Goal: Complete application form

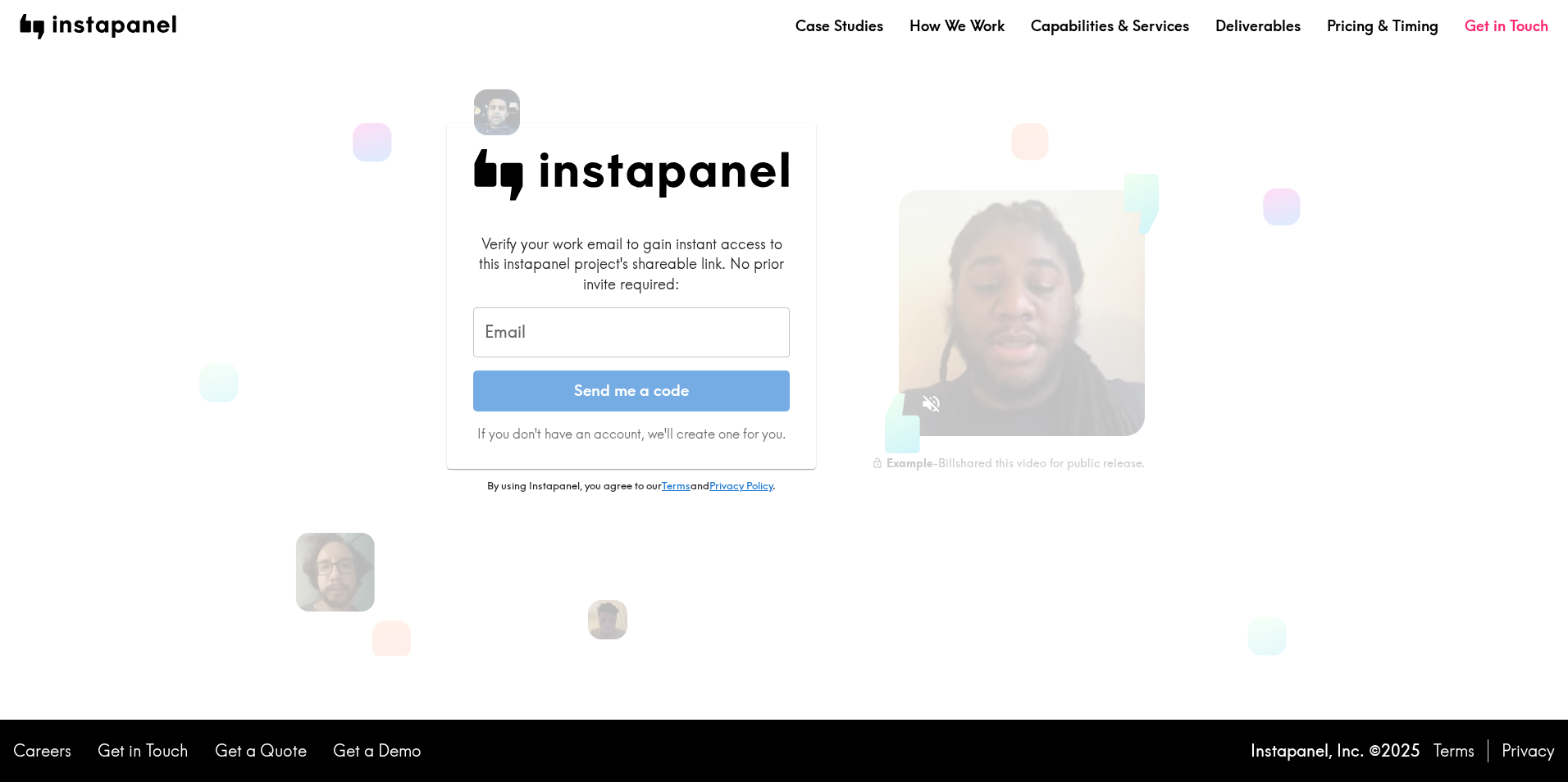
click at [595, 343] on input "Email" at bounding box center [631, 333] width 316 height 51
type input "d"
type input "i"
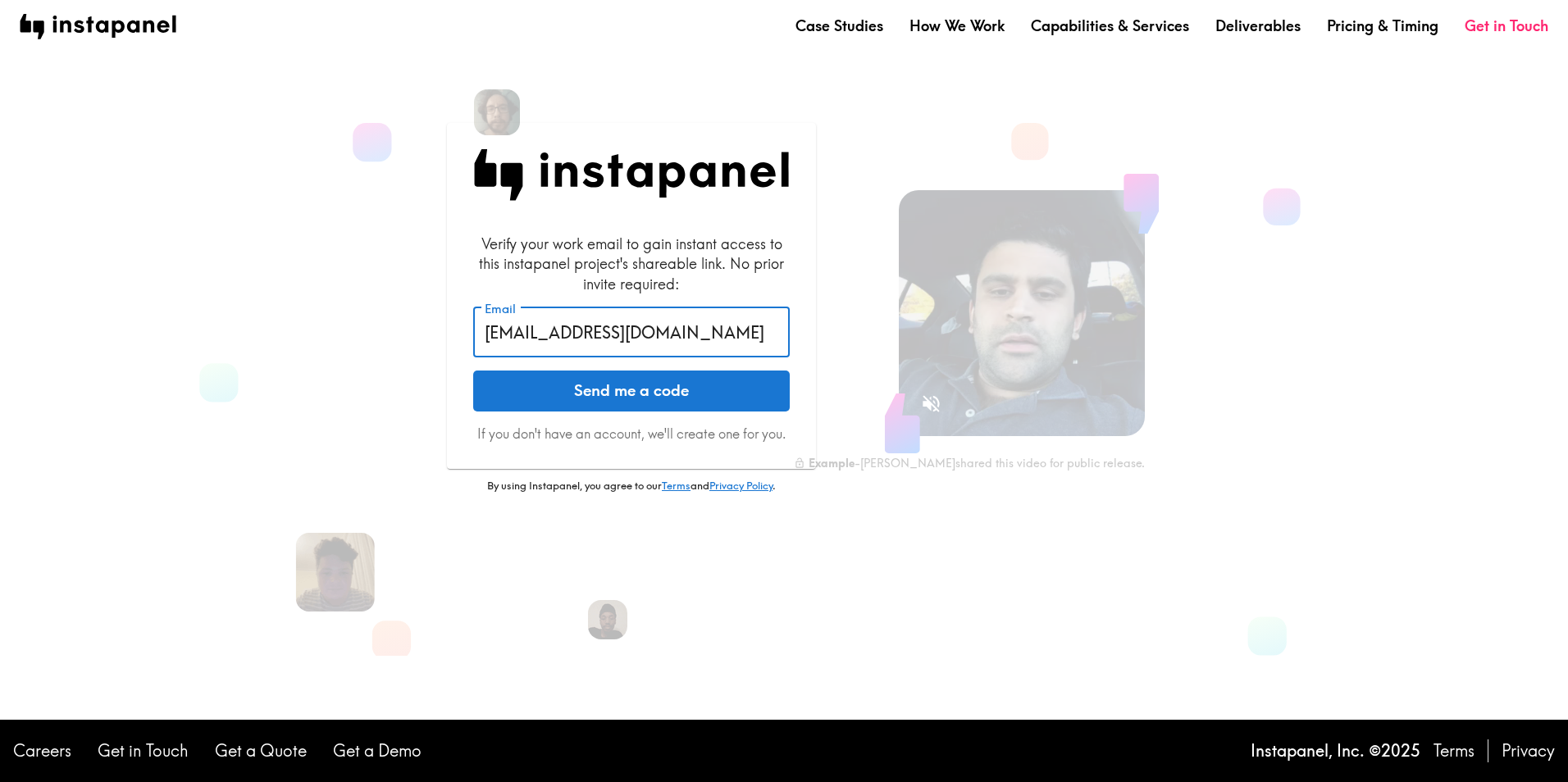
type input "mijin89.oh@samsung.com"
click at [473, 371] on button "Send me a code" at bounding box center [631, 391] width 316 height 41
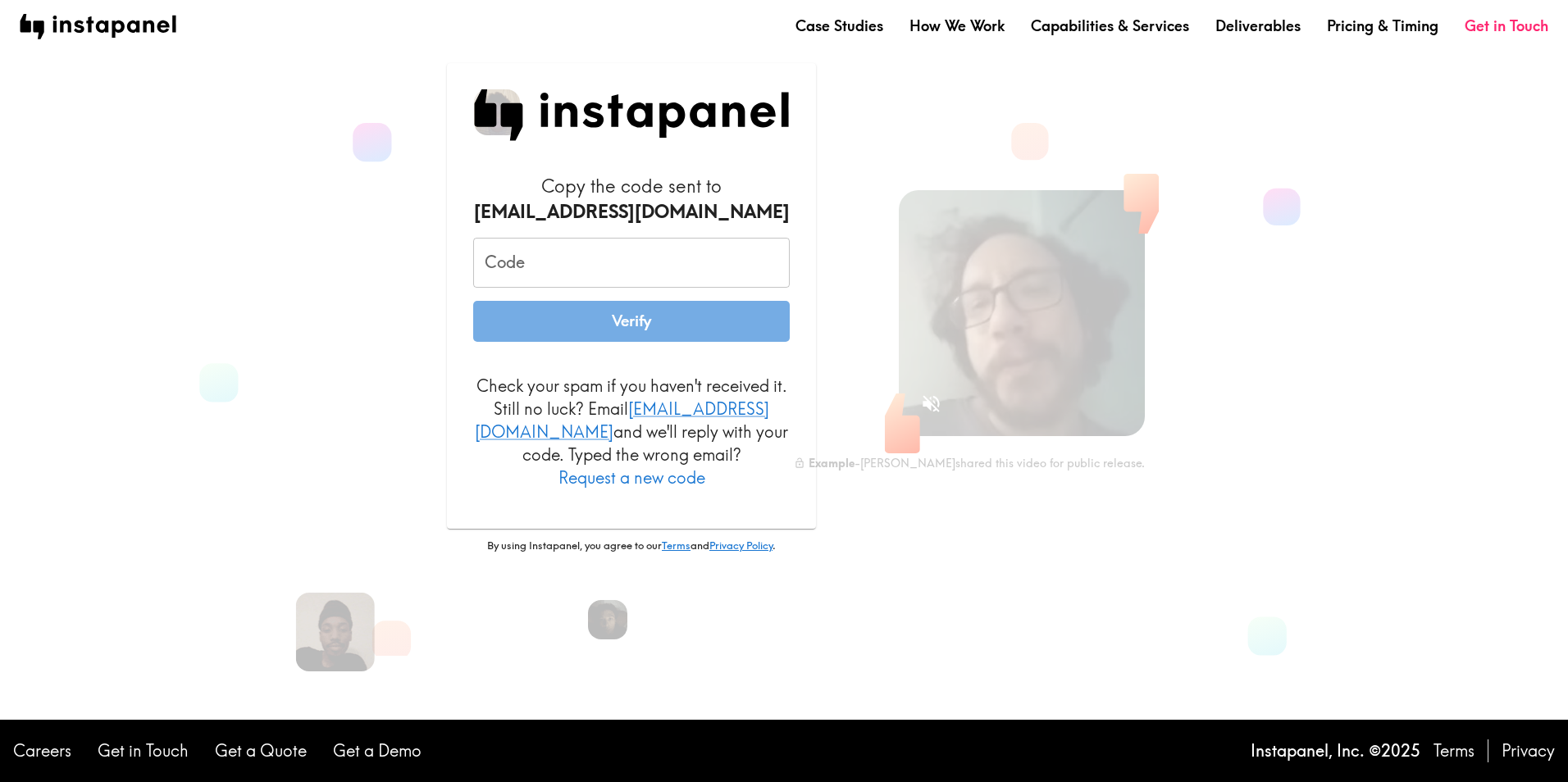
click at [637, 288] on input "Code" at bounding box center [631, 264] width 316 height 51
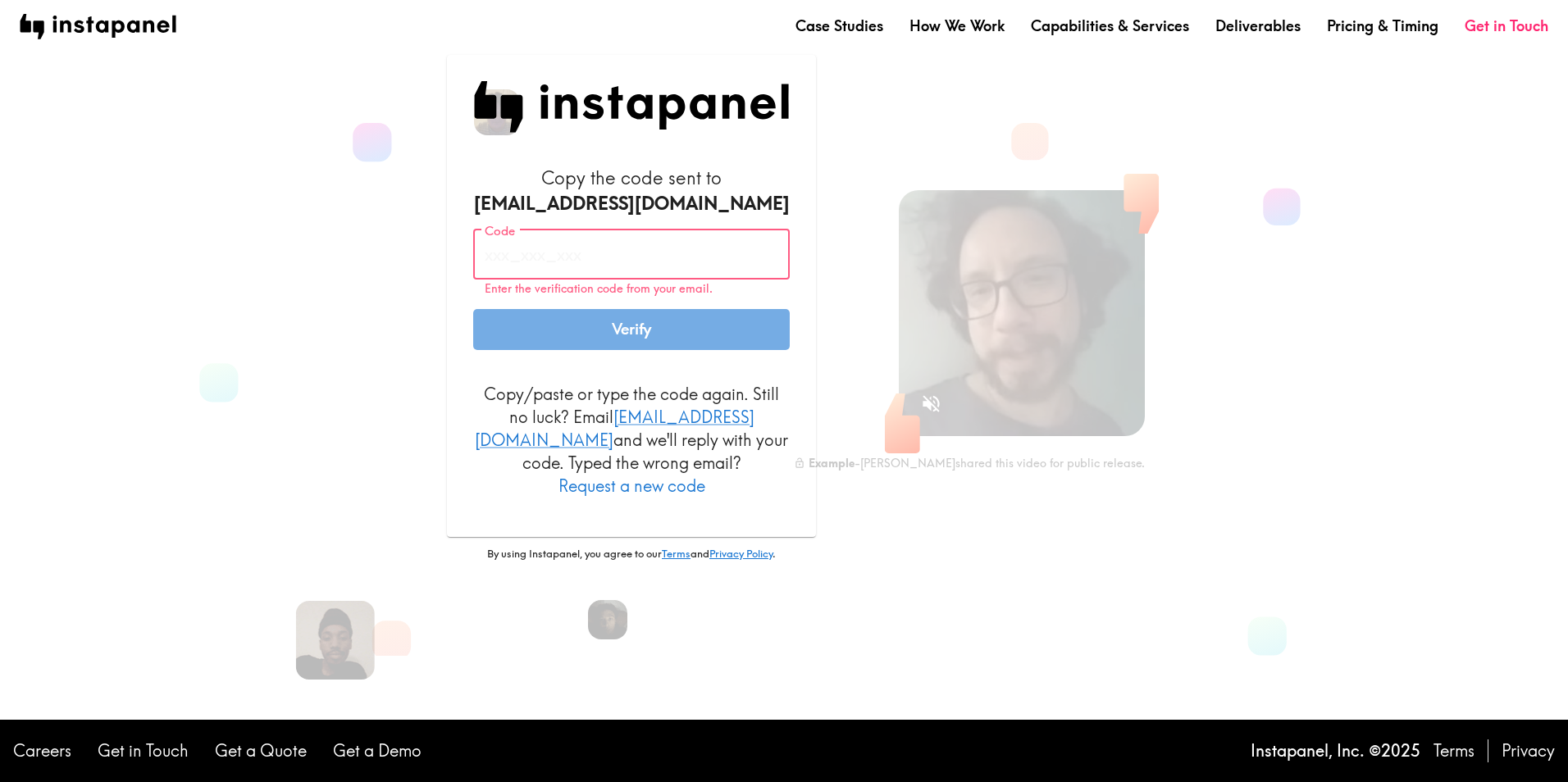
paste input "G8A_Qjf_HN5"
type input "G8A_Qjf_HN5"
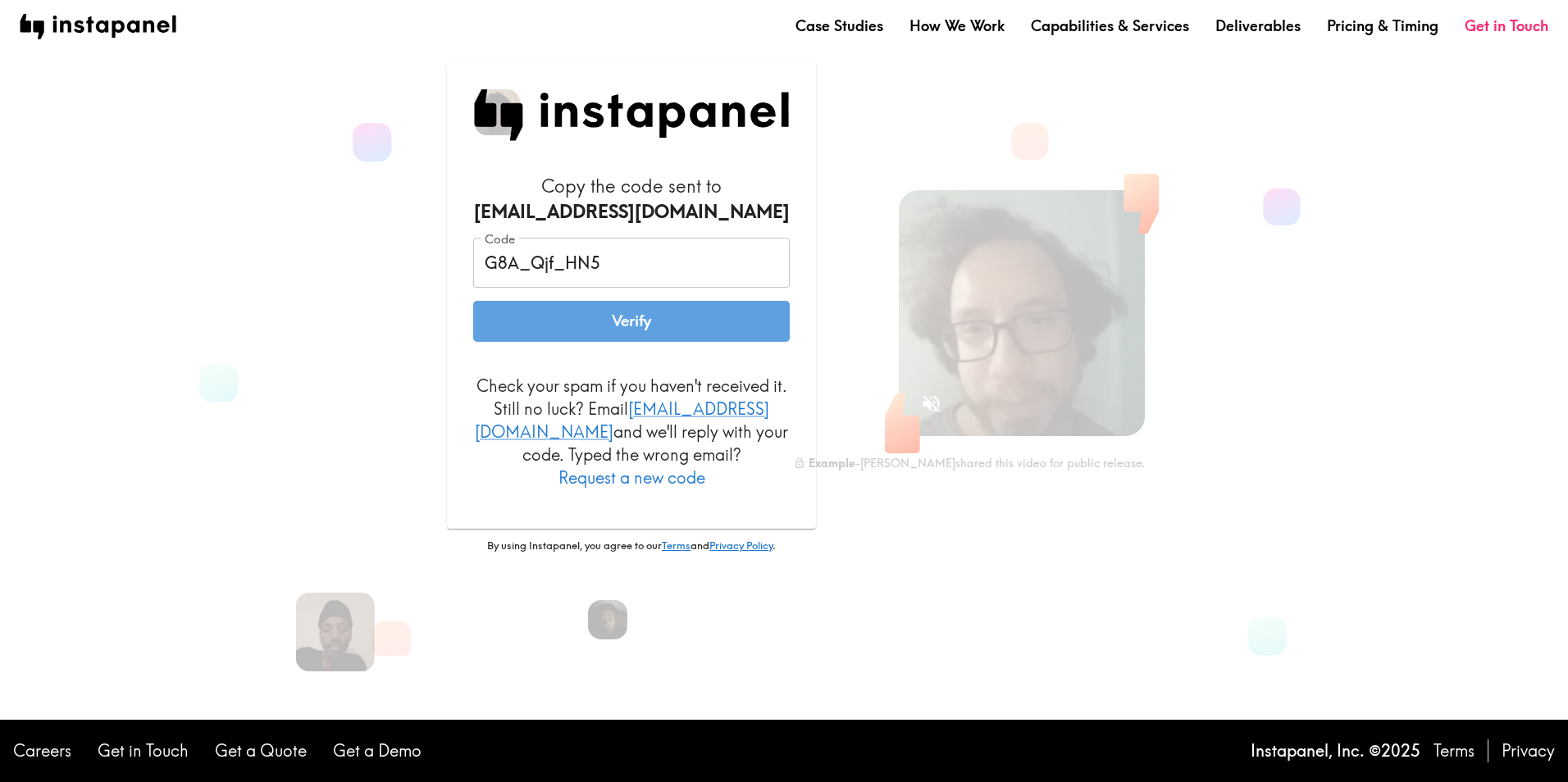
click at [626, 337] on button "Verify" at bounding box center [631, 321] width 316 height 41
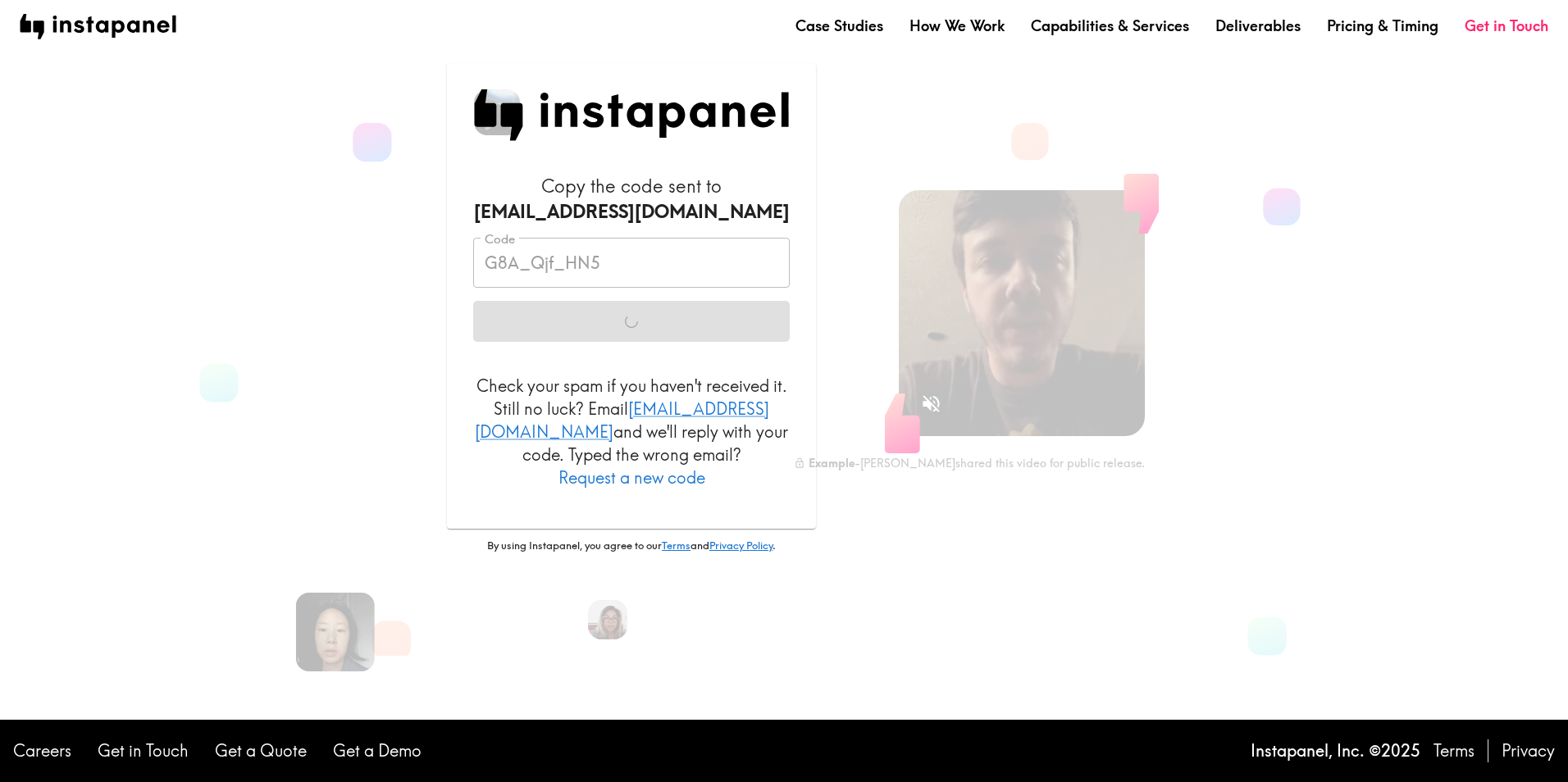
click at [279, 273] on section "Copy the code sent to mijin89.oh@samsung.com Code G8A_Qjf_HN5 Code Verify Check…" at bounding box center [770, 341] width 1220 height 630
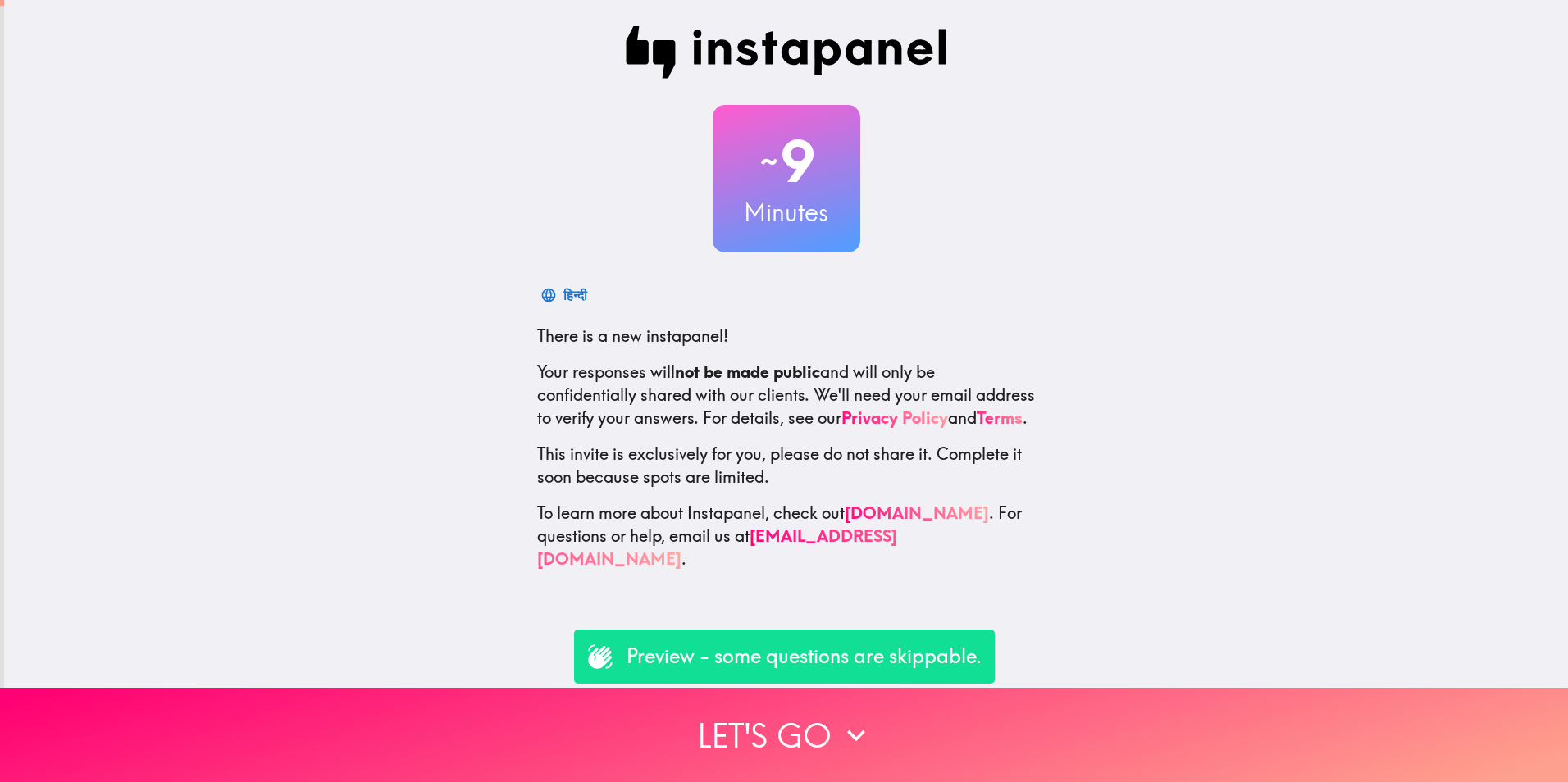
drag, startPoint x: 806, startPoint y: 709, endPoint x: 826, endPoint y: 679, distance: 36.1
click at [806, 709] on button "Let's go" at bounding box center [784, 735] width 1568 height 94
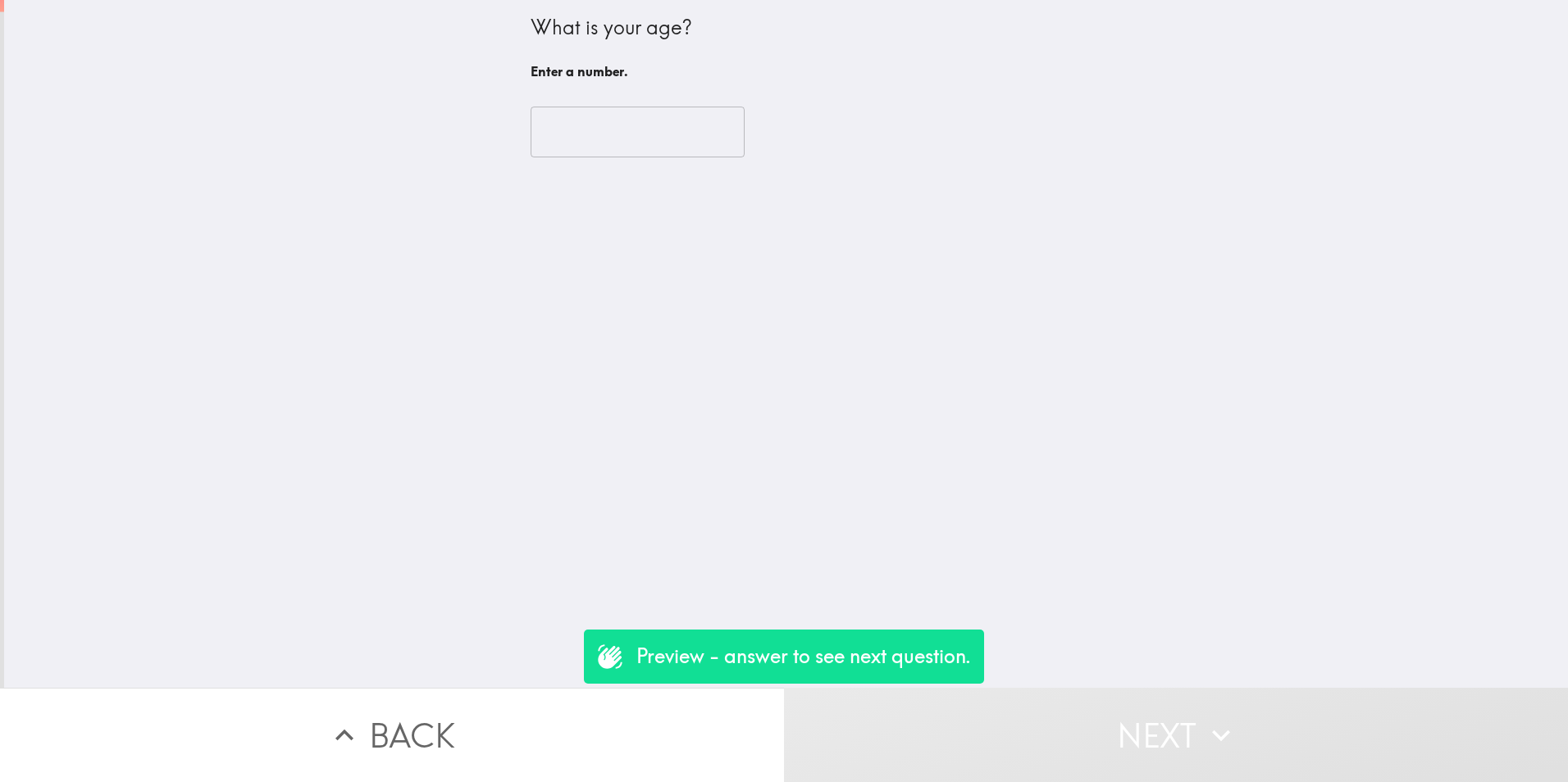
click at [575, 100] on div "​" at bounding box center [786, 131] width 512 height 90
click at [589, 128] on input "number" at bounding box center [638, 132] width 214 height 51
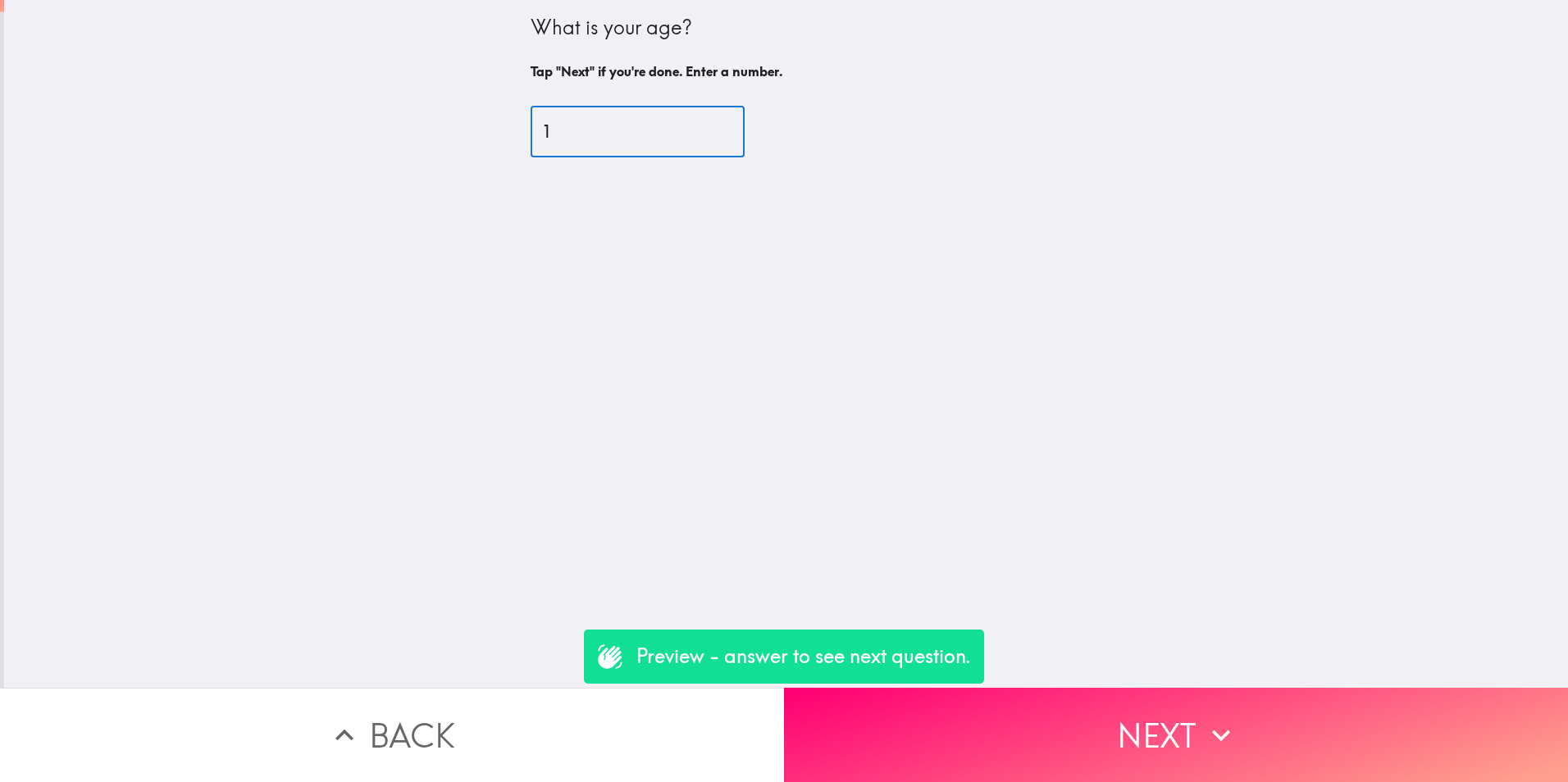
type input "1"
click at [700, 130] on input "1" at bounding box center [638, 132] width 214 height 51
click at [631, 140] on input "1" at bounding box center [638, 132] width 214 height 51
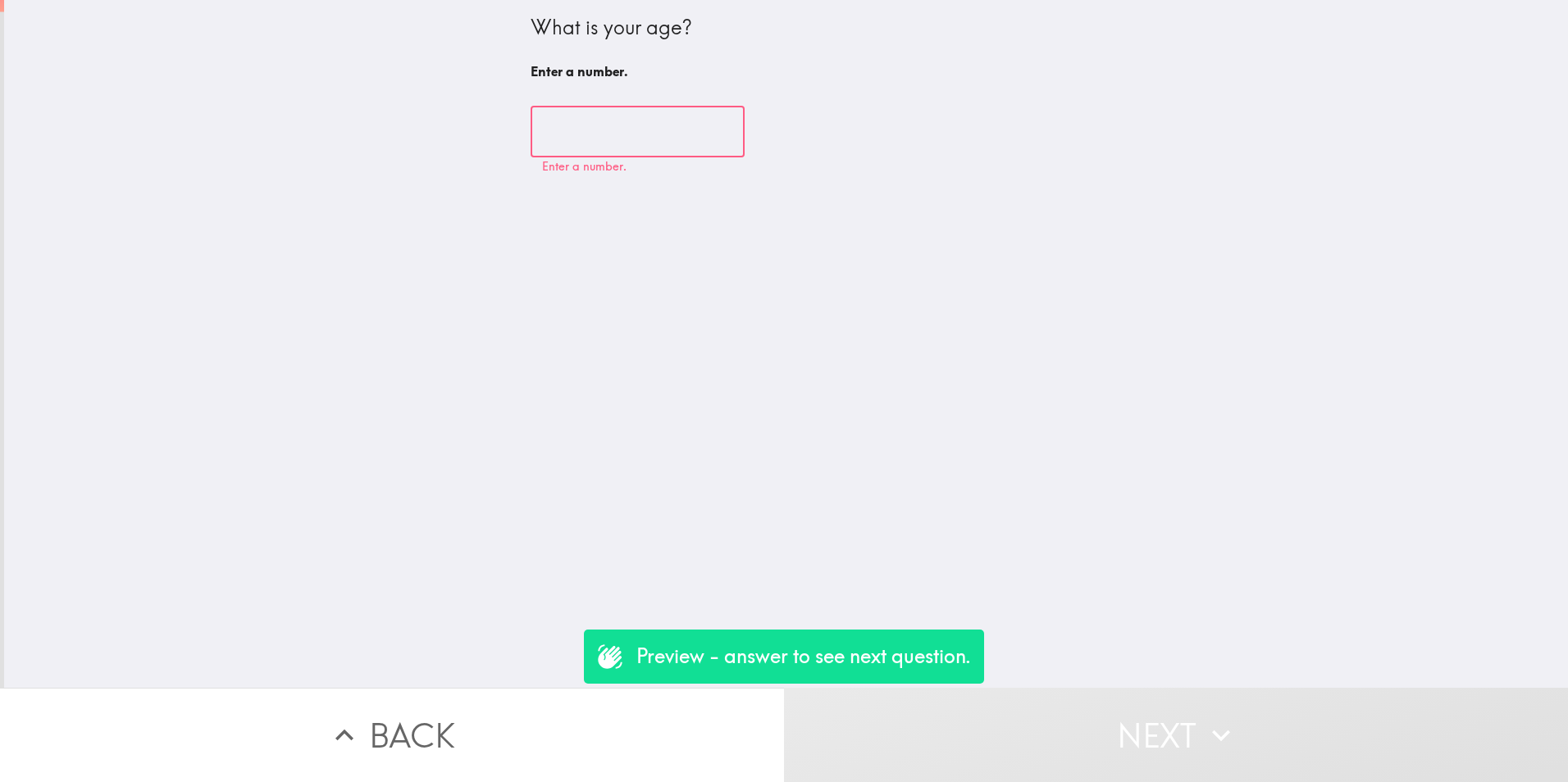
click at [605, 129] on input "number" at bounding box center [638, 132] width 214 height 51
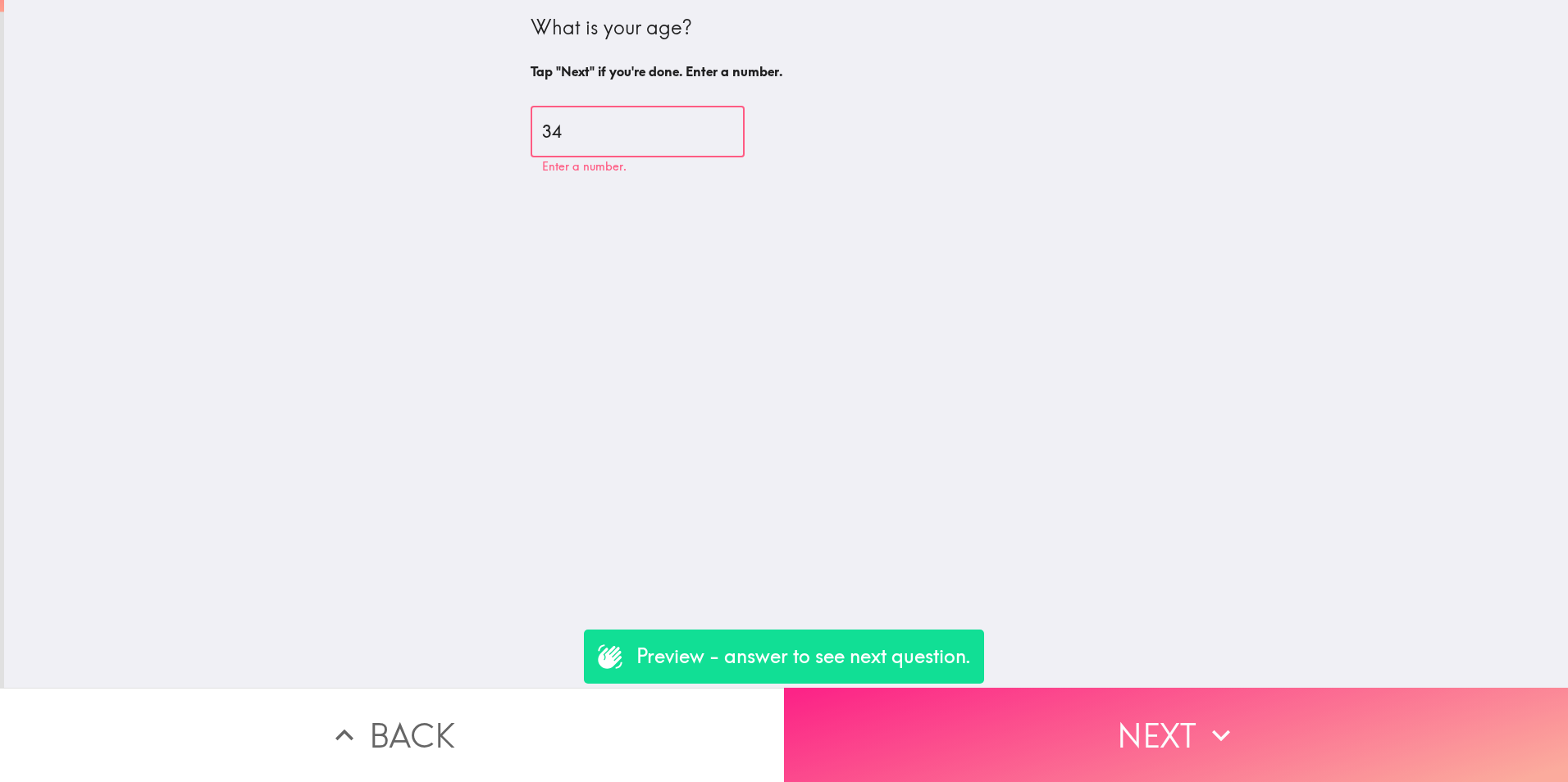
type input "34"
click at [1158, 726] on button "Next" at bounding box center [1175, 735] width 784 height 94
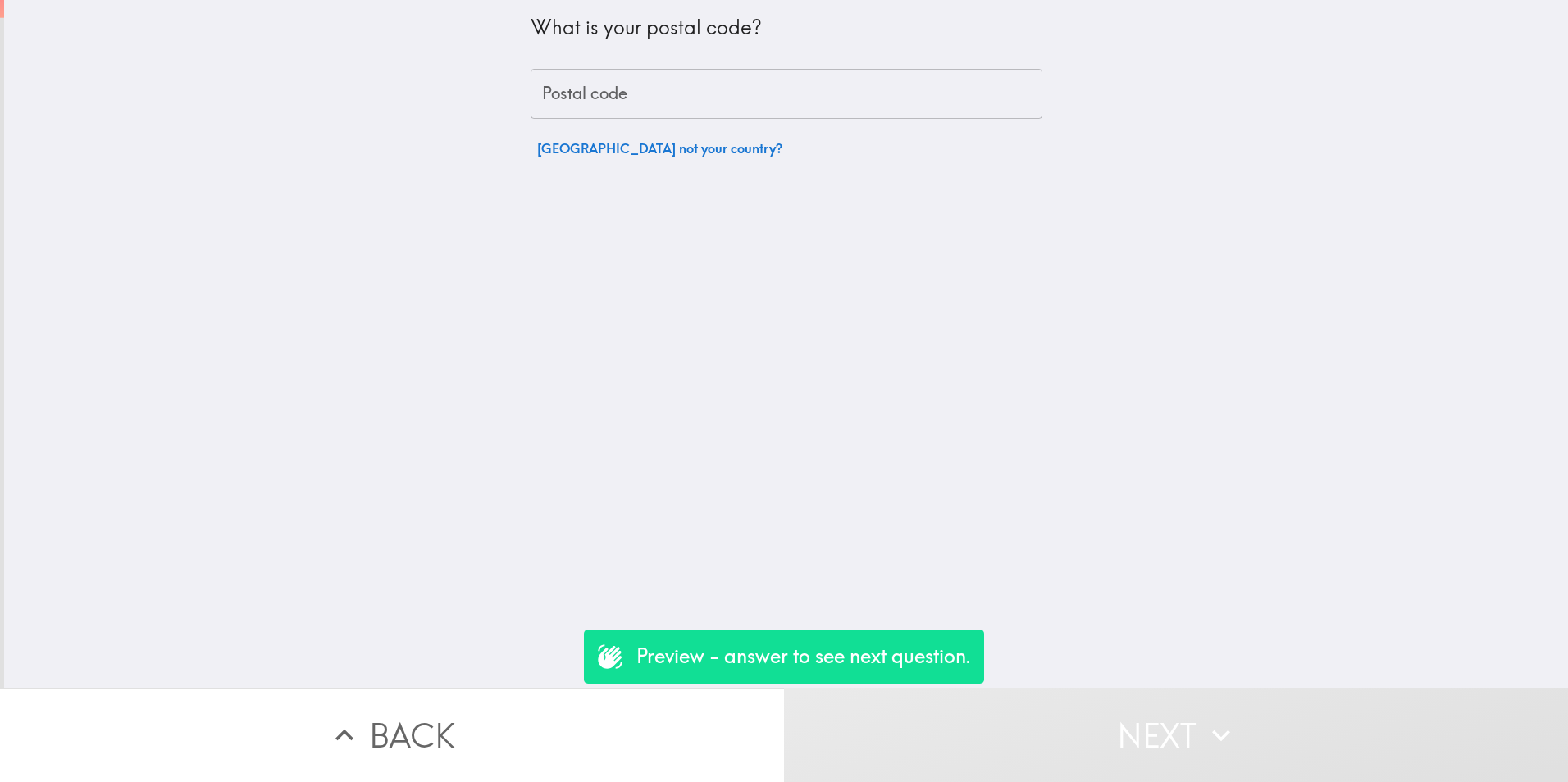
click at [710, 96] on input "Postal code" at bounding box center [786, 95] width 512 height 51
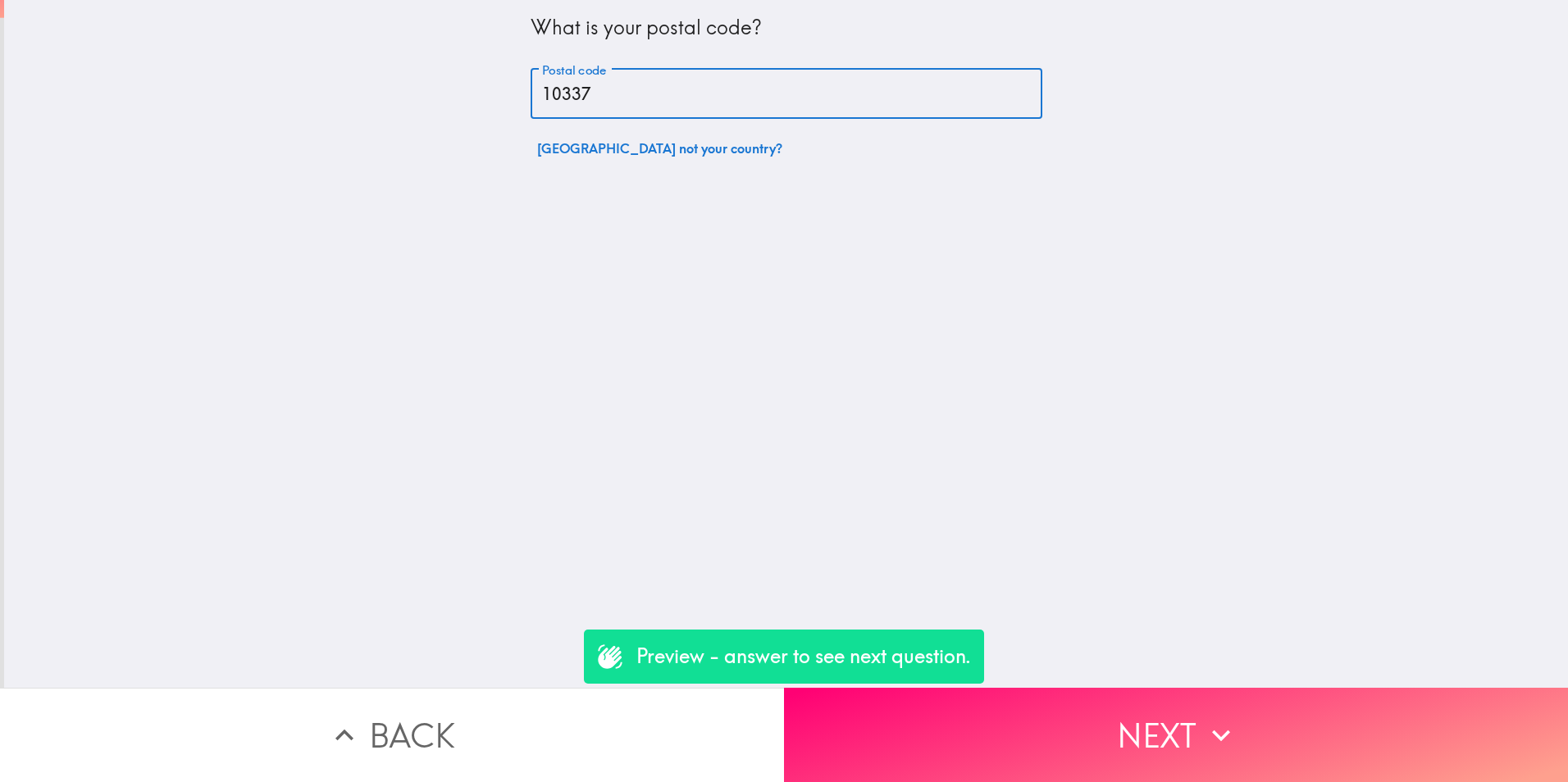
type input "10337"
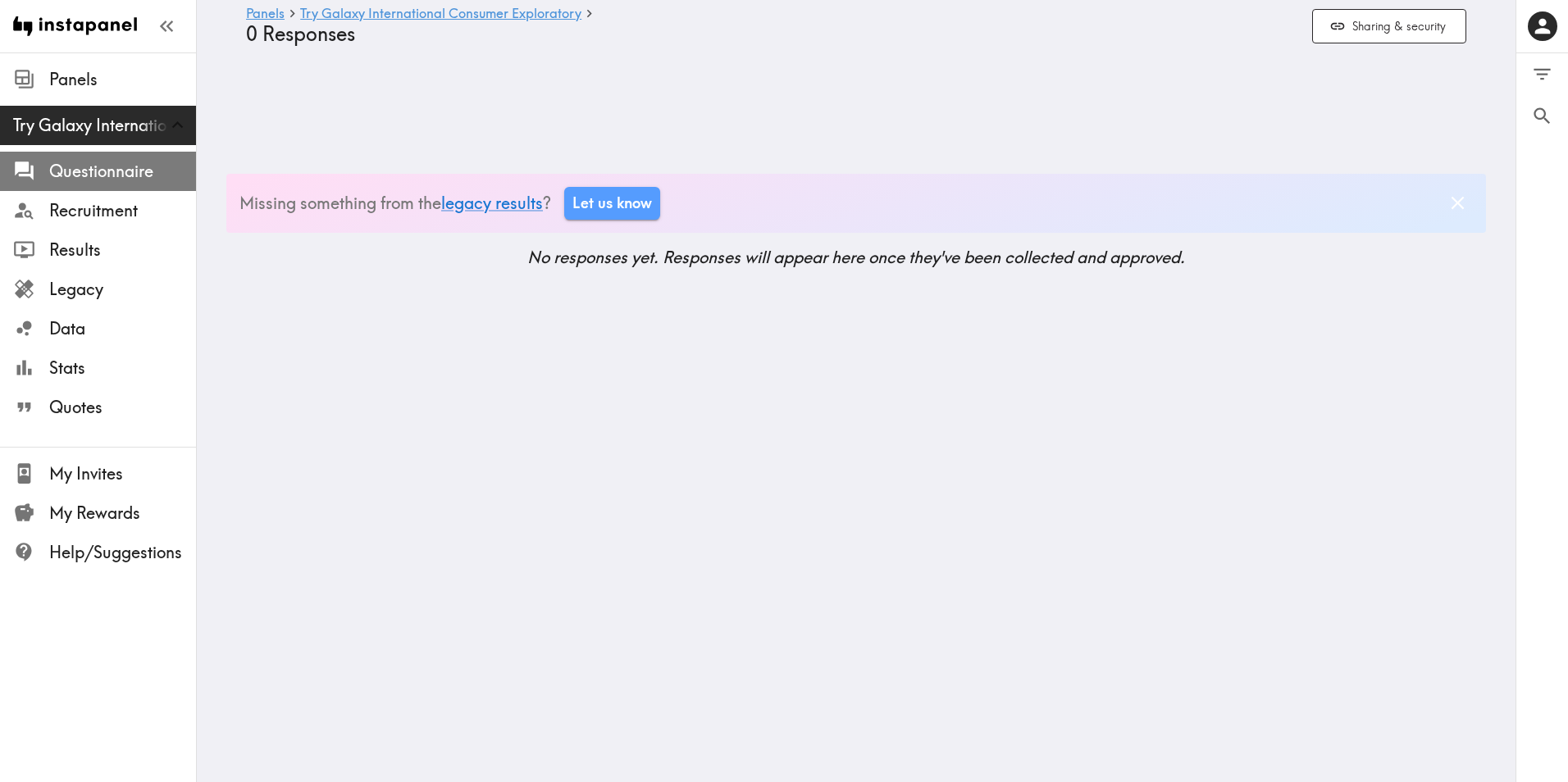
click at [96, 165] on span "Questionnaire" at bounding box center [123, 171] width 147 height 23
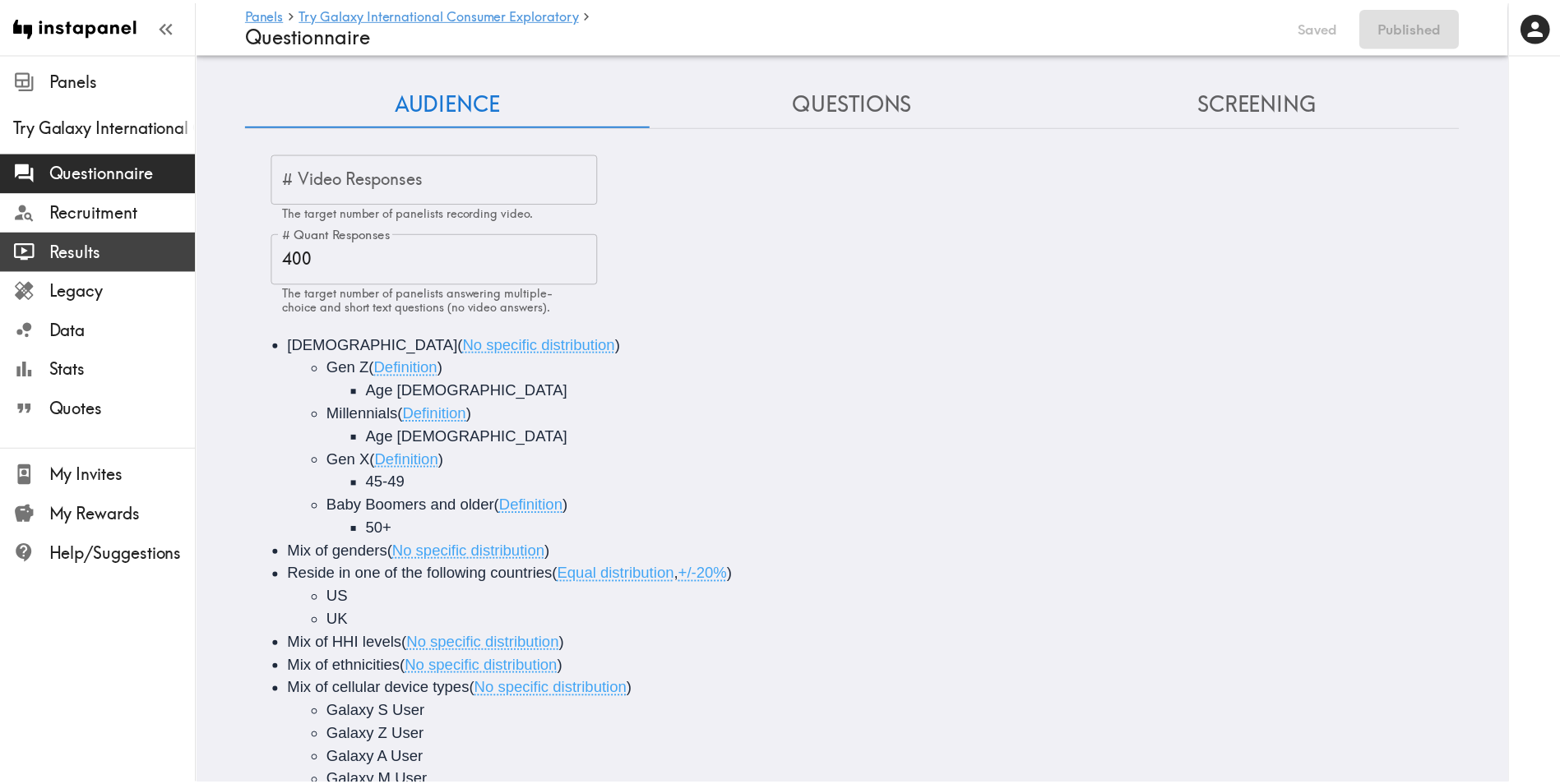
scroll to position [100, 0]
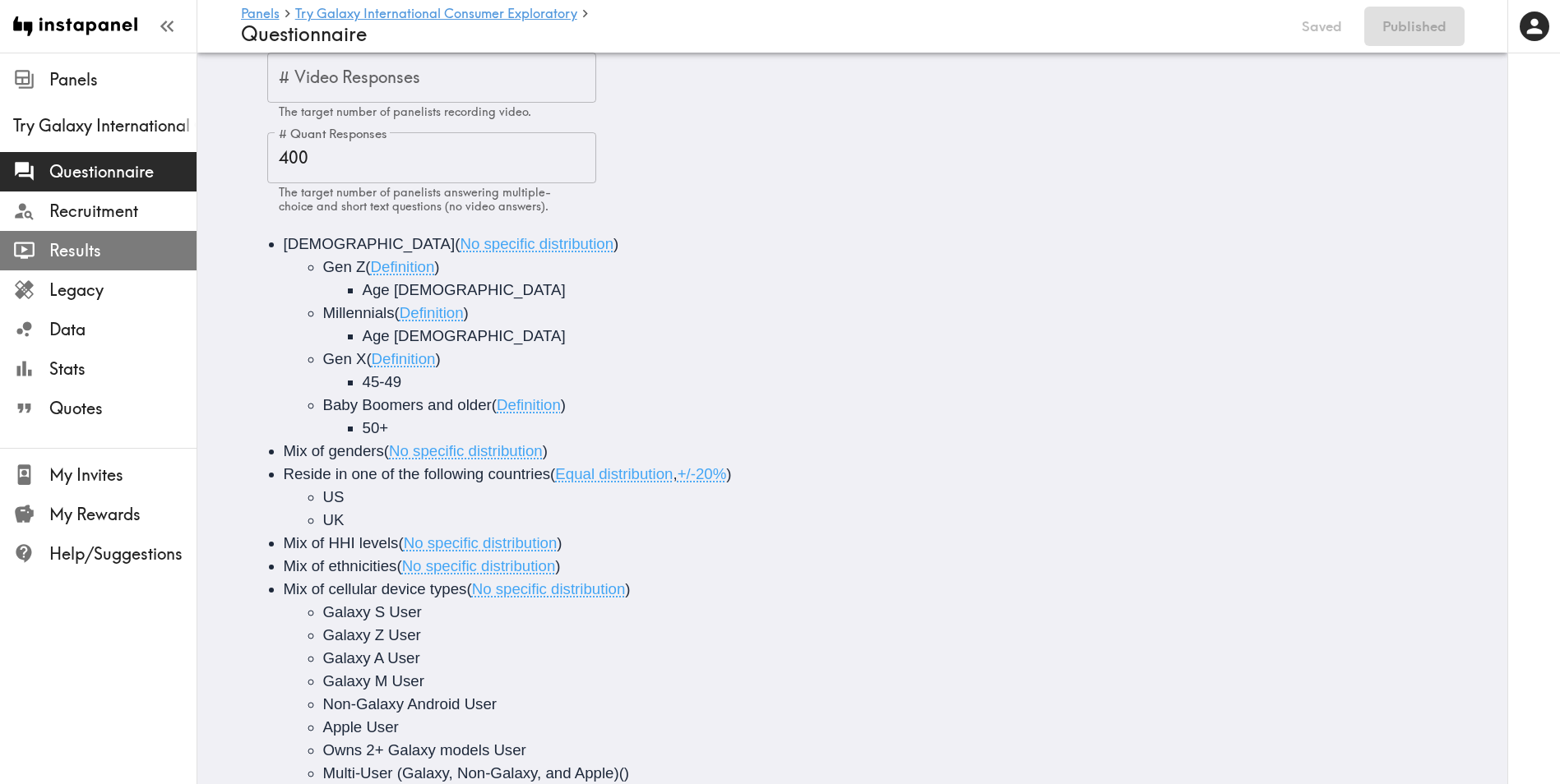
click at [82, 251] on span "Results" at bounding box center [123, 251] width 147 height 23
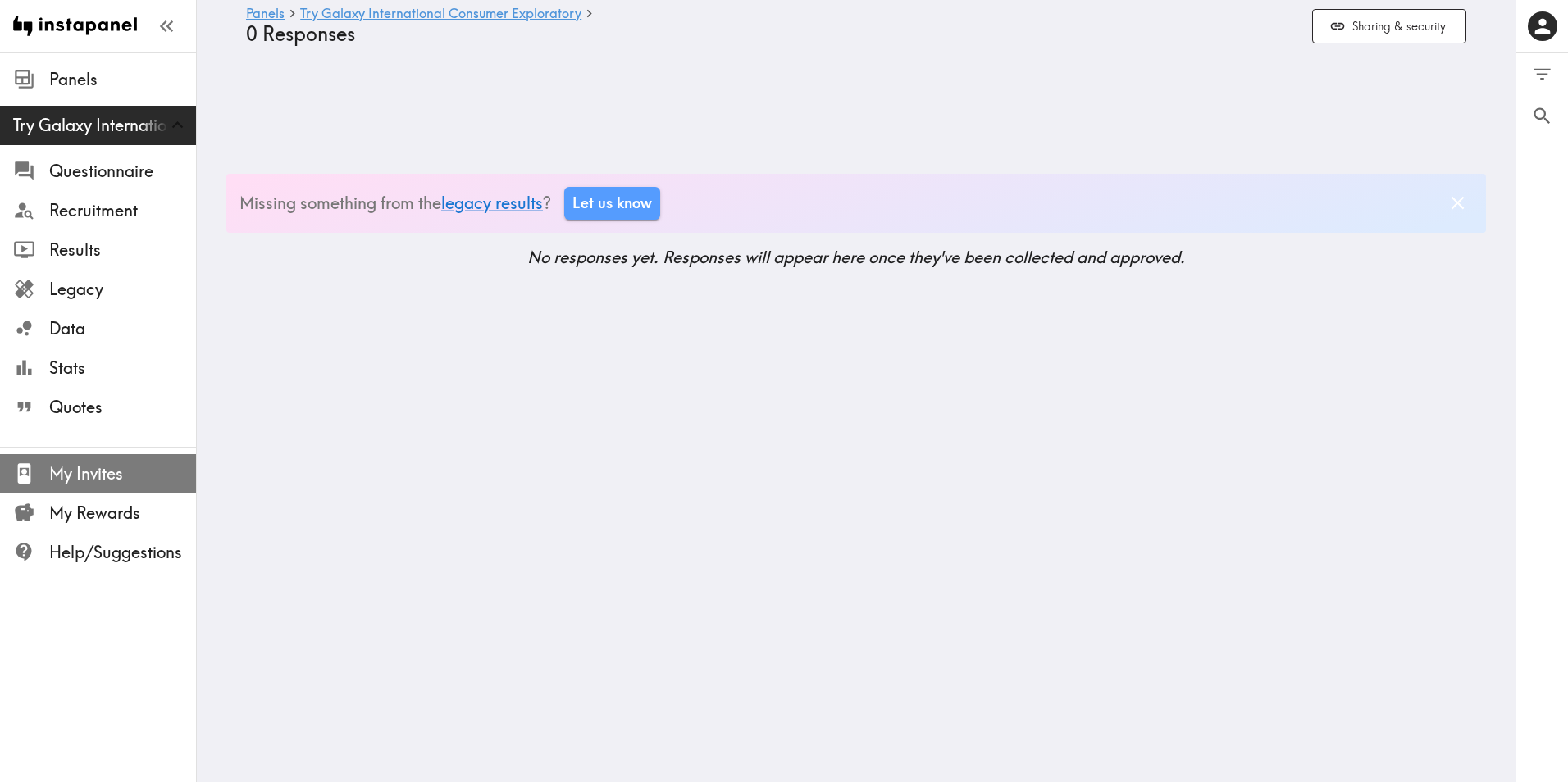
click at [68, 466] on span "My Invites" at bounding box center [123, 474] width 147 height 23
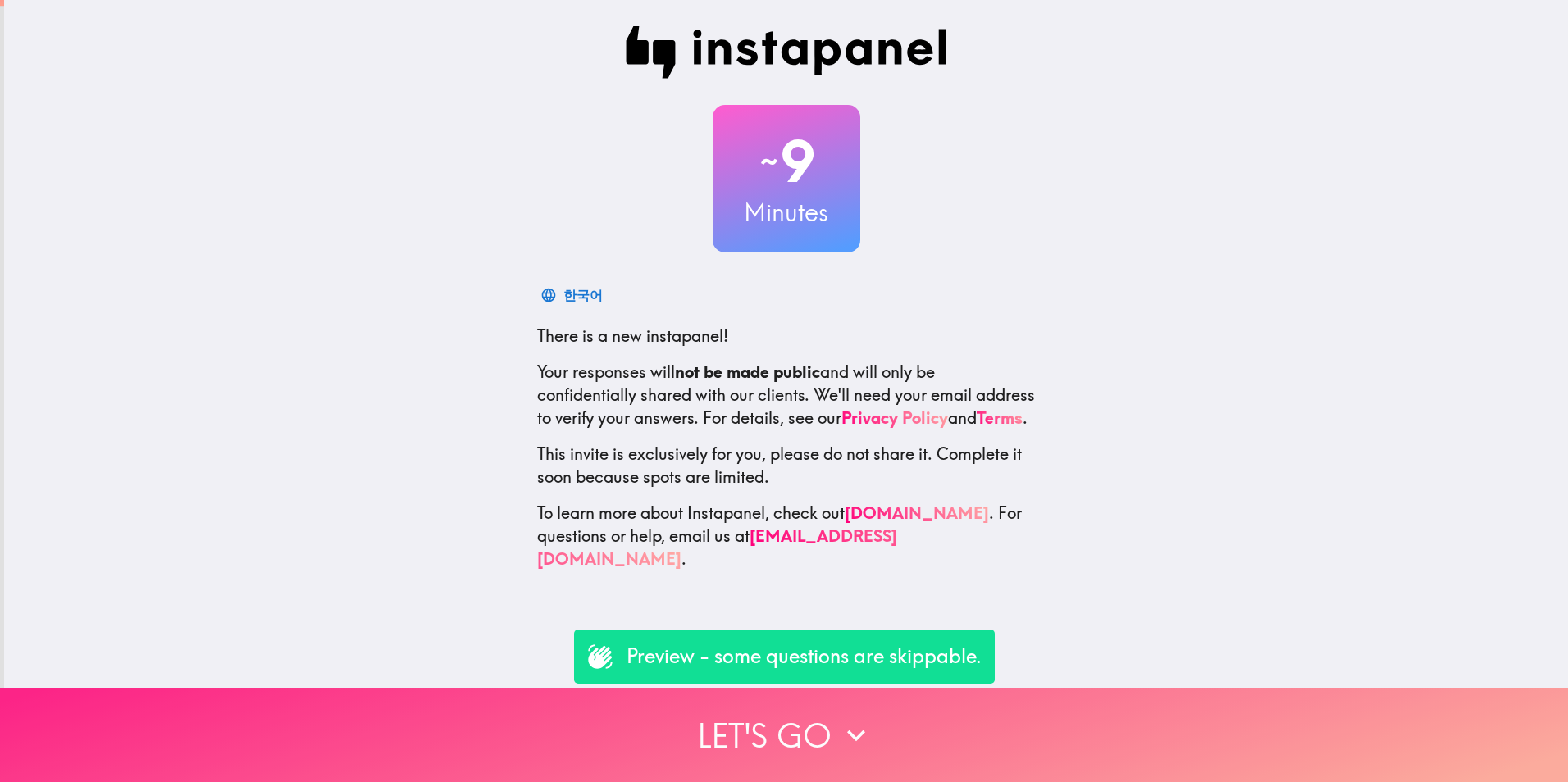
click at [808, 718] on button "Let's go" at bounding box center [784, 735] width 1568 height 94
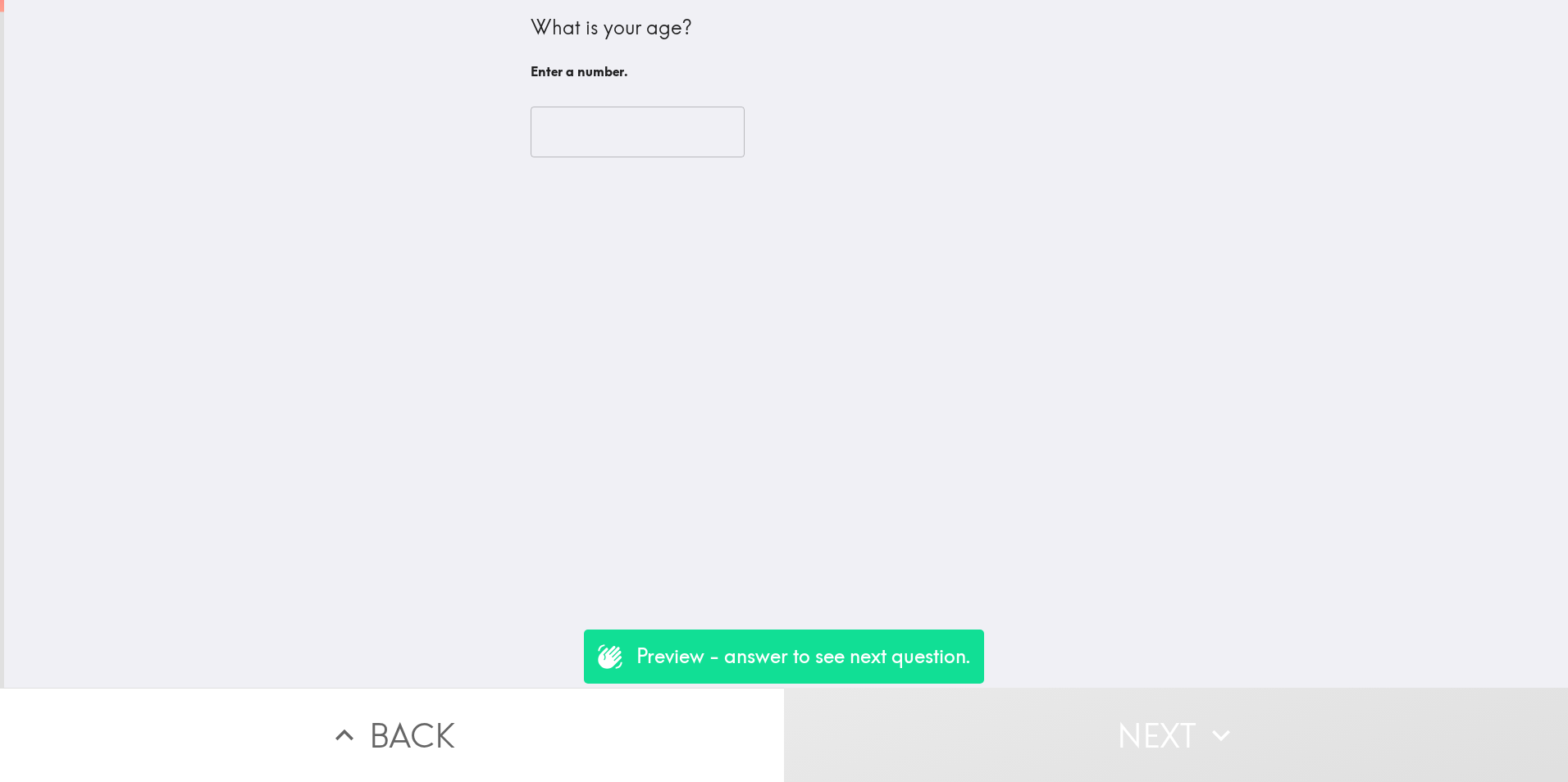
click at [634, 134] on input "number" at bounding box center [638, 132] width 214 height 51
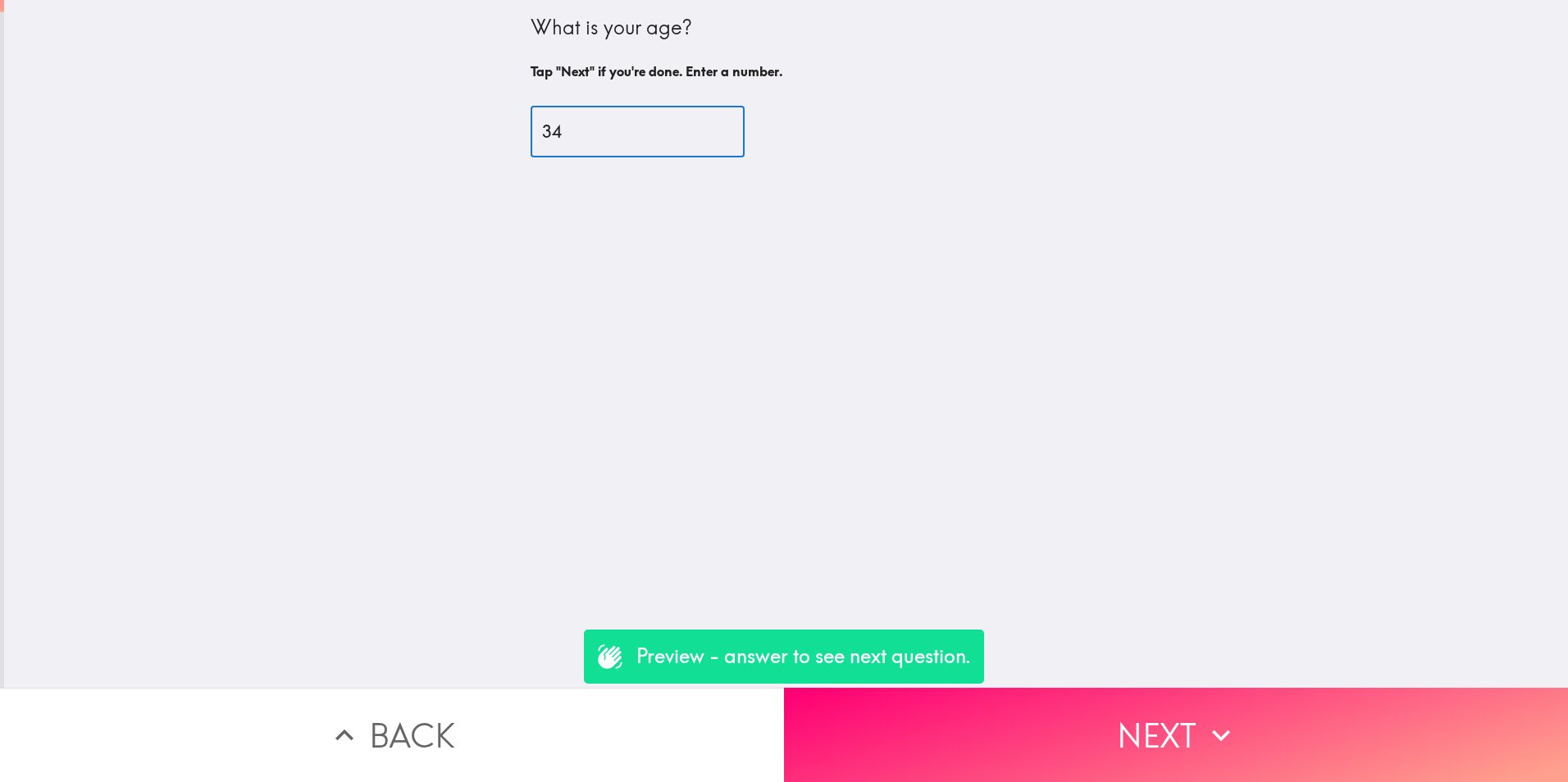
type input "34"
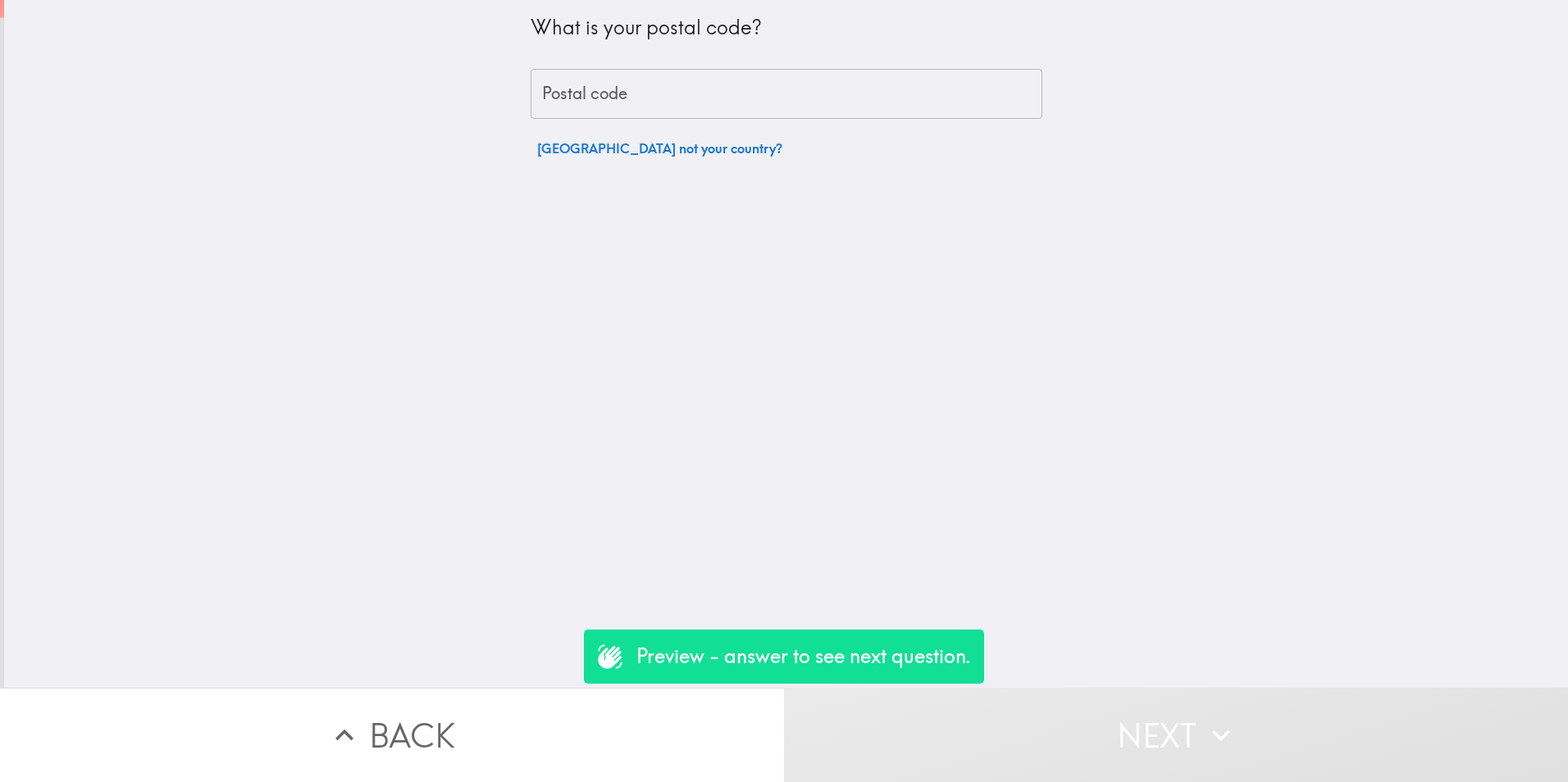
click at [666, 97] on input "Postal code" at bounding box center [786, 95] width 512 height 51
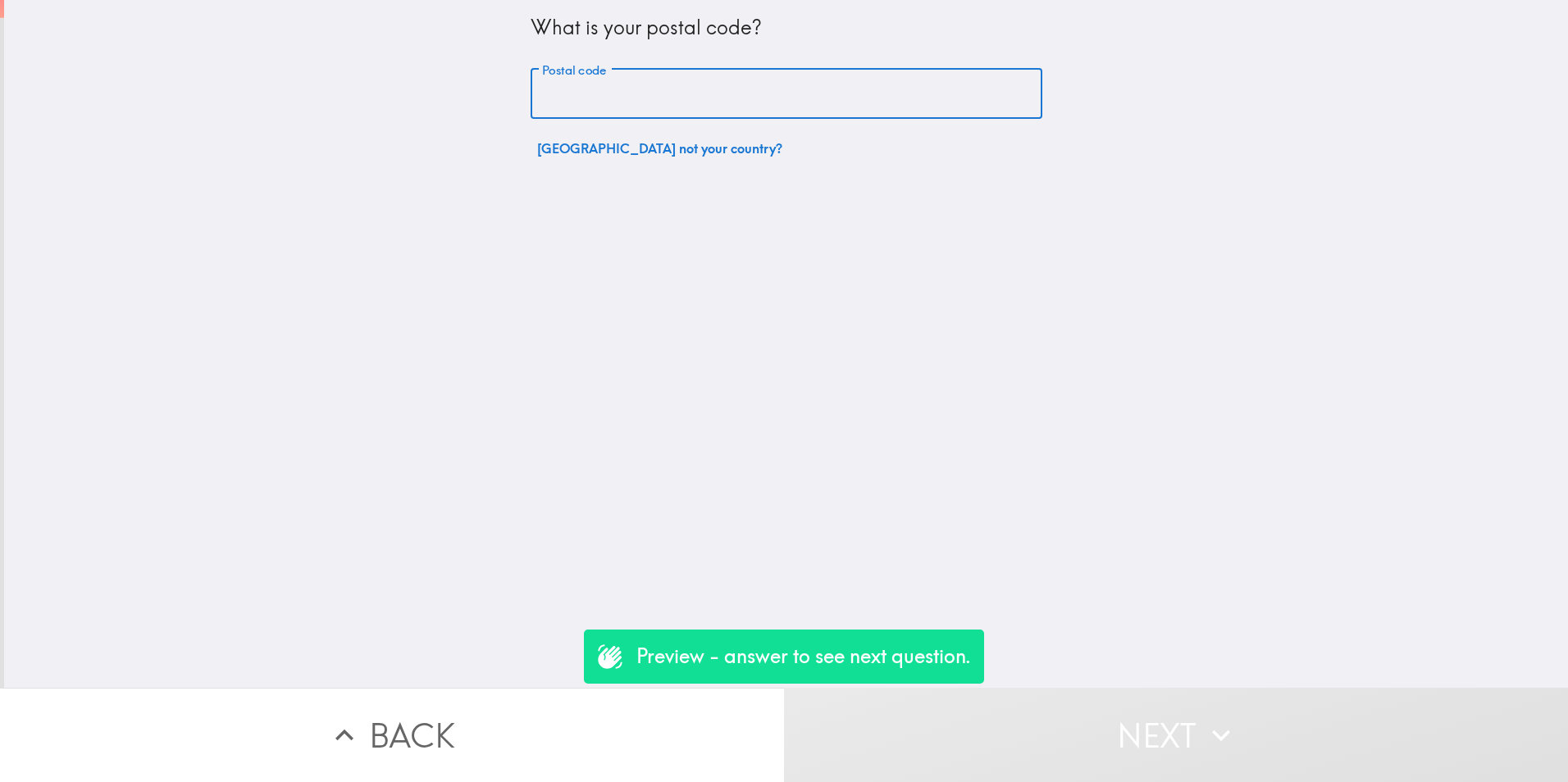
paste input "31905"
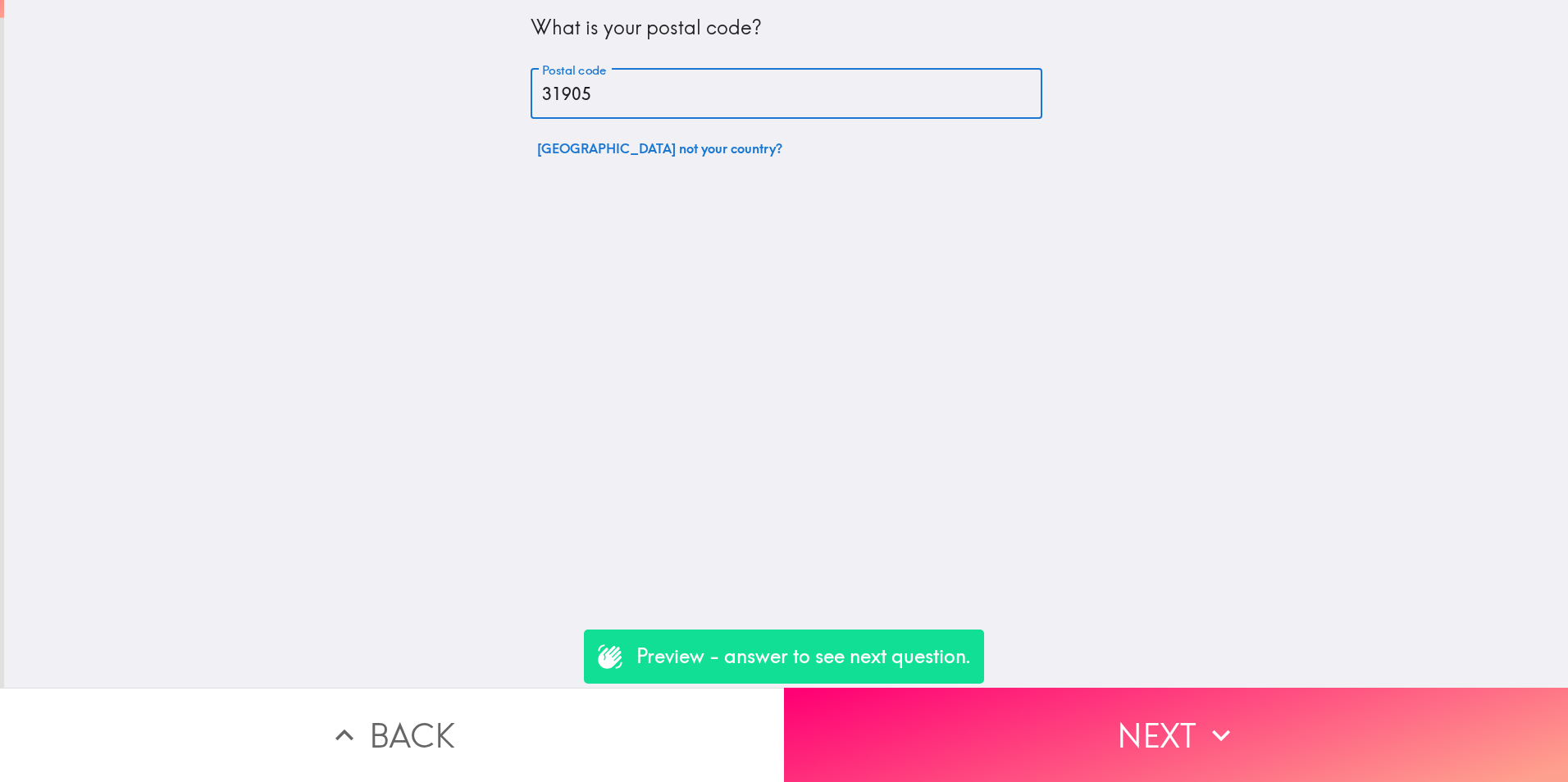
type input "31905"
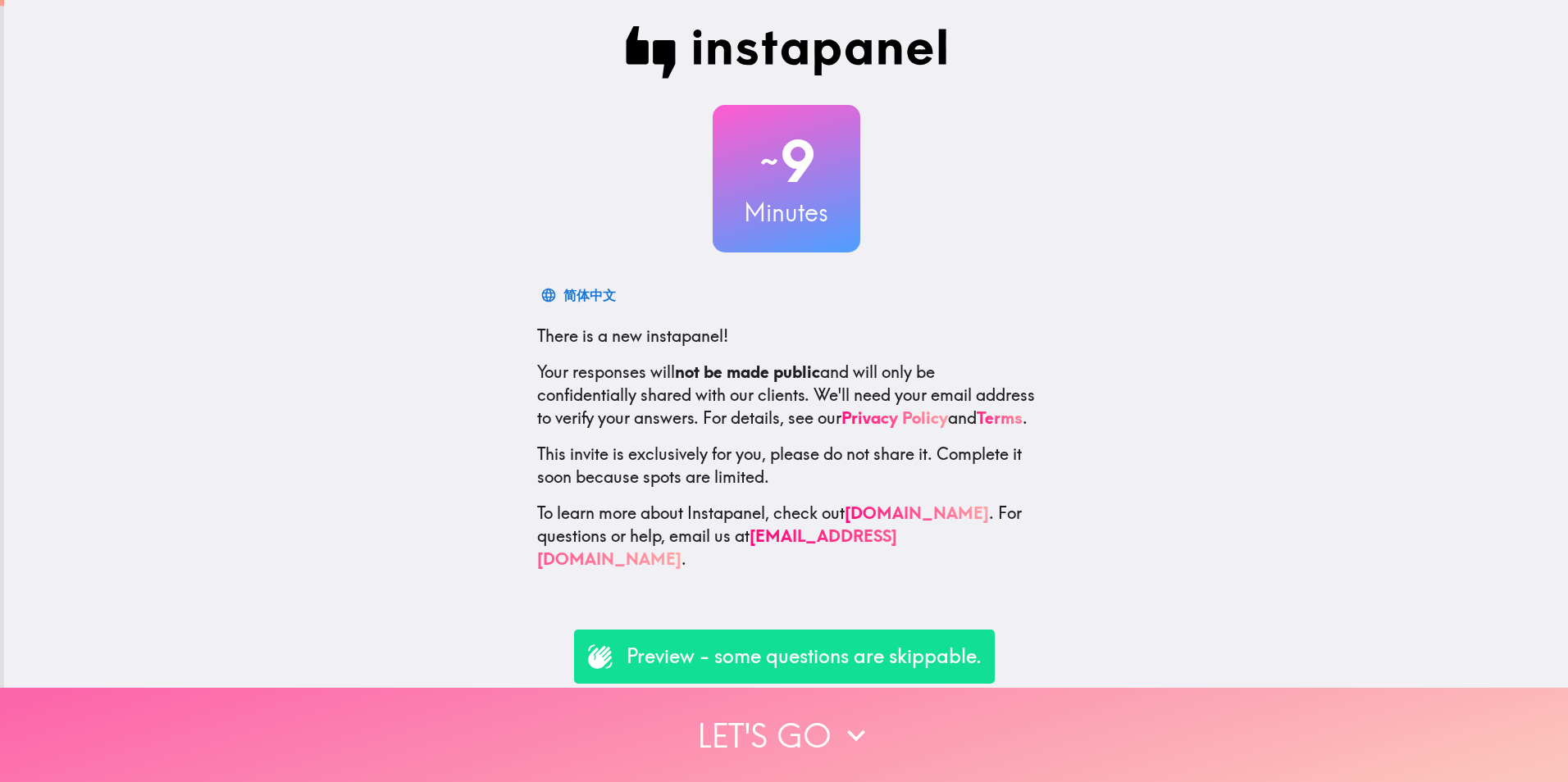
click at [840, 722] on icon "button" at bounding box center [856, 736] width 36 height 36
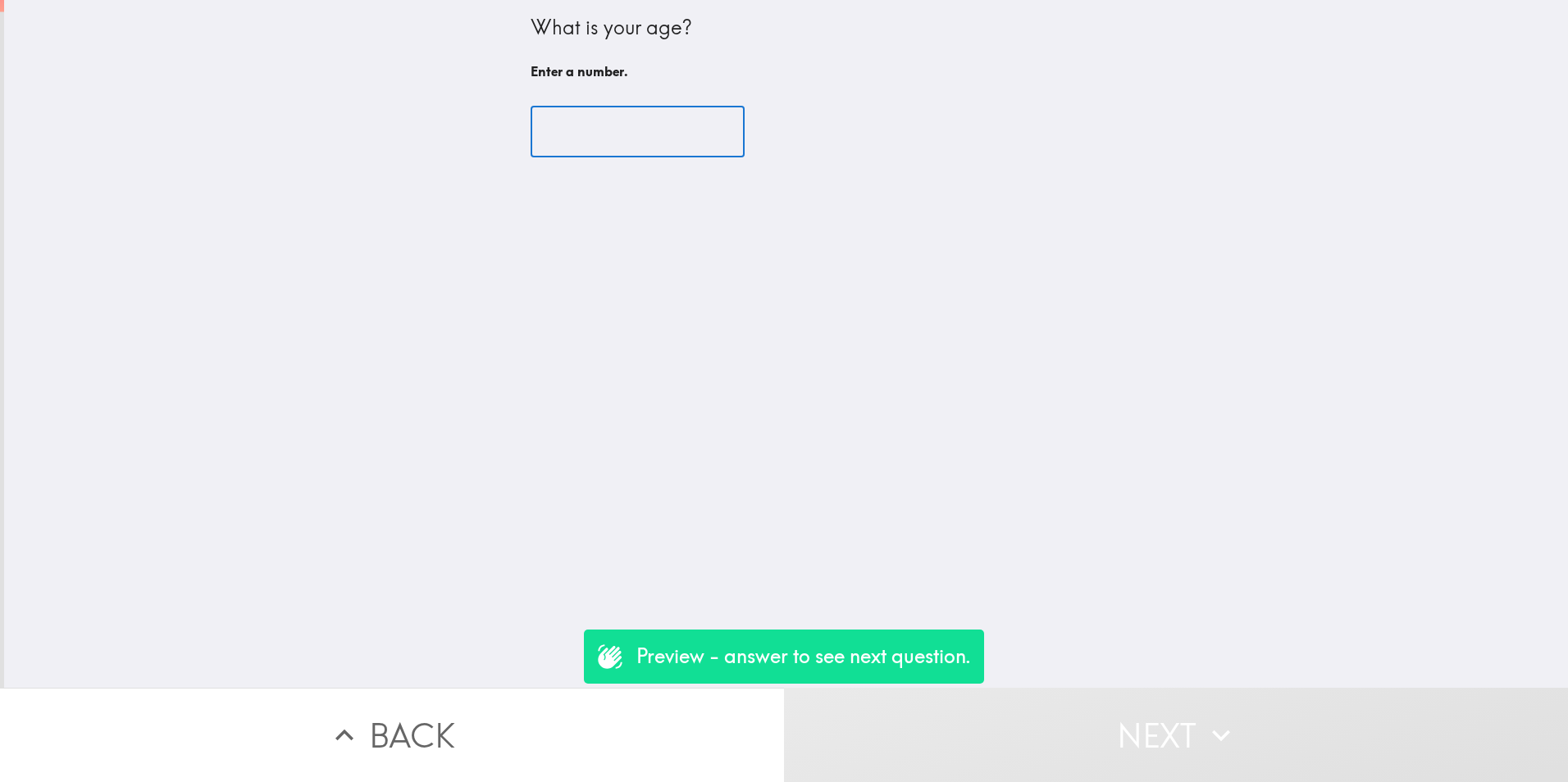
click at [598, 118] on input "number" at bounding box center [638, 132] width 214 height 51
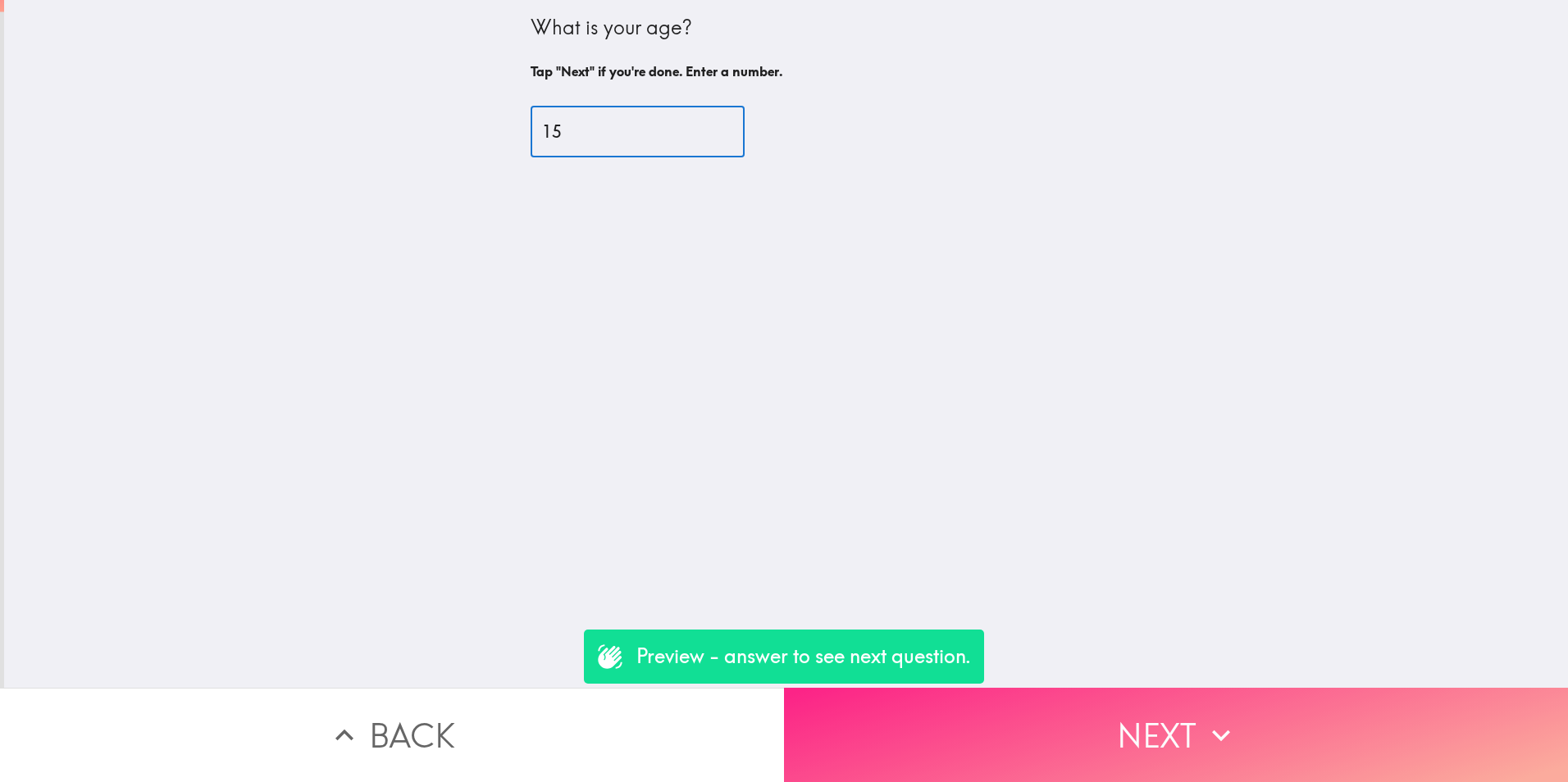
type input "15"
click at [1069, 723] on button "Next" at bounding box center [1175, 735] width 784 height 94
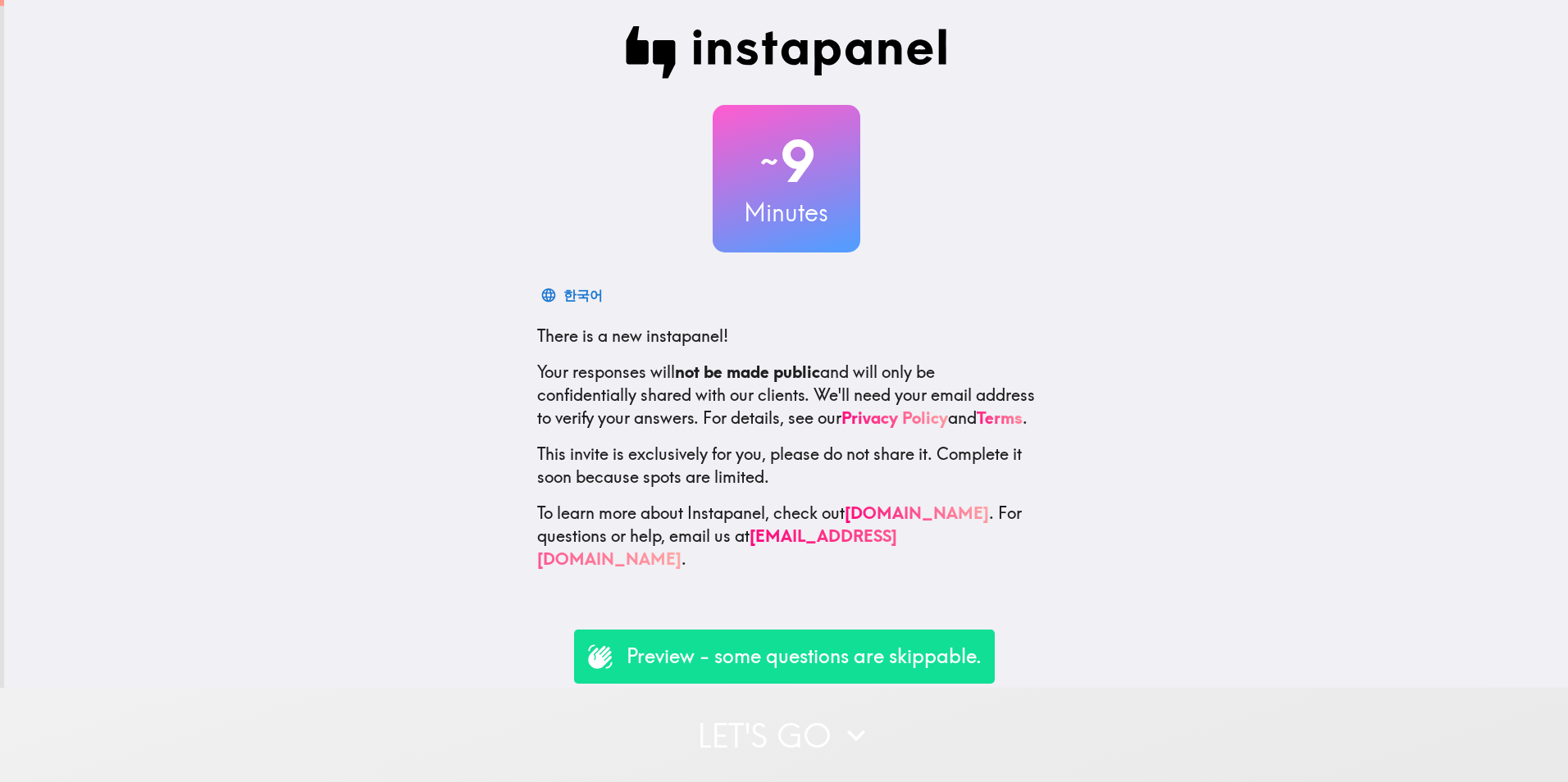
click at [777, 724] on button "Let's go" at bounding box center [784, 735] width 1568 height 94
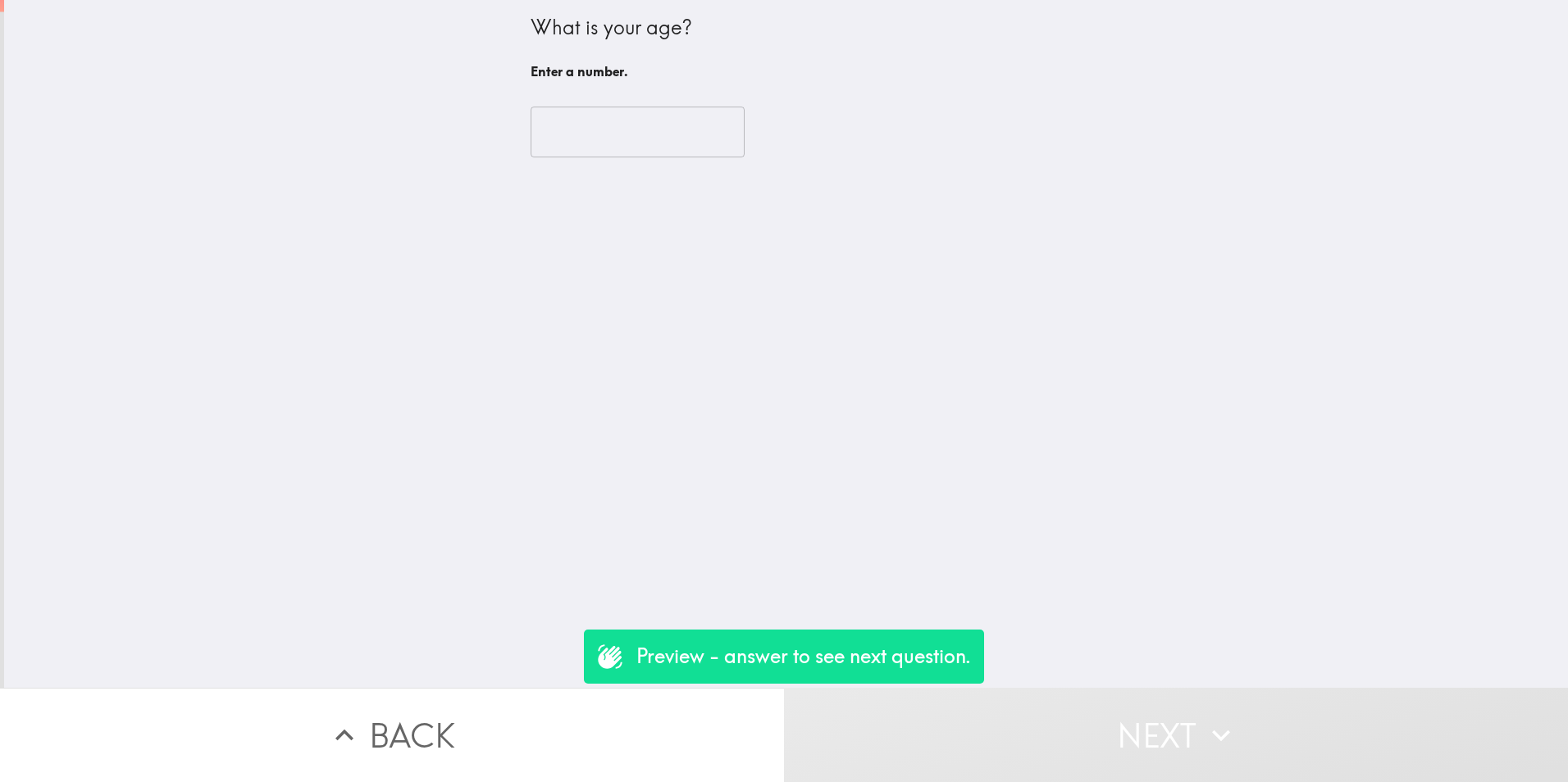
click at [602, 133] on input "number" at bounding box center [638, 132] width 214 height 51
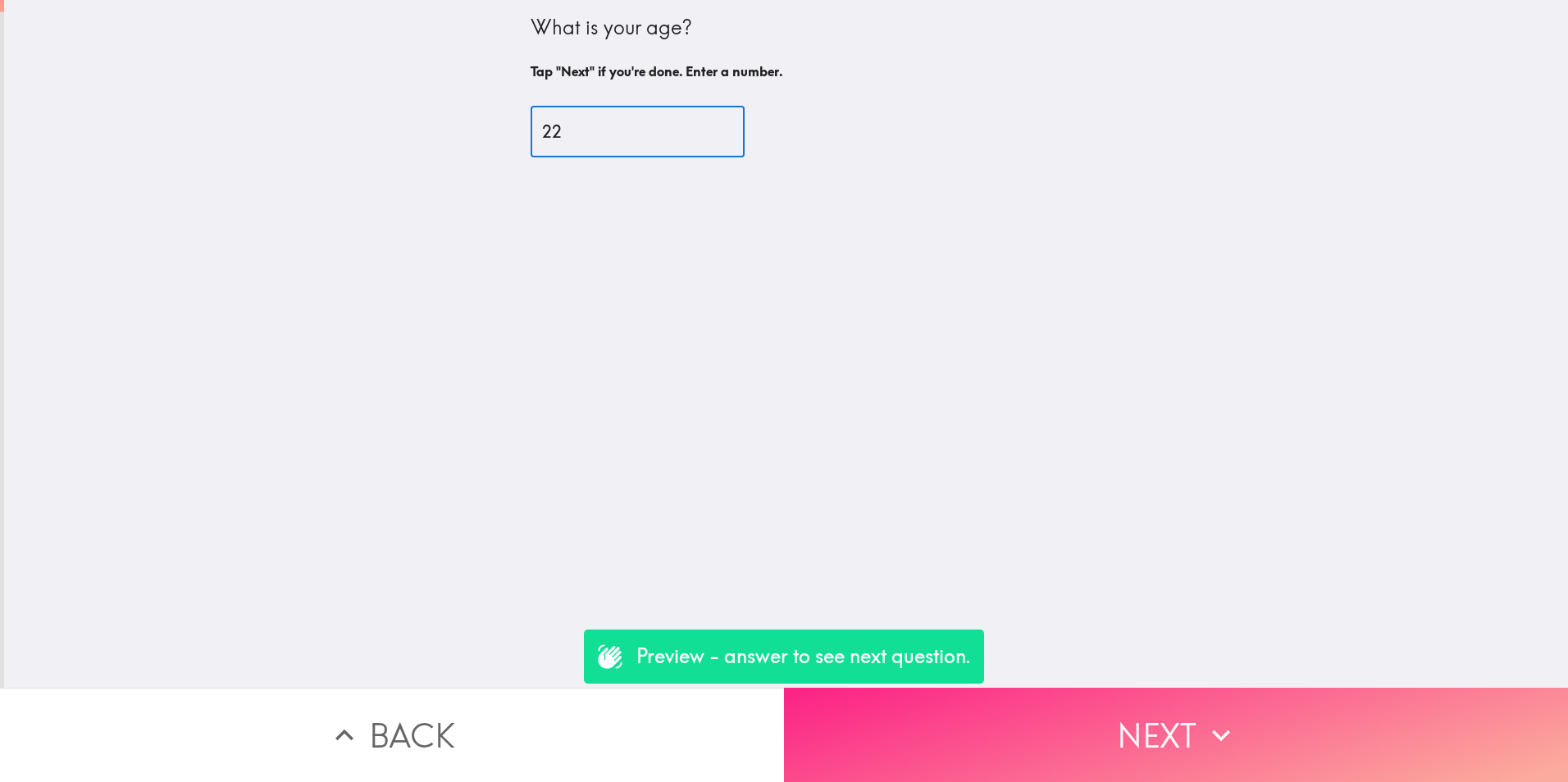
type input "22"
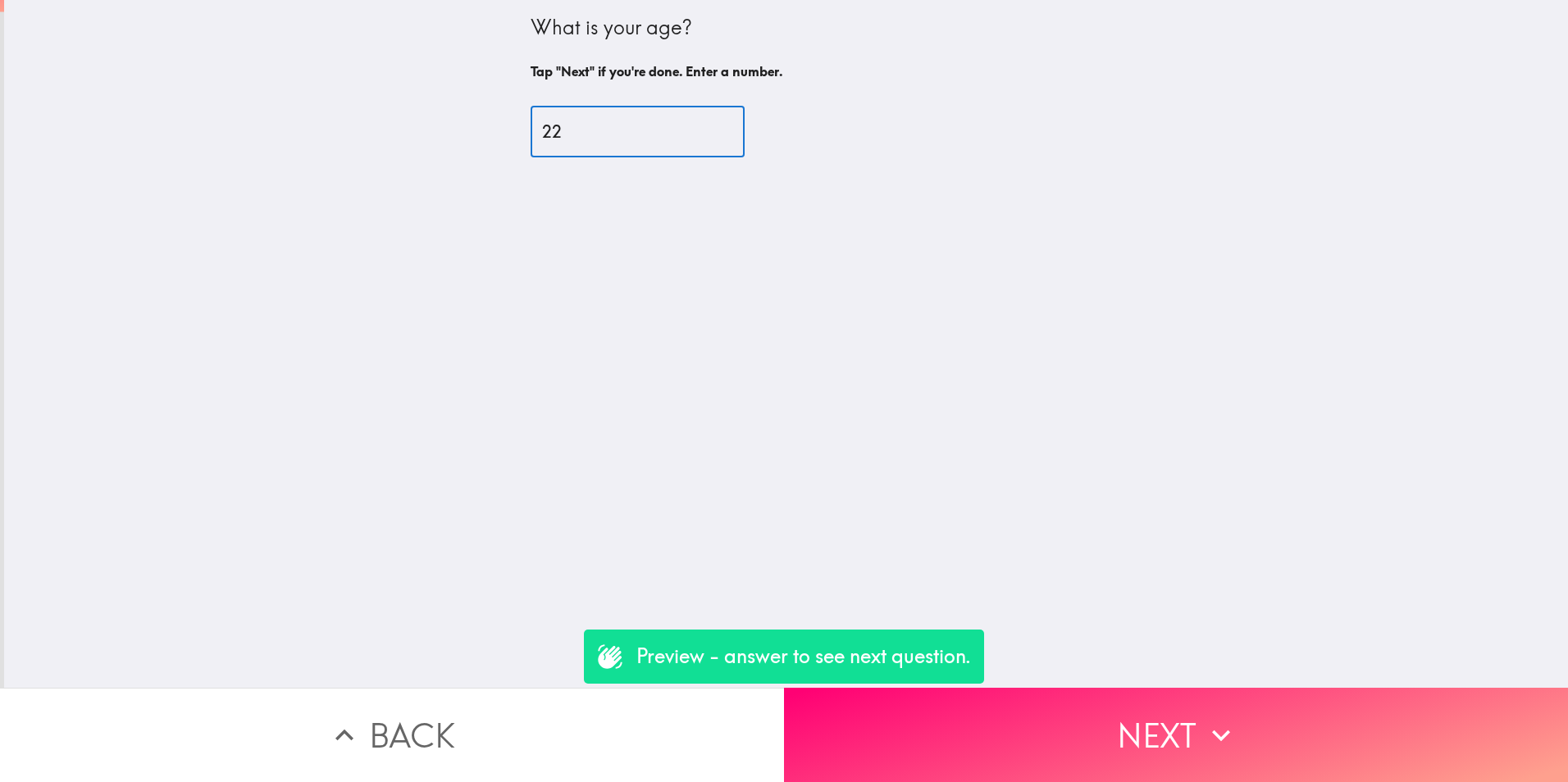
click at [1125, 729] on button "Next" at bounding box center [1175, 735] width 784 height 94
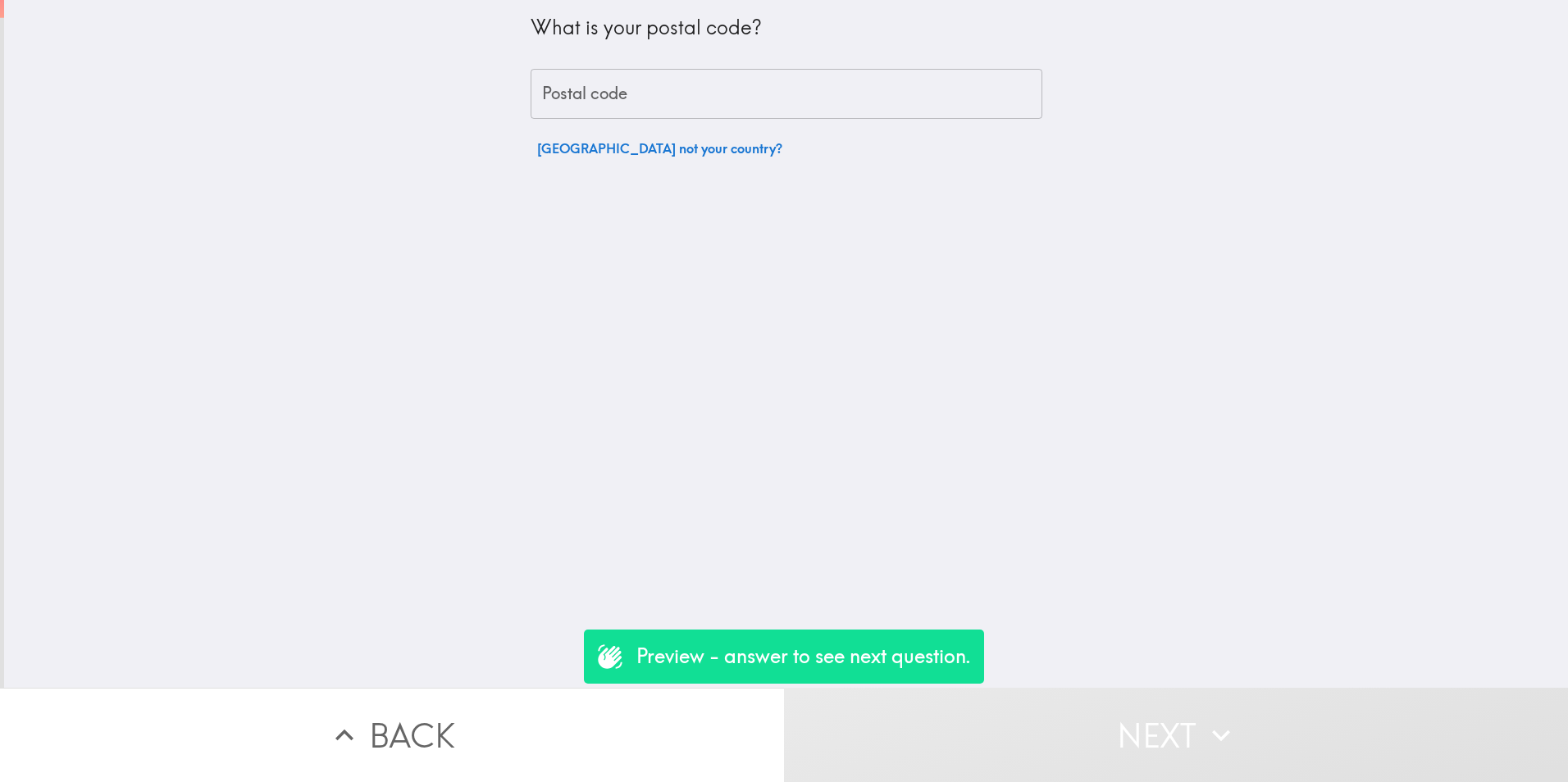
click at [839, 82] on input "Postal code" at bounding box center [786, 95] width 512 height 51
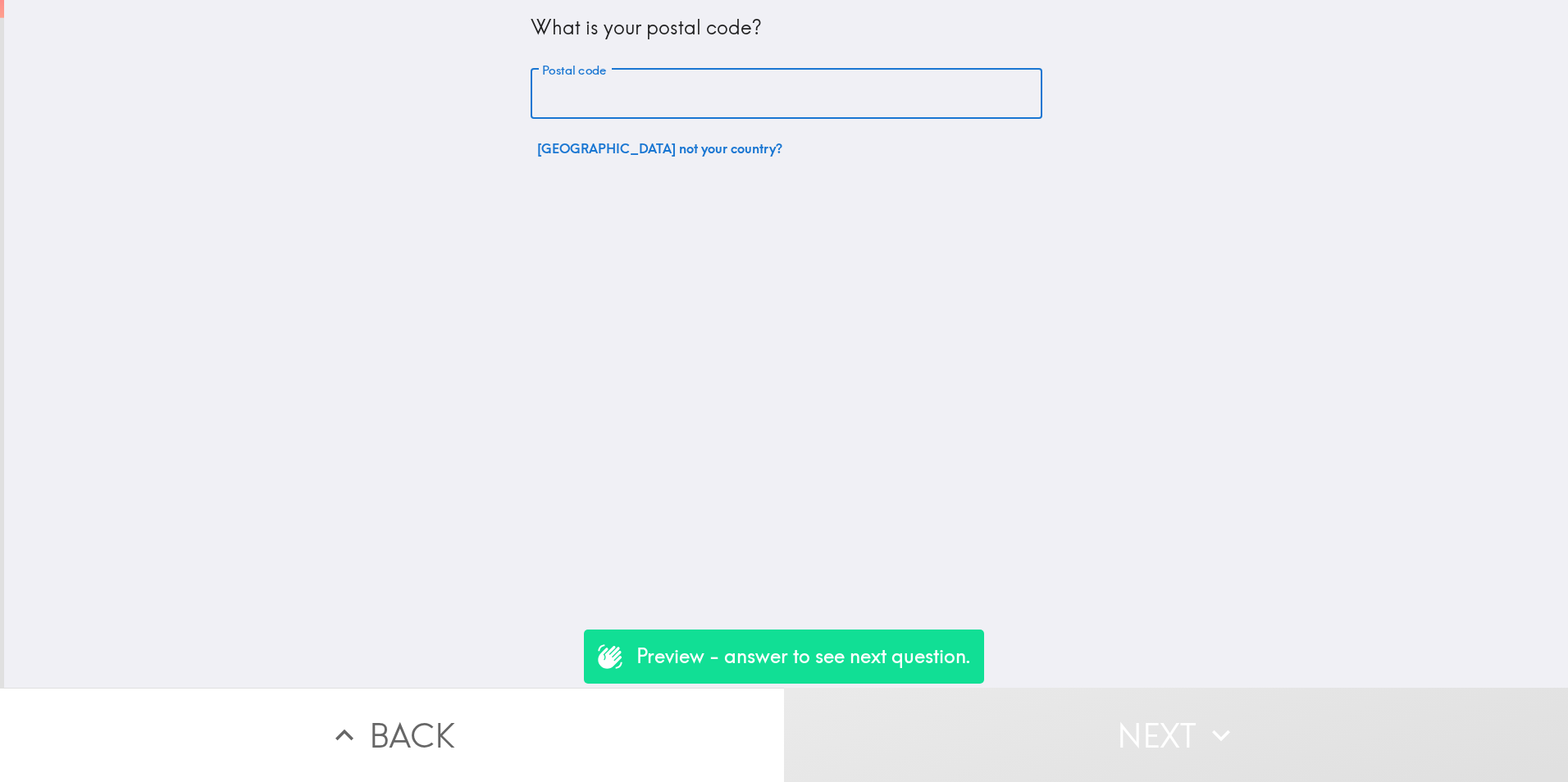
paste input "31905"
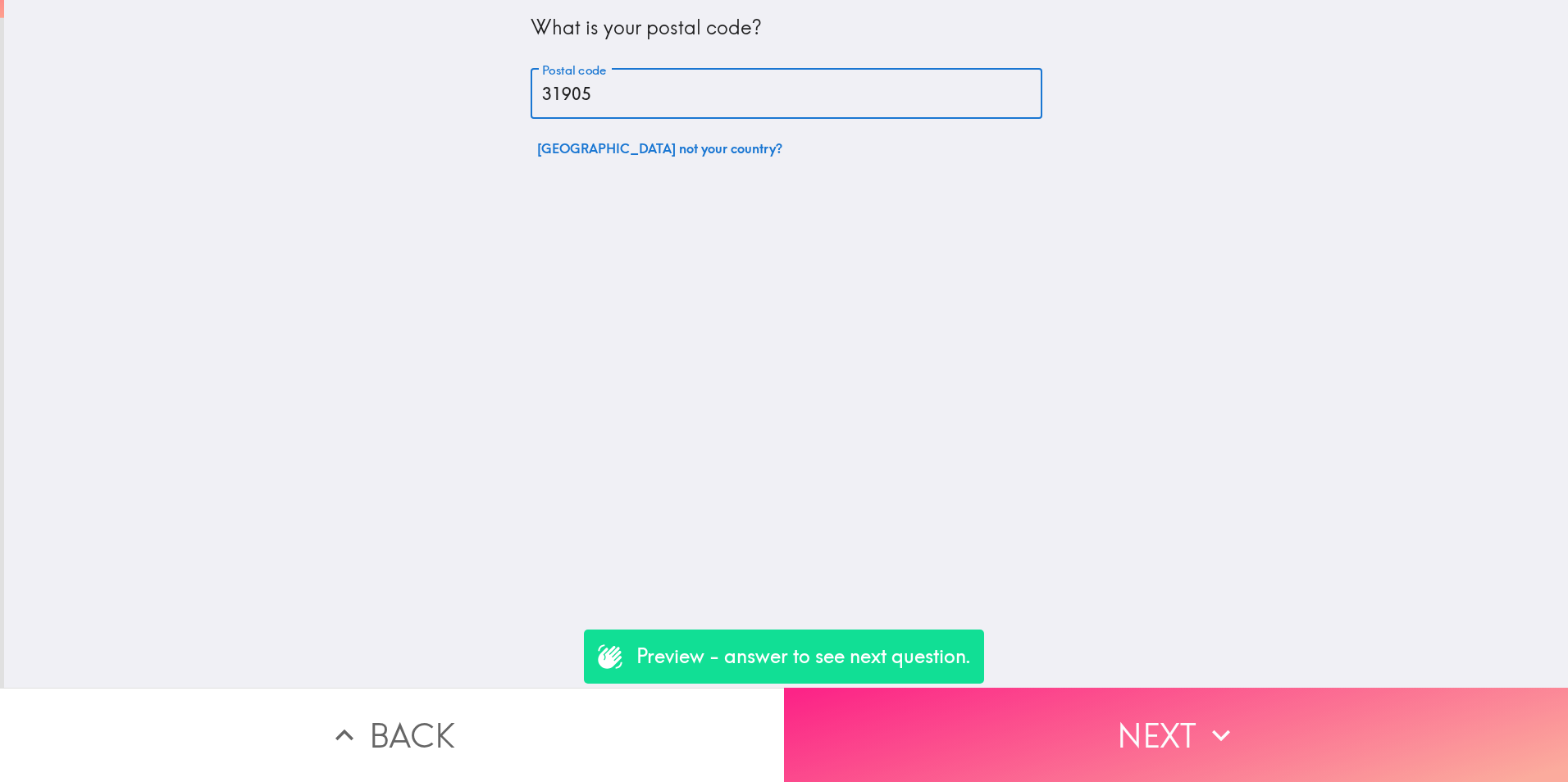
type input "31905"
click at [1083, 738] on button "Next" at bounding box center [1175, 735] width 784 height 94
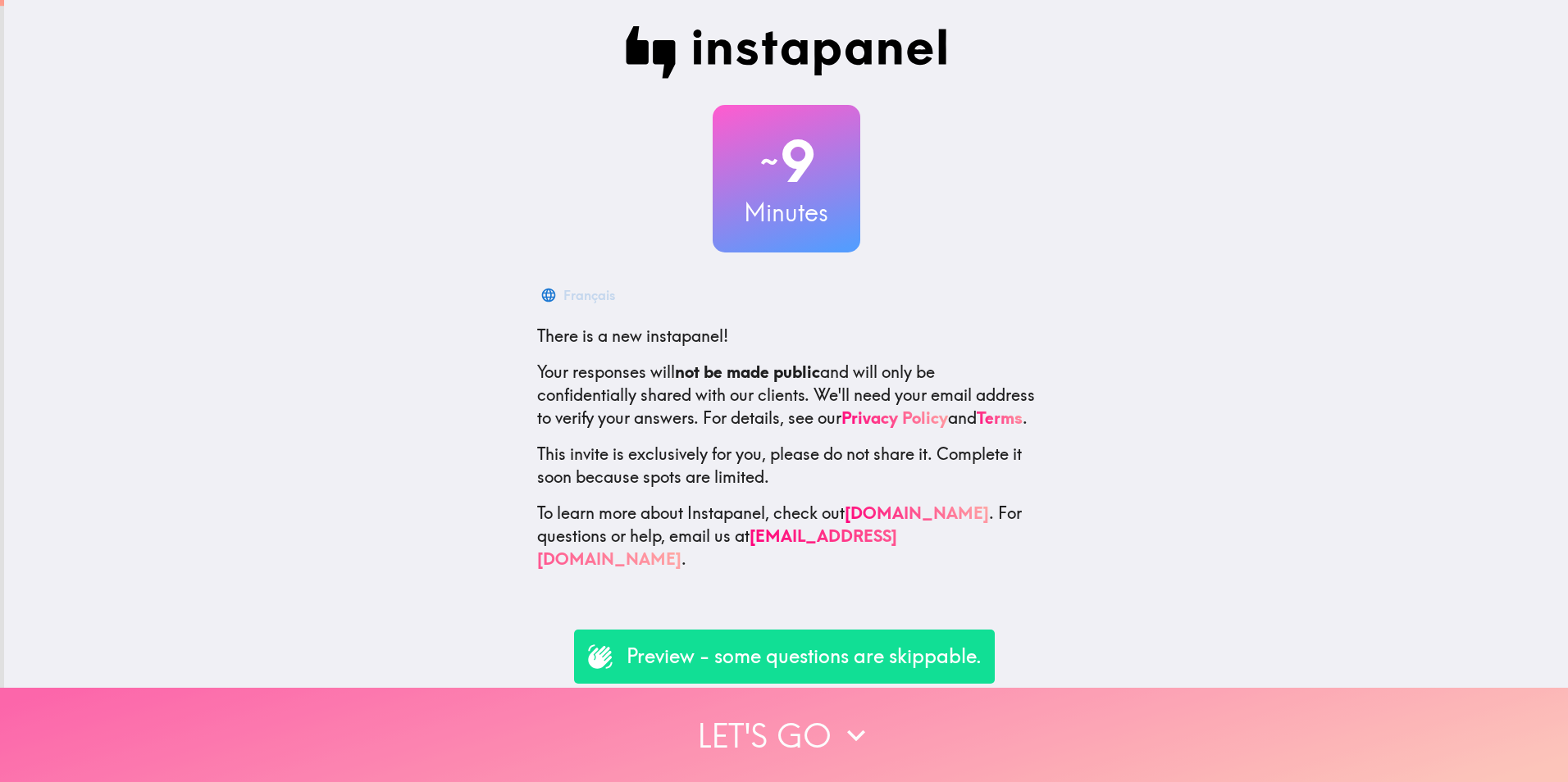
click at [856, 718] on icon "button" at bounding box center [856, 736] width 36 height 36
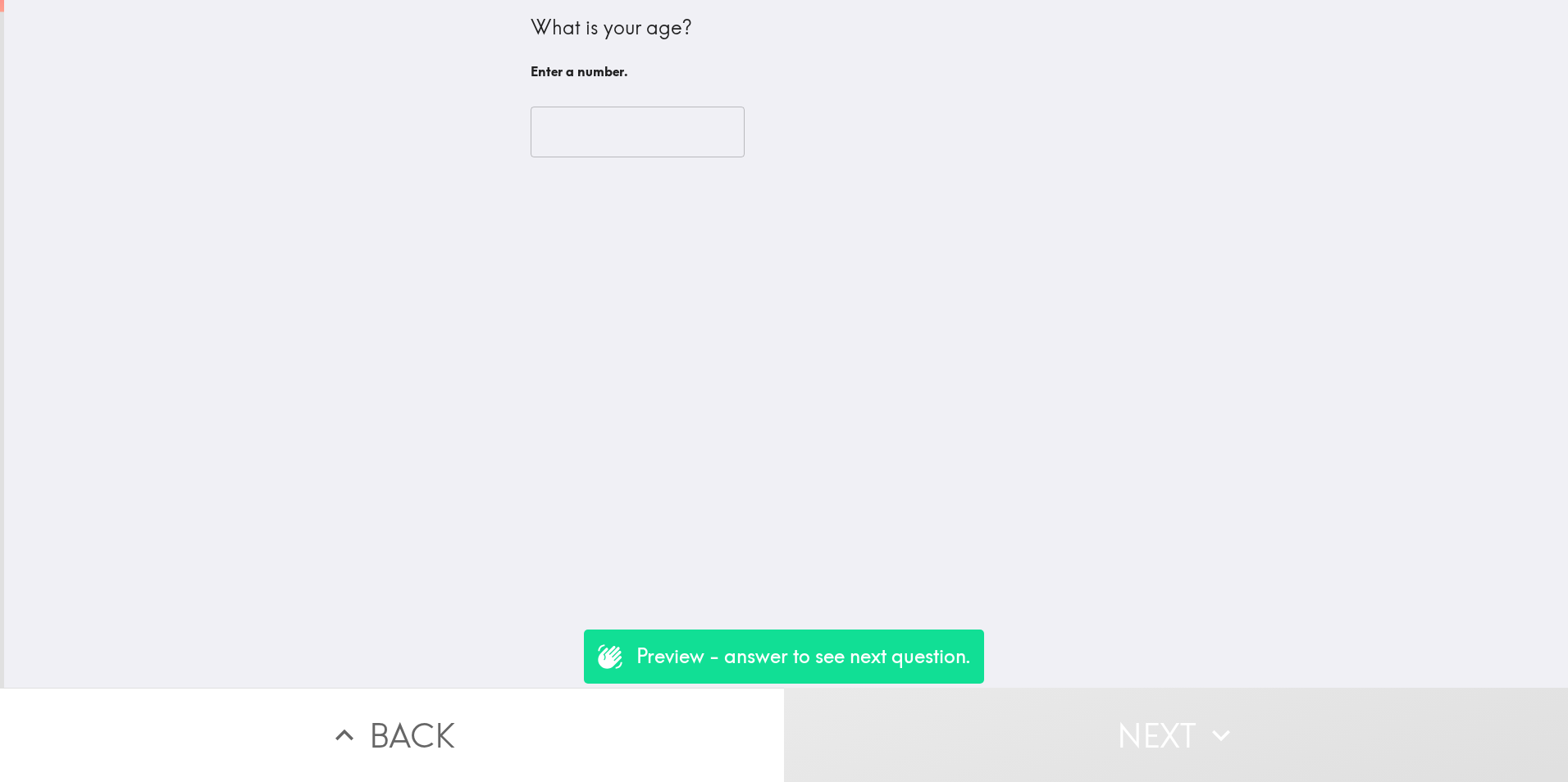
click at [672, 120] on input "number" at bounding box center [638, 132] width 214 height 51
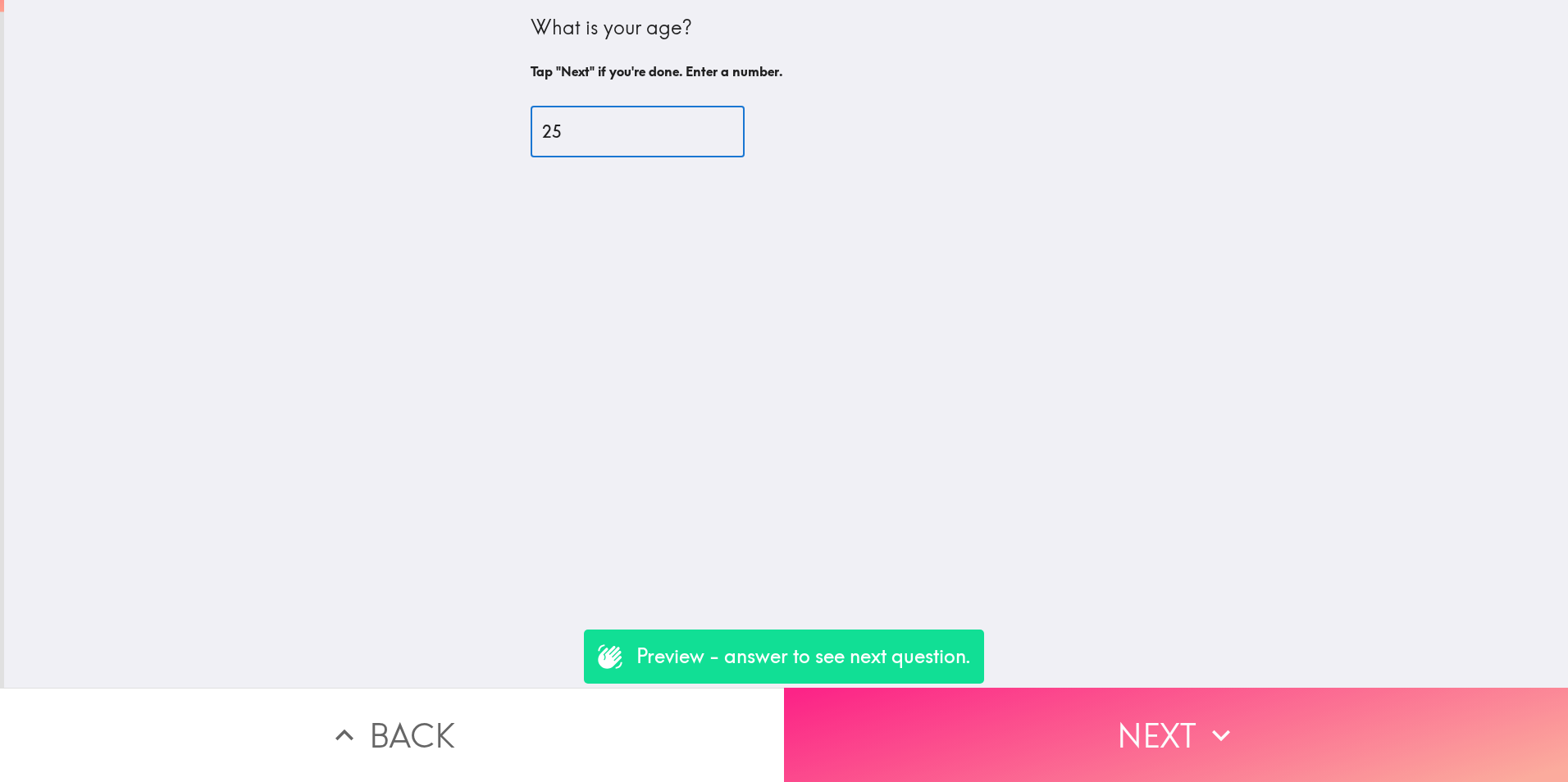
type input "25"
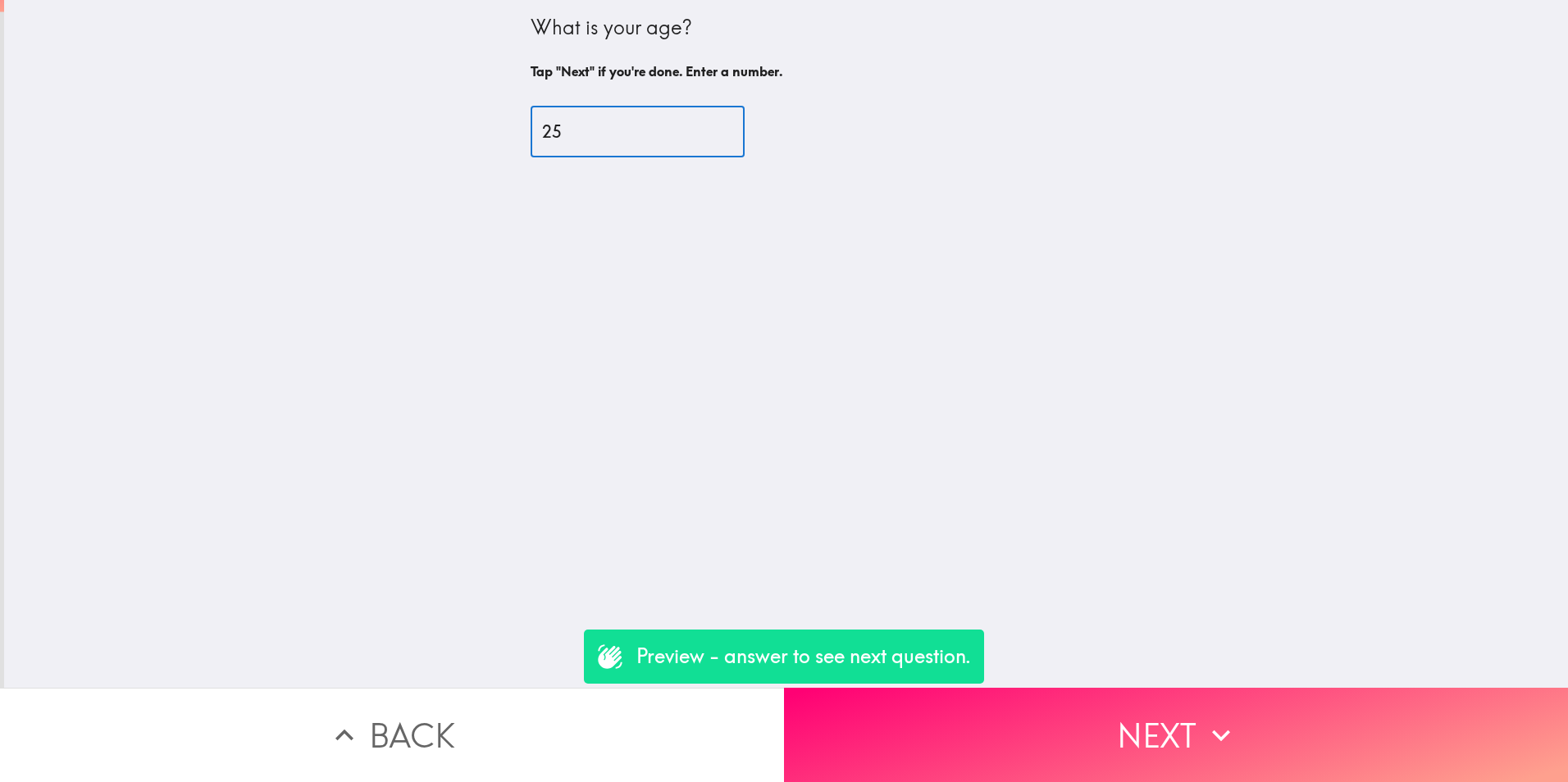
click at [1069, 716] on button "Next" at bounding box center [1175, 735] width 784 height 94
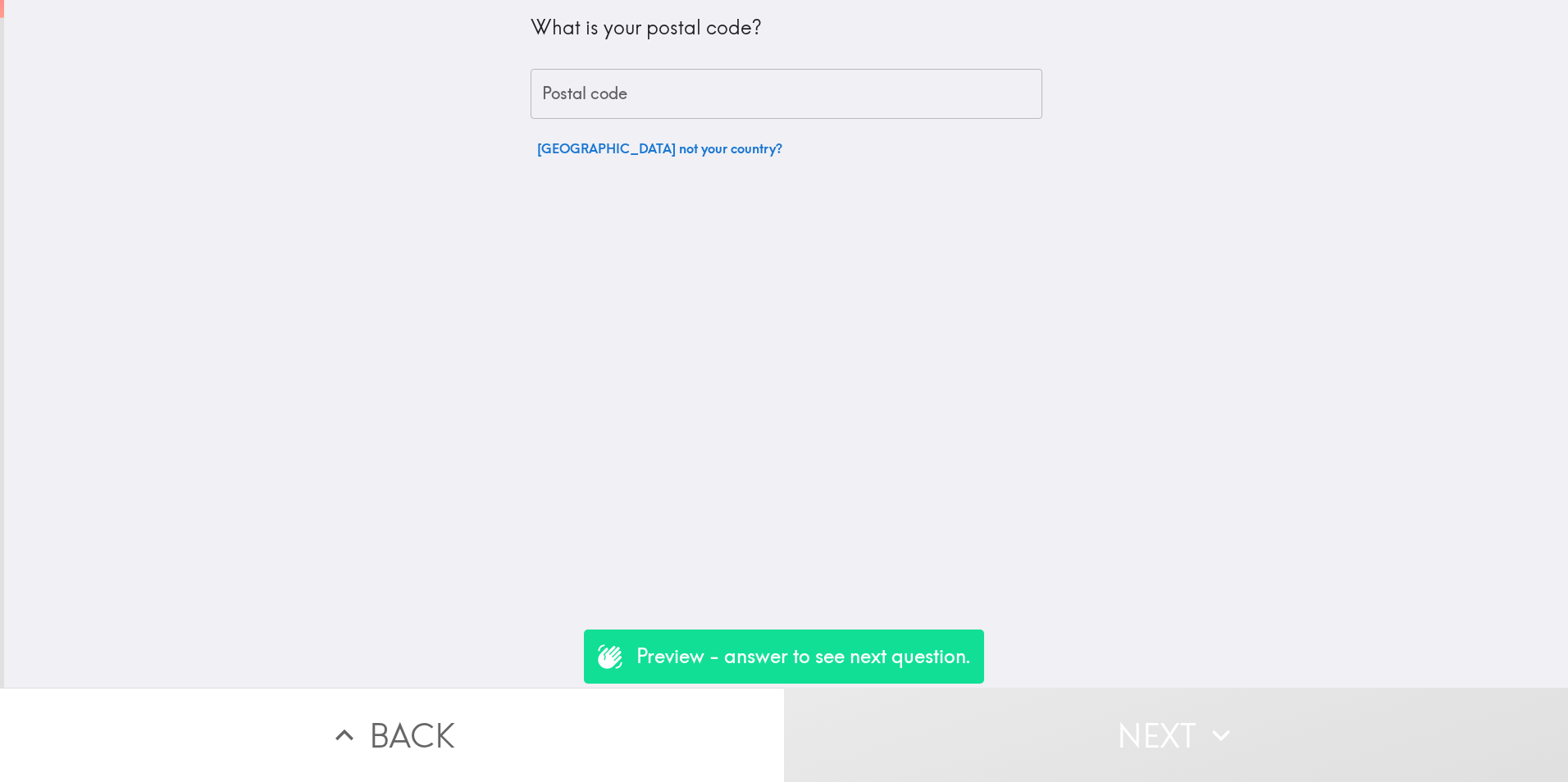
click at [1064, 723] on button "Next" at bounding box center [1175, 735] width 784 height 94
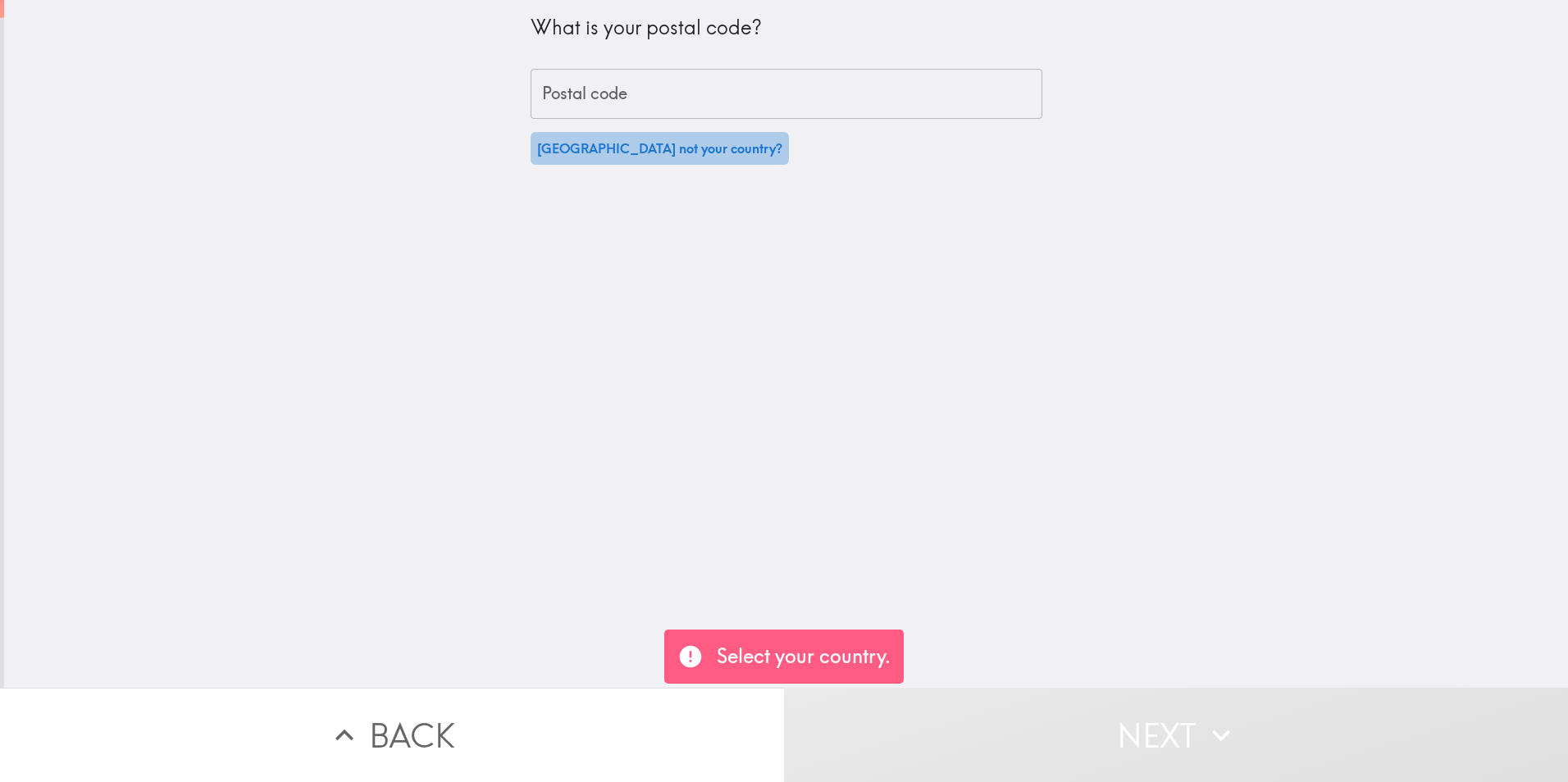
click at [695, 142] on button "[GEOGRAPHIC_DATA] not your country?" at bounding box center [660, 148] width 259 height 33
click at [990, 162] on icon "Clear" at bounding box center [999, 157] width 19 height 19
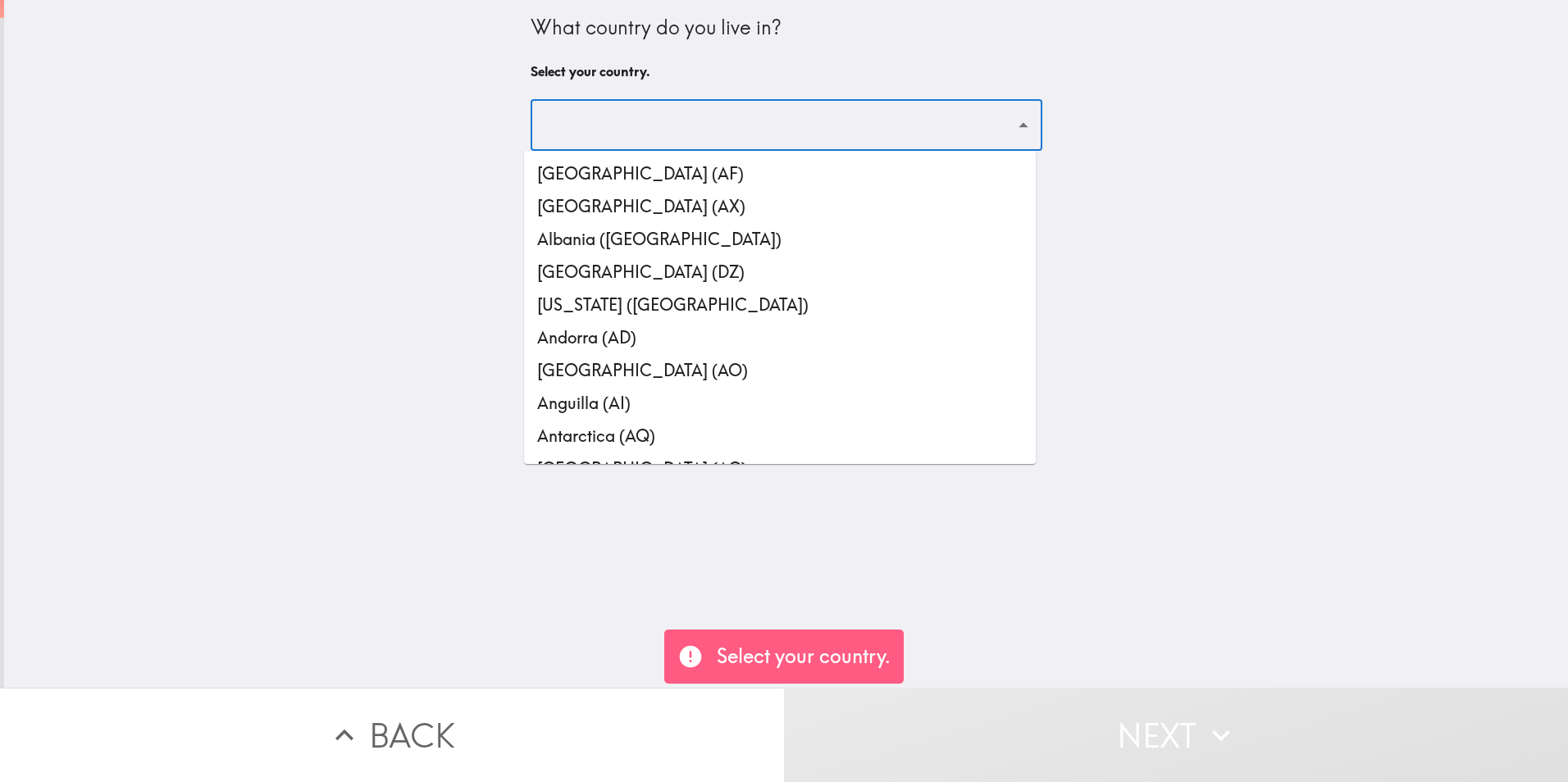
click at [990, 124] on input "text" at bounding box center [774, 125] width 472 height 36
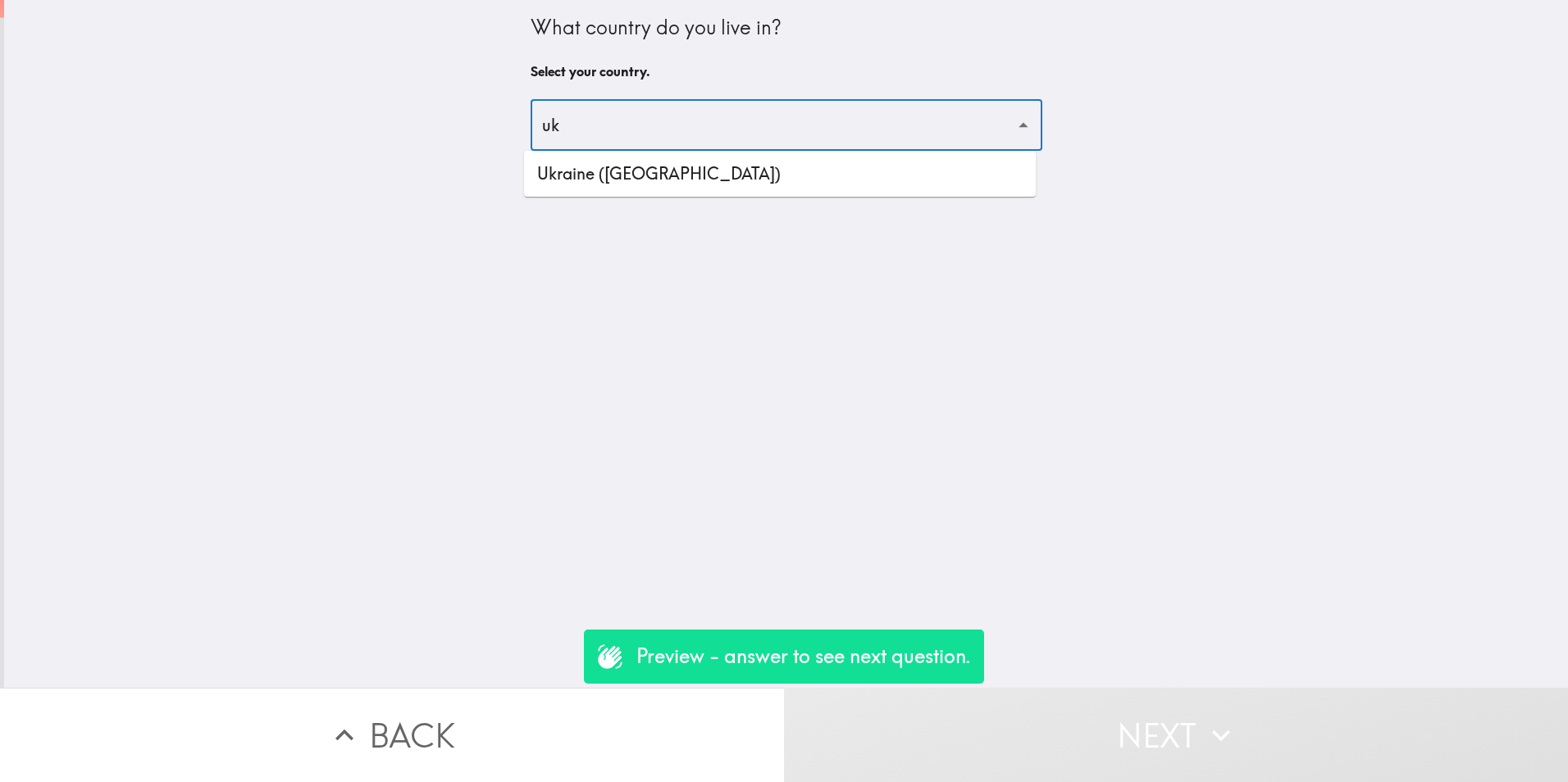
type input "u"
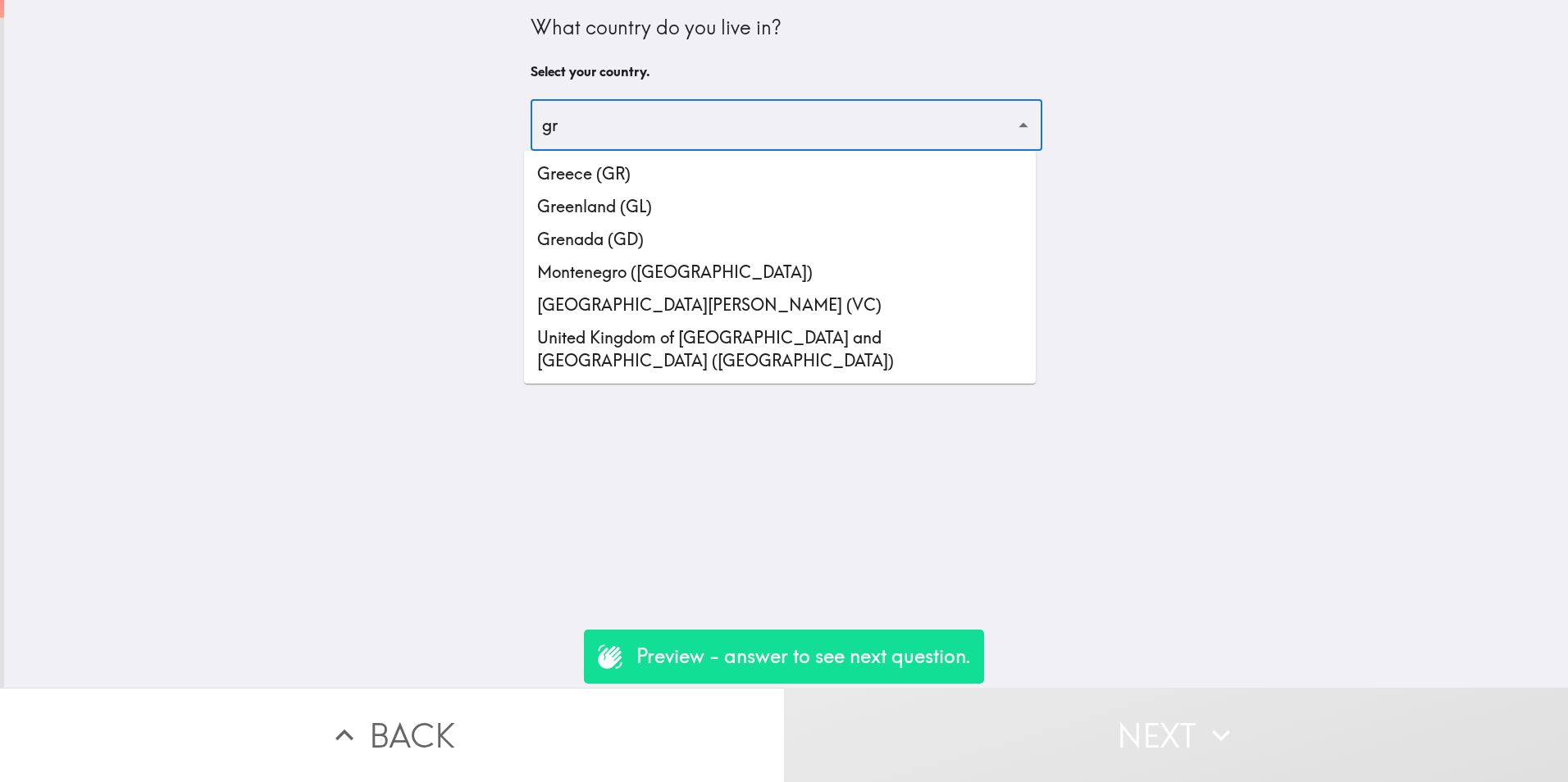
type input "g"
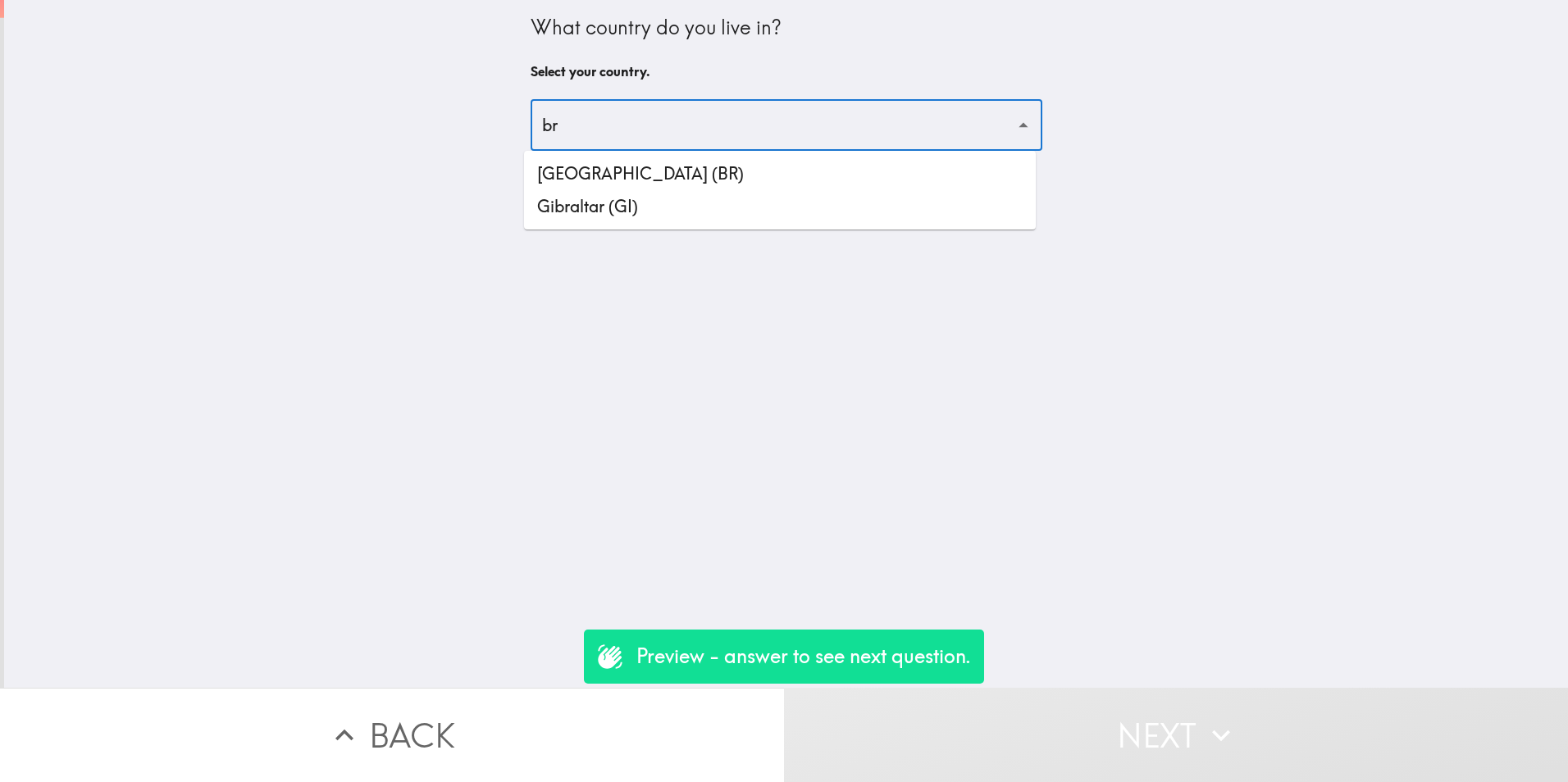
type input "b"
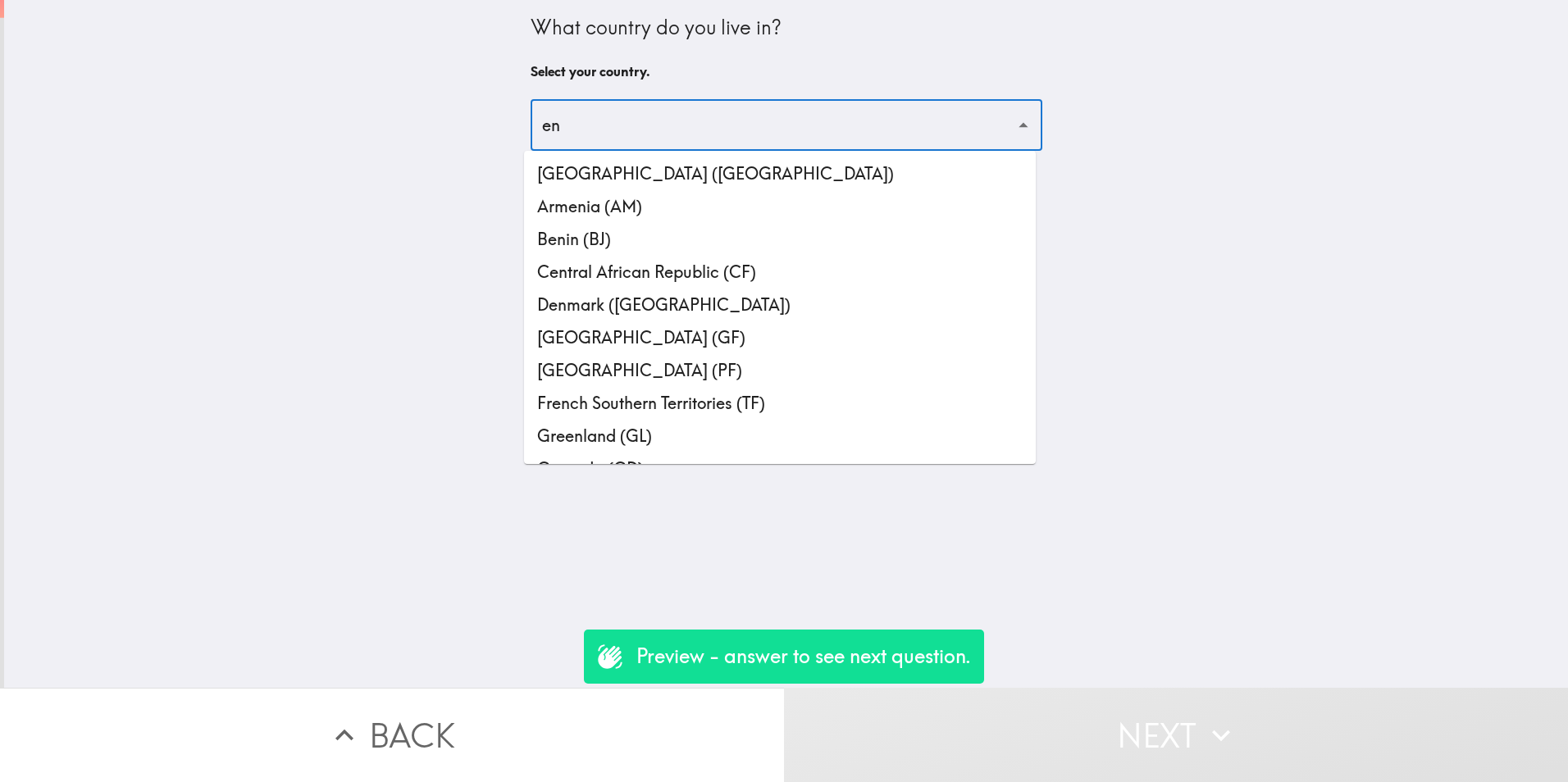
type input "e"
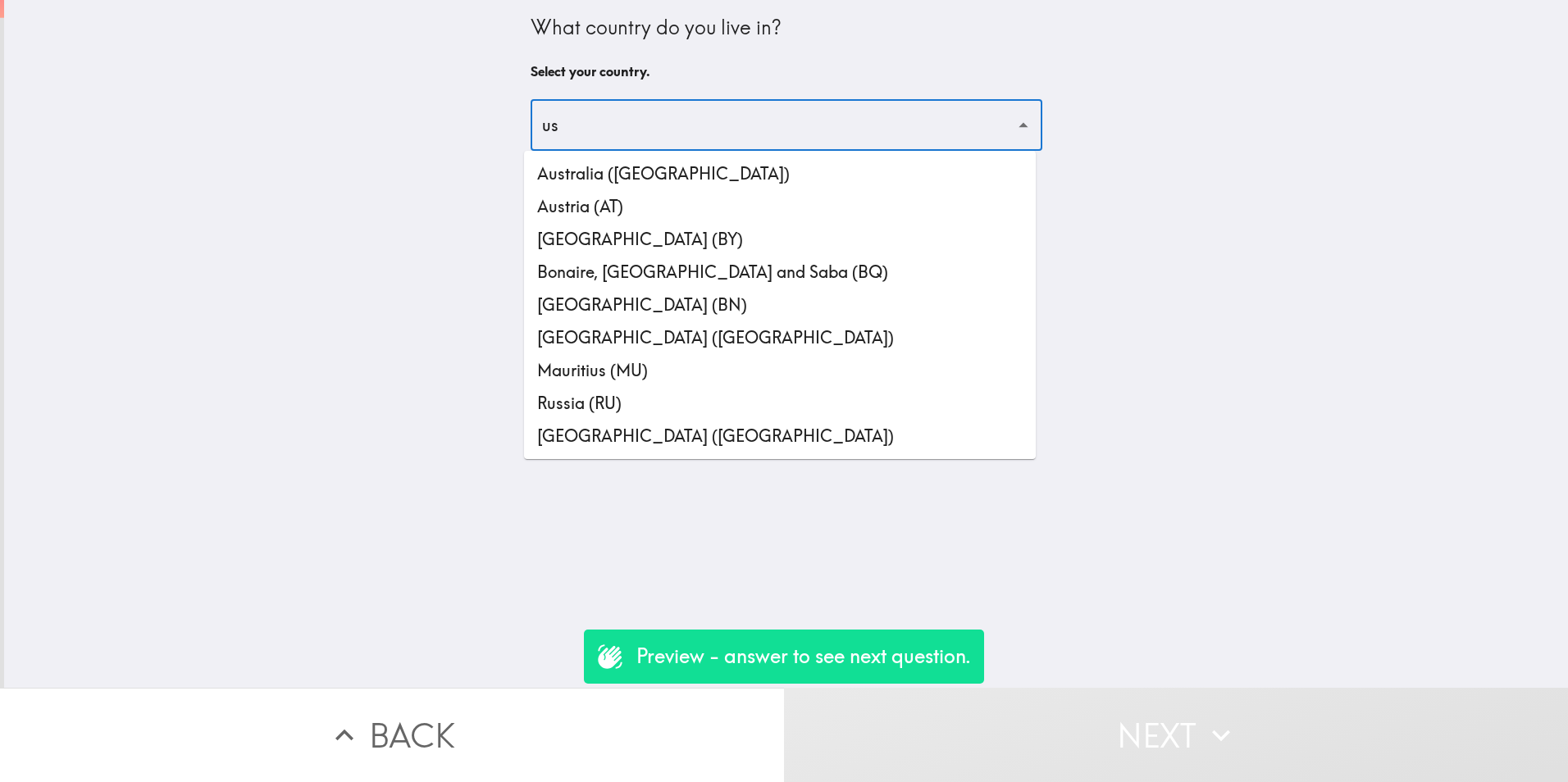
click at [725, 434] on li "[GEOGRAPHIC_DATA] ([GEOGRAPHIC_DATA])" at bounding box center [779, 437] width 512 height 33
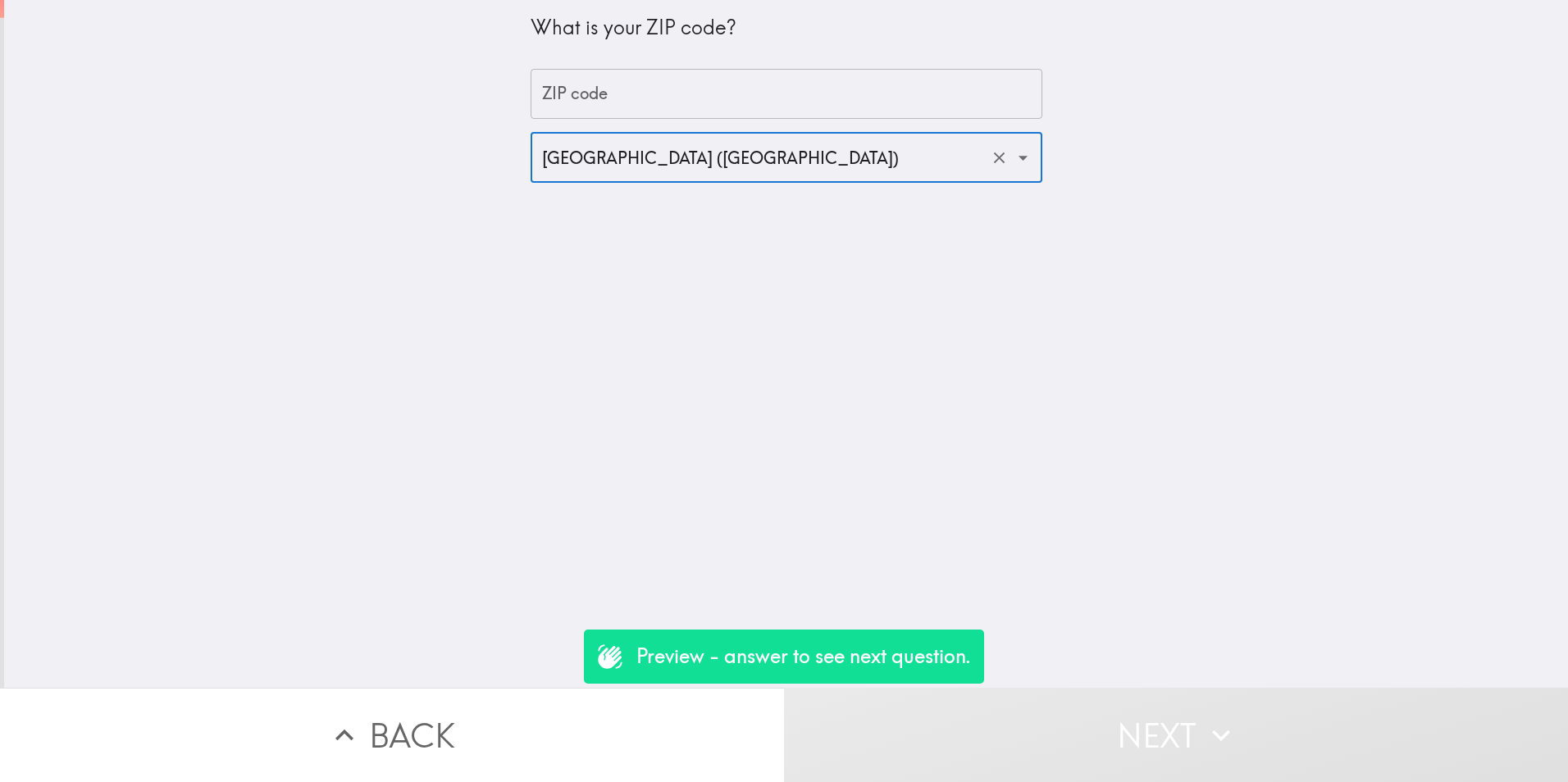
type input "[GEOGRAPHIC_DATA] ([GEOGRAPHIC_DATA])"
click at [1103, 724] on button "Next" at bounding box center [1175, 735] width 784 height 94
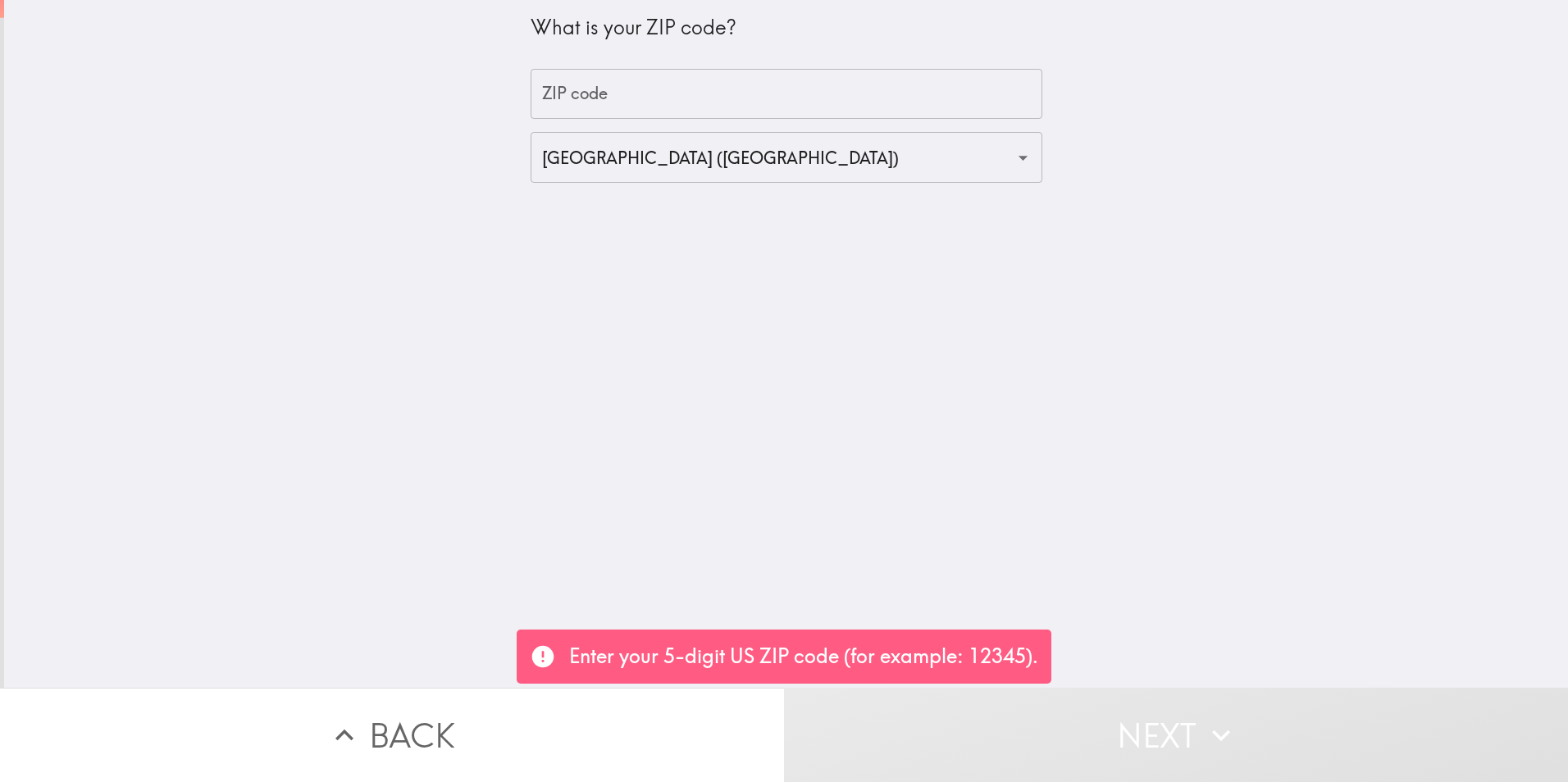
click at [826, 73] on input "ZIP code" at bounding box center [786, 95] width 512 height 51
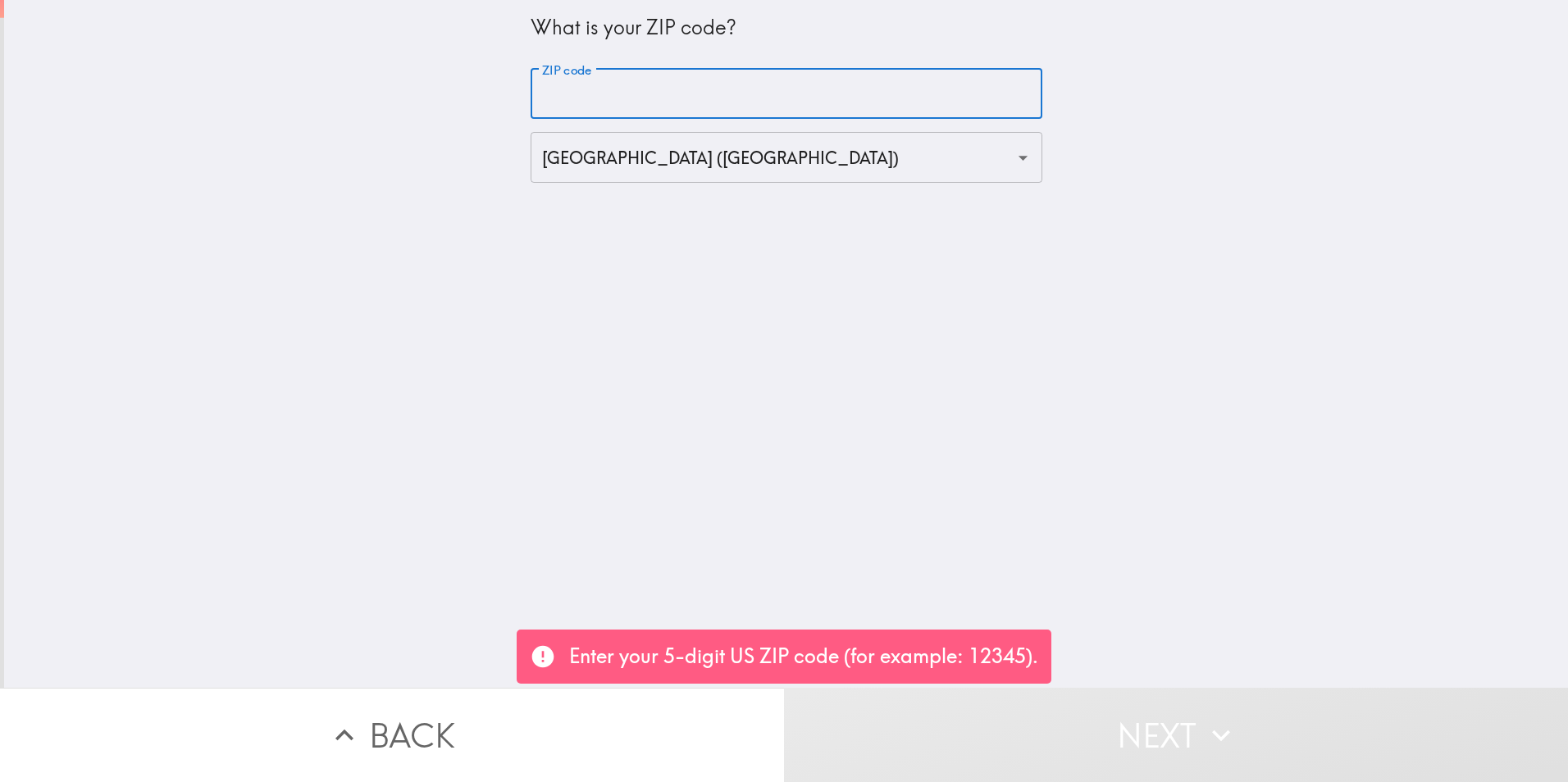
paste input "31905"
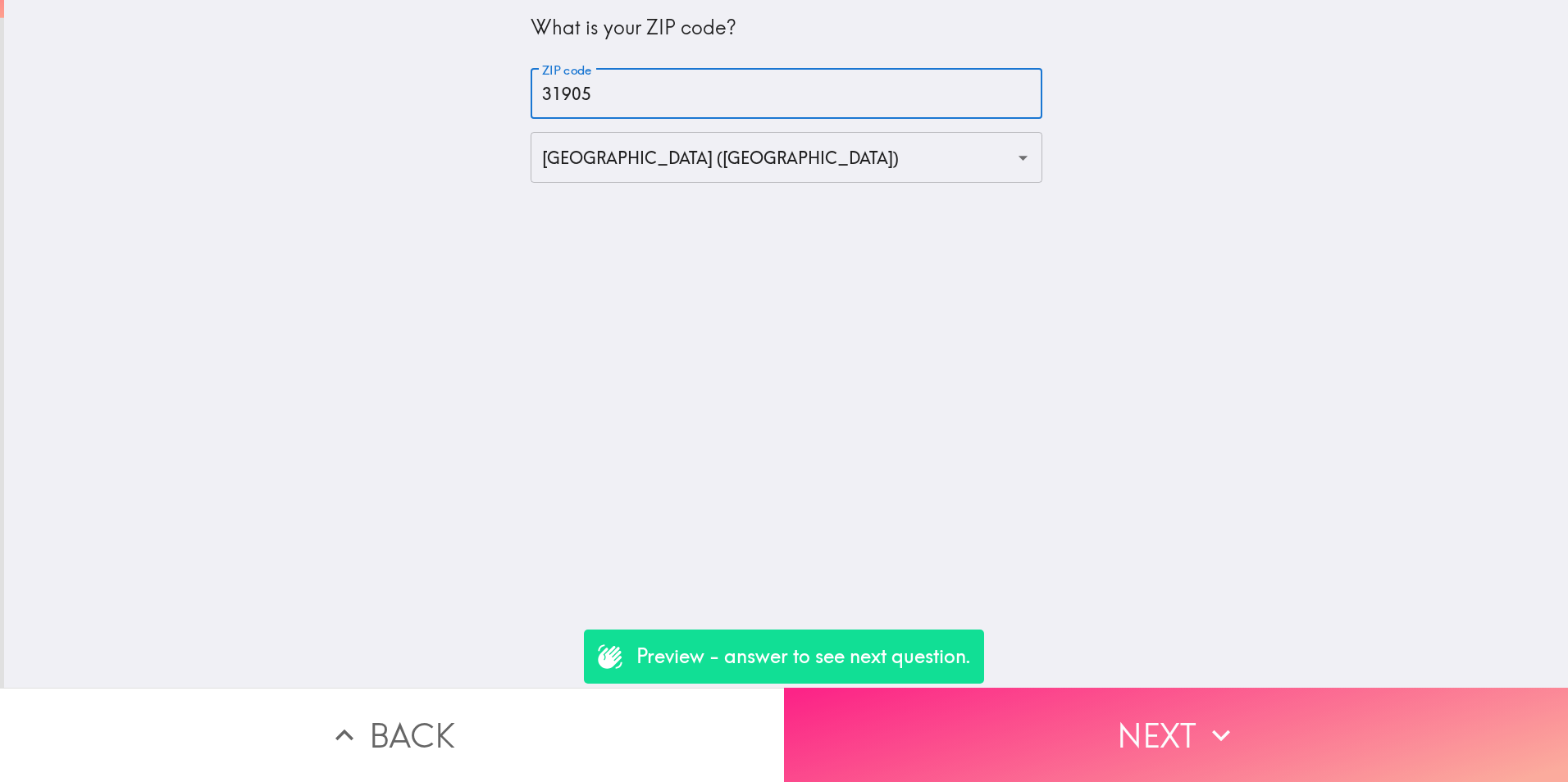
type input "31905"
click at [1155, 744] on button "Next" at bounding box center [1175, 735] width 784 height 94
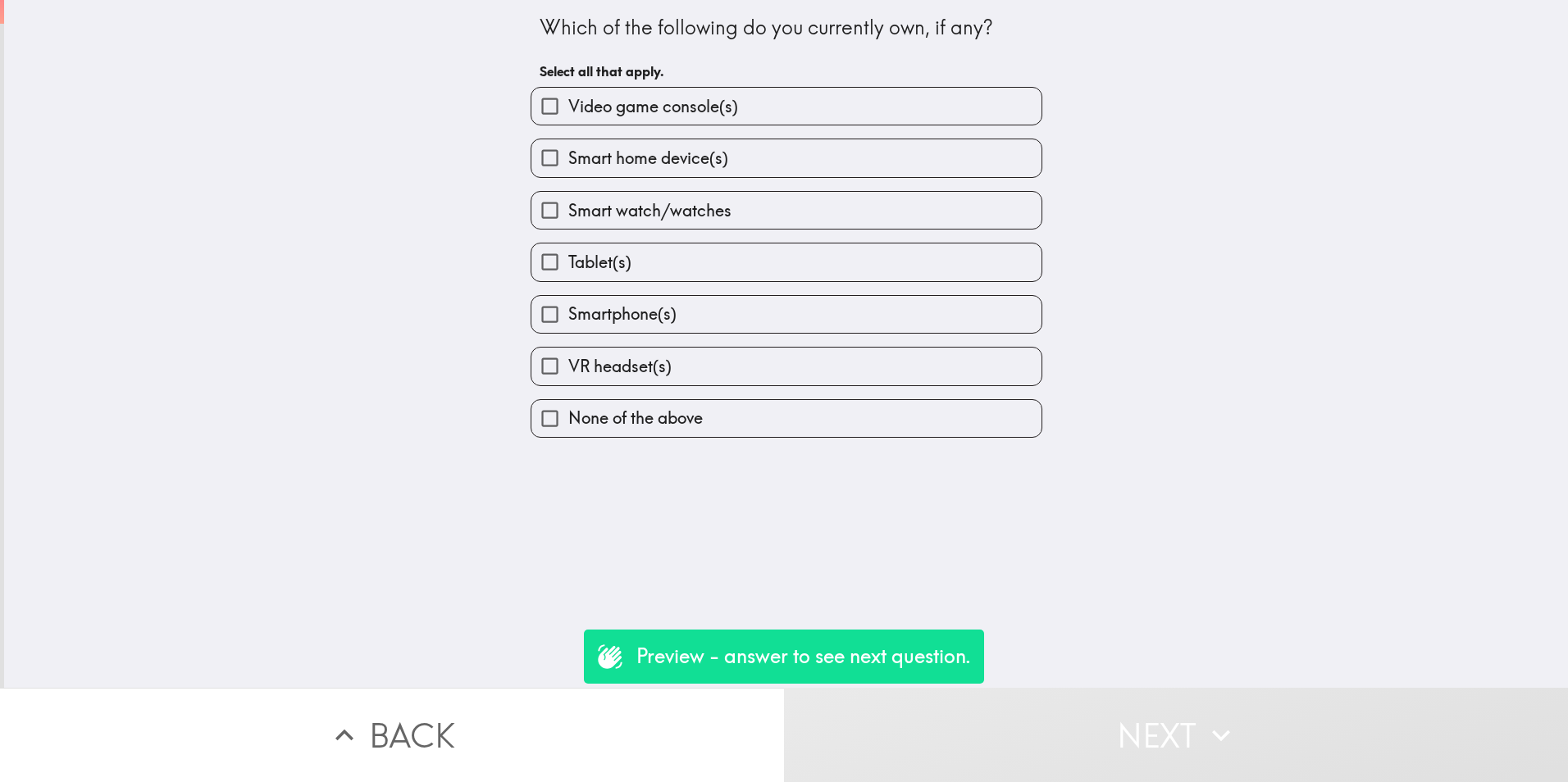
click at [1079, 124] on div "Which of the following do you currently own, if any? Select all that apply. Vid…" at bounding box center [786, 344] width 1564 height 688
click at [620, 307] on span "Smartphone(s)" at bounding box center [622, 314] width 108 height 23
click at [569, 307] on input "Smartphone(s)" at bounding box center [550, 314] width 37 height 37
checkbox input "true"
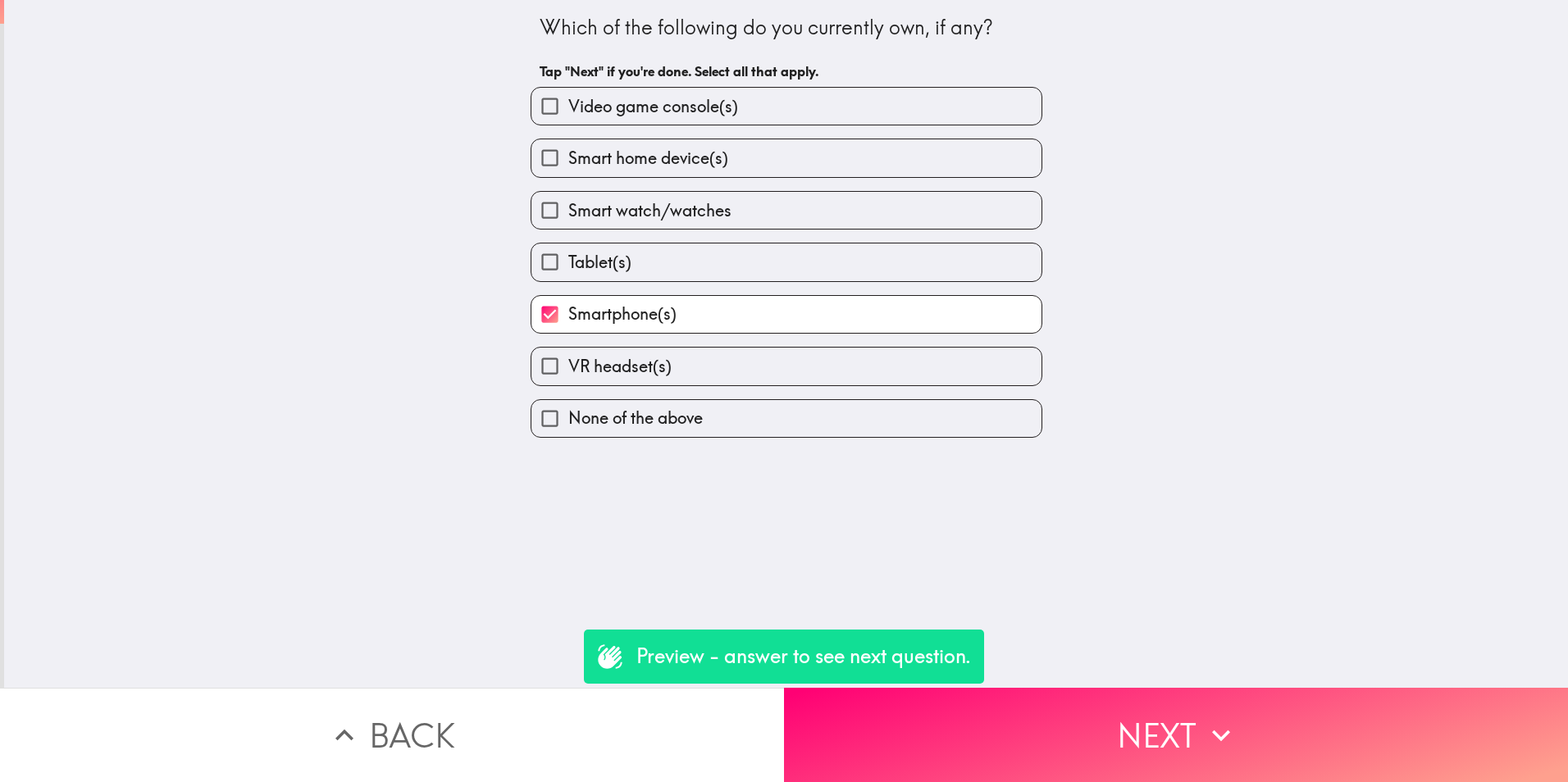
click at [651, 207] on span "Smart watch/watches" at bounding box center [650, 211] width 163 height 23
click at [569, 207] on input "Smart watch/watches" at bounding box center [550, 210] width 37 height 37
checkbox input "true"
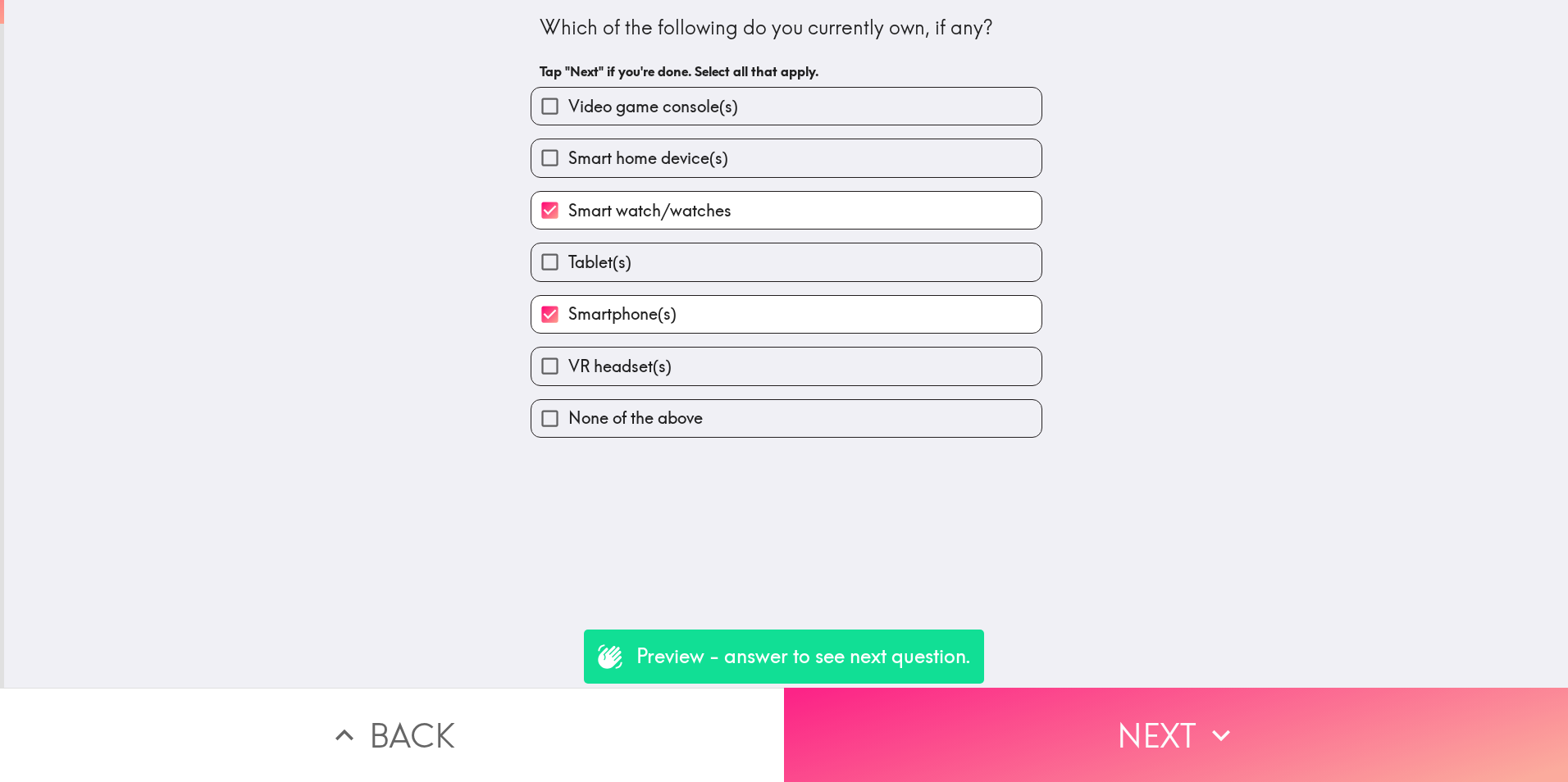
click at [1203, 718] on icon "button" at bounding box center [1221, 736] width 36 height 36
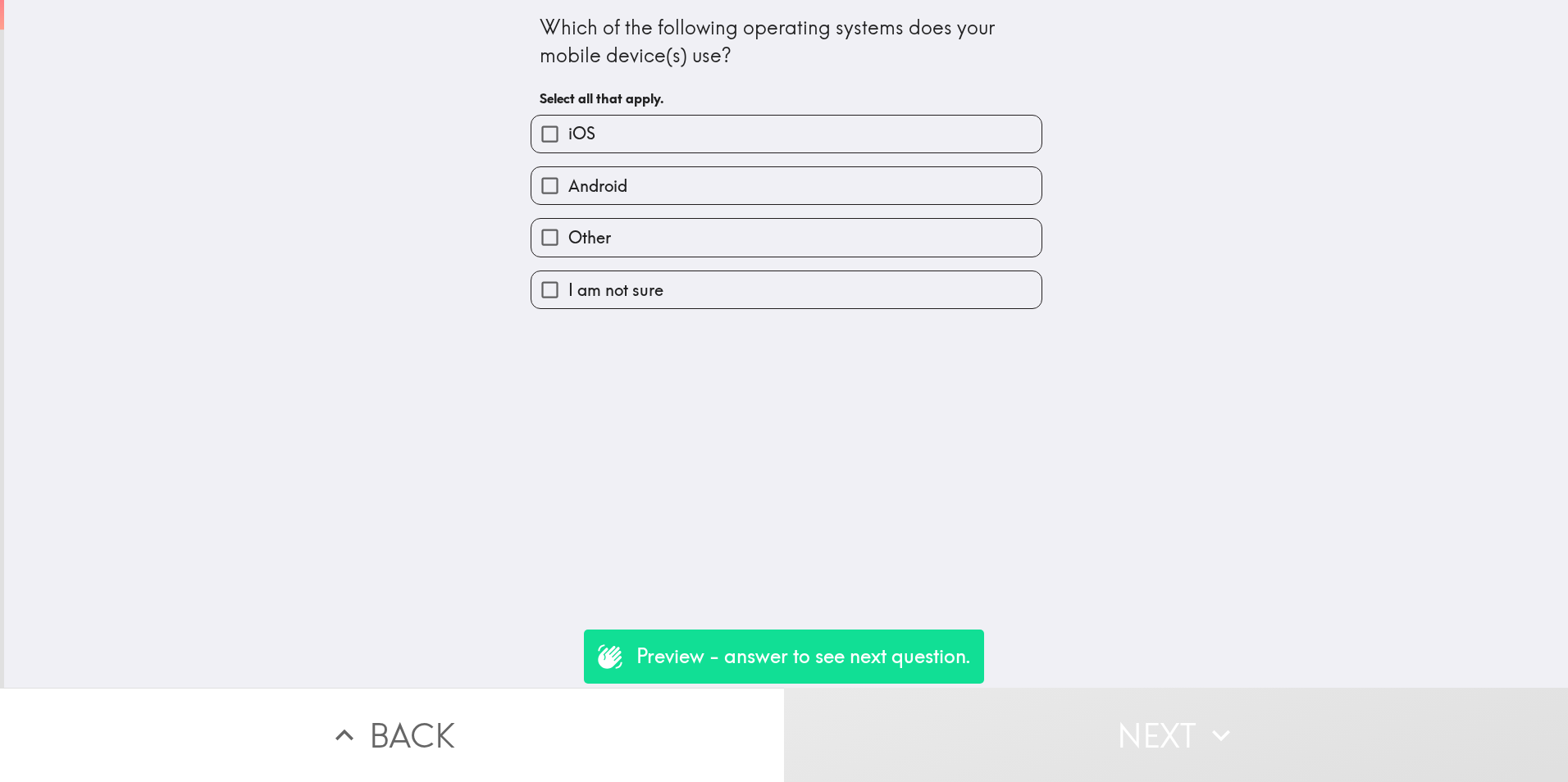
click at [569, 134] on span "iOS" at bounding box center [582, 133] width 27 height 23
click at [564, 134] on input "iOS" at bounding box center [550, 133] width 37 height 37
checkbox input "true"
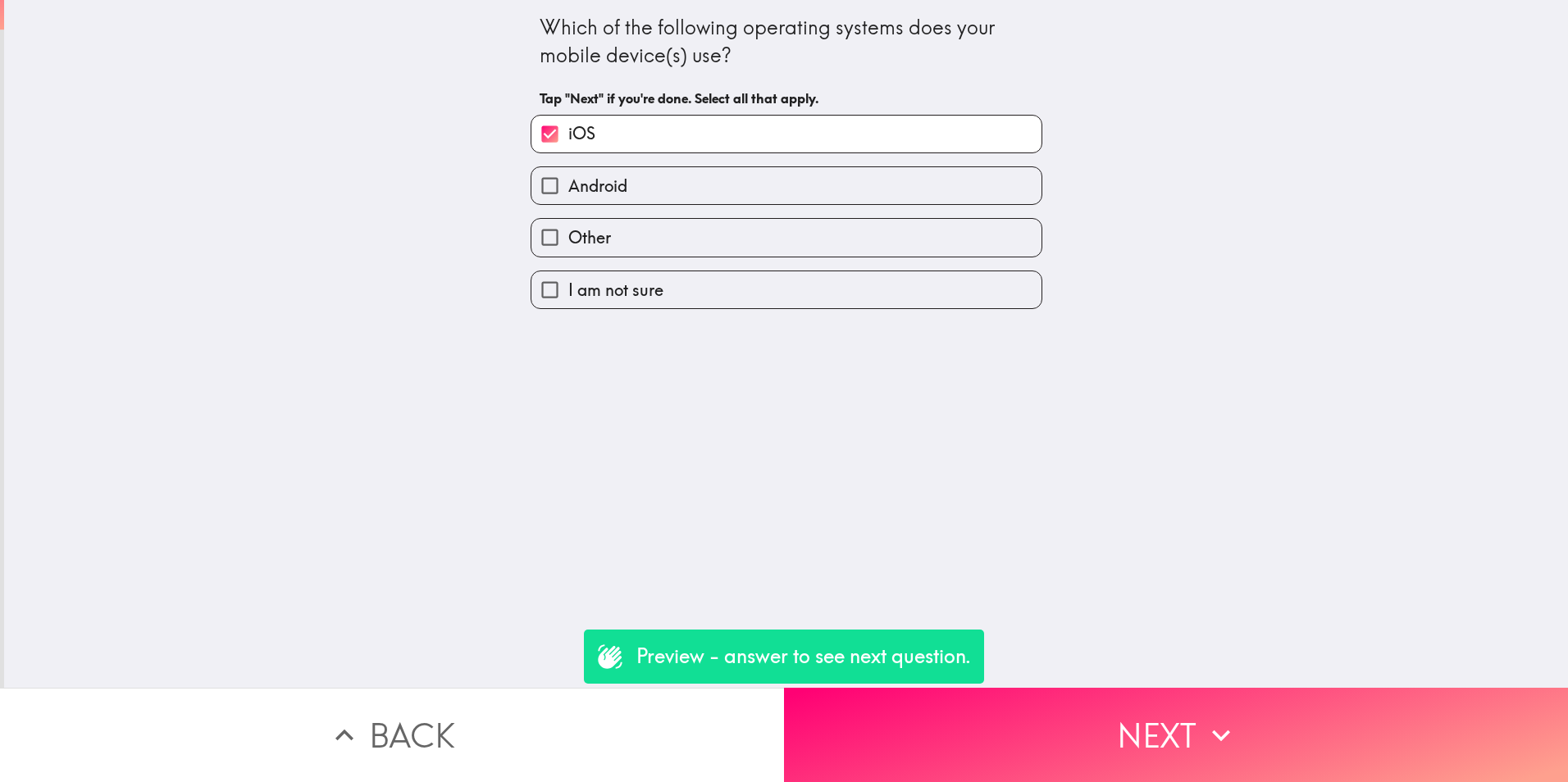
click at [582, 190] on span "Android" at bounding box center [598, 186] width 59 height 23
click at [569, 190] on input "Android" at bounding box center [550, 185] width 37 height 37
click at [583, 194] on span "Android" at bounding box center [598, 186] width 59 height 23
click at [569, 194] on input "Android" at bounding box center [550, 185] width 37 height 37
checkbox input "false"
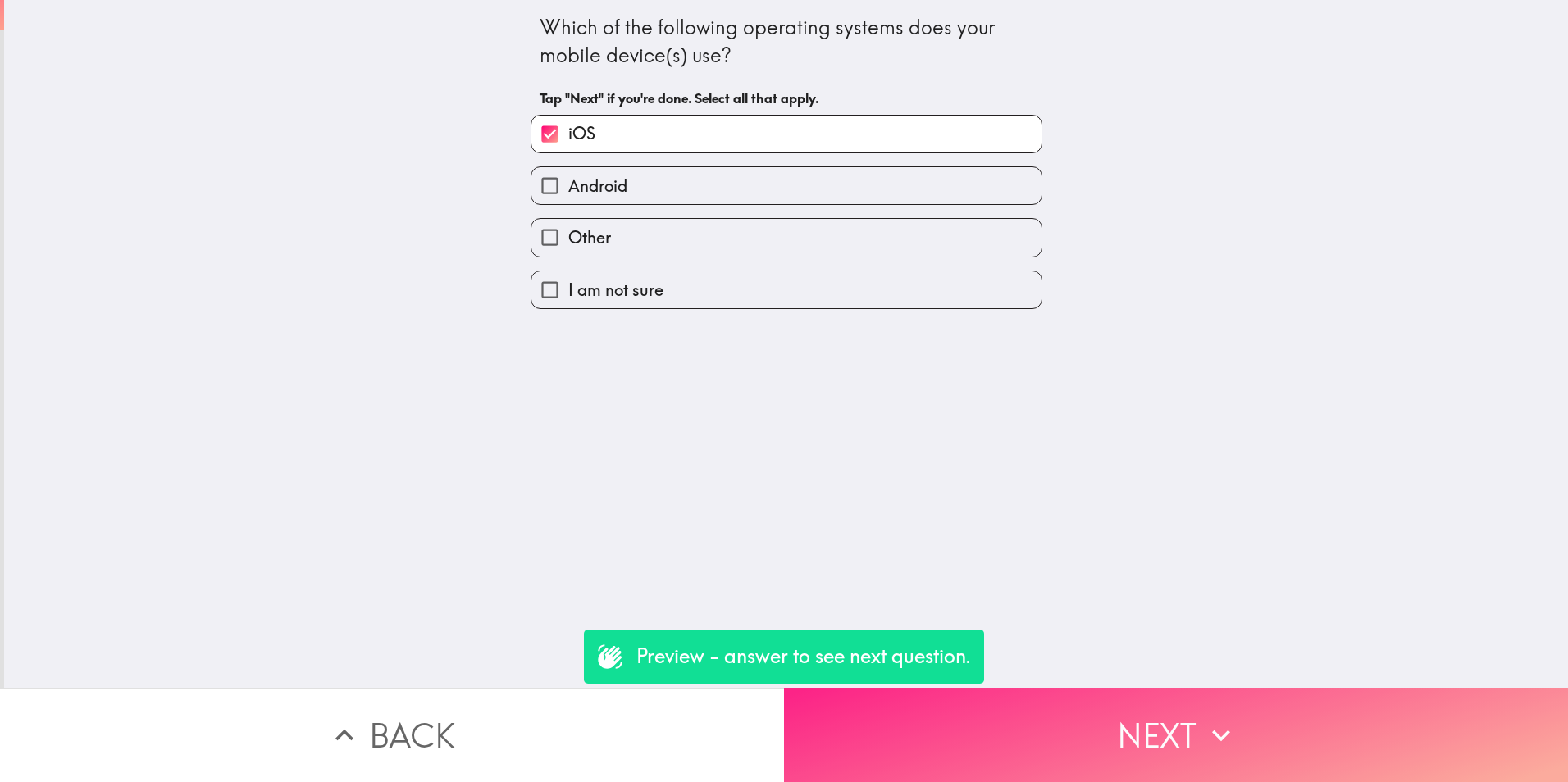
click at [1167, 709] on button "Next" at bounding box center [1175, 735] width 784 height 94
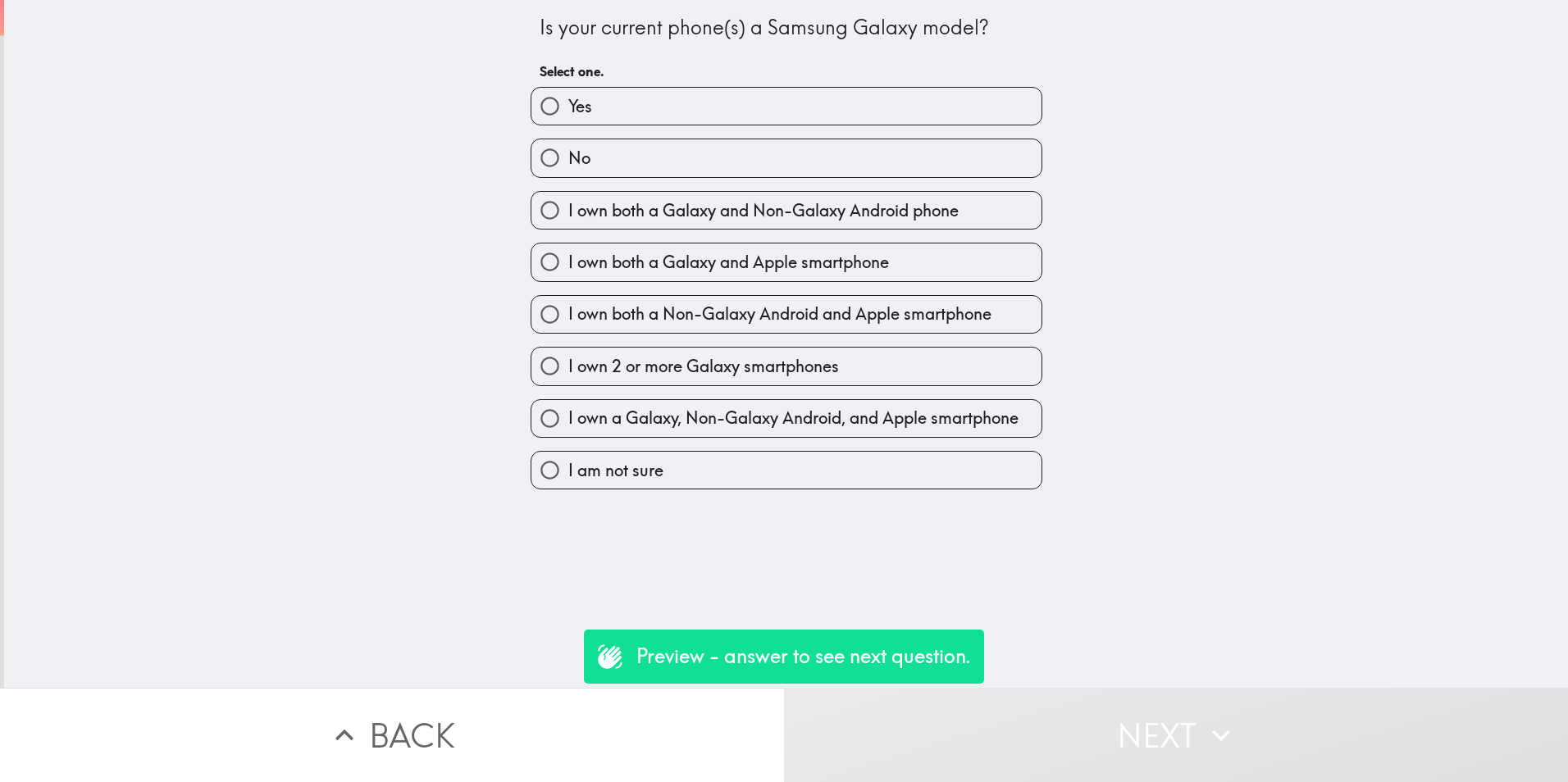
click at [712, 153] on label "No" at bounding box center [786, 157] width 510 height 37
click at [569, 153] on input "No" at bounding box center [550, 157] width 37 height 37
radio input "true"
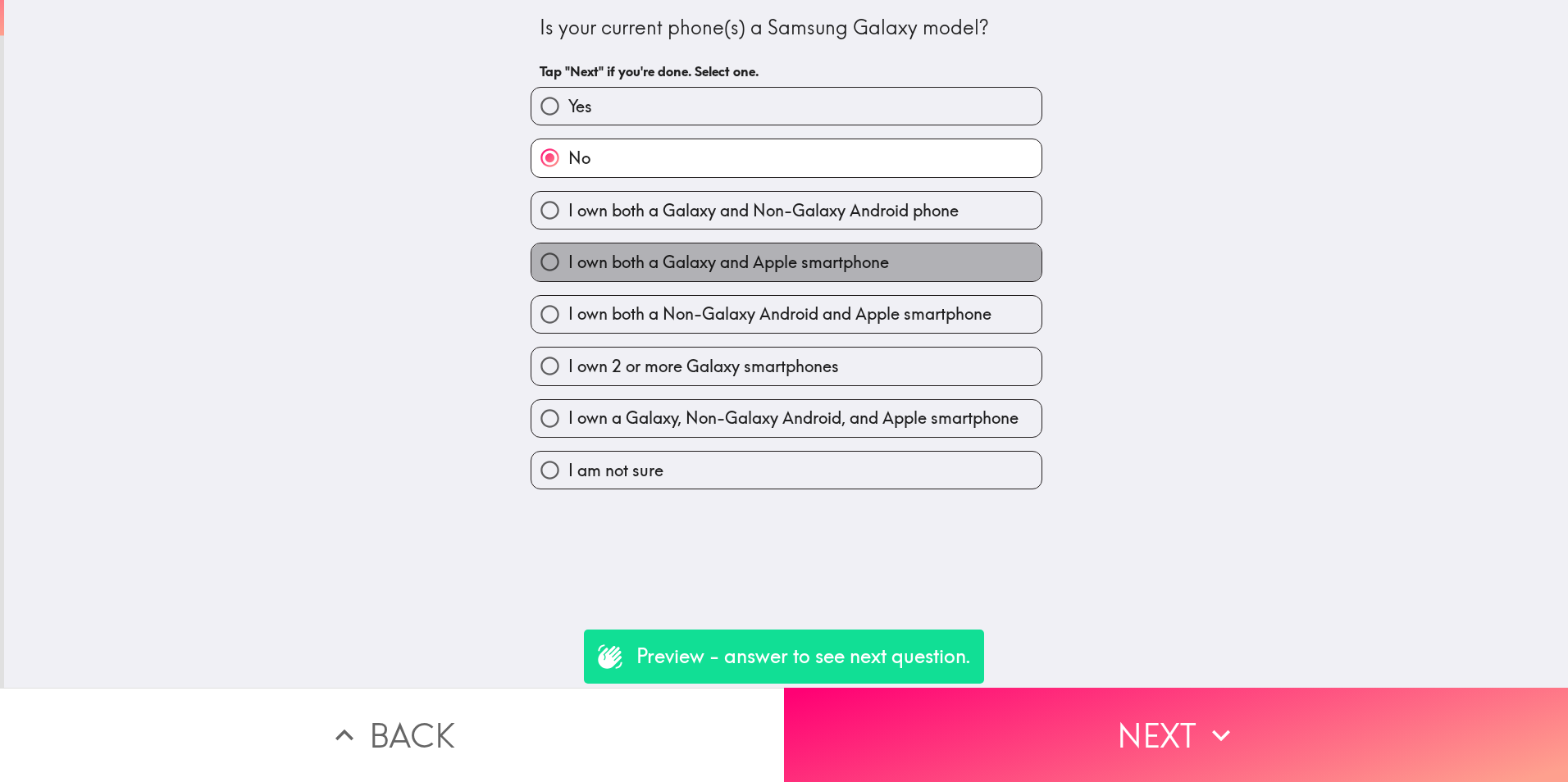
click at [785, 267] on span "I own both a Galaxy and Apple smartphone" at bounding box center [728, 263] width 321 height 23
click at [569, 267] on input "I own both a Galaxy and Apple smartphone" at bounding box center [550, 262] width 37 height 37
radio input "true"
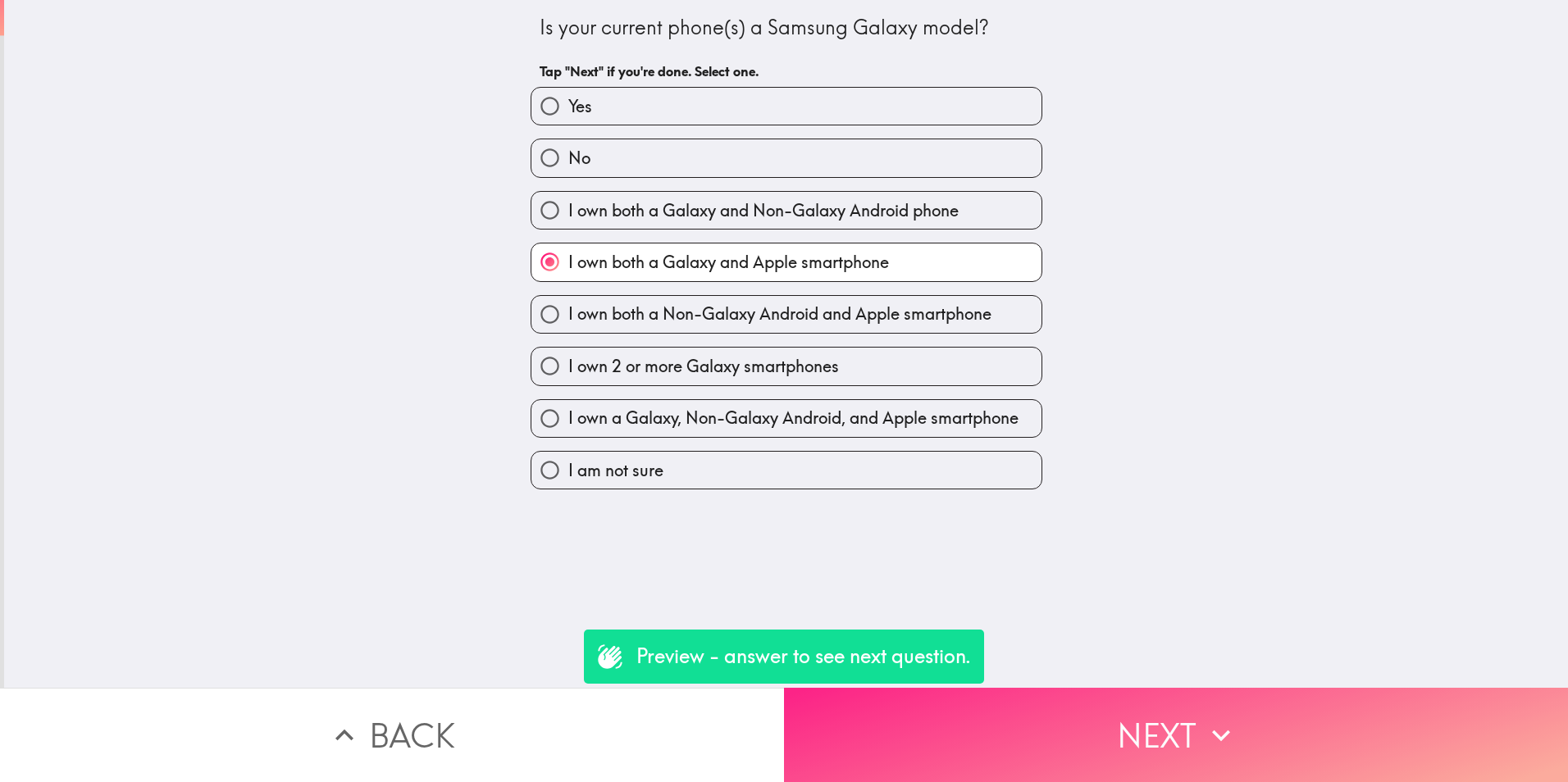
click at [1116, 709] on button "Next" at bounding box center [1175, 735] width 784 height 94
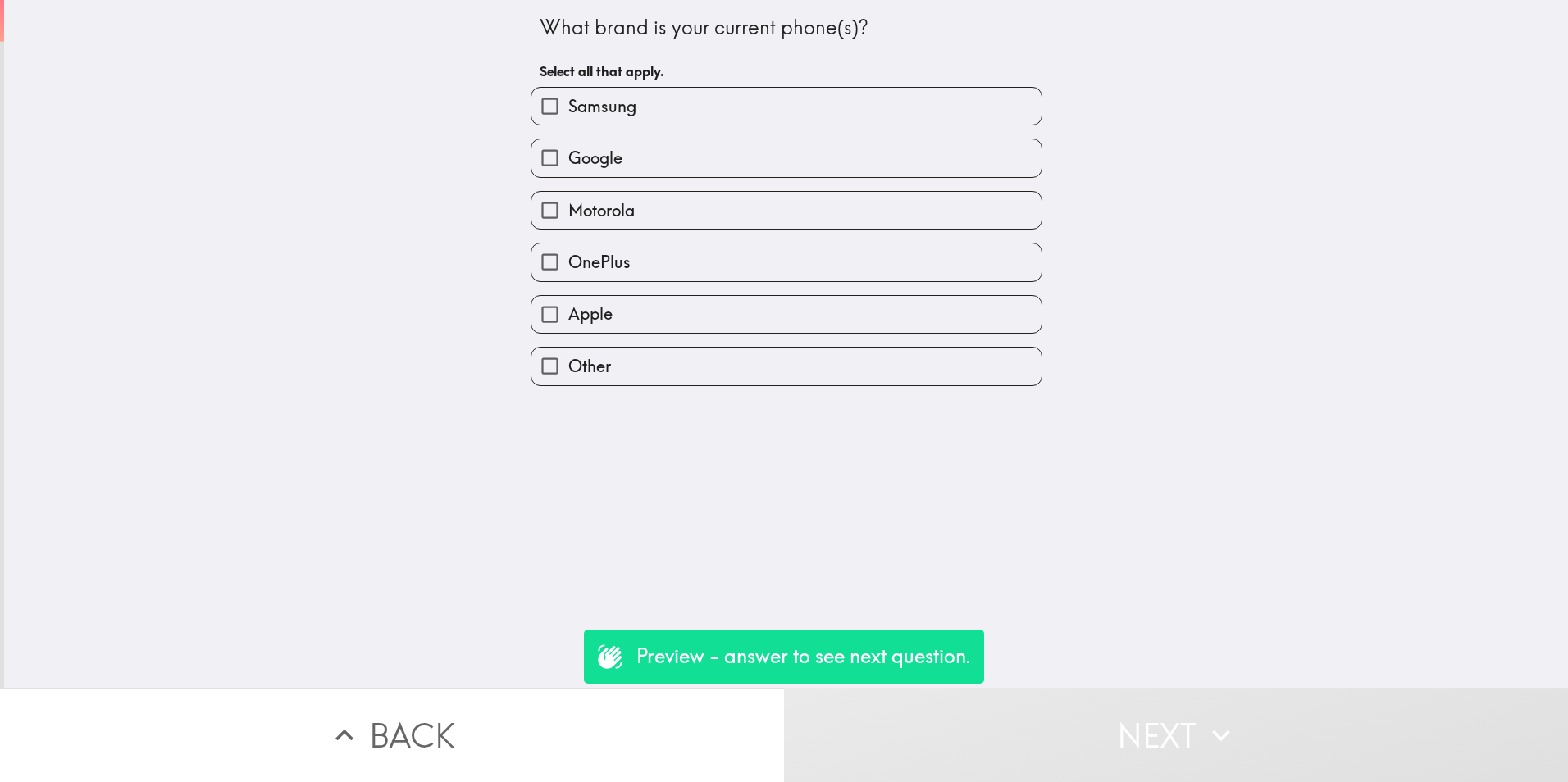
click at [695, 112] on label "Samsung" at bounding box center [786, 105] width 510 height 37
click at [569, 112] on input "Samsung" at bounding box center [550, 105] width 37 height 37
checkbox input "true"
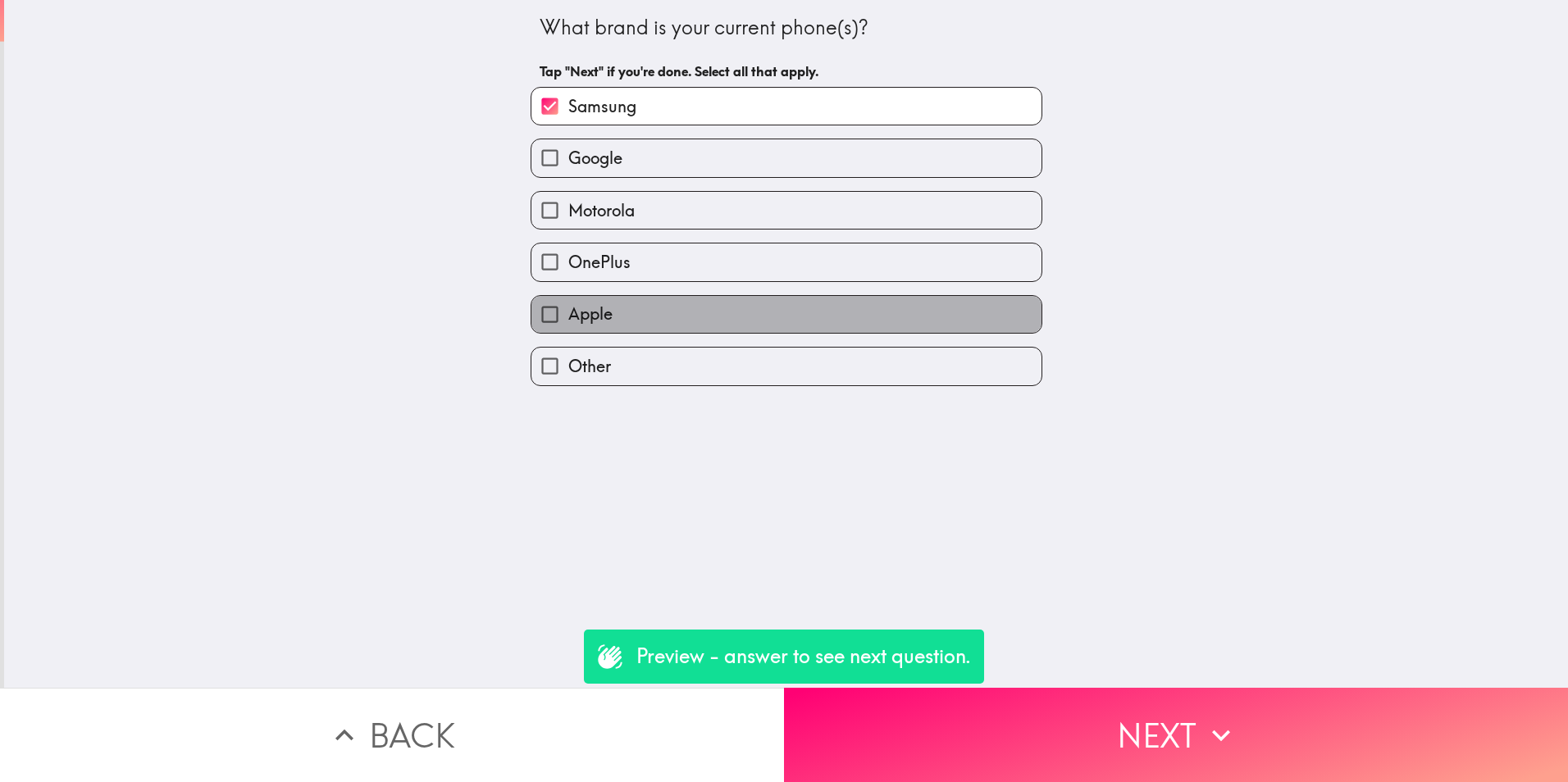
click at [606, 320] on label "Apple" at bounding box center [786, 314] width 510 height 37
click at [569, 320] on input "Apple" at bounding box center [550, 314] width 37 height 37
checkbox input "true"
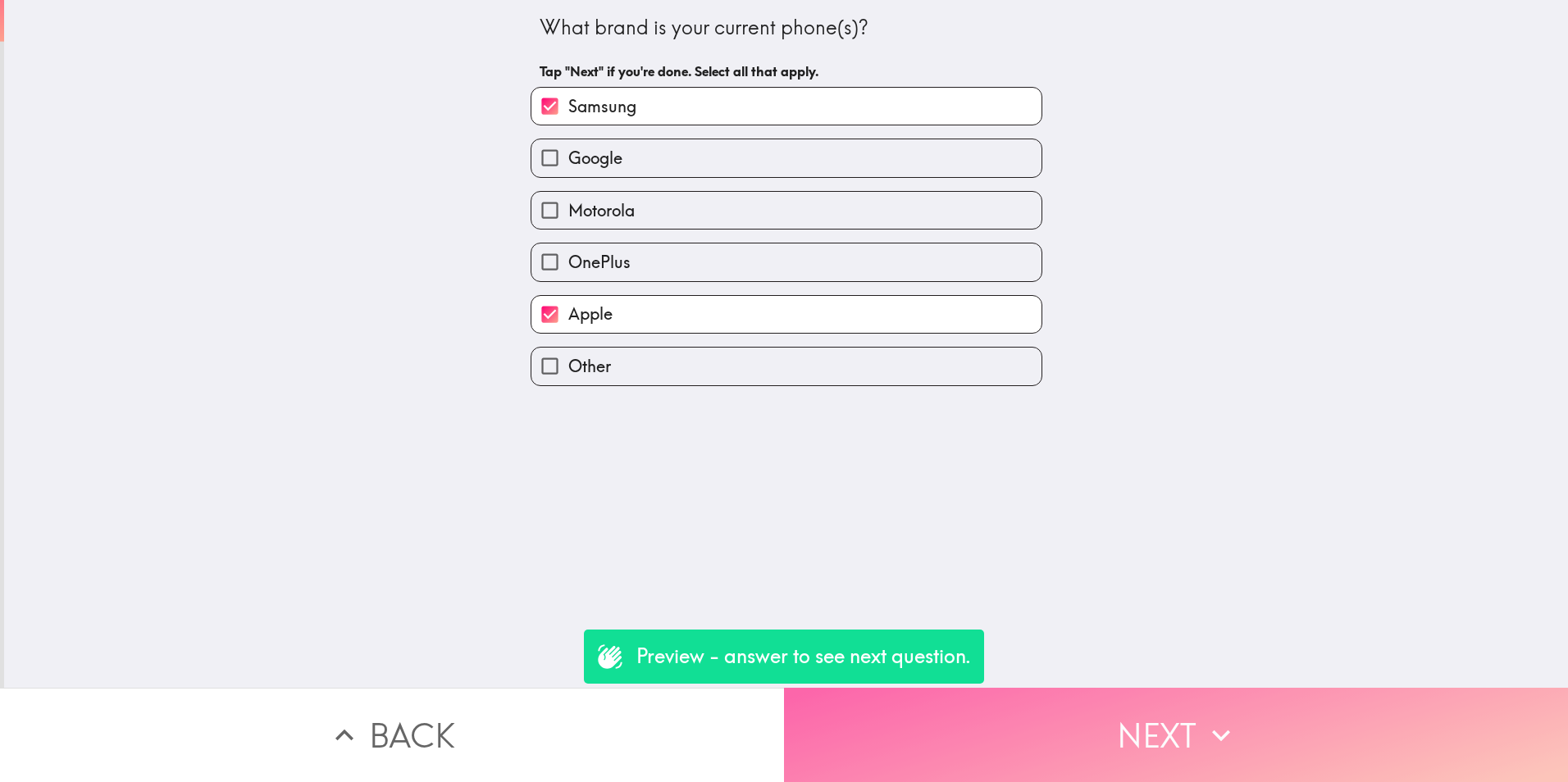
click at [1111, 715] on button "Next" at bounding box center [1175, 735] width 784 height 94
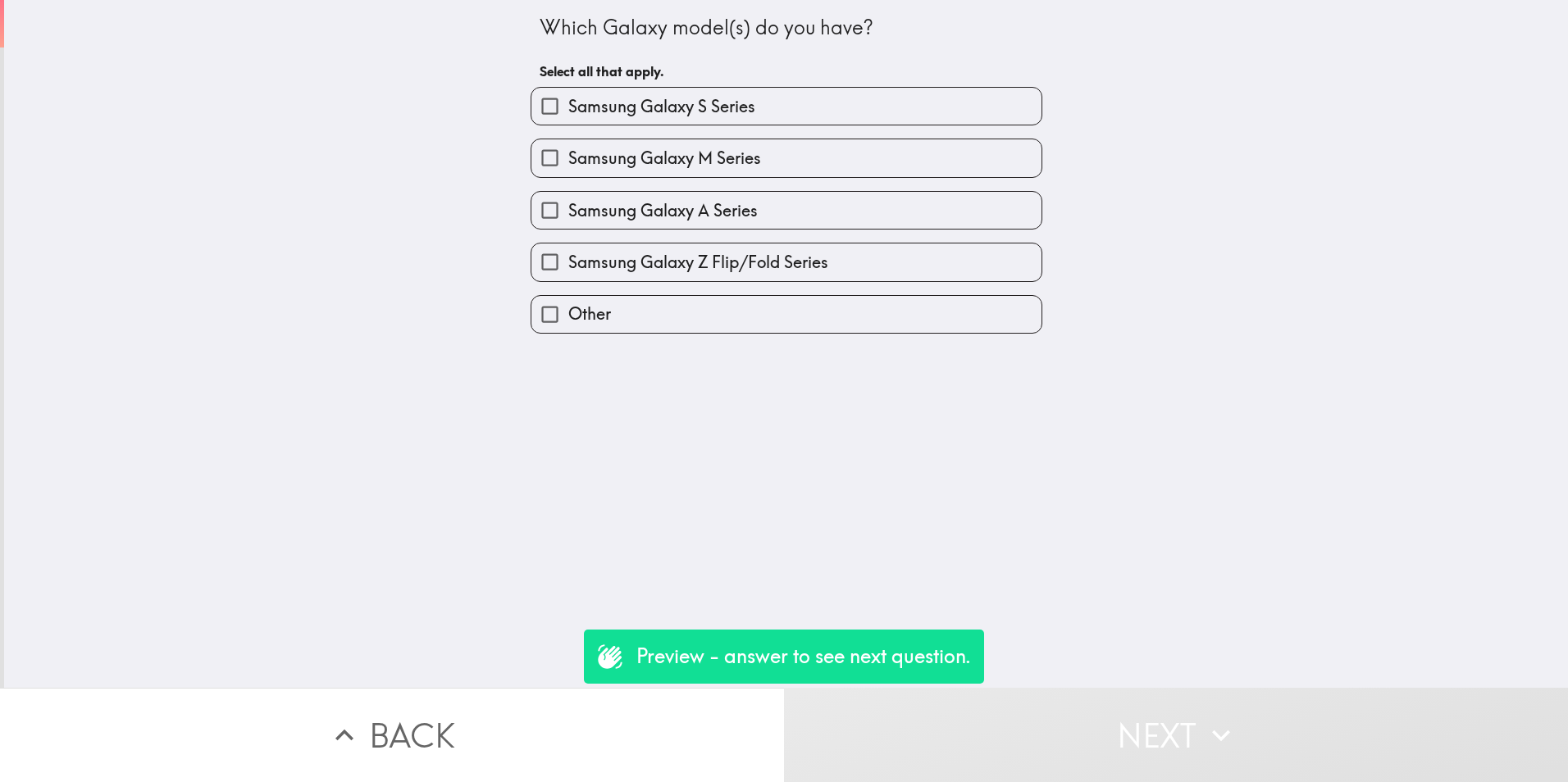
click at [705, 212] on span "Samsung Galaxy A Series" at bounding box center [663, 211] width 190 height 23
click at [569, 212] on input "Samsung Galaxy A Series" at bounding box center [550, 210] width 37 height 37
checkbox input "true"
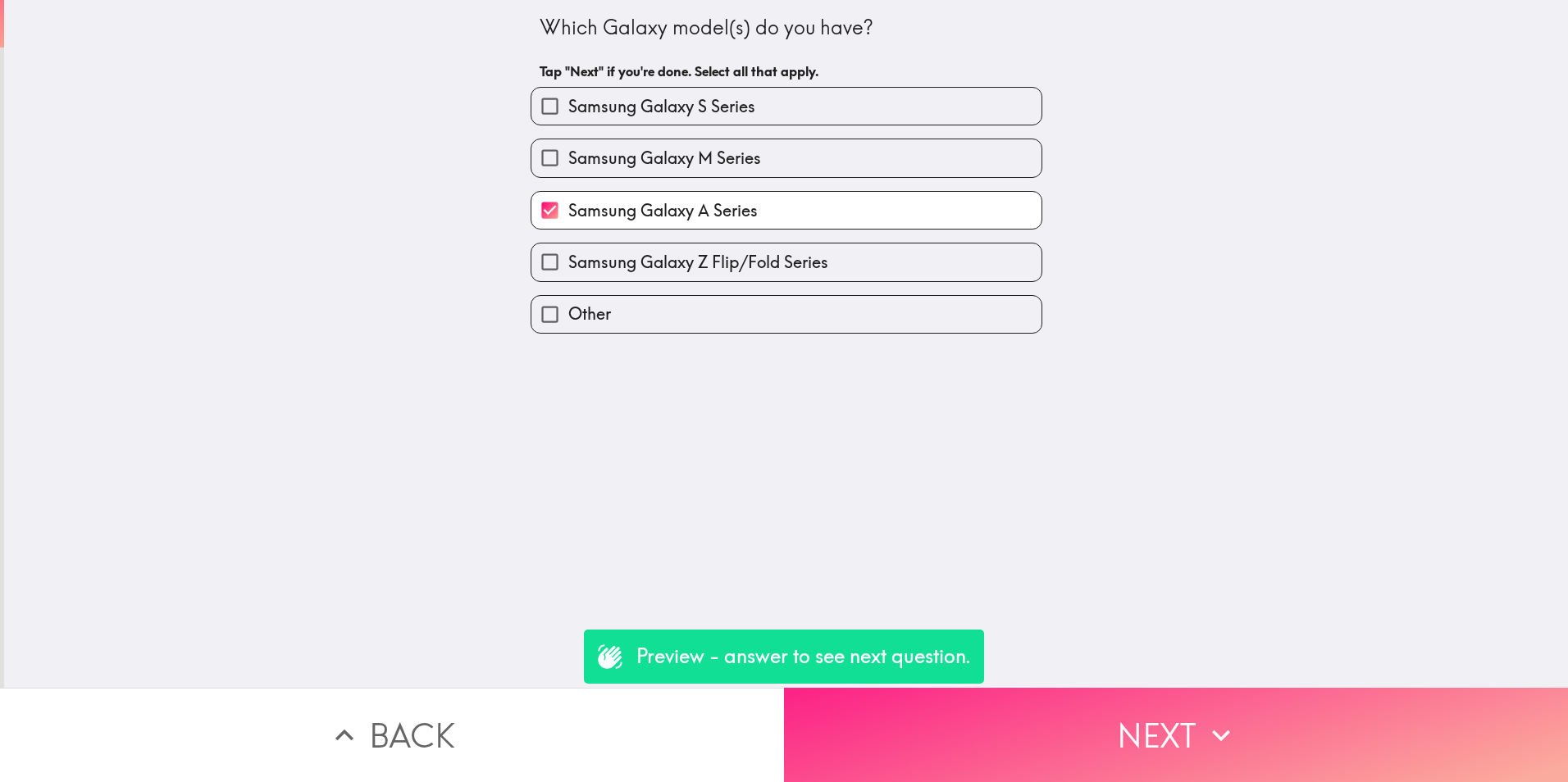
click at [1214, 730] on icon "button" at bounding box center [1221, 736] width 18 height 12
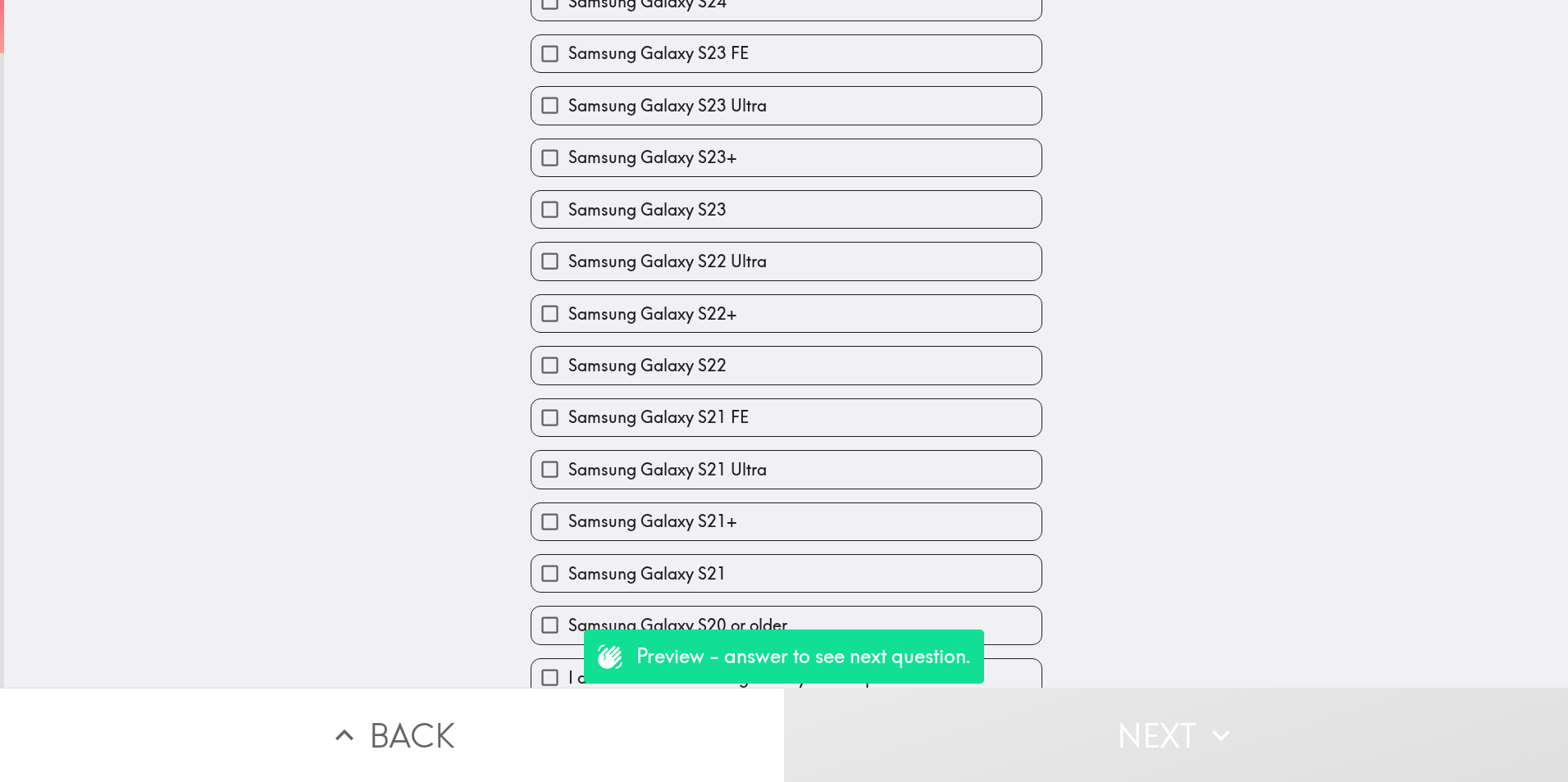
scroll to position [542, 0]
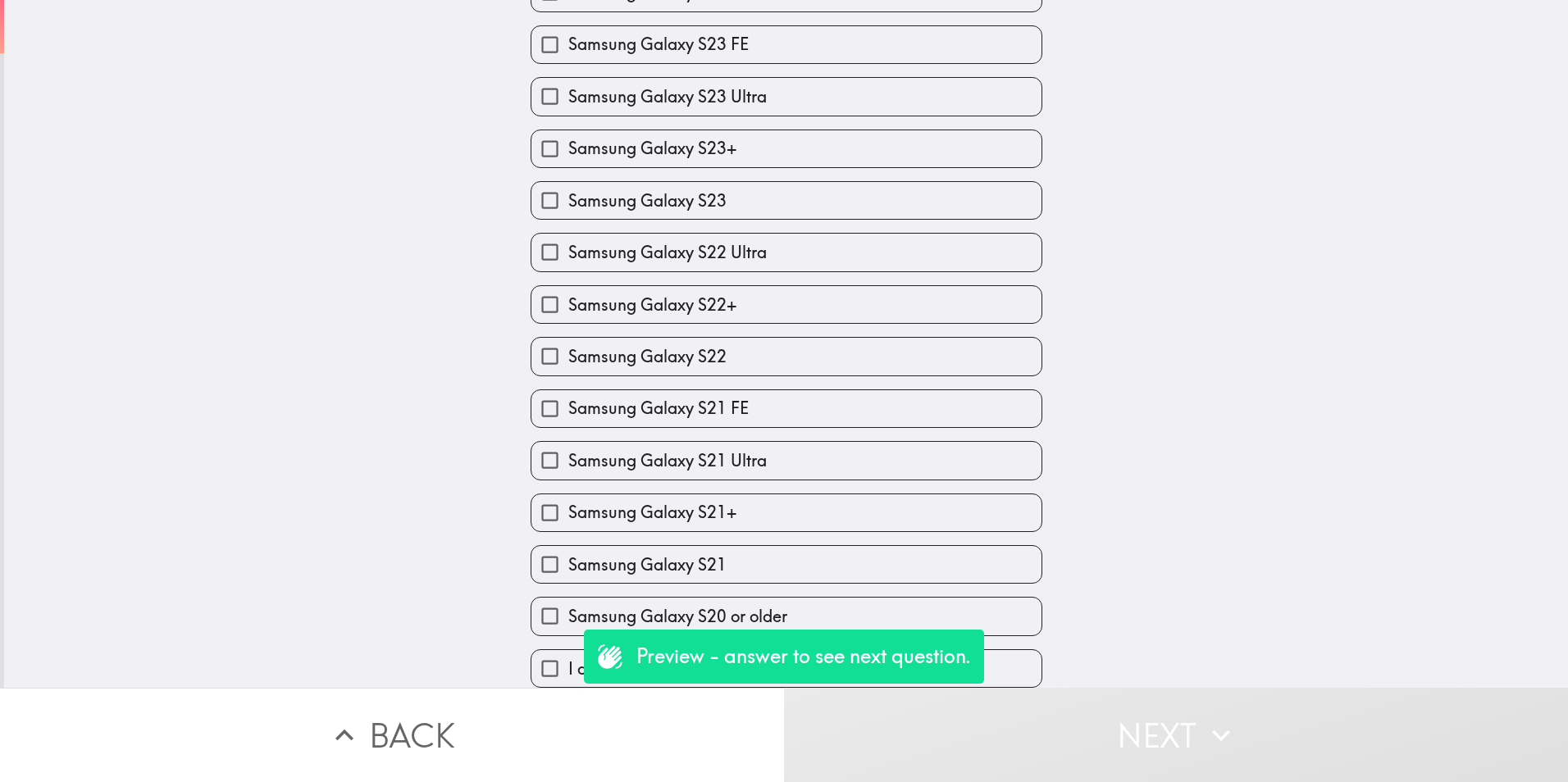
click at [524, 698] on button "Back" at bounding box center [391, 735] width 784 height 94
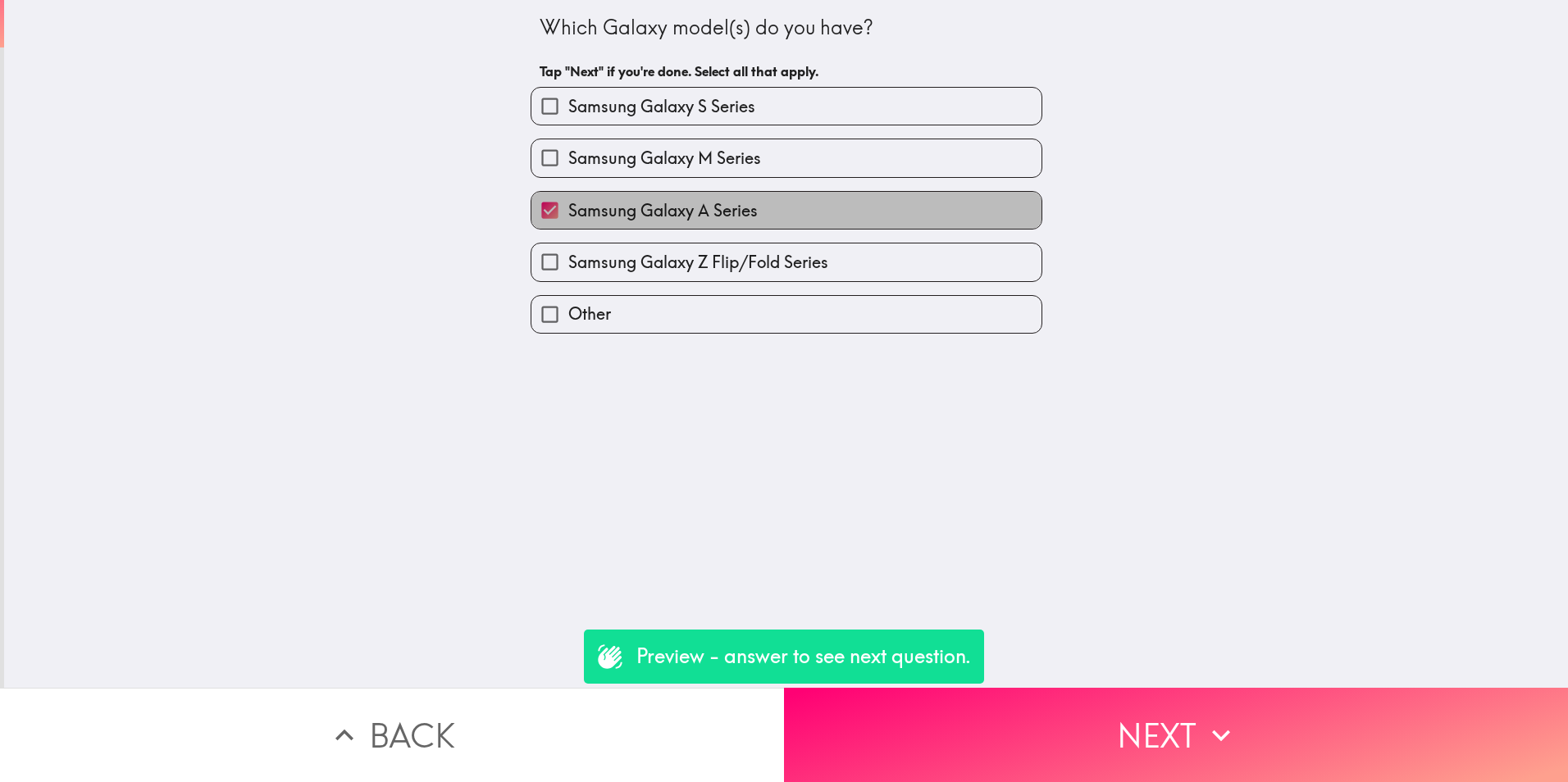
click at [722, 219] on span "Samsung Galaxy A Series" at bounding box center [663, 211] width 190 height 23
click at [569, 219] on input "Samsung Galaxy A Series" at bounding box center [550, 210] width 37 height 37
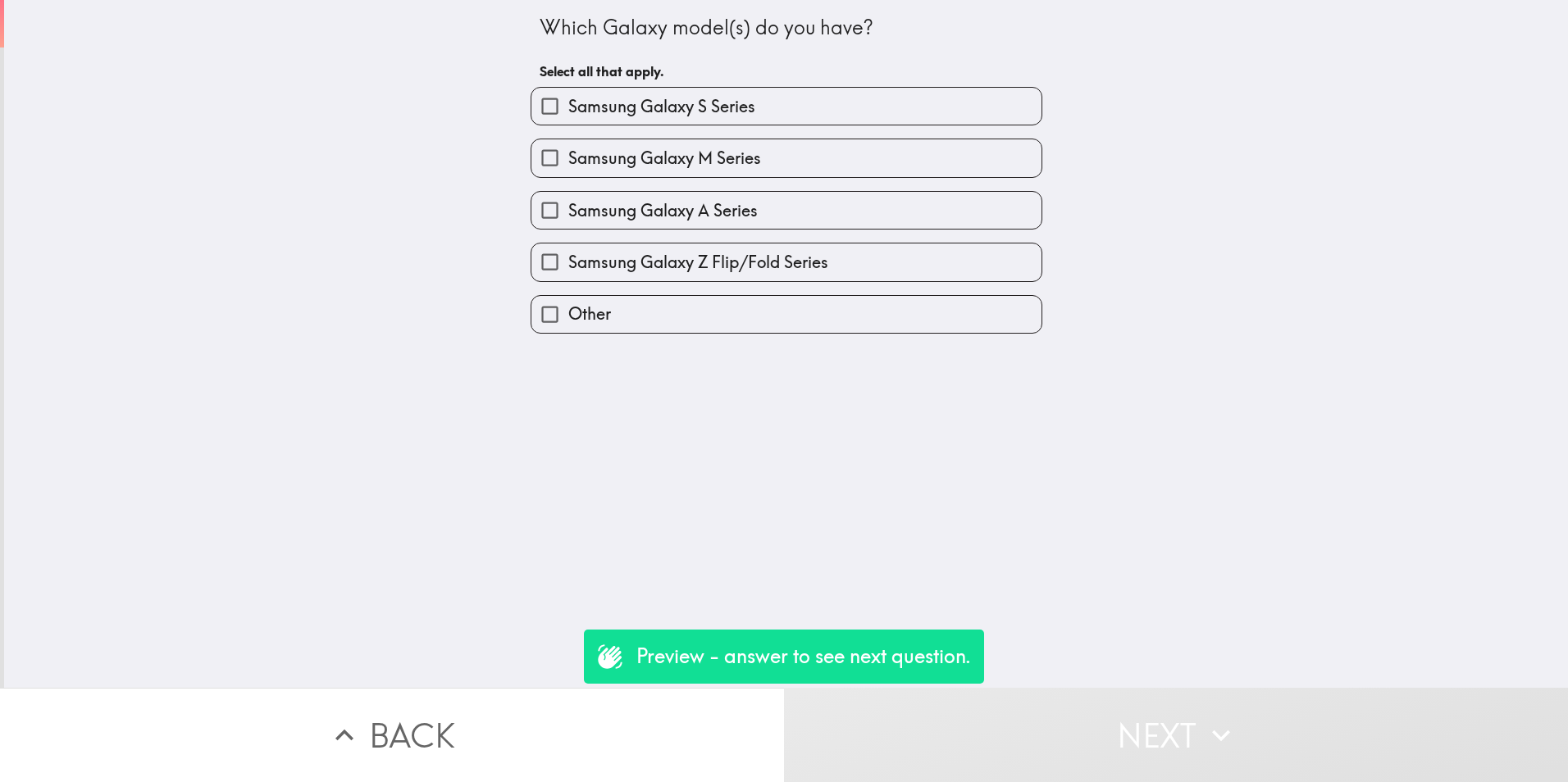
click at [728, 213] on span "Samsung Galaxy A Series" at bounding box center [663, 211] width 190 height 23
click at [569, 213] on input "Samsung Galaxy A Series" at bounding box center [550, 210] width 37 height 37
checkbox input "true"
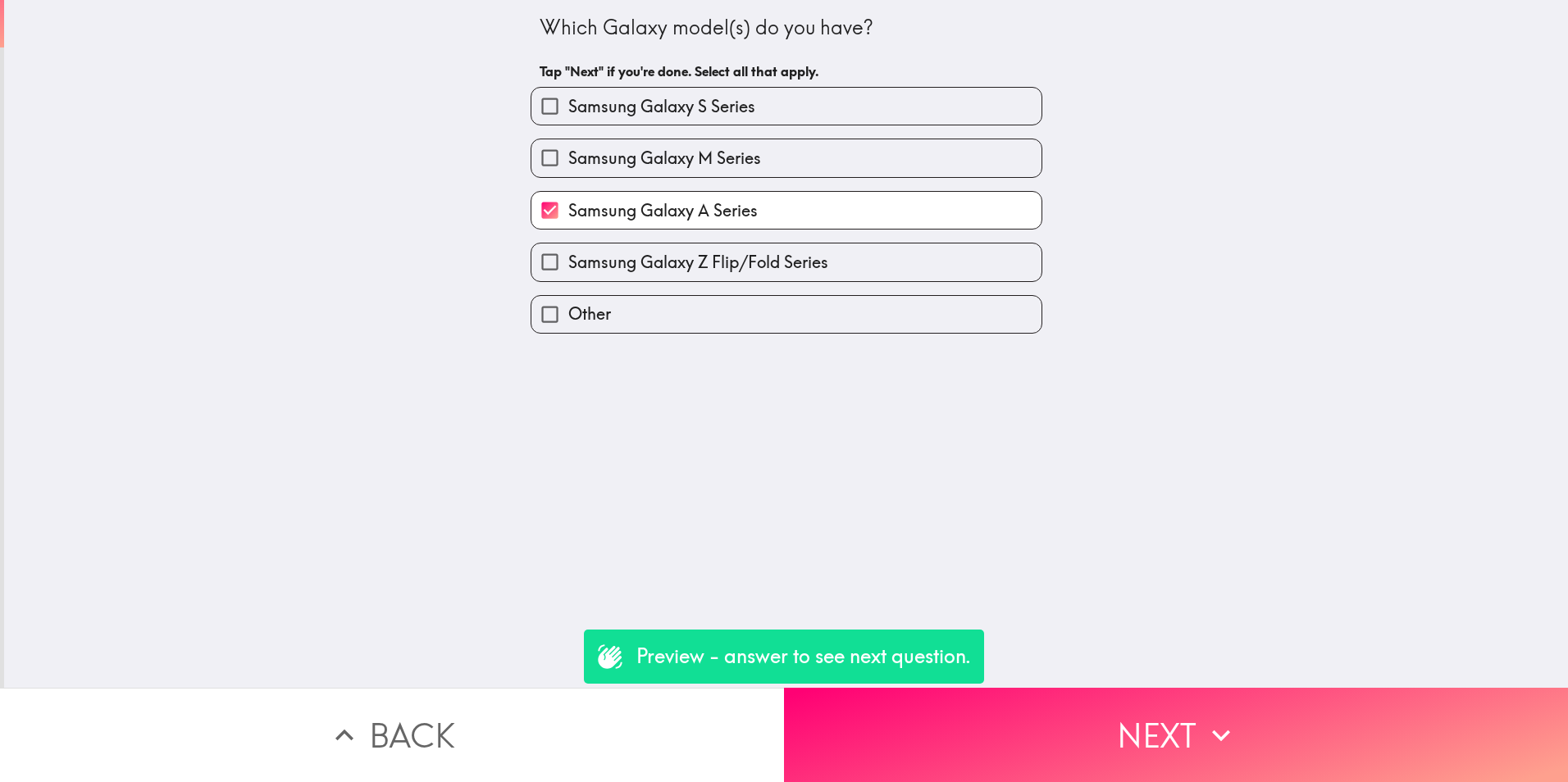
click at [704, 99] on span "Samsung Galaxy S Series" at bounding box center [662, 106] width 187 height 23
click at [569, 99] on input "Samsung Galaxy S Series" at bounding box center [550, 105] width 37 height 37
checkbox input "true"
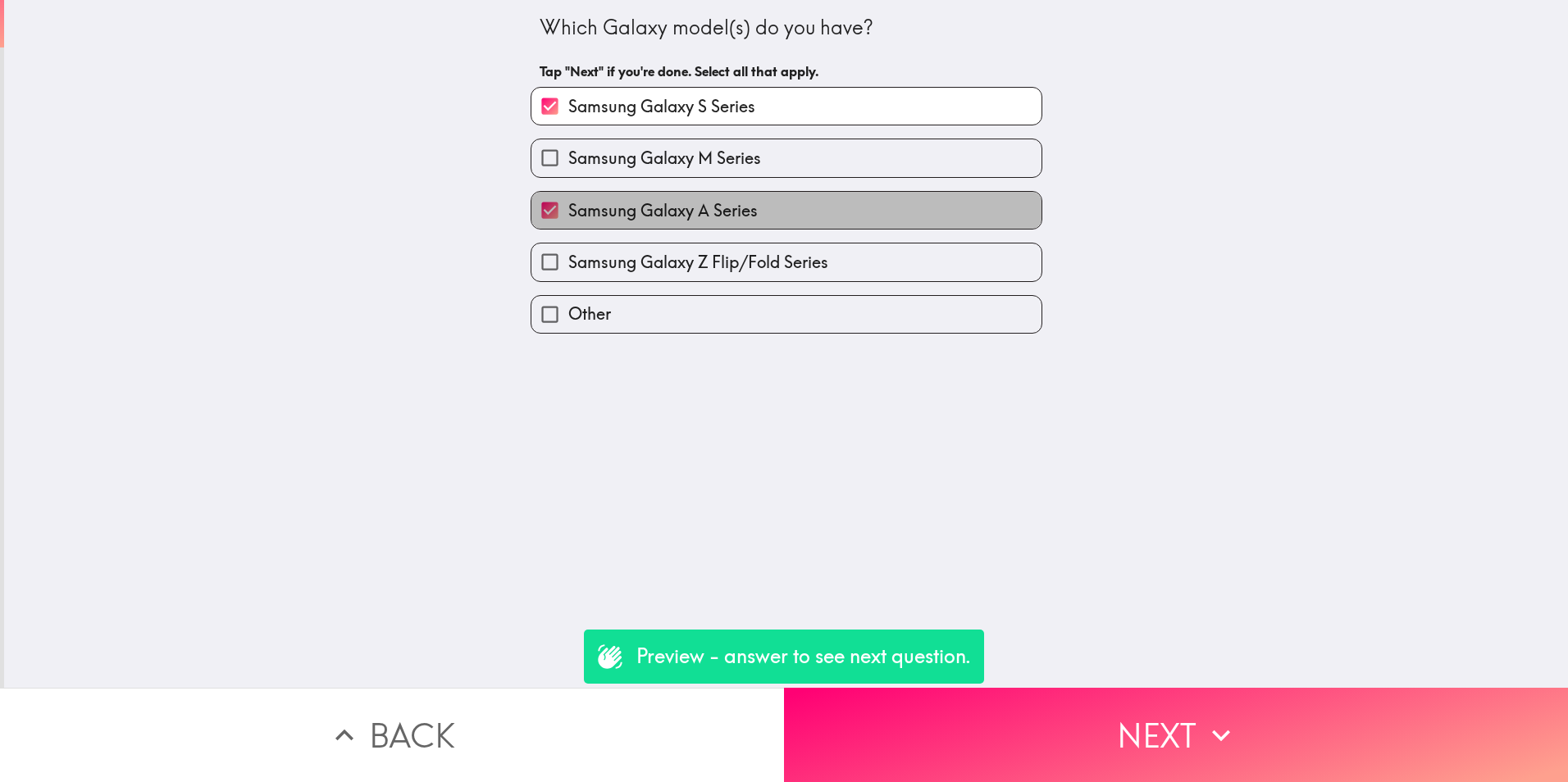
click at [715, 205] on span "Samsung Galaxy A Series" at bounding box center [663, 211] width 190 height 23
click at [569, 205] on input "Samsung Galaxy A Series" at bounding box center [550, 210] width 37 height 37
checkbox input "false"
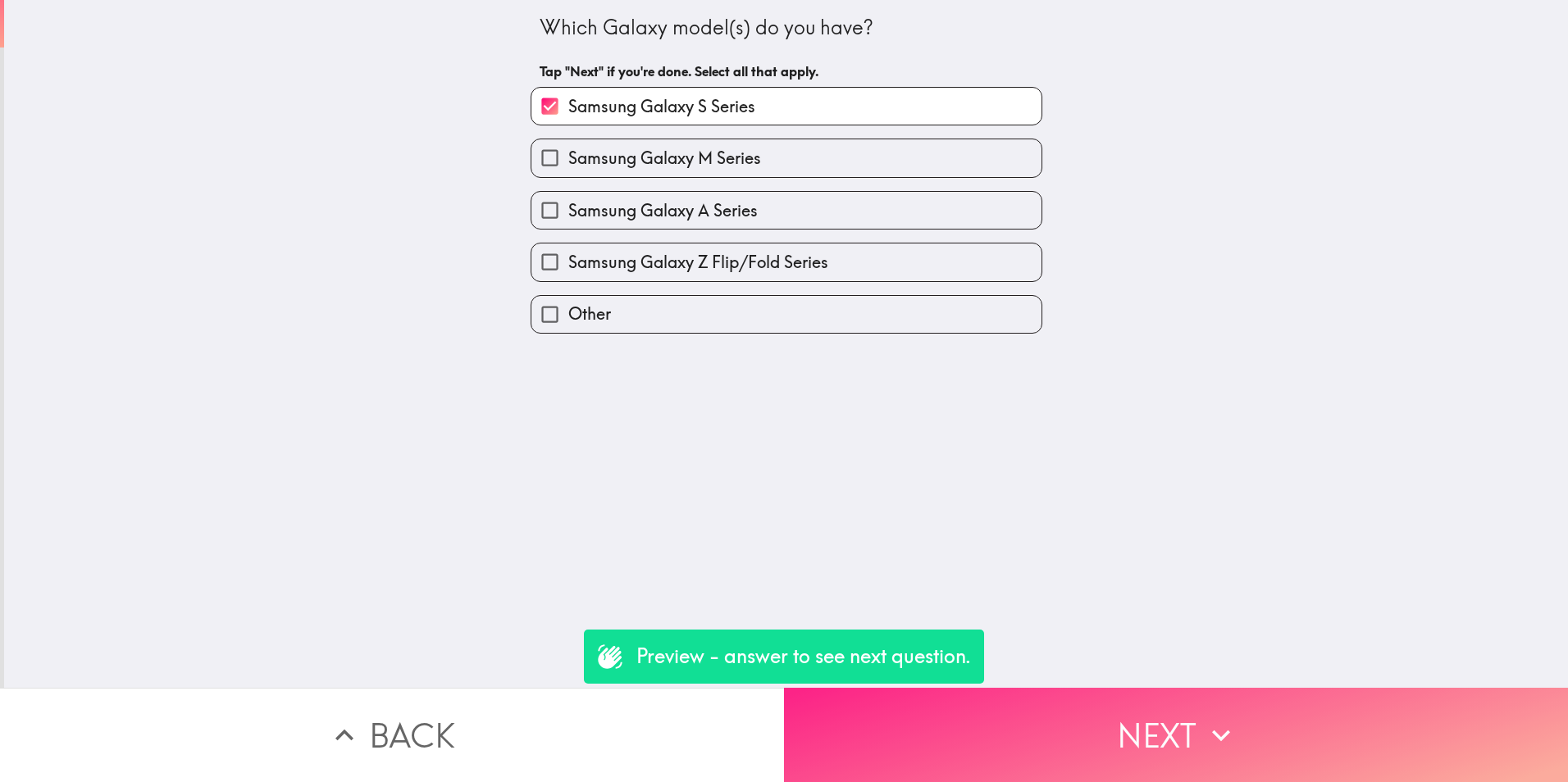
click at [1162, 705] on button "Next" at bounding box center [1175, 735] width 784 height 94
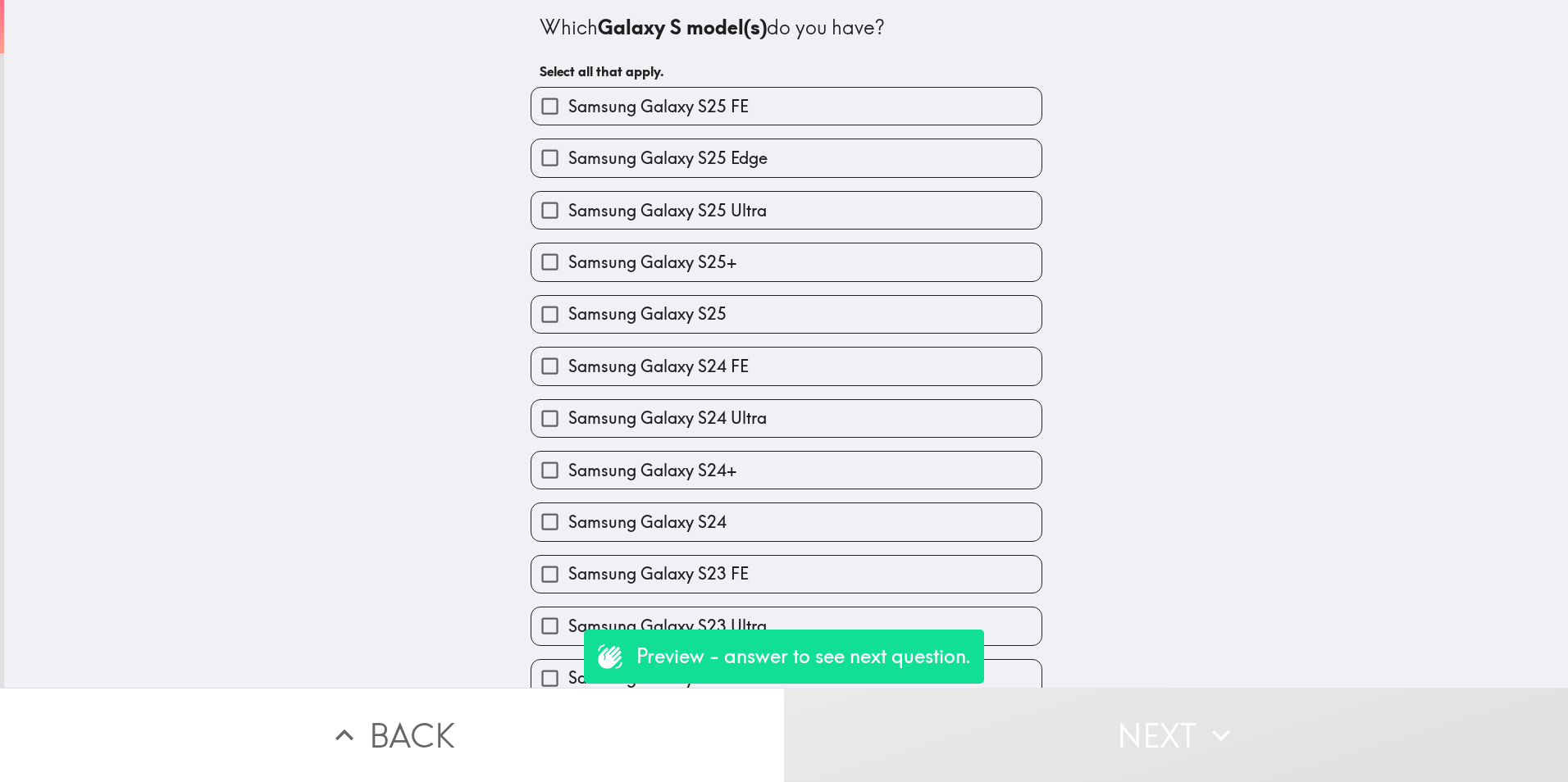
click at [367, 706] on button "Back" at bounding box center [391, 735] width 784 height 94
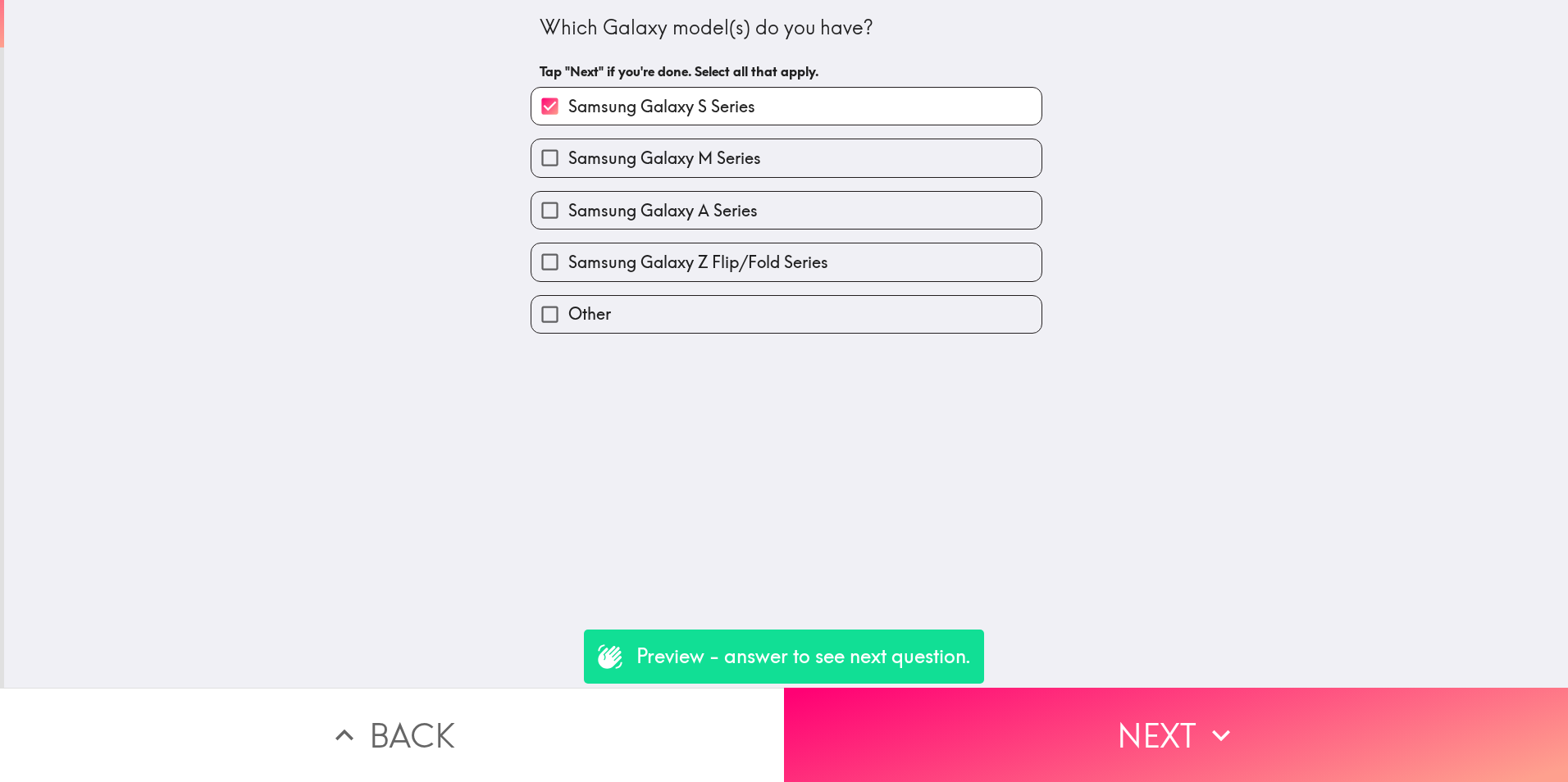
click at [686, 195] on label "Samsung Galaxy A Series" at bounding box center [786, 210] width 510 height 37
click at [569, 195] on input "Samsung Galaxy A Series" at bounding box center [550, 210] width 37 height 37
checkbox input "true"
click at [747, 96] on label "Samsung Galaxy S Series" at bounding box center [786, 105] width 510 height 37
click at [569, 96] on input "Samsung Galaxy S Series" at bounding box center [550, 105] width 37 height 37
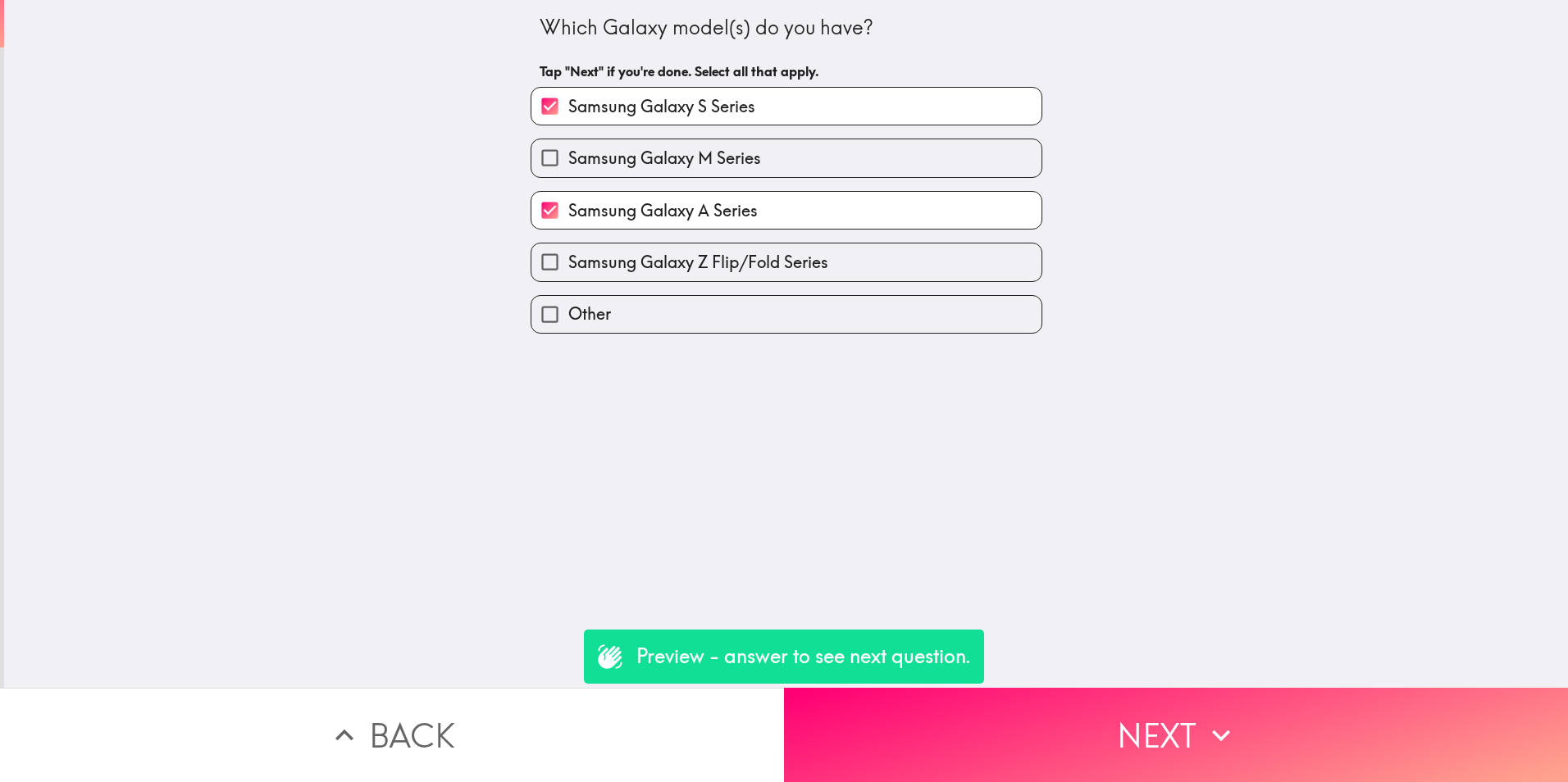
checkbox input "false"
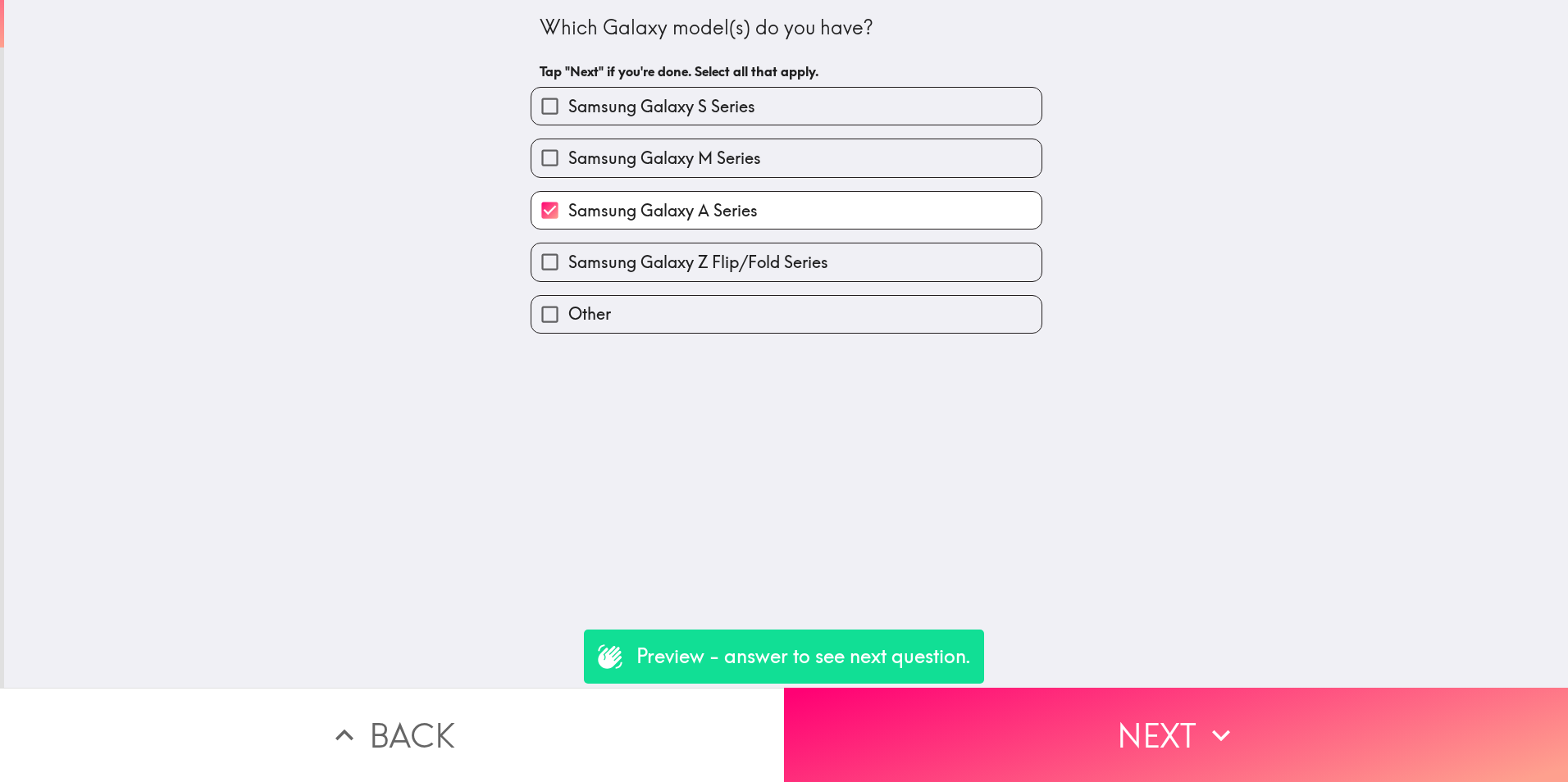
click at [735, 150] on span "Samsung Galaxy M Series" at bounding box center [665, 158] width 193 height 23
click at [569, 150] on input "Samsung Galaxy M Series" at bounding box center [550, 157] width 37 height 37
checkbox input "true"
click at [739, 199] on span "Samsung Galaxy A Series" at bounding box center [663, 211] width 190 height 23
click at [569, 199] on input "Samsung Galaxy A Series" at bounding box center [550, 210] width 37 height 37
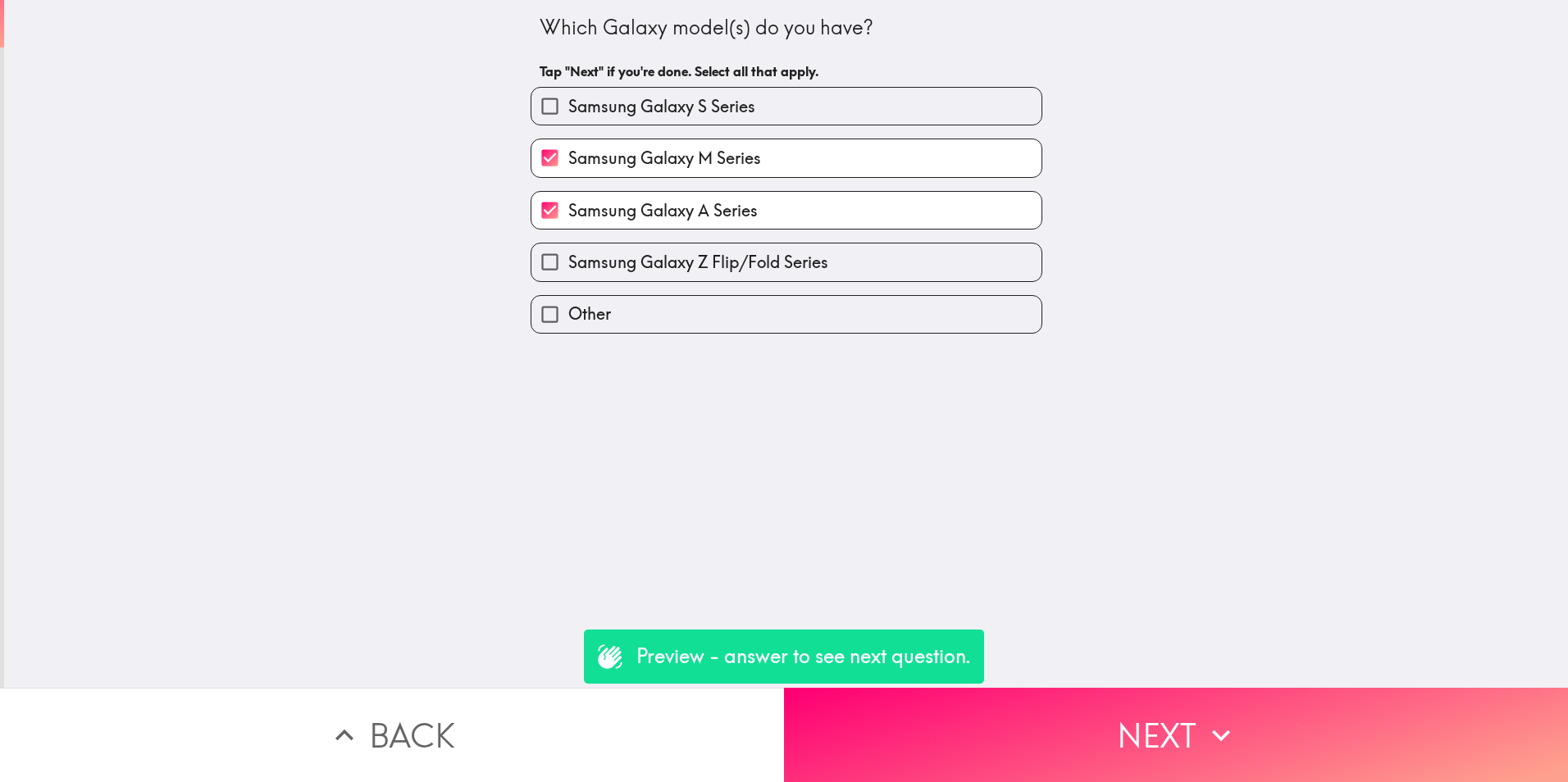
checkbox input "false"
click at [1069, 702] on button "Next" at bounding box center [1175, 735] width 784 height 94
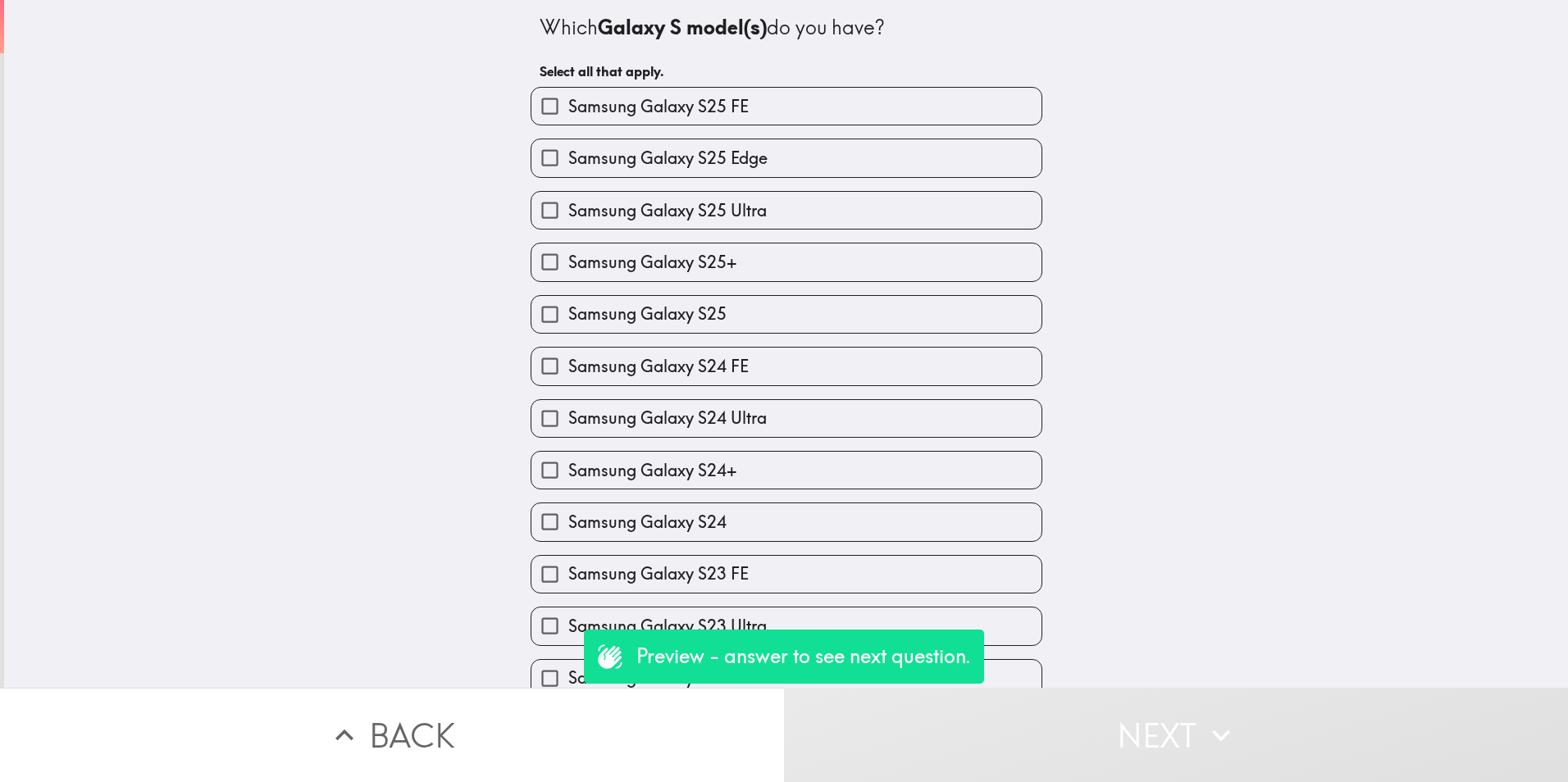
click at [491, 731] on button "Back" at bounding box center [391, 735] width 784 height 94
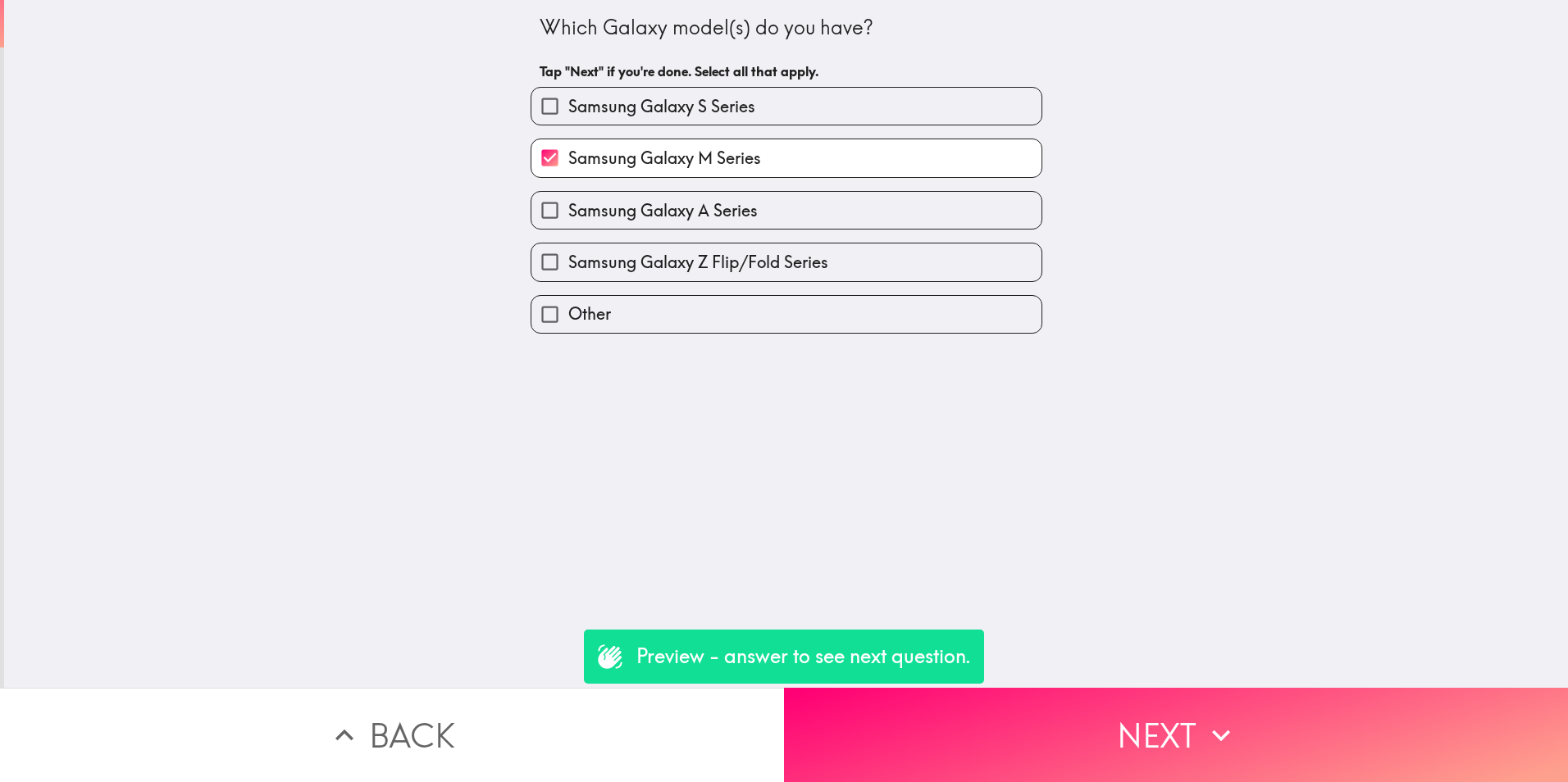
click at [669, 142] on label "Samsung Galaxy M Series" at bounding box center [786, 157] width 510 height 37
click at [569, 142] on input "Samsung Galaxy M Series" at bounding box center [550, 157] width 37 height 37
checkbox input "false"
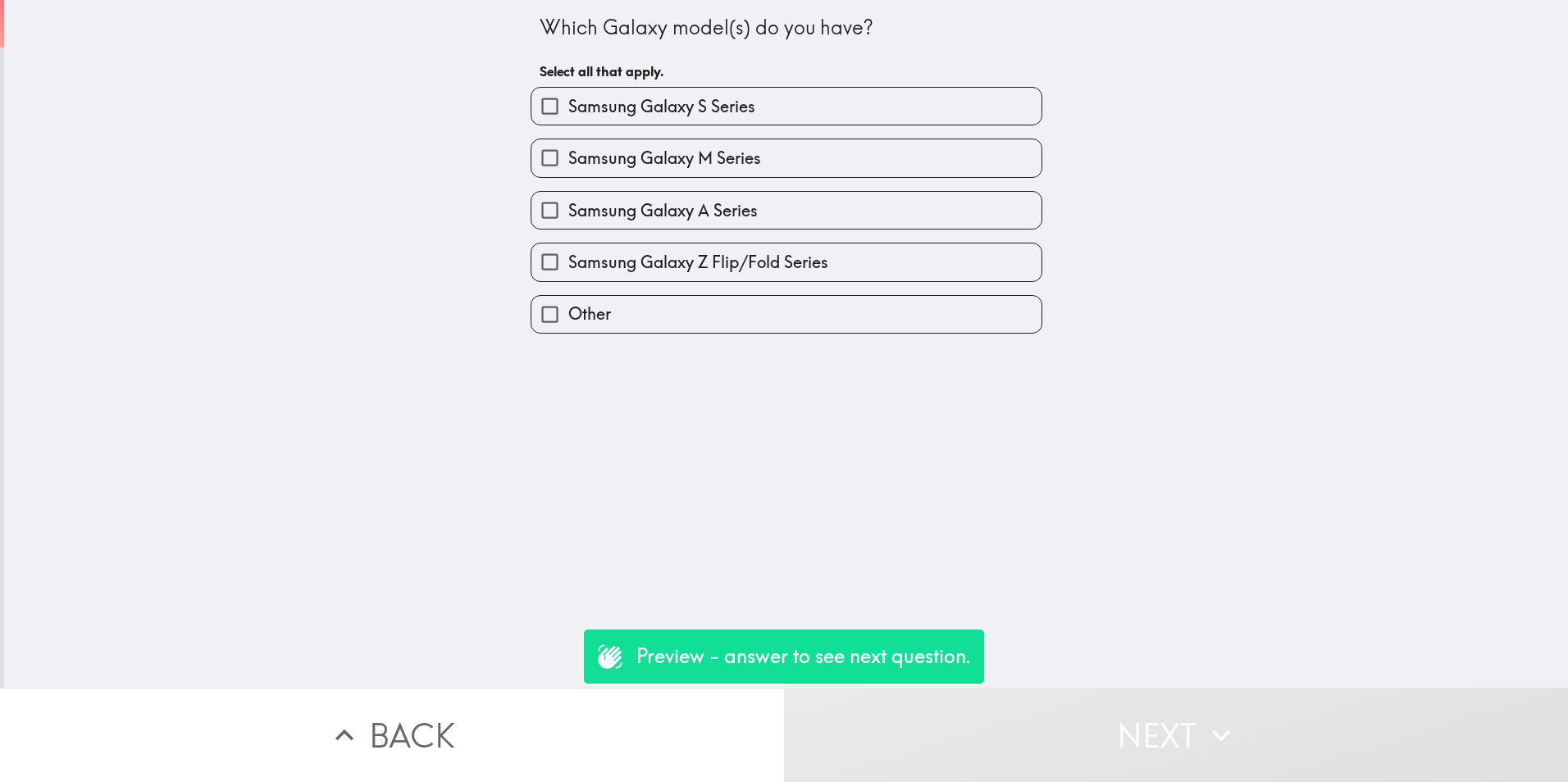
click at [669, 277] on label "Samsung Galaxy Z Flip/Fold Series" at bounding box center [786, 262] width 510 height 37
click at [569, 277] on input "Samsung Galaxy Z Flip/Fold Series" at bounding box center [550, 262] width 37 height 37
checkbox input "true"
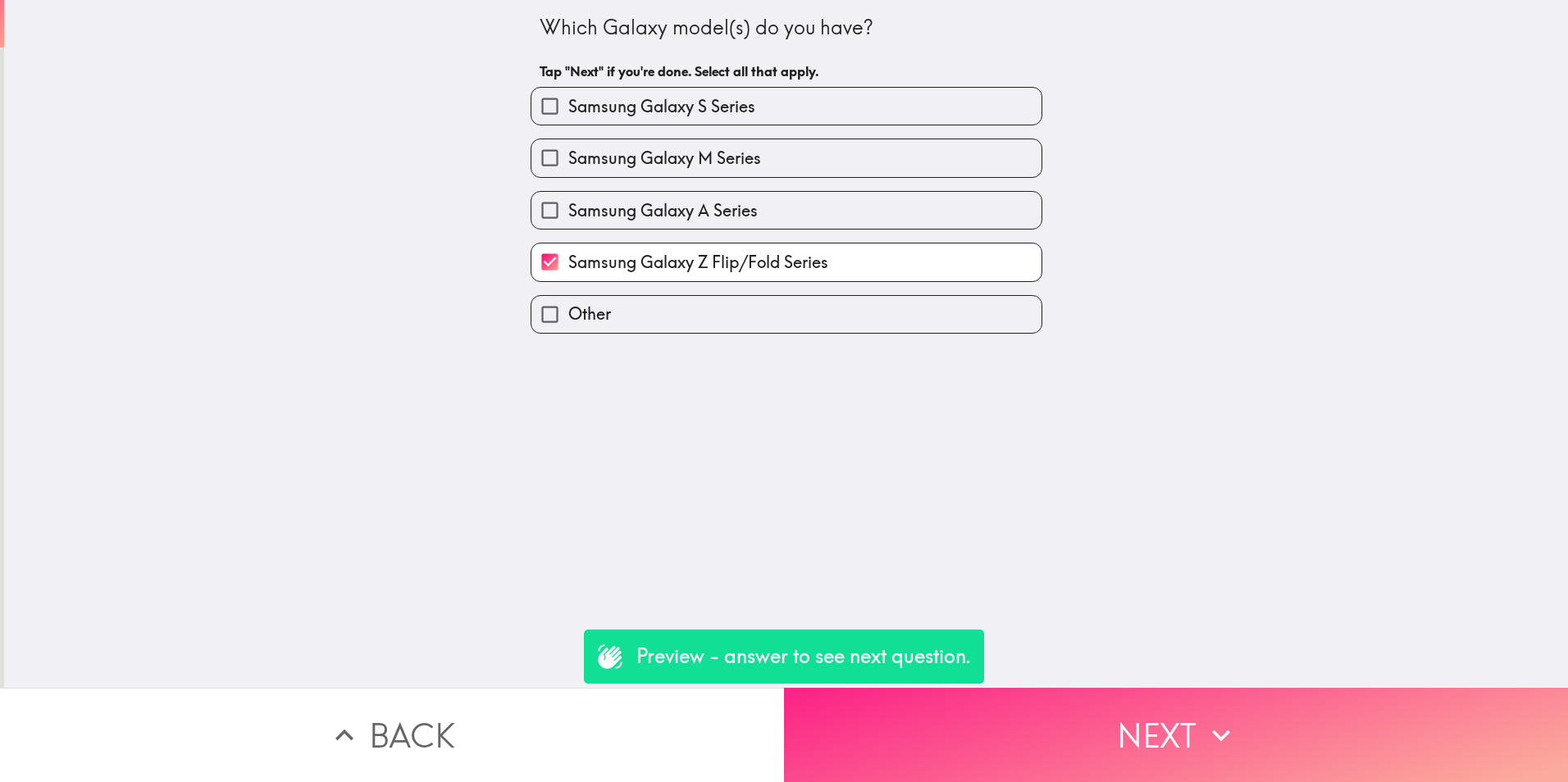
click at [1128, 688] on button "Next" at bounding box center [1175, 735] width 784 height 94
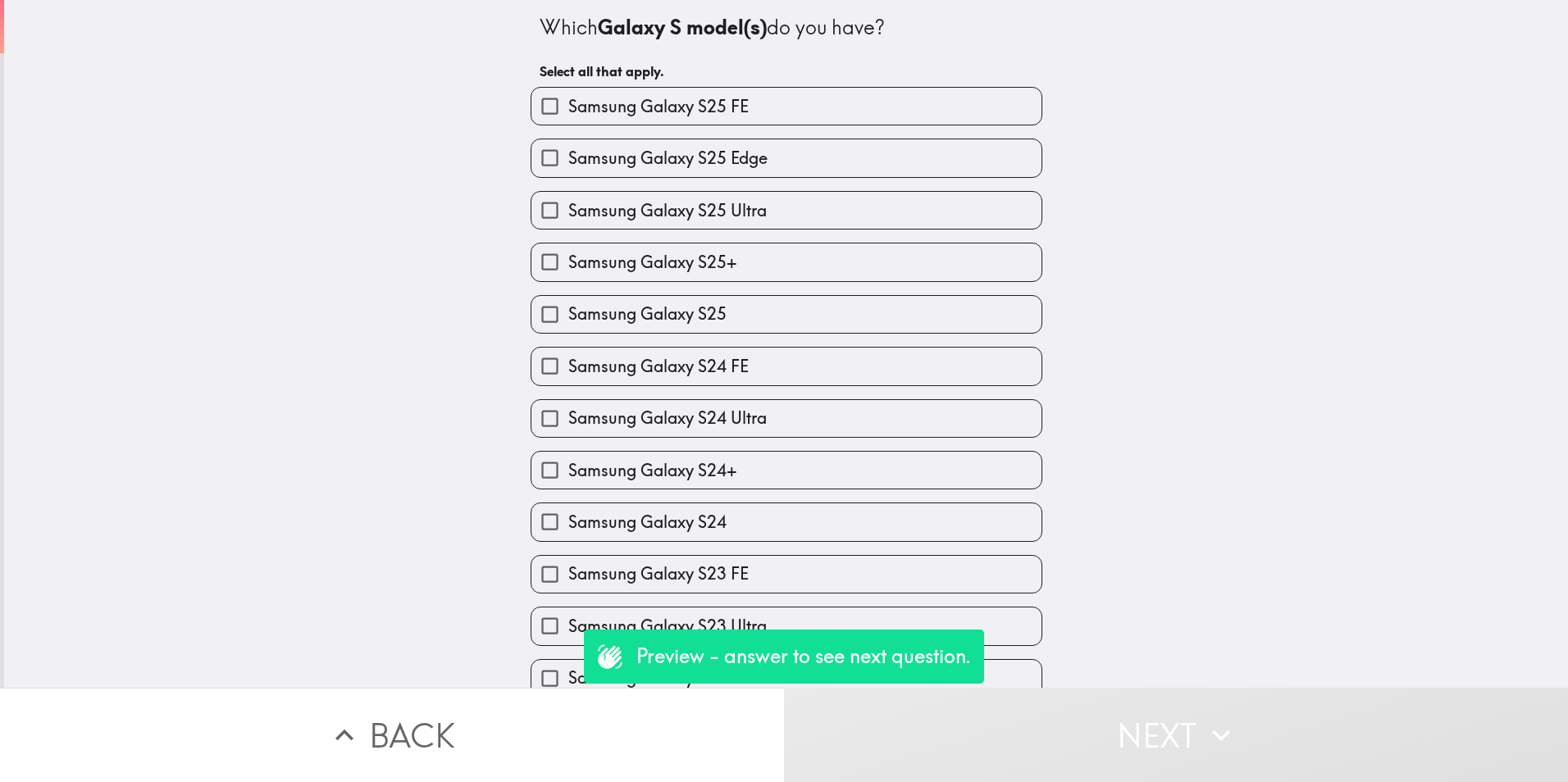
scroll to position [542, 0]
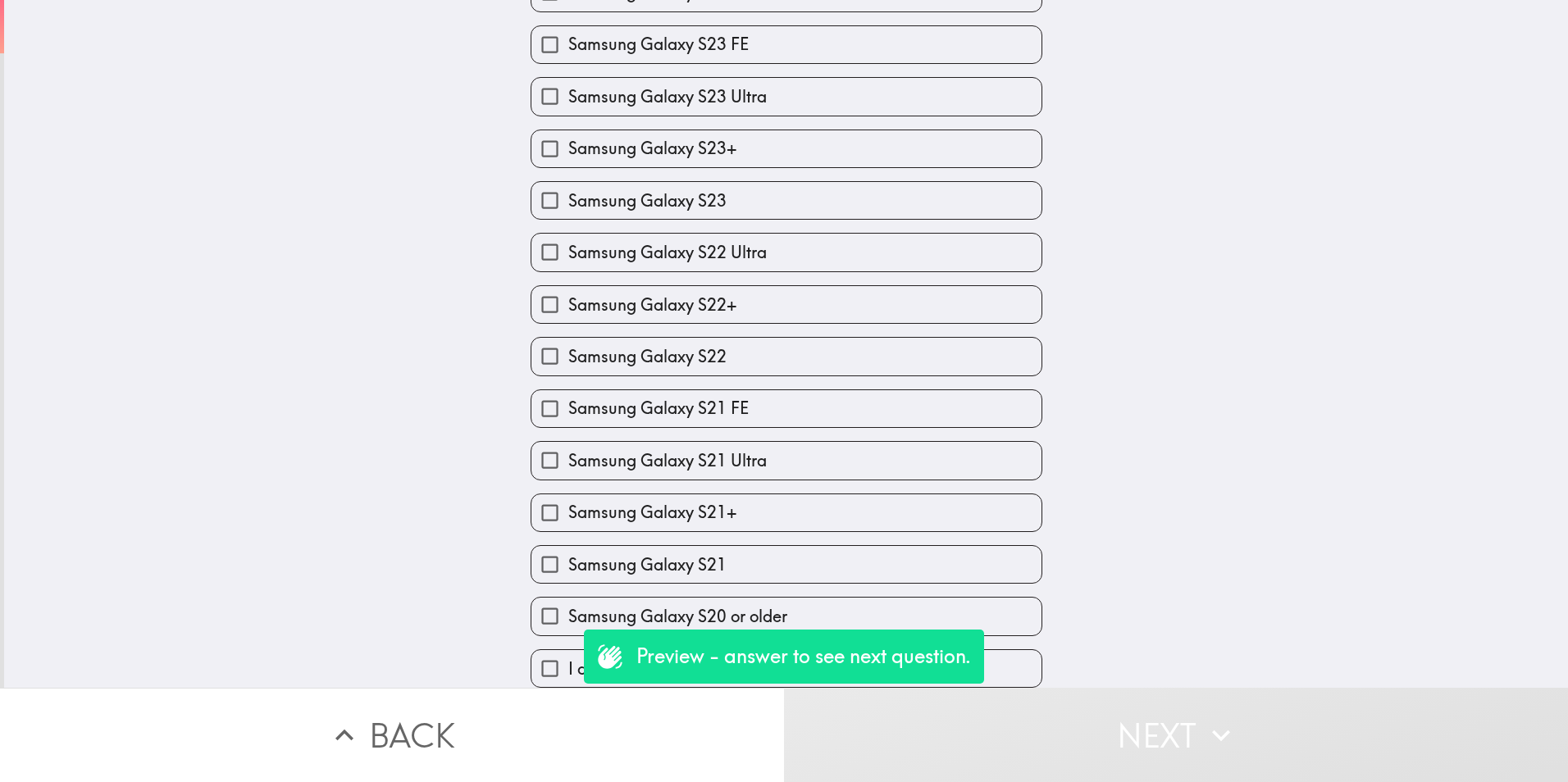
click at [522, 739] on button "Back" at bounding box center [391, 735] width 784 height 94
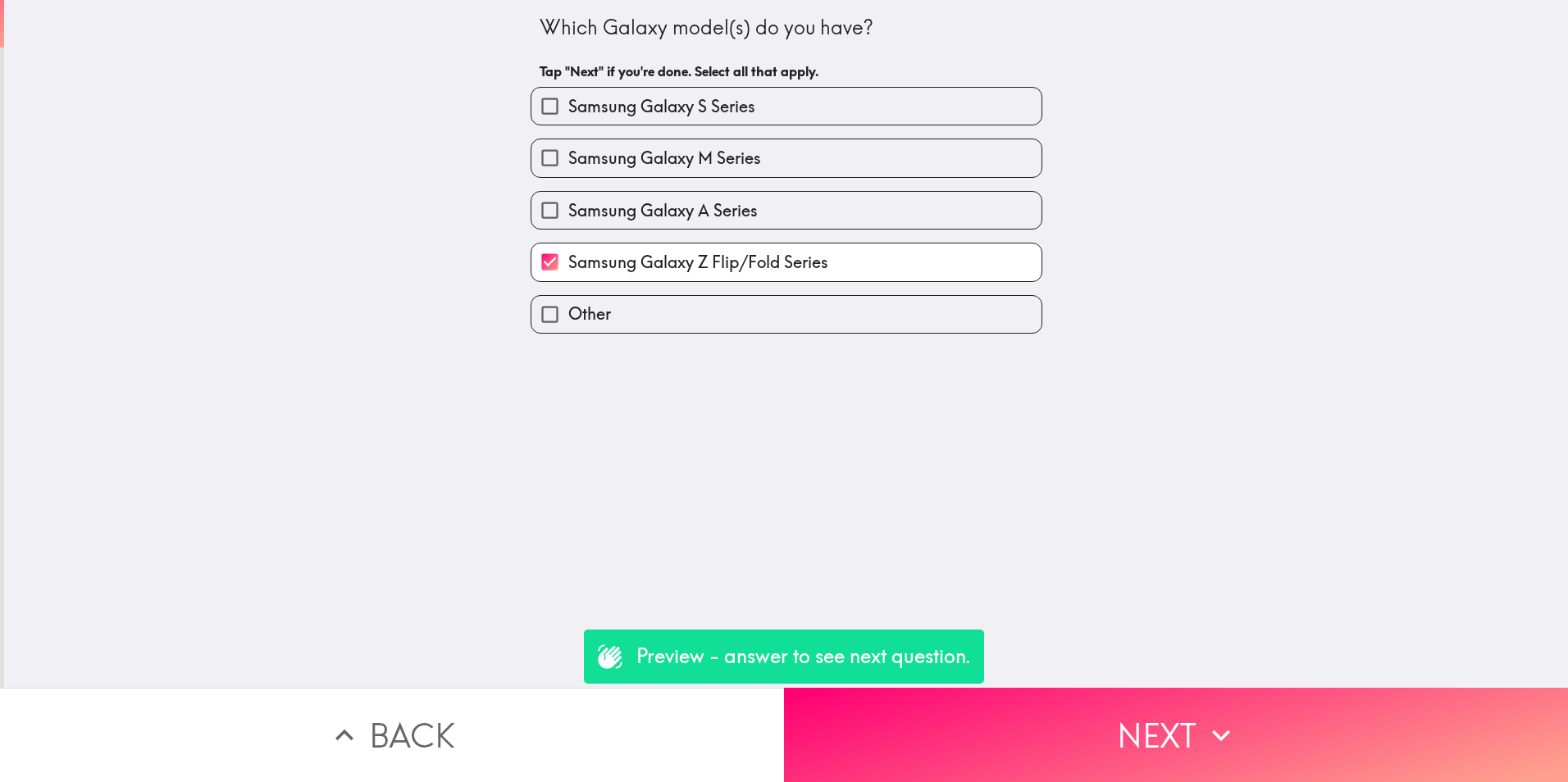
click at [634, 316] on label "Other" at bounding box center [786, 314] width 510 height 37
click at [569, 316] on input "Other" at bounding box center [550, 314] width 37 height 37
checkbox input "true"
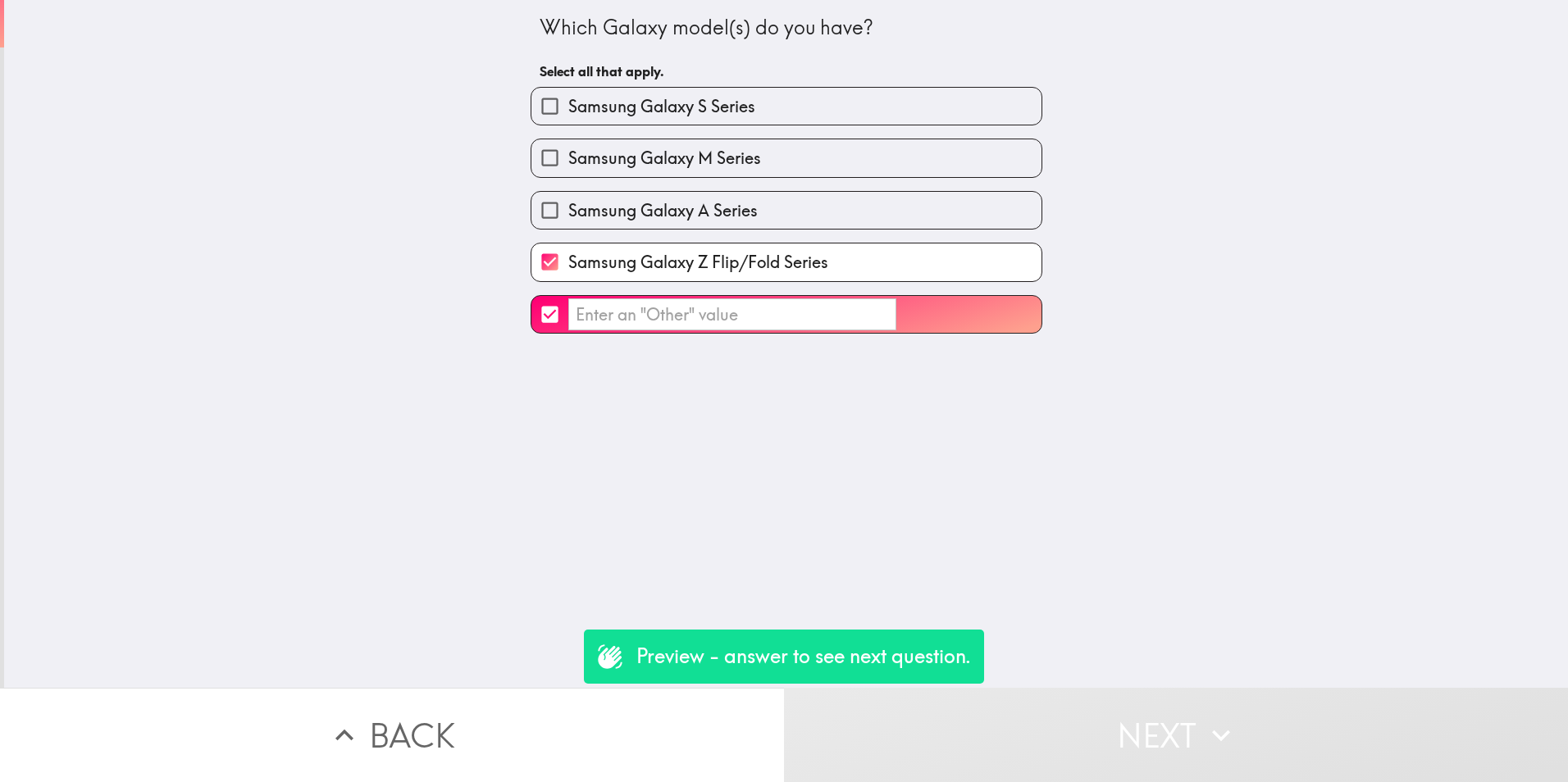
click at [671, 264] on span "Samsung Galaxy Z Flip/Fold Series" at bounding box center [698, 263] width 260 height 23
click at [569, 264] on input "Samsung Galaxy Z Flip/Fold Series" at bounding box center [550, 262] width 37 height 37
checkbox input "false"
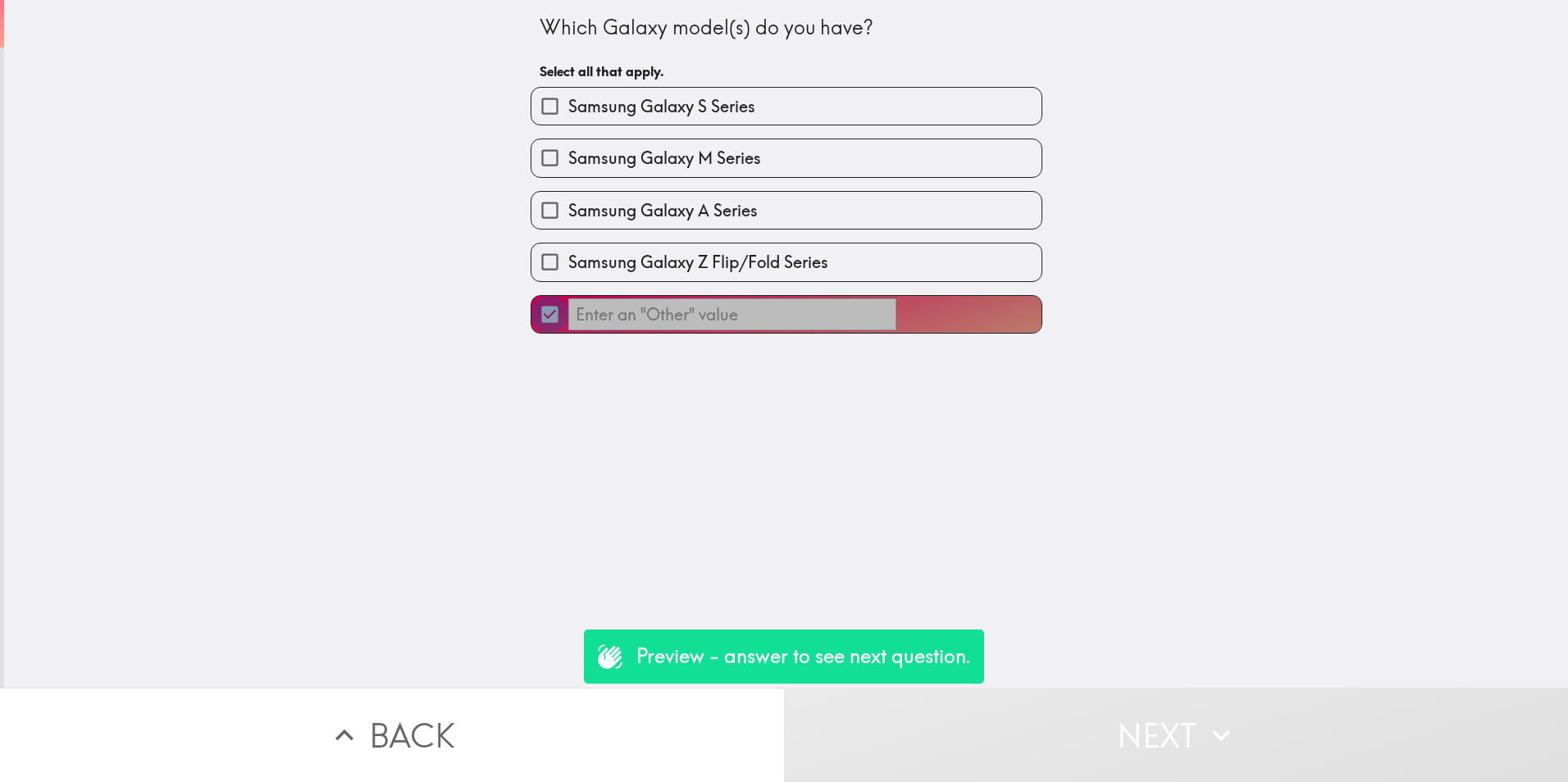
click at [531, 313] on input "​" at bounding box center [550, 314] width 37 height 37
checkbox input "false"
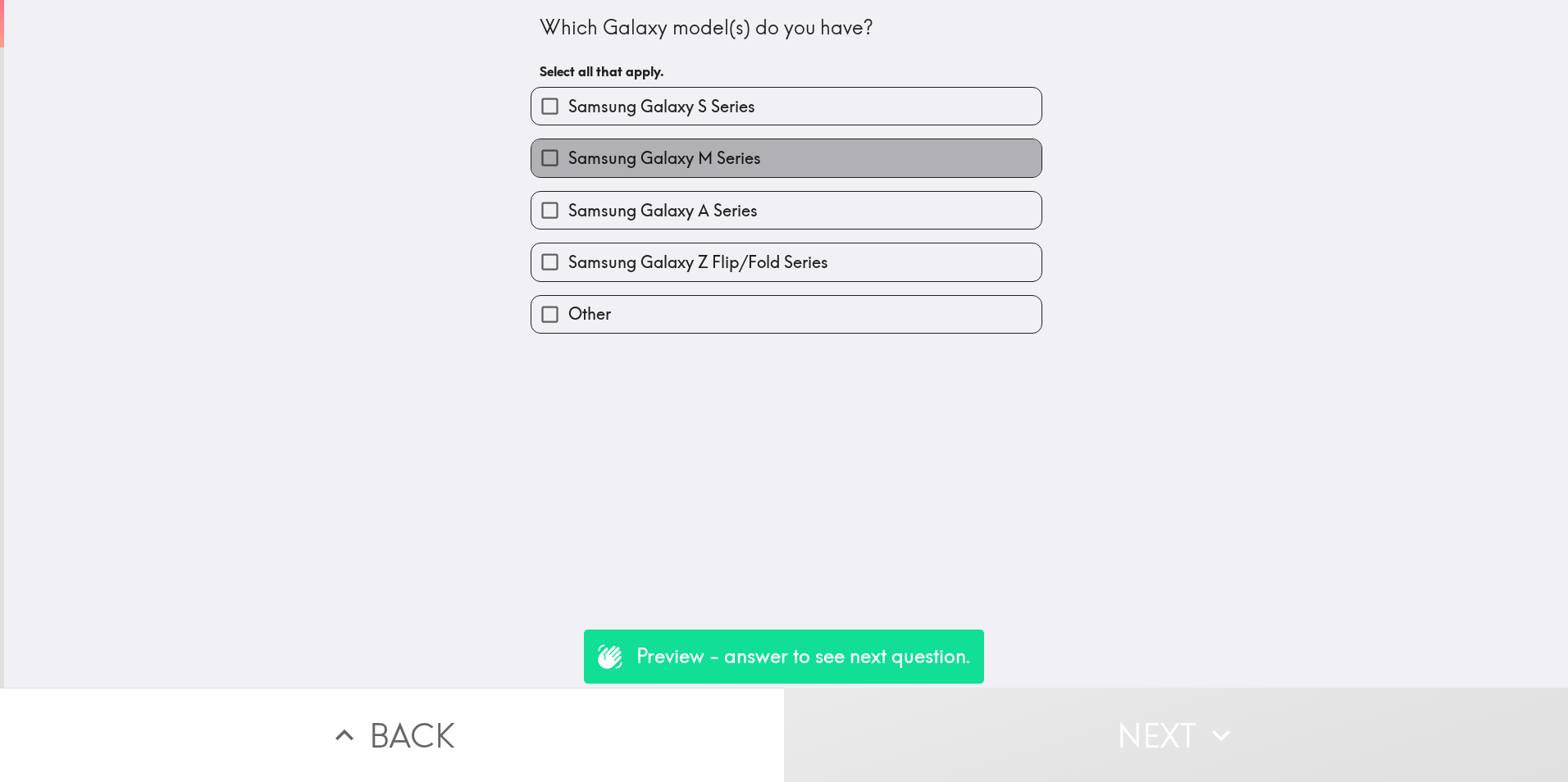
click at [631, 152] on span "Samsung Galaxy M Series" at bounding box center [665, 158] width 193 height 23
click at [569, 152] on input "Samsung Galaxy M Series" at bounding box center [550, 157] width 37 height 37
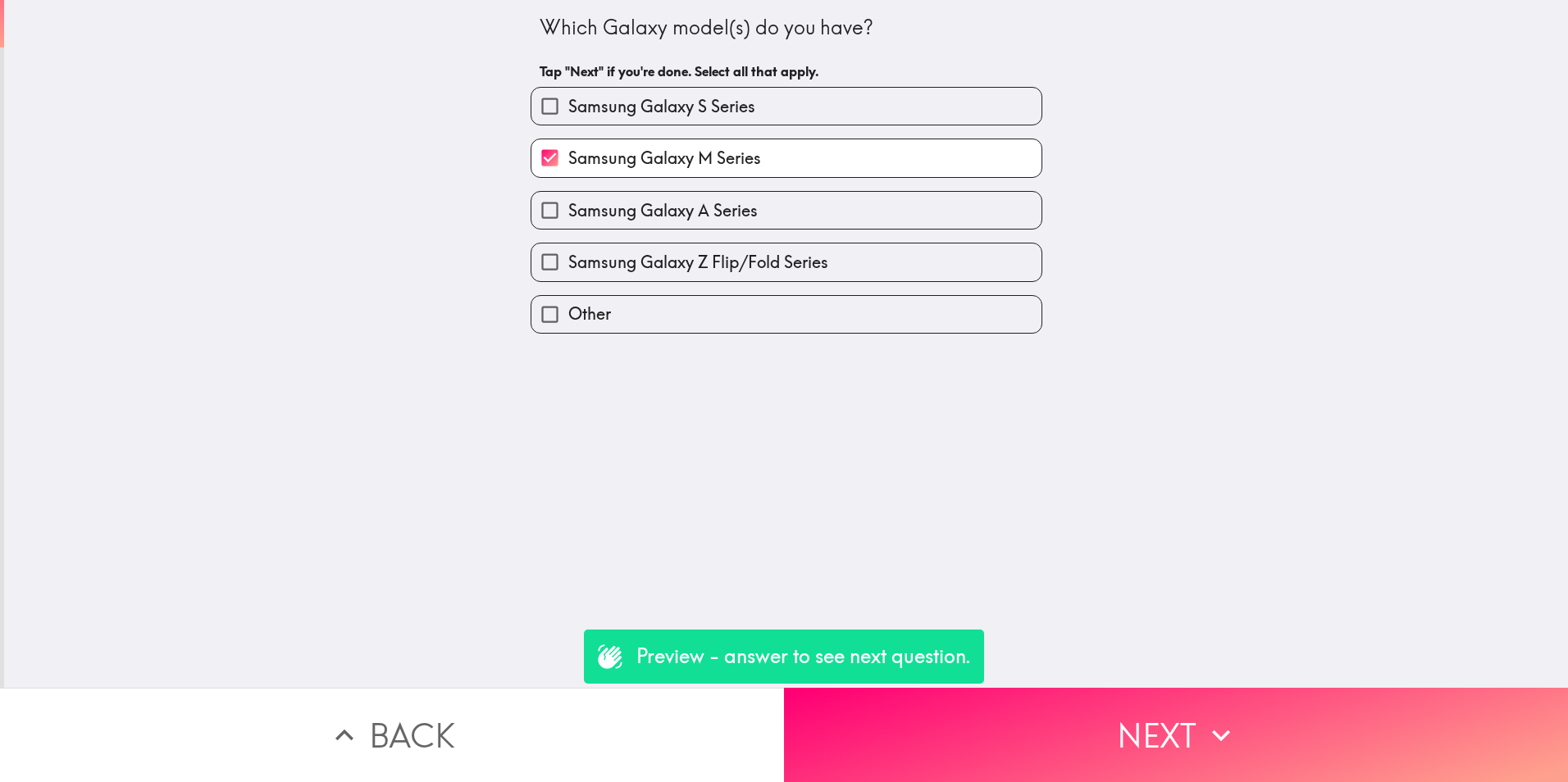
click at [676, 161] on span "Samsung Galaxy M Series" at bounding box center [665, 158] width 193 height 23
click at [569, 161] on input "Samsung Galaxy M Series" at bounding box center [550, 157] width 37 height 37
checkbox input "false"
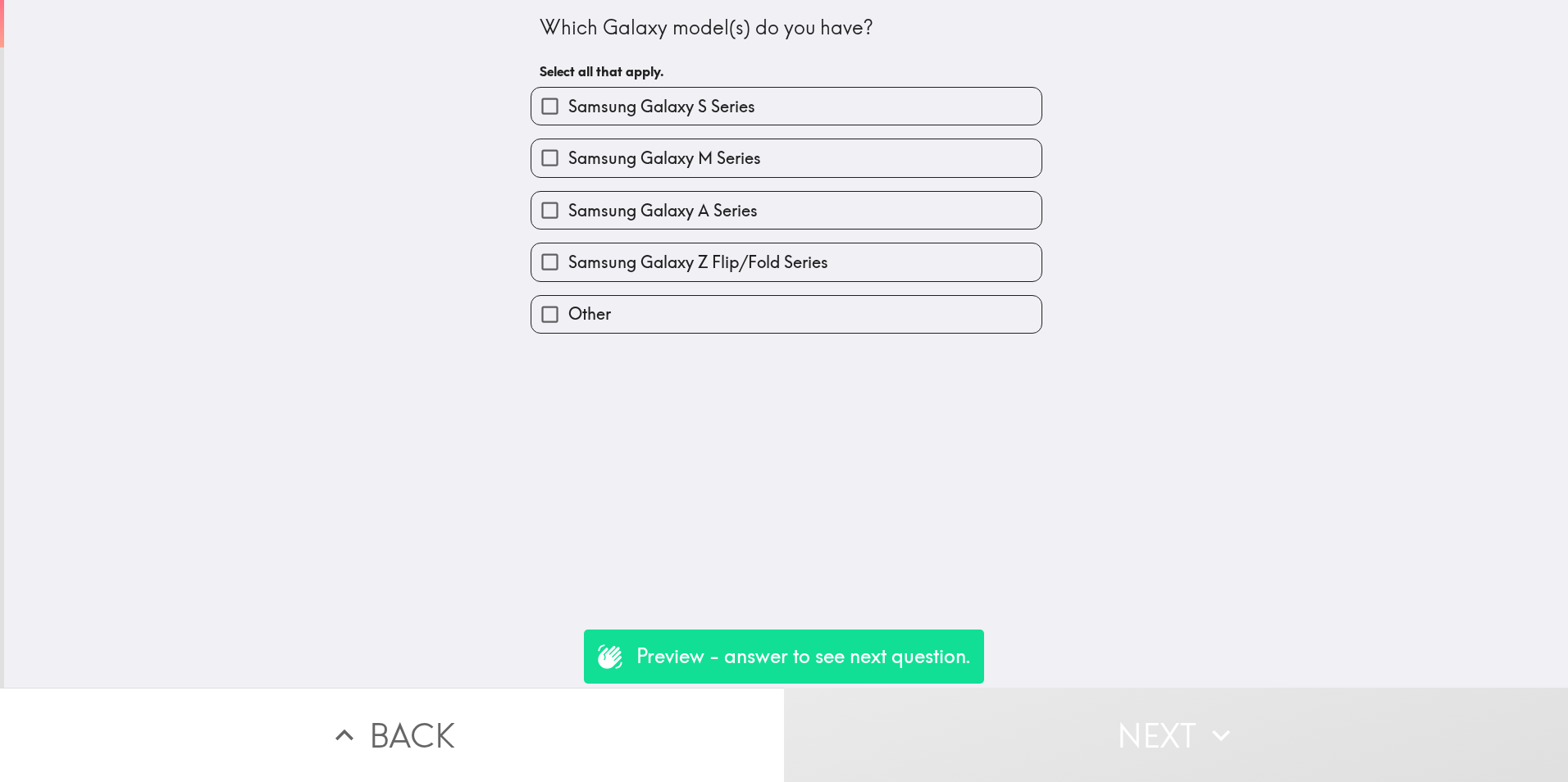
click at [673, 202] on span "Samsung Galaxy A Series" at bounding box center [663, 211] width 190 height 23
click at [569, 202] on input "Samsung Galaxy A Series" at bounding box center [550, 210] width 37 height 37
checkbox input "true"
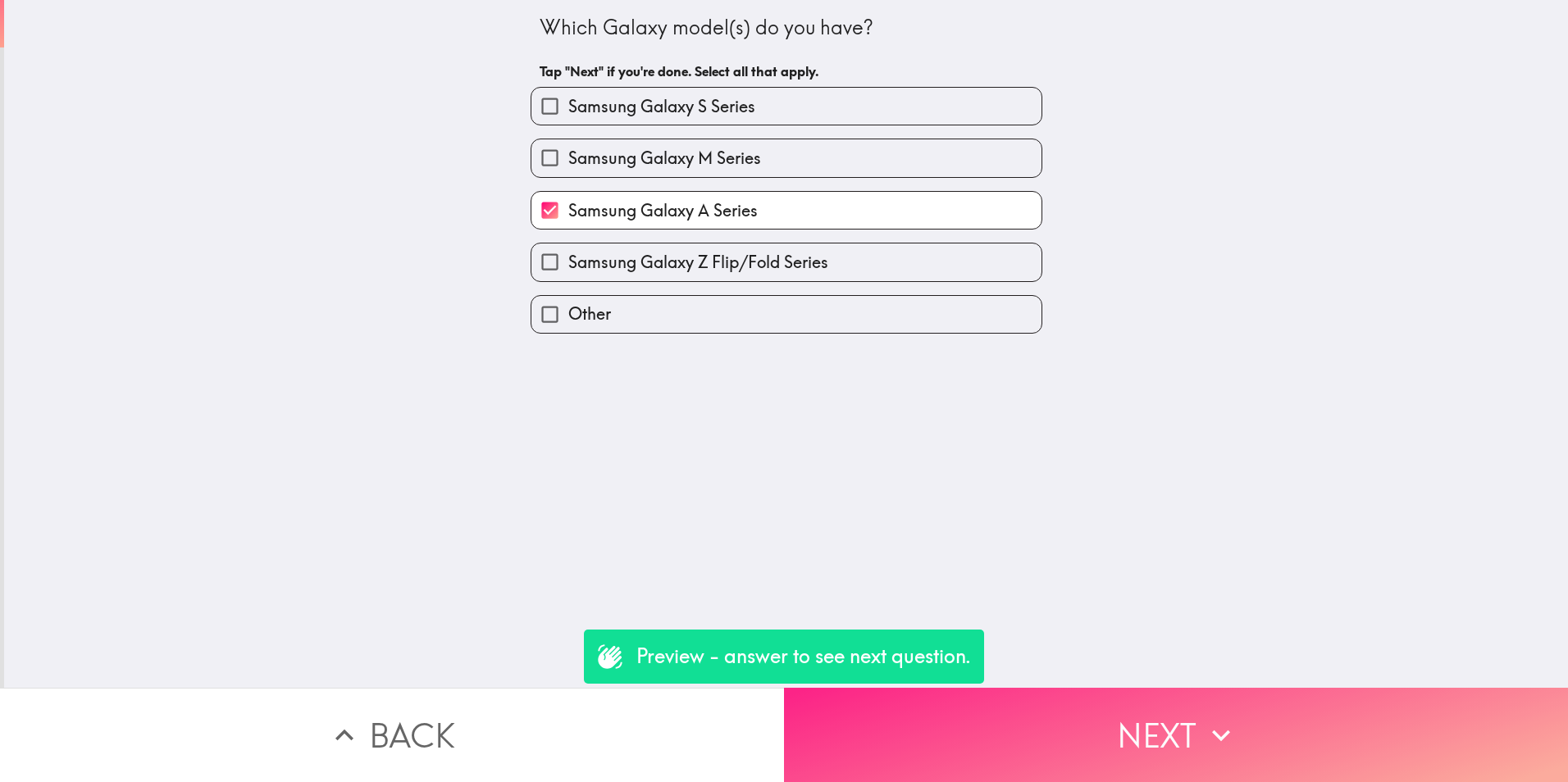
click at [976, 718] on button "Next" at bounding box center [1175, 735] width 784 height 94
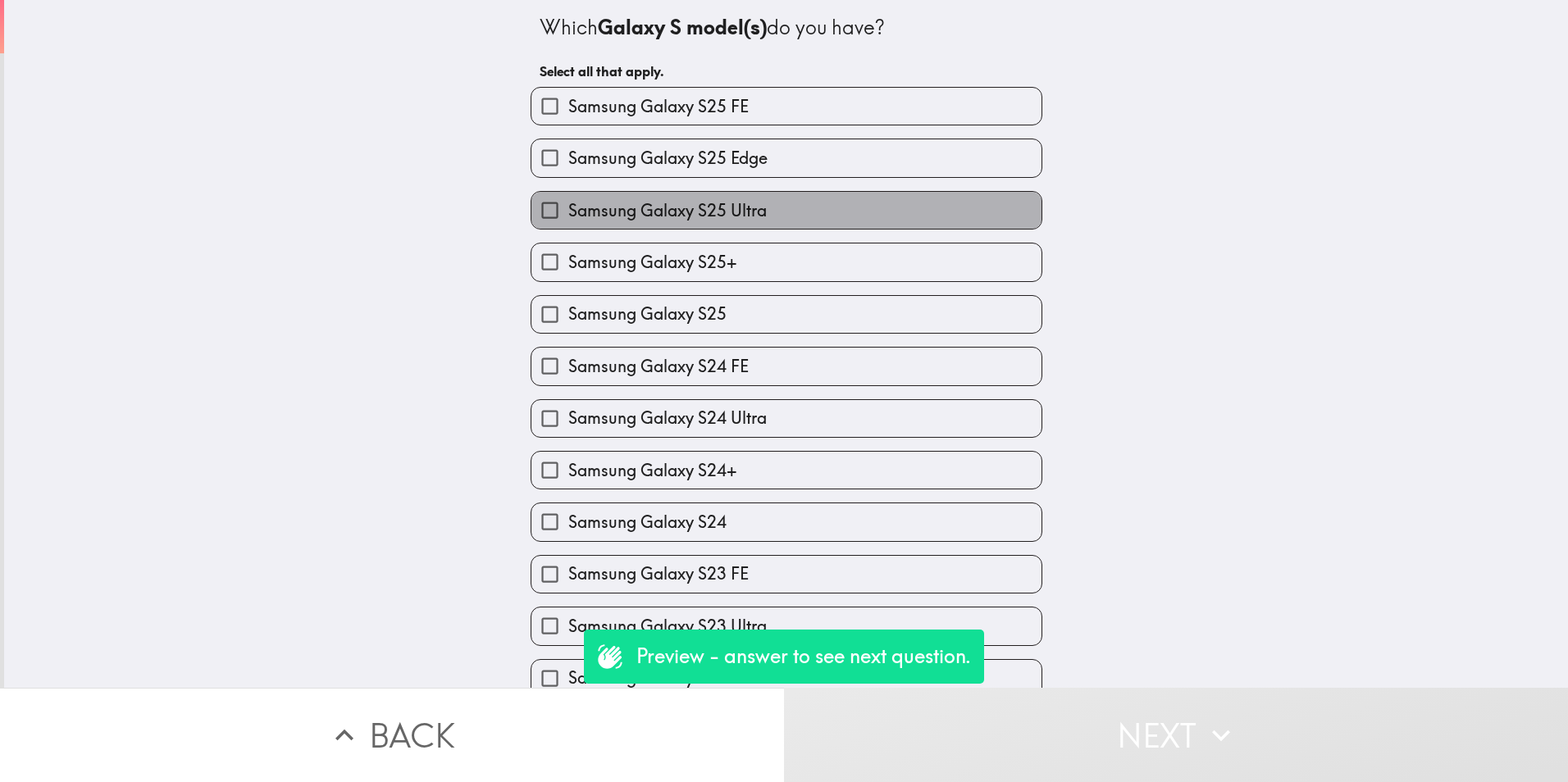
click at [688, 209] on span "Samsung Galaxy S25 Ultra" at bounding box center [667, 211] width 199 height 23
click at [569, 209] on input "Samsung Galaxy S25 Ultra" at bounding box center [550, 210] width 37 height 37
checkbox input "true"
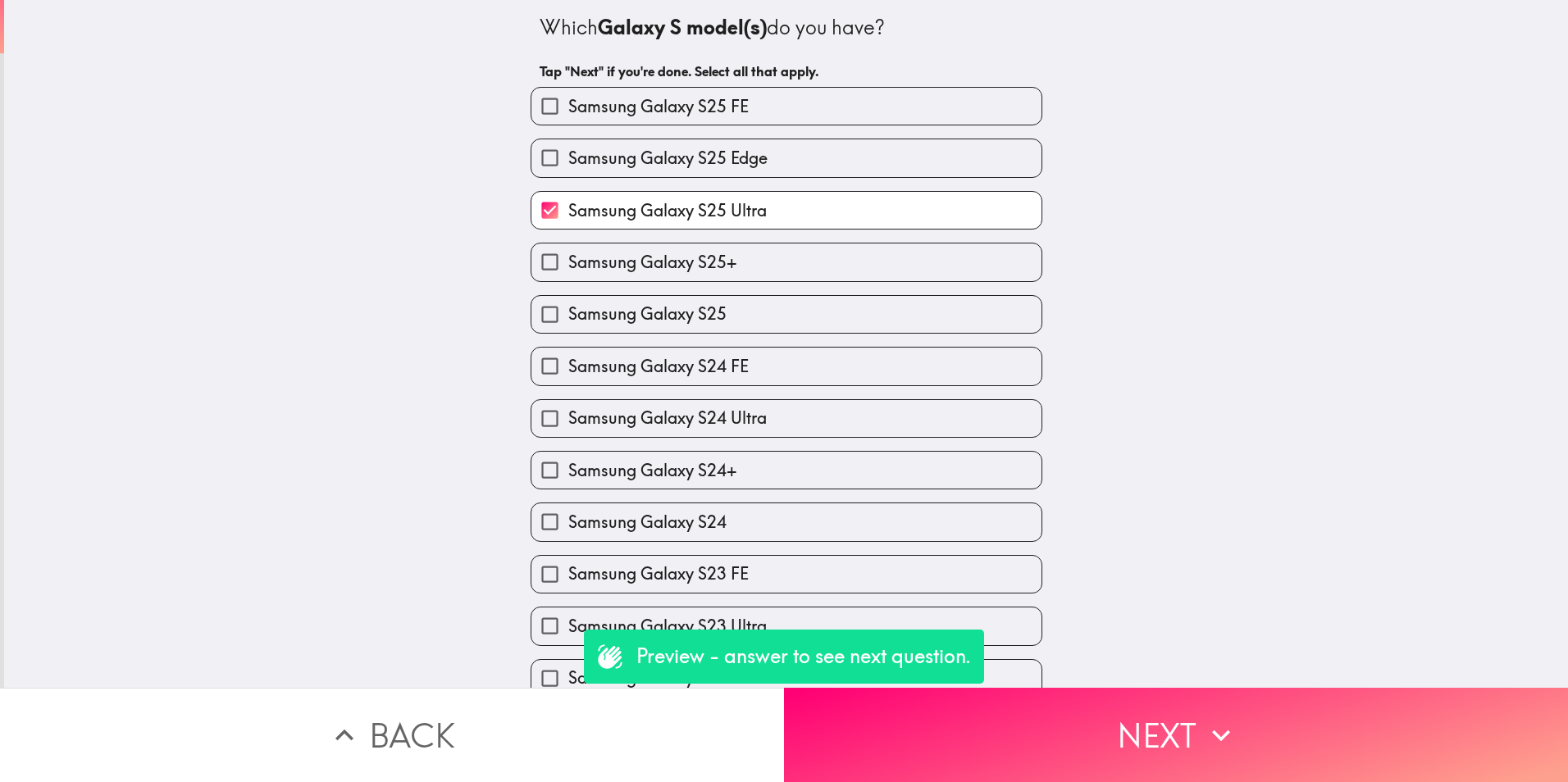
click at [1140, 724] on button "Next" at bounding box center [1175, 735] width 784 height 94
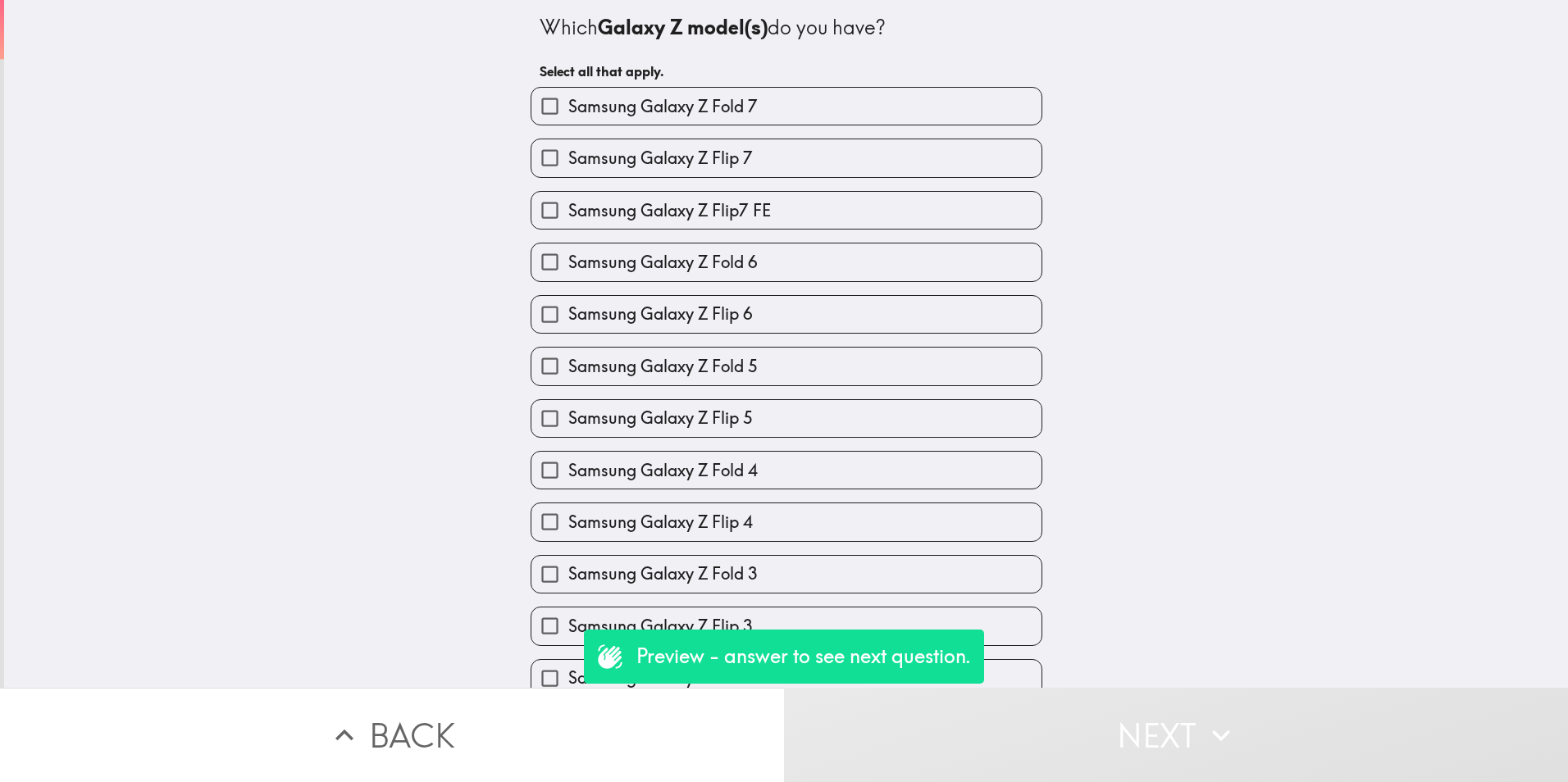
click at [1113, 116] on div "Which Galaxy Z model(s) do you have? Select all that apply. Samsung Galaxy Z Fo…" at bounding box center [786, 344] width 1564 height 688
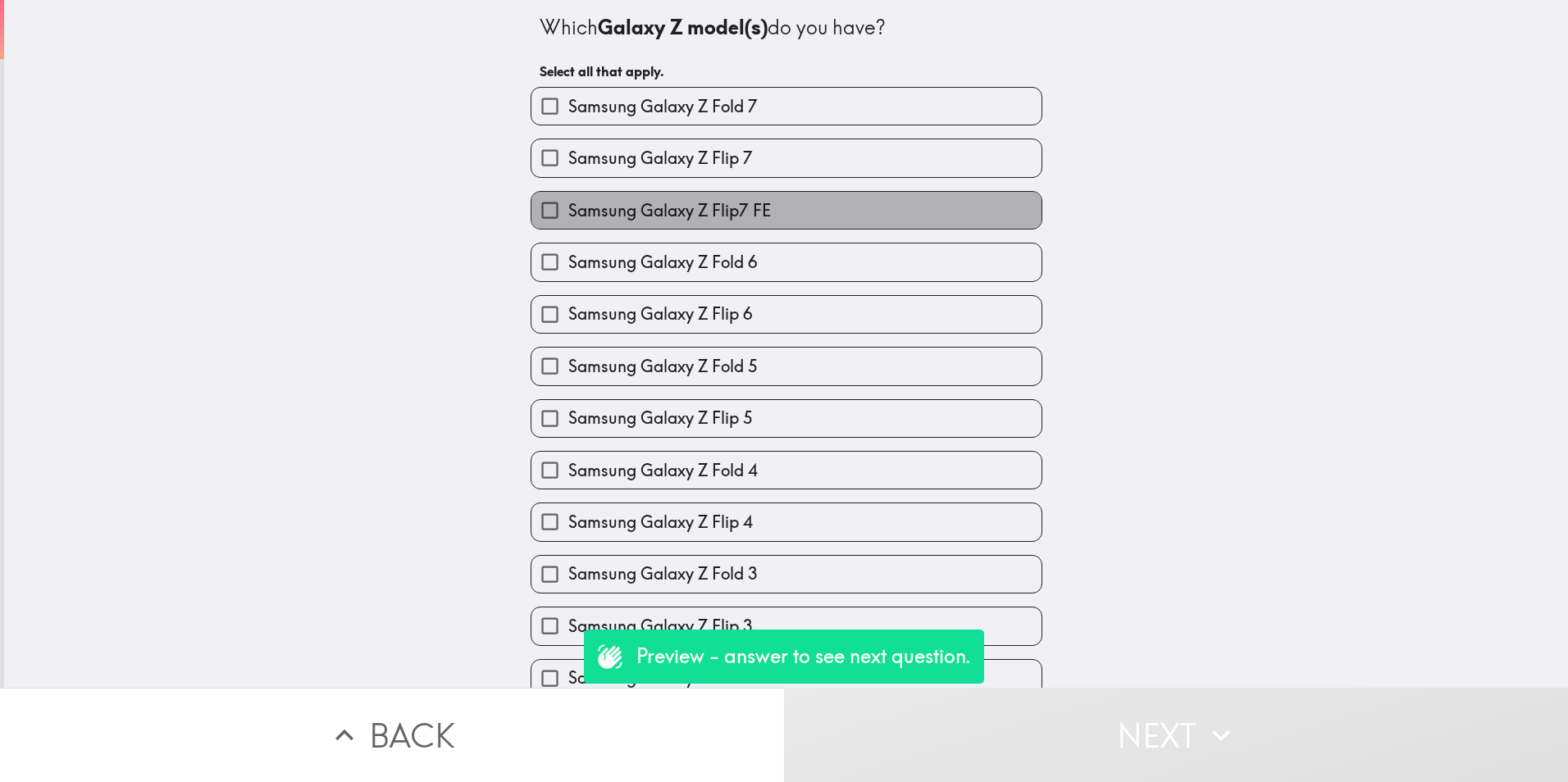
click at [762, 221] on label "Samsung Galaxy Z Flip7 FE" at bounding box center [786, 210] width 510 height 37
click at [569, 221] on input "Samsung Galaxy Z Flip7 FE" at bounding box center [550, 210] width 37 height 37
checkbox input "true"
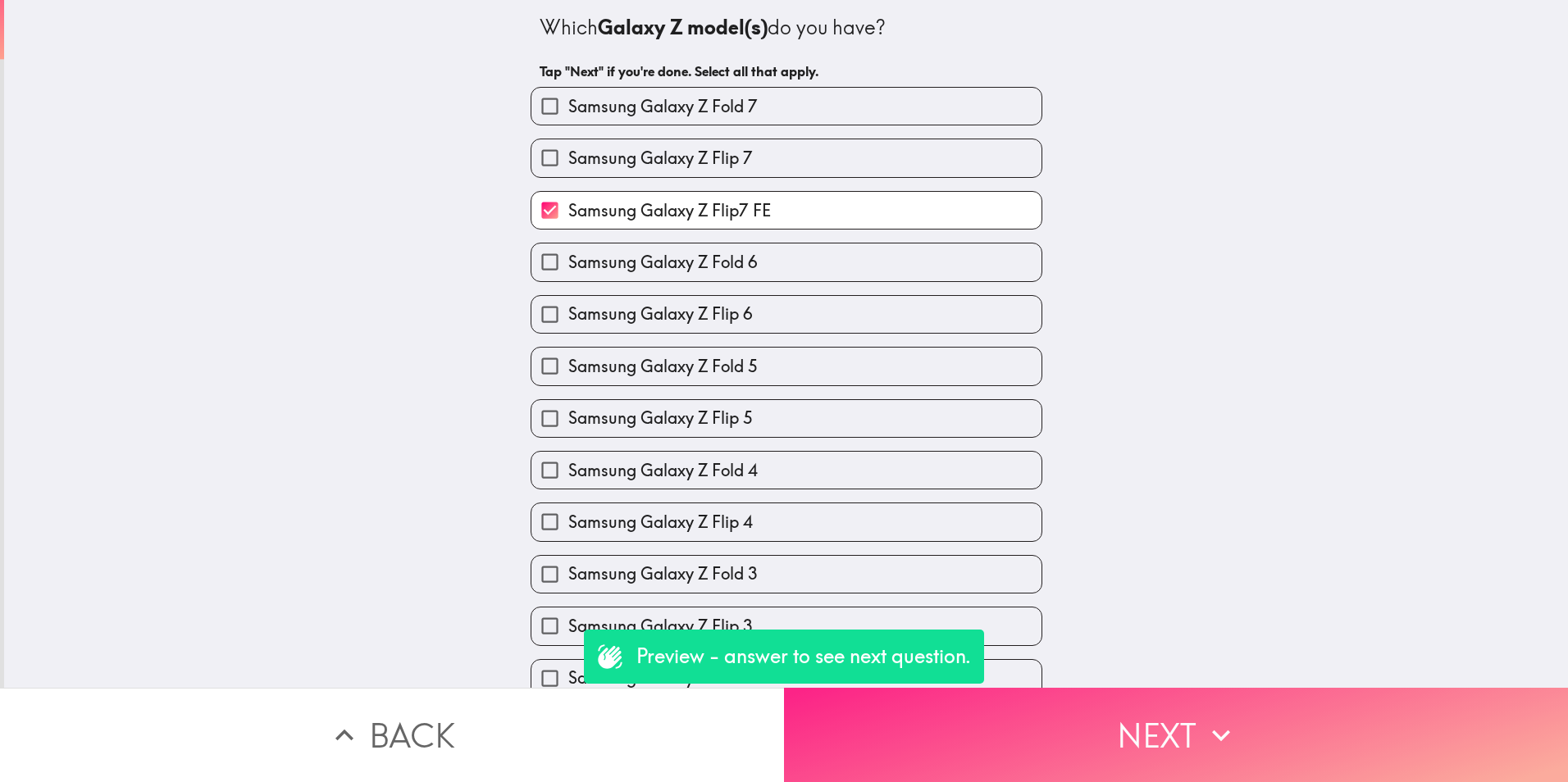
click at [1039, 699] on button "Next" at bounding box center [1175, 735] width 784 height 94
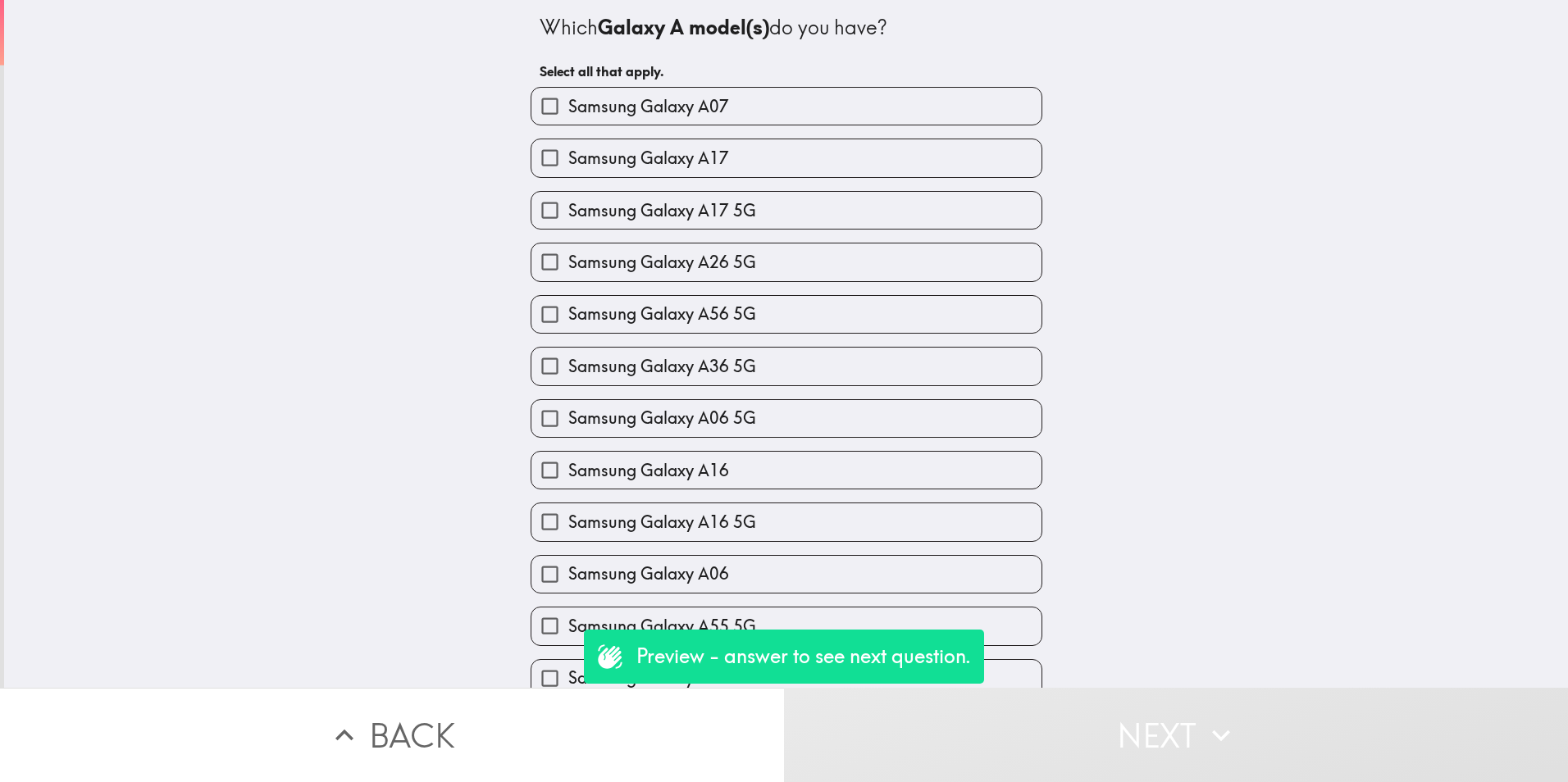
click at [718, 441] on div "Samsung Galaxy A16" at bounding box center [779, 463] width 525 height 52
click at [718, 436] on div "Samsung Galaxy A07 Samsung Galaxy A17 Samsung Galaxy A17 5G Samsung Galaxy A26 …" at bounding box center [779, 698] width 525 height 1248
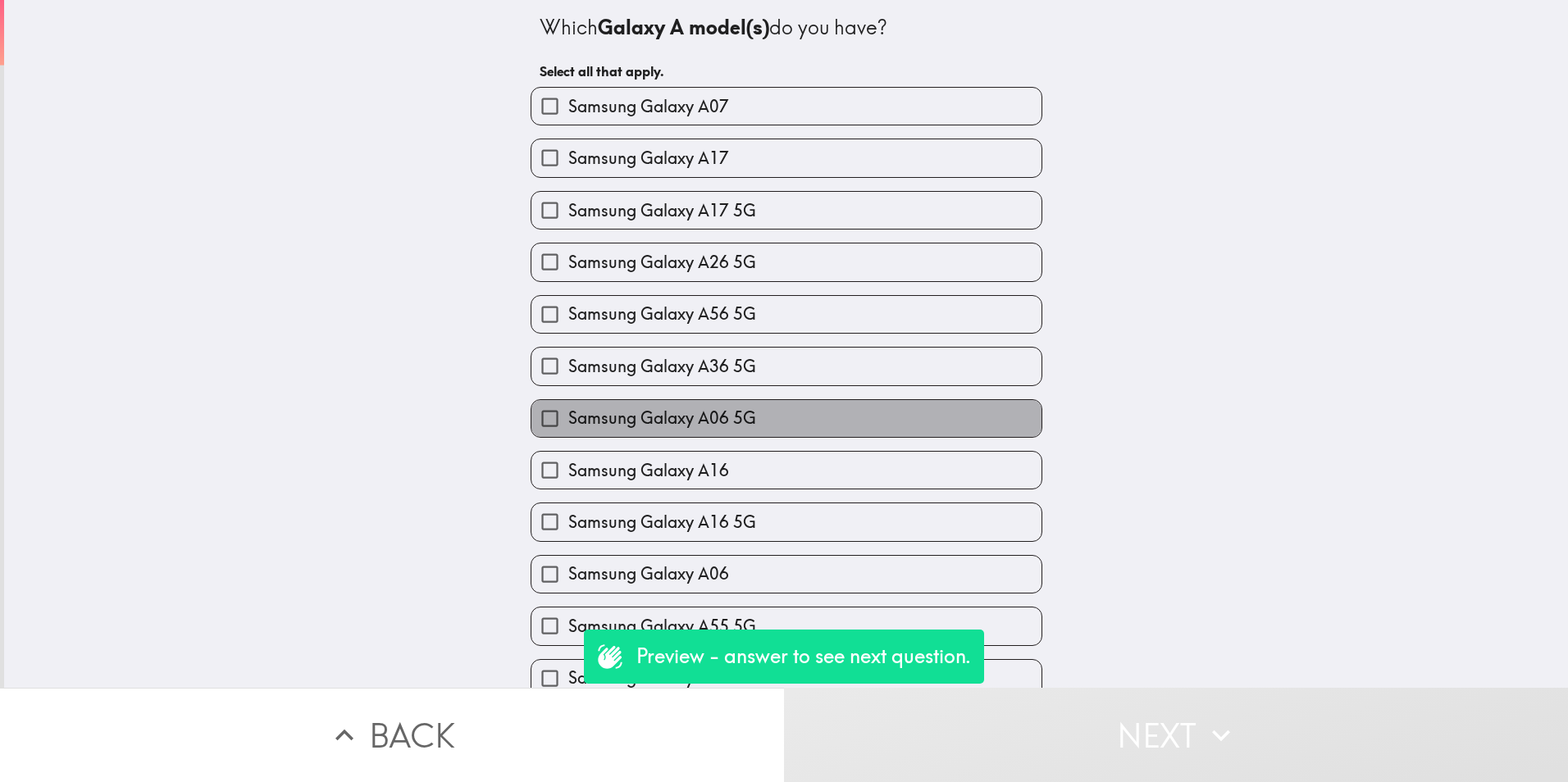
click at [724, 426] on span "Samsung Galaxy A06 5G" at bounding box center [662, 419] width 188 height 23
click at [569, 426] on input "Samsung Galaxy A06 5G" at bounding box center [550, 419] width 37 height 37
checkbox input "true"
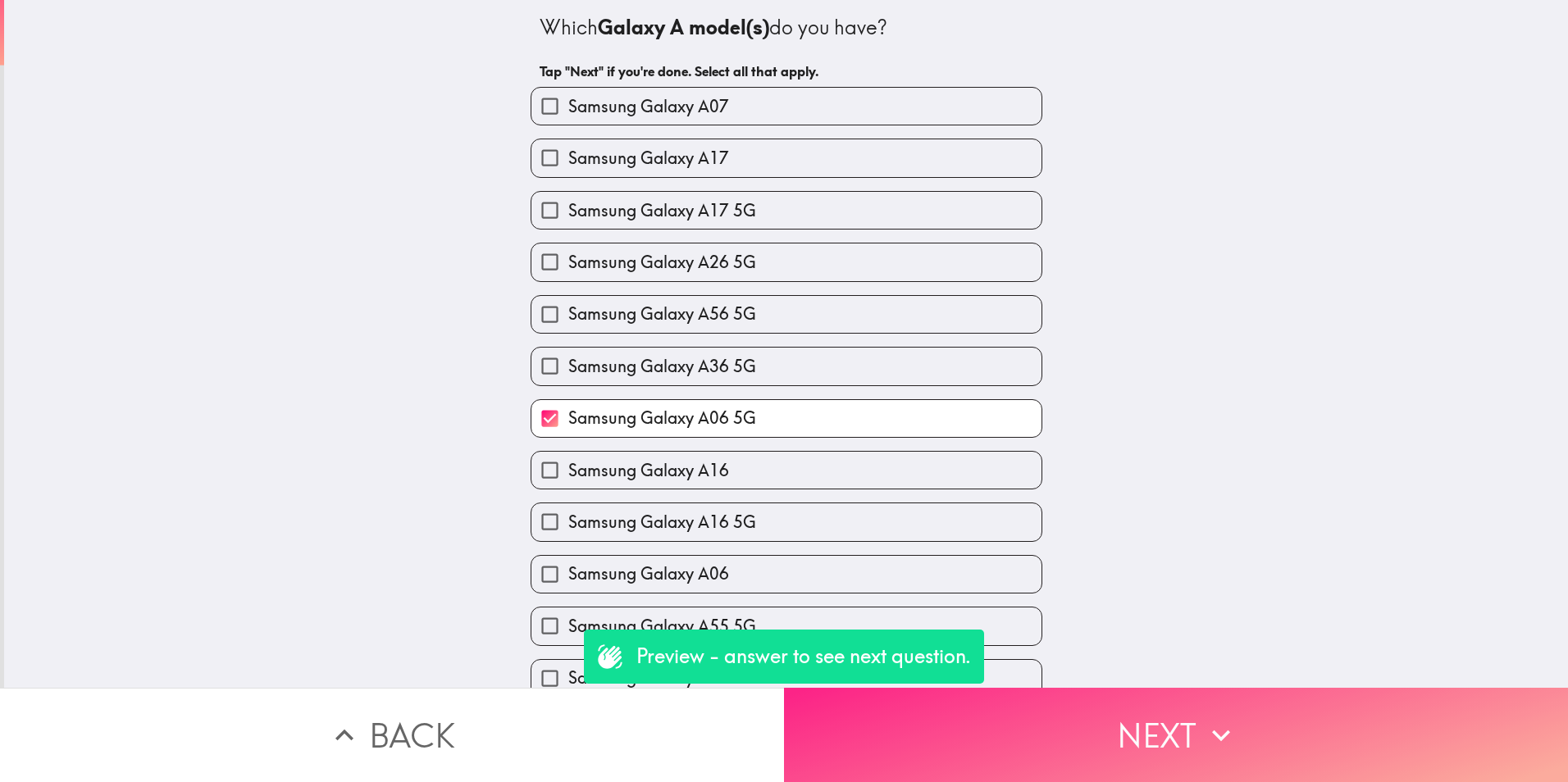
click at [1133, 735] on button "Next" at bounding box center [1175, 735] width 784 height 94
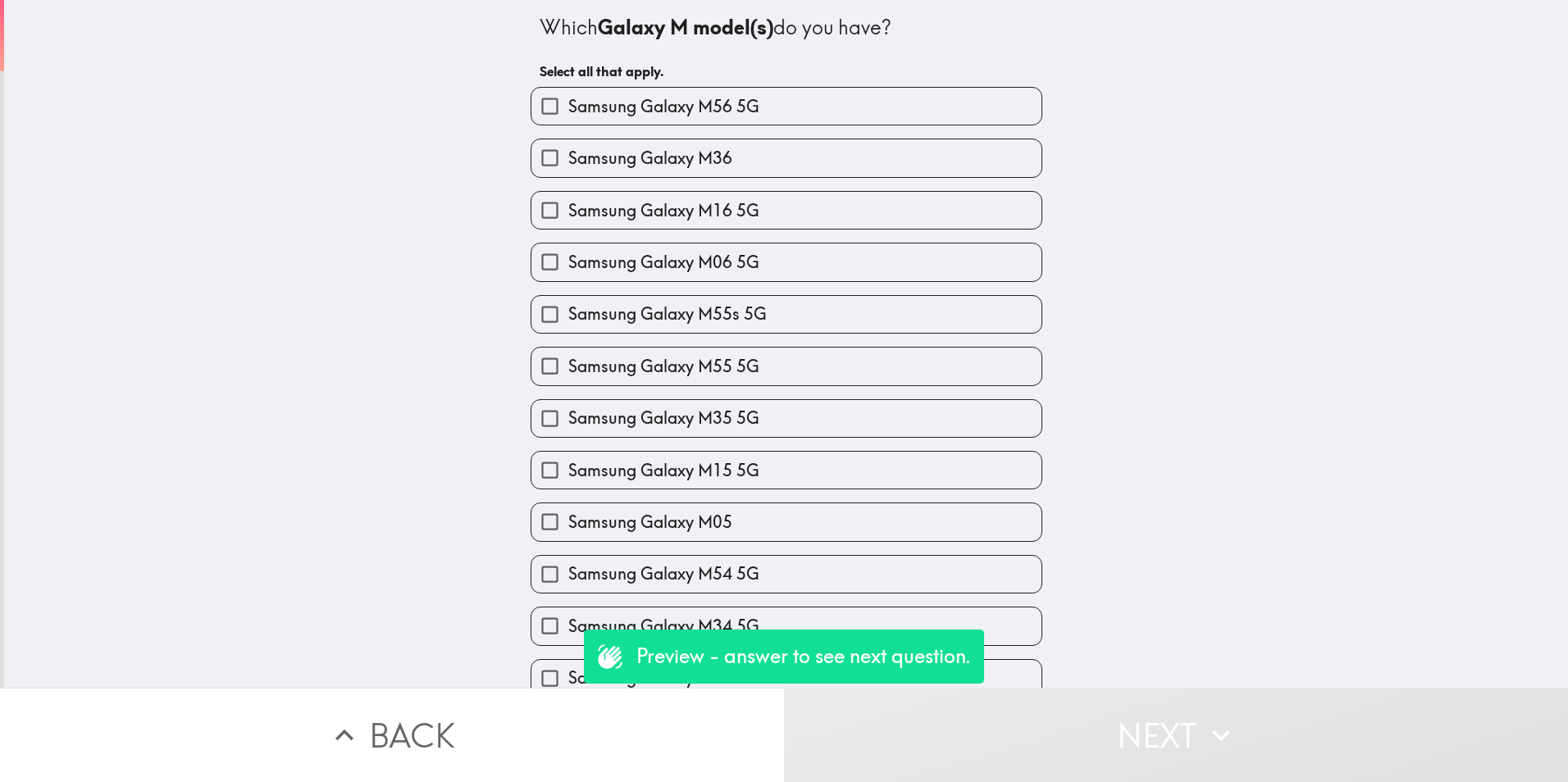
click at [367, 735] on button "Back" at bounding box center [391, 735] width 784 height 94
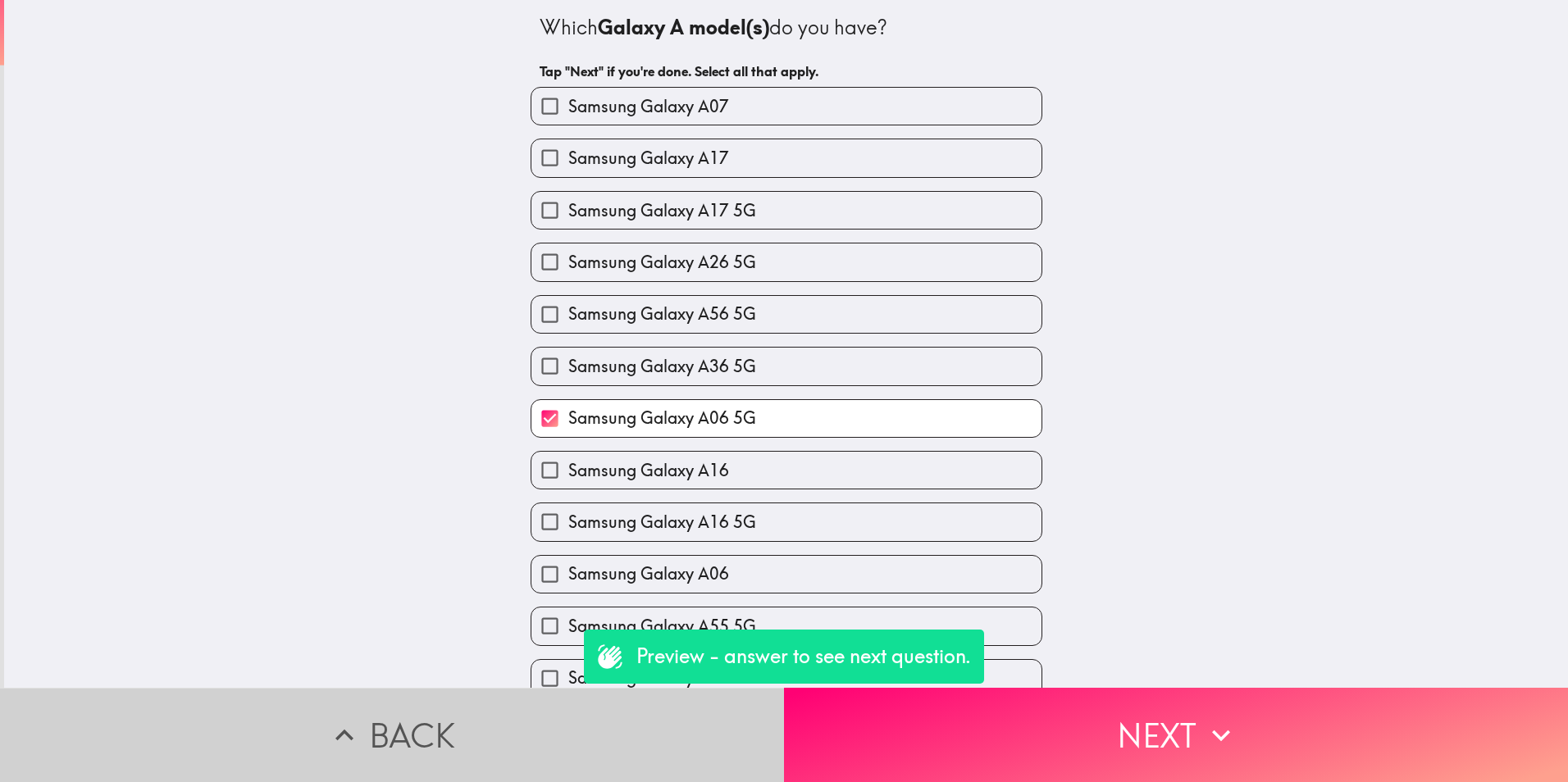
click at [362, 715] on button "Back" at bounding box center [391, 735] width 784 height 94
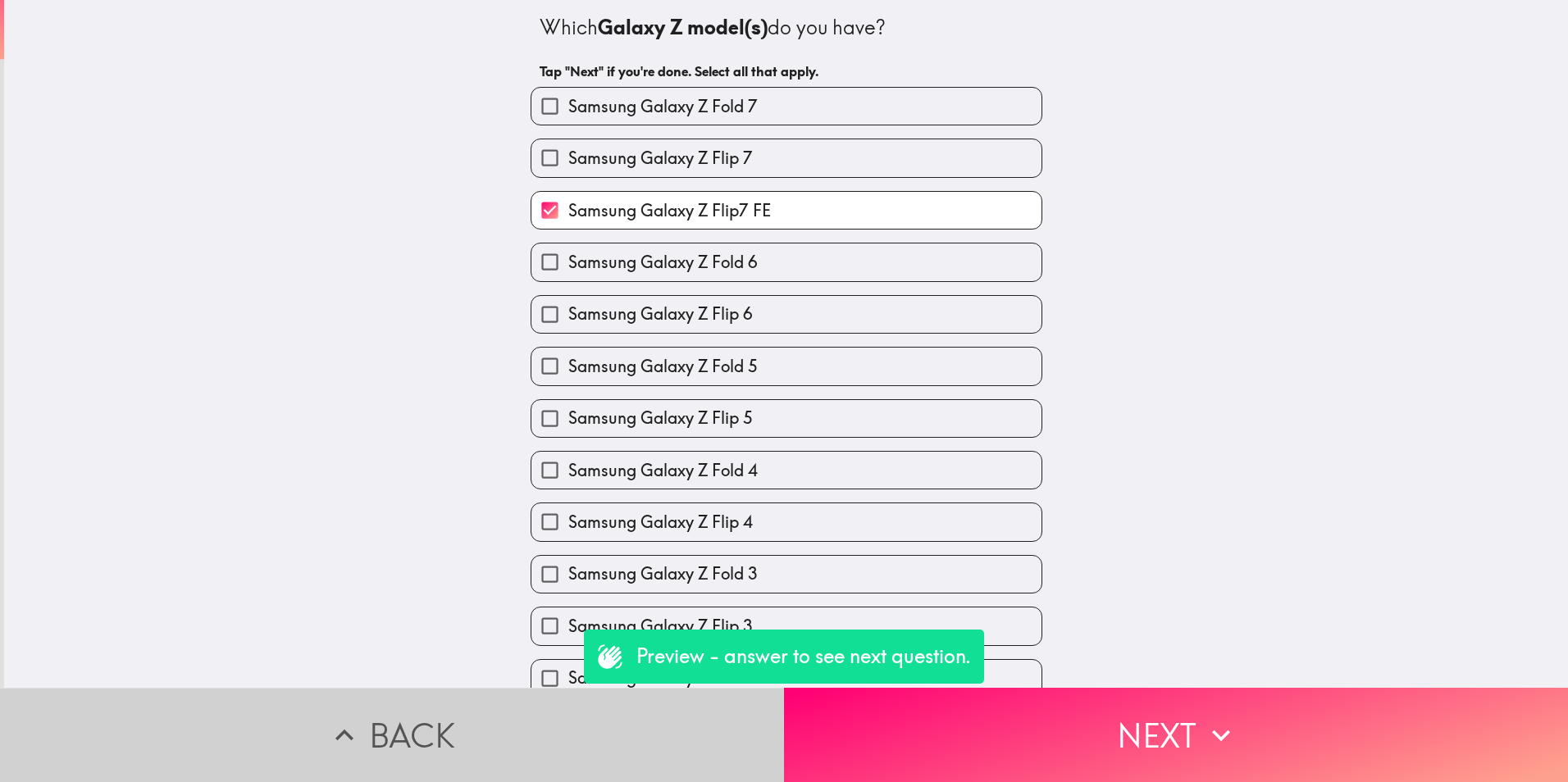
click at [360, 717] on button "Back" at bounding box center [391, 735] width 784 height 94
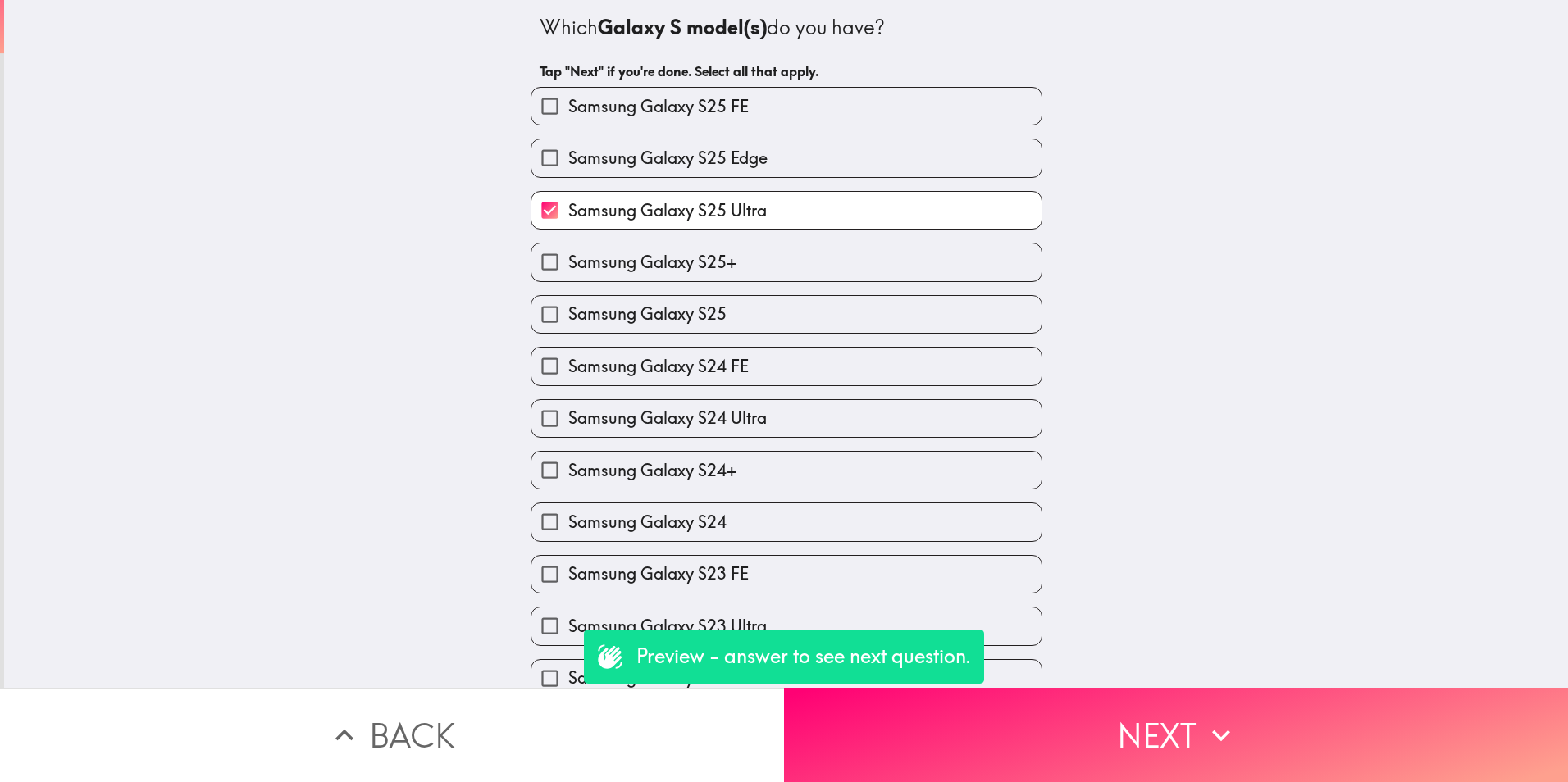
click at [360, 718] on button "Back" at bounding box center [391, 735] width 784 height 94
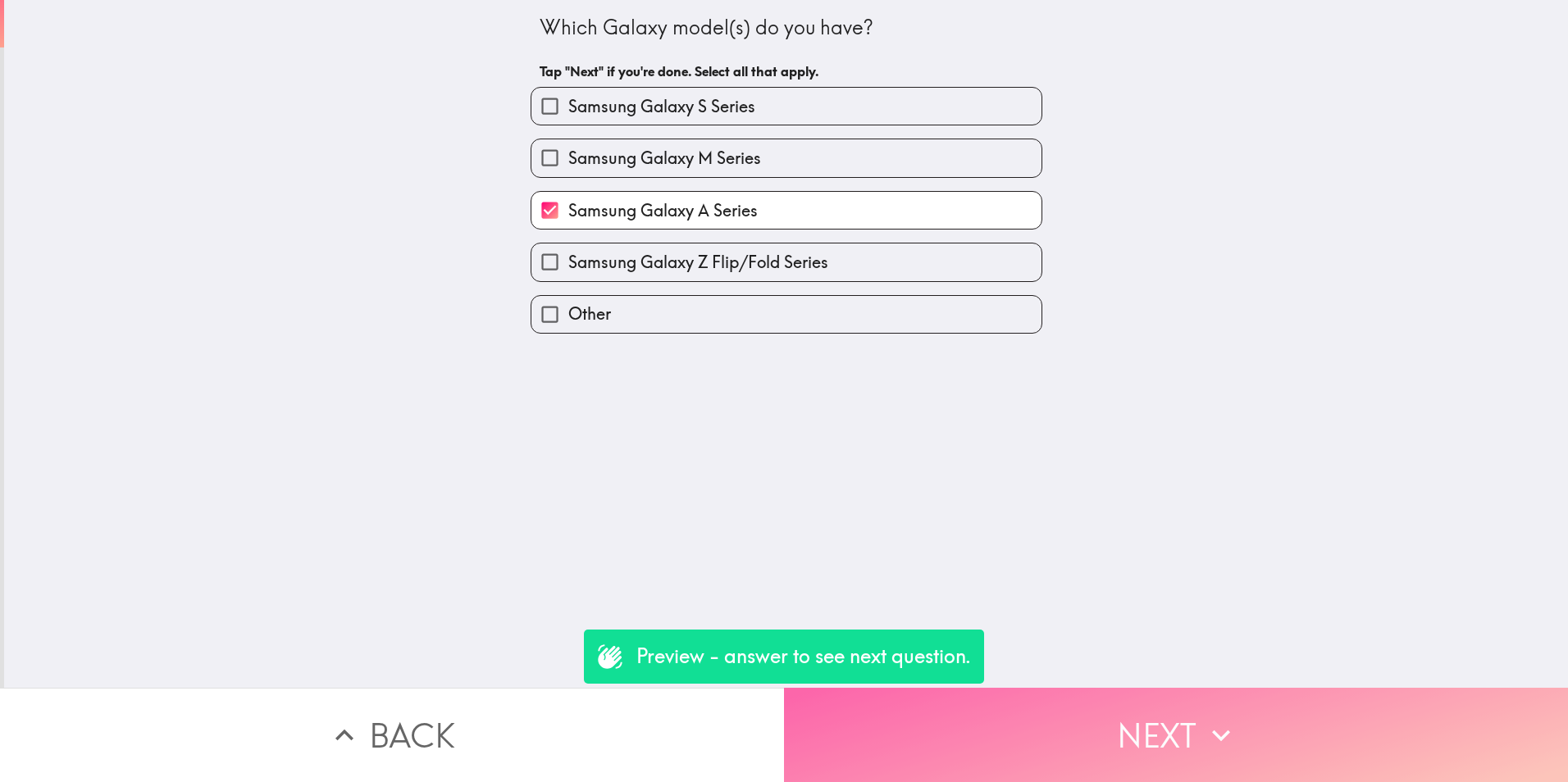
click at [1079, 705] on button "Next" at bounding box center [1175, 735] width 784 height 94
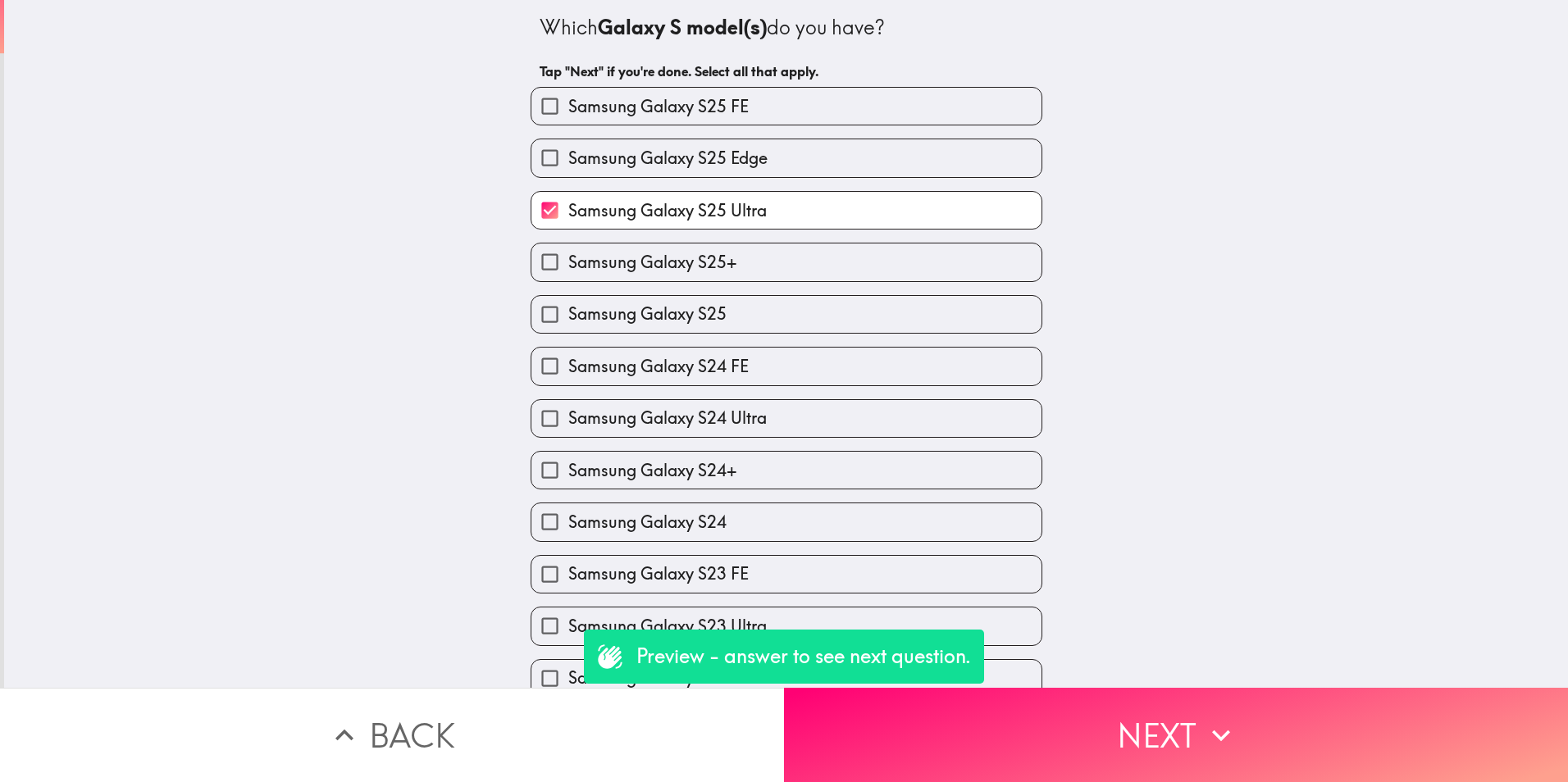
click at [770, 206] on label "Samsung Galaxy S25 Ultra" at bounding box center [786, 210] width 510 height 37
click at [569, 206] on input "Samsung Galaxy S25 Ultra" at bounding box center [550, 210] width 37 height 37
checkbox input "false"
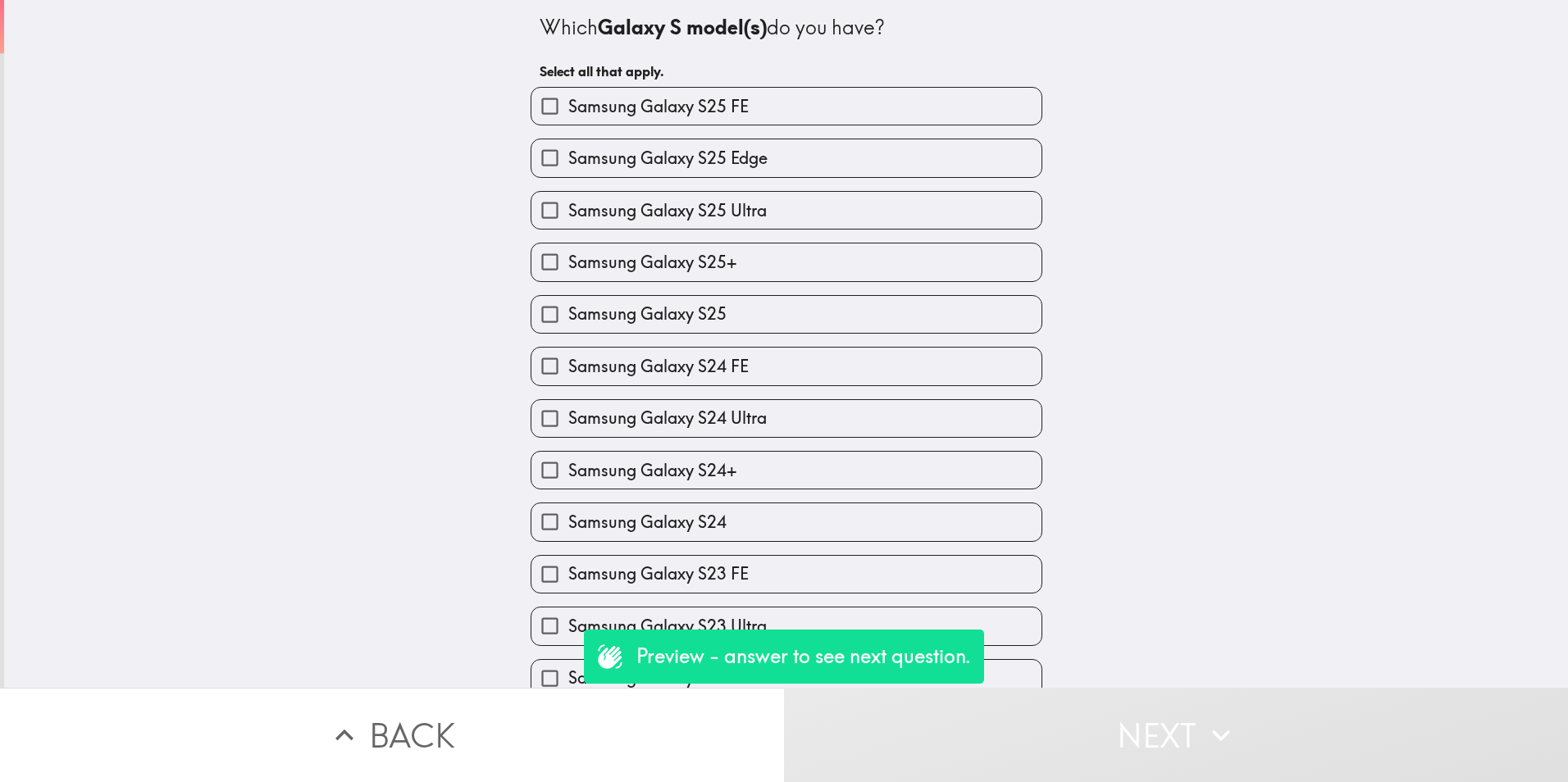
scroll to position [542, 0]
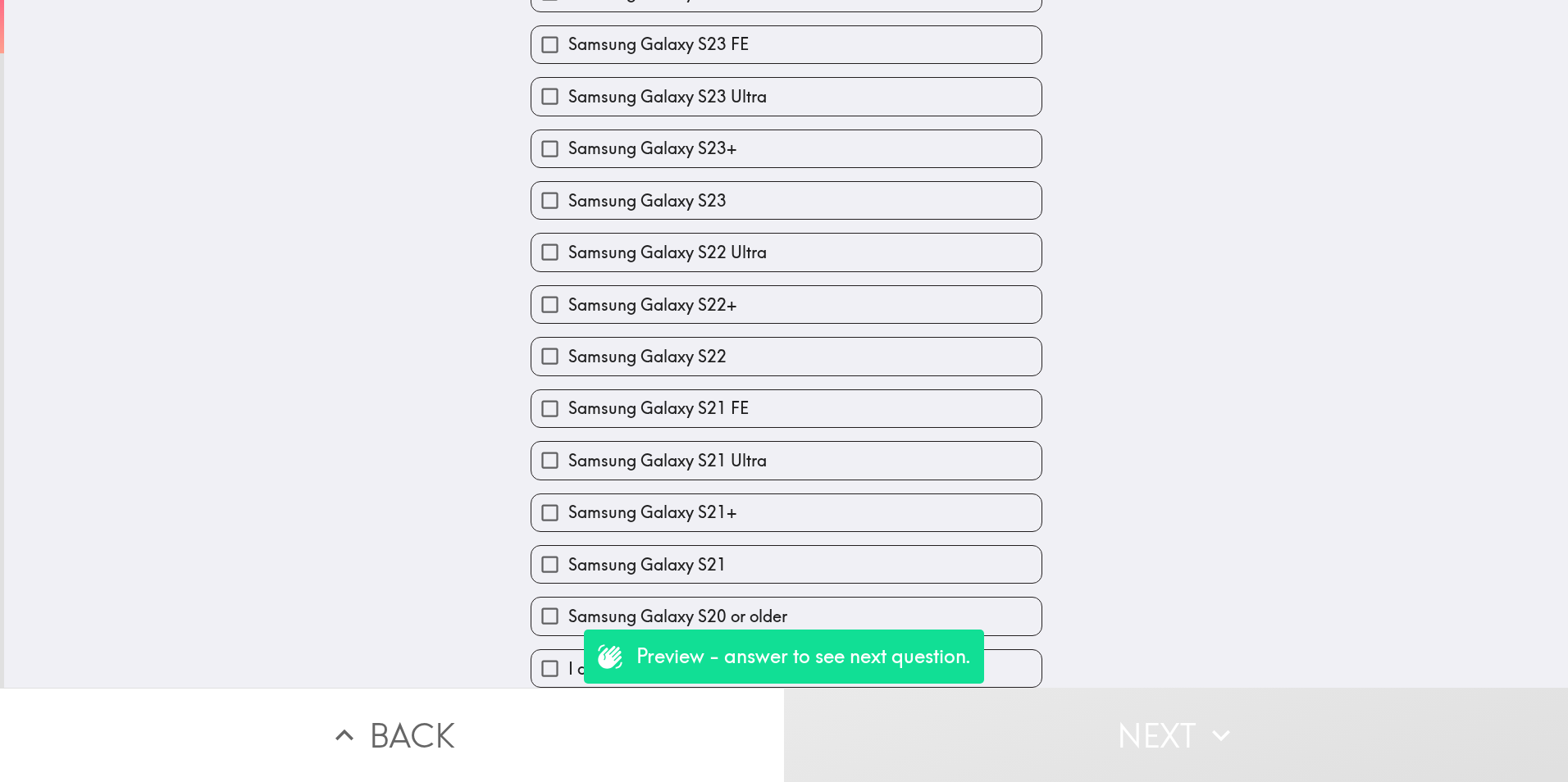
click at [549, 658] on input "I do not have a Samsung Galaxy S smartphone" at bounding box center [550, 668] width 37 height 37
checkbox input "true"
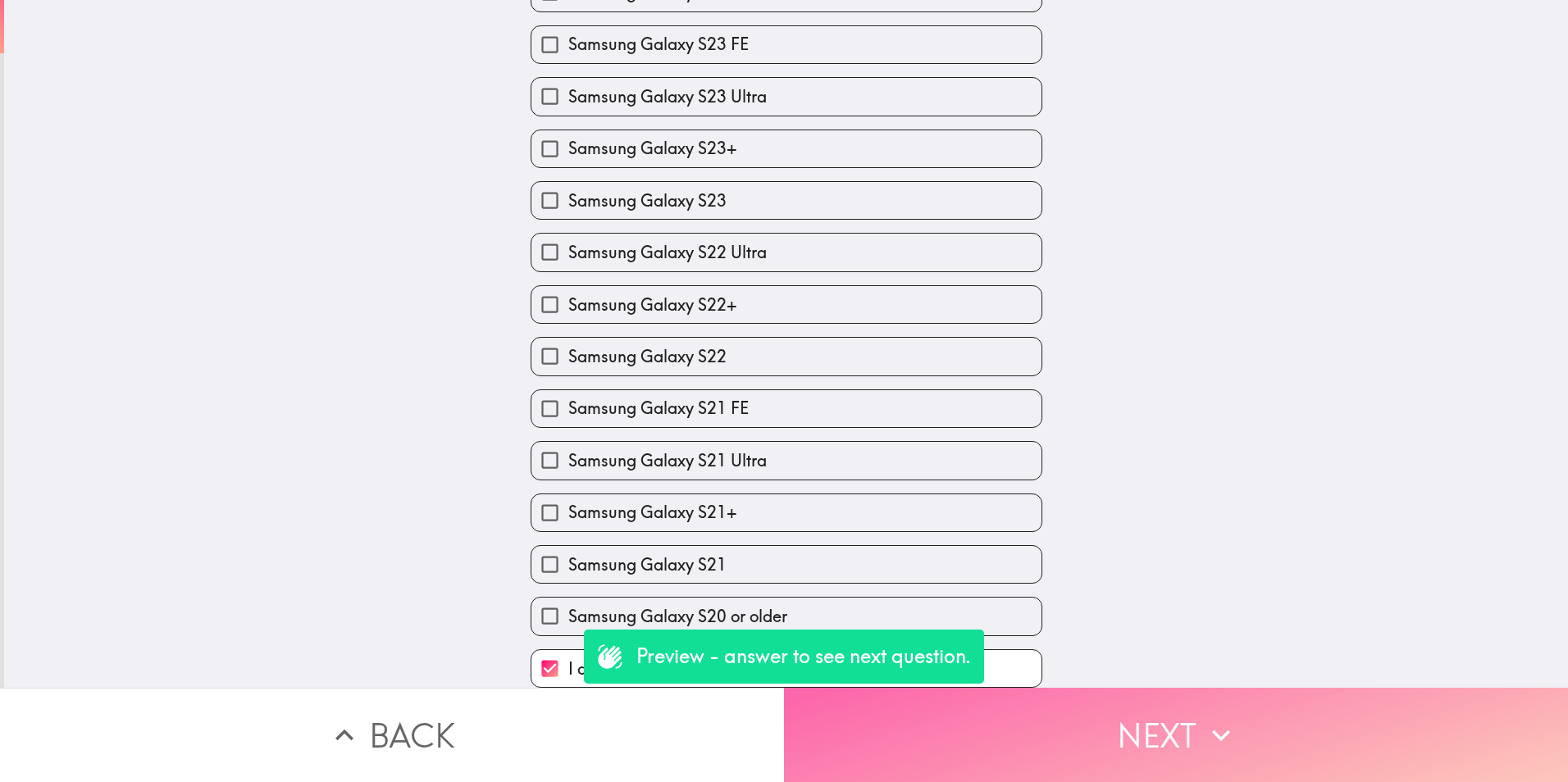
click at [1033, 744] on button "Next" at bounding box center [1175, 735] width 784 height 94
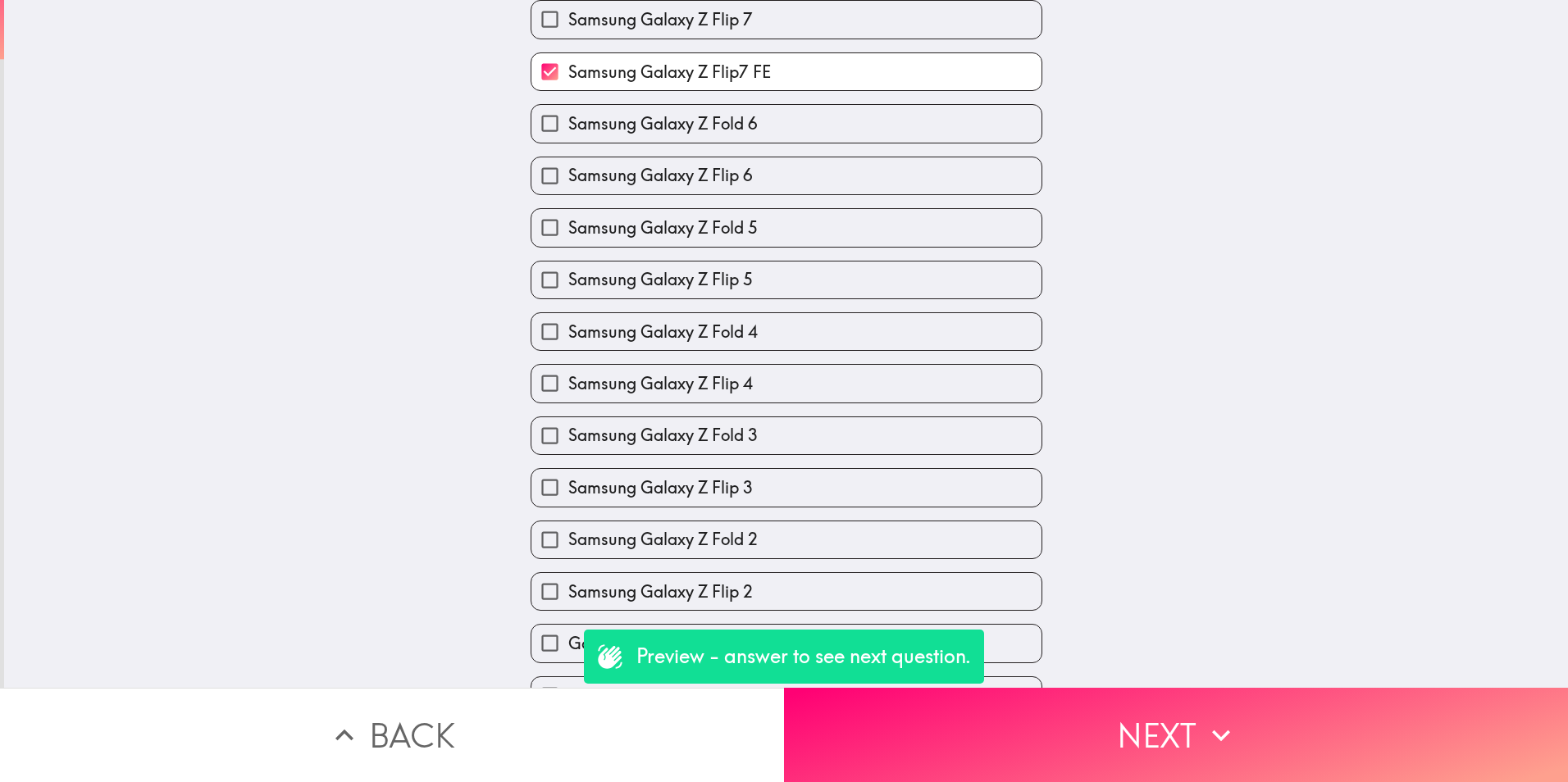
scroll to position [178, 0]
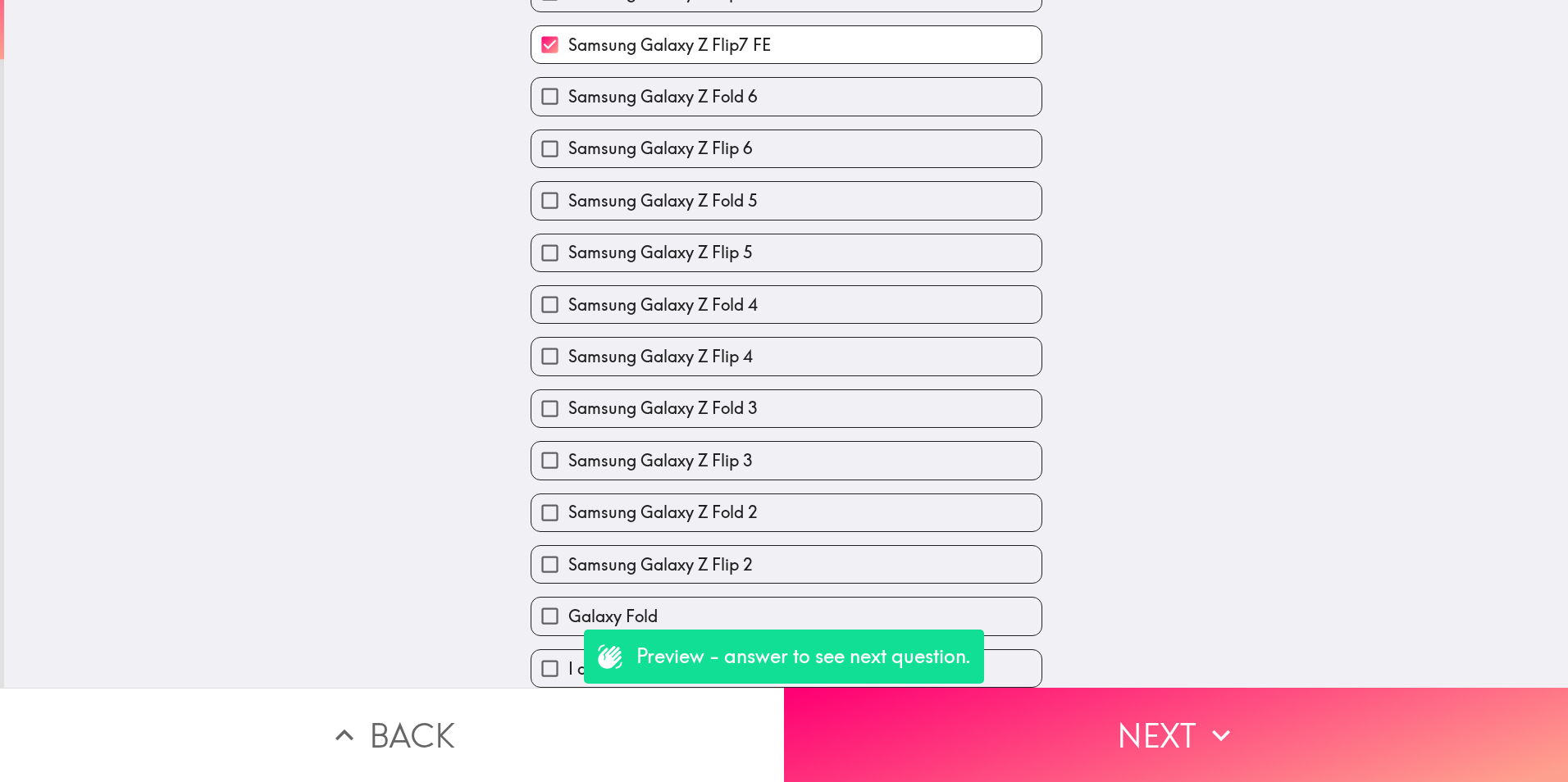
click at [752, 47] on label "Samsung Galaxy Z Flip7 FE" at bounding box center [786, 44] width 510 height 37
click at [569, 47] on input "Samsung Galaxy Z Flip7 FE" at bounding box center [550, 44] width 37 height 37
checkbox input "false"
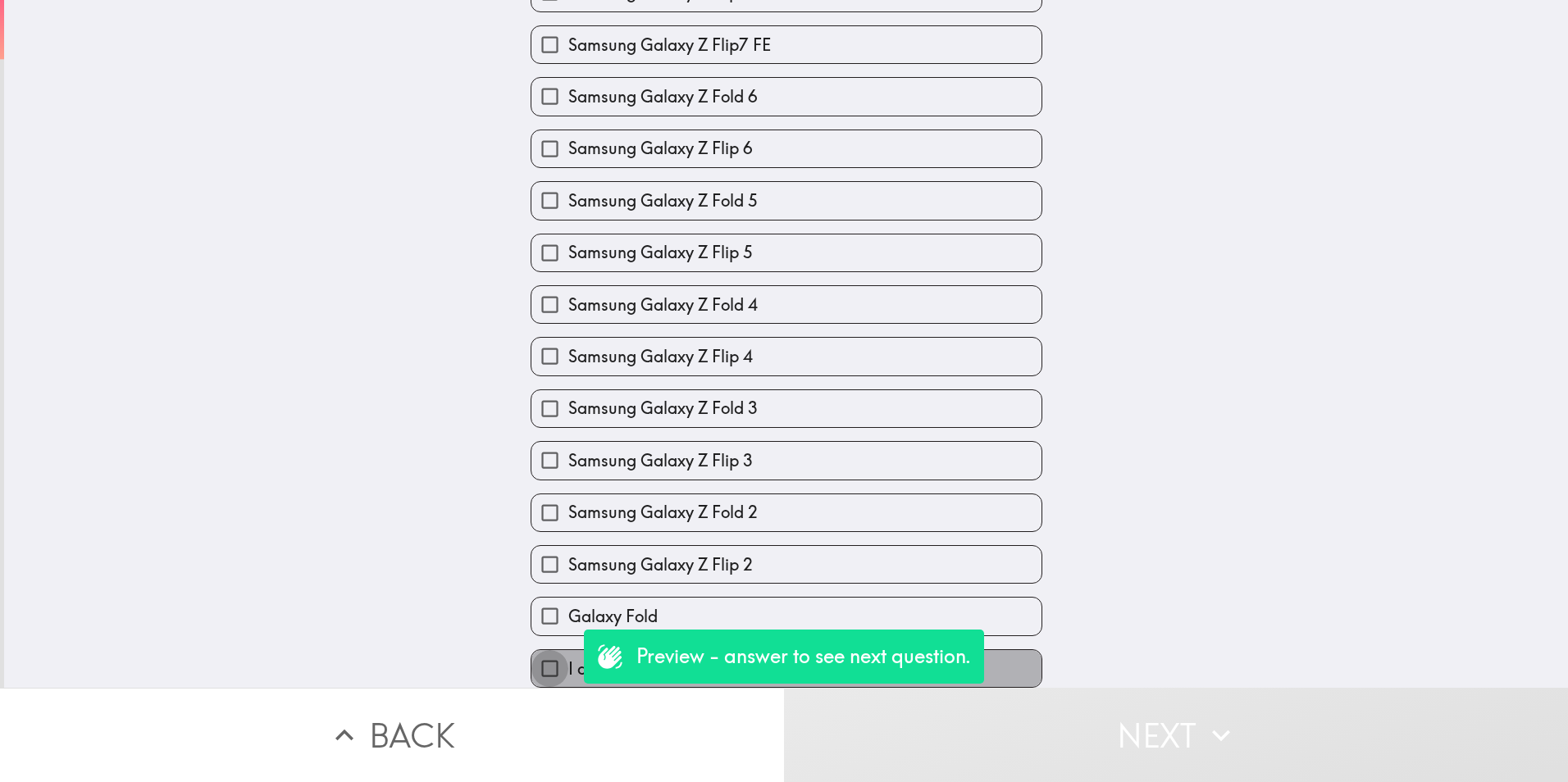
click at [531, 661] on input "I do not have a Samsung Galaxy Z smartphone" at bounding box center [550, 668] width 37 height 37
checkbox input "true"
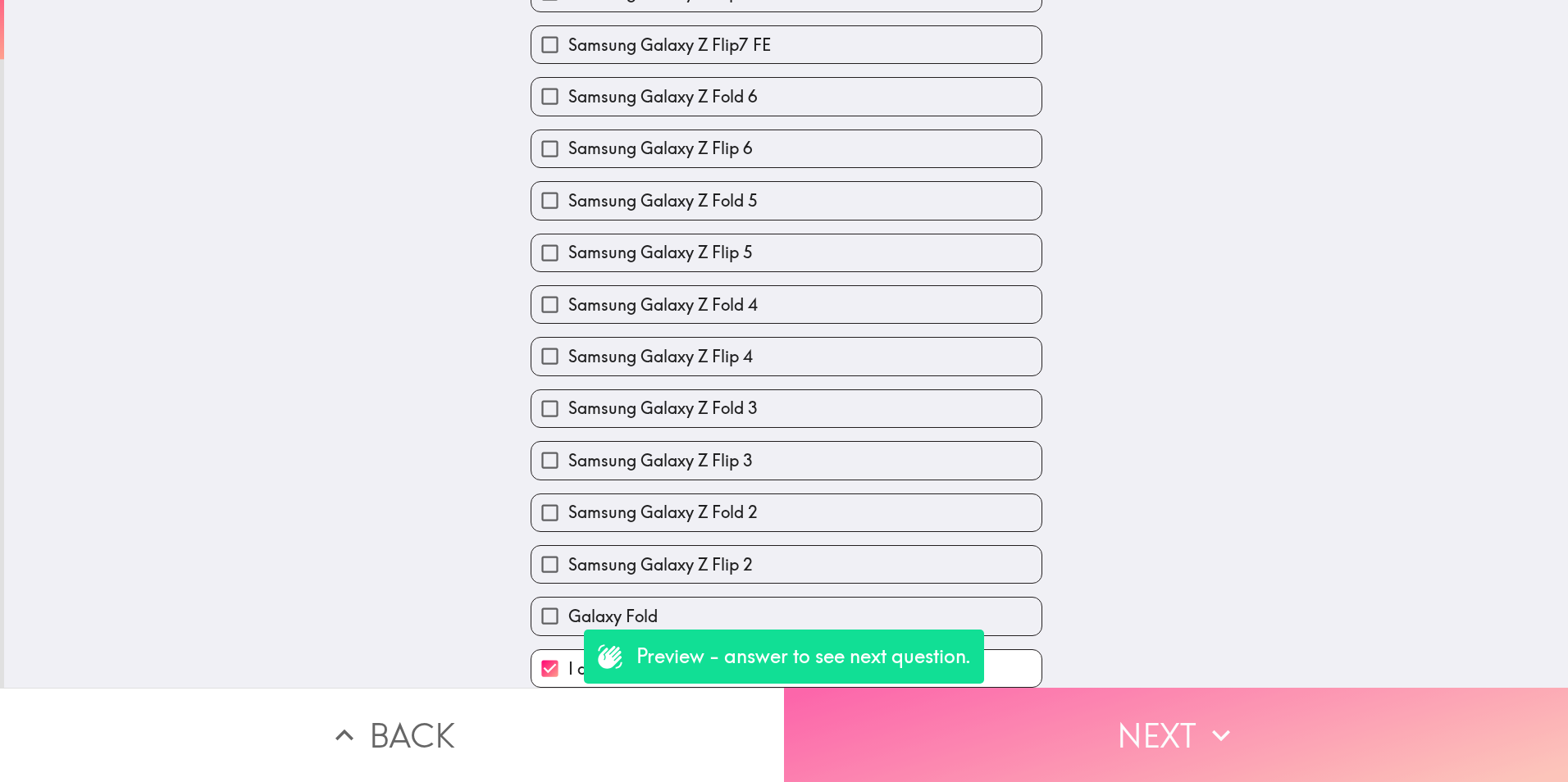
click at [1093, 700] on button "Next" at bounding box center [1175, 735] width 784 height 94
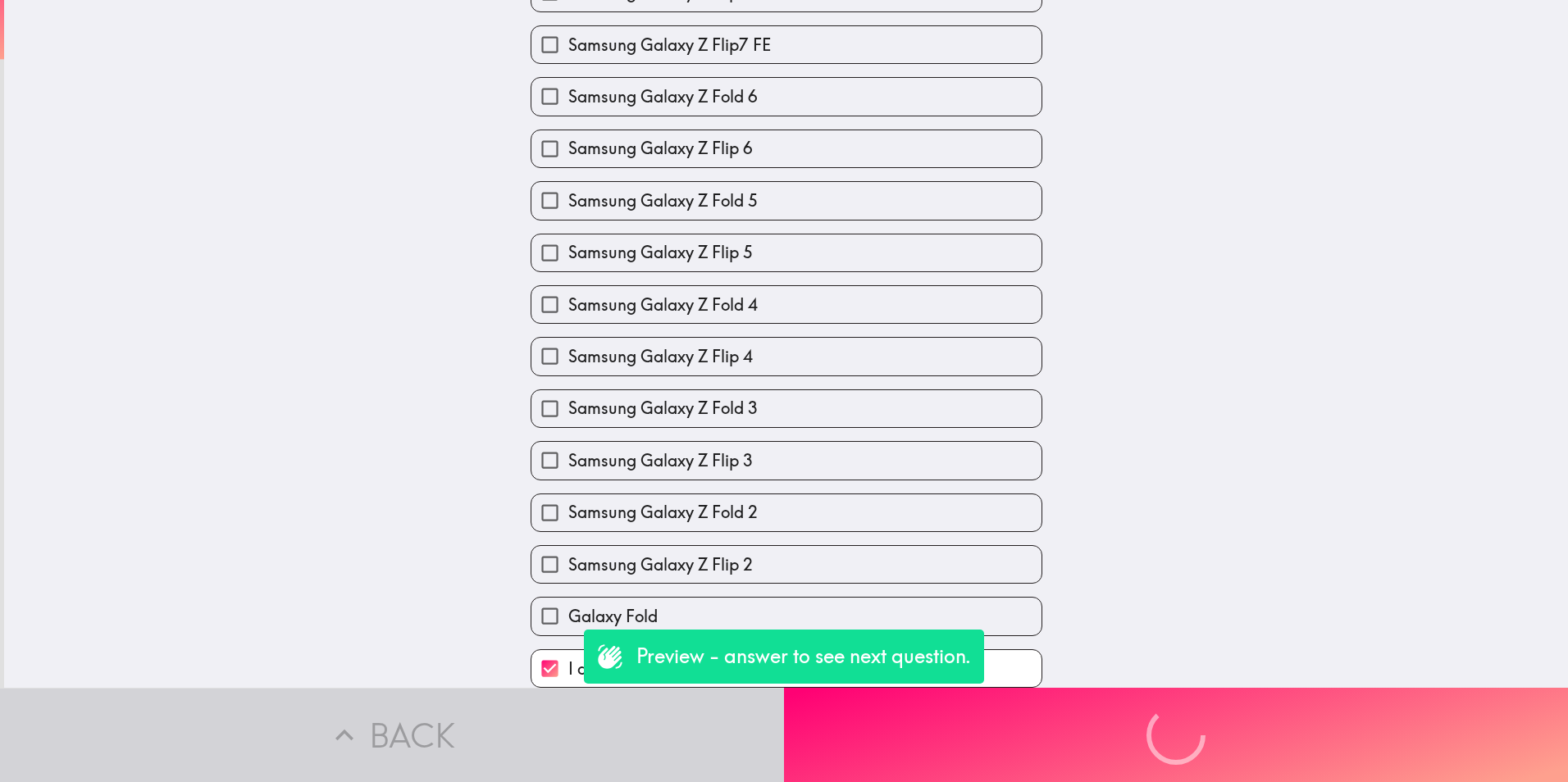
scroll to position [0, 0]
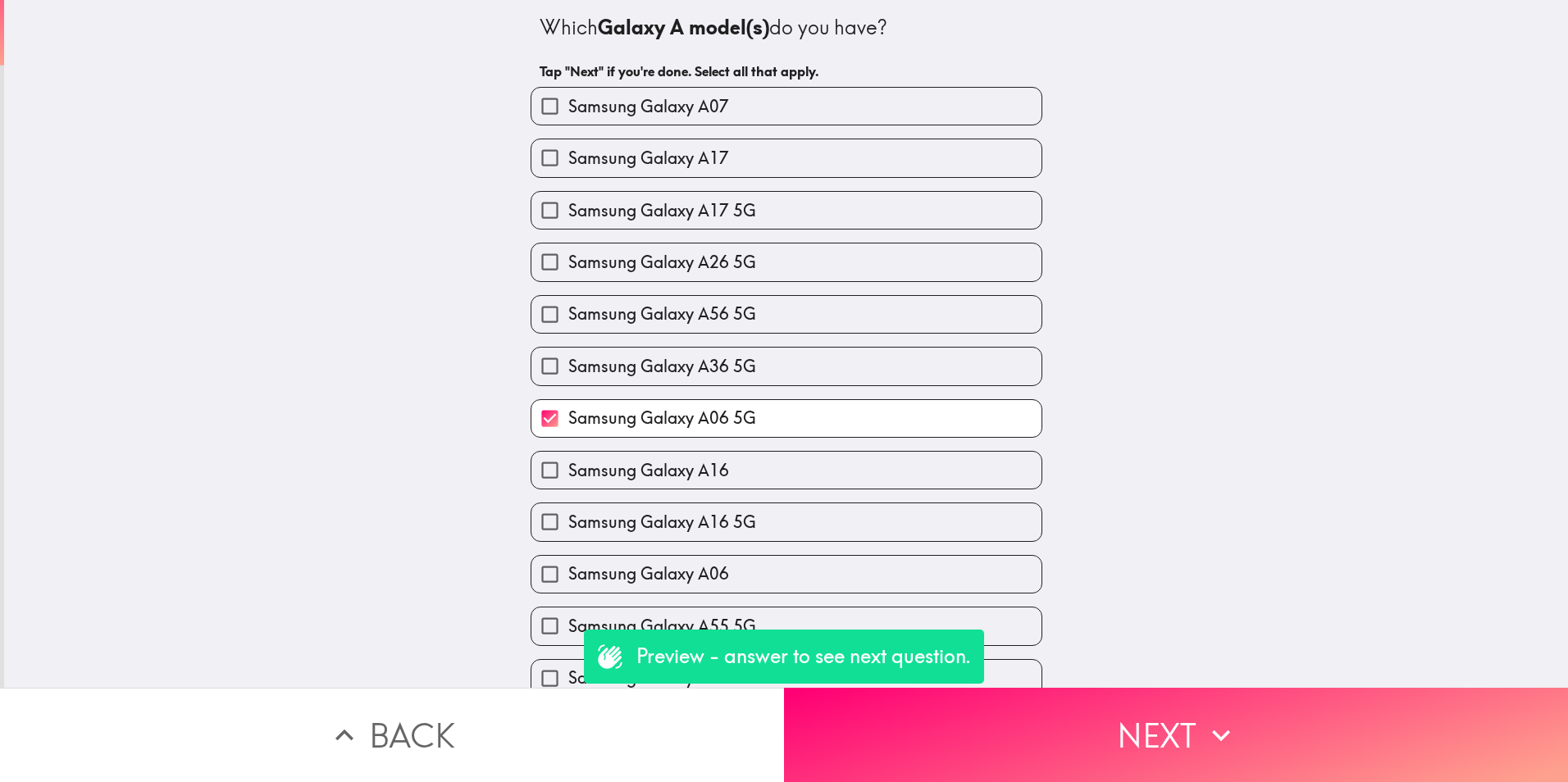
click at [741, 426] on span "Samsung Galaxy A06 5G" at bounding box center [662, 419] width 188 height 23
click at [569, 426] on input "Samsung Galaxy A06 5G" at bounding box center [550, 419] width 37 height 37
checkbox input "false"
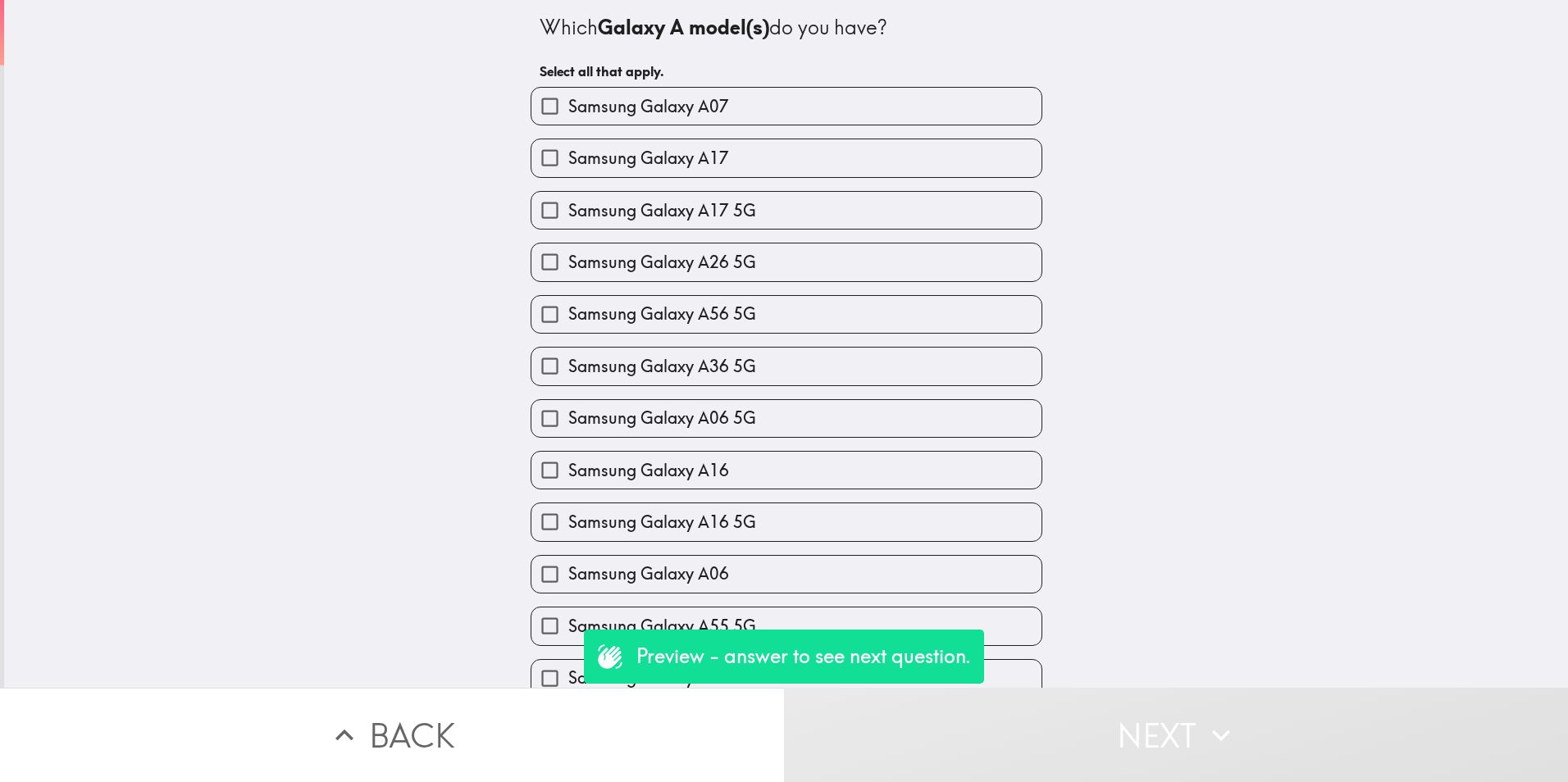
click at [752, 311] on label "Samsung Galaxy A56 5G" at bounding box center [786, 314] width 510 height 37
click at [569, 311] on input "Samsung Galaxy A56 5G" at bounding box center [550, 314] width 37 height 37
checkbox input "true"
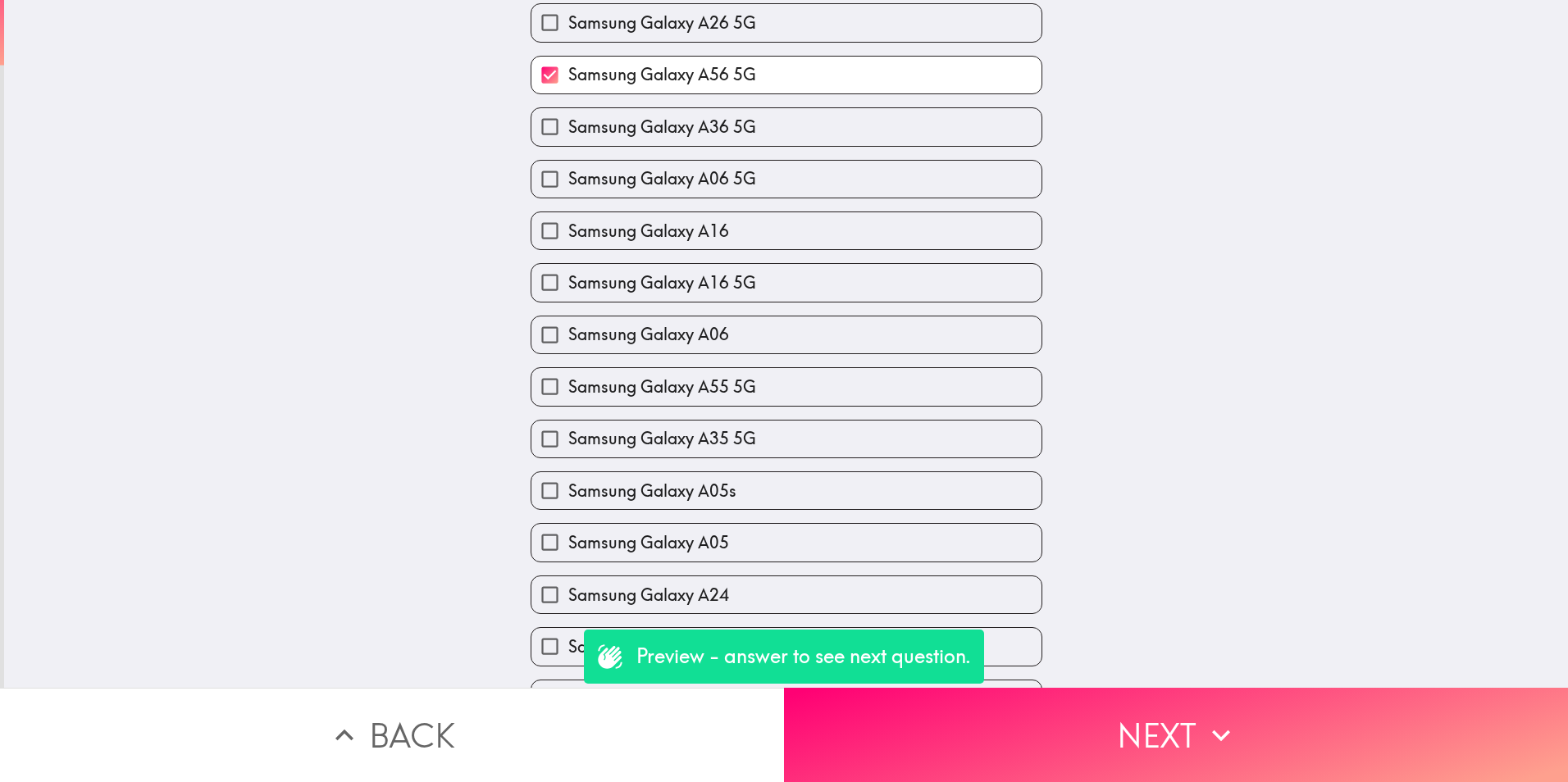
scroll to position [547, 0]
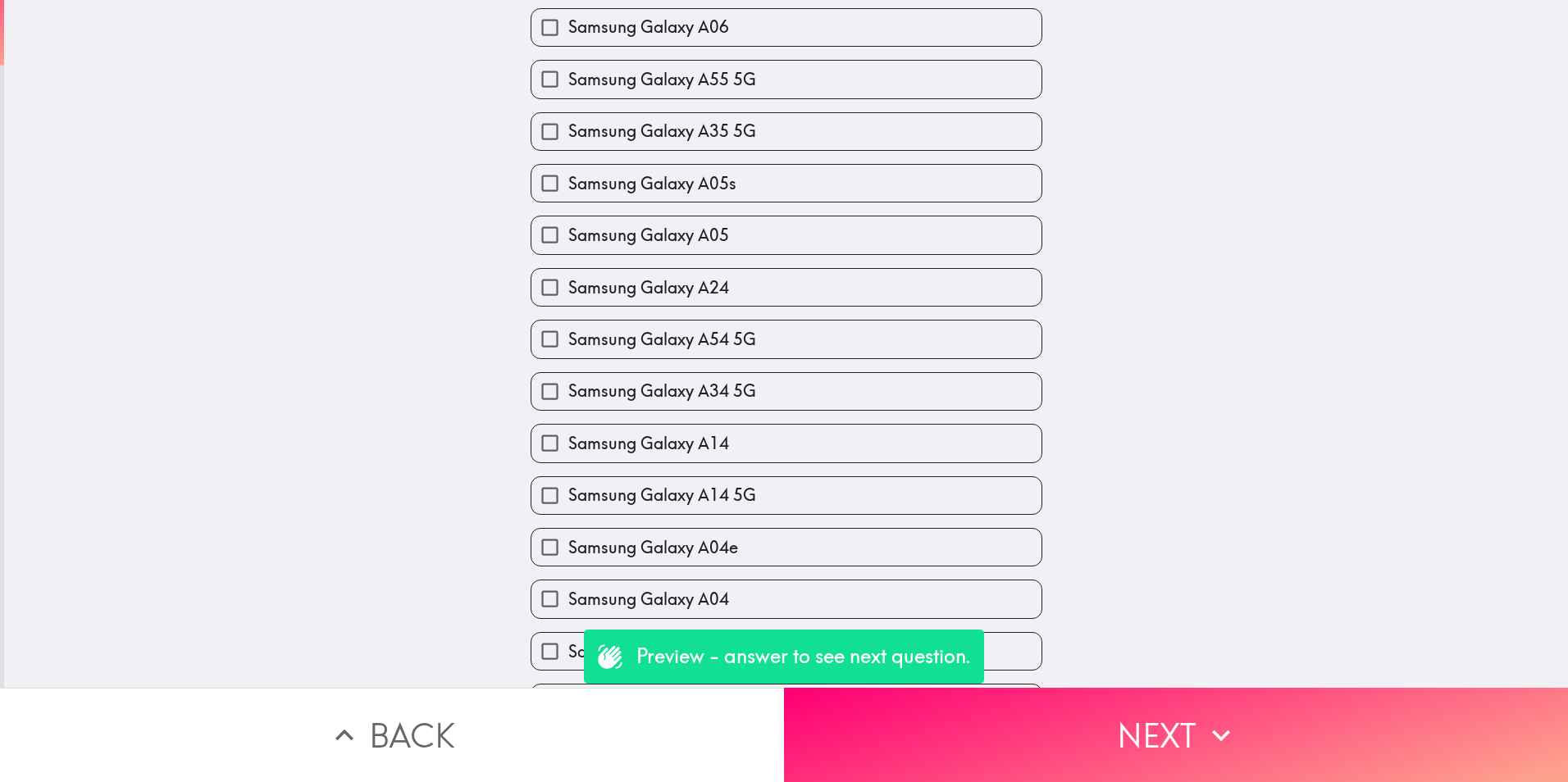
click at [728, 392] on span "Samsung Galaxy A34 5G" at bounding box center [662, 391] width 188 height 23
click at [569, 392] on input "Samsung Galaxy A34 5G" at bounding box center [550, 391] width 37 height 37
checkbox input "true"
click at [775, 295] on label "Samsung Galaxy A24" at bounding box center [786, 287] width 510 height 37
click at [569, 295] on input "Samsung Galaxy A24" at bounding box center [550, 287] width 37 height 37
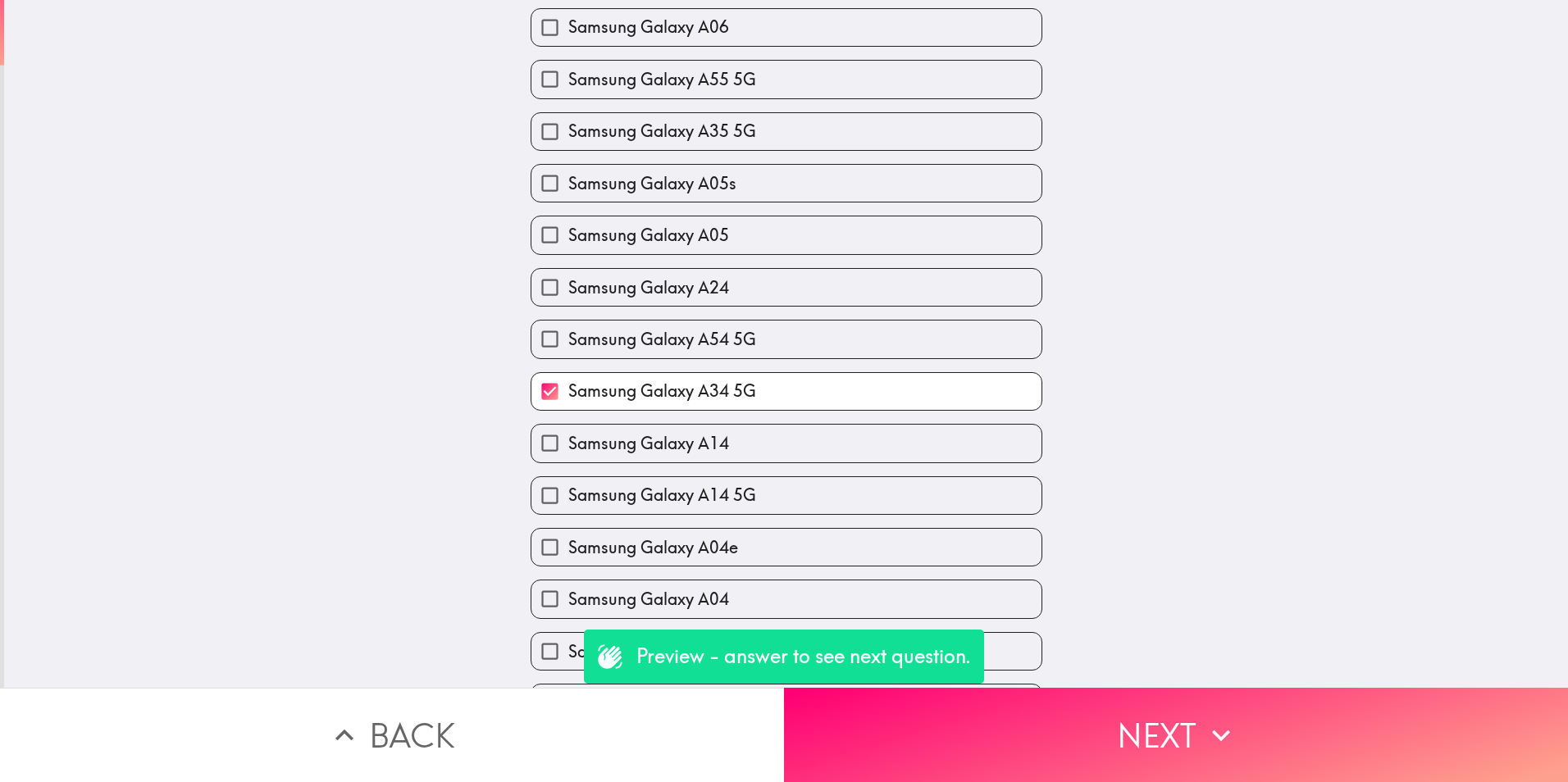
checkbox input "true"
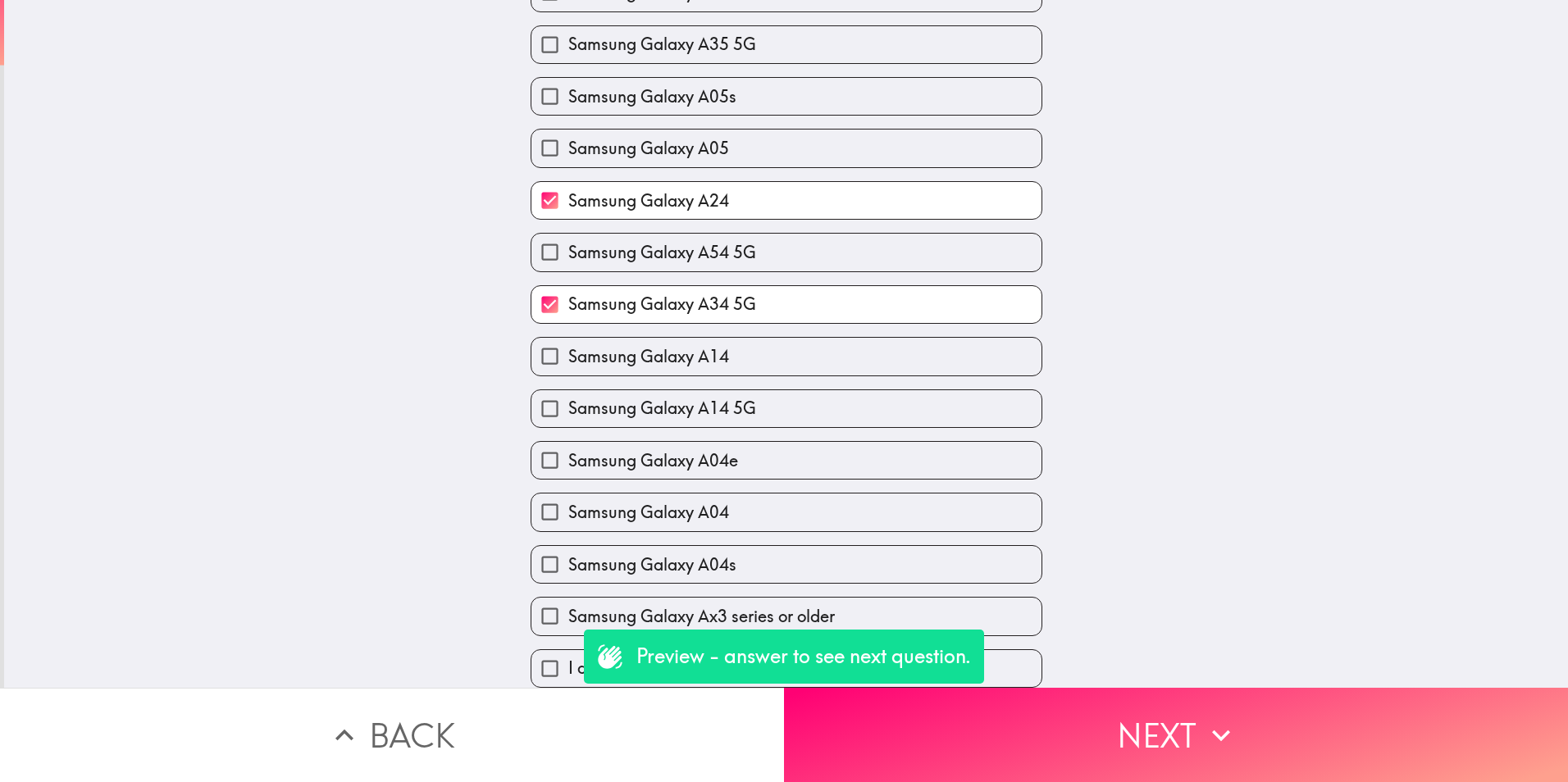
drag, startPoint x: 778, startPoint y: 304, endPoint x: 786, endPoint y: 297, distance: 10.6
click at [778, 303] on label "Samsung Galaxy A34 5G" at bounding box center [786, 304] width 510 height 37
click at [569, 303] on input "Samsung Galaxy A34 5G" at bounding box center [550, 304] width 37 height 37
checkbox input "false"
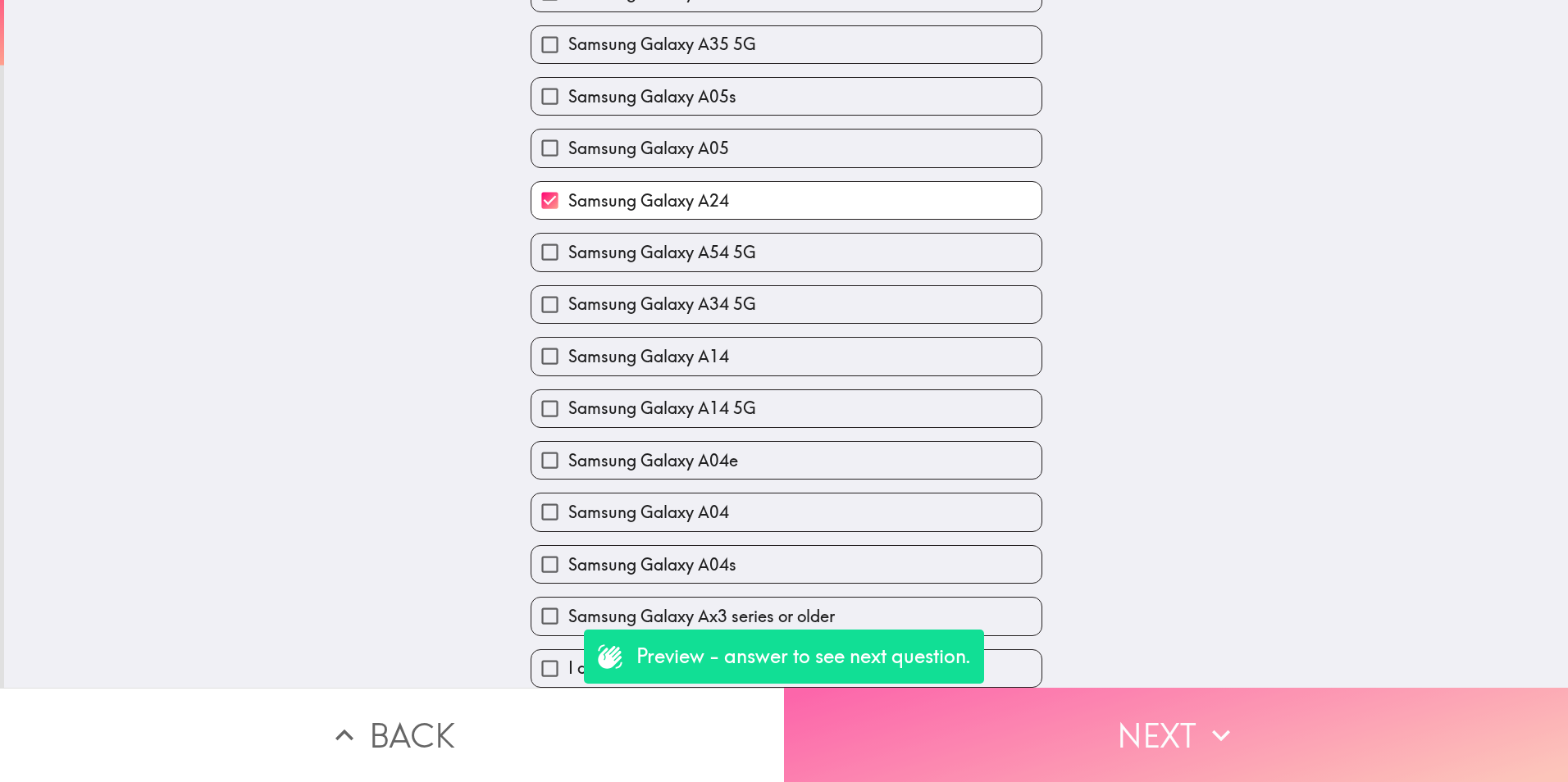
click at [1120, 709] on button "Next" at bounding box center [1175, 735] width 784 height 94
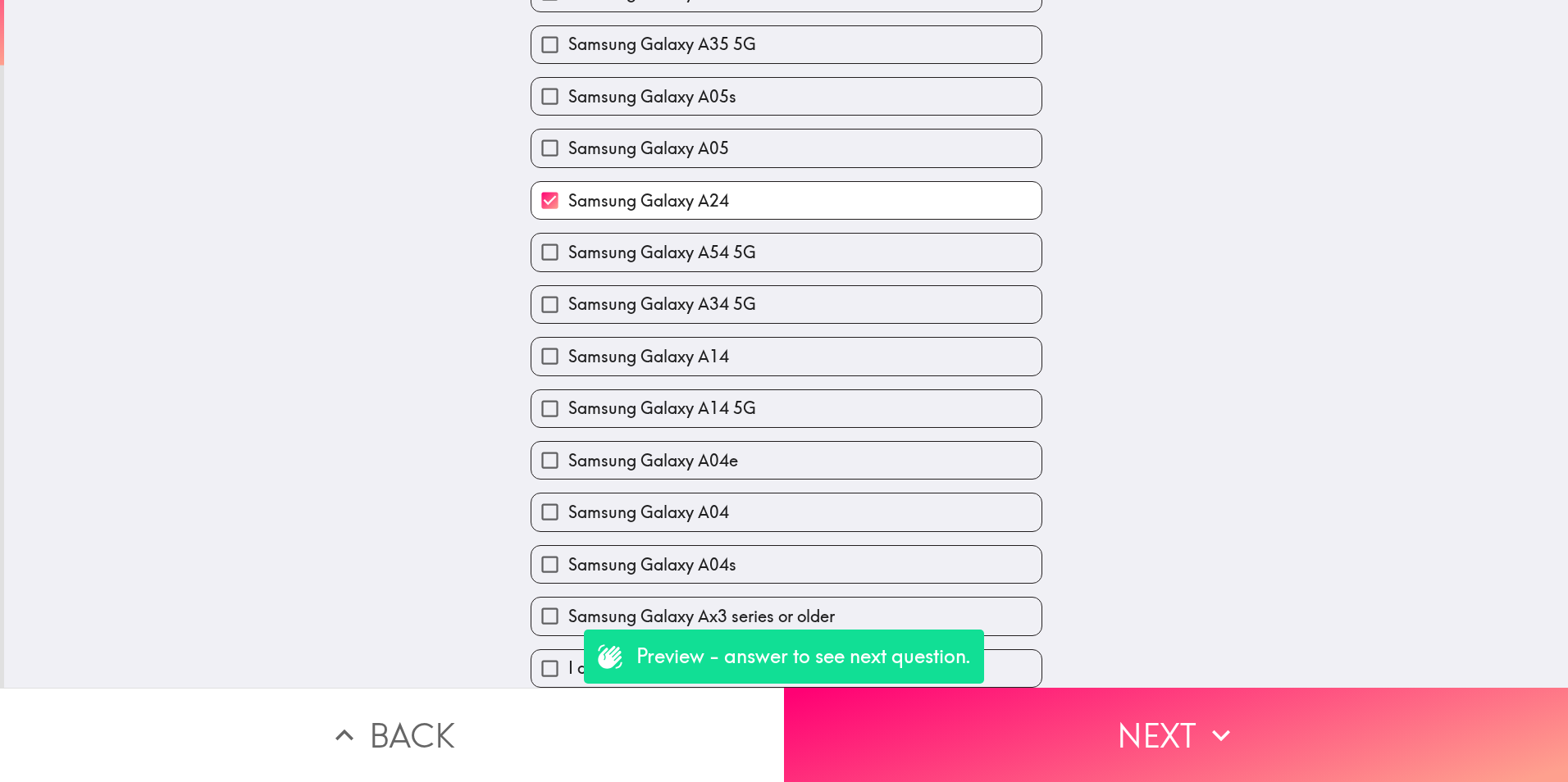
scroll to position [148, 0]
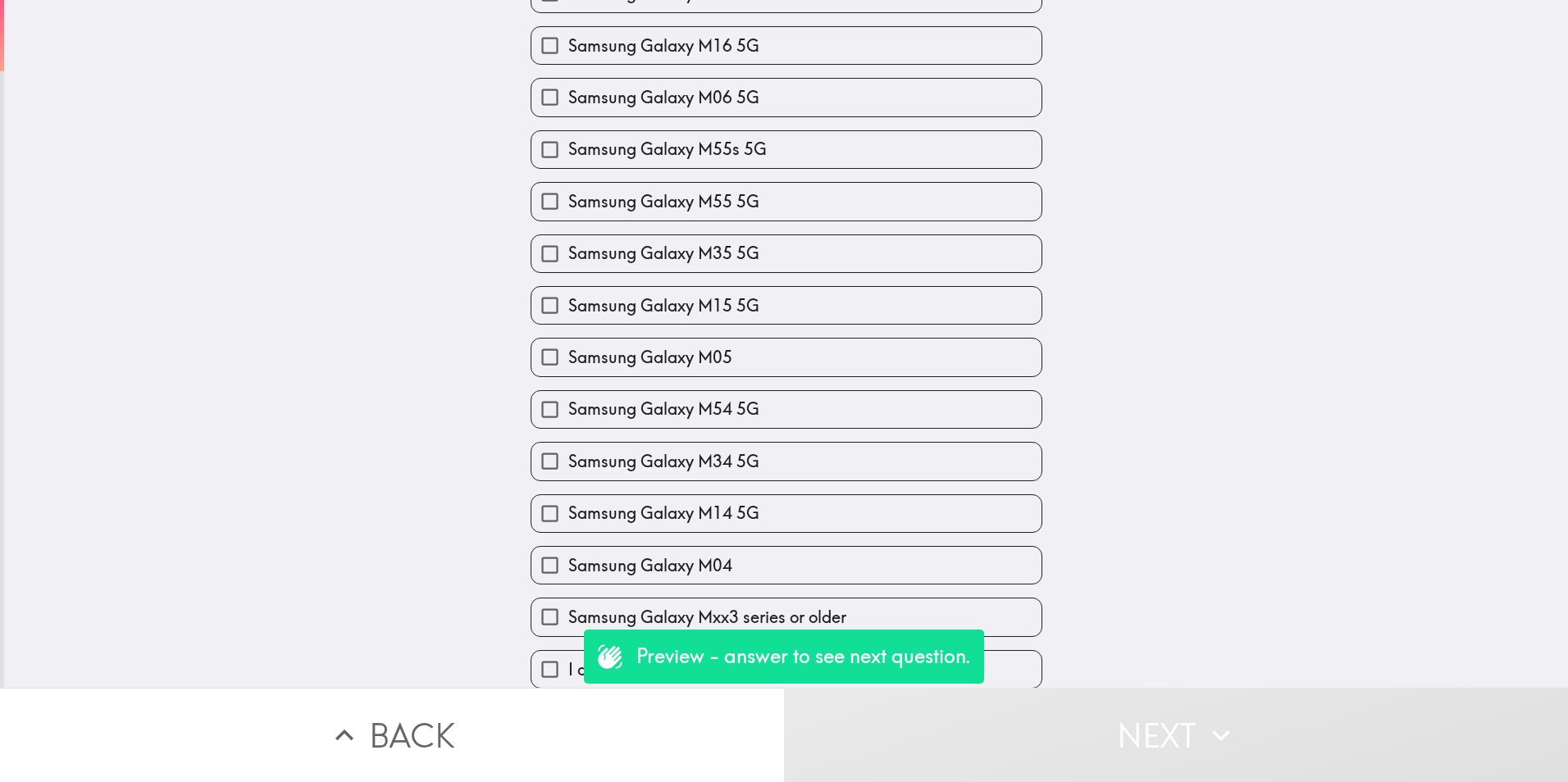
scroll to position [178, 0]
drag, startPoint x: 531, startPoint y: 644, endPoint x: 595, endPoint y: 654, distance: 64.8
click at [531, 650] on input "I do not have a Samsung Galaxy M smartphone" at bounding box center [550, 668] width 37 height 37
checkbox input "true"
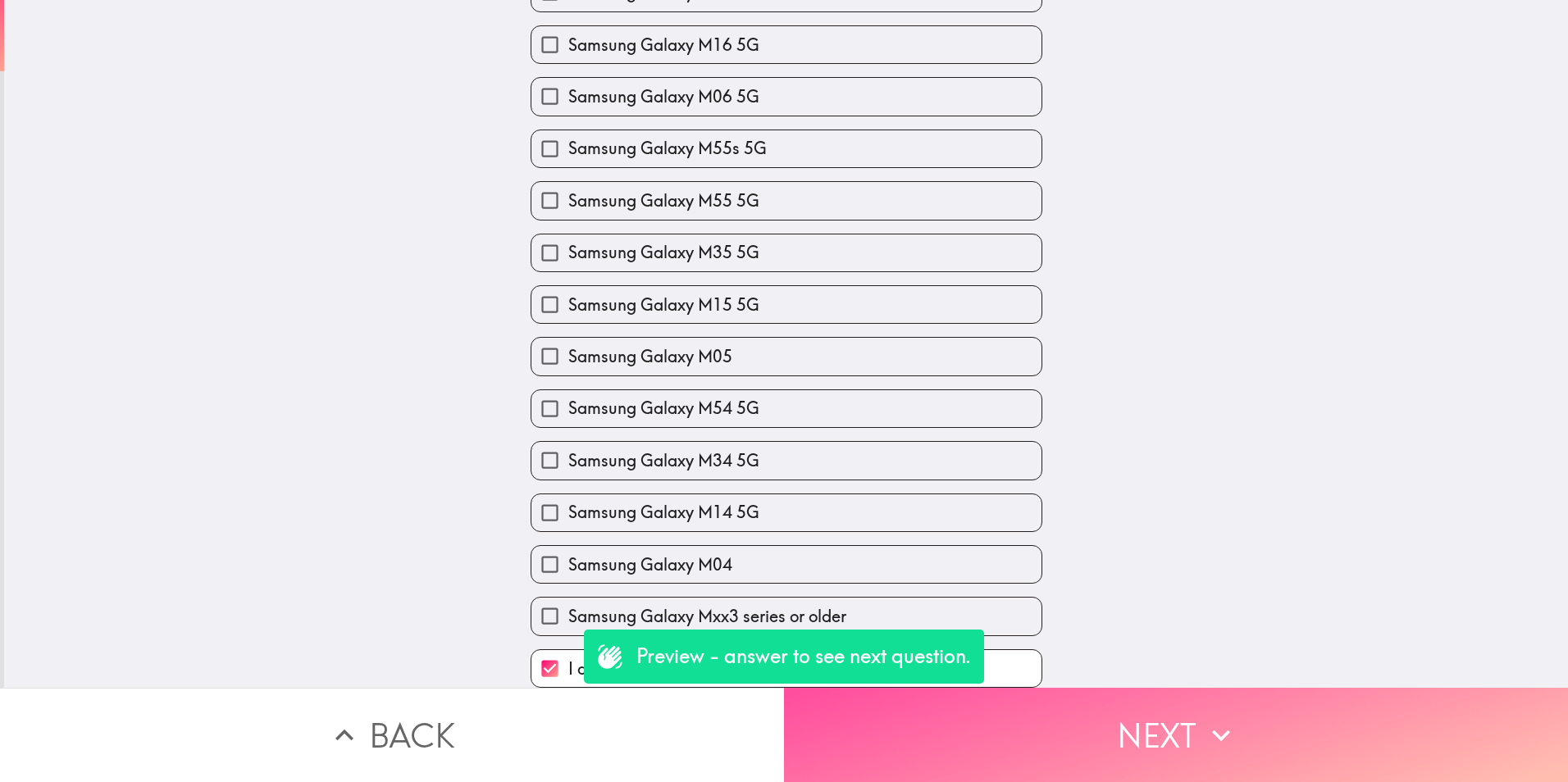
click at [1201, 688] on button "Next" at bounding box center [1175, 735] width 784 height 94
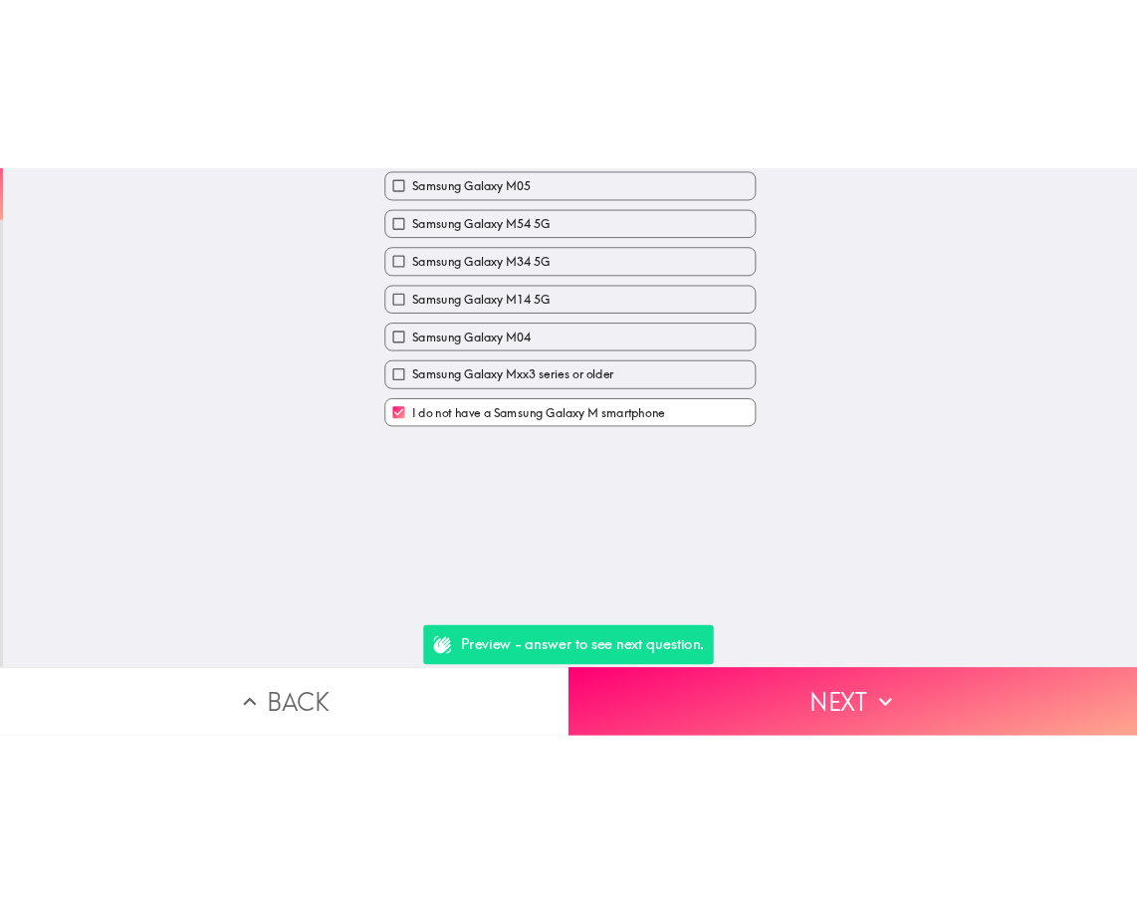
scroll to position [0, 0]
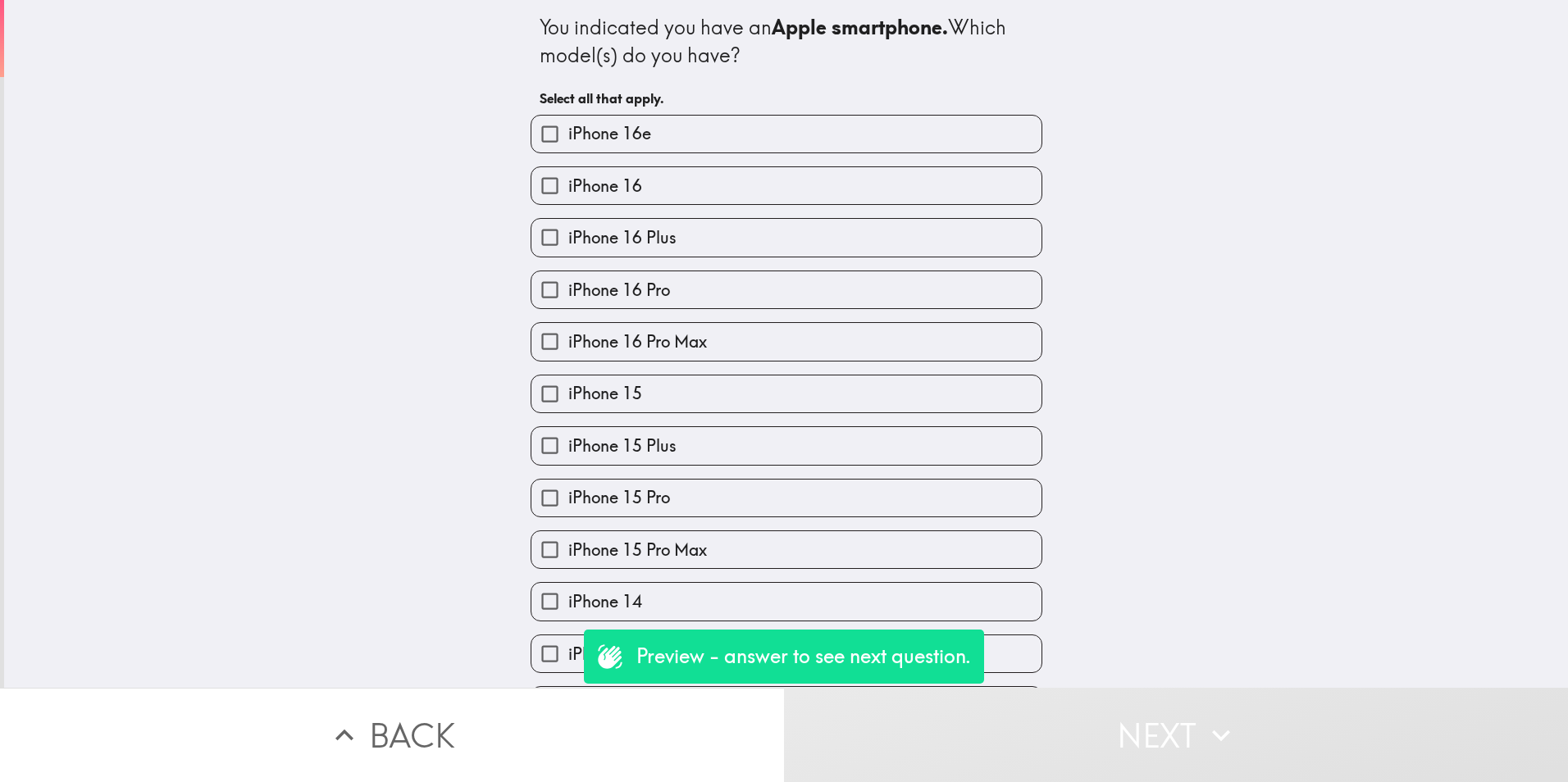
click at [582, 184] on span "iPhone 16" at bounding box center [606, 186] width 74 height 23
click at [569, 184] on input "iPhone 16" at bounding box center [550, 185] width 37 height 37
checkbox input "true"
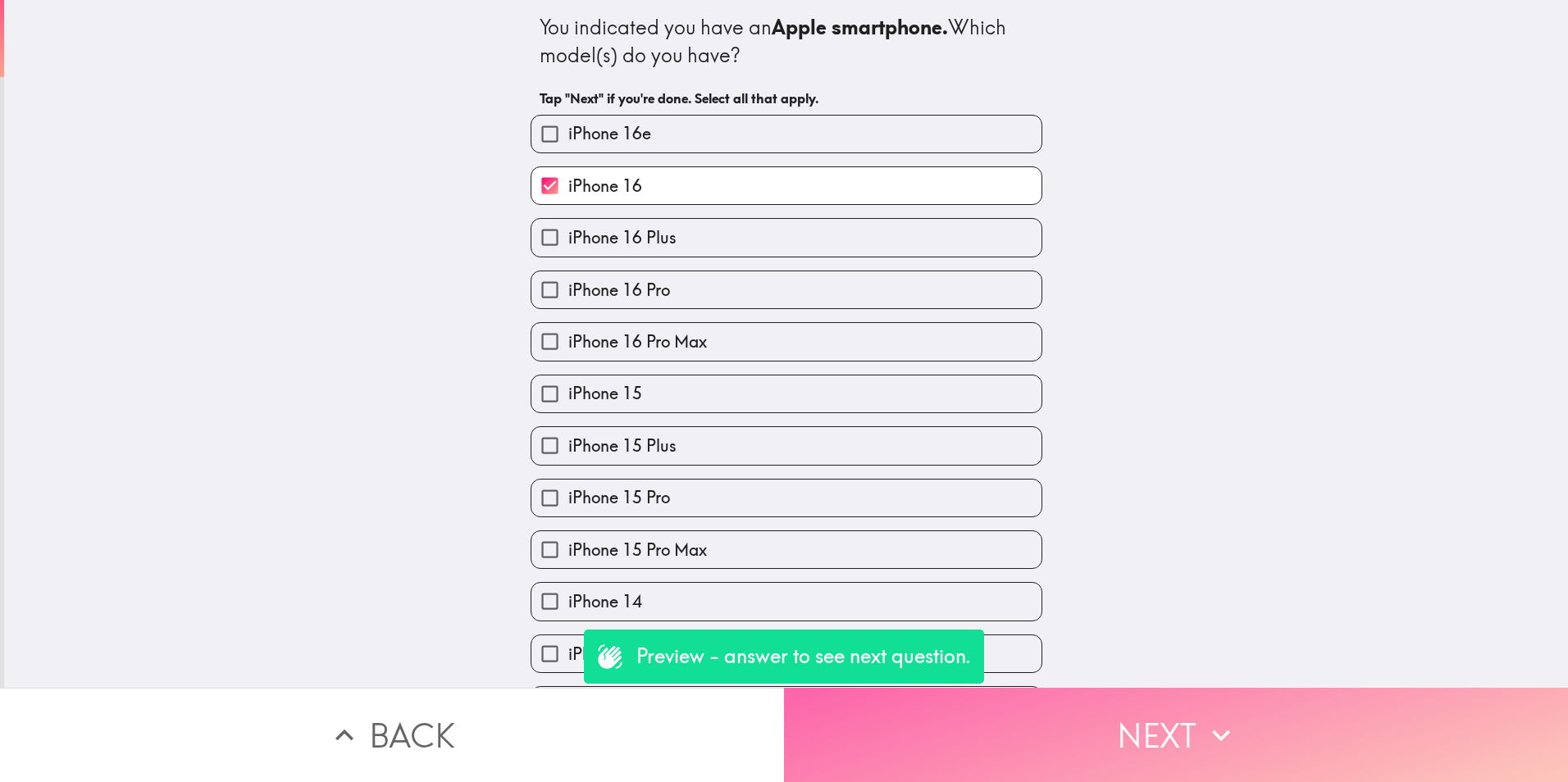
click at [1083, 702] on button "Next" at bounding box center [1175, 735] width 784 height 94
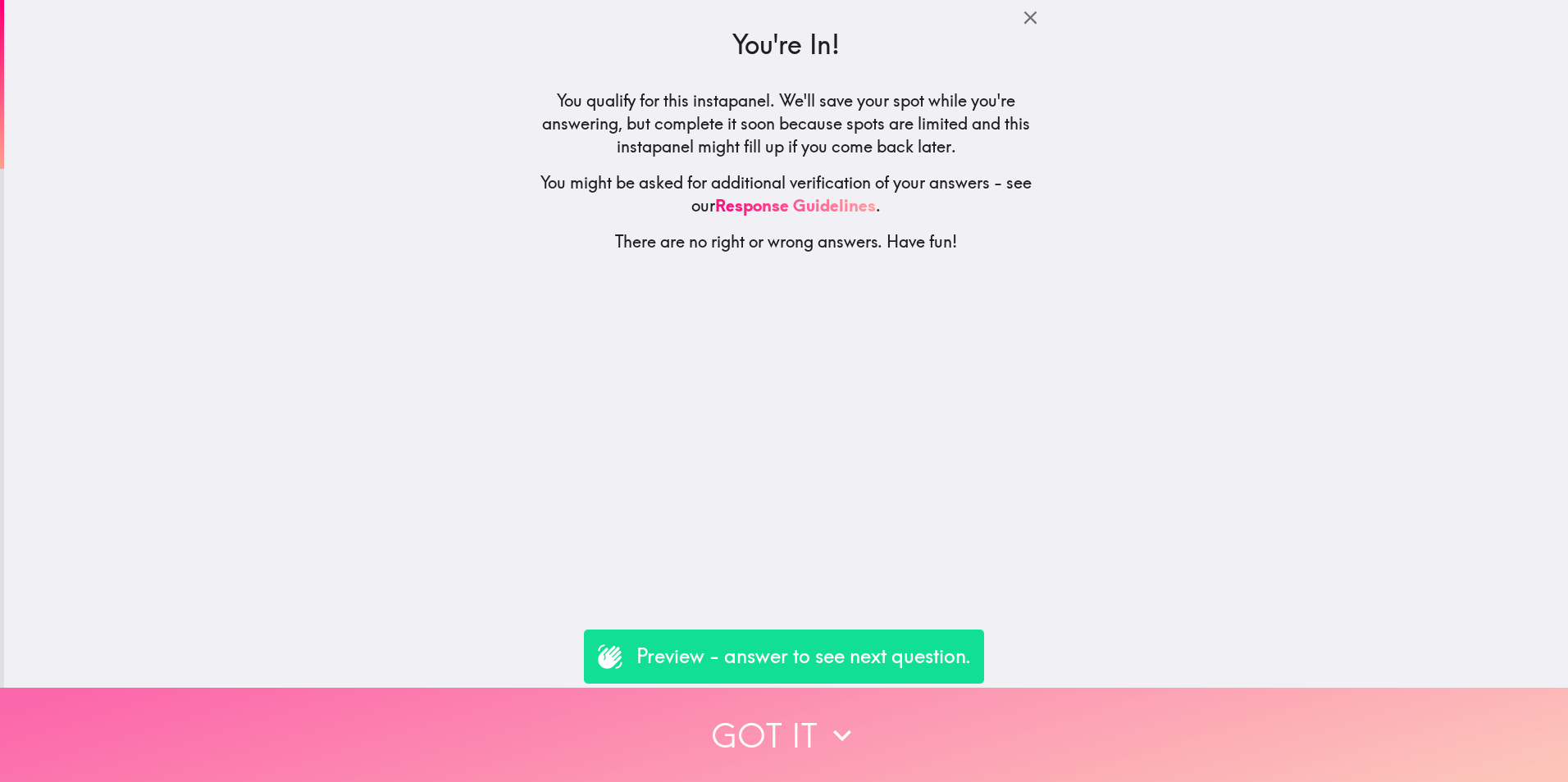
click at [783, 723] on button "Got it" at bounding box center [784, 735] width 1568 height 94
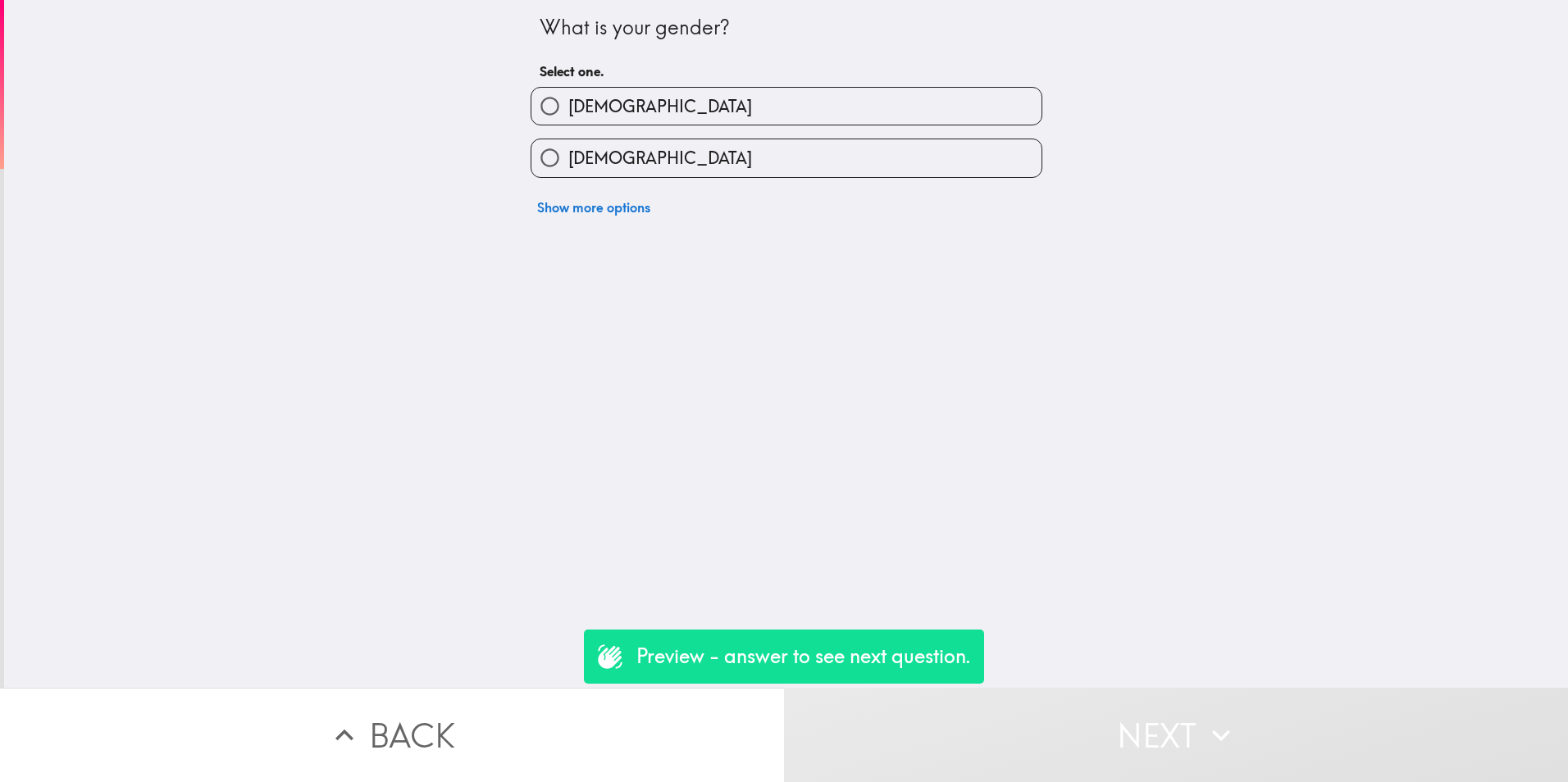
click at [653, 154] on label "[DEMOGRAPHIC_DATA]" at bounding box center [786, 157] width 510 height 37
click at [569, 154] on input "[DEMOGRAPHIC_DATA]" at bounding box center [550, 157] width 37 height 37
radio input "true"
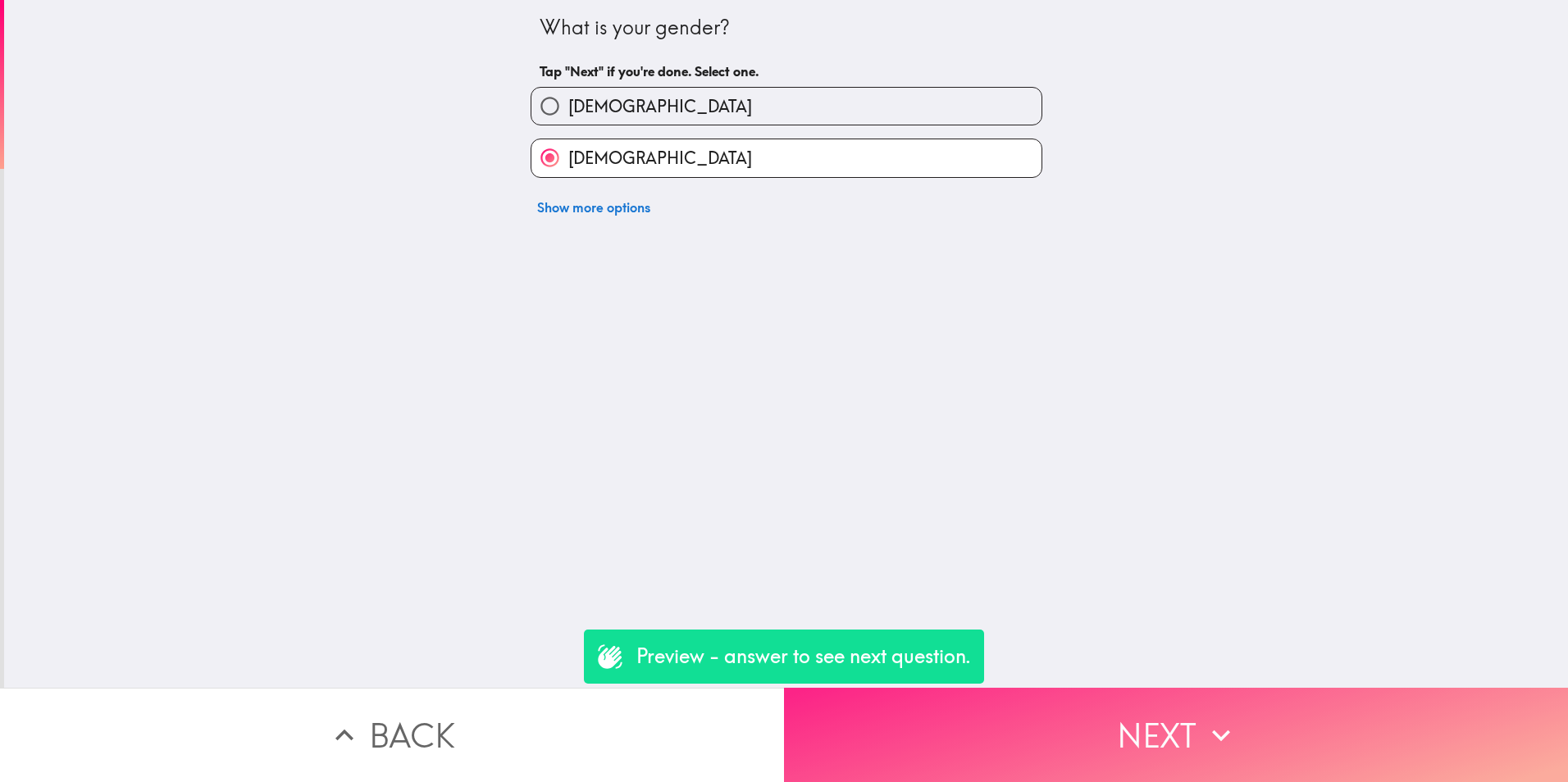
click at [1156, 695] on button "Next" at bounding box center [1175, 735] width 784 height 94
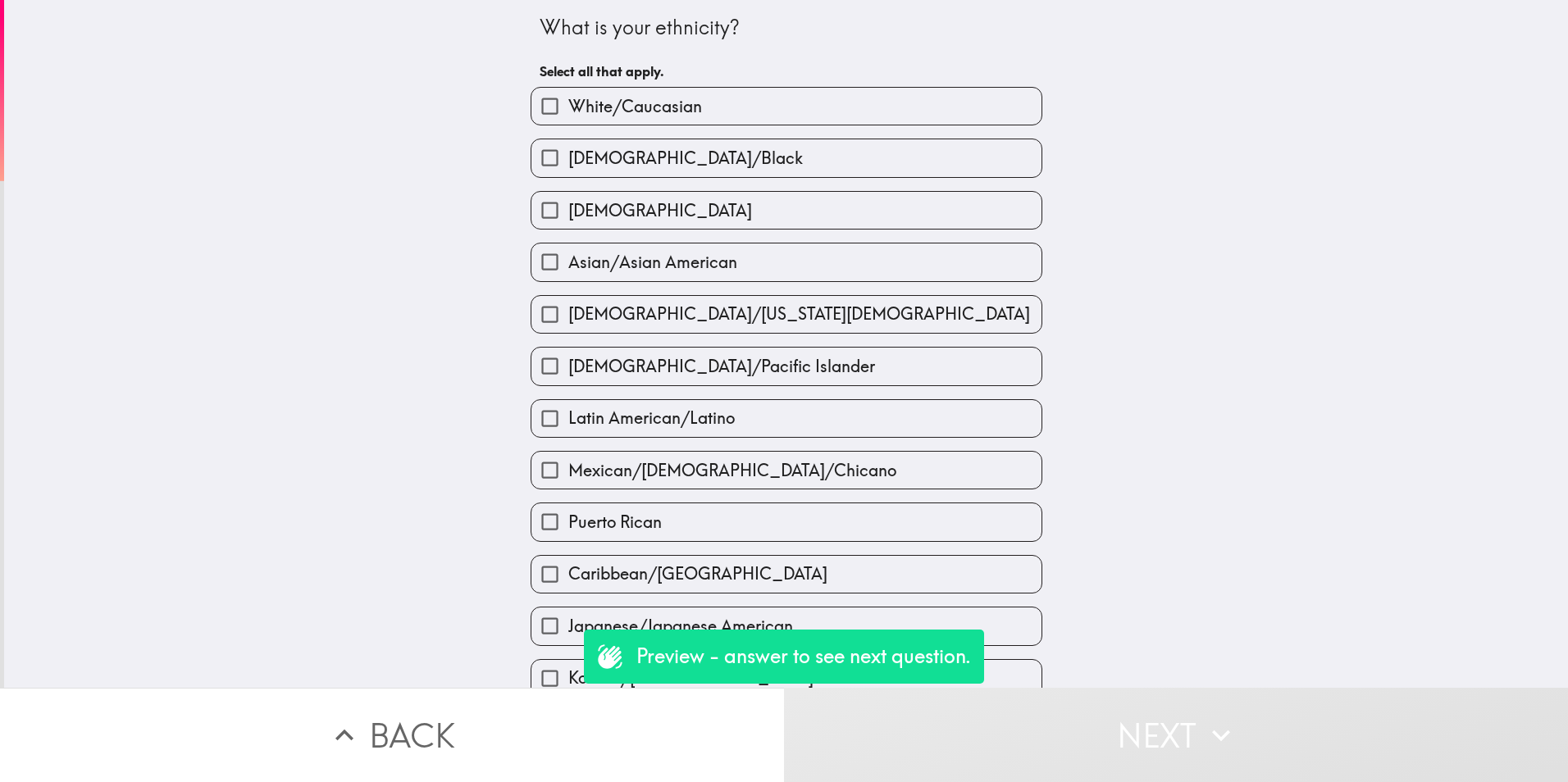
click at [667, 278] on label "Asian/Asian American" at bounding box center [786, 262] width 510 height 37
click at [569, 278] on input "Asian/Asian American" at bounding box center [550, 262] width 37 height 37
checkbox input "true"
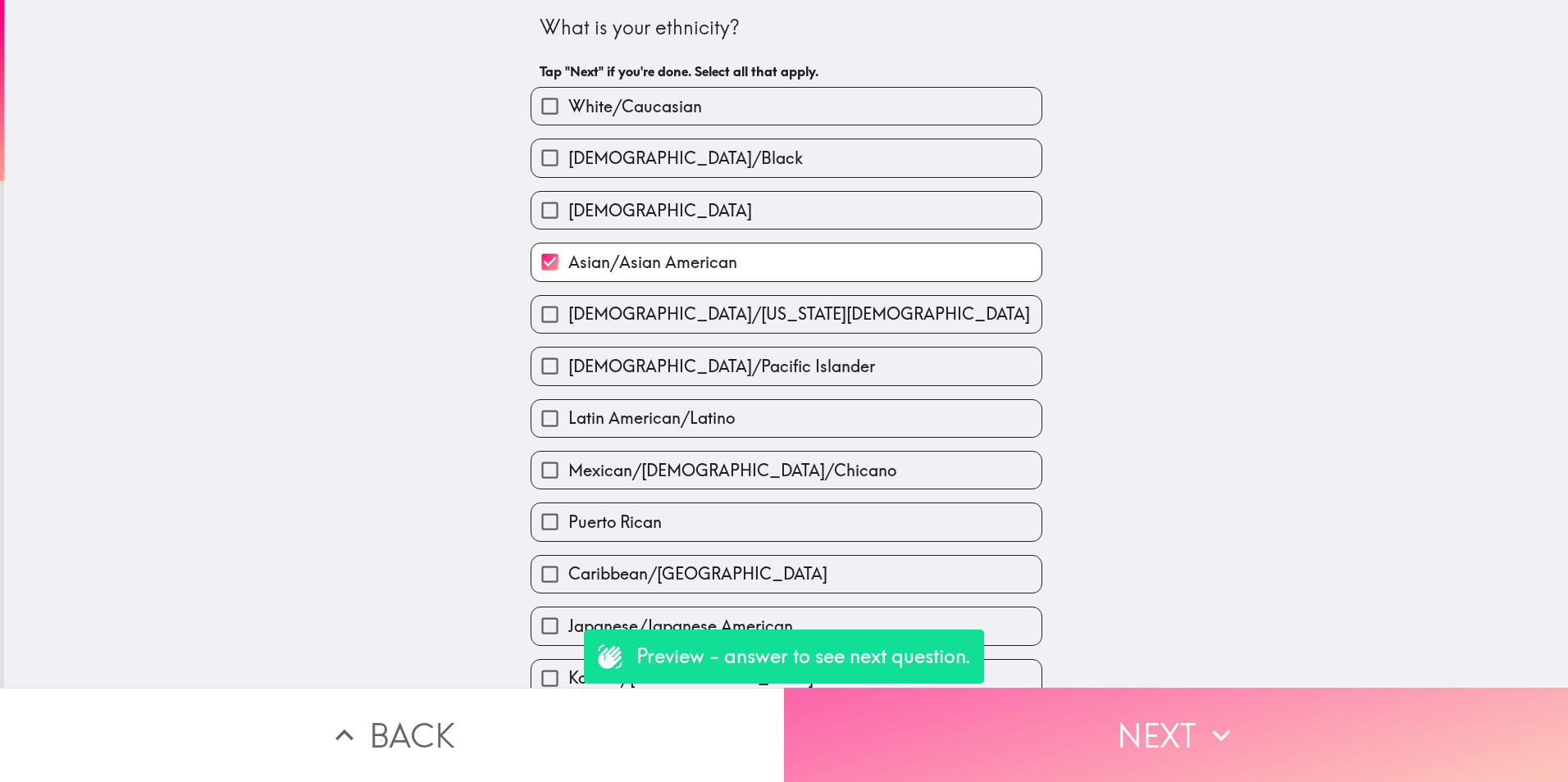
click at [1117, 695] on button "Next" at bounding box center [1175, 735] width 784 height 94
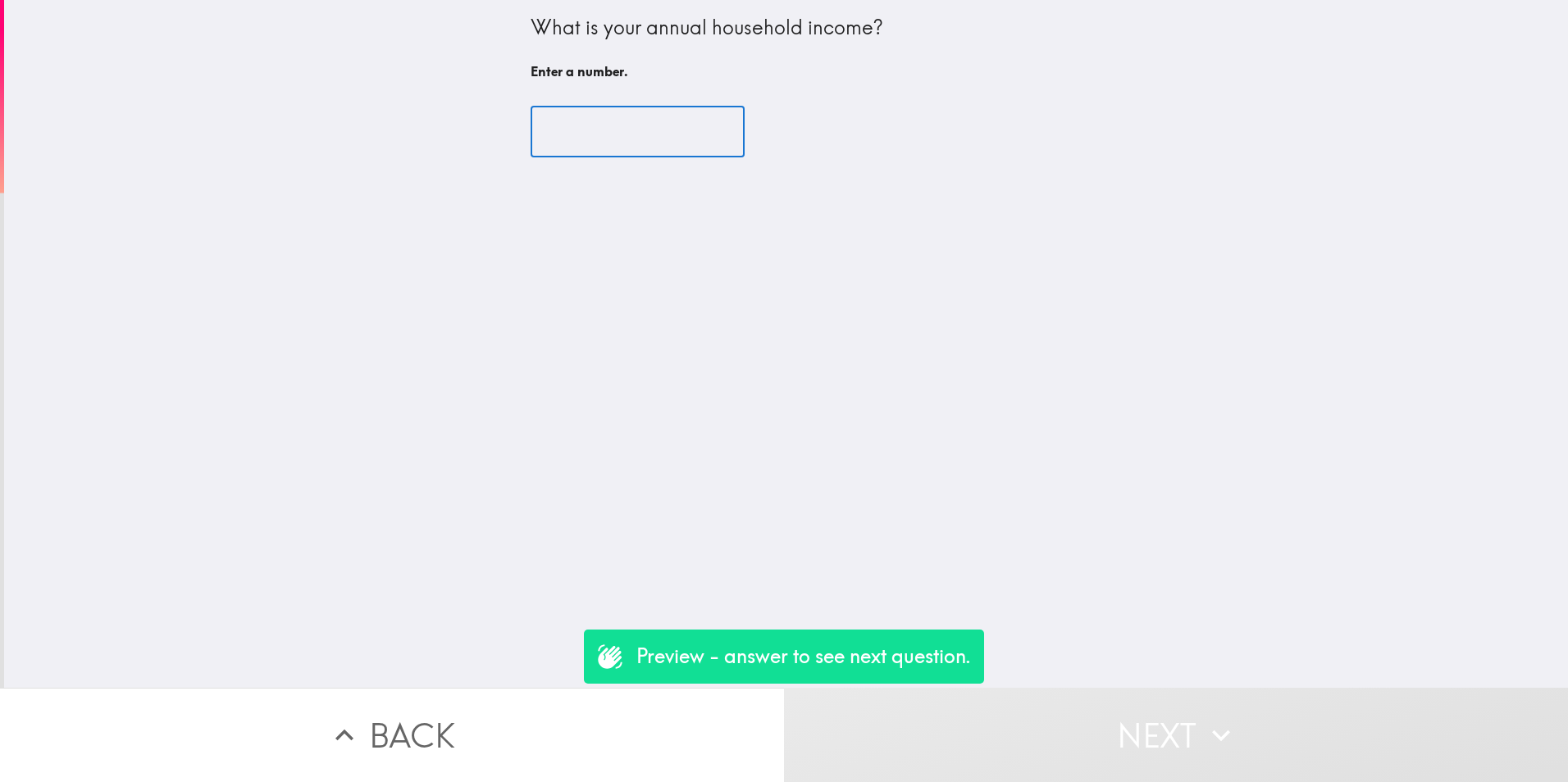
click at [631, 120] on input "number" at bounding box center [638, 132] width 214 height 51
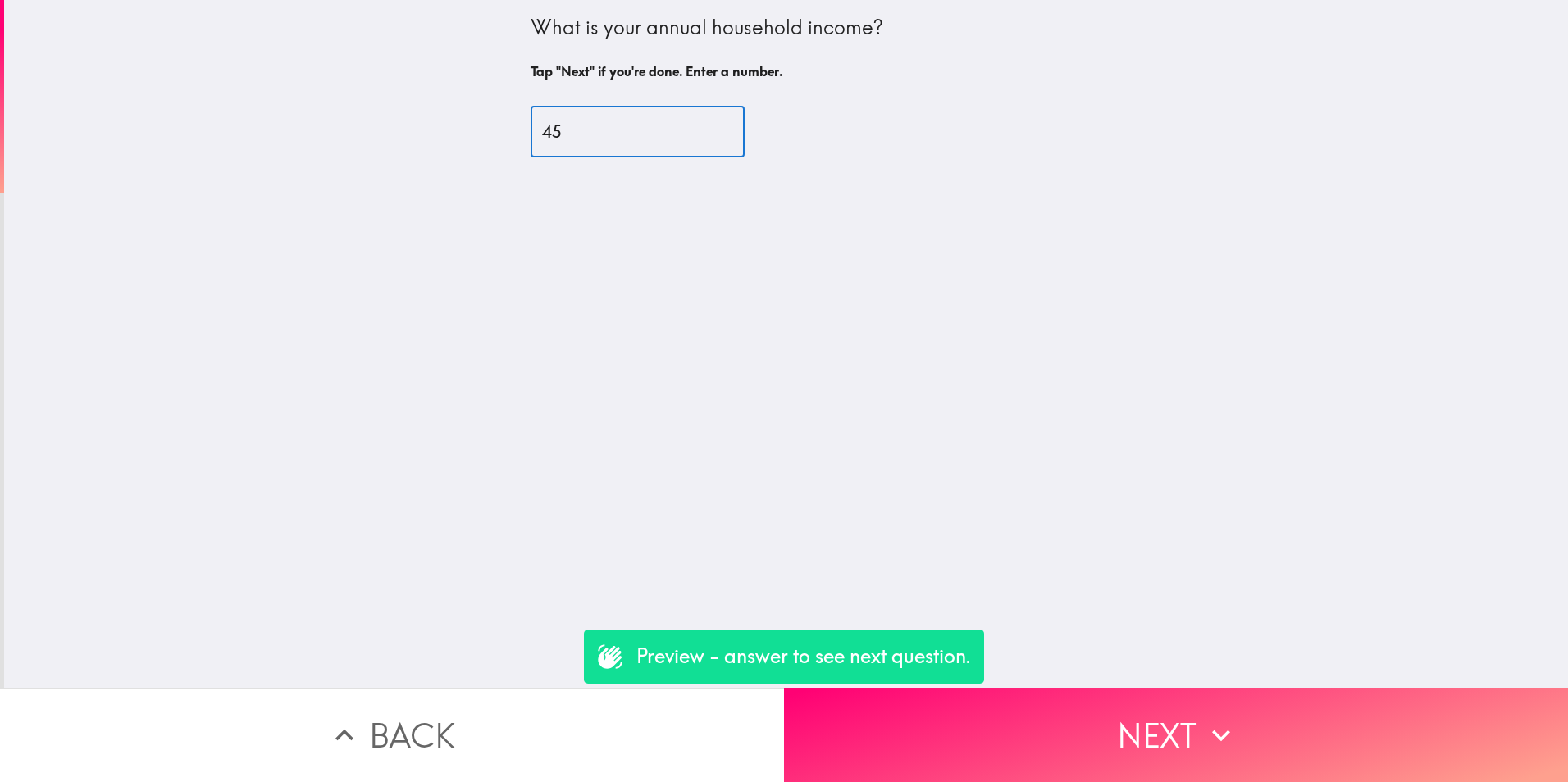
type input "4"
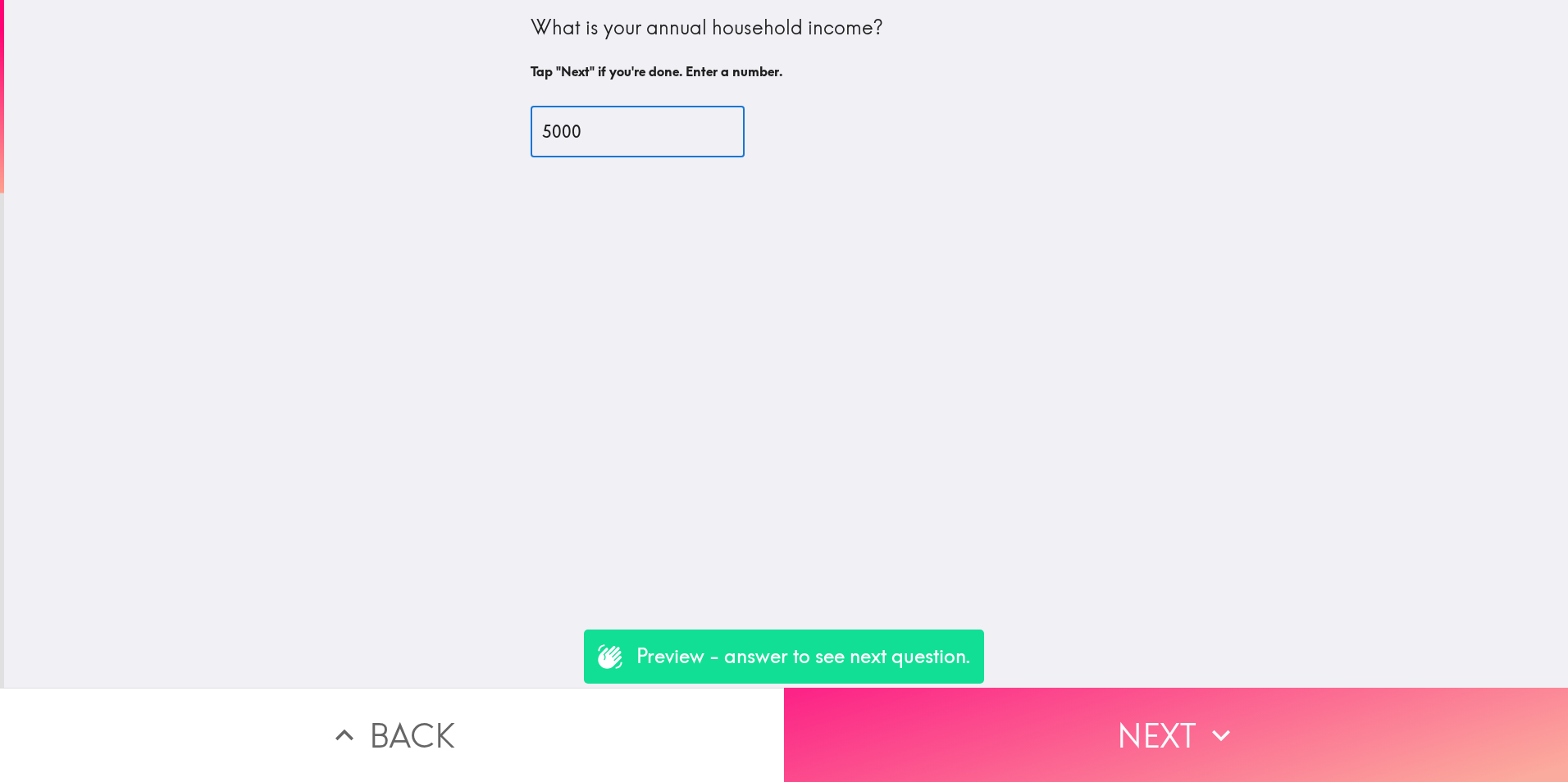
type input "5000"
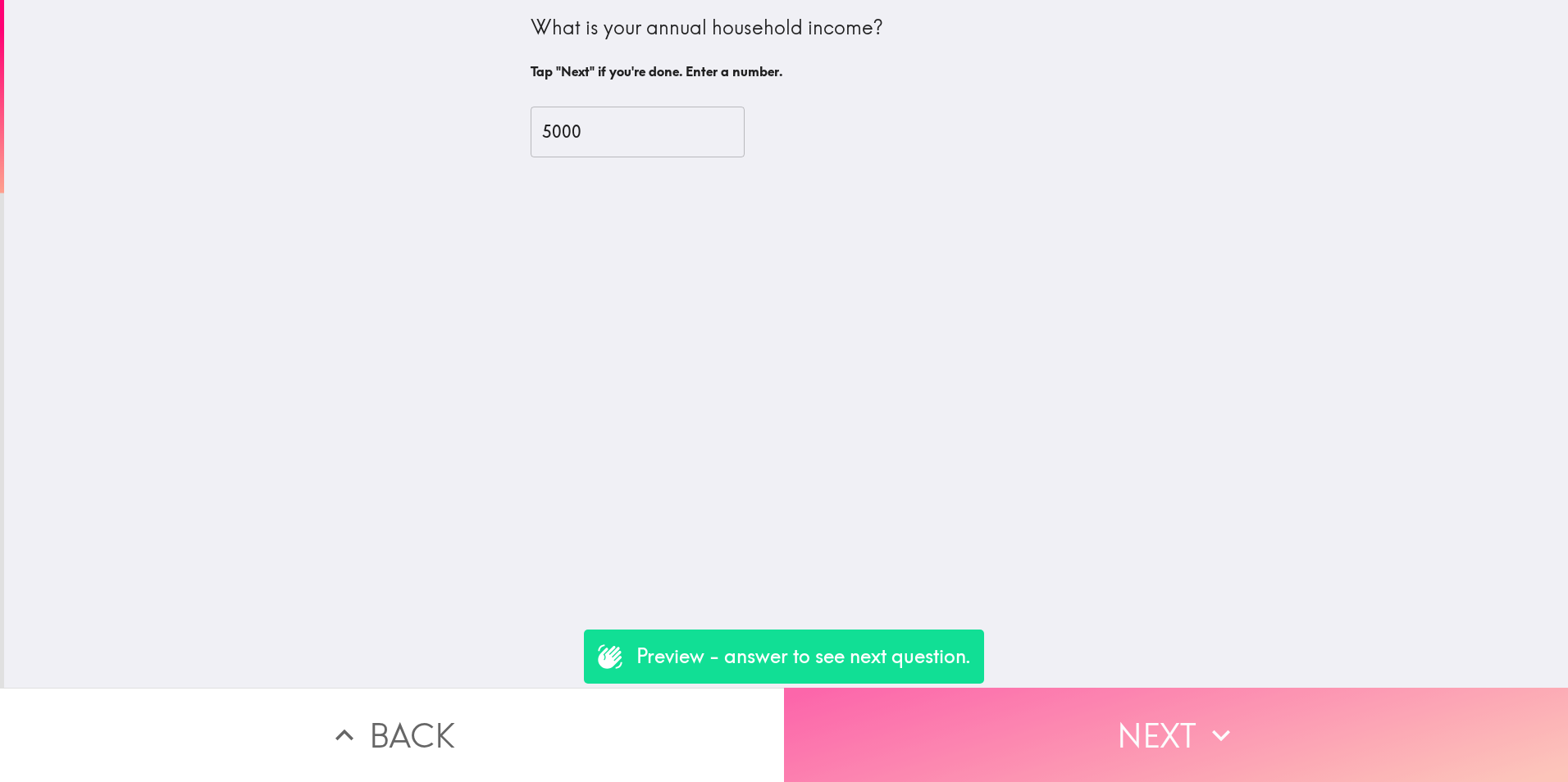
click at [1155, 708] on button "Next" at bounding box center [1175, 735] width 784 height 94
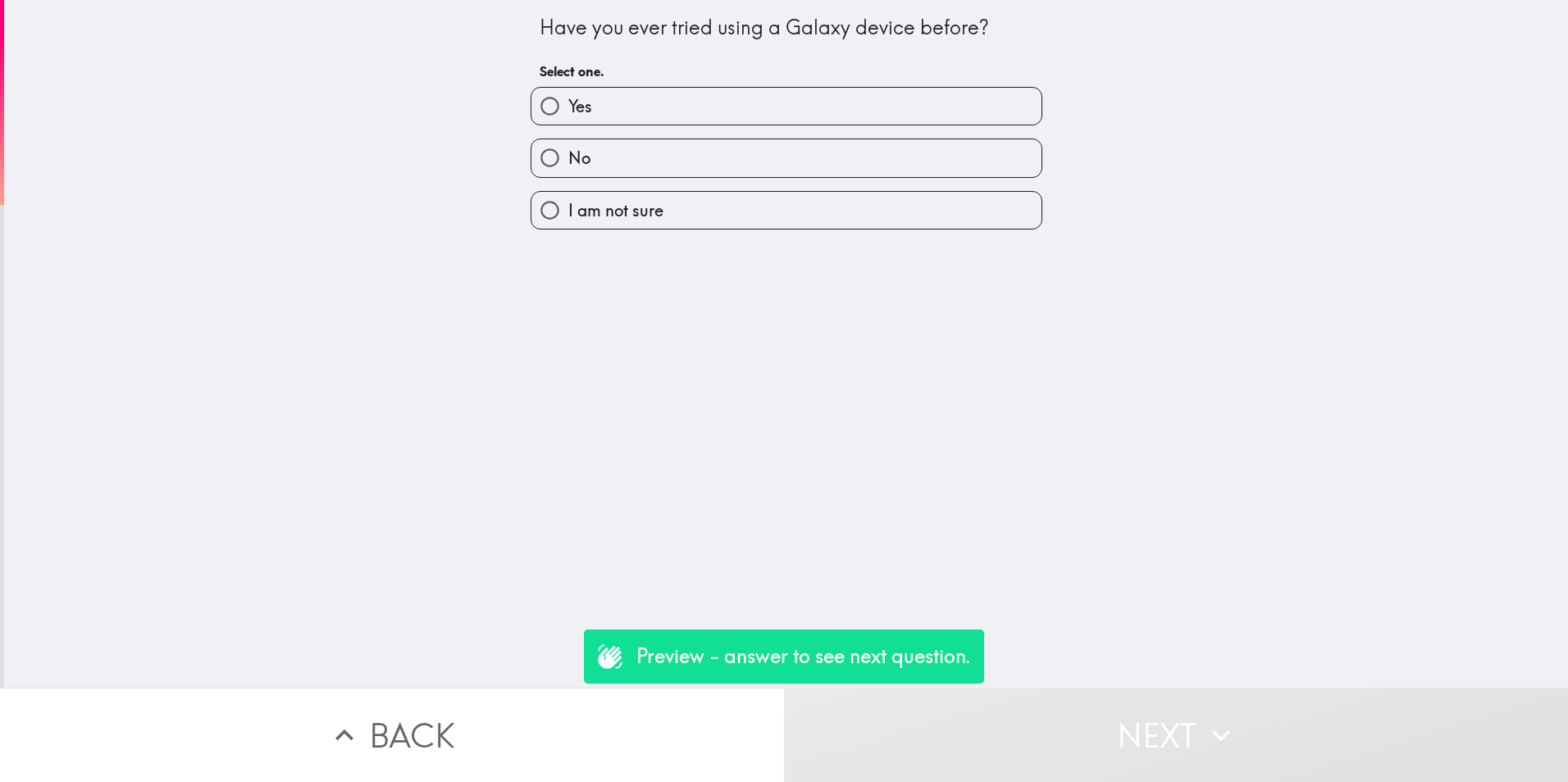
click at [650, 113] on label "Yes" at bounding box center [786, 105] width 510 height 37
click at [569, 113] on input "Yes" at bounding box center [550, 105] width 37 height 37
radio input "true"
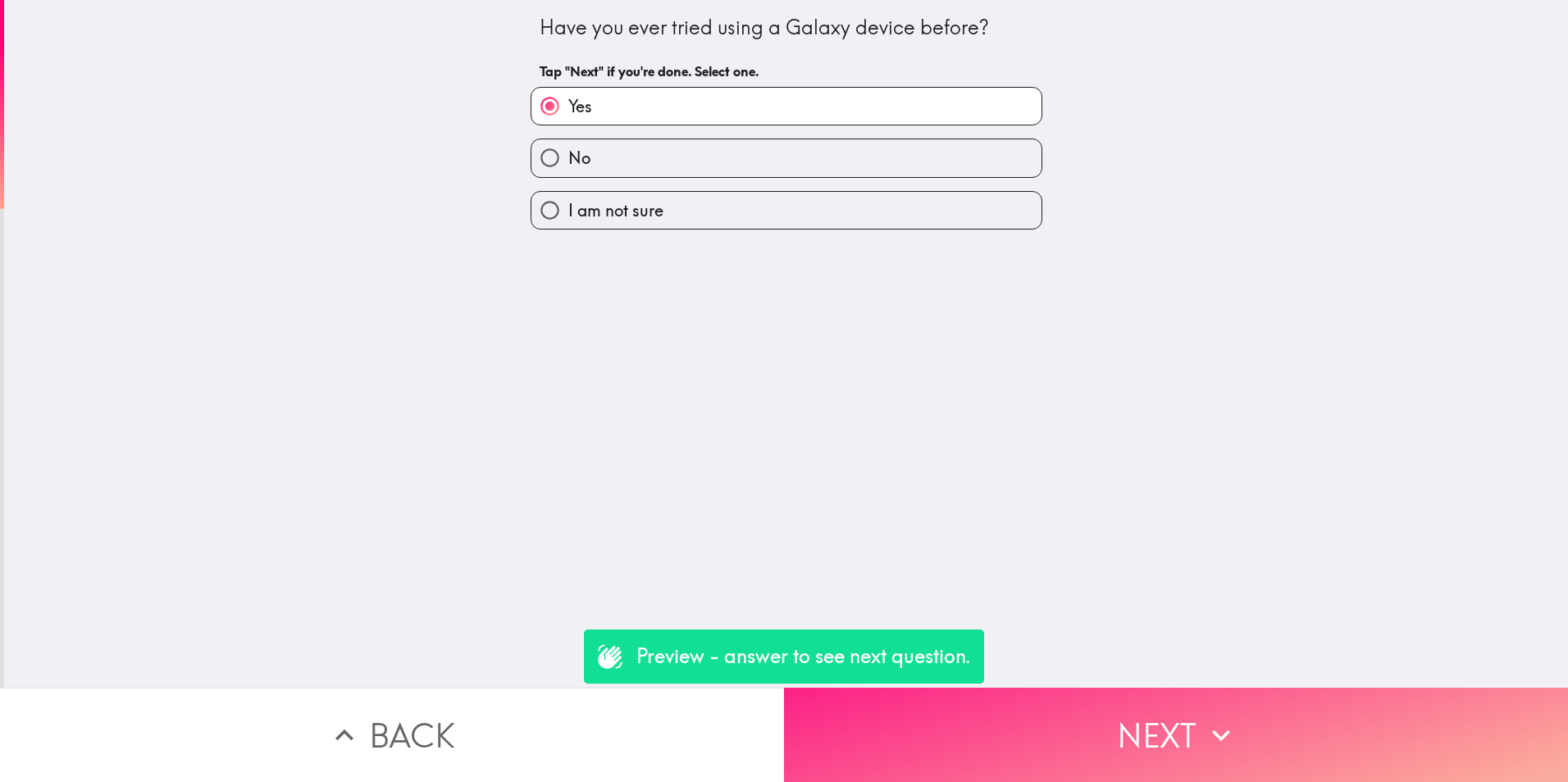
click at [1086, 735] on button "Next" at bounding box center [1175, 735] width 784 height 94
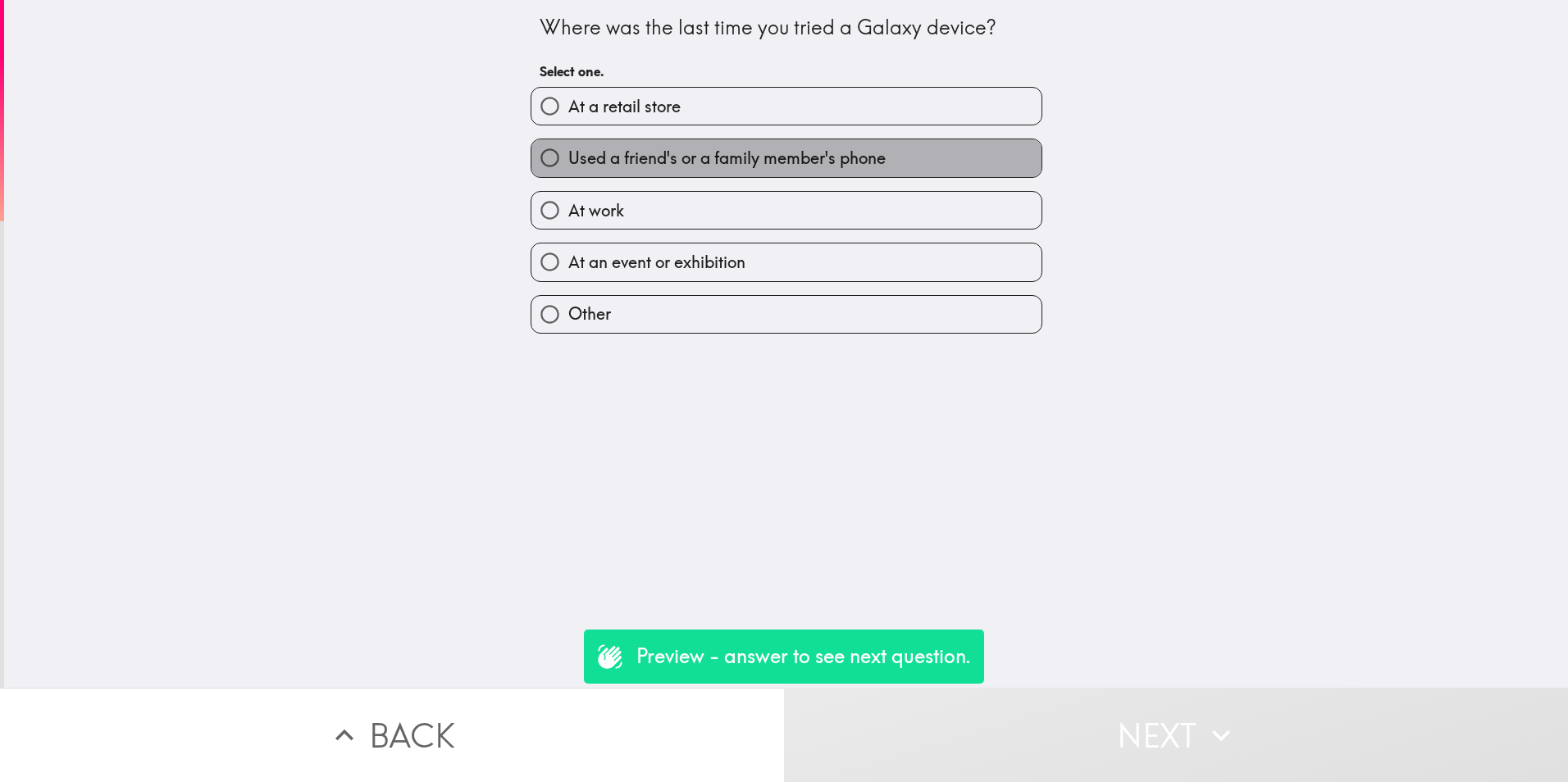
click at [636, 166] on span "Used a friend's or a family member's phone" at bounding box center [727, 158] width 317 height 23
click at [569, 166] on input "Used a friend's or a family member's phone" at bounding box center [550, 157] width 37 height 37
radio input "true"
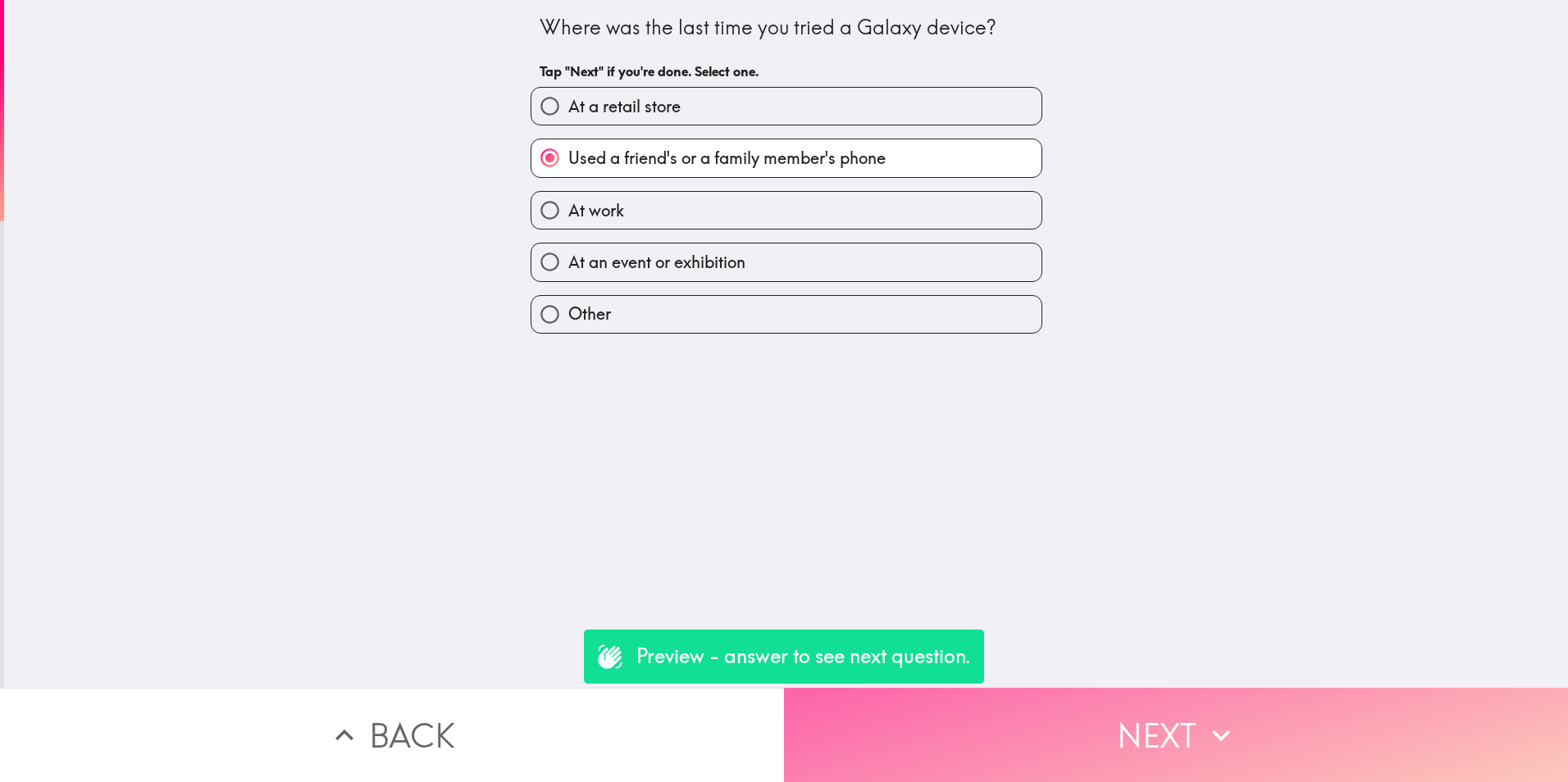
click at [1093, 713] on button "Next" at bounding box center [1175, 735] width 784 height 94
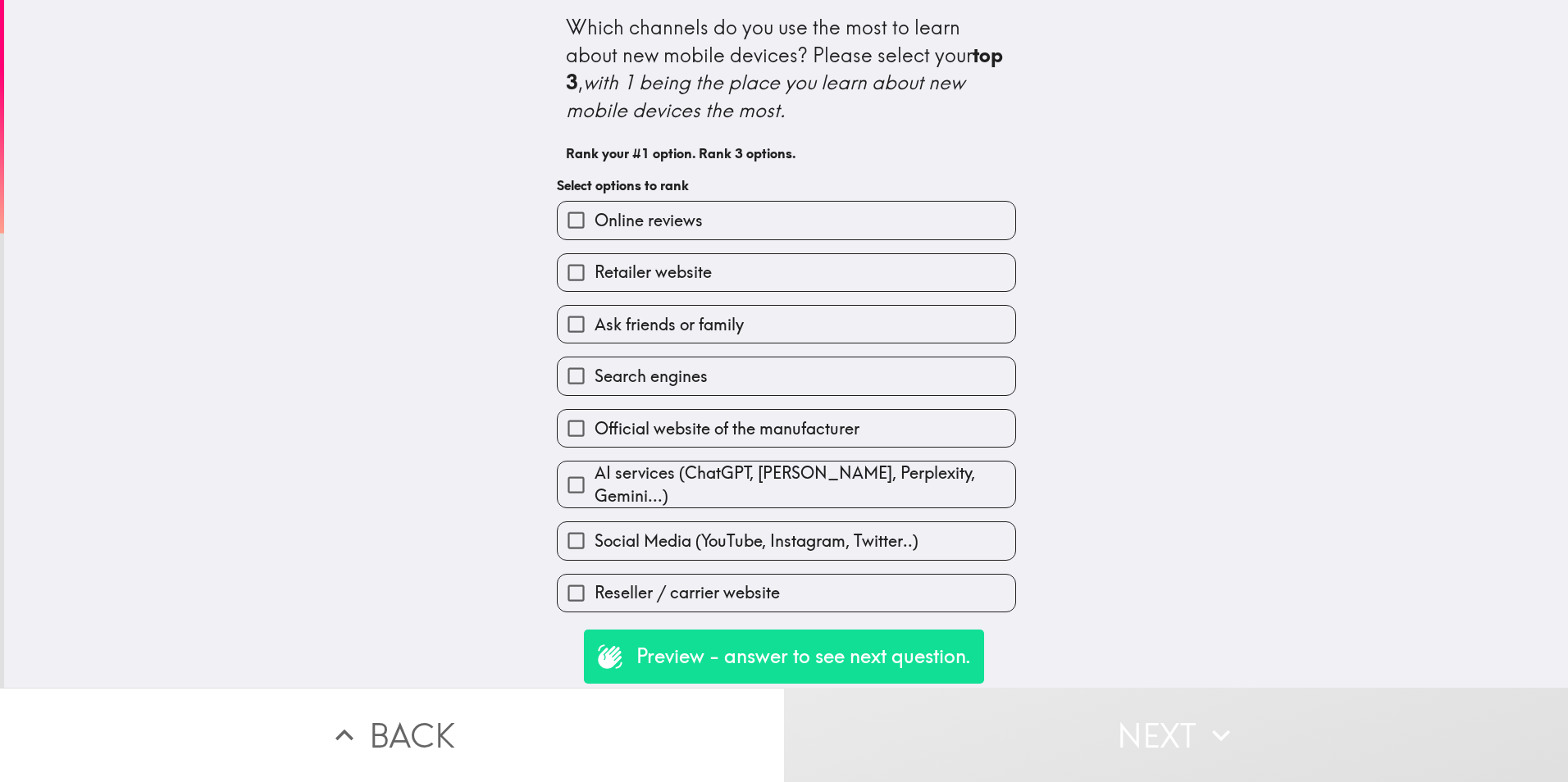
click at [1227, 471] on div "Which channels do you use the most to learn about new mobile devices? Please se…" at bounding box center [786, 344] width 1564 height 688
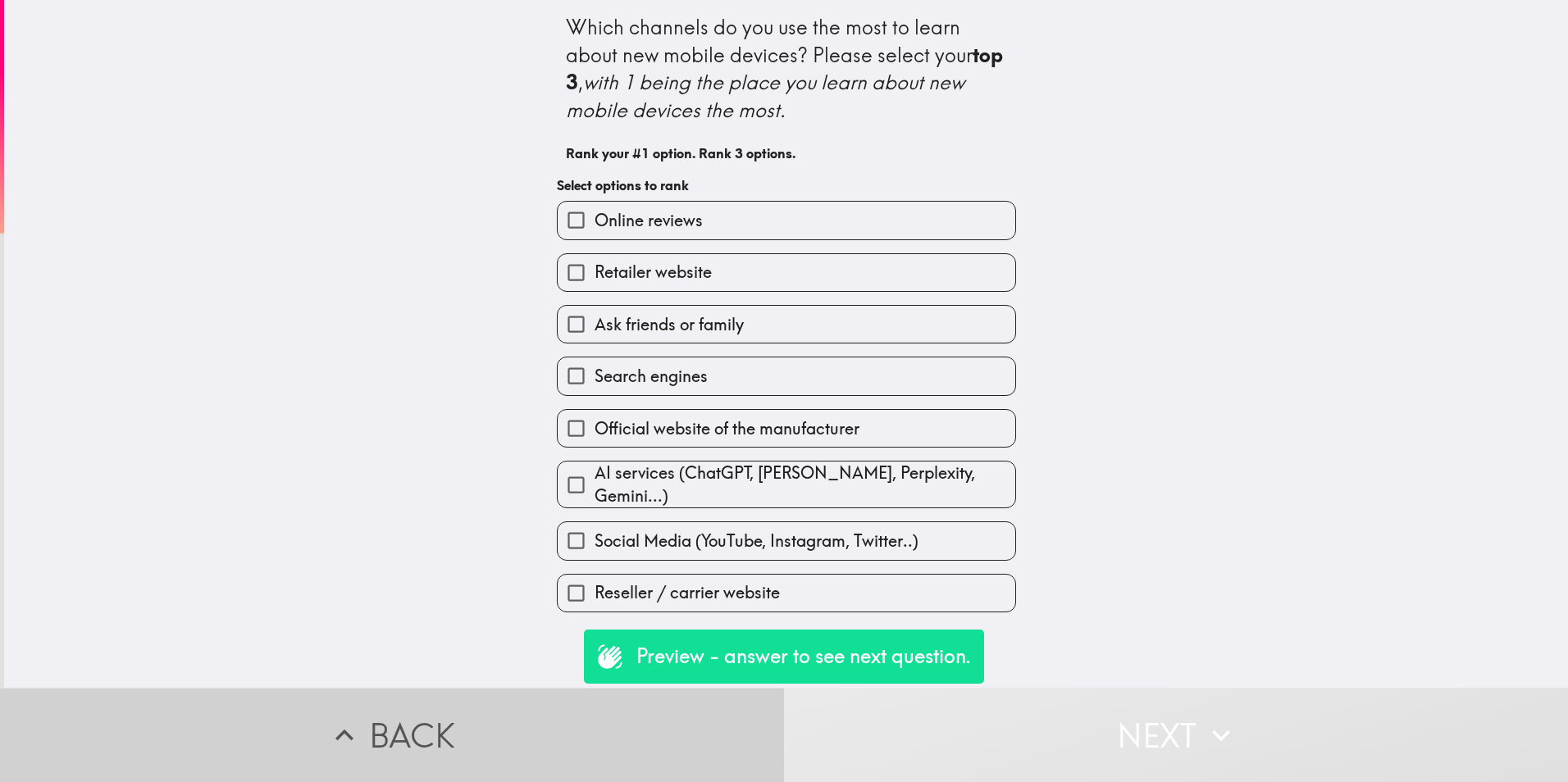
click at [442, 688] on button "Back" at bounding box center [391, 735] width 784 height 94
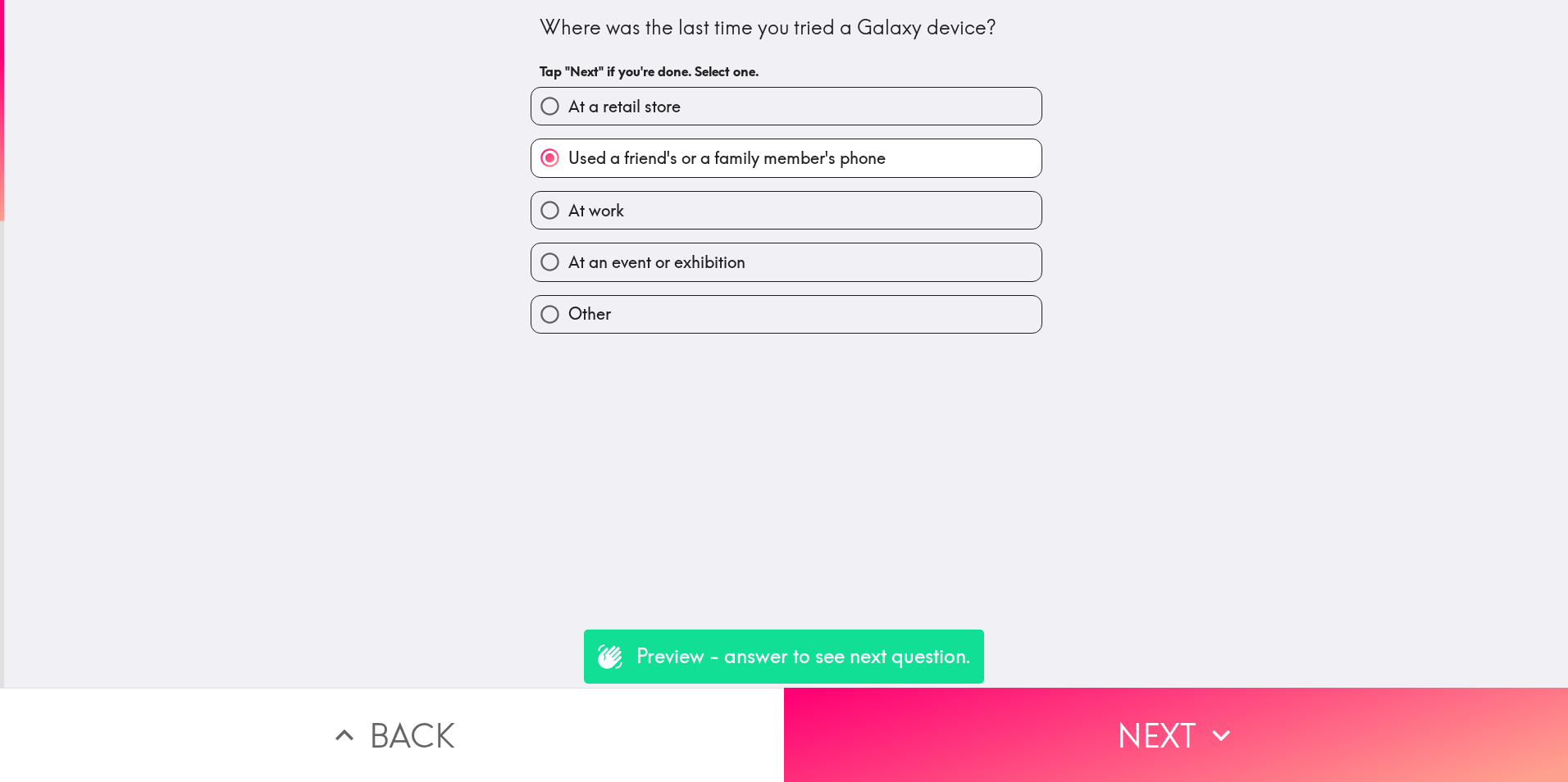
click at [522, 705] on button "Back" at bounding box center [391, 735] width 784 height 94
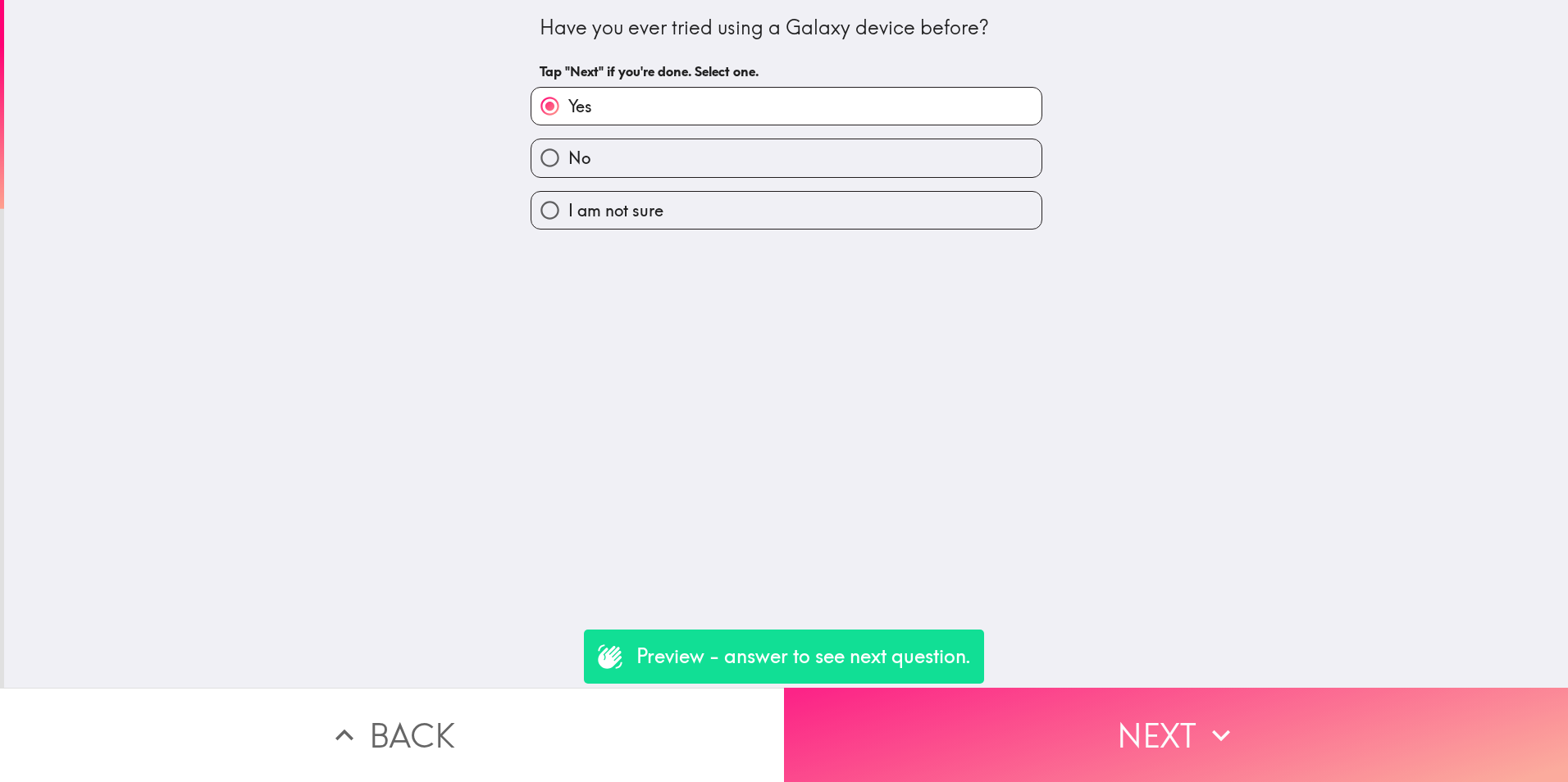
click at [1021, 725] on button "Next" at bounding box center [1175, 735] width 784 height 94
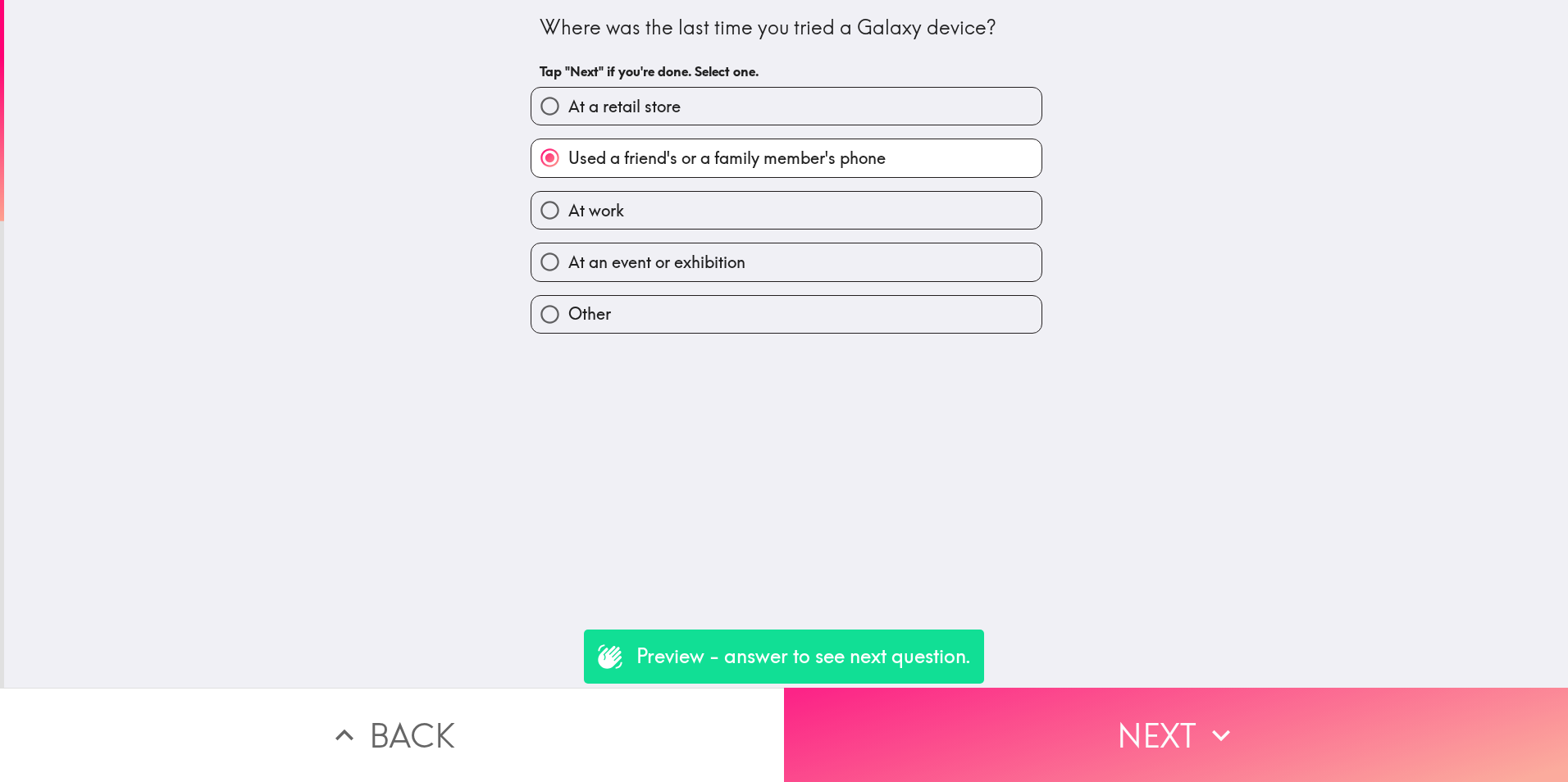
click at [1021, 725] on button "Next" at bounding box center [1175, 735] width 784 height 94
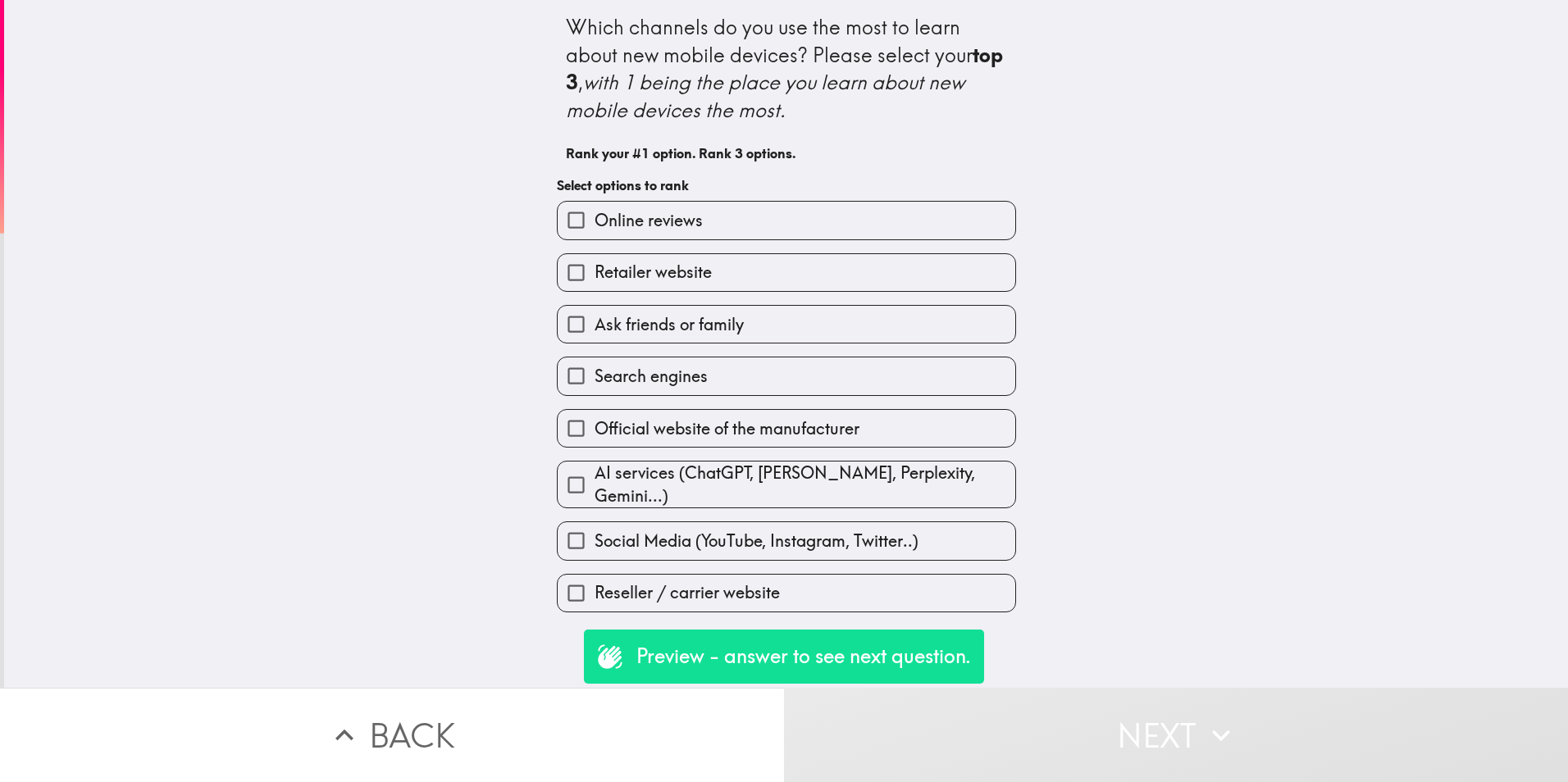
click at [682, 414] on label "Official website of the manufacturer" at bounding box center [786, 428] width 457 height 37
click at [595, 414] on input "Official website of the manufacturer" at bounding box center [576, 428] width 37 height 37
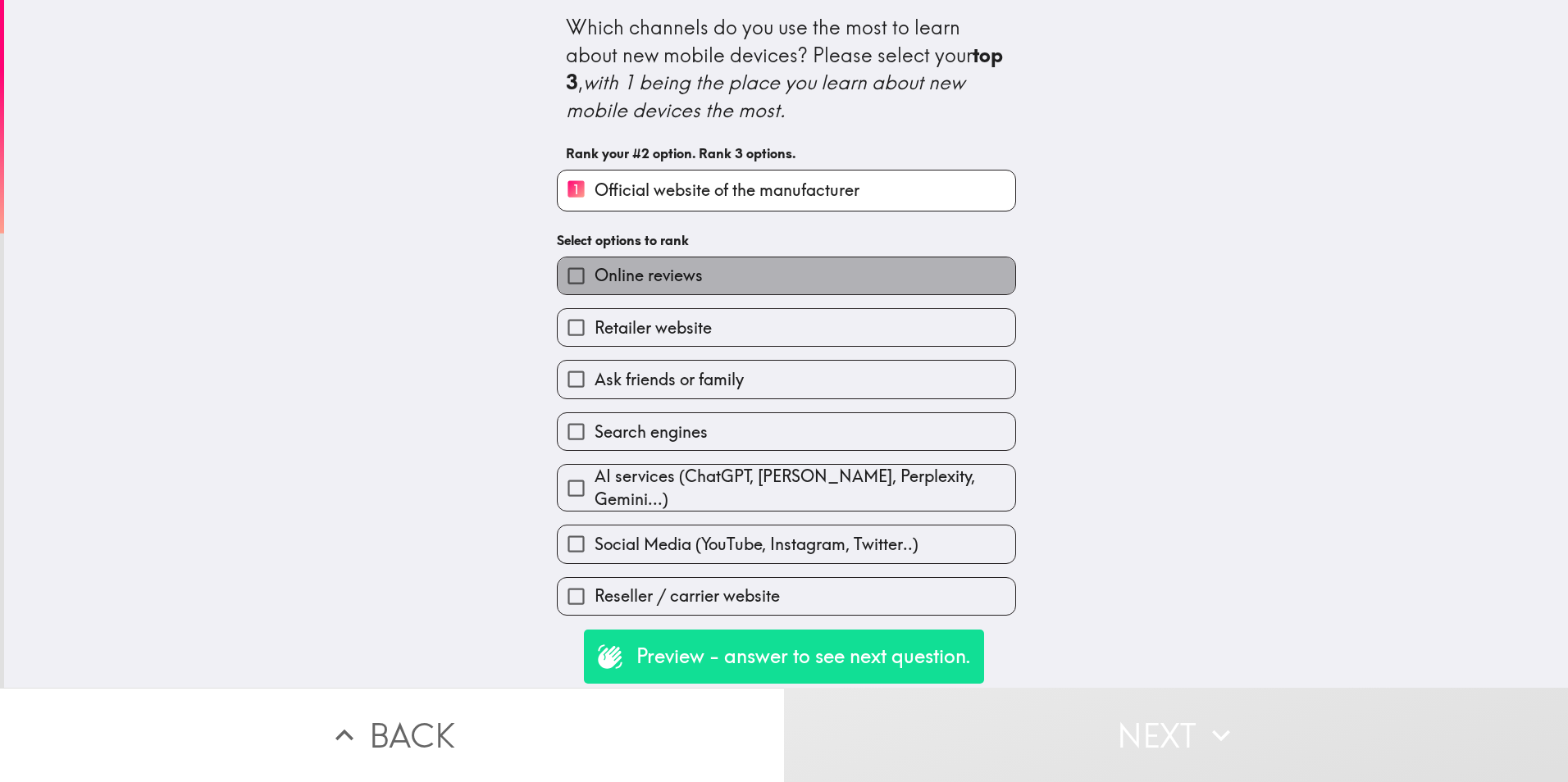
click at [686, 280] on span "Online reviews" at bounding box center [648, 275] width 108 height 23
click at [595, 280] on input "Online reviews" at bounding box center [576, 276] width 37 height 37
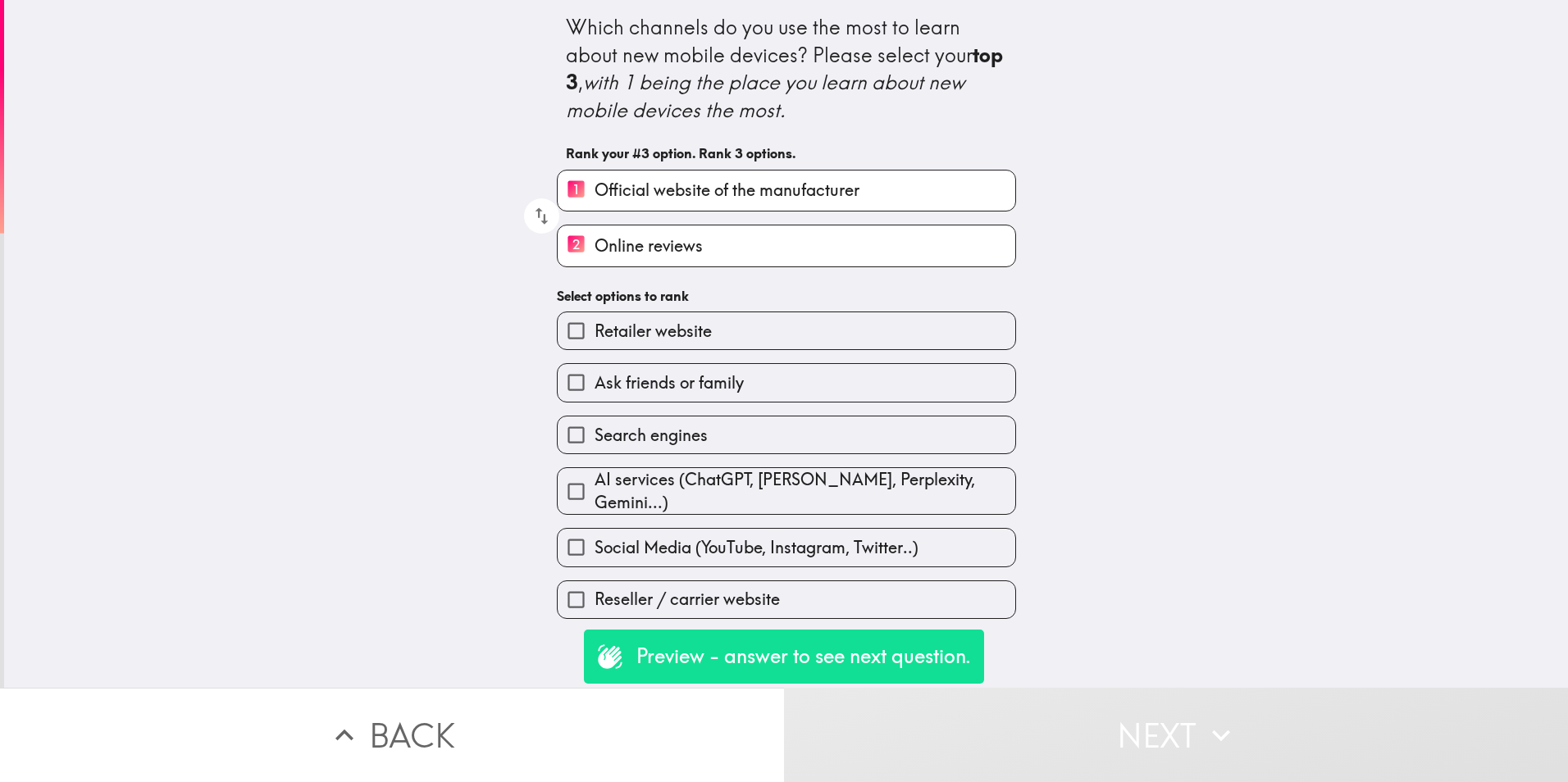
click at [652, 382] on span "Ask friends or family" at bounding box center [669, 383] width 149 height 23
click at [595, 382] on input "Ask friends or family" at bounding box center [576, 382] width 37 height 37
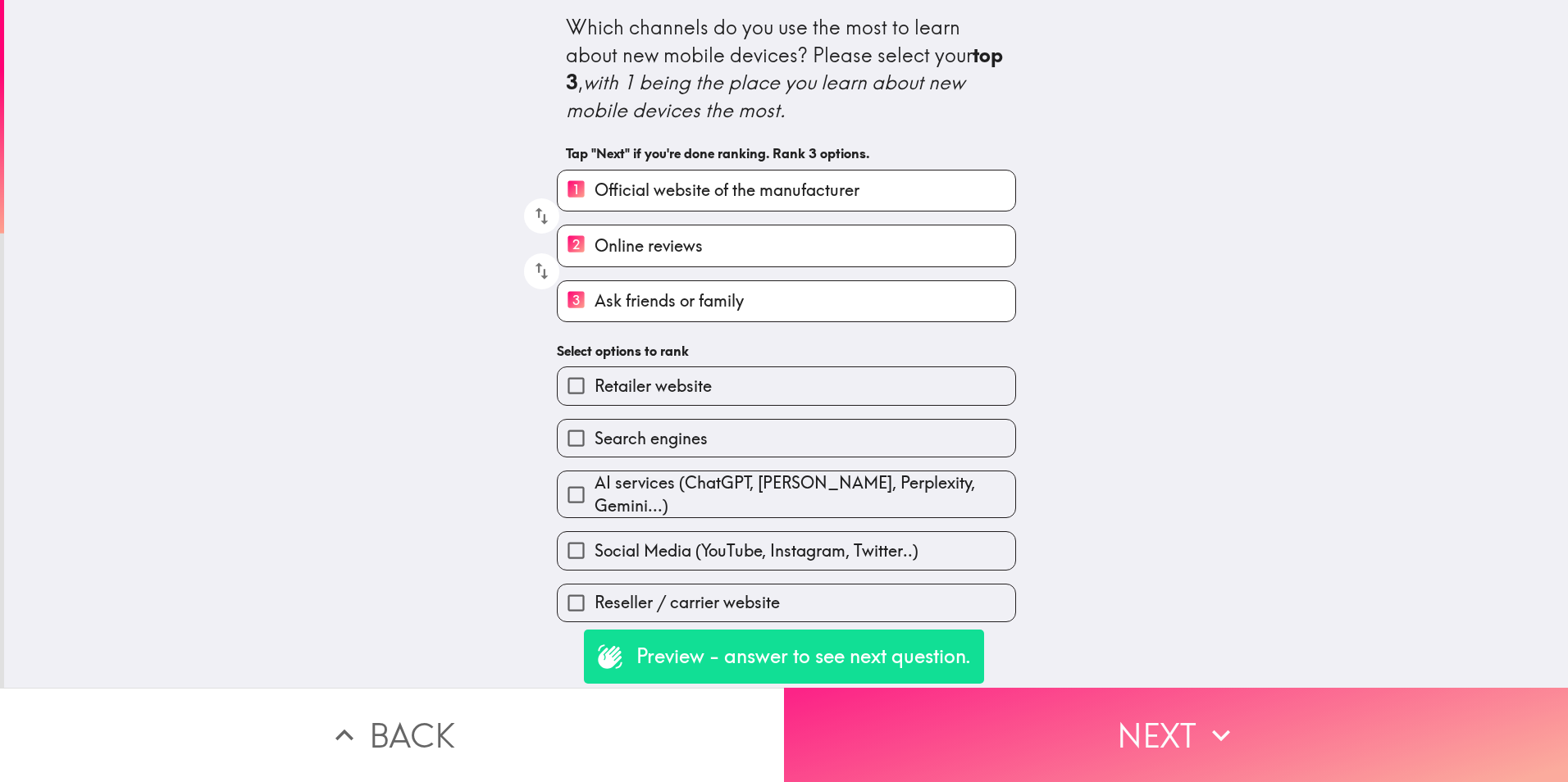
click at [1241, 738] on button "Next" at bounding box center [1175, 735] width 784 height 94
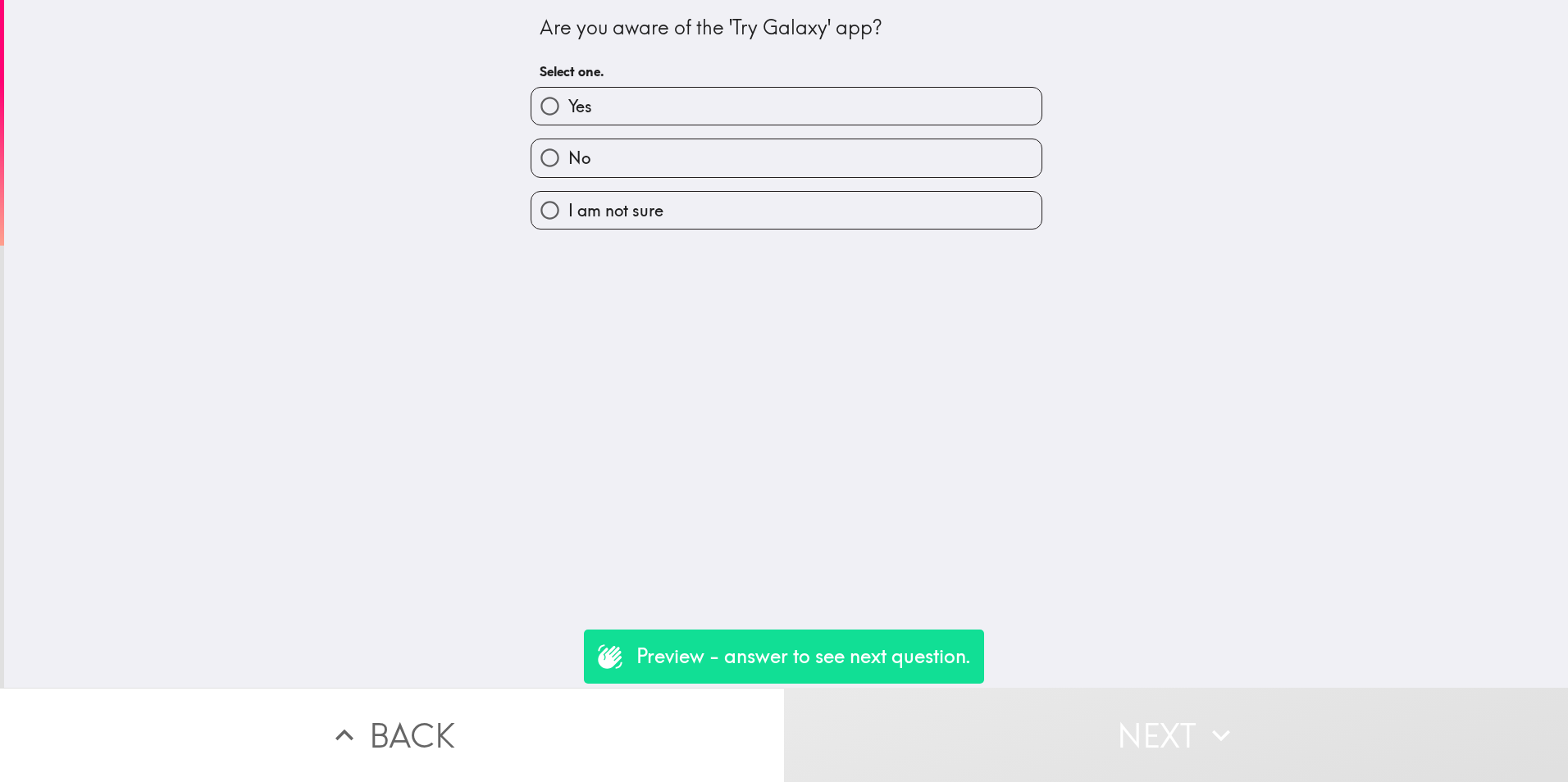
click at [816, 123] on label "Yes" at bounding box center [786, 105] width 510 height 37
click at [569, 123] on input "Yes" at bounding box center [550, 105] width 37 height 37
radio input "true"
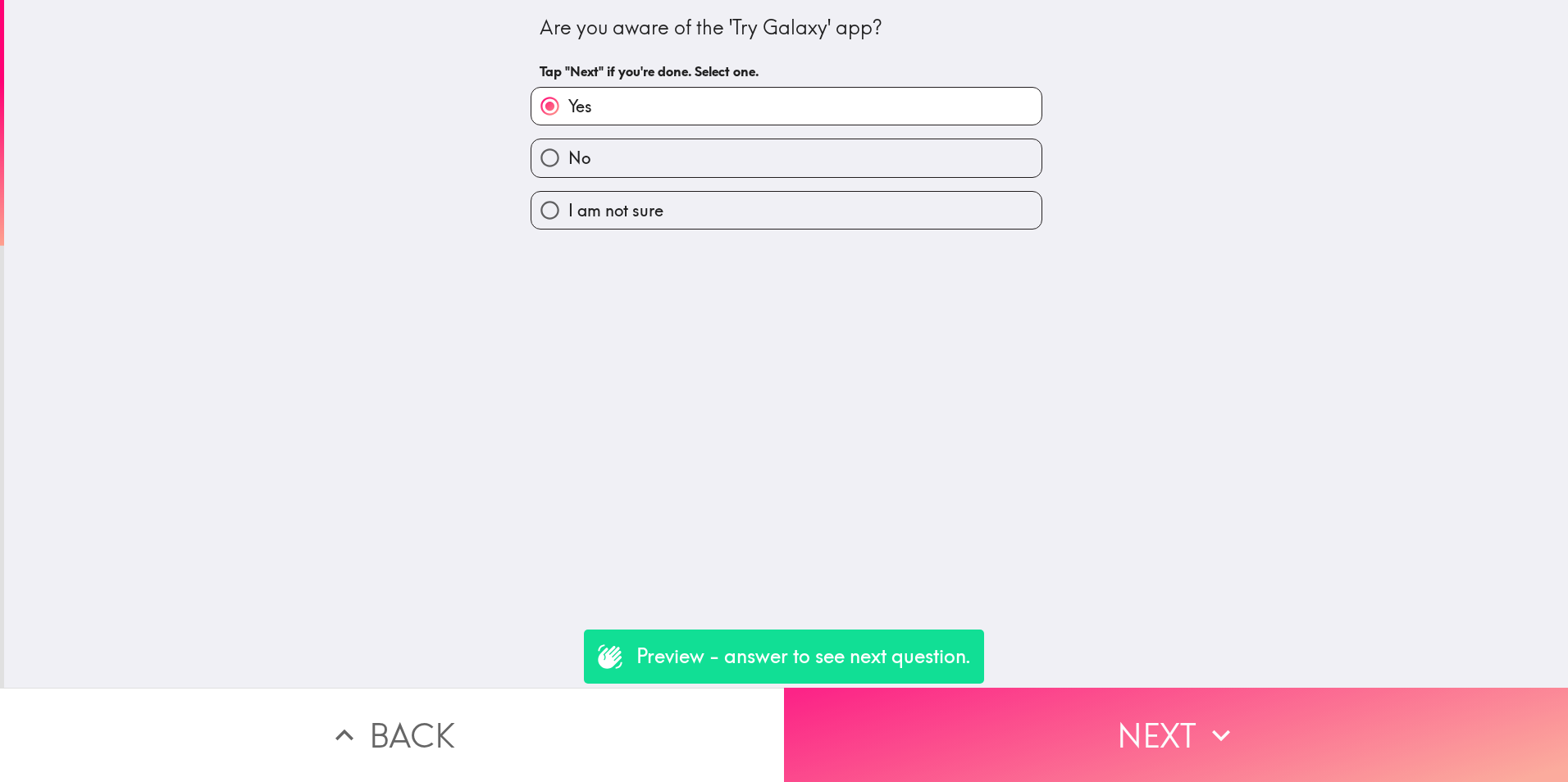
click at [1140, 713] on button "Next" at bounding box center [1175, 735] width 784 height 94
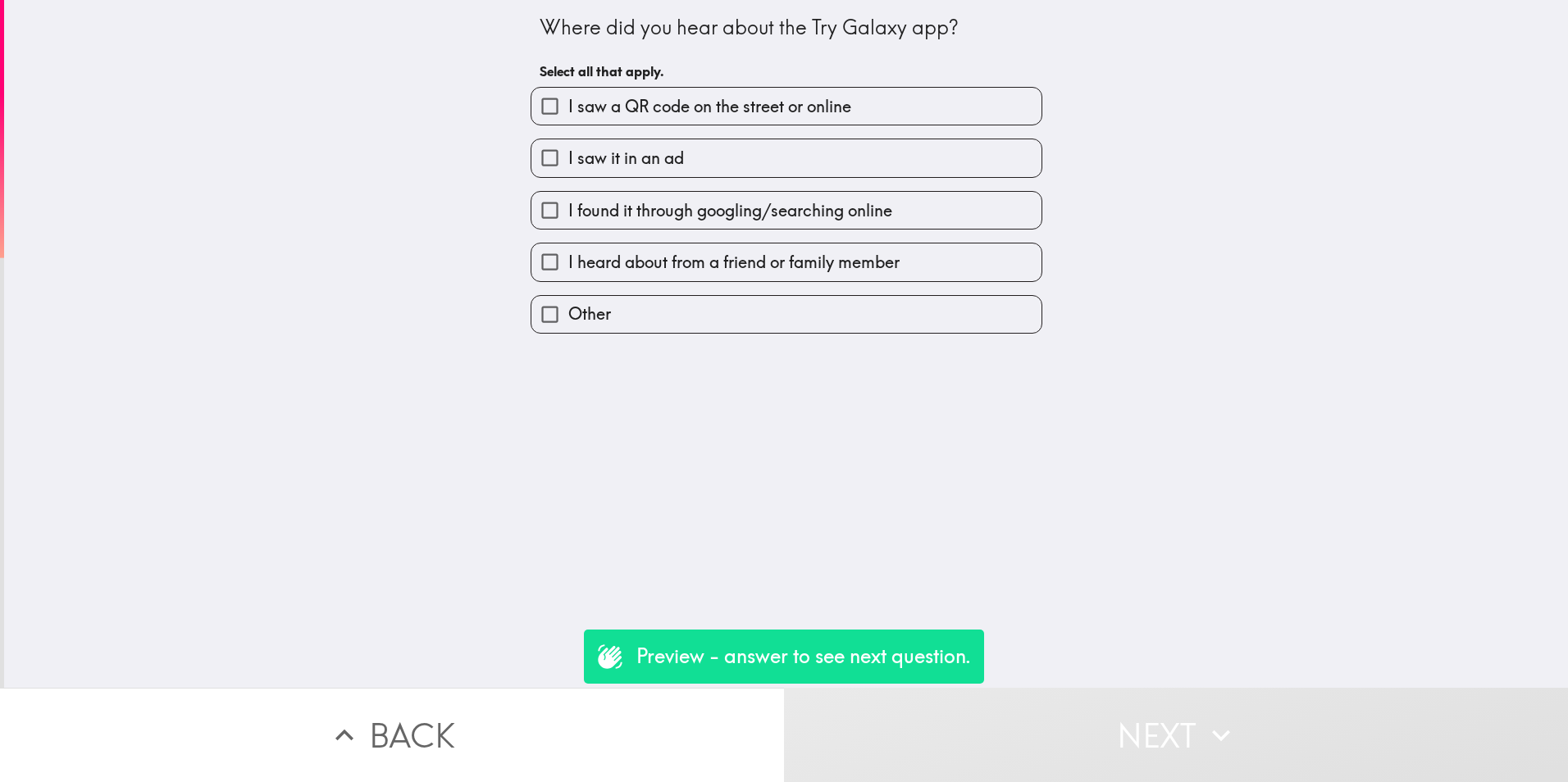
click at [474, 717] on button "Back" at bounding box center [391, 735] width 784 height 94
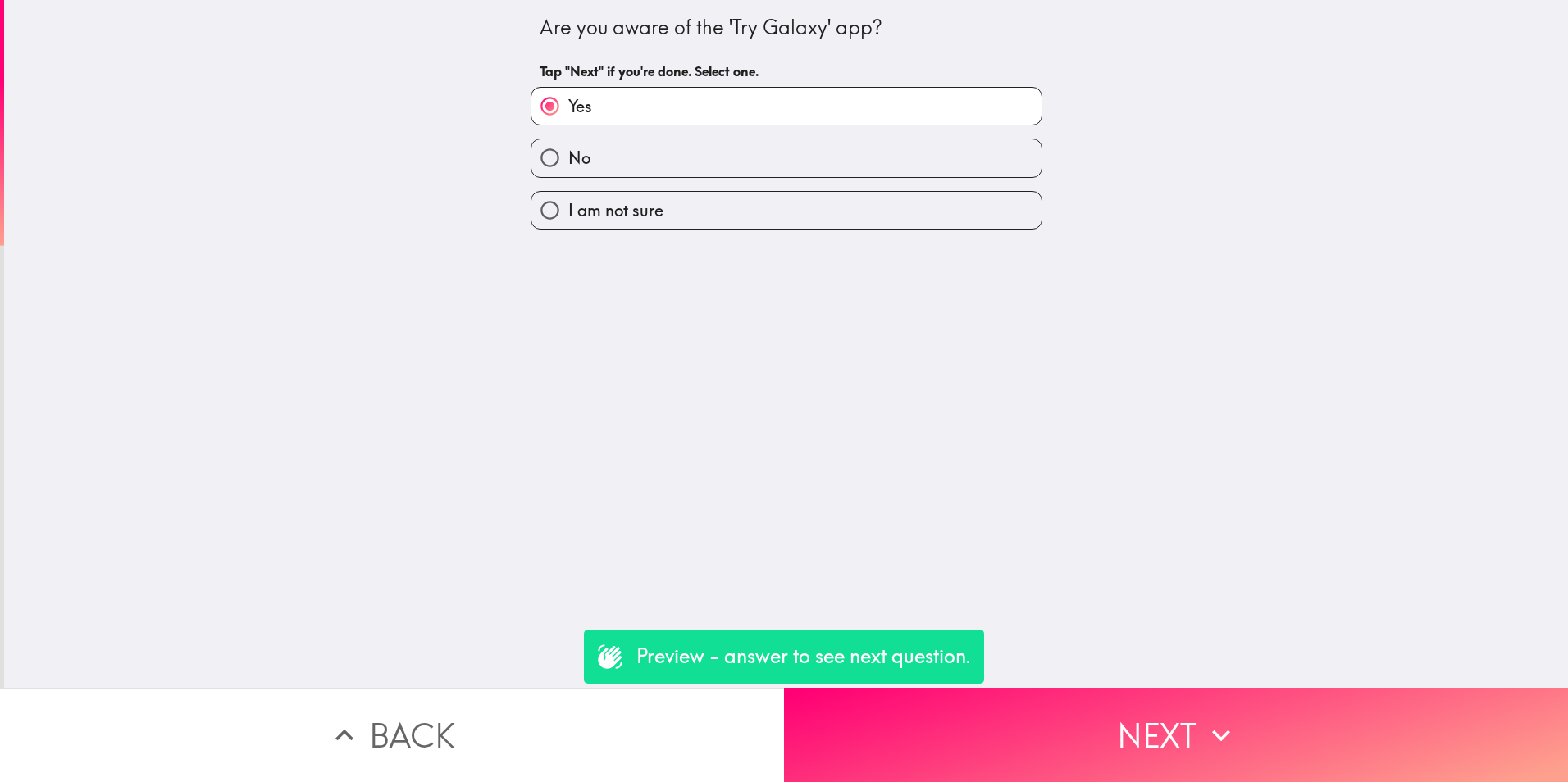
click at [598, 159] on label "No" at bounding box center [786, 157] width 510 height 37
click at [569, 159] on input "No" at bounding box center [550, 157] width 37 height 37
radio input "true"
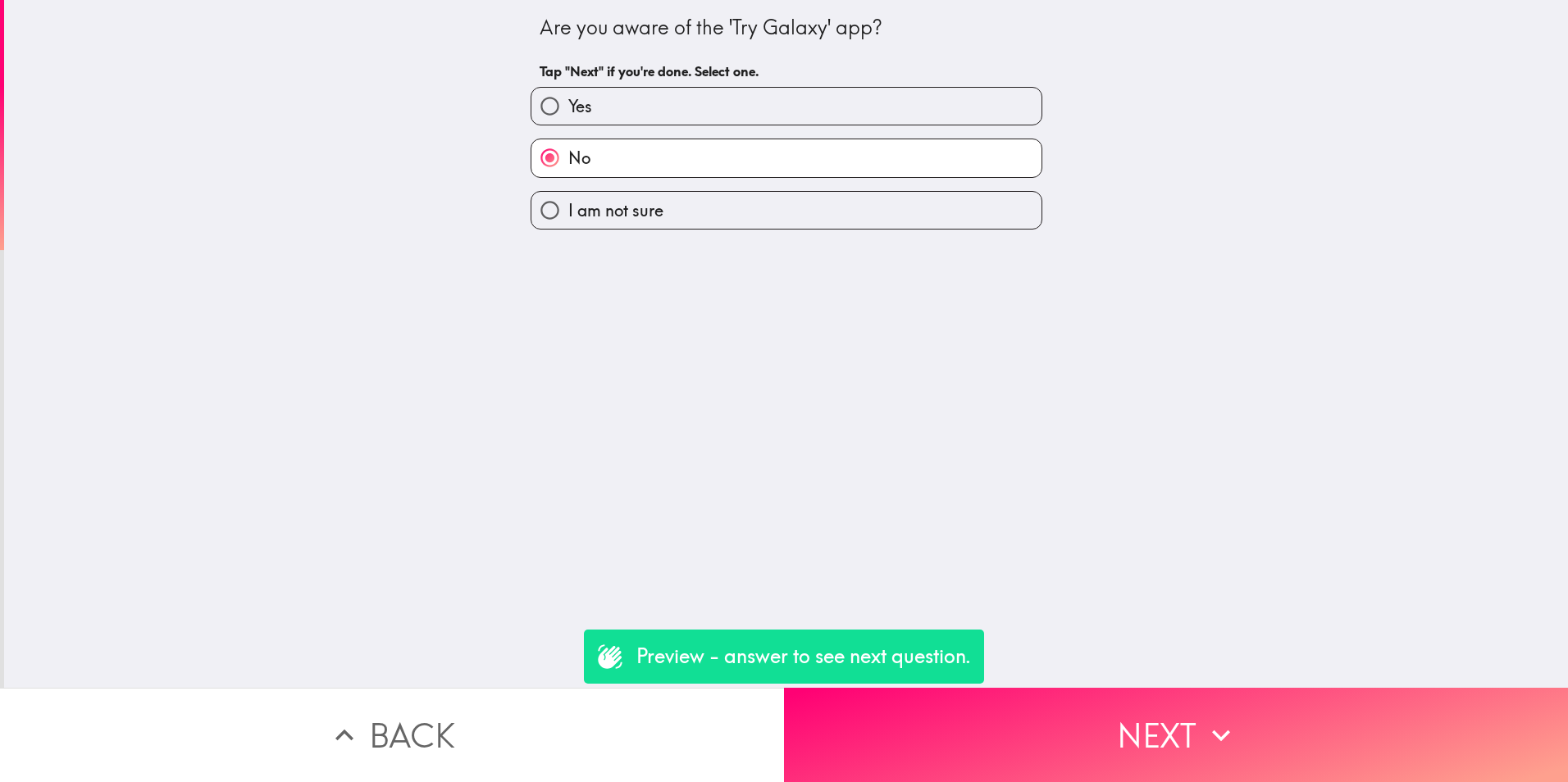
drag, startPoint x: 1108, startPoint y: 682, endPoint x: 1109, endPoint y: 654, distance: 28.0
click at [1108, 688] on button "Next" at bounding box center [1175, 735] width 784 height 94
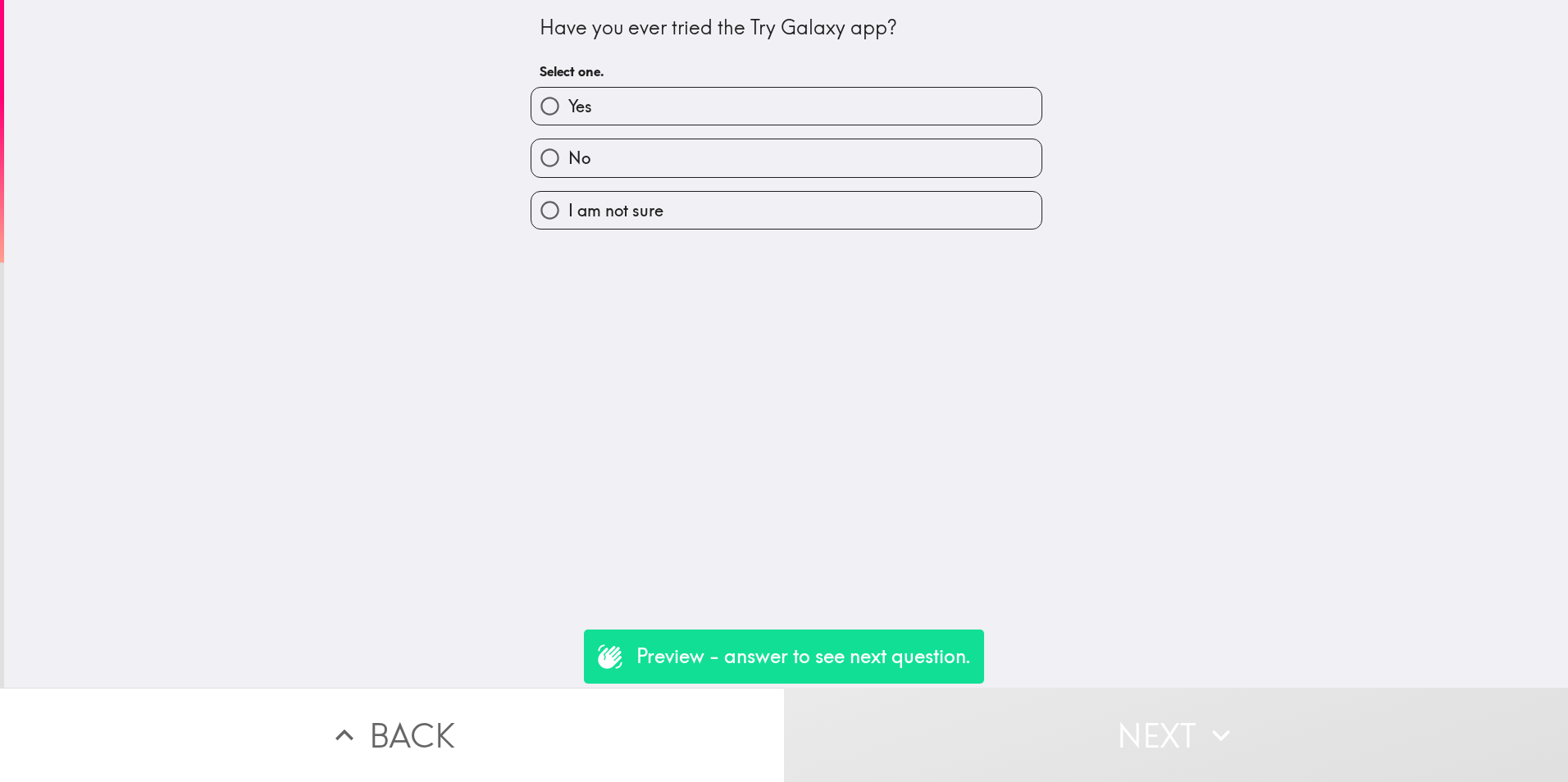
click at [806, 156] on label "No" at bounding box center [786, 157] width 510 height 37
click at [569, 156] on input "No" at bounding box center [550, 157] width 37 height 37
radio input "true"
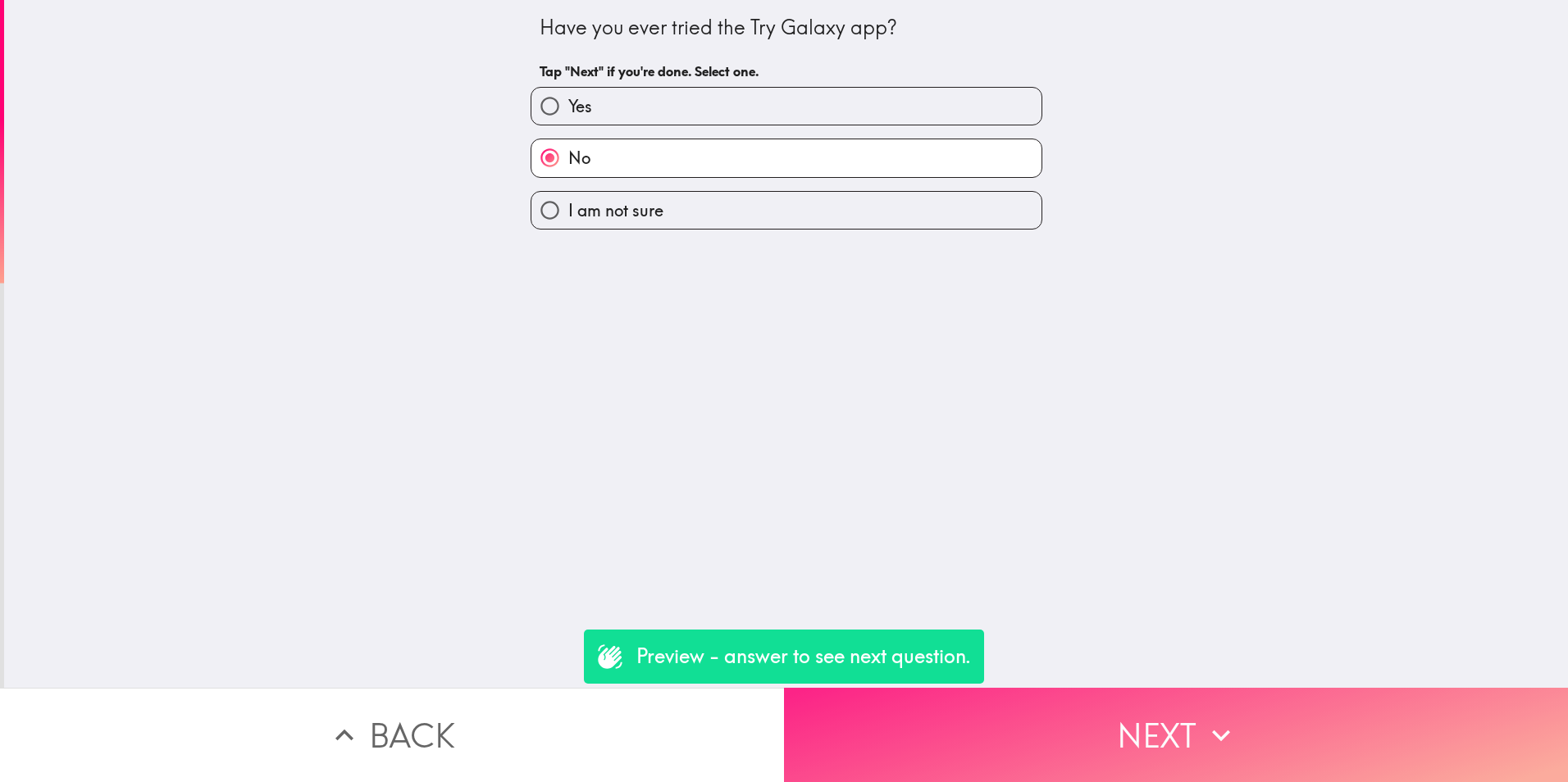
click at [1159, 737] on button "Next" at bounding box center [1175, 735] width 784 height 94
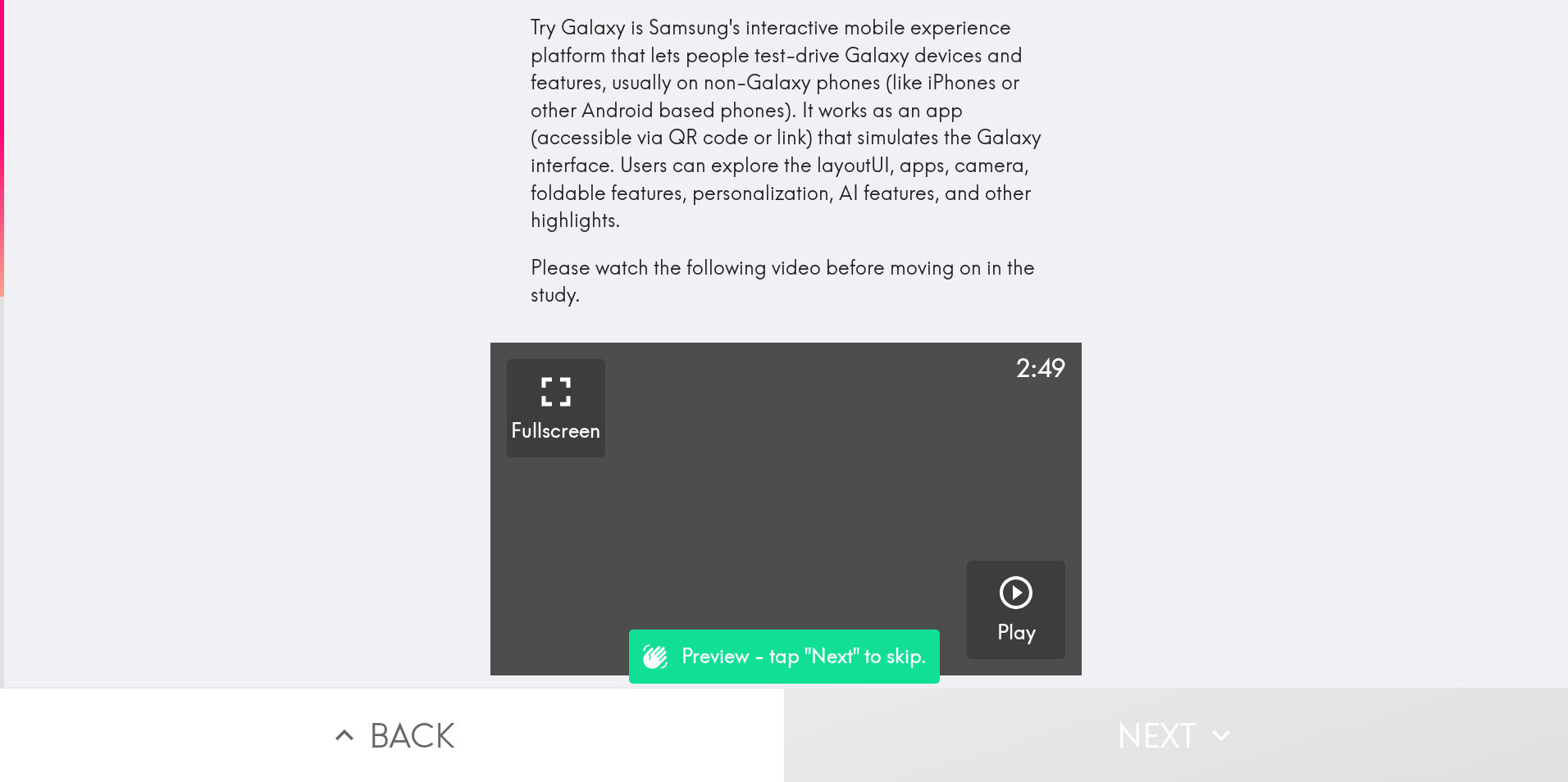
click at [825, 515] on video "button" at bounding box center [786, 509] width 592 height 333
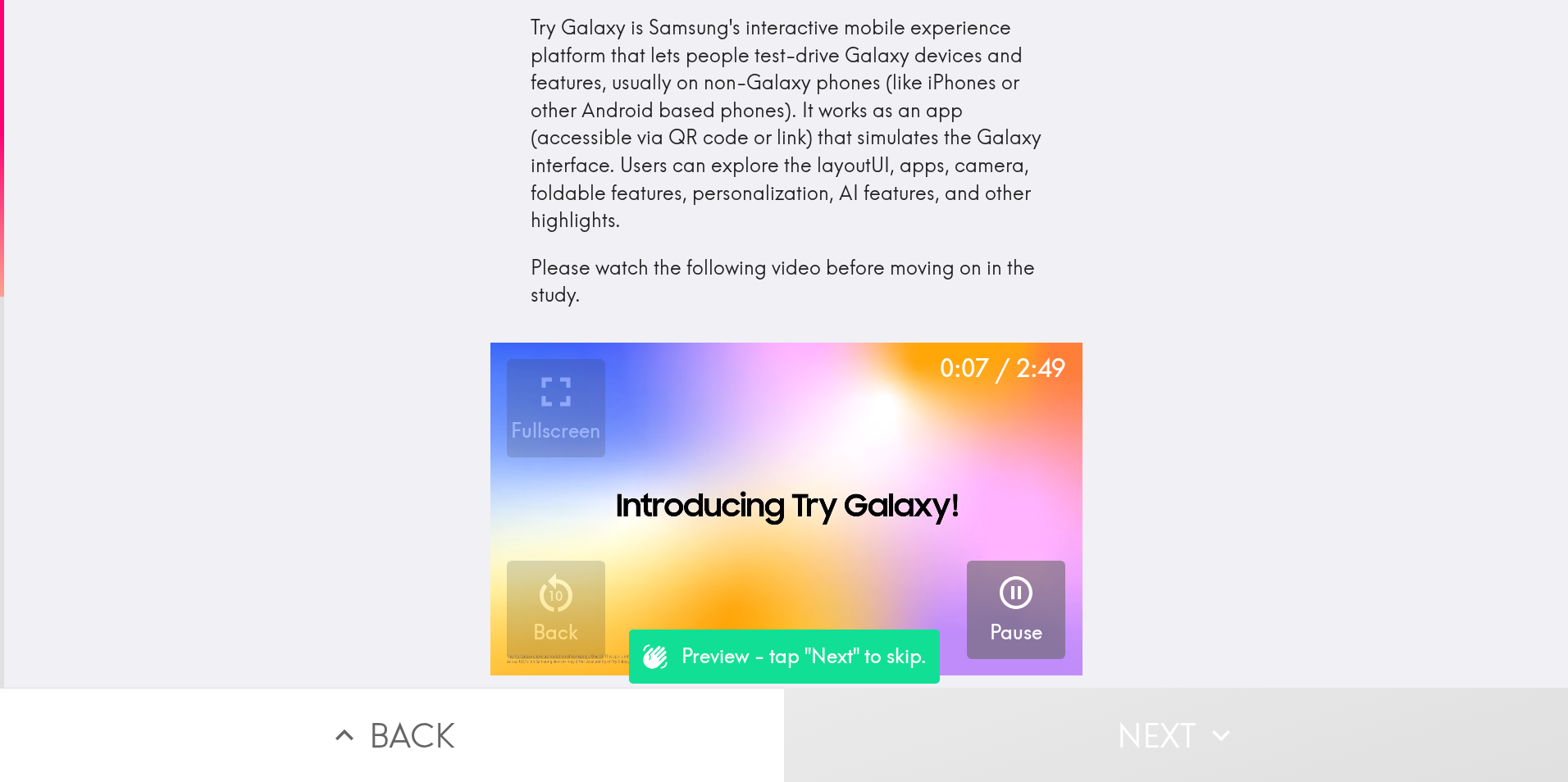
click at [999, 600] on icon "button" at bounding box center [1016, 593] width 33 height 33
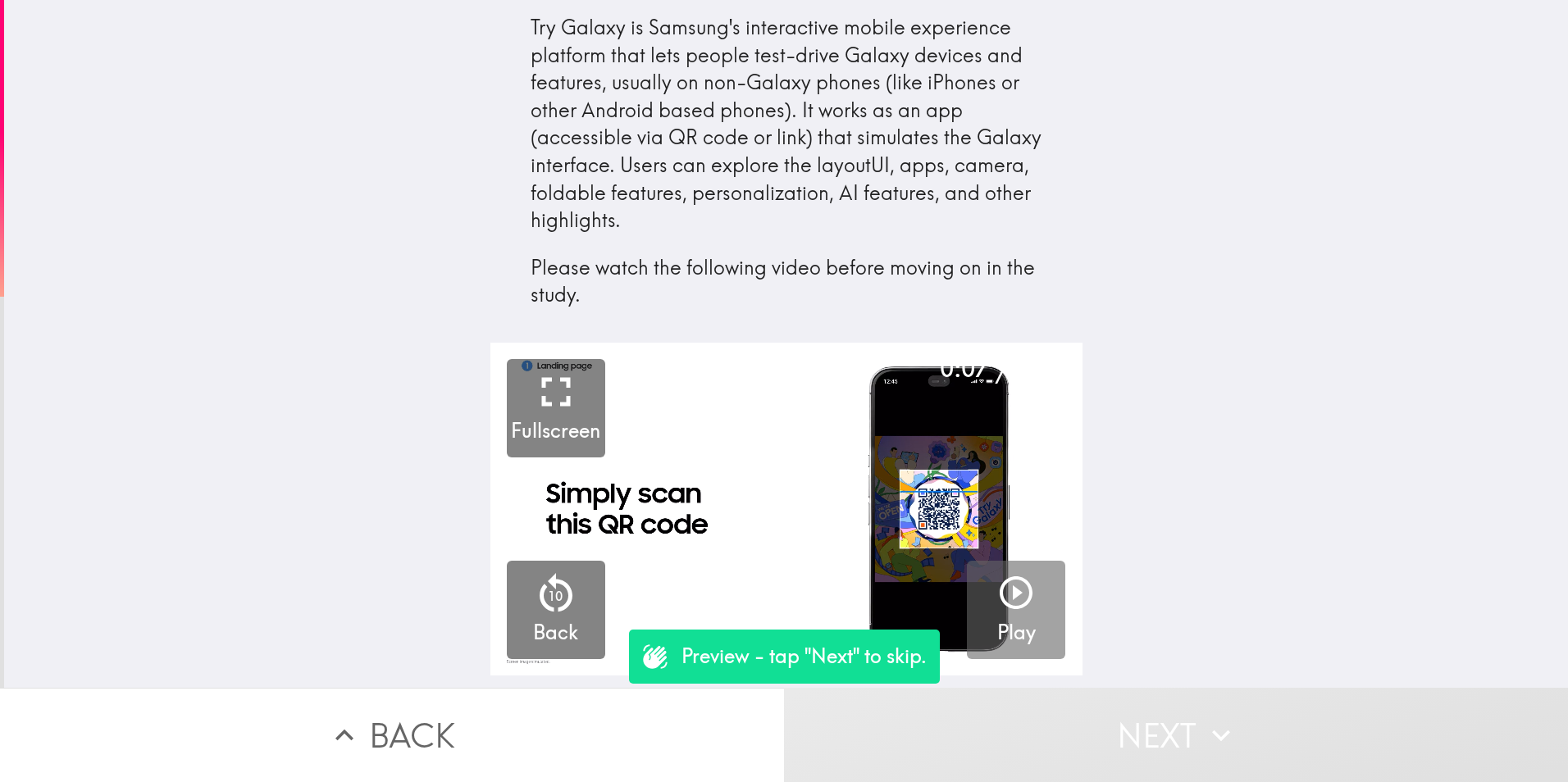
click at [807, 664] on p "Preview - tap "Next" to skip." at bounding box center [804, 657] width 246 height 28
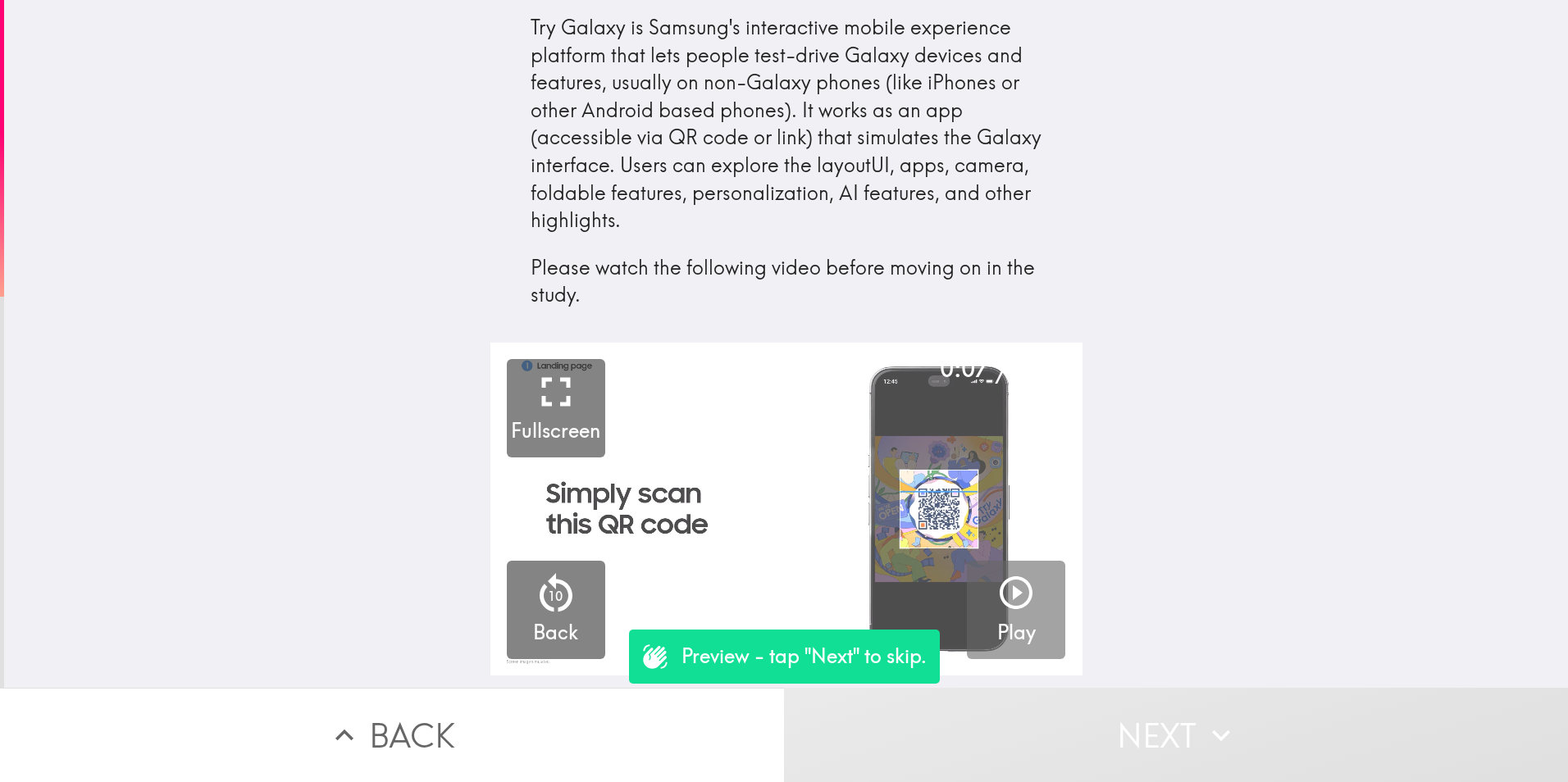
drag, startPoint x: 898, startPoint y: 519, endPoint x: 892, endPoint y: 534, distance: 16.2
click at [898, 519] on video "button" at bounding box center [786, 509] width 592 height 333
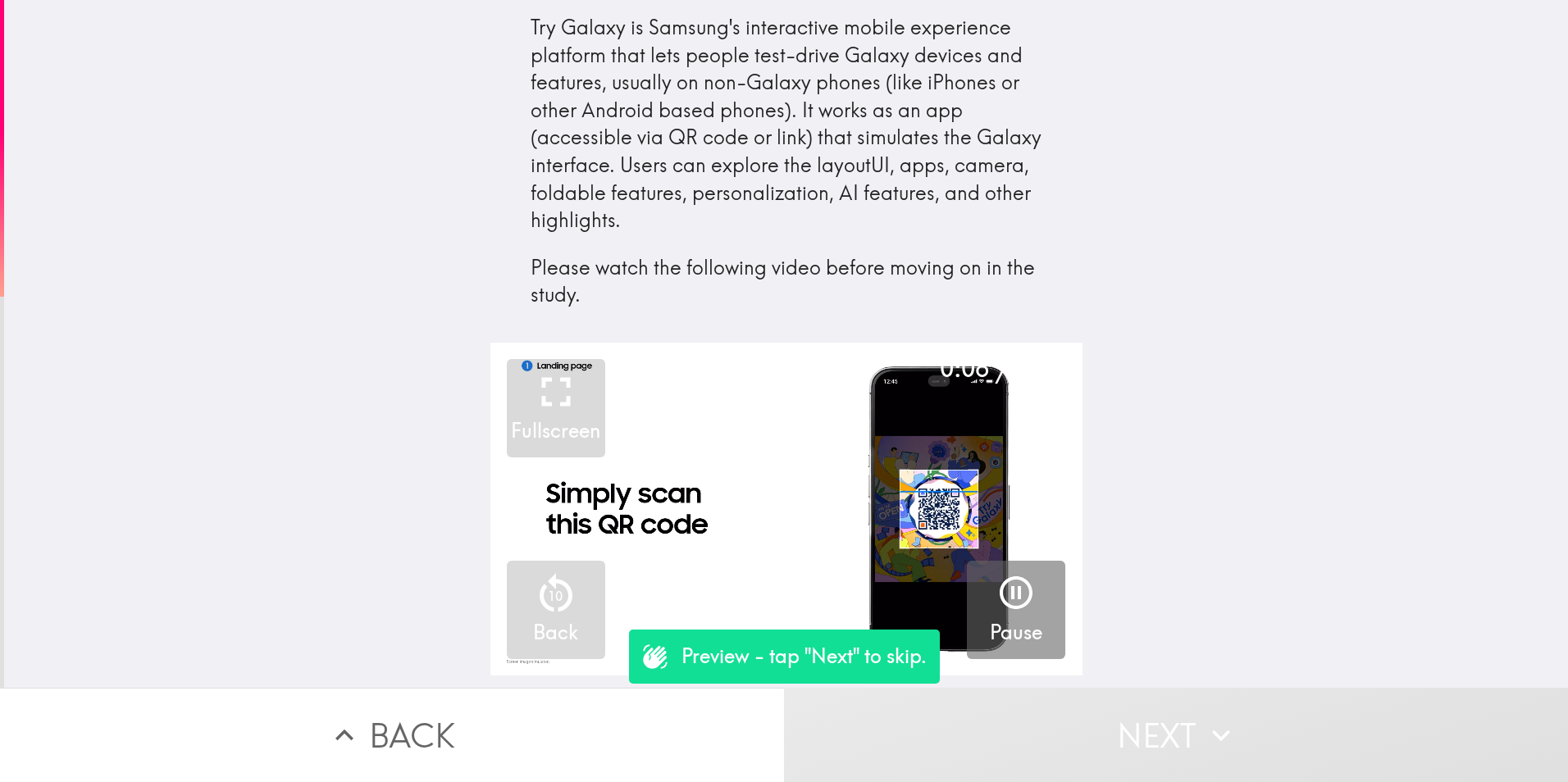
drag, startPoint x: 772, startPoint y: 510, endPoint x: 1088, endPoint y: 520, distance: 316.2
click at [1088, 520] on div "0:08 / 2:49 Fullscreen 10 Back Pause" at bounding box center [786, 515] width 1564 height 345
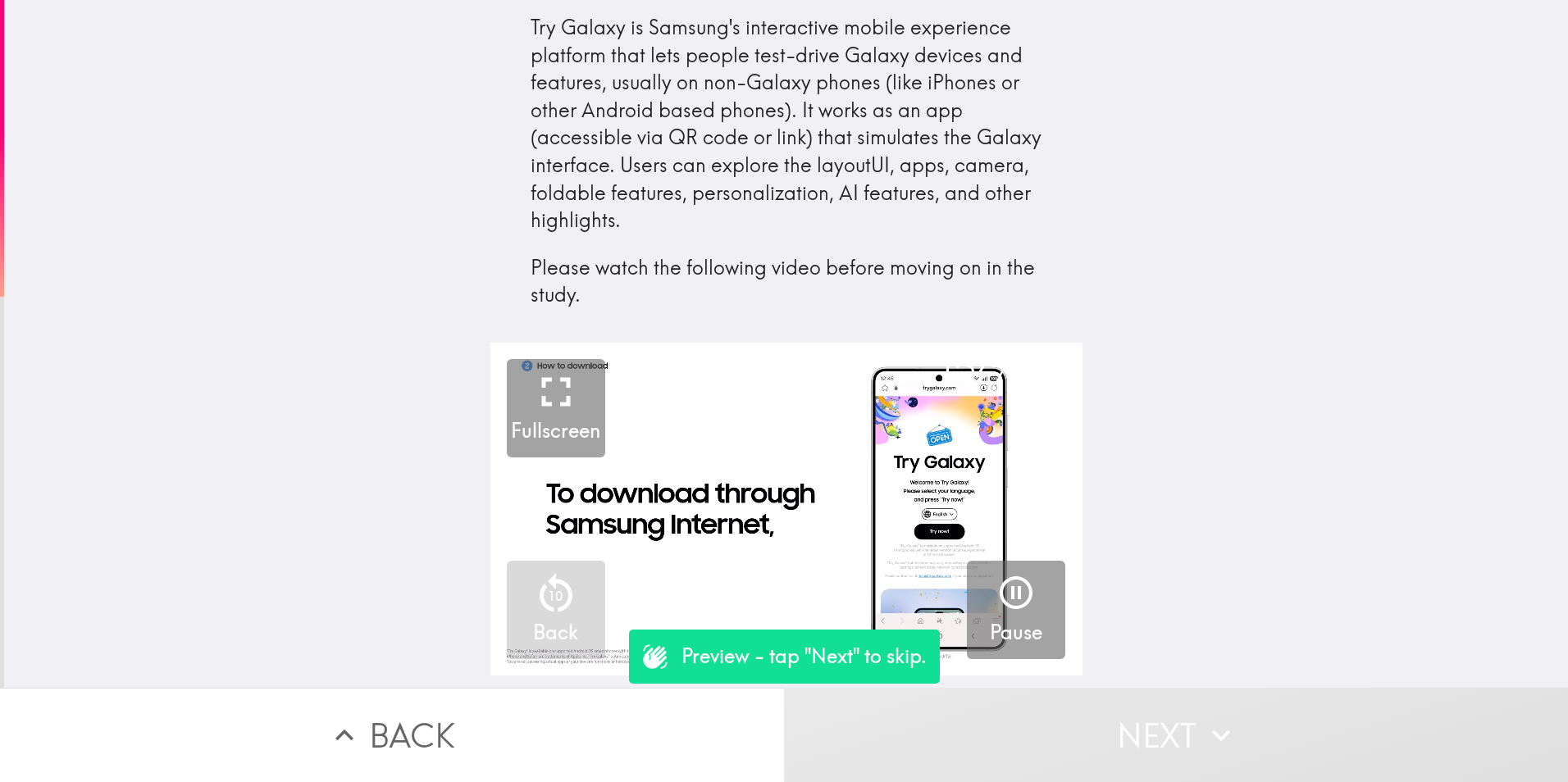
click at [541, 389] on icon "button" at bounding box center [556, 392] width 49 height 49
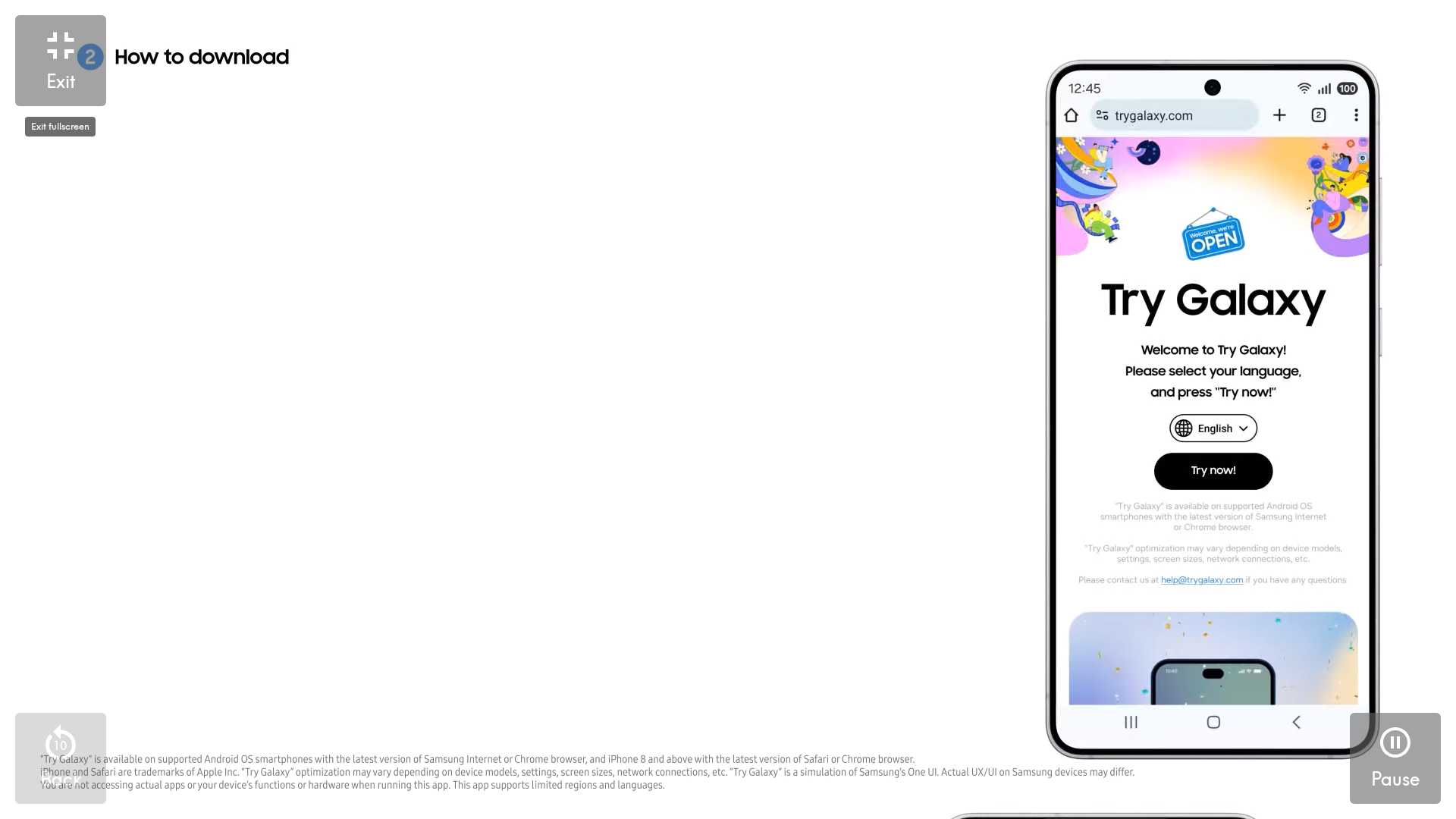
click at [59, 55] on icon "button" at bounding box center [61, 46] width 46 height 46
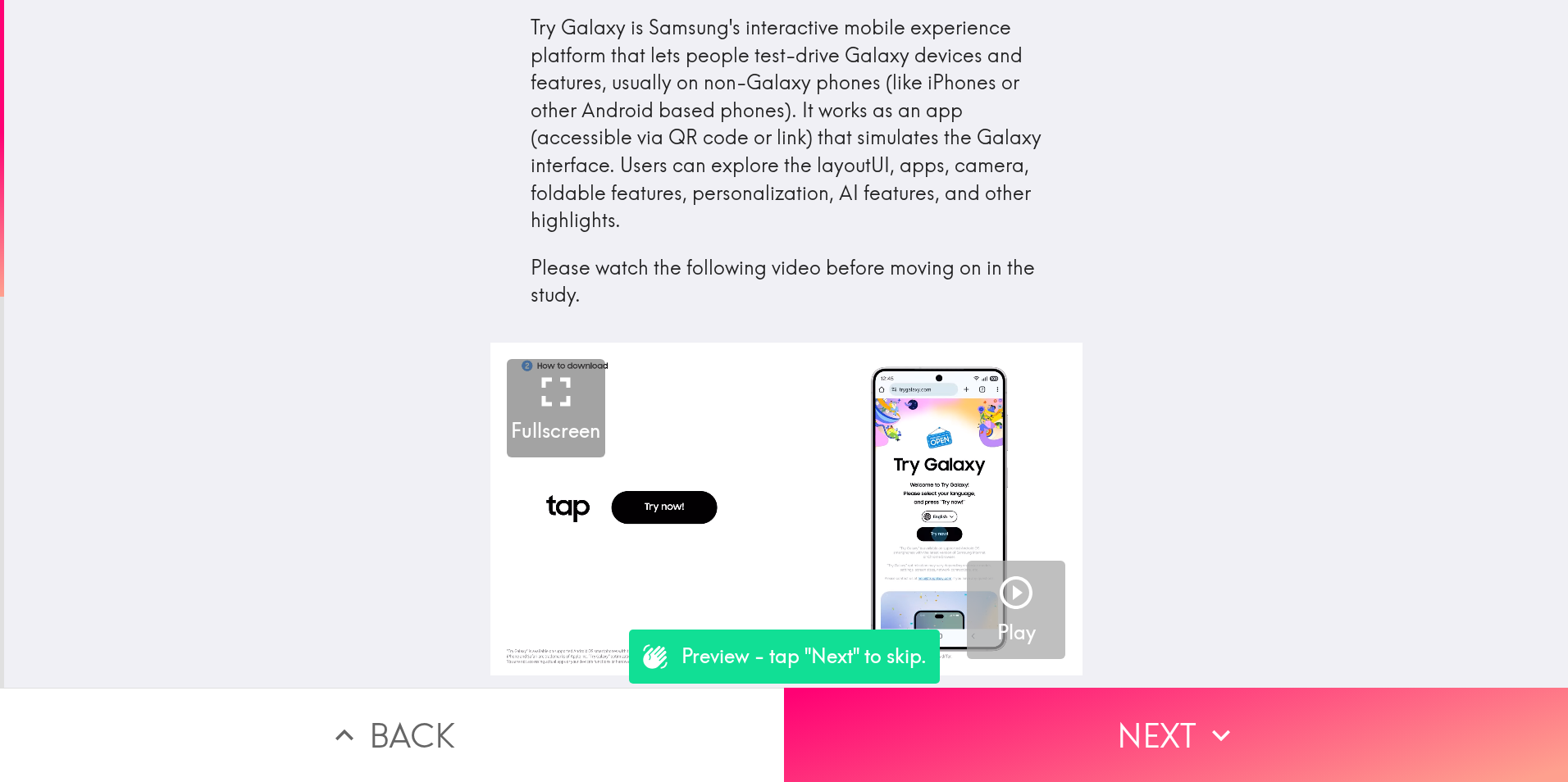
click at [1008, 587] on icon "button" at bounding box center [1016, 593] width 40 height 40
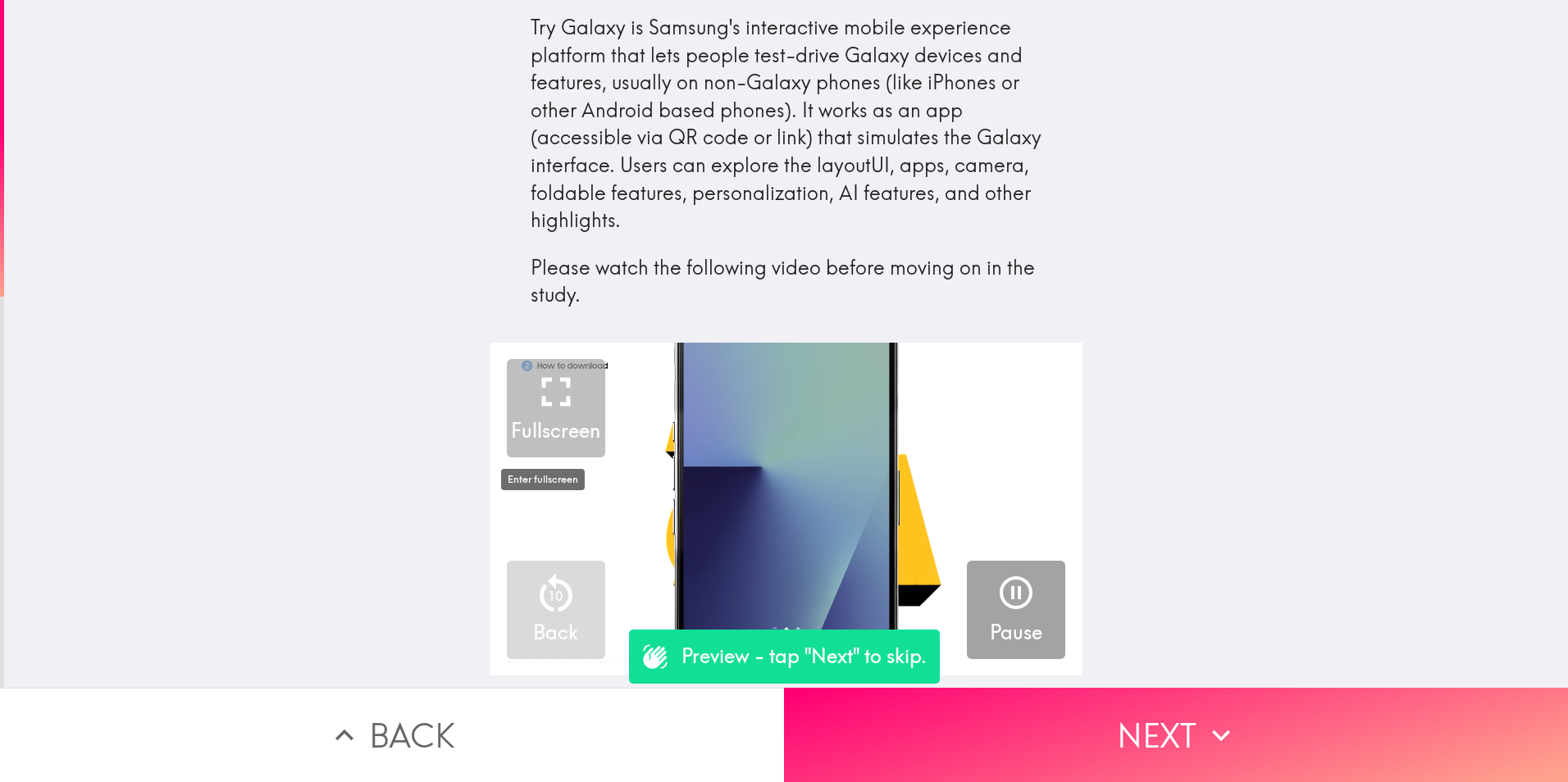
click at [544, 390] on icon "button" at bounding box center [556, 392] width 49 height 49
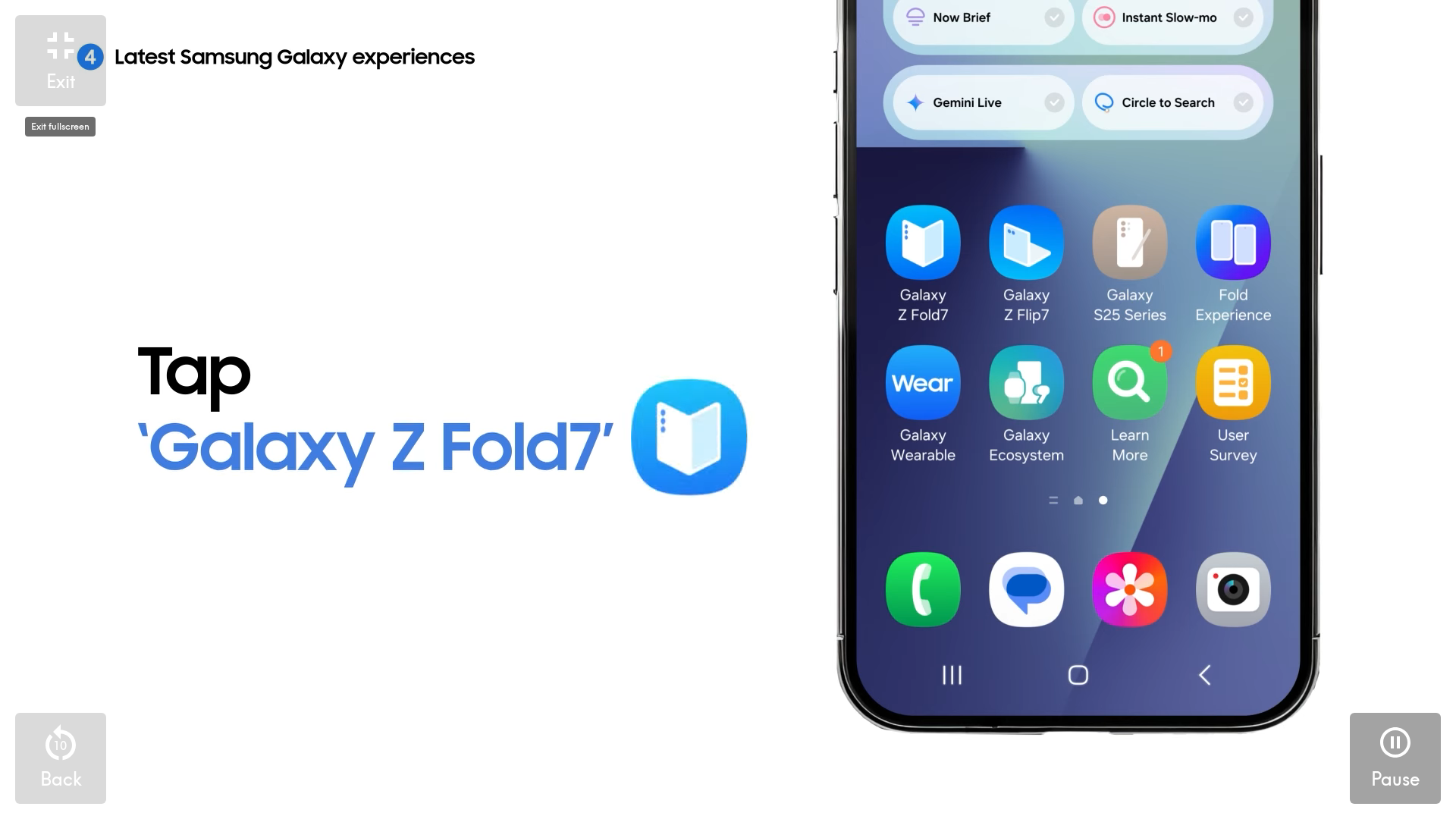
drag, startPoint x: 87, startPoint y: 75, endPoint x: 84, endPoint y: 18, distance: 57.1
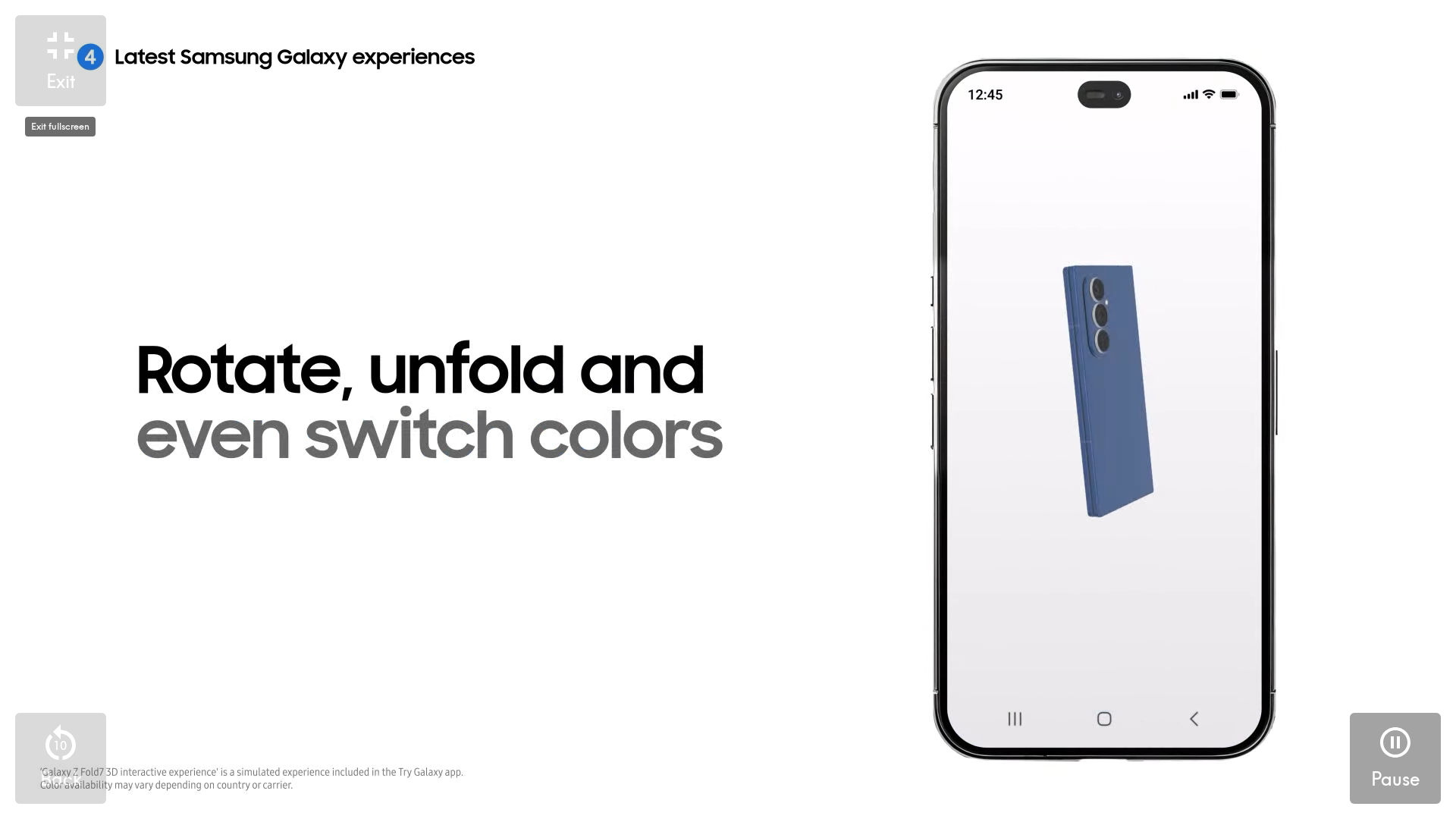
click at [87, 75] on button "Exit" at bounding box center [60, 60] width 91 height 91
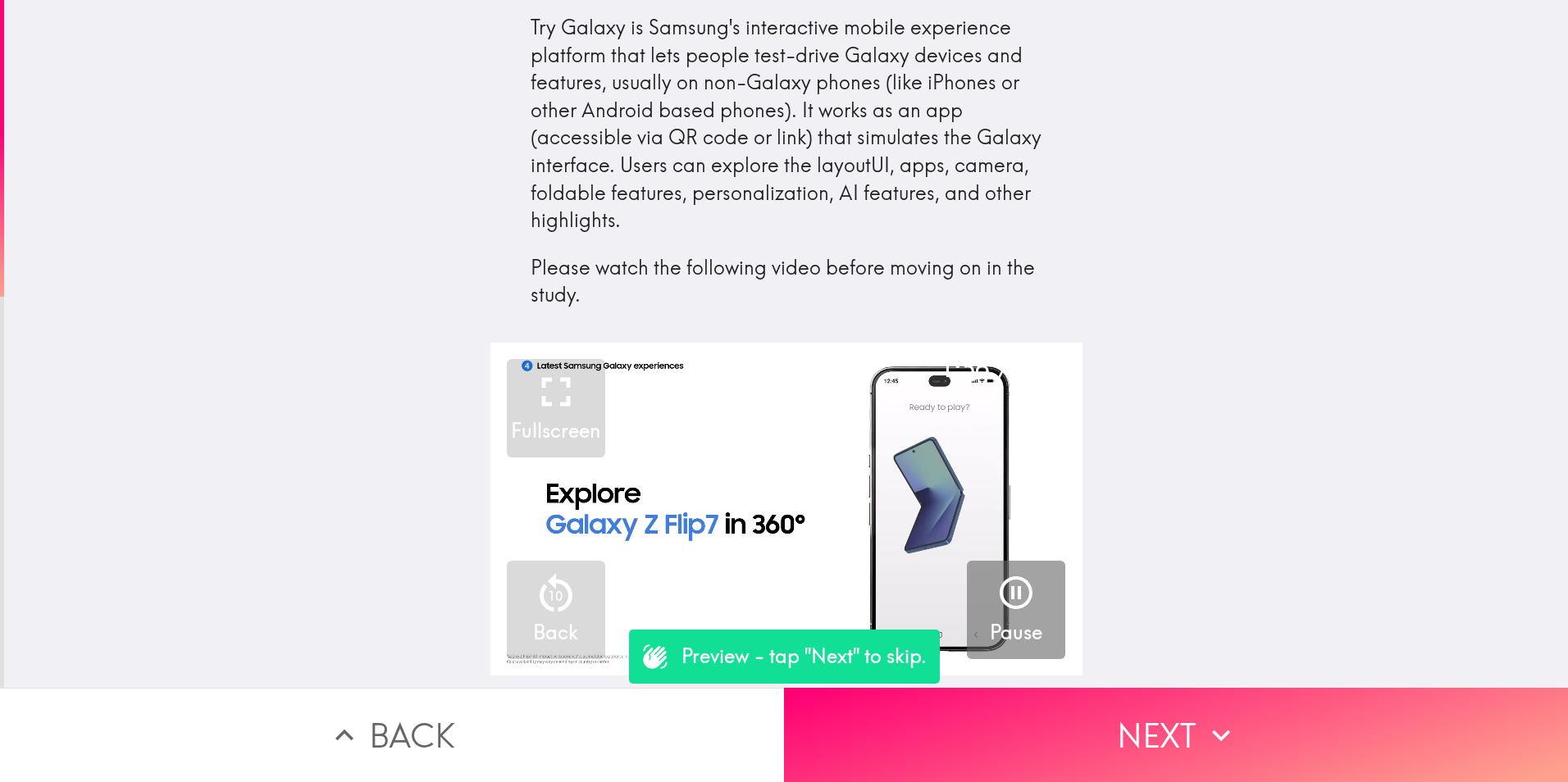
click at [1023, 597] on icon "button" at bounding box center [1016, 593] width 40 height 40
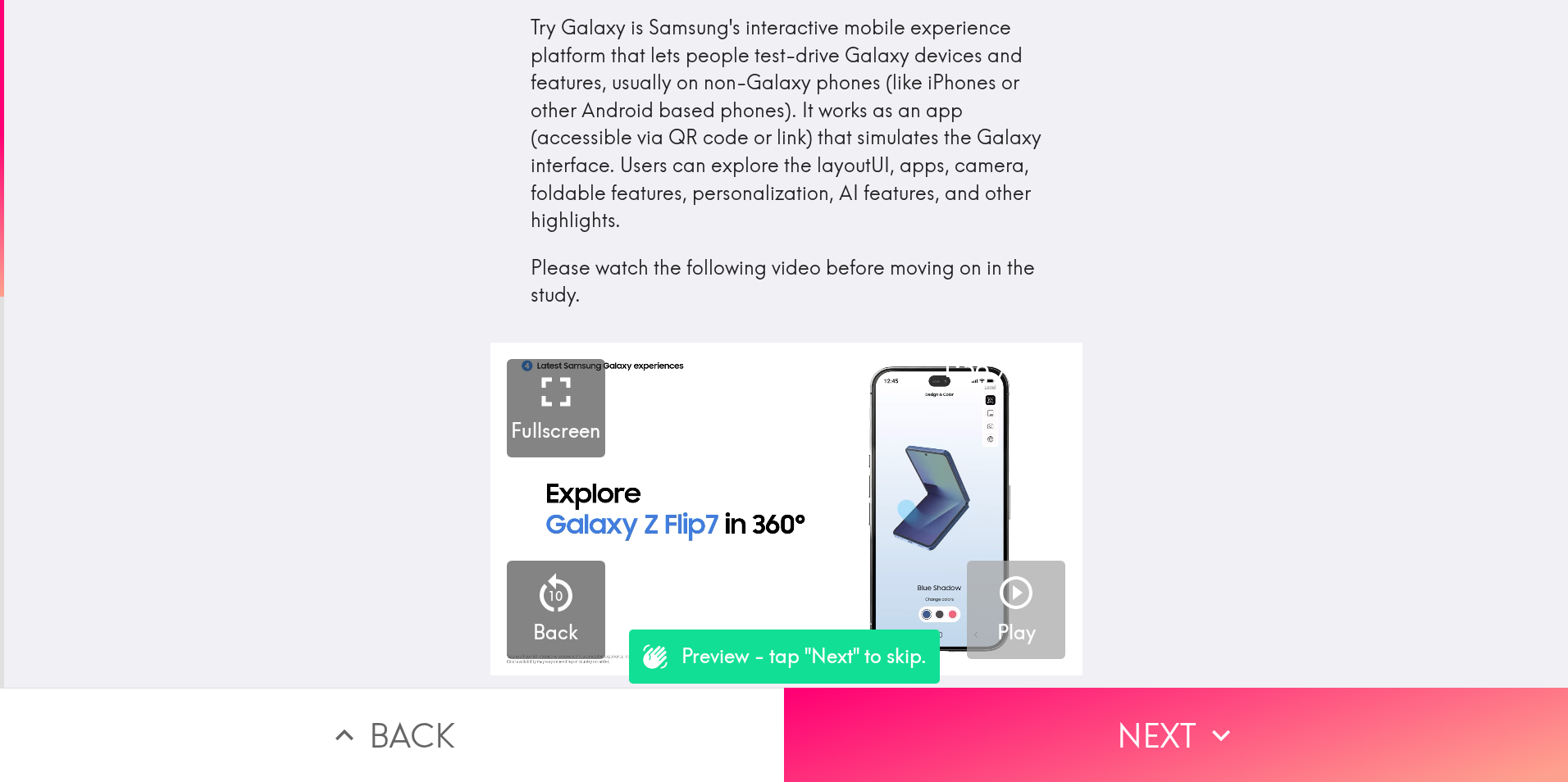
click at [1017, 611] on icon "button" at bounding box center [1016, 593] width 40 height 40
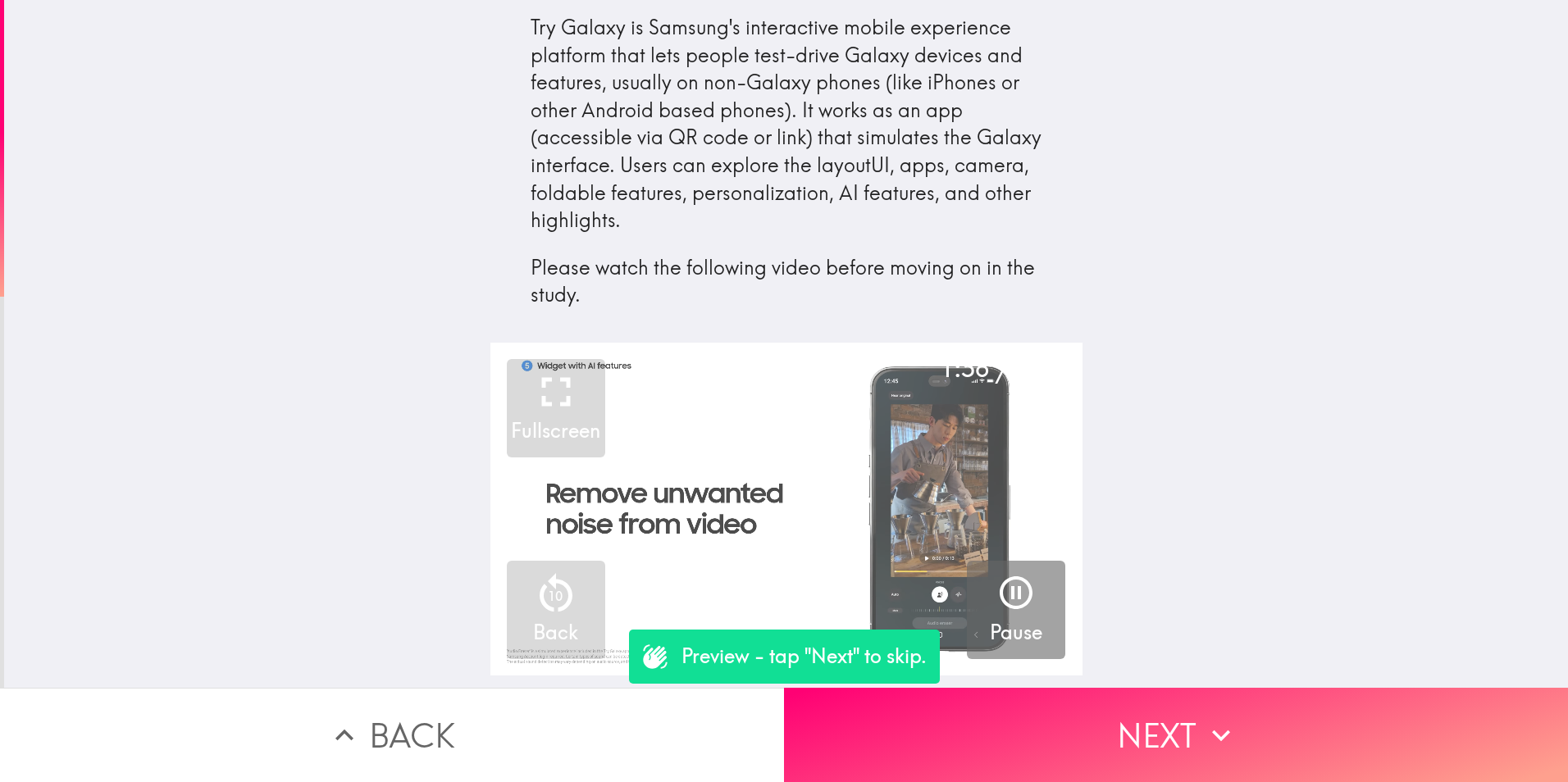
click at [897, 529] on video "button" at bounding box center [786, 509] width 592 height 333
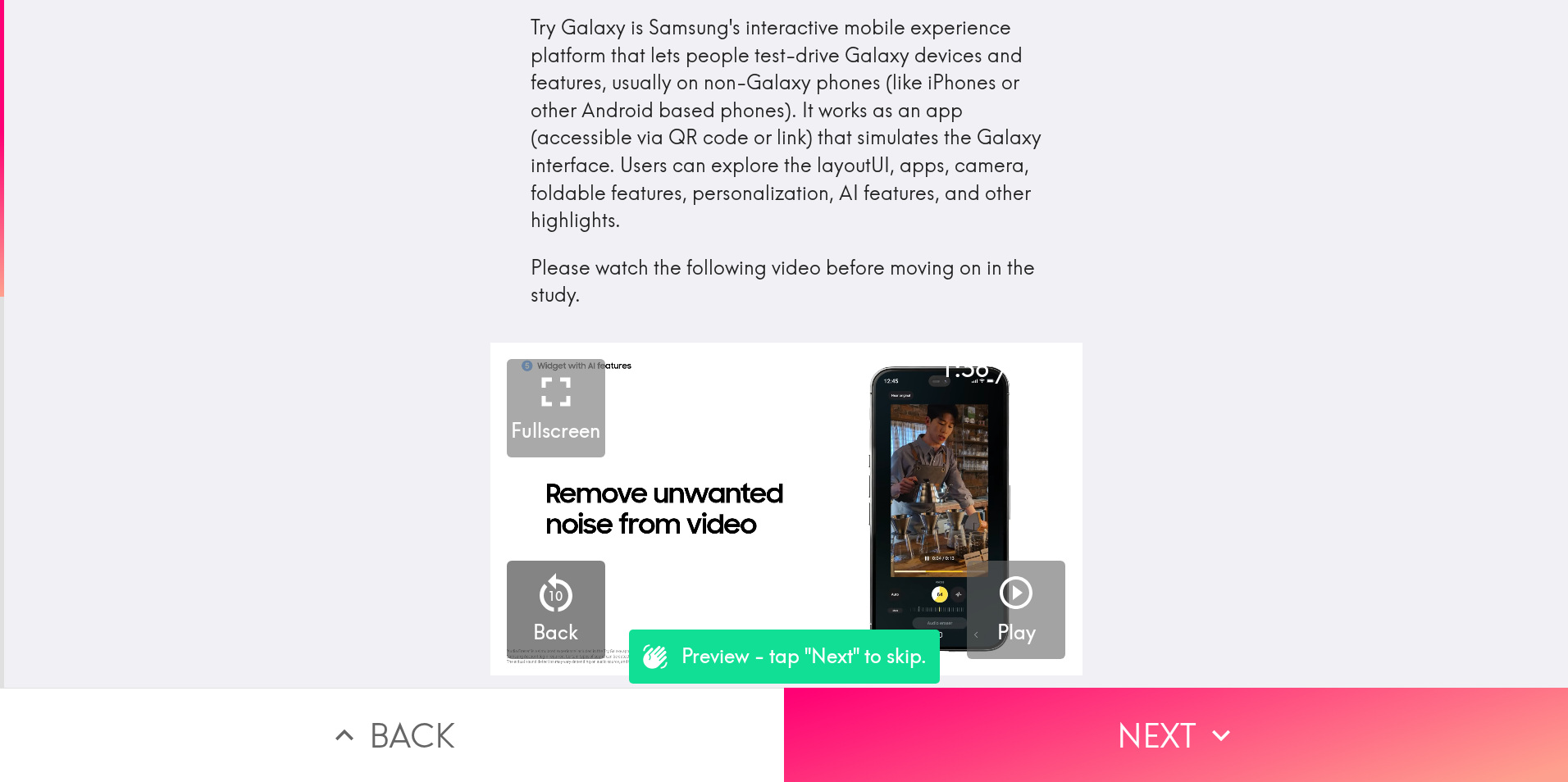
drag, startPoint x: 554, startPoint y: 384, endPoint x: 557, endPoint y: 444, distance: 60.1
click at [554, 384] on icon "button" at bounding box center [556, 392] width 49 height 49
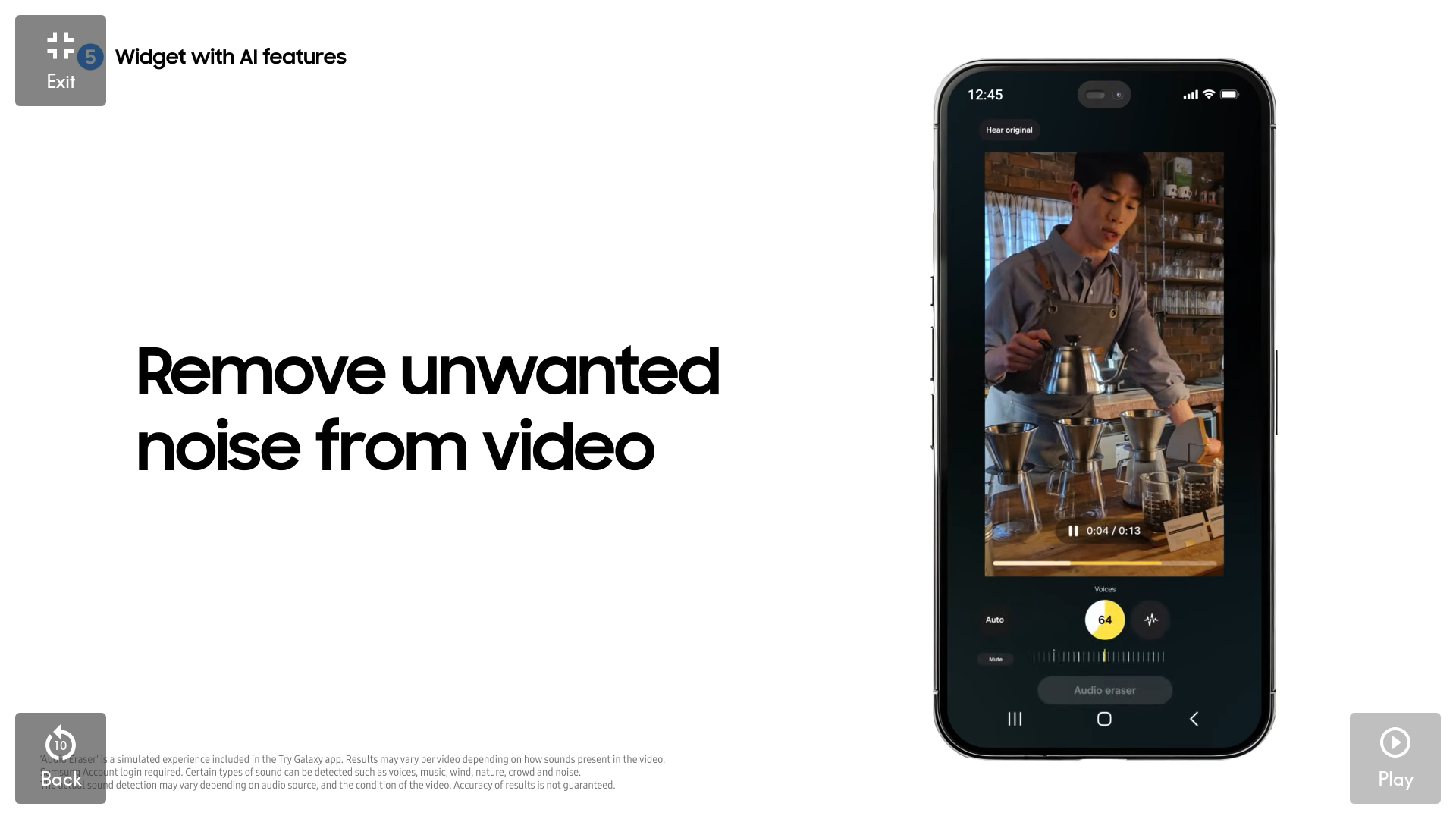
click at [1384, 722] on div "button" at bounding box center [1395, 745] width 37 height 43
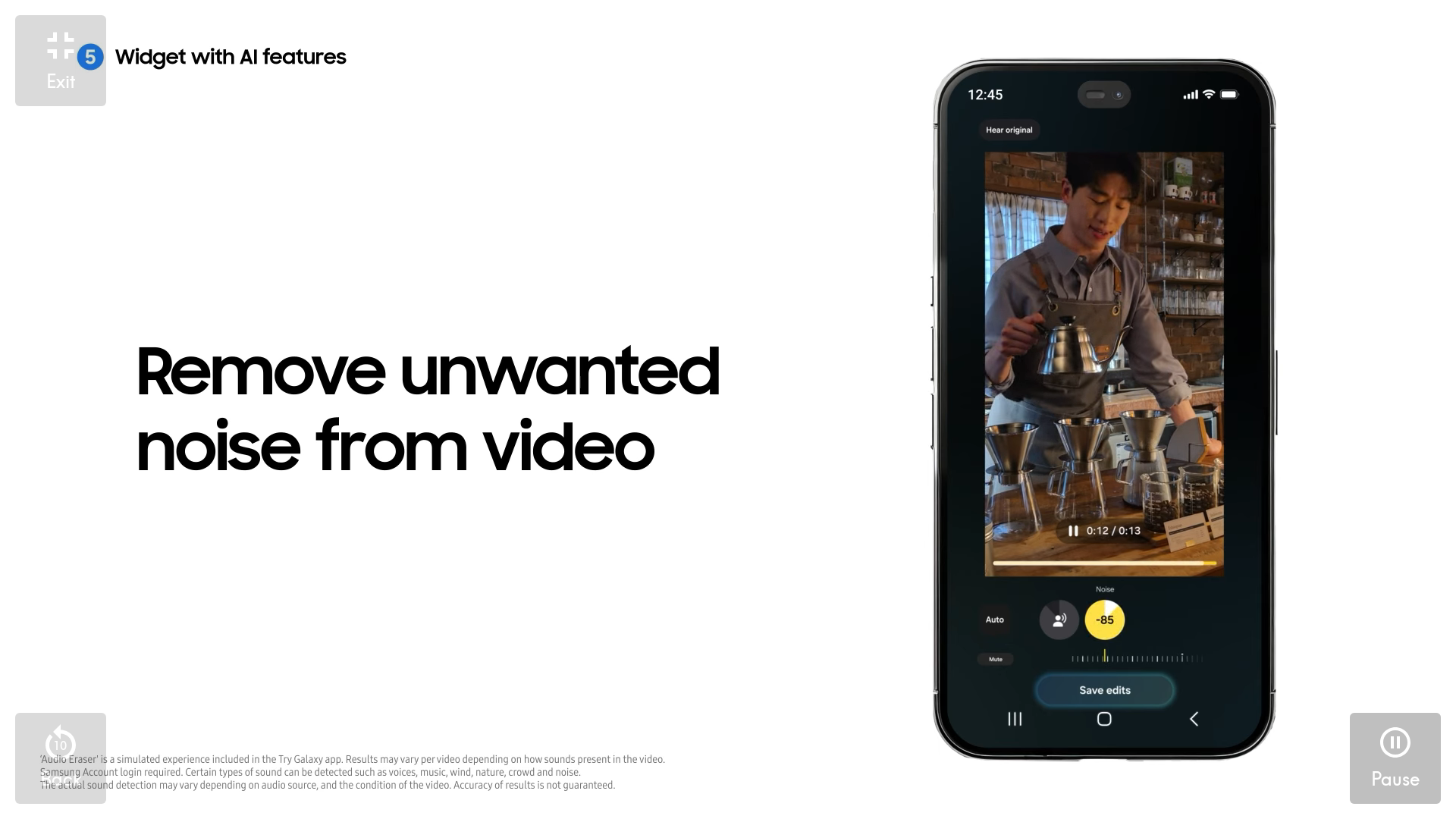
click at [1422, 722] on button "Pause" at bounding box center [1395, 758] width 91 height 91
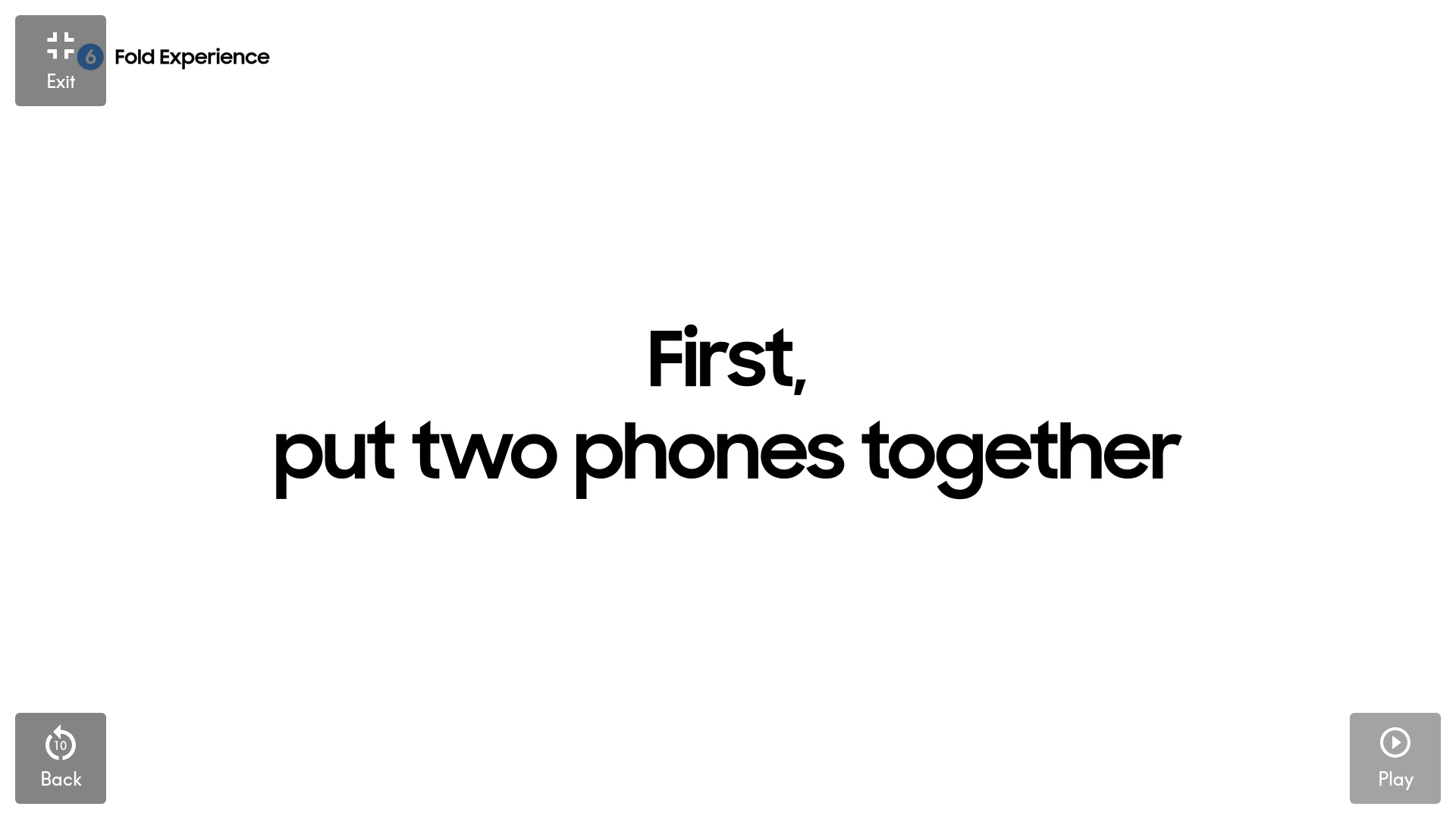
click at [1391, 722] on h5 "Play" at bounding box center [1395, 779] width 36 height 26
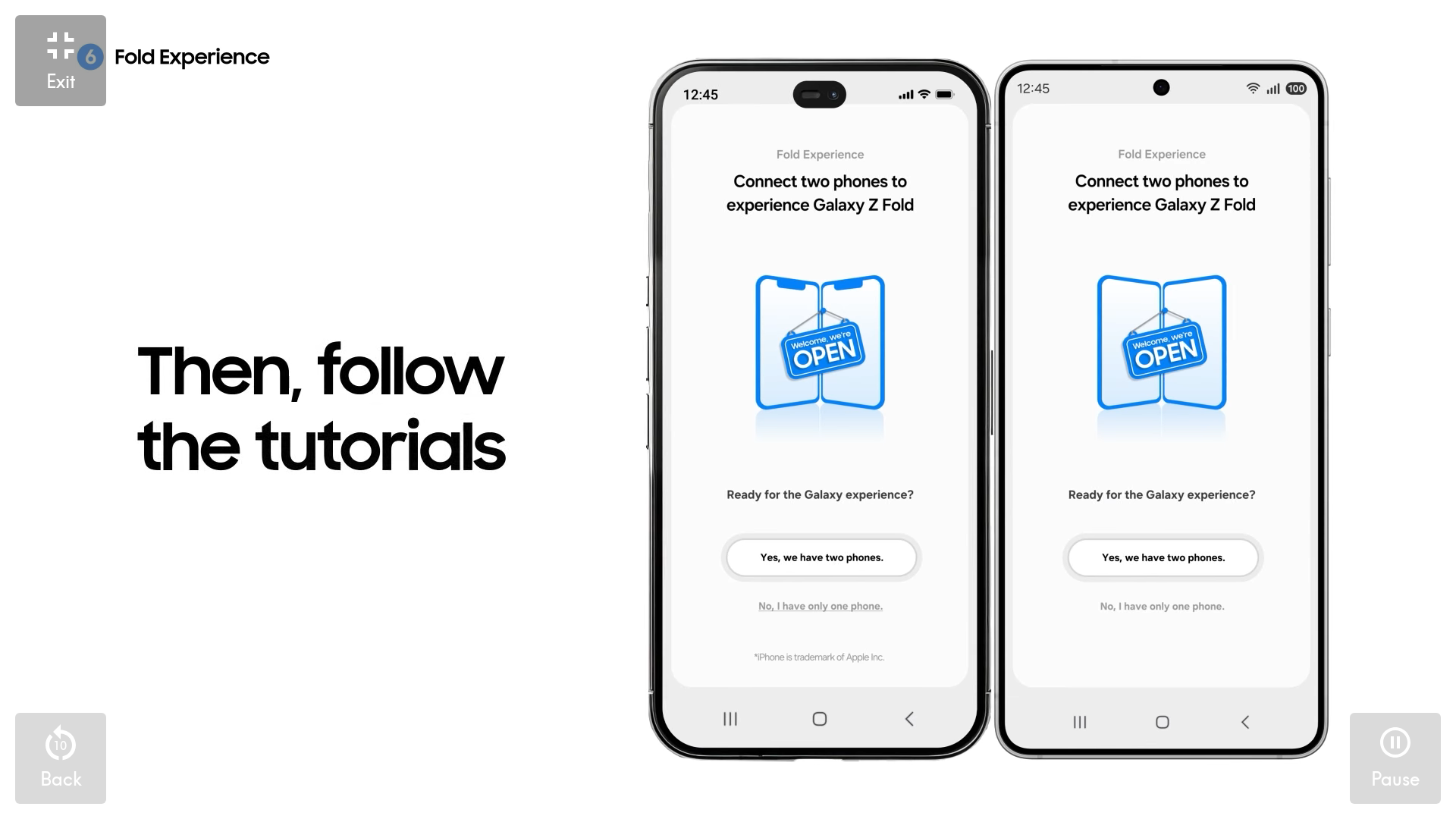
click at [48, 56] on icon "button" at bounding box center [61, 46] width 46 height 46
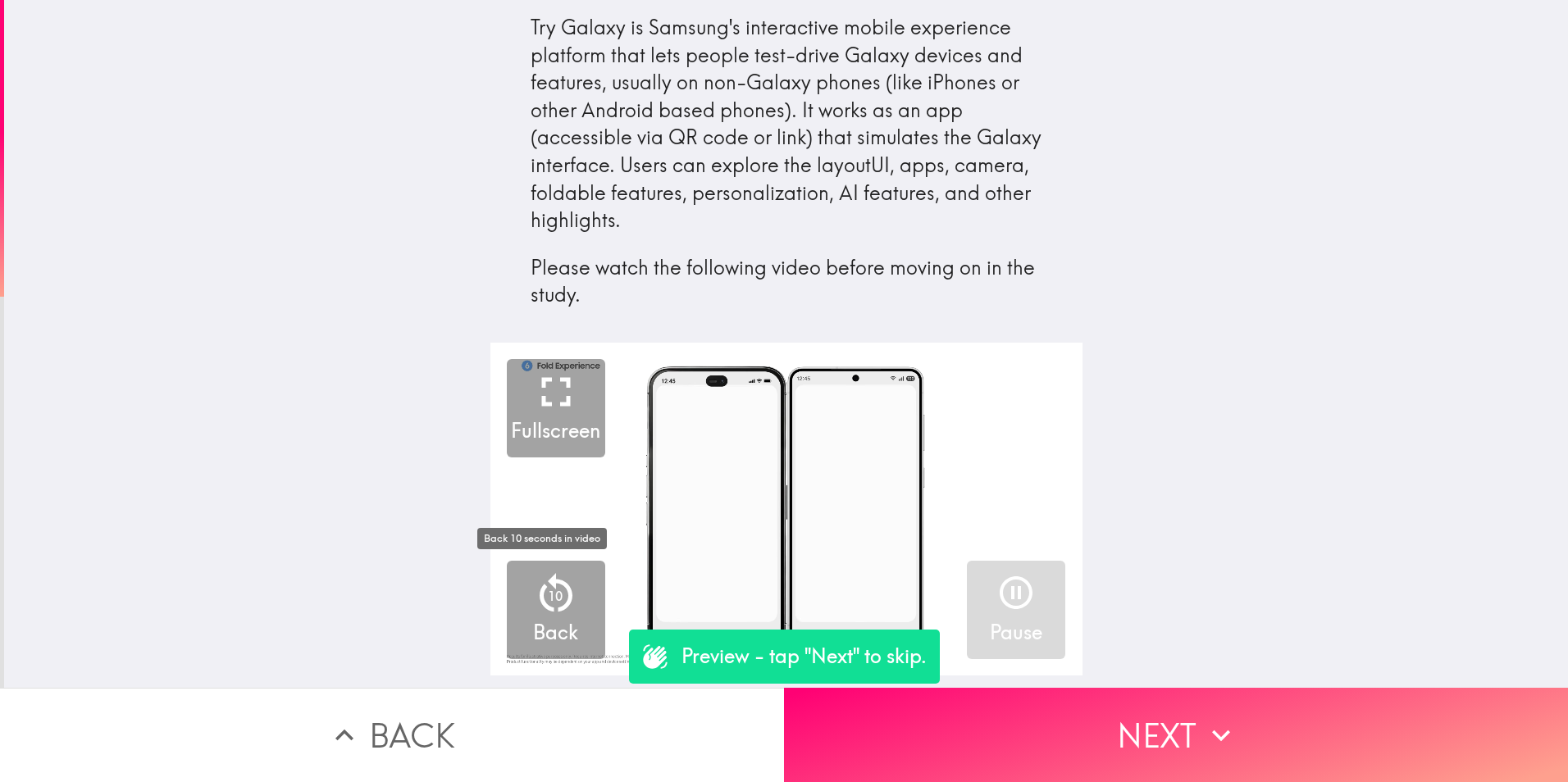
click at [571, 625] on button "10 Back" at bounding box center [555, 610] width 98 height 98
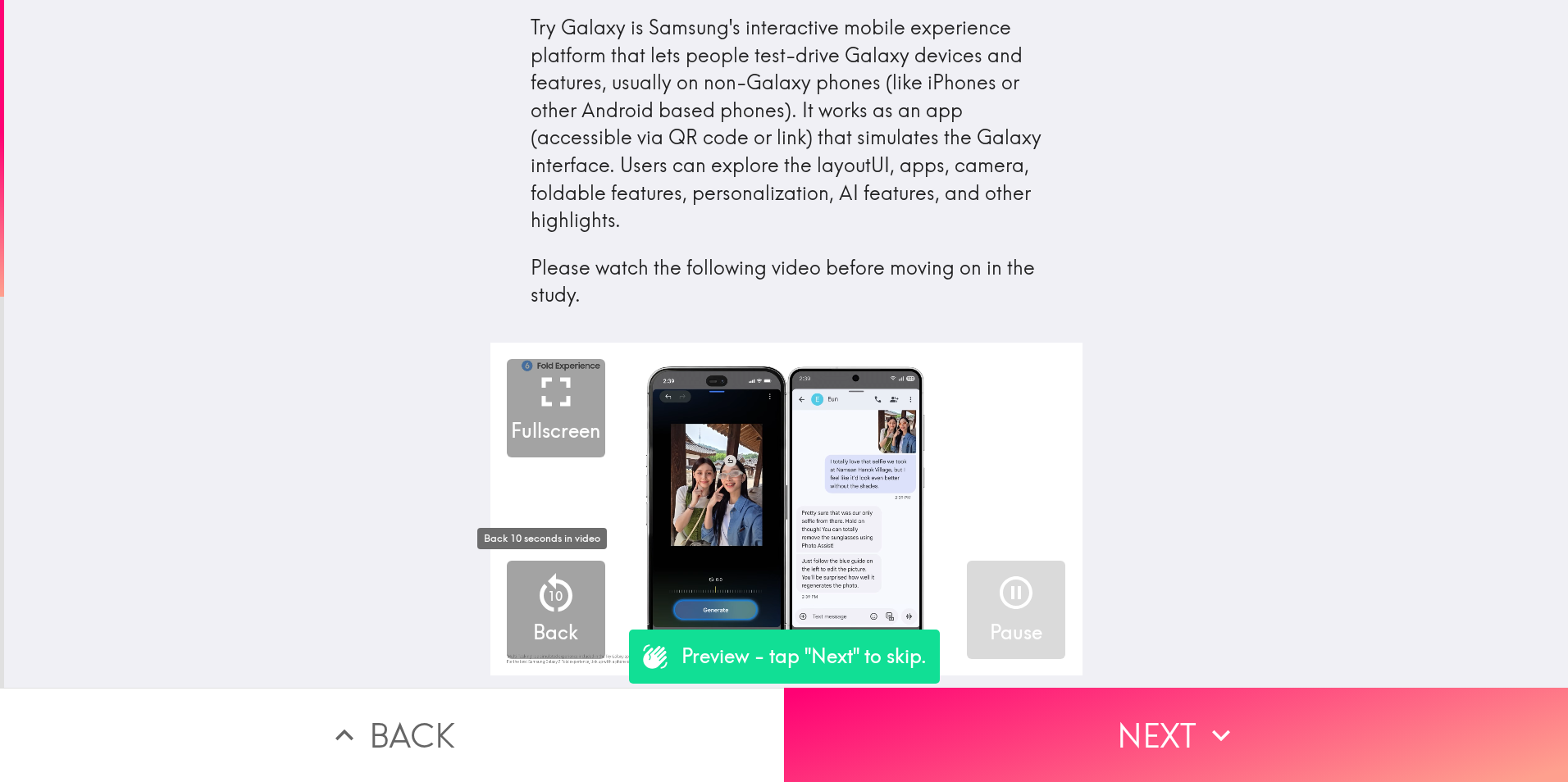
click at [571, 625] on button "10 Back" at bounding box center [555, 610] width 98 height 98
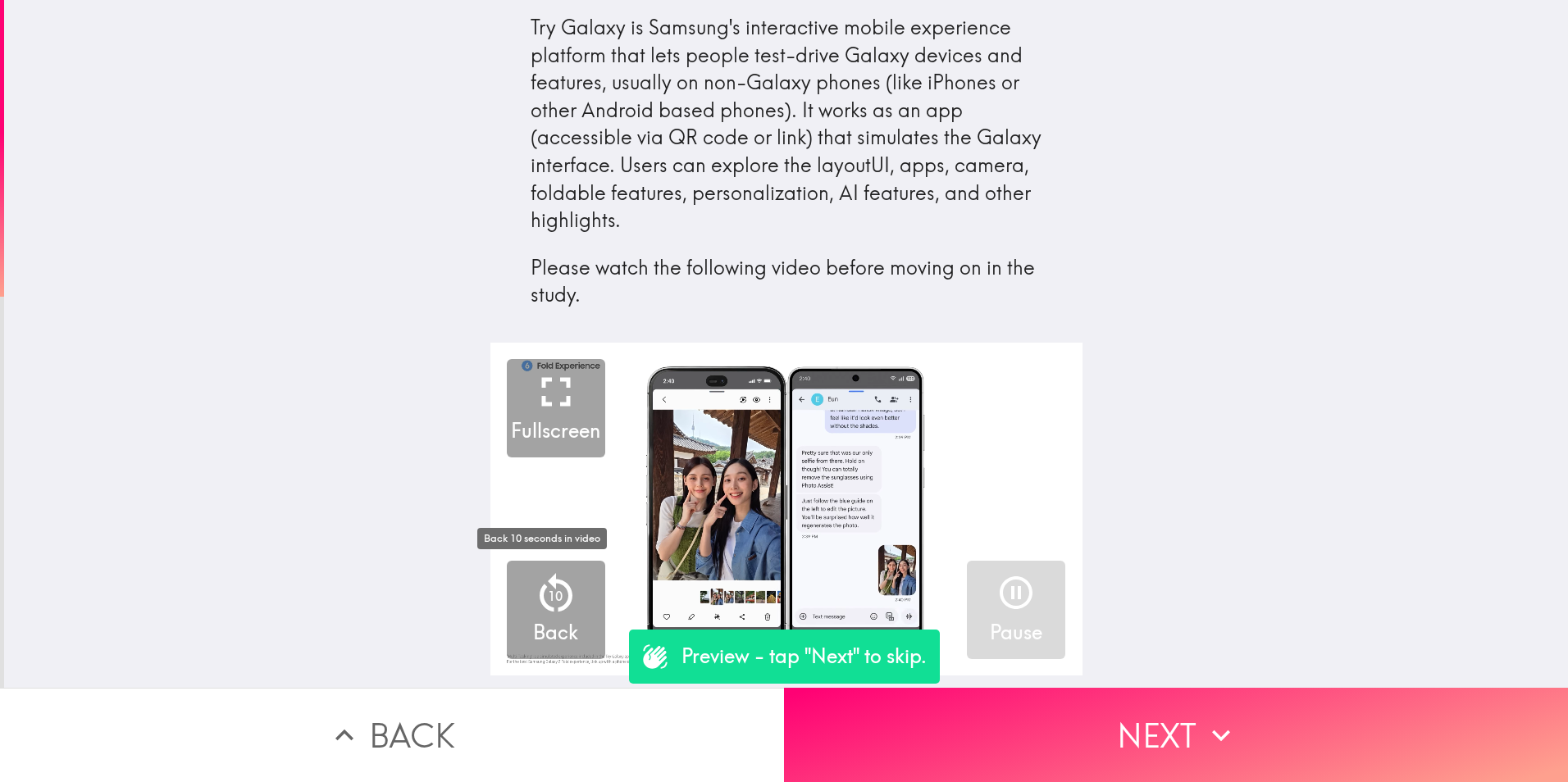
click at [571, 625] on button "10 Back" at bounding box center [555, 610] width 98 height 98
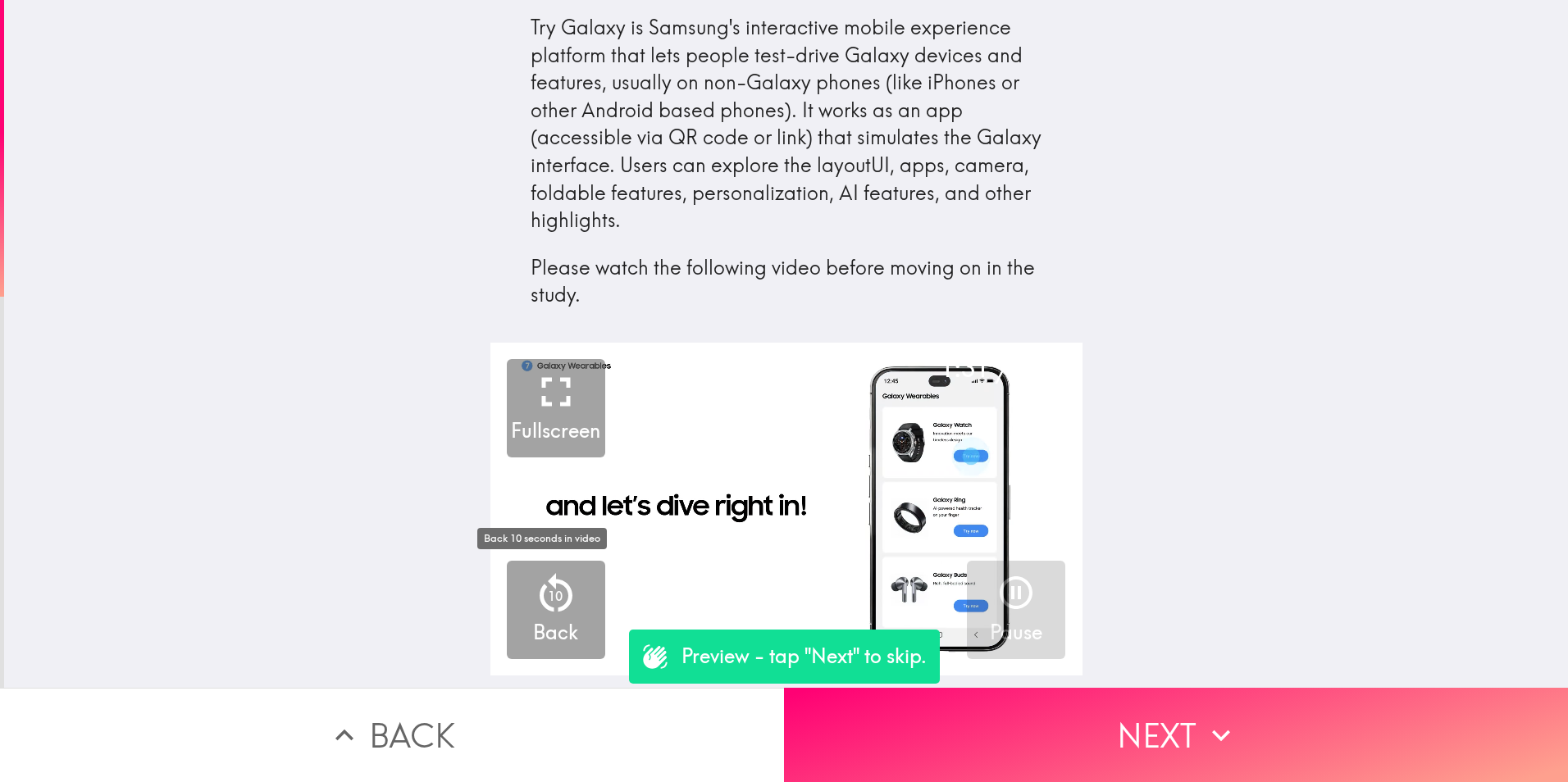
click at [571, 625] on button "10 Back" at bounding box center [555, 610] width 98 height 98
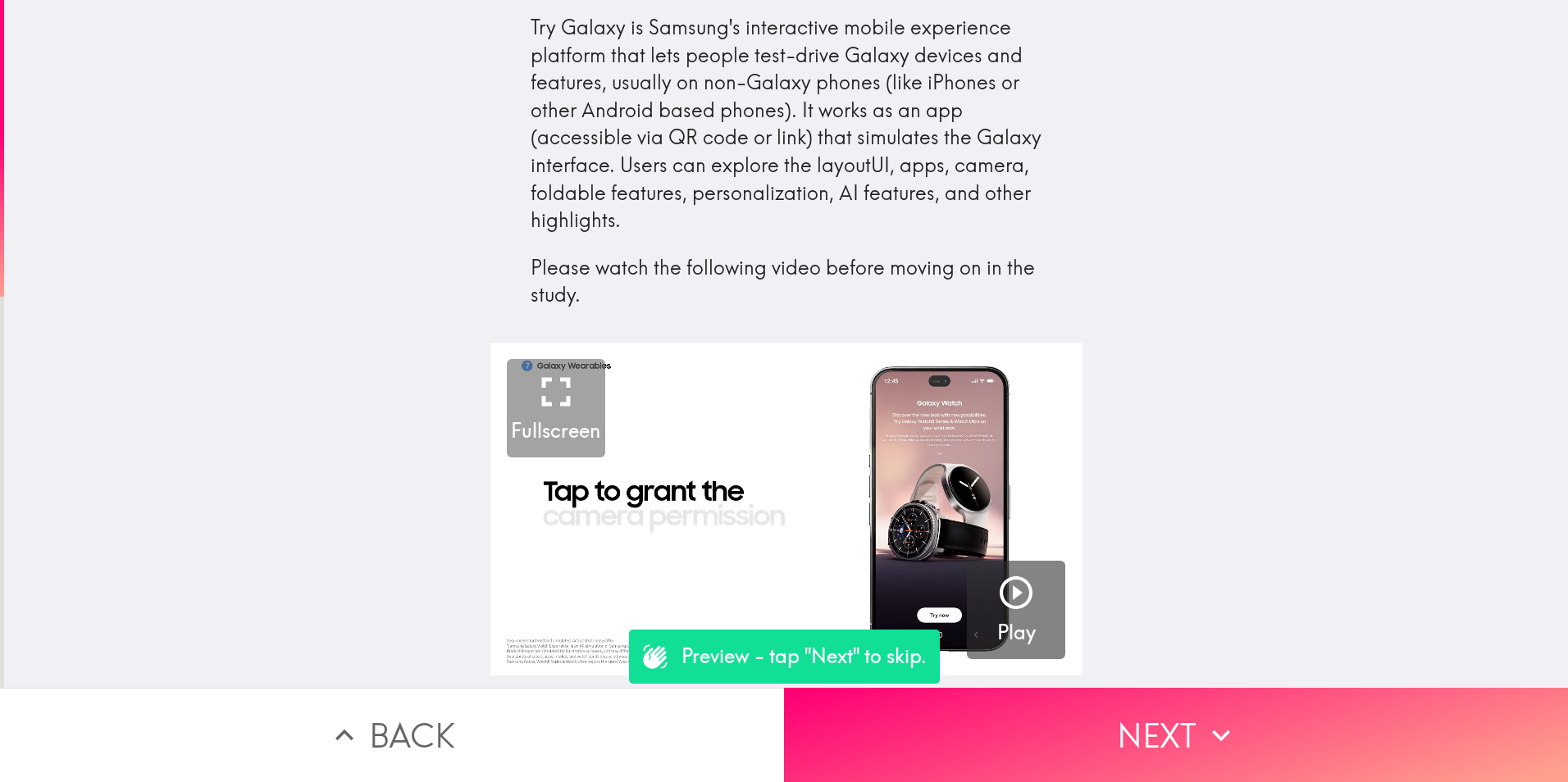
click at [736, 265] on p "Please watch the following video before moving on in the study." at bounding box center [786, 282] width 512 height 55
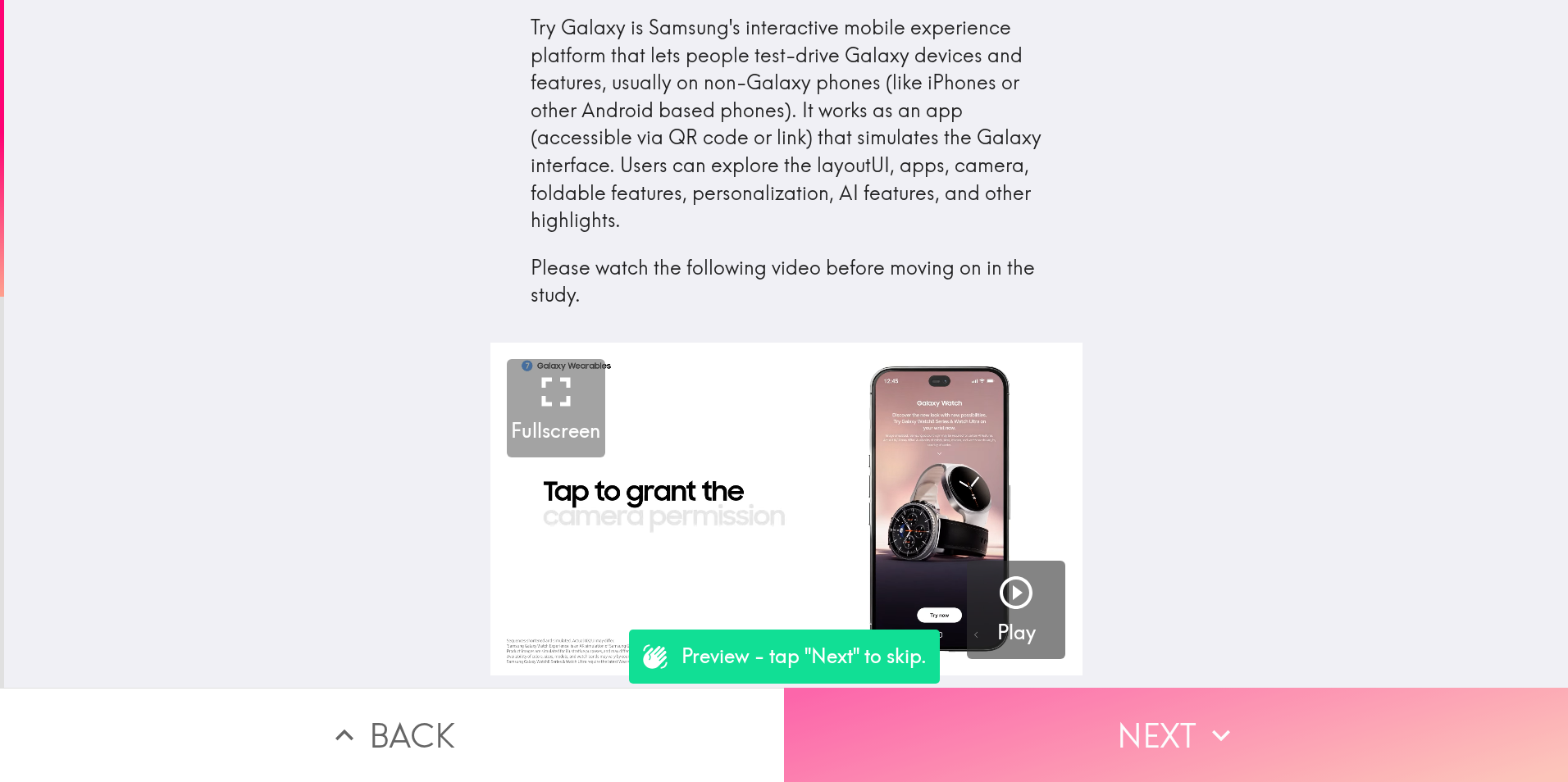
click at [1201, 703] on button "Next" at bounding box center [1175, 735] width 784 height 94
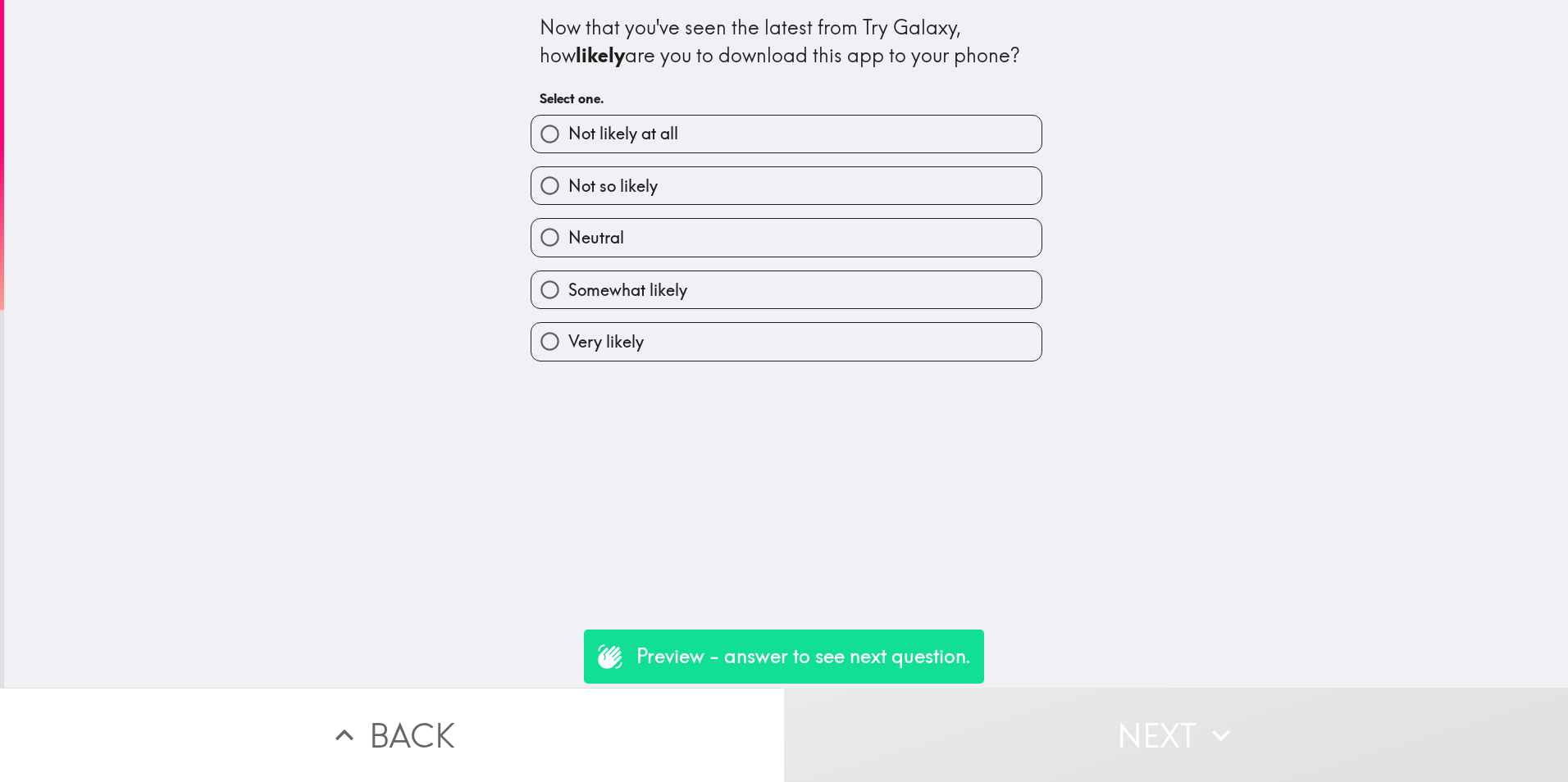
click at [683, 183] on label "Not so likely" at bounding box center [786, 185] width 510 height 37
click at [569, 183] on input "Not so likely" at bounding box center [550, 185] width 37 height 37
radio input "true"
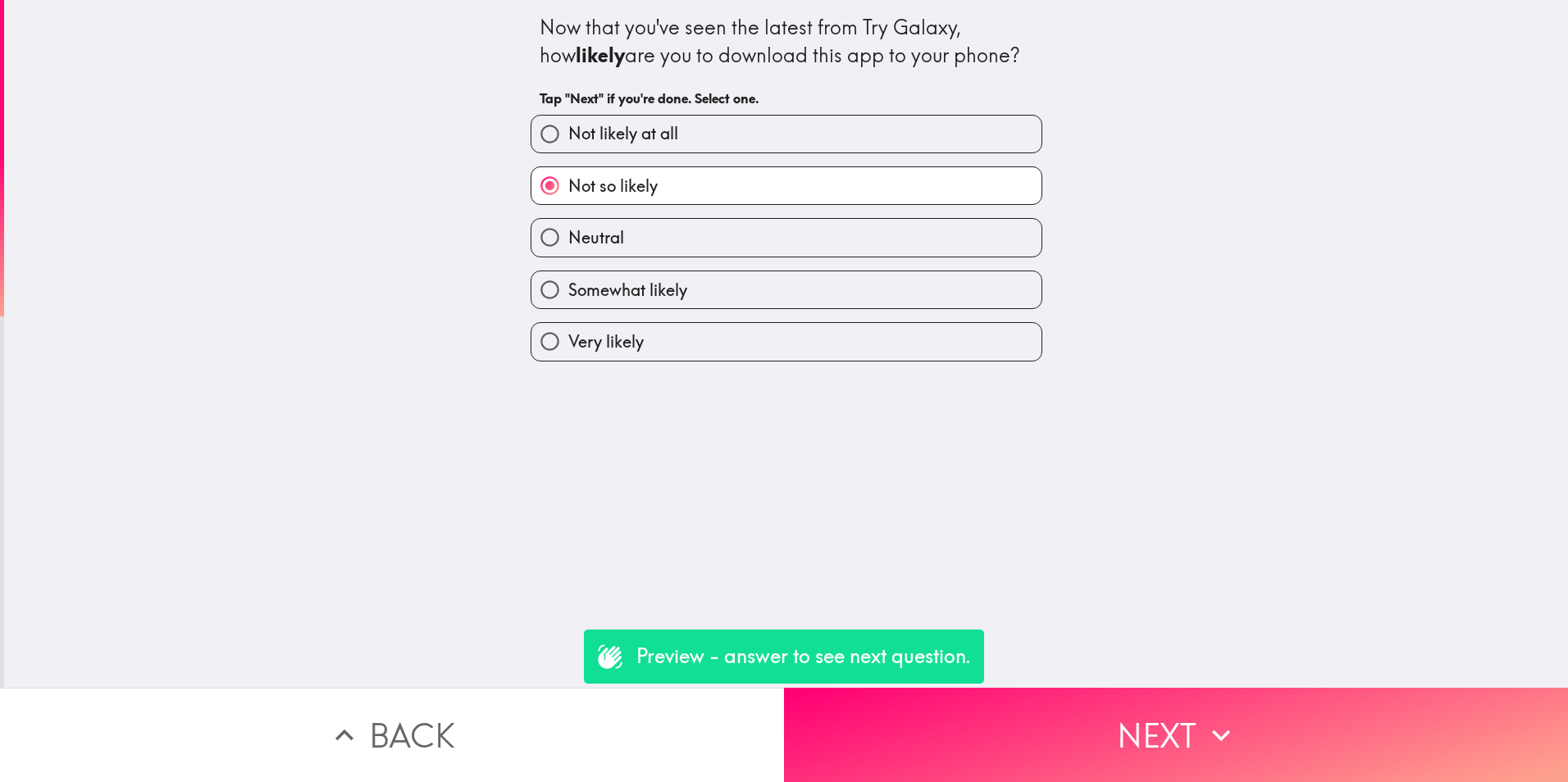
click at [609, 241] on span "Neutral" at bounding box center [597, 238] width 56 height 23
click at [569, 241] on input "Neutral" at bounding box center [550, 237] width 37 height 37
radio input "true"
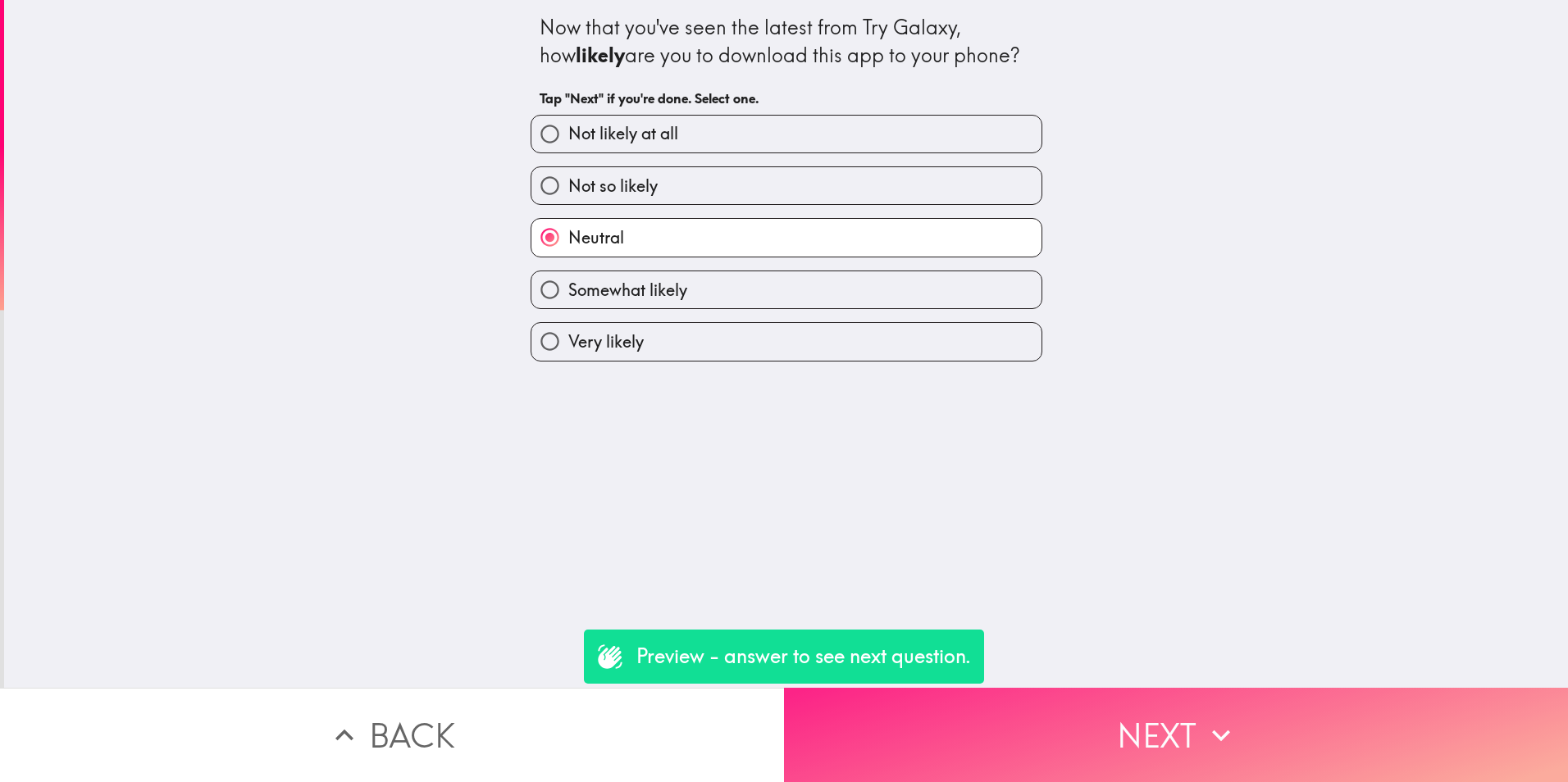
click at [1136, 747] on button "Next" at bounding box center [1175, 735] width 784 height 94
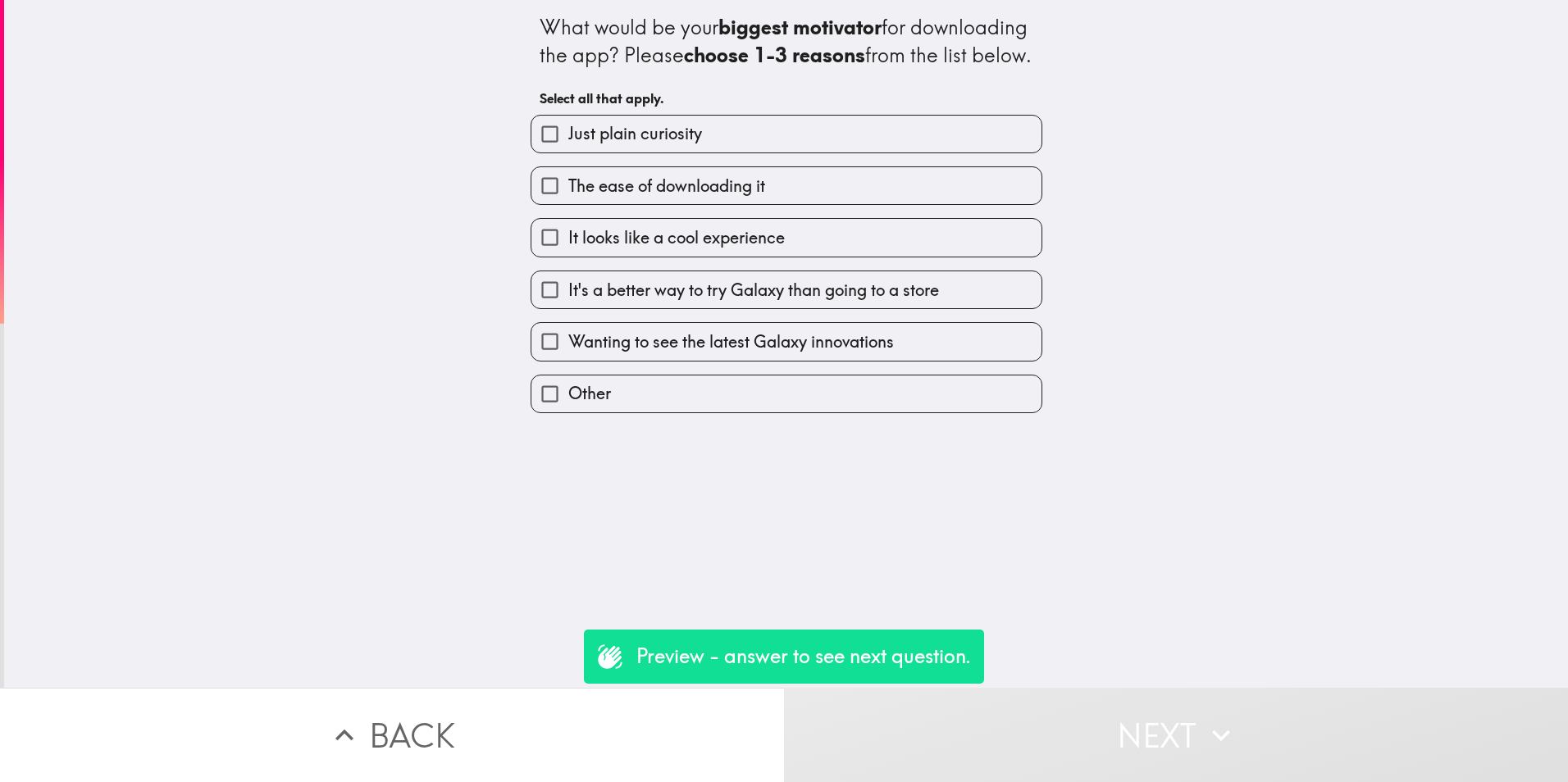
click at [653, 145] on span "Just plain curiosity" at bounding box center [635, 133] width 133 height 23
click at [569, 152] on input "Just plain curiosity" at bounding box center [550, 133] width 37 height 37
checkbox input "true"
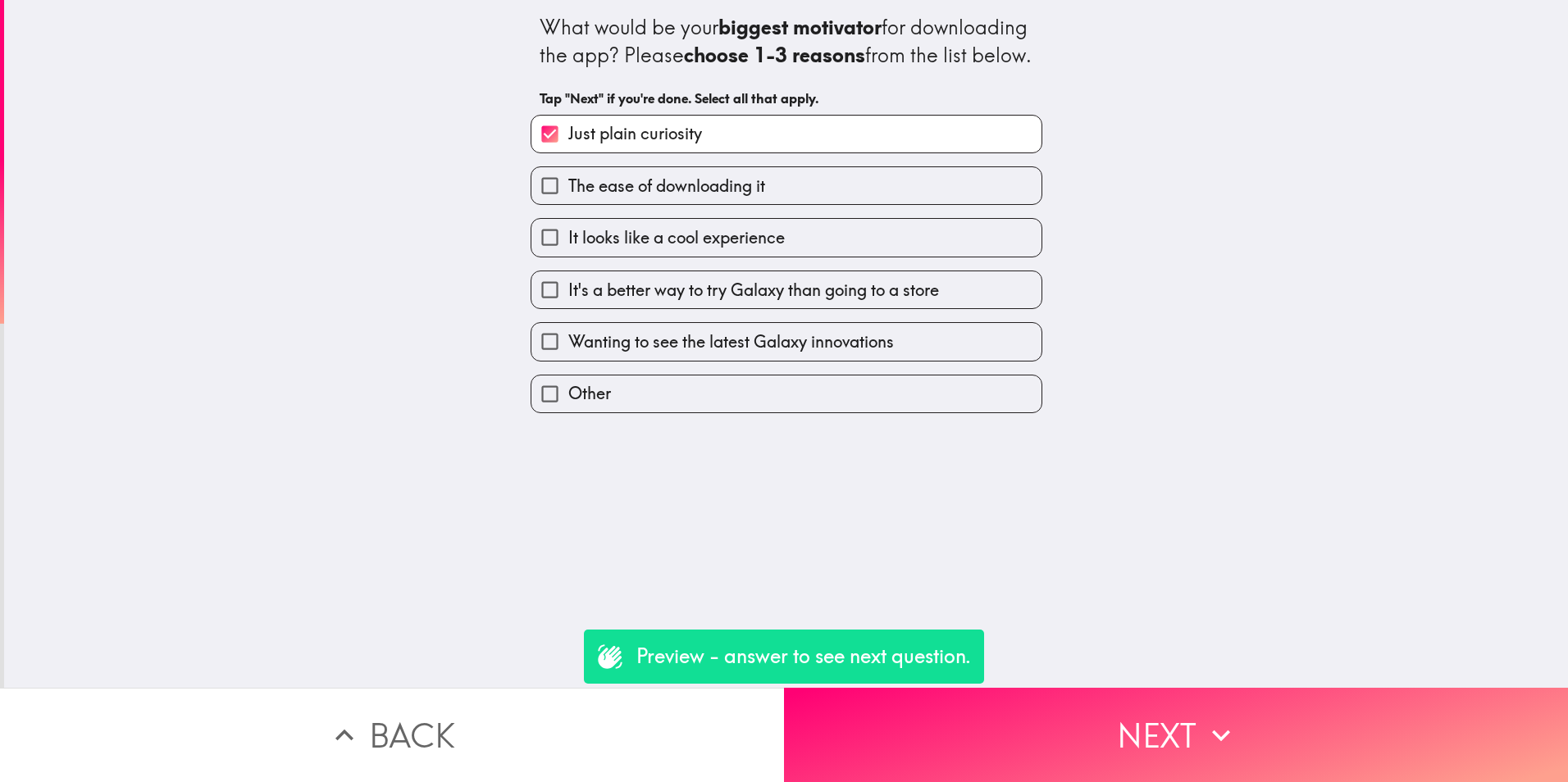
click at [705, 354] on span "Wanting to see the latest Galaxy innovations" at bounding box center [731, 342] width 325 height 23
click at [569, 360] on input "Wanting to see the latest Galaxy innovations" at bounding box center [550, 341] width 37 height 37
checkbox input "true"
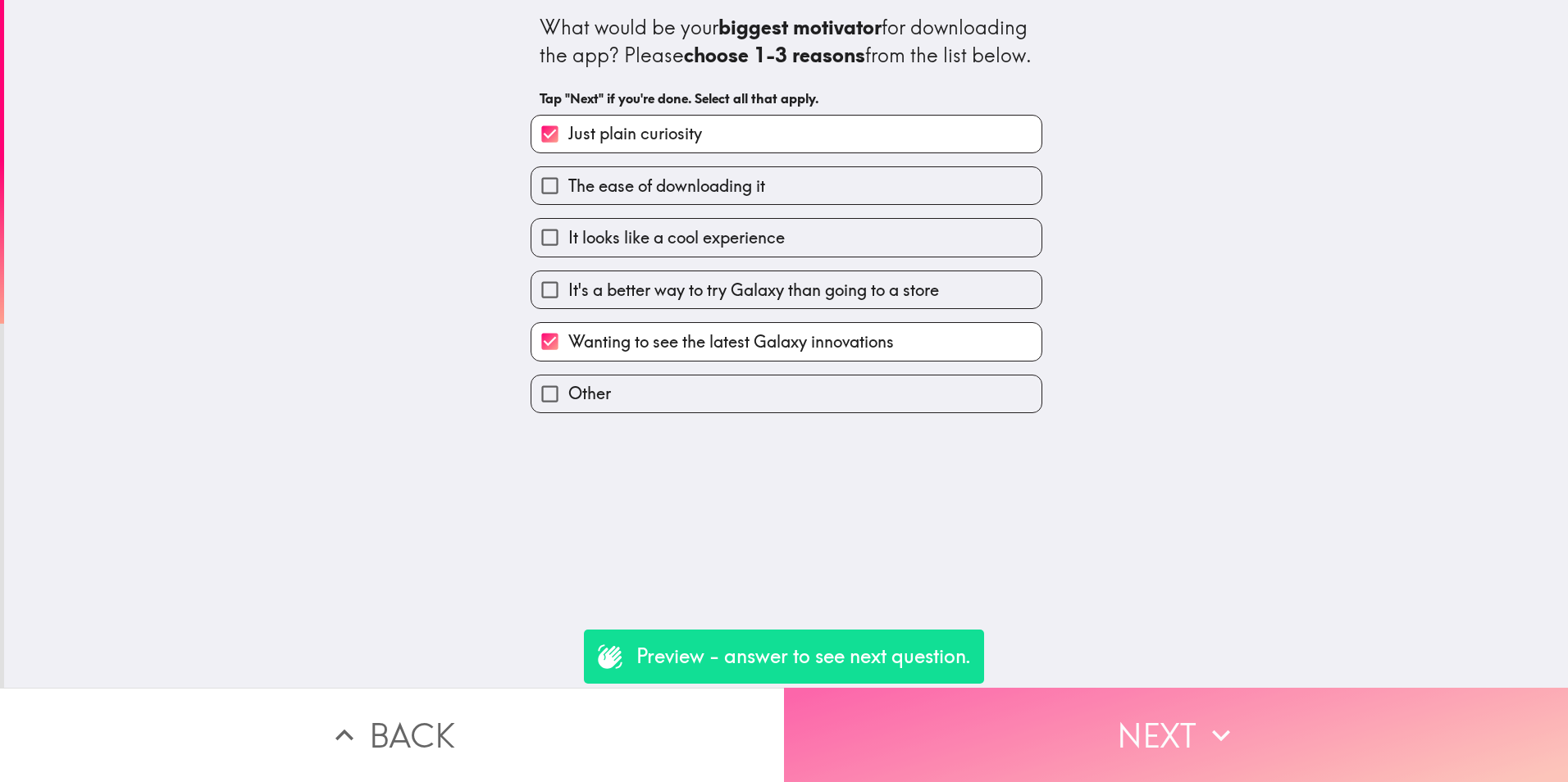
click at [1224, 728] on icon "button" at bounding box center [1221, 736] width 36 height 36
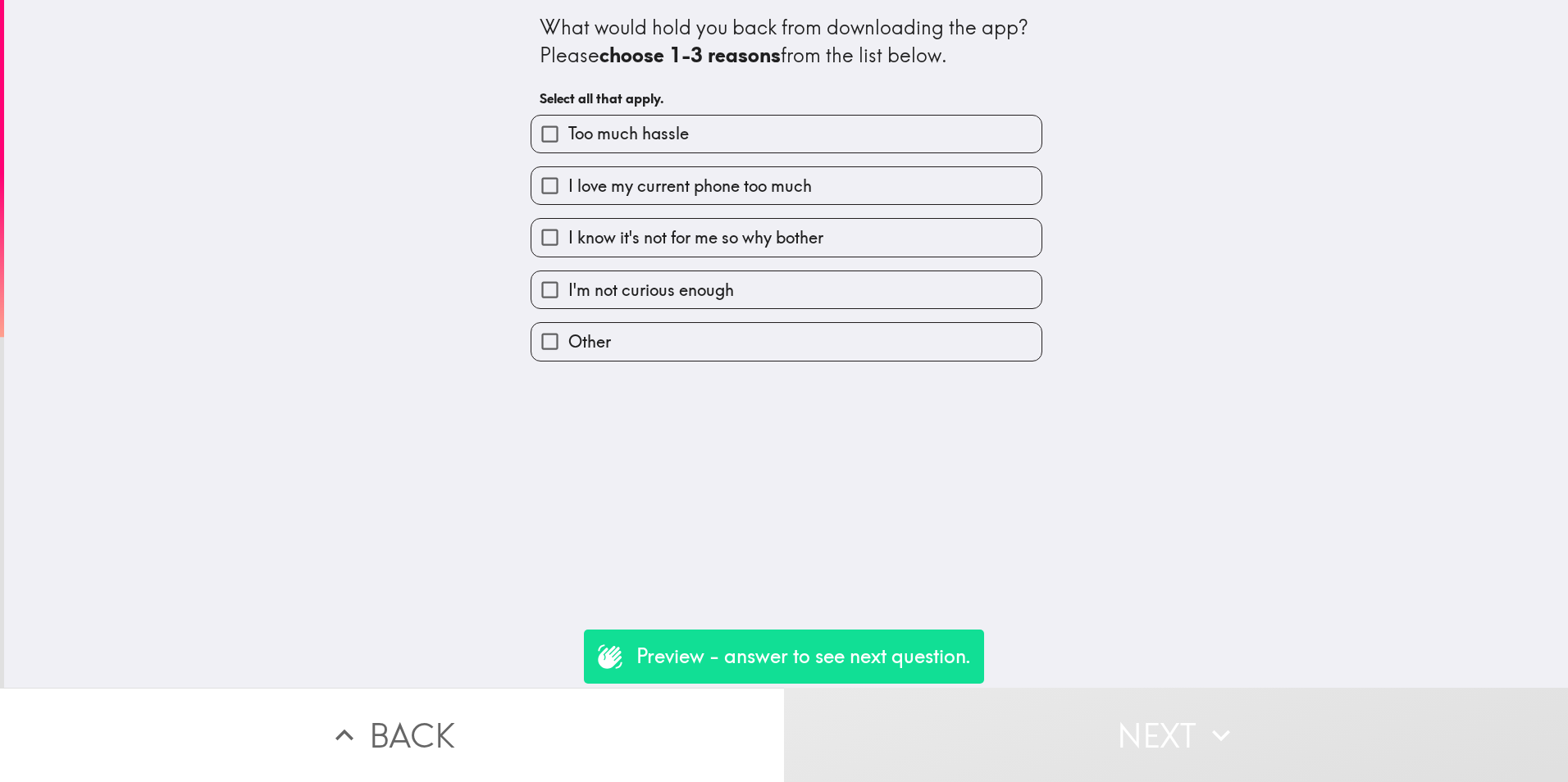
drag, startPoint x: 752, startPoint y: 133, endPoint x: 750, endPoint y: 152, distance: 19.1
click at [752, 132] on label "Too much hassle" at bounding box center [786, 133] width 510 height 37
click at [569, 132] on input "Too much hassle" at bounding box center [550, 133] width 37 height 37
checkbox input "true"
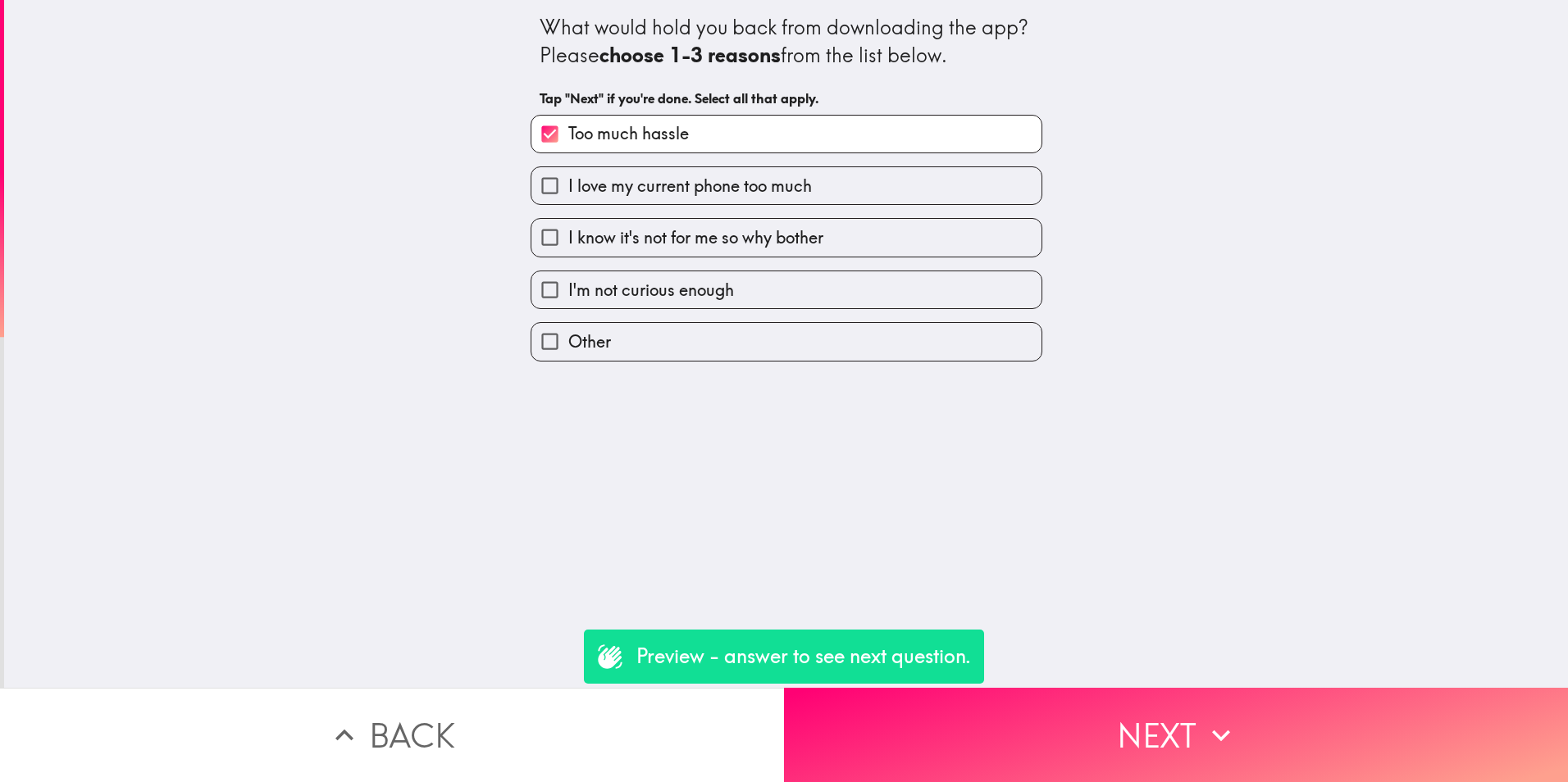
click at [706, 249] on span "I know it's not for me so why bother" at bounding box center [696, 238] width 255 height 23
click at [569, 249] on input "I know it's not for me so why bother" at bounding box center [550, 237] width 37 height 37
checkbox input "true"
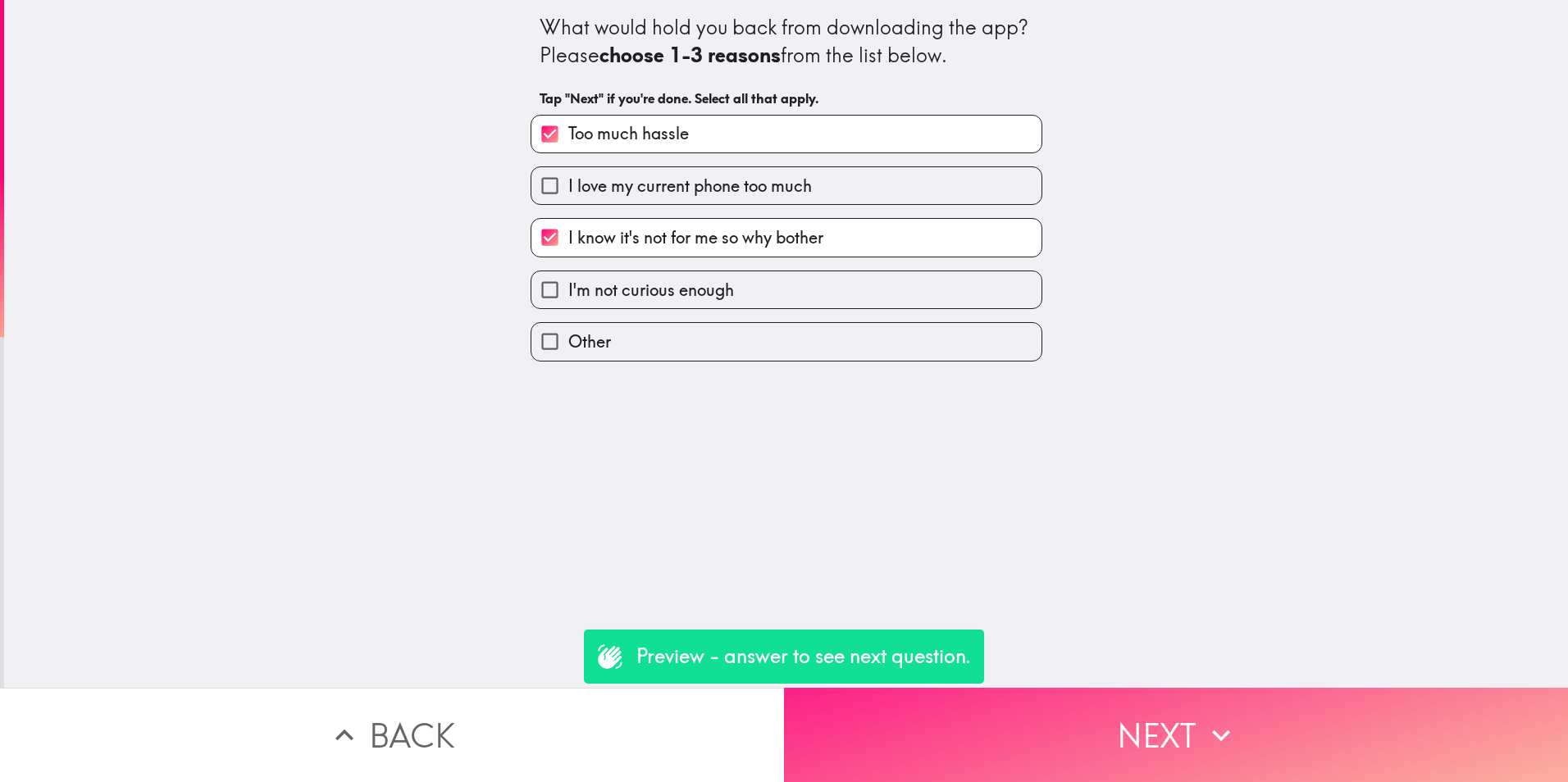
click at [1119, 713] on button "Next" at bounding box center [1175, 735] width 784 height 94
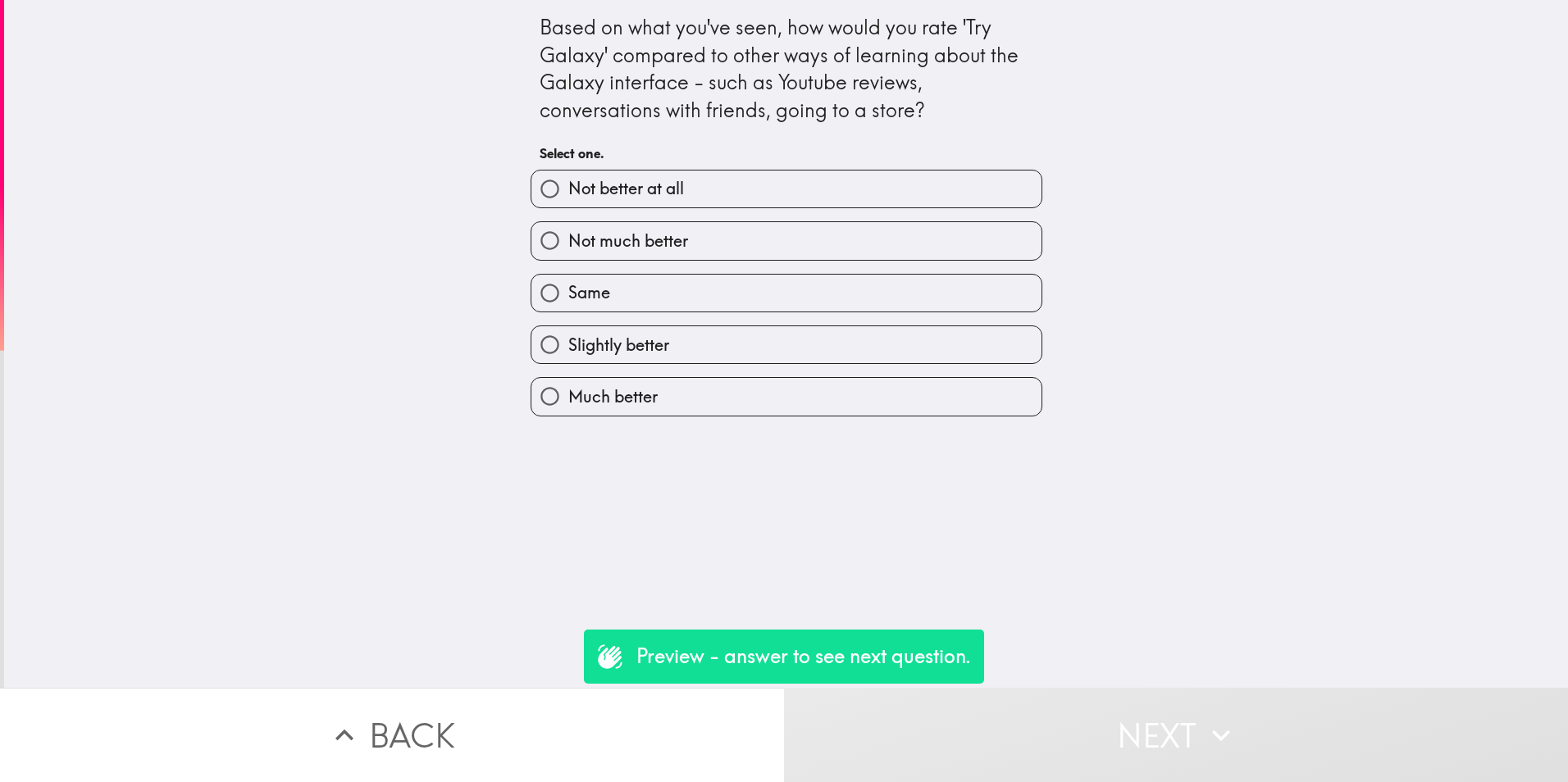
click at [651, 342] on span "Slightly better" at bounding box center [619, 345] width 101 height 23
click at [569, 342] on input "Slightly better" at bounding box center [550, 344] width 37 height 37
radio input "true"
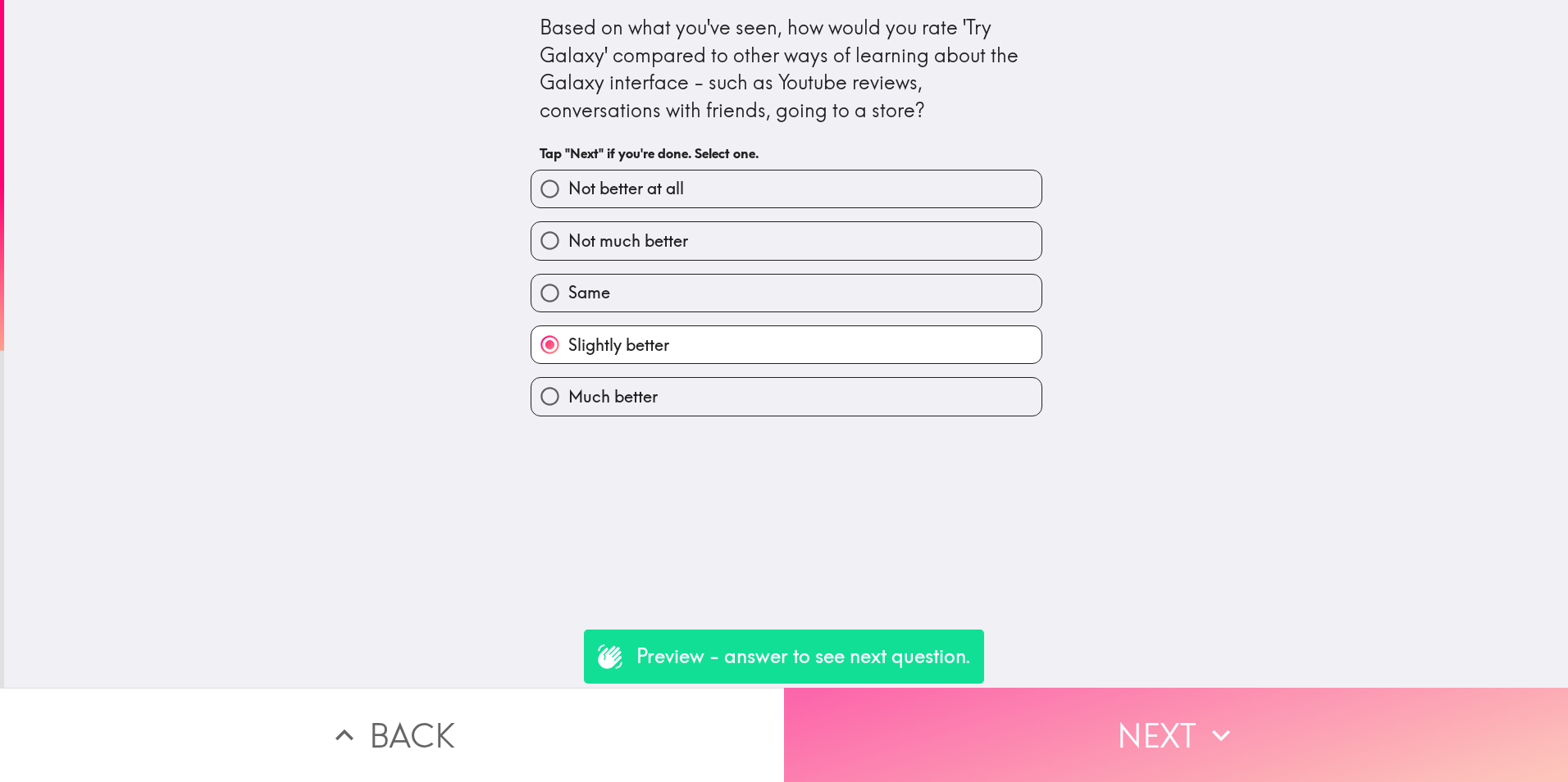
click at [1149, 705] on button "Next" at bounding box center [1175, 735] width 784 height 94
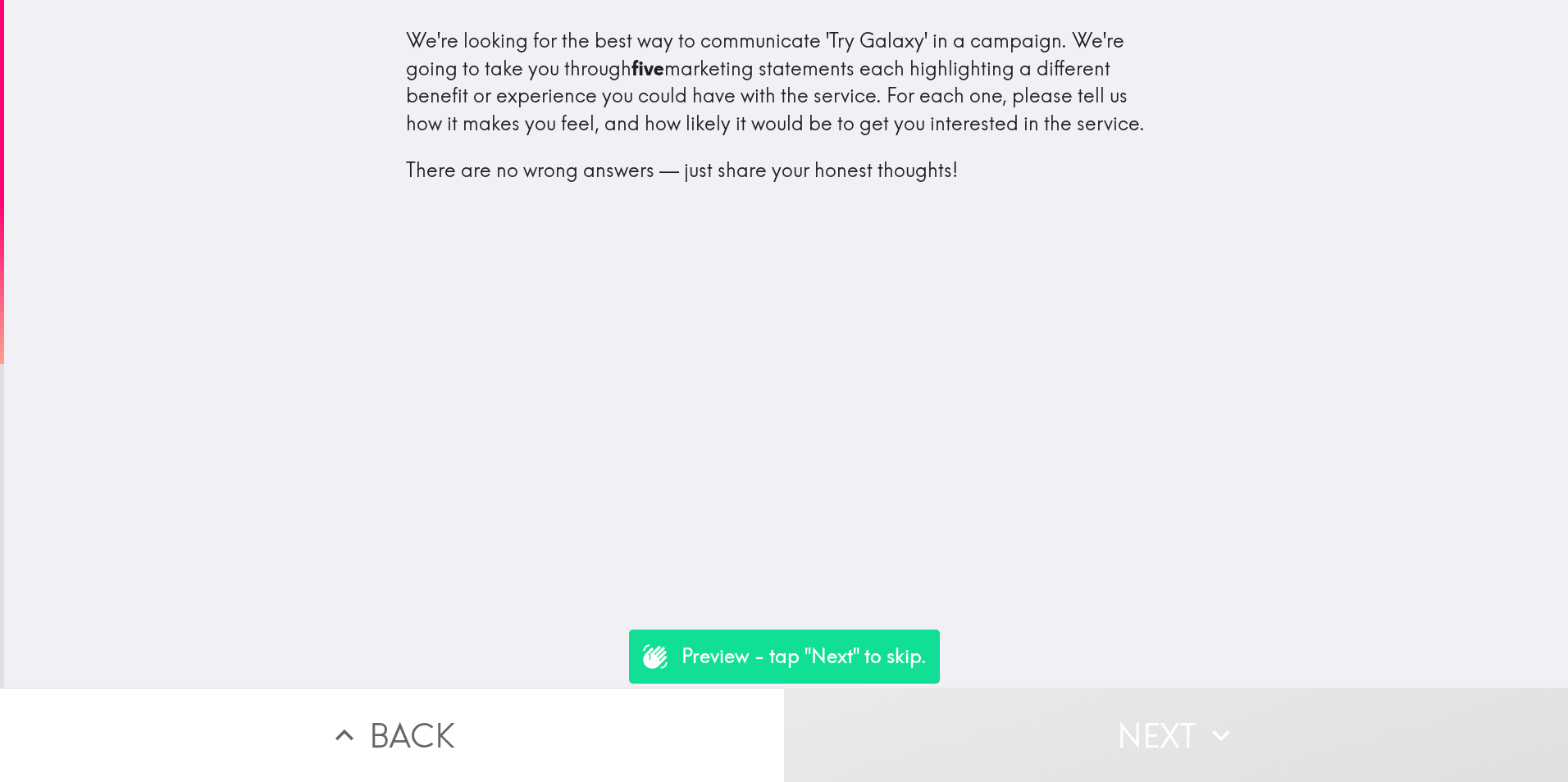
click at [891, 169] on p "There are no wrong answers — just share your honest thoughts!" at bounding box center [787, 171] width 761 height 28
click at [650, 128] on div "We're looking for the best way to communicate 'Try Galaxy' in a campaign. We're…" at bounding box center [787, 105] width 761 height 157
click at [748, 65] on div "We're looking for the best way to communicate 'Try Galaxy' in a campaign. We're…" at bounding box center [787, 105] width 761 height 157
click at [503, 71] on div "We're looking for the best way to communicate 'Try Galaxy' in a campaign. We're…" at bounding box center [787, 105] width 761 height 157
click at [974, 99] on div "We're looking for the best way to communicate 'Try Galaxy' in a campaign. We're…" at bounding box center [787, 105] width 761 height 157
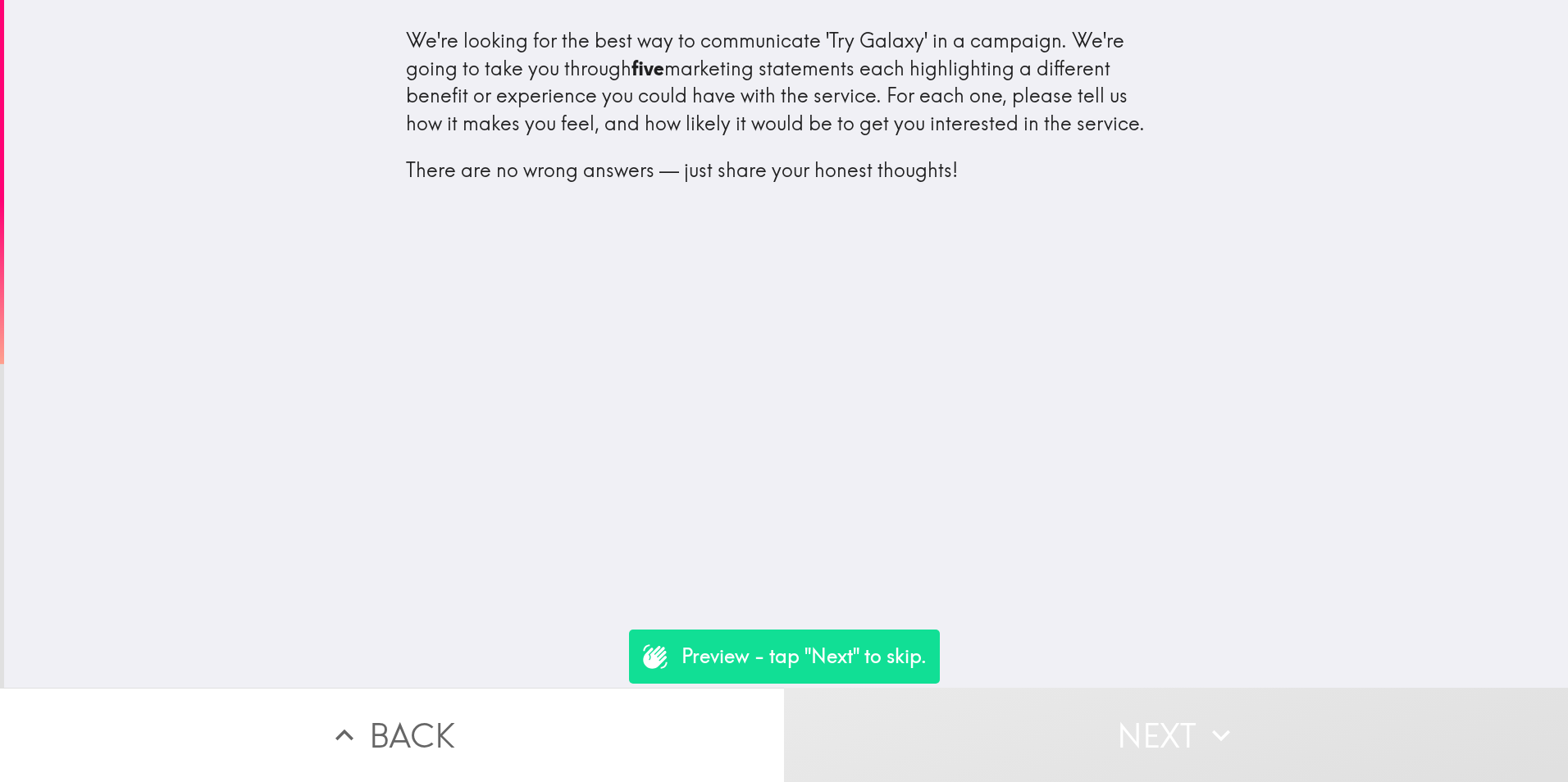
click at [863, 164] on p "There are no wrong answers — just share your honest thoughts!" at bounding box center [787, 171] width 761 height 28
click at [727, 177] on p "There are no wrong answers — just share your honest thoughts!" at bounding box center [787, 171] width 761 height 28
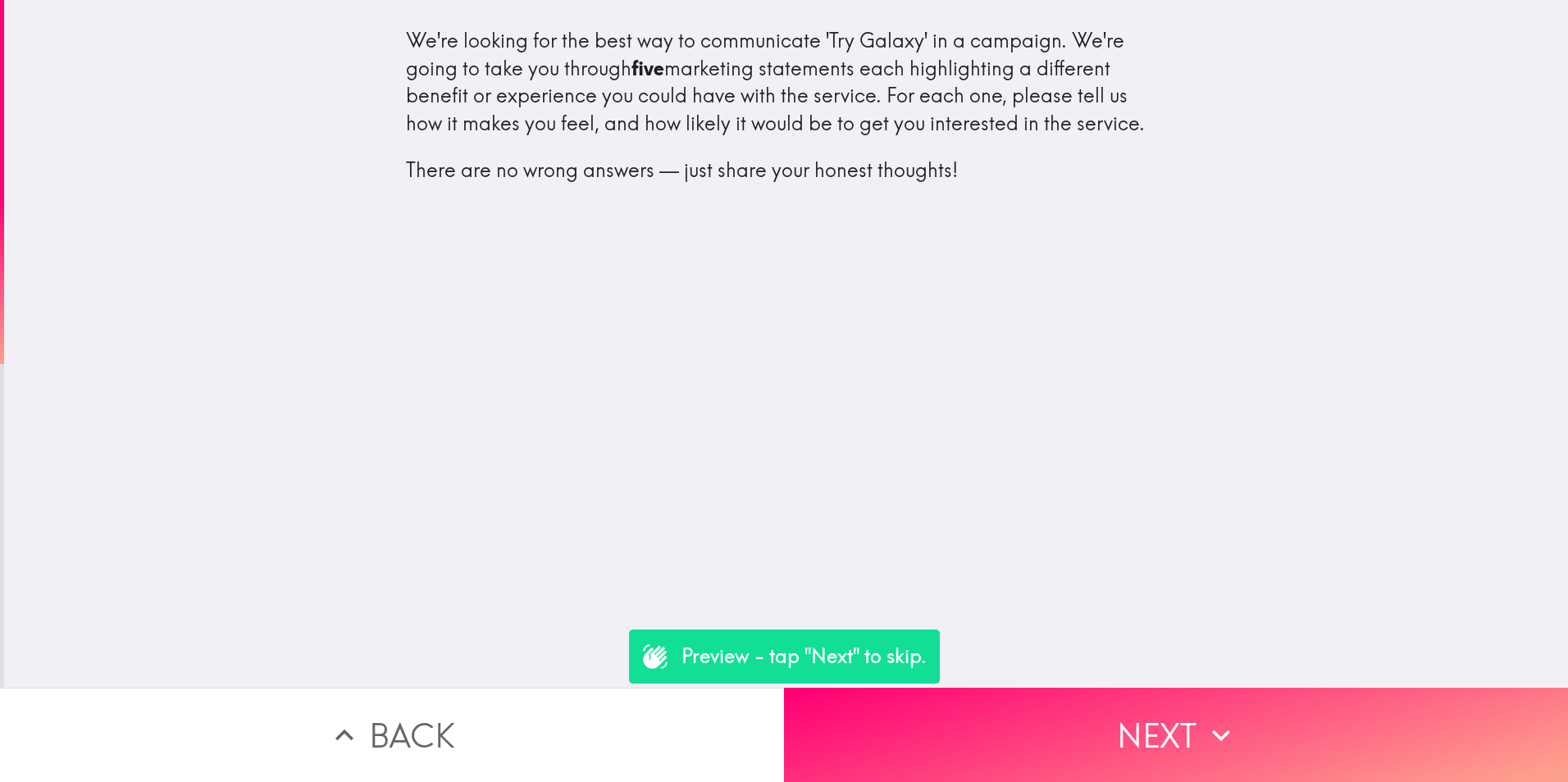
drag, startPoint x: 751, startPoint y: 160, endPoint x: 849, endPoint y: 245, distance: 129.7
click at [848, 245] on div "We're looking for the best way to communicate 'Try Galaxy' in a campaign. We're…" at bounding box center [786, 344] width 1564 height 688
click at [815, 353] on div "We're looking for the best way to communicate 'Try Galaxy' in a campaign. We're…" at bounding box center [786, 344] width 1564 height 688
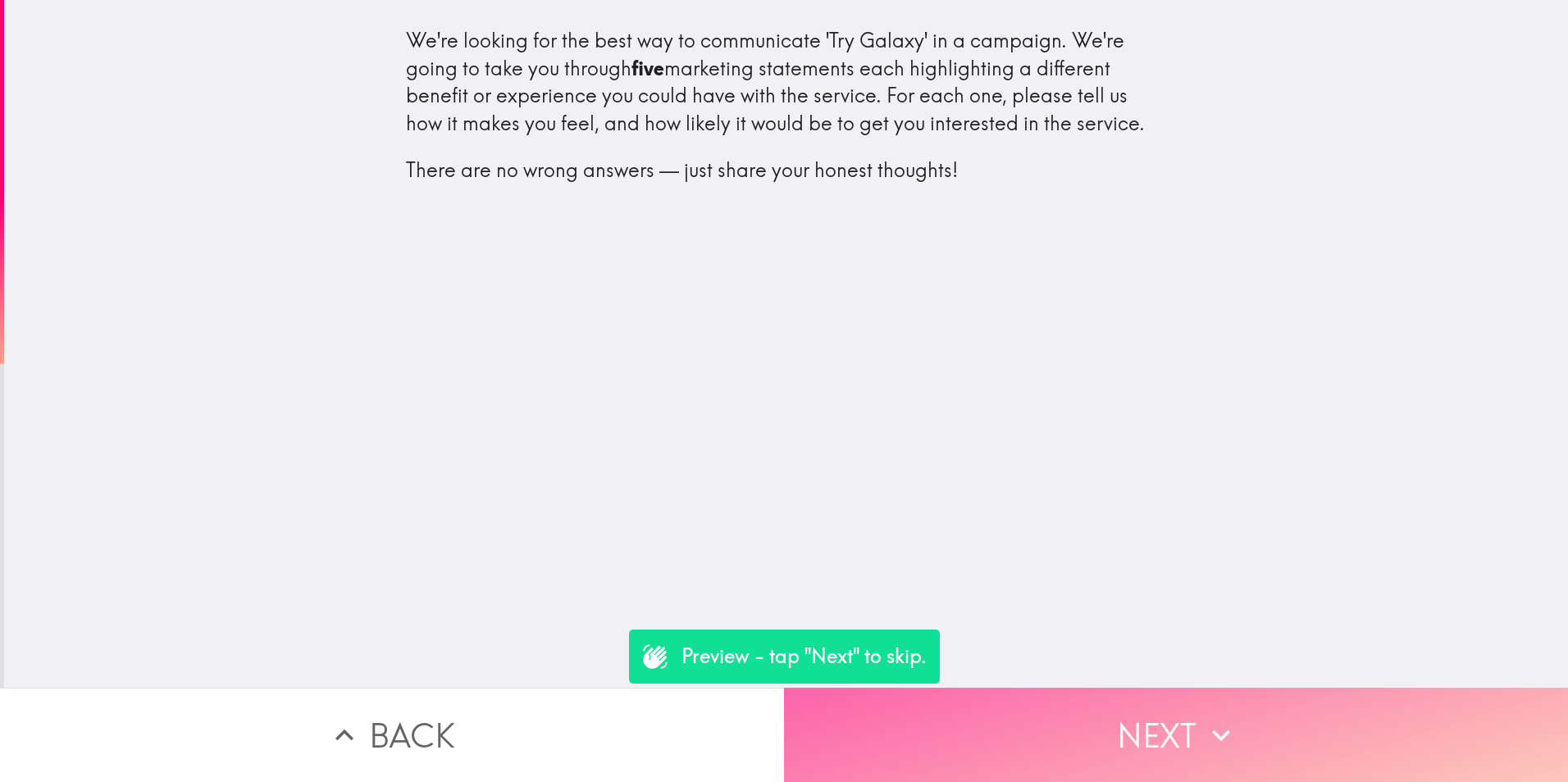
click at [1238, 718] on button "Next" at bounding box center [1175, 735] width 784 height 94
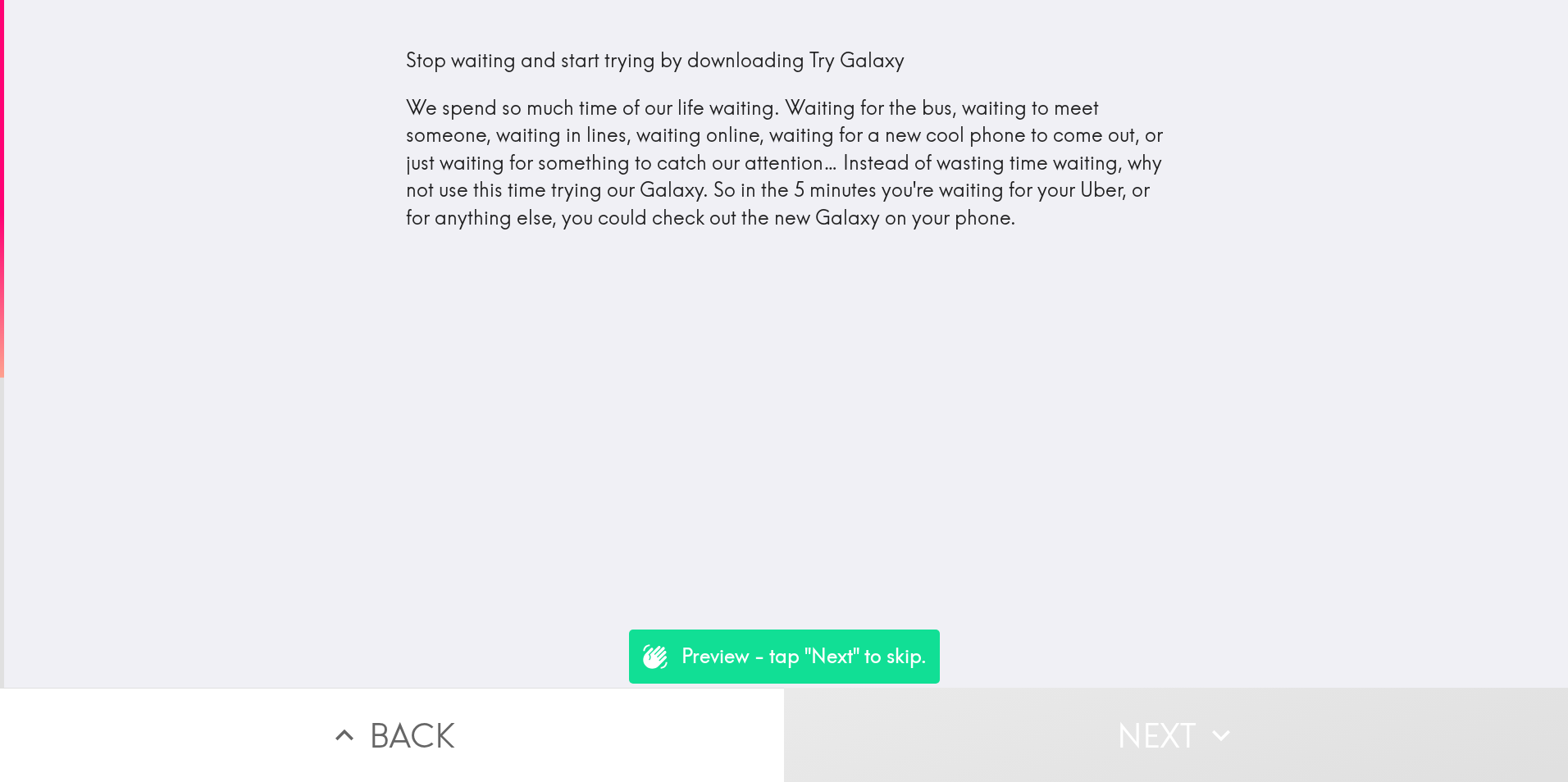
click at [606, 58] on p "Stop waiting and start trying by downloading Try Galaxy" at bounding box center [787, 61] width 761 height 28
drag, startPoint x: 410, startPoint y: 97, endPoint x: 619, endPoint y: 213, distance: 239.0
click at [602, 212] on div "Stop waiting and start trying by downloading Try Galaxy We spend so much time o…" at bounding box center [787, 139] width 761 height 185
click at [935, 241] on div "Stop waiting and start trying by downloading Try Galaxy We spend so much time o…" at bounding box center [786, 136] width 787 height 246
drag, startPoint x: 494, startPoint y: 110, endPoint x: 1003, endPoint y: 228, distance: 522.5
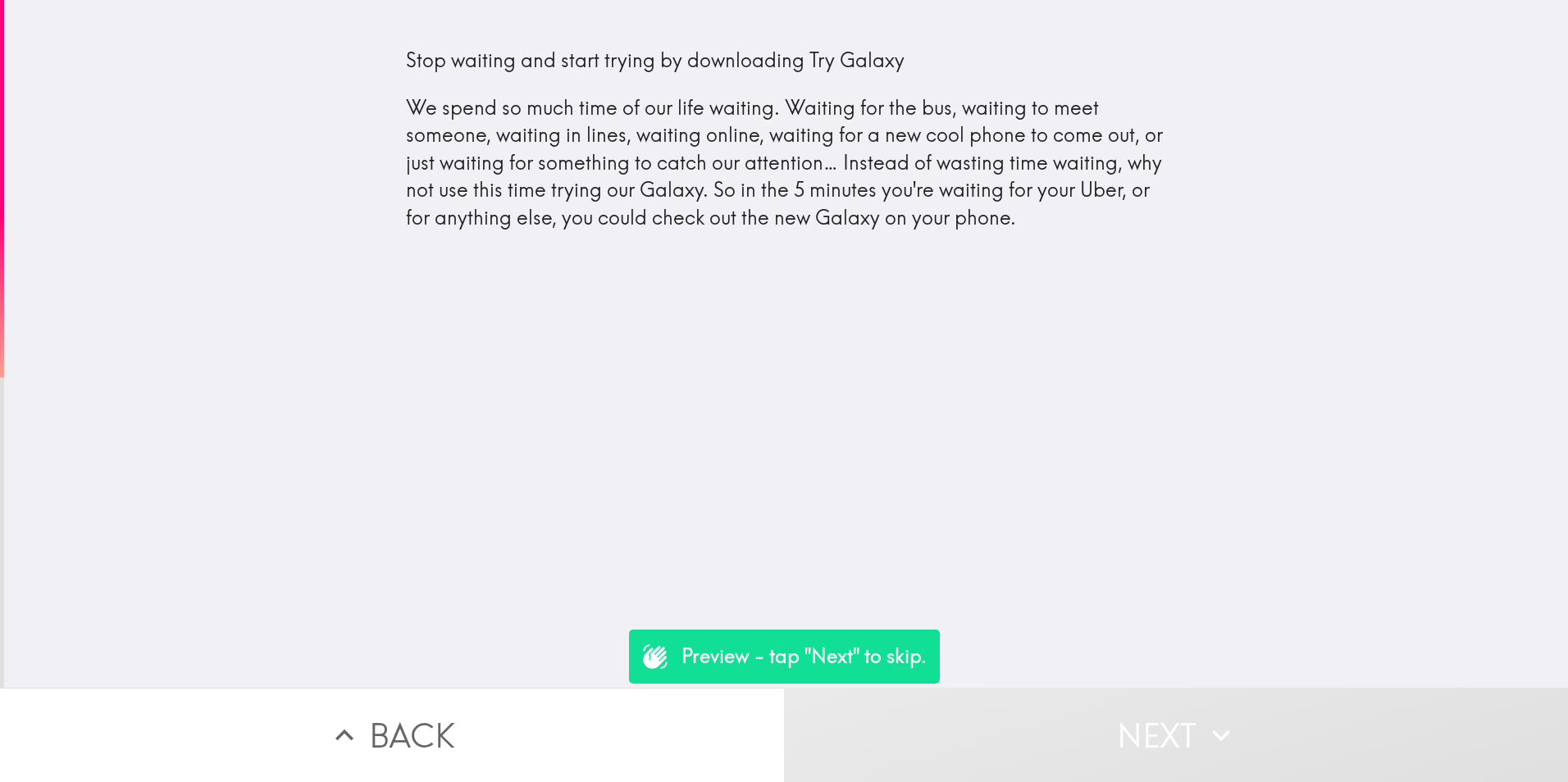
click at [977, 202] on div "Stop waiting and start trying by downloading Try Galaxy We spend so much time o…" at bounding box center [787, 139] width 761 height 185
click at [1003, 228] on div "Stop waiting and start trying by downloading Try Galaxy We spend so much time o…" at bounding box center [787, 139] width 761 height 185
click at [1121, 738] on button "Next" at bounding box center [1175, 735] width 784 height 94
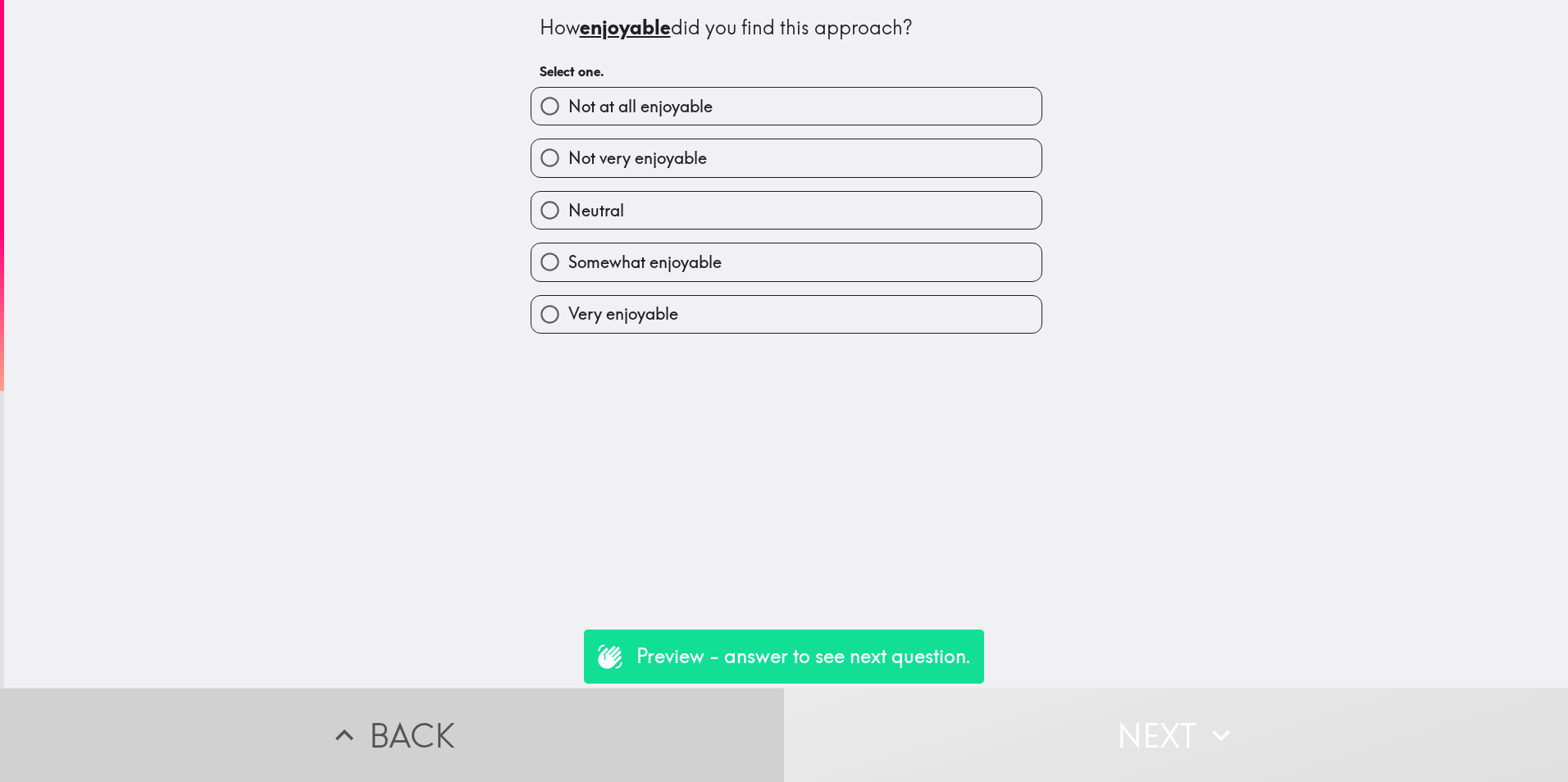
click at [483, 715] on button "Back" at bounding box center [391, 735] width 784 height 94
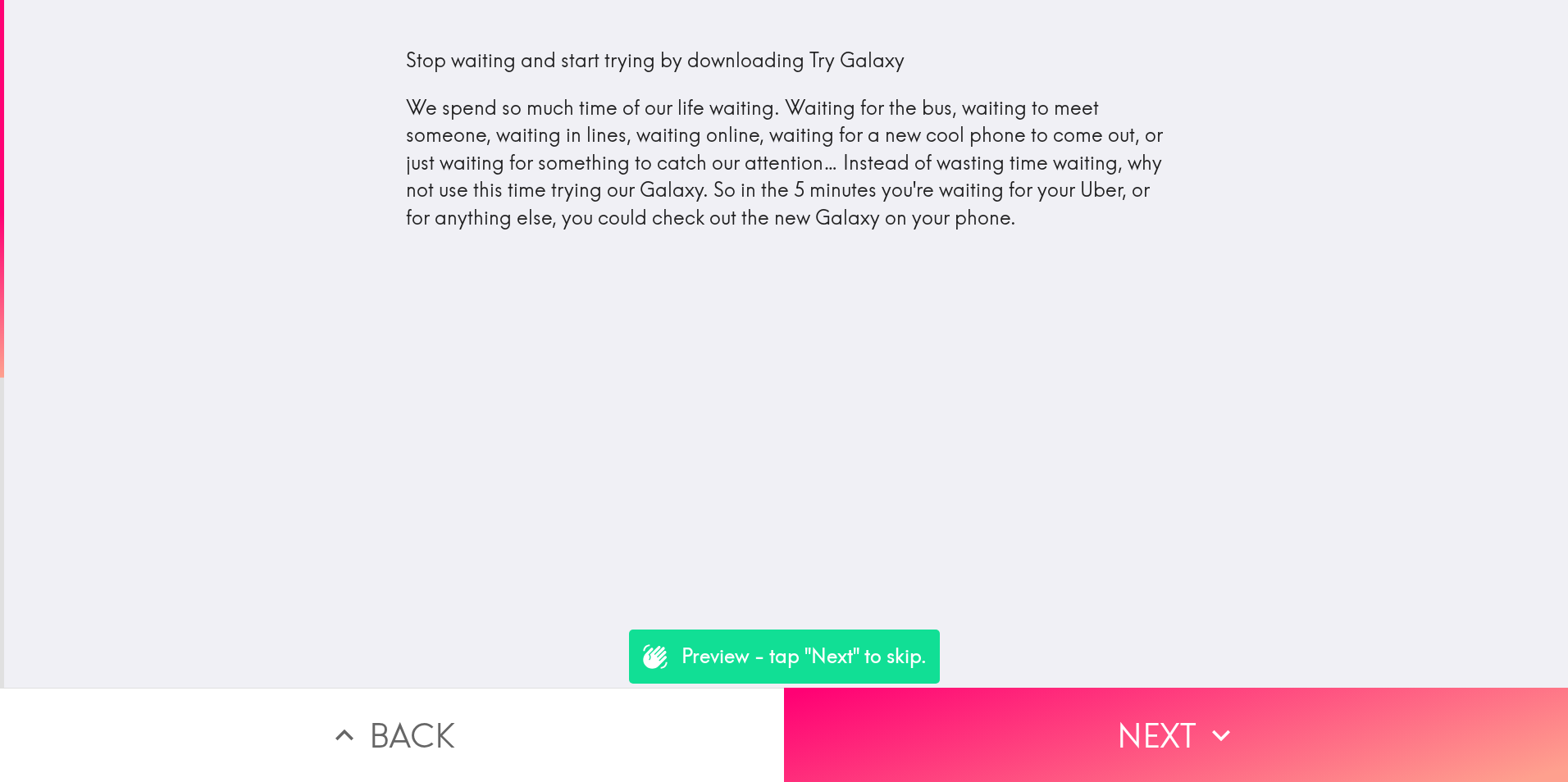
click at [481, 716] on button "Back" at bounding box center [391, 735] width 784 height 94
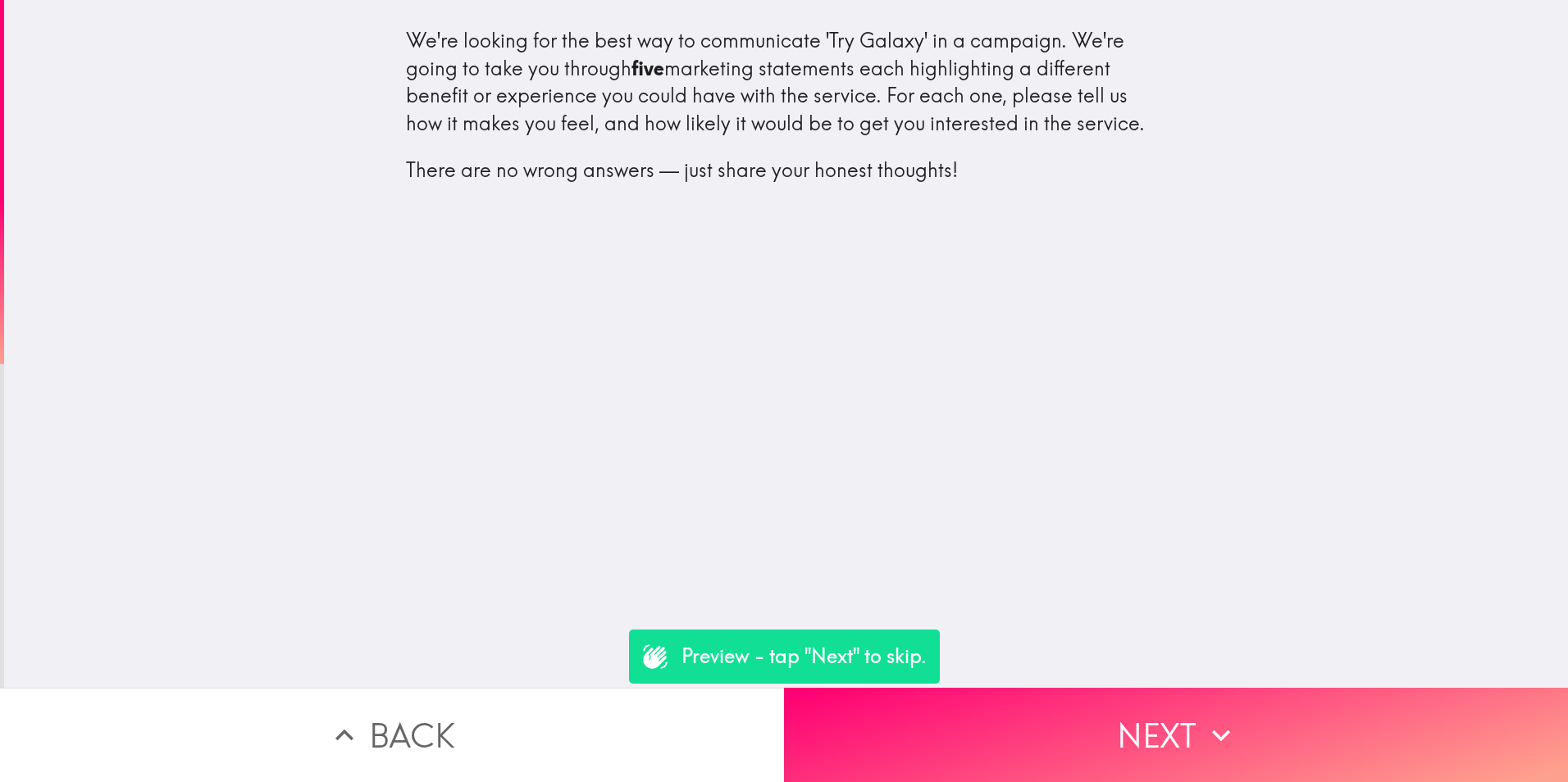
click at [791, 160] on p "There are no wrong answers — just share your honest thoughts!" at bounding box center [787, 171] width 761 height 28
click at [776, 176] on p "There are no wrong answers — just share your honest thoughts!" at bounding box center [787, 171] width 761 height 28
click at [960, 182] on p "There are no wrong answers — just share your honest thoughts!" at bounding box center [787, 171] width 761 height 28
click at [901, 172] on p "There are no wrong answers — just share your honest thoughts!" at bounding box center [787, 171] width 761 height 28
click at [710, 243] on div "We're looking for the best way to communicate 'Try Galaxy' in a campaign. We're…" at bounding box center [786, 344] width 1564 height 688
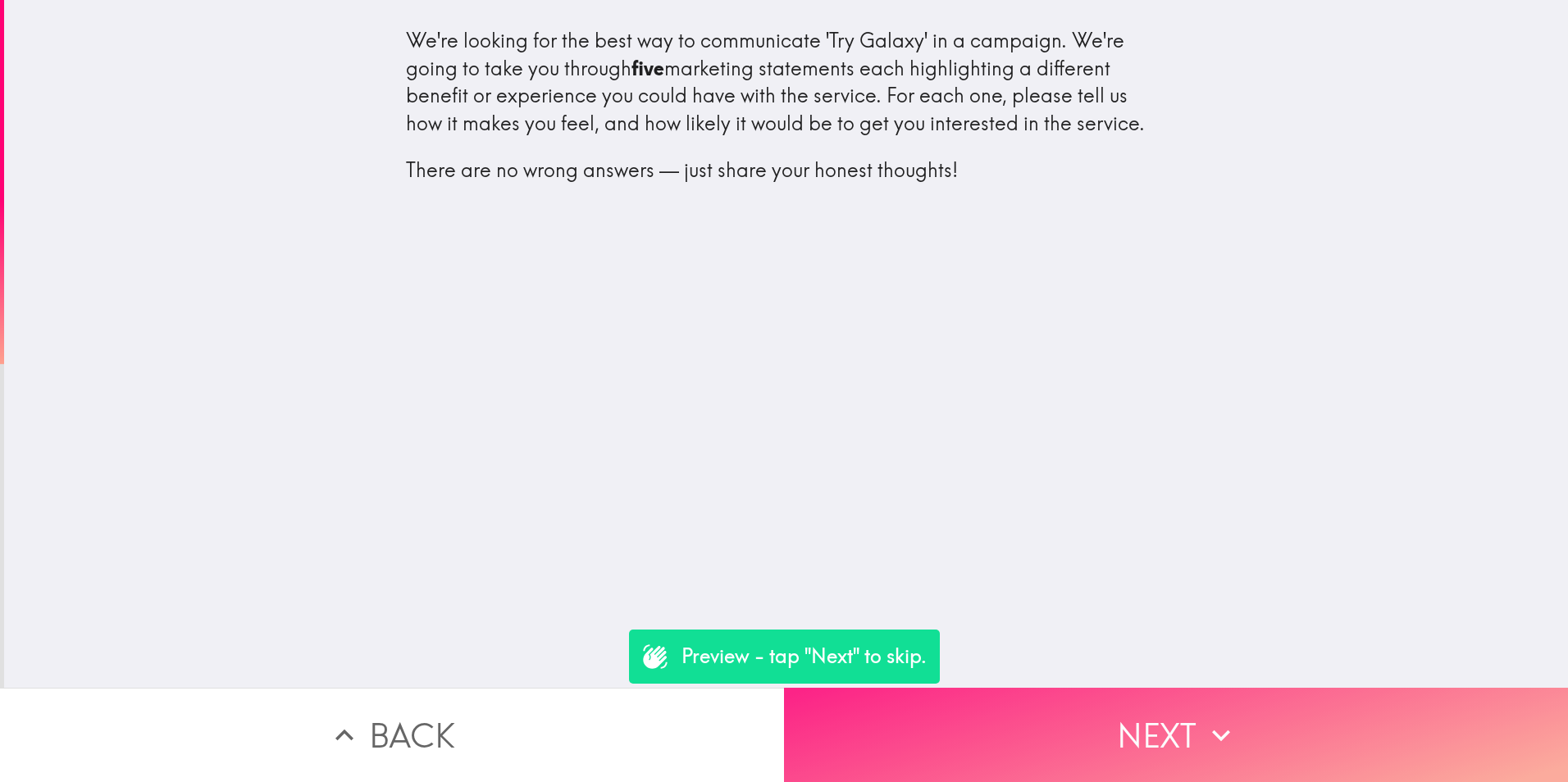
click at [906, 722] on button "Next" at bounding box center [1175, 735] width 784 height 94
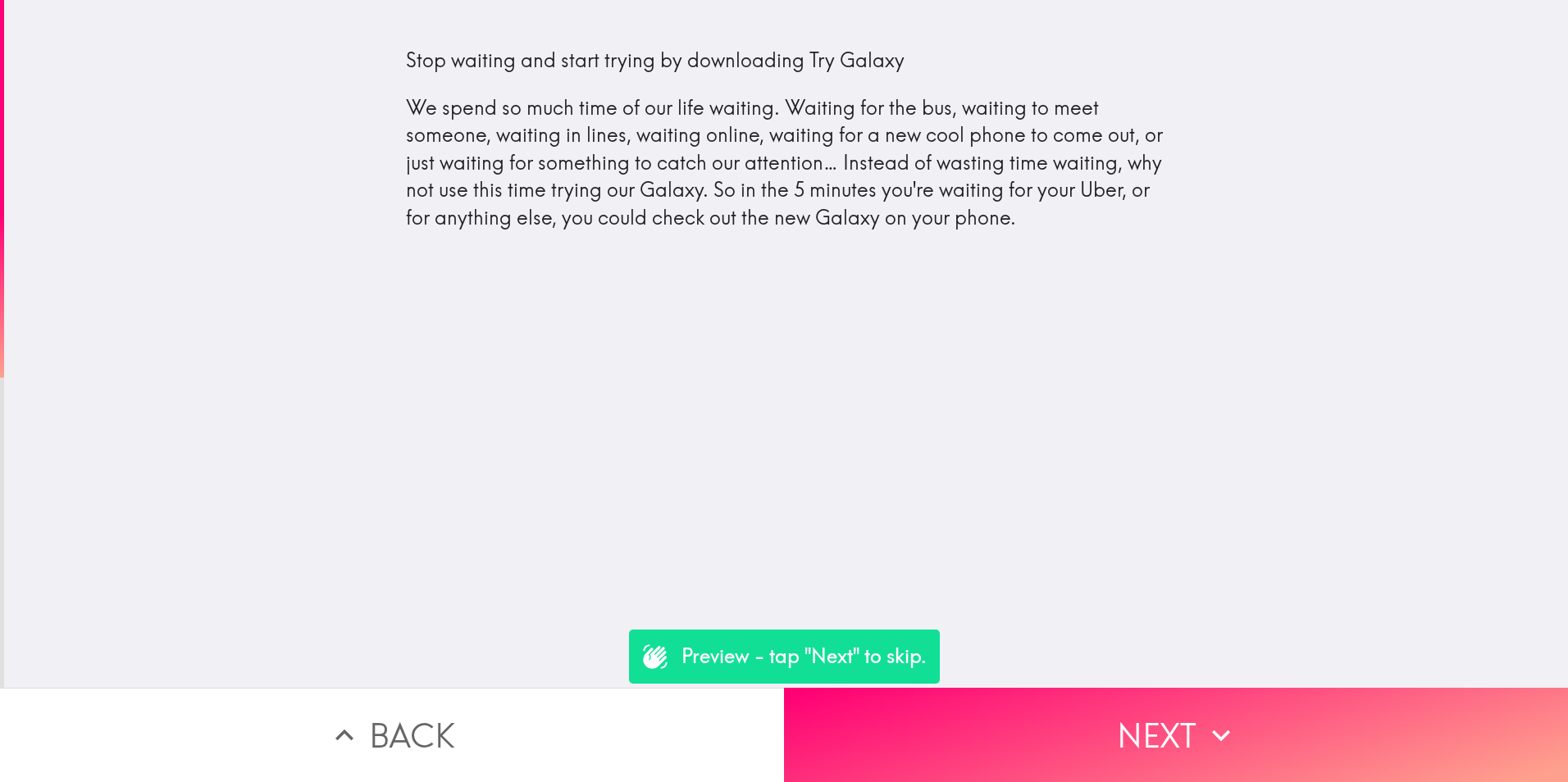
click at [868, 164] on div "Stop waiting and start trying by downloading Try Galaxy We spend so much time o…" at bounding box center [787, 139] width 761 height 185
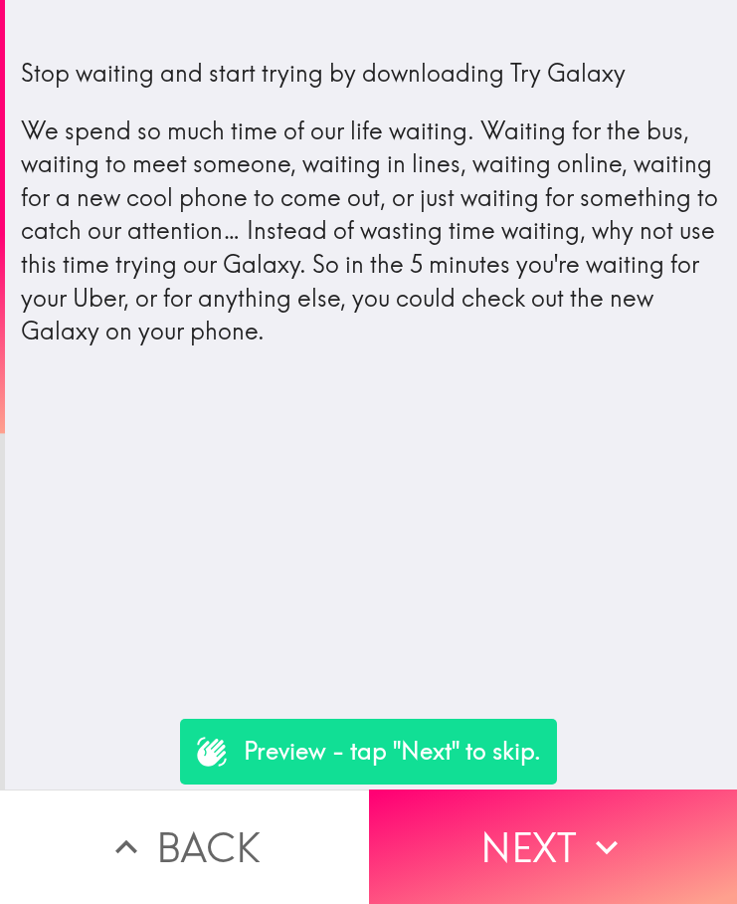
click at [341, 248] on div "Stop waiting and start trying by downloading Try Galaxy We spend so much time o…" at bounding box center [371, 203] width 701 height 292
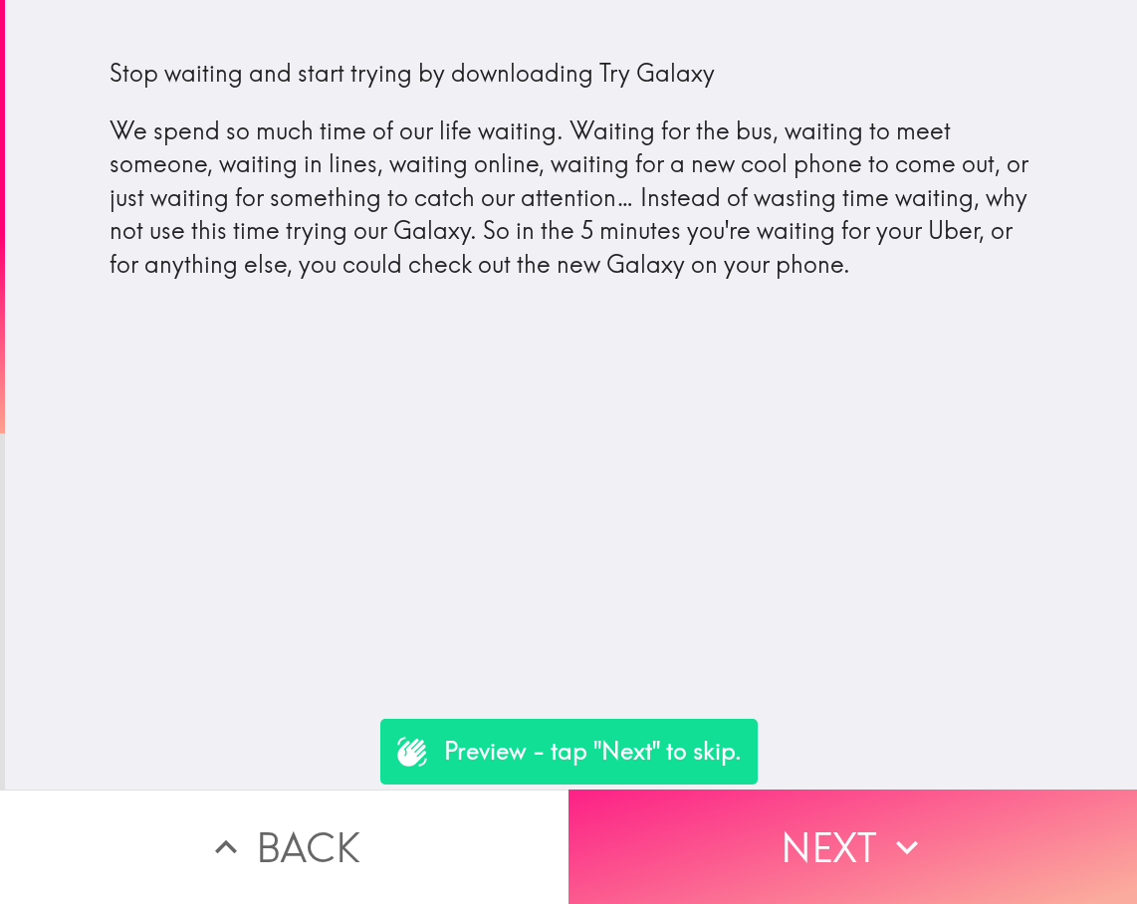
click at [821, 809] on button "Next" at bounding box center [852, 846] width 568 height 114
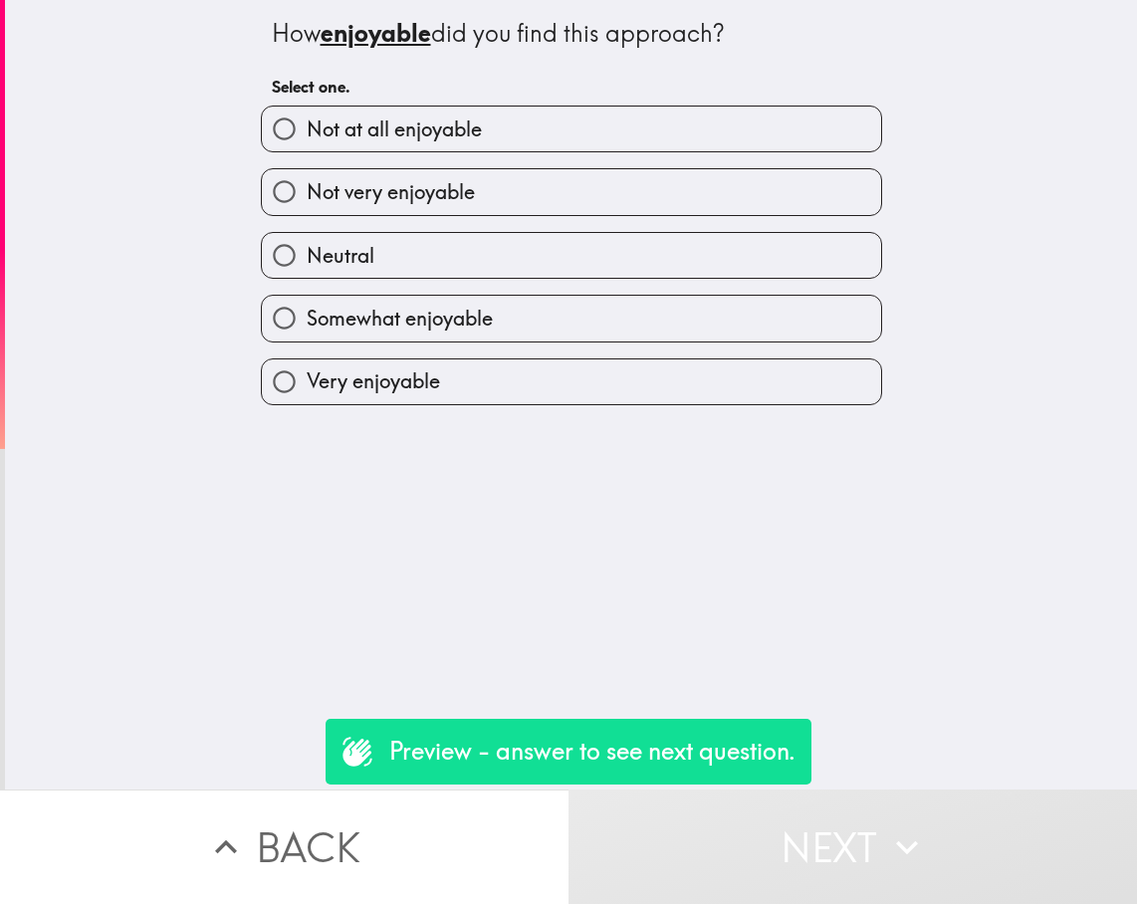
click at [283, 867] on button "Back" at bounding box center [284, 846] width 568 height 114
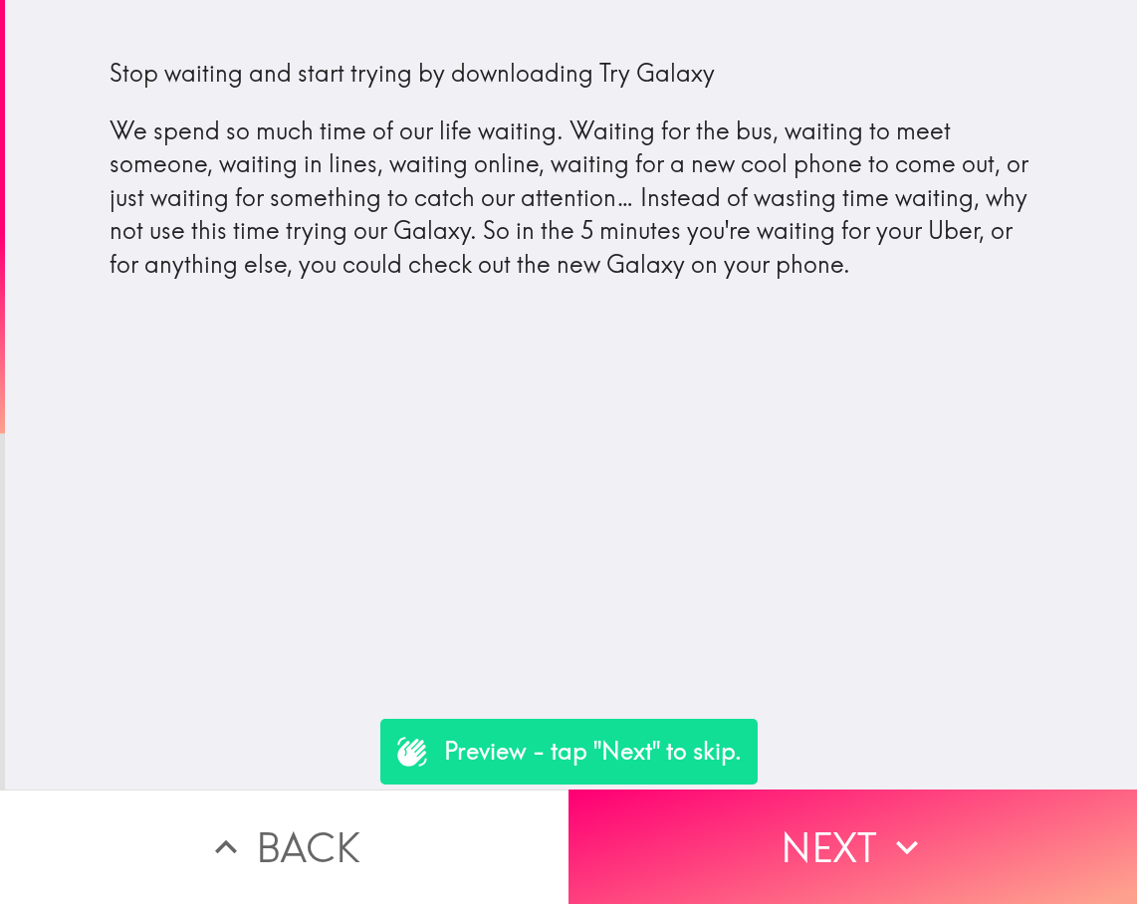
drag, startPoint x: 765, startPoint y: 538, endPoint x: 782, endPoint y: 564, distance: 30.9
click at [765, 538] on div "Stop waiting and start trying by downloading Try Galaxy We spend so much time o…" at bounding box center [571, 394] width 1132 height 789
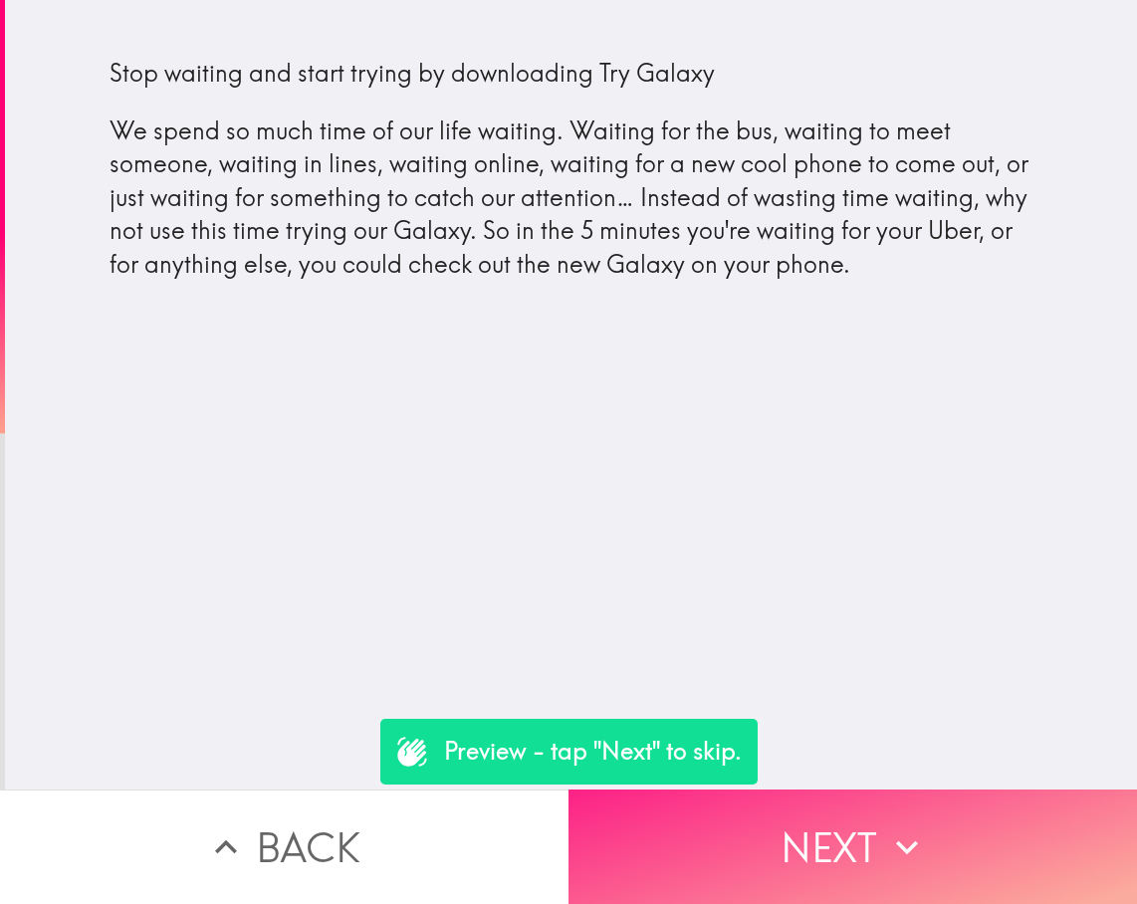
click at [885, 852] on icon "button" at bounding box center [907, 847] width 44 height 44
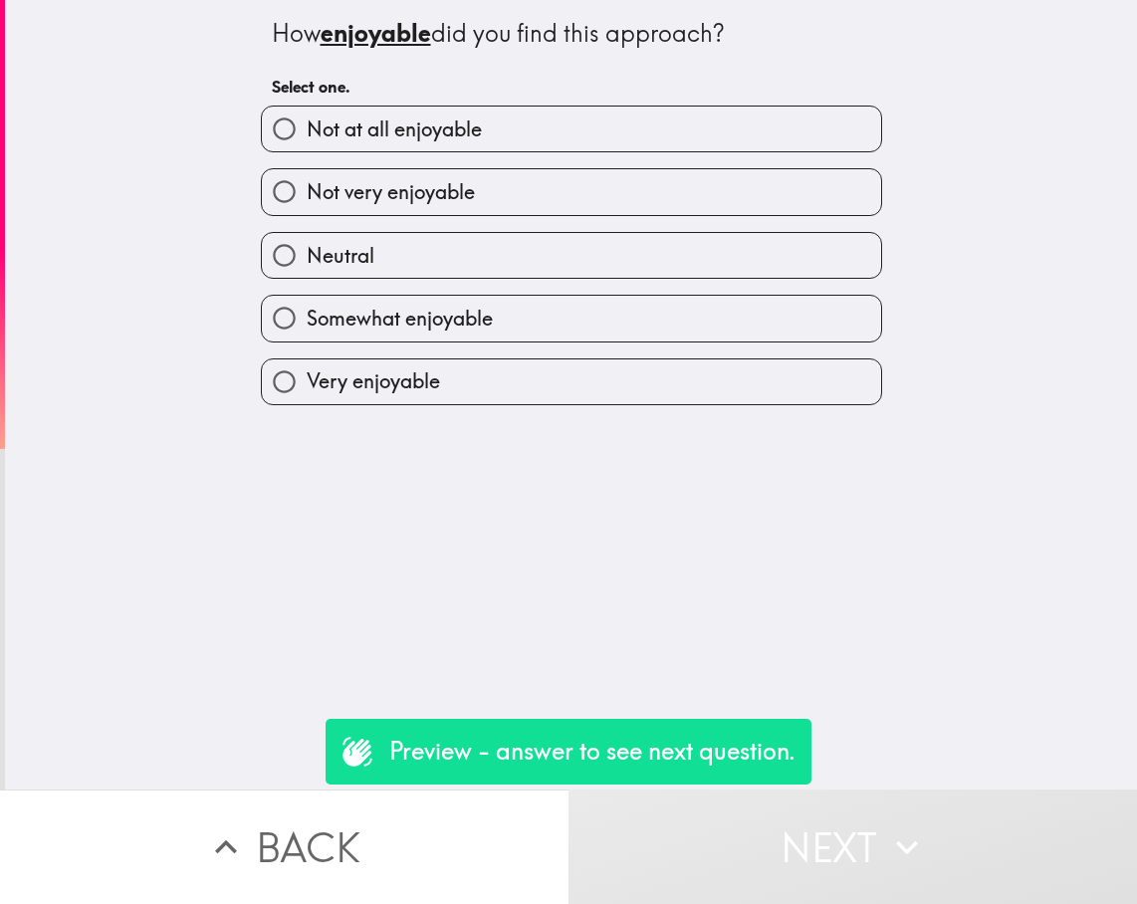
click at [417, 174] on label "Not very enjoyable" at bounding box center [571, 191] width 619 height 45
click at [307, 174] on input "Not very enjoyable" at bounding box center [284, 191] width 45 height 45
radio input "true"
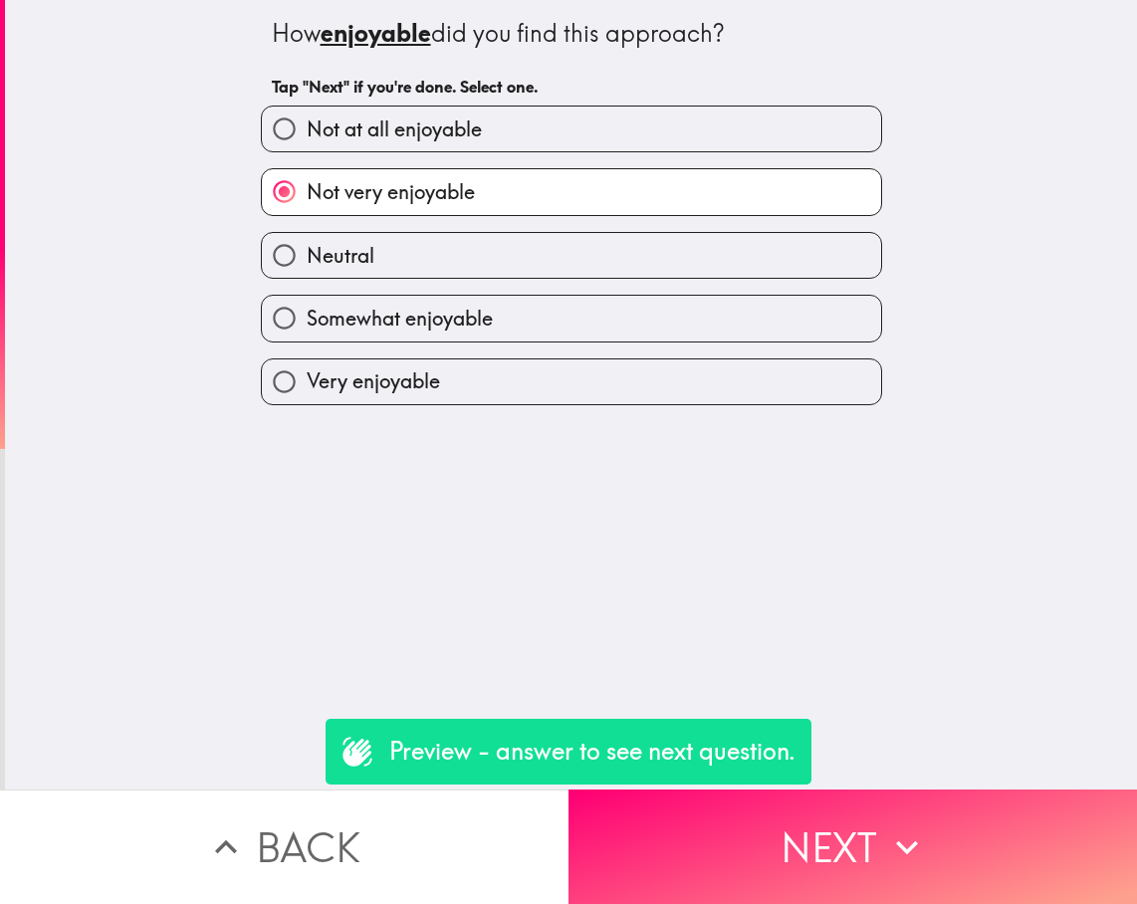
drag, startPoint x: 423, startPoint y: 260, endPoint x: 474, endPoint y: 305, distance: 67.7
click at [423, 259] on label "Neutral" at bounding box center [571, 255] width 619 height 45
click at [307, 259] on input "Neutral" at bounding box center [284, 255] width 45 height 45
radio input "true"
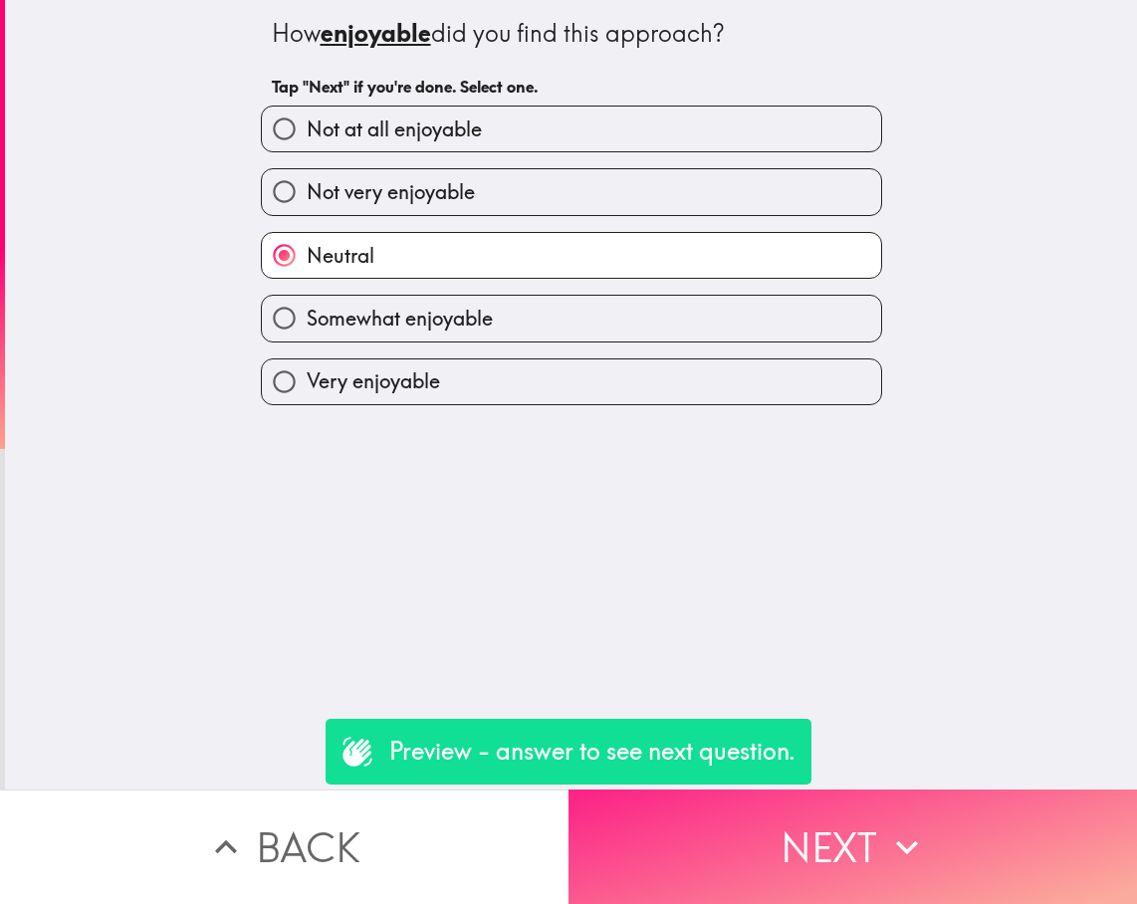
click at [865, 806] on button "Next" at bounding box center [852, 846] width 568 height 114
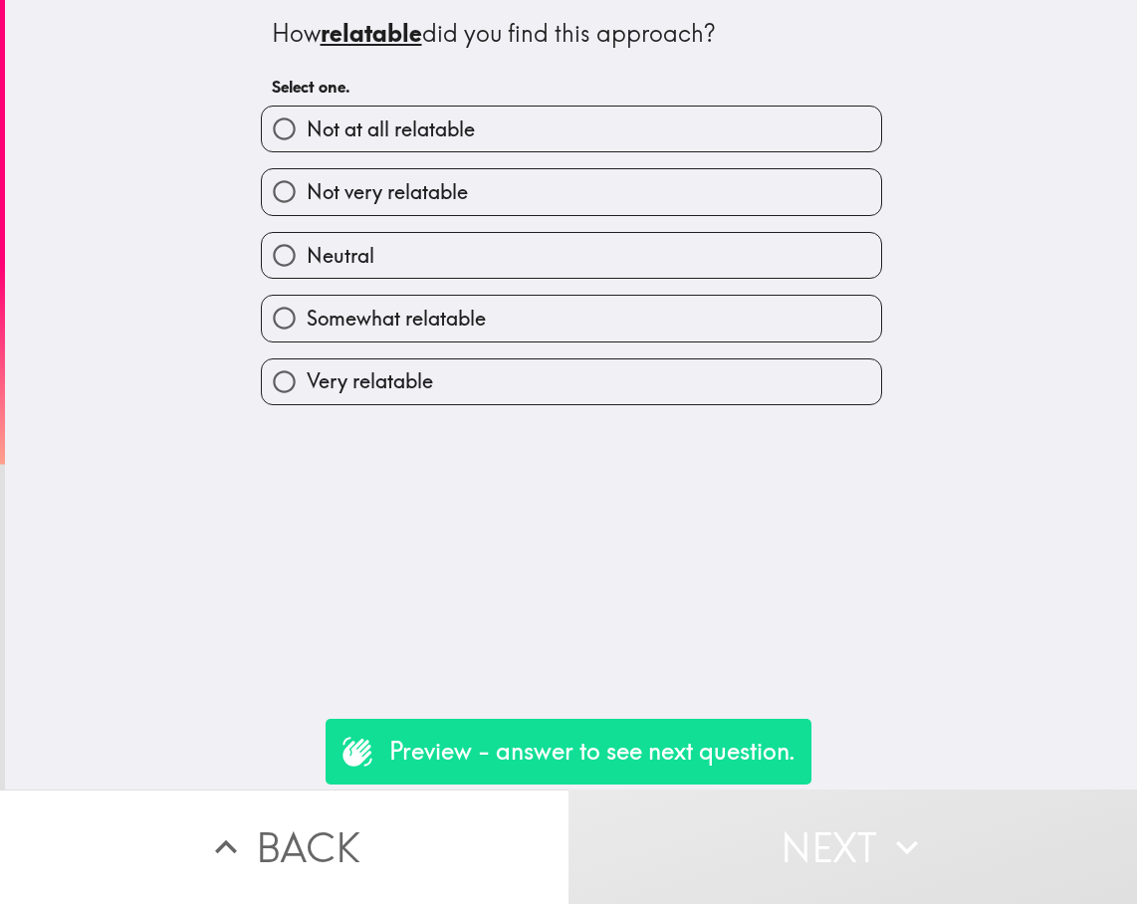
click at [405, 264] on label "Neutral" at bounding box center [571, 255] width 619 height 45
click at [307, 264] on input "Neutral" at bounding box center [284, 255] width 45 height 45
radio input "true"
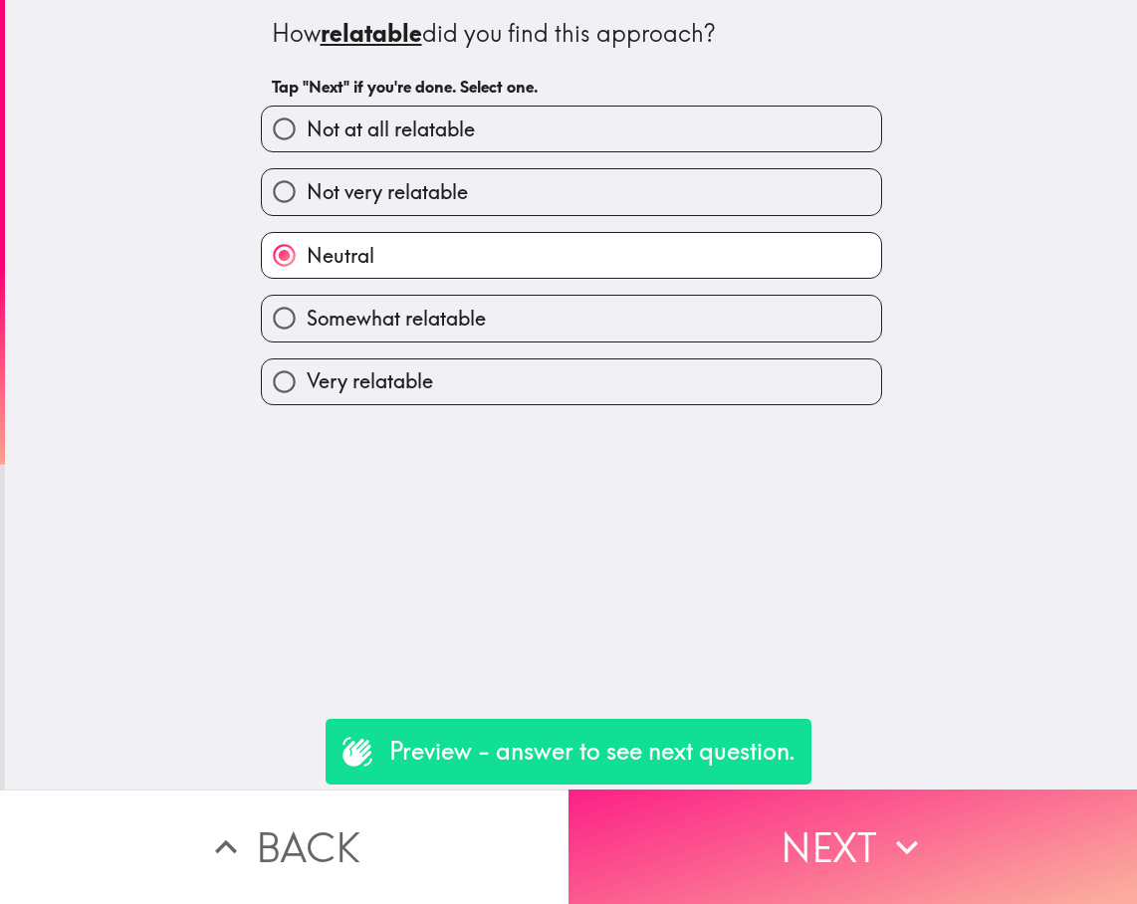
click at [857, 803] on button "Next" at bounding box center [852, 846] width 568 height 114
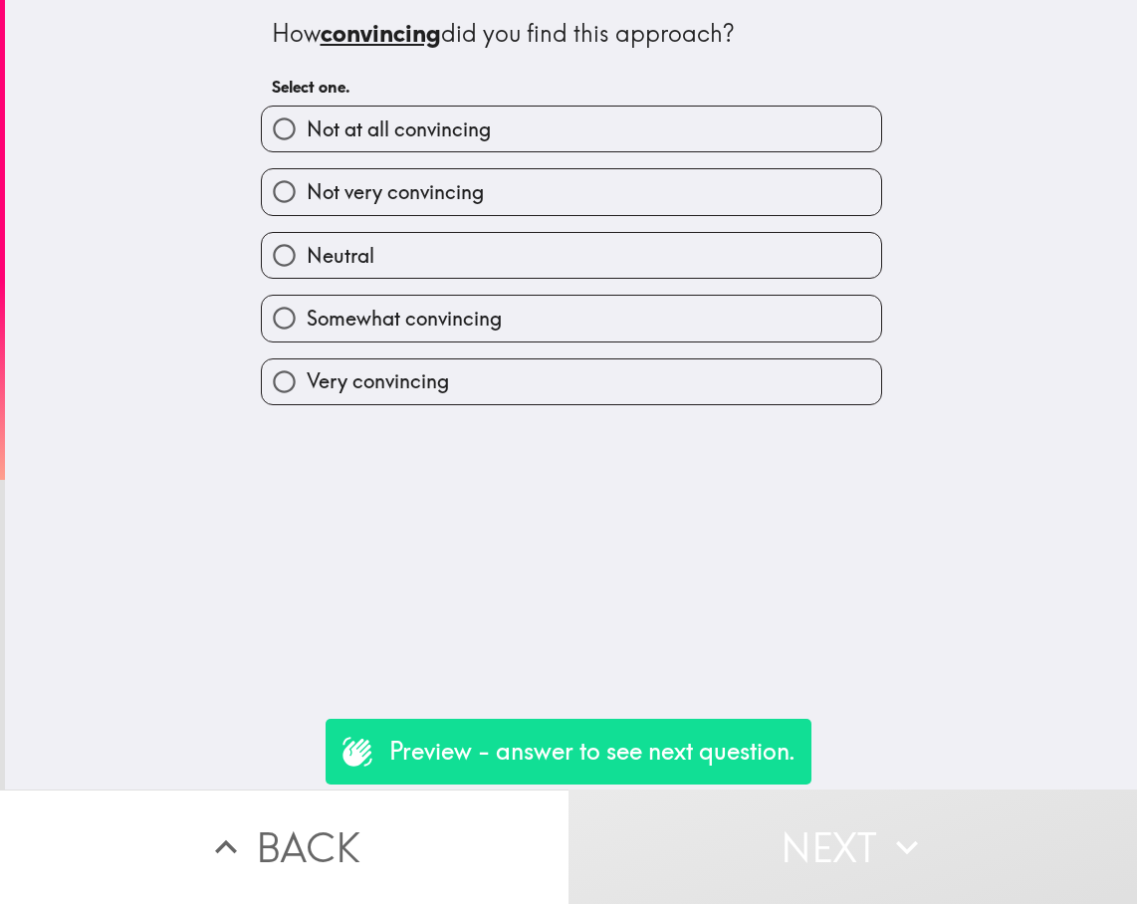
click at [385, 232] on div "Neutral" at bounding box center [571, 255] width 621 height 47
click at [386, 247] on label "Neutral" at bounding box center [571, 255] width 619 height 45
click at [307, 247] on input "Neutral" at bounding box center [284, 255] width 45 height 45
radio input "true"
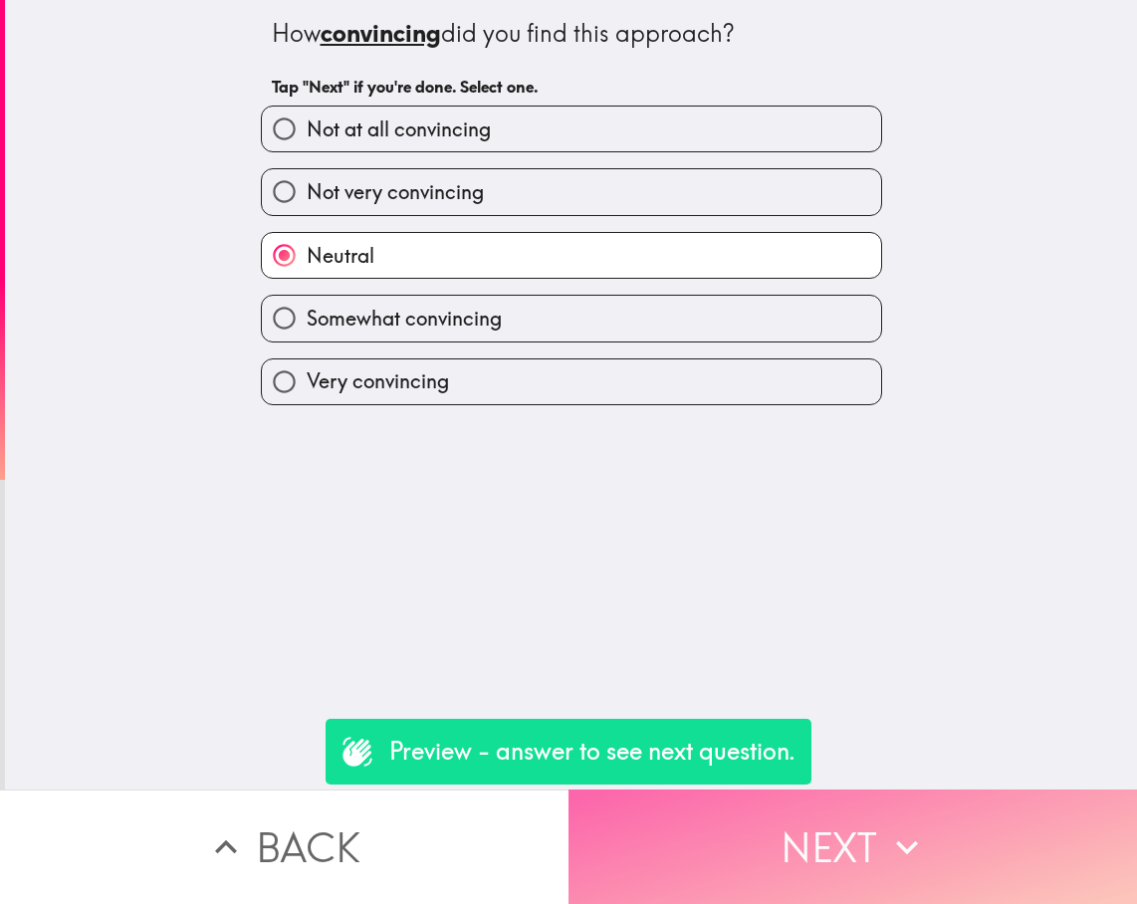
click at [900, 840] on icon "button" at bounding box center [907, 847] width 22 height 14
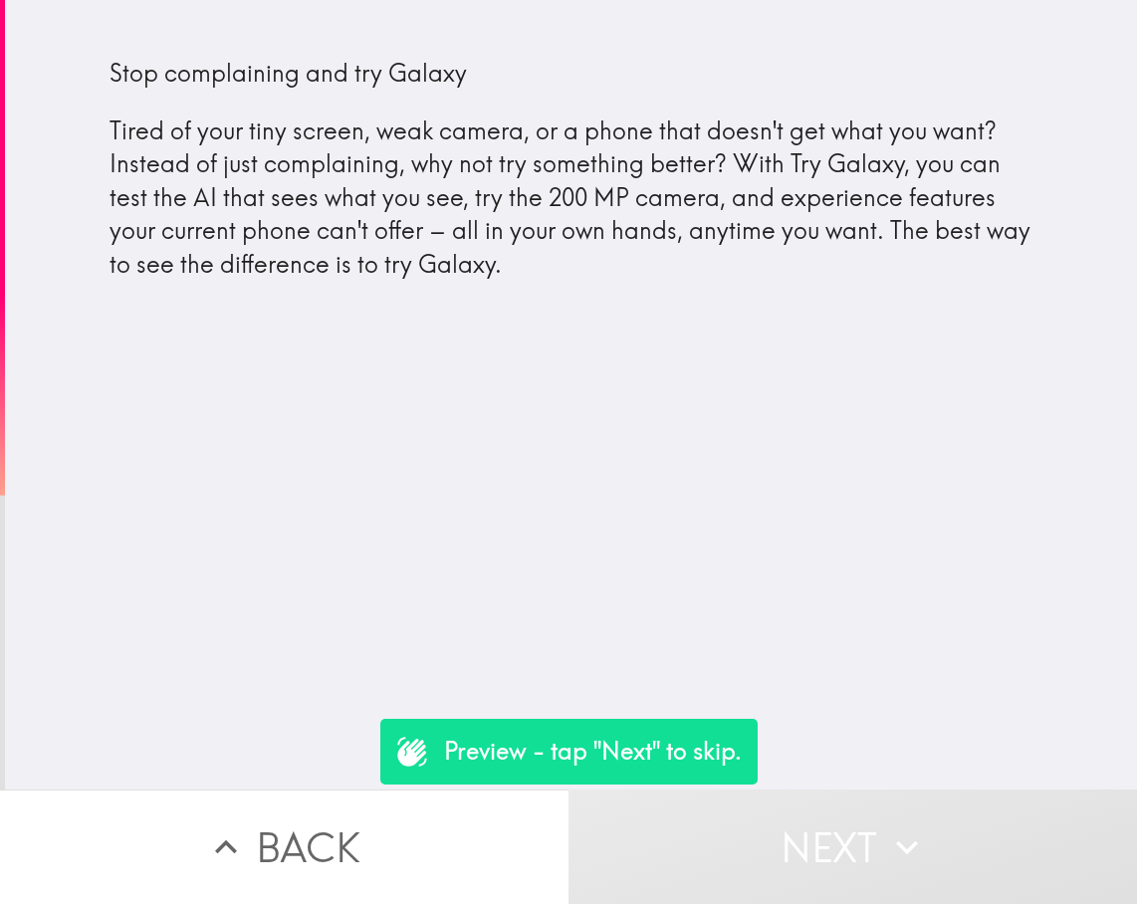
click at [765, 554] on div "Stop complaining and try Galaxy Tired of your tiny screen, weak camera, or a ph…" at bounding box center [571, 394] width 1132 height 789
click at [109, 122] on div "Stop complaining and try Galaxy Tired of your tiny screen, weak camera, or a ph…" at bounding box center [571, 169] width 924 height 225
click at [771, 210] on div "Stop complaining and try Galaxy Tired of your tiny screen, weak camera, or a ph…" at bounding box center [571, 169] width 924 height 225
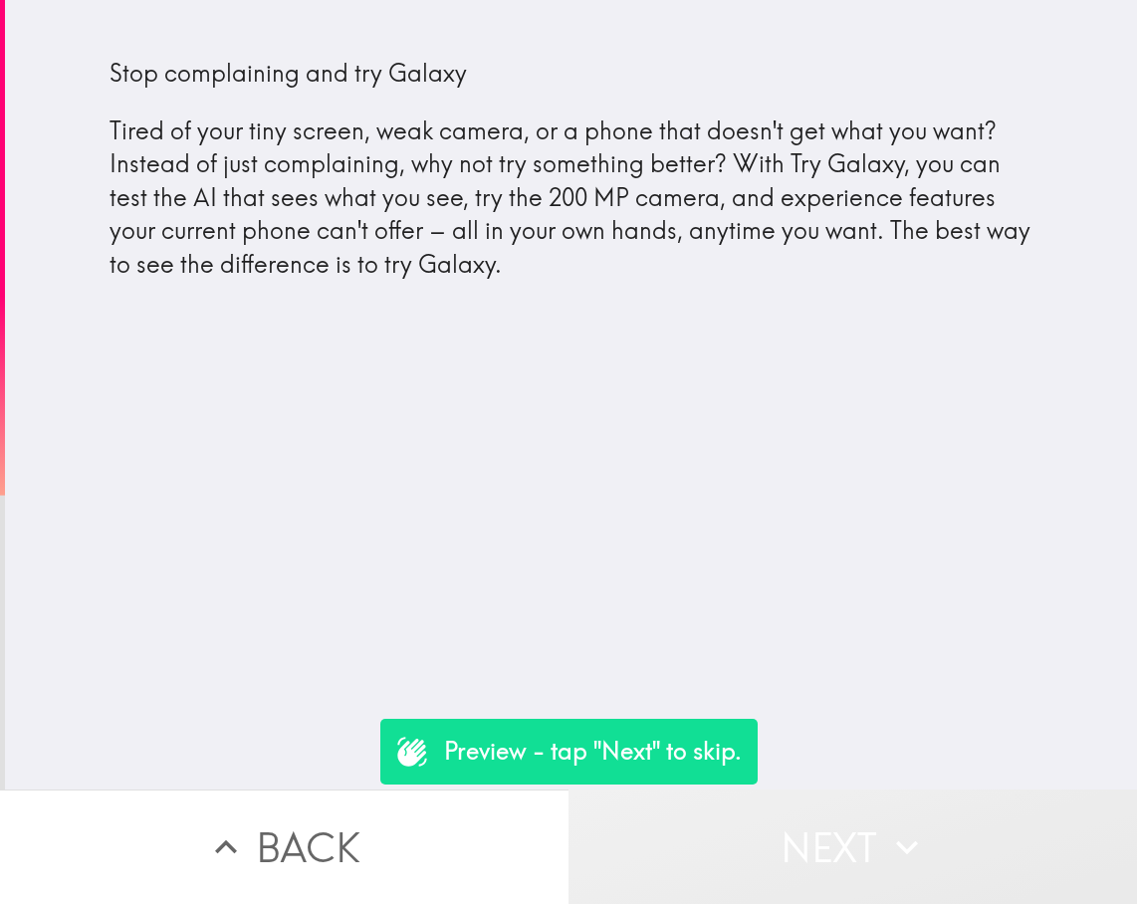
click at [867, 827] on button "Next" at bounding box center [852, 846] width 568 height 114
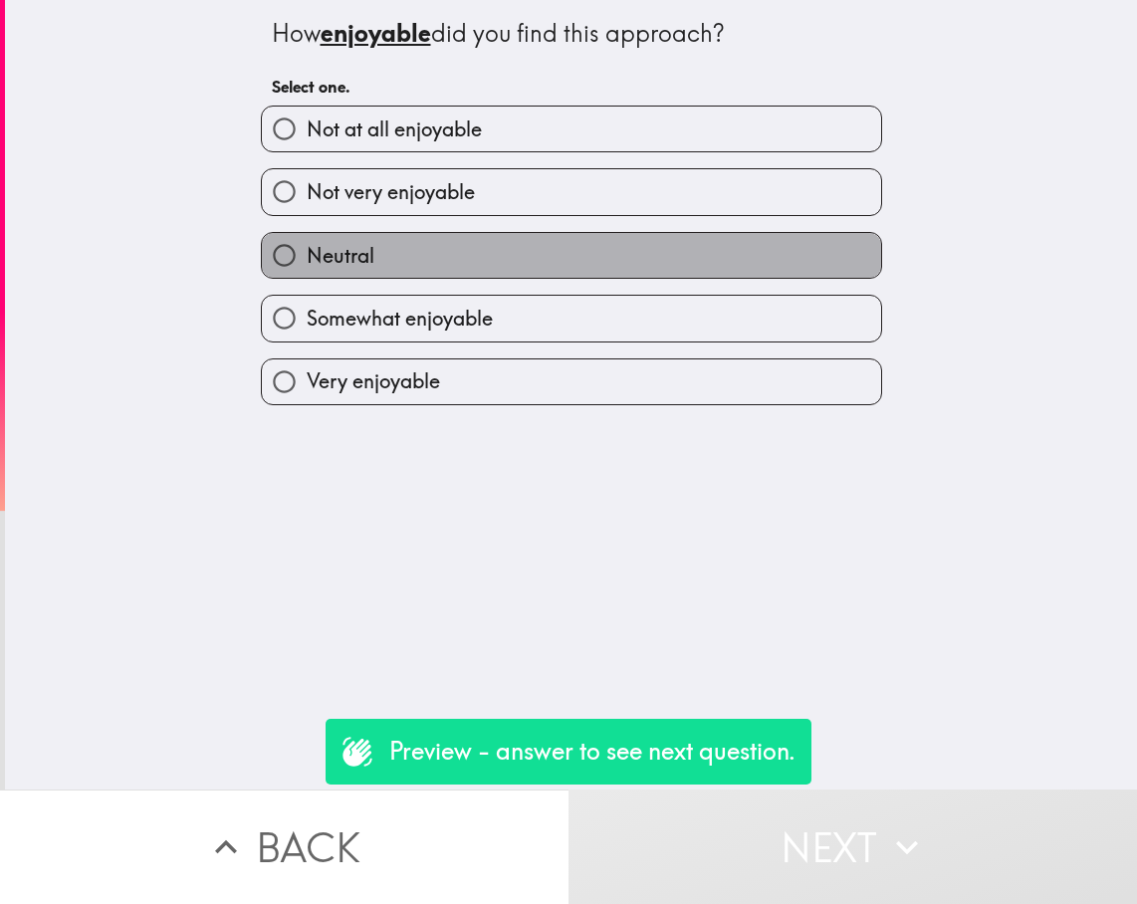
click at [319, 247] on span "Neutral" at bounding box center [341, 256] width 68 height 28
click at [307, 247] on input "Neutral" at bounding box center [284, 255] width 45 height 45
radio input "true"
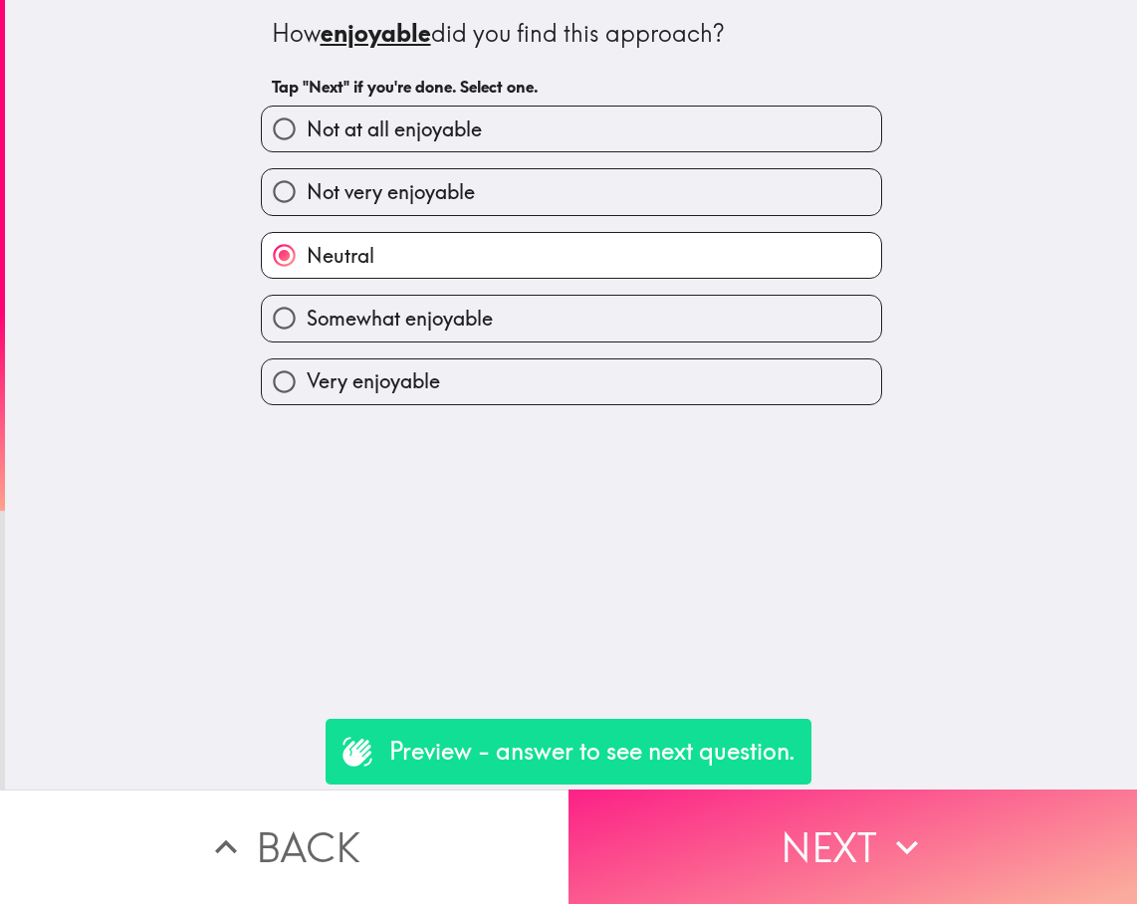
drag, startPoint x: 905, startPoint y: 848, endPoint x: 666, endPoint y: 582, distance: 357.3
click at [905, 847] on icon "button" at bounding box center [907, 847] width 44 height 44
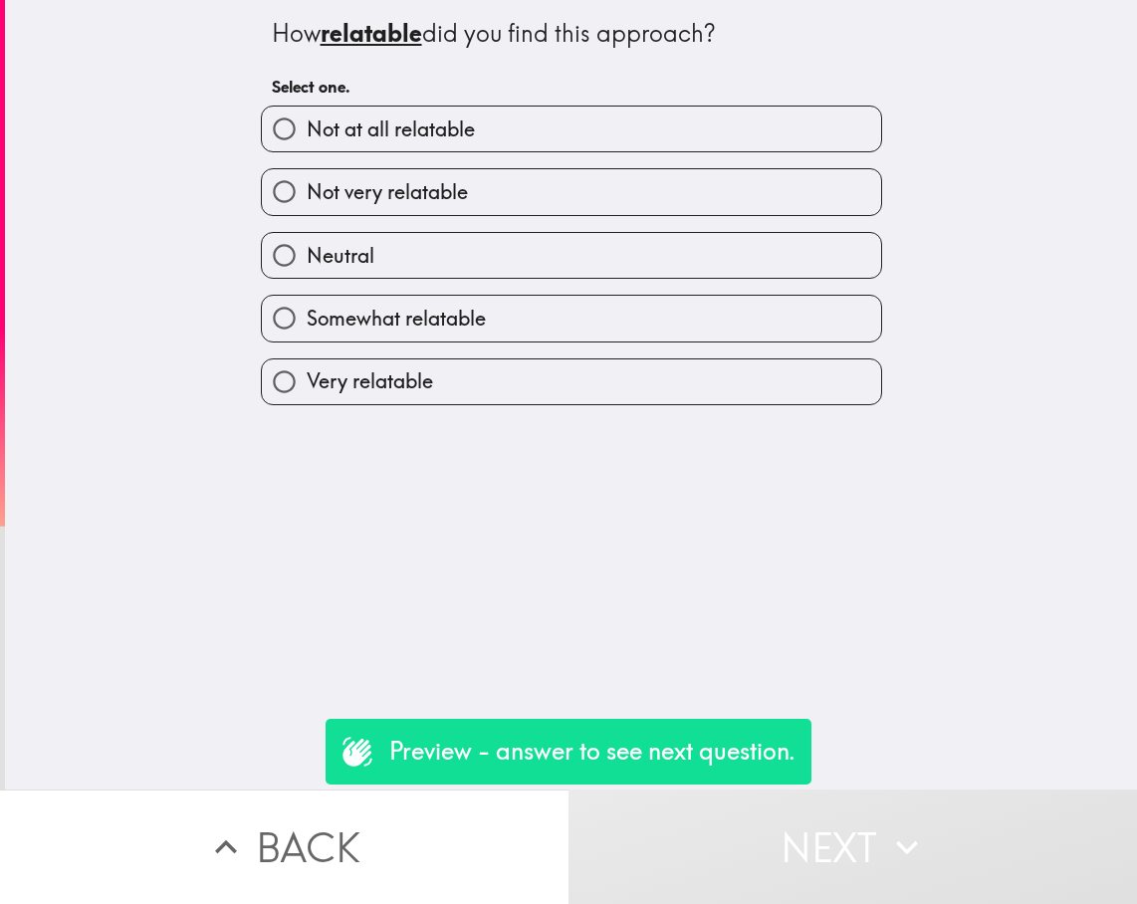
click at [333, 260] on span "Neutral" at bounding box center [341, 256] width 68 height 28
click at [307, 260] on input "Neutral" at bounding box center [284, 255] width 45 height 45
radio input "true"
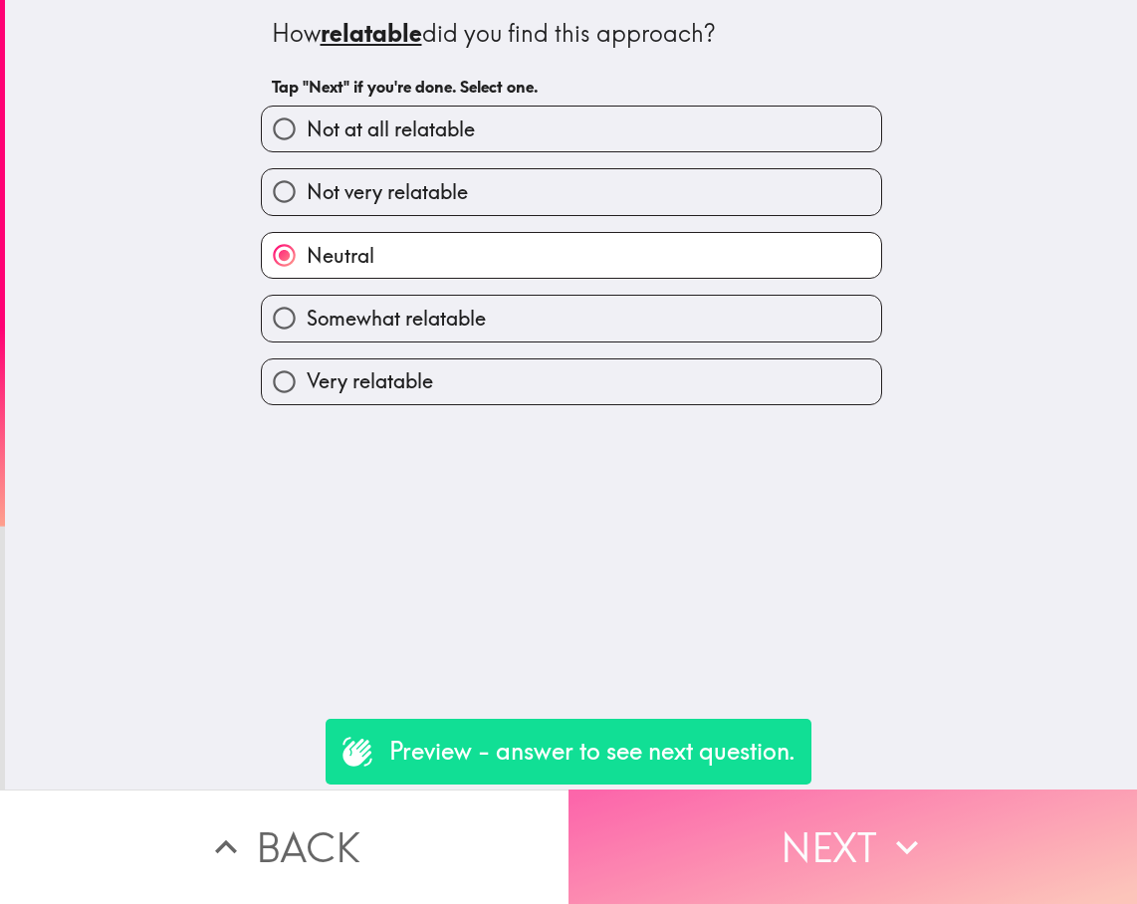
click at [905, 845] on icon "button" at bounding box center [907, 847] width 44 height 44
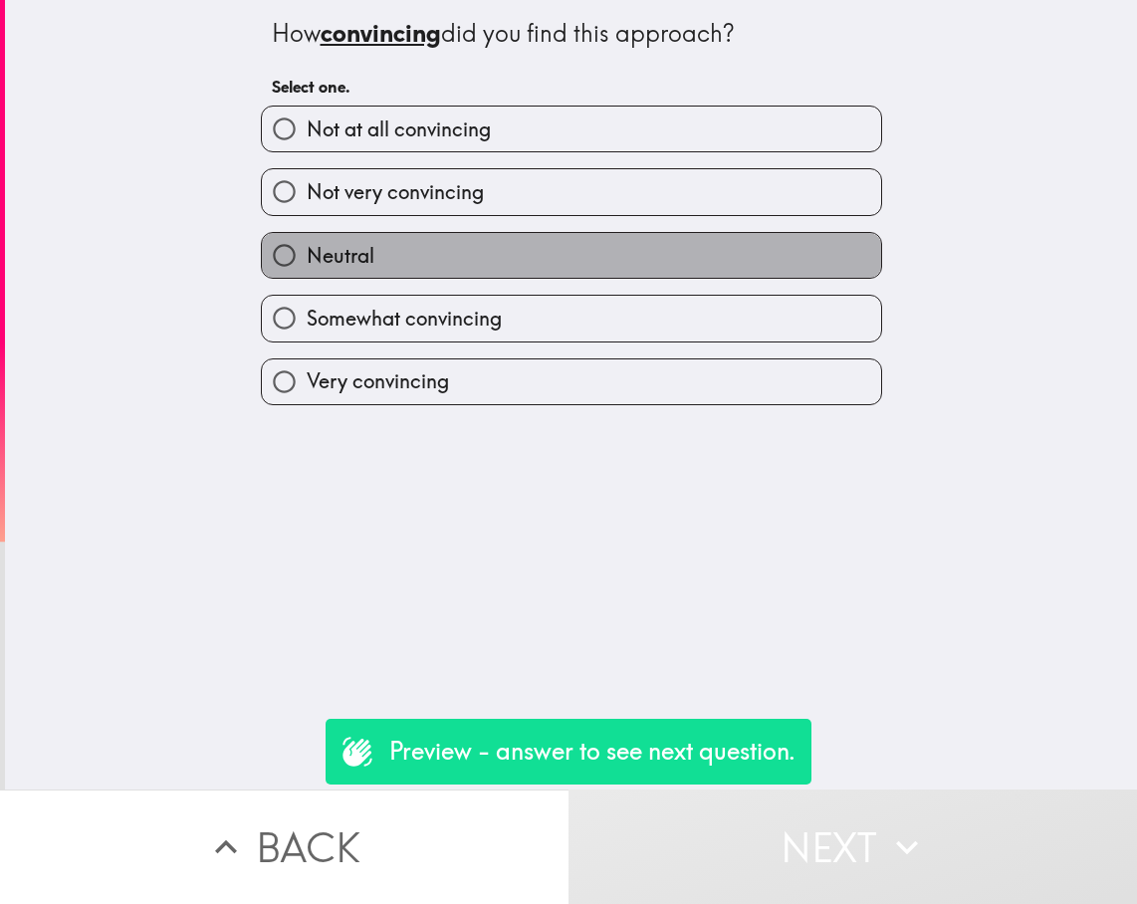
click at [402, 239] on label "Neutral" at bounding box center [571, 255] width 619 height 45
click at [307, 239] on input "Neutral" at bounding box center [284, 255] width 45 height 45
radio input "true"
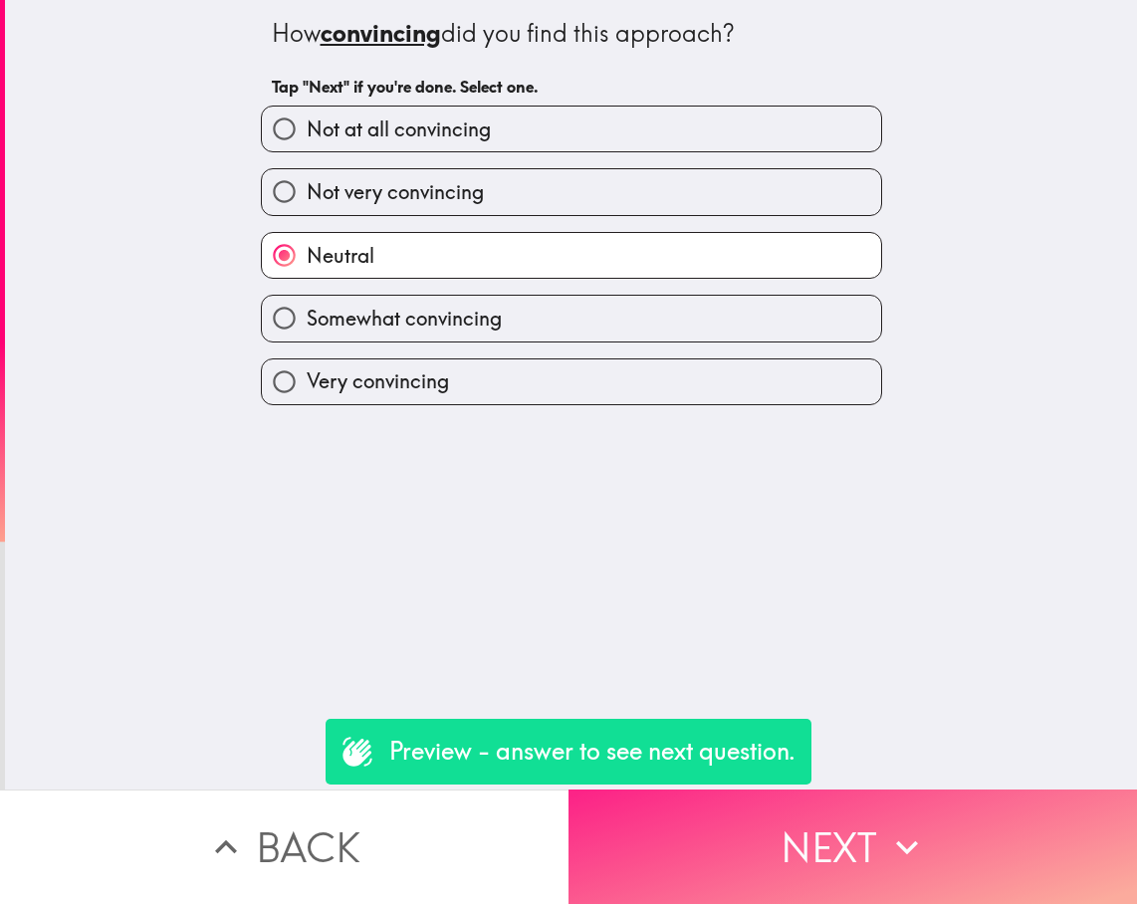
click at [930, 848] on button "Next" at bounding box center [852, 846] width 568 height 114
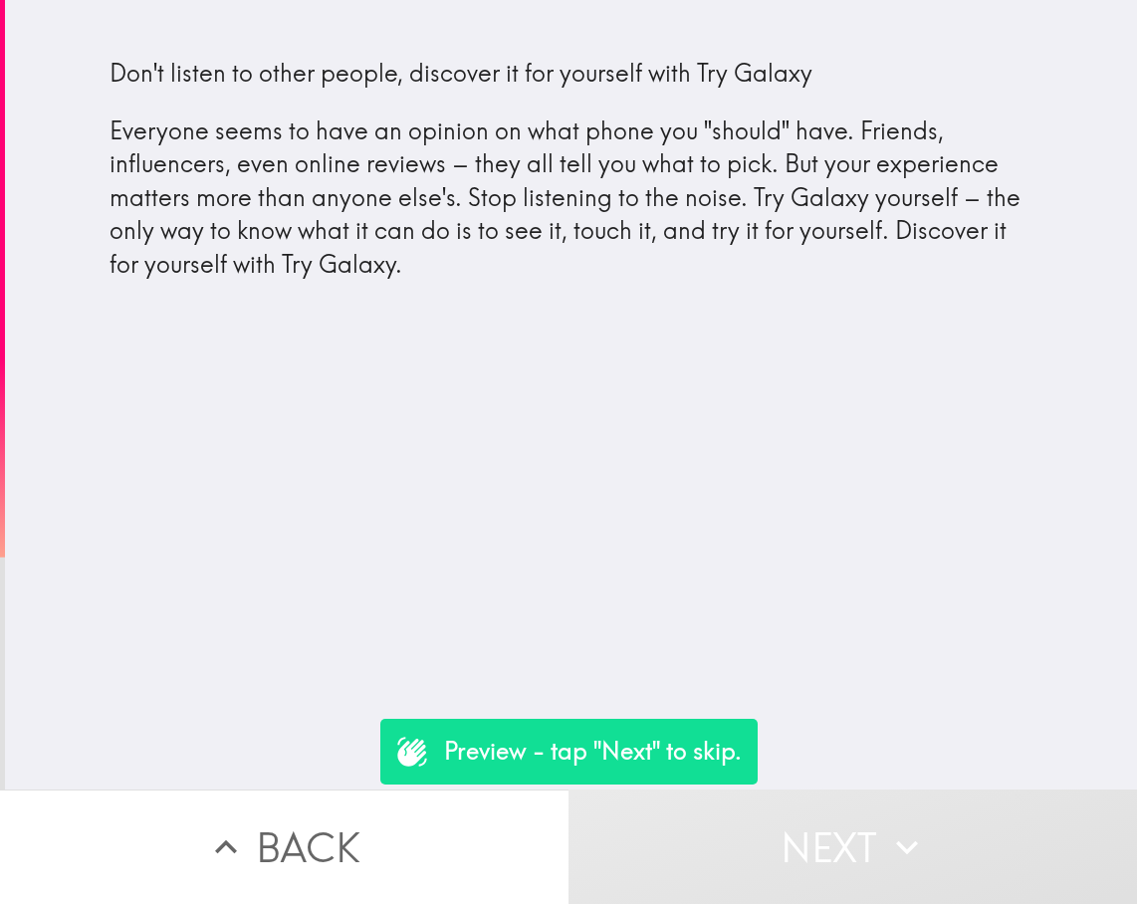
click at [344, 144] on div "Don't listen to other people, discover it for yourself with Try Galaxy Everyone…" at bounding box center [571, 169] width 924 height 225
click at [189, 180] on div "Don't listen to other people, discover it for yourself with Try Galaxy Everyone…" at bounding box center [571, 169] width 924 height 225
click at [768, 830] on button "Next" at bounding box center [852, 846] width 568 height 114
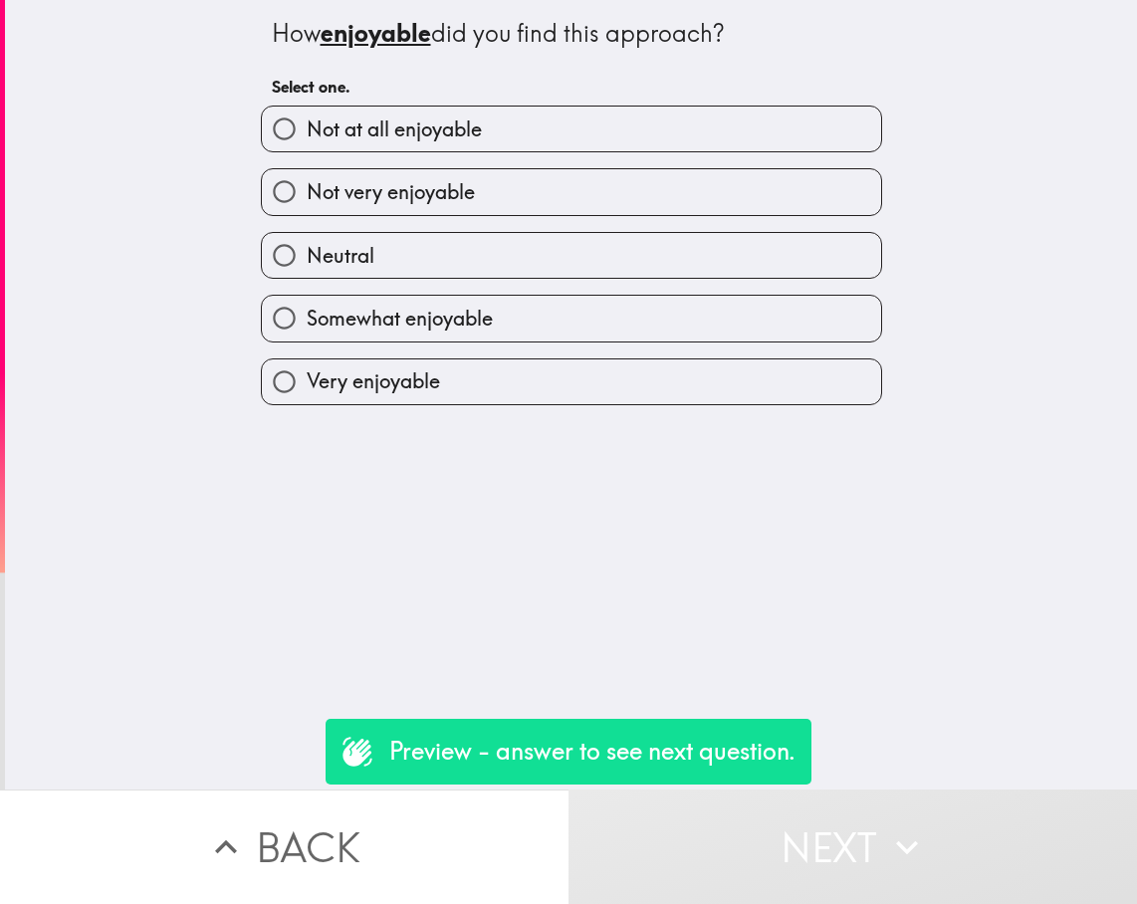
click at [378, 263] on label "Neutral" at bounding box center [571, 255] width 619 height 45
click at [307, 263] on input "Neutral" at bounding box center [284, 255] width 45 height 45
radio input "true"
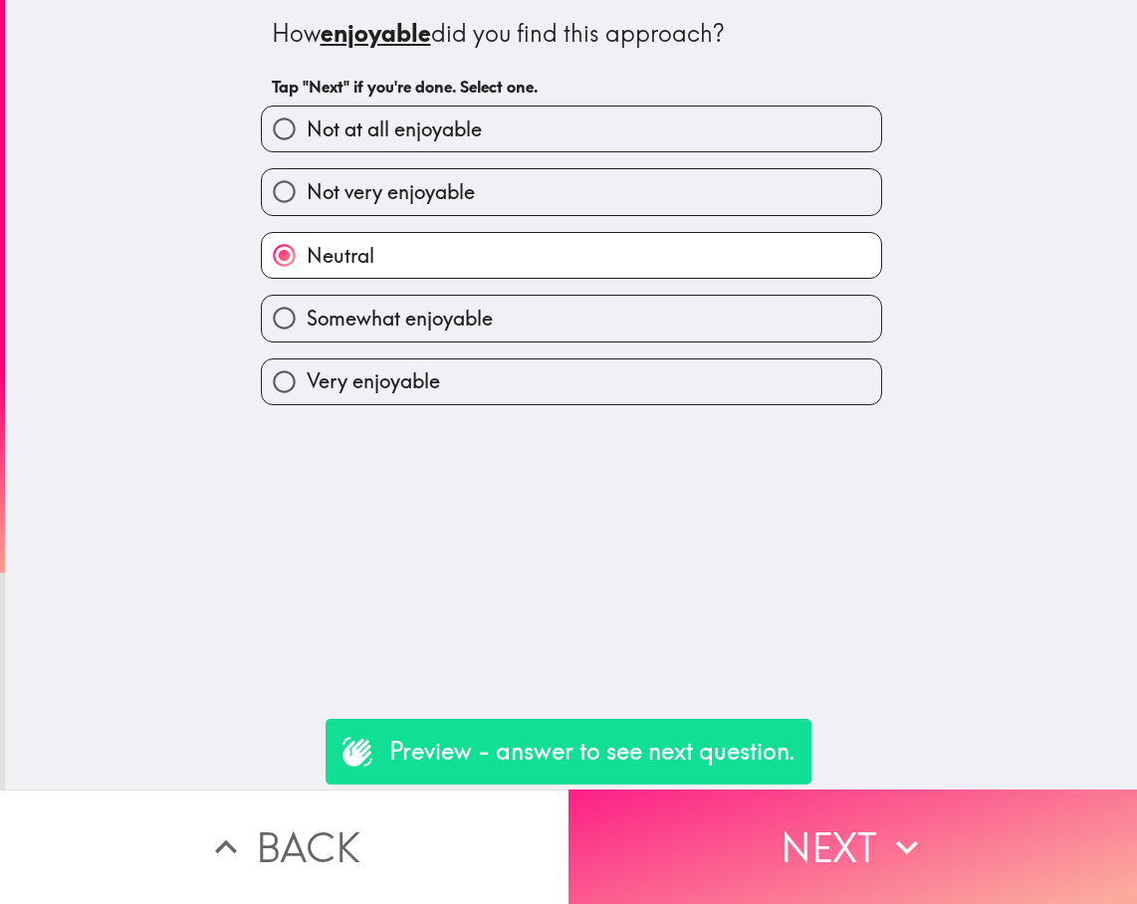
click at [876, 824] on button "Next" at bounding box center [852, 846] width 568 height 114
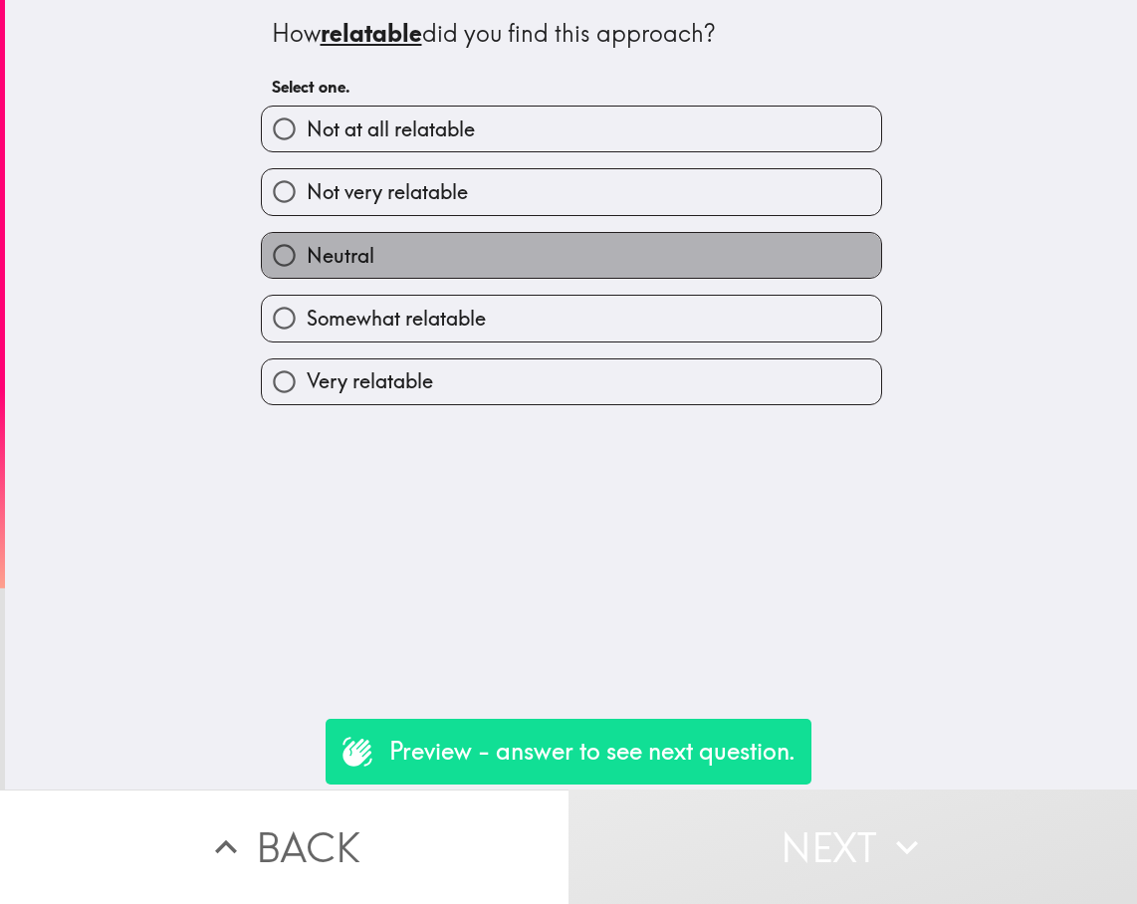
click at [486, 266] on label "Neutral" at bounding box center [571, 255] width 619 height 45
click at [307, 266] on input "Neutral" at bounding box center [284, 255] width 45 height 45
radio input "true"
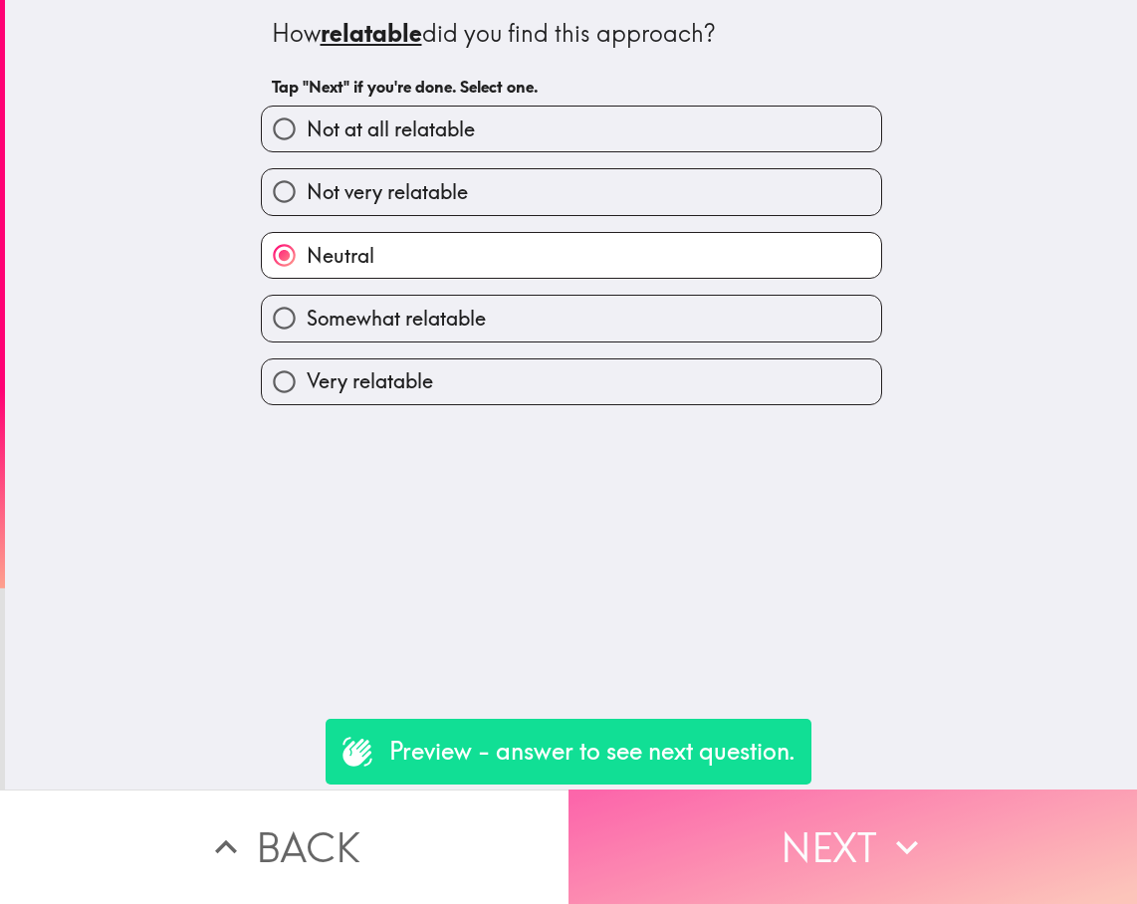
click at [949, 807] on button "Next" at bounding box center [852, 846] width 568 height 114
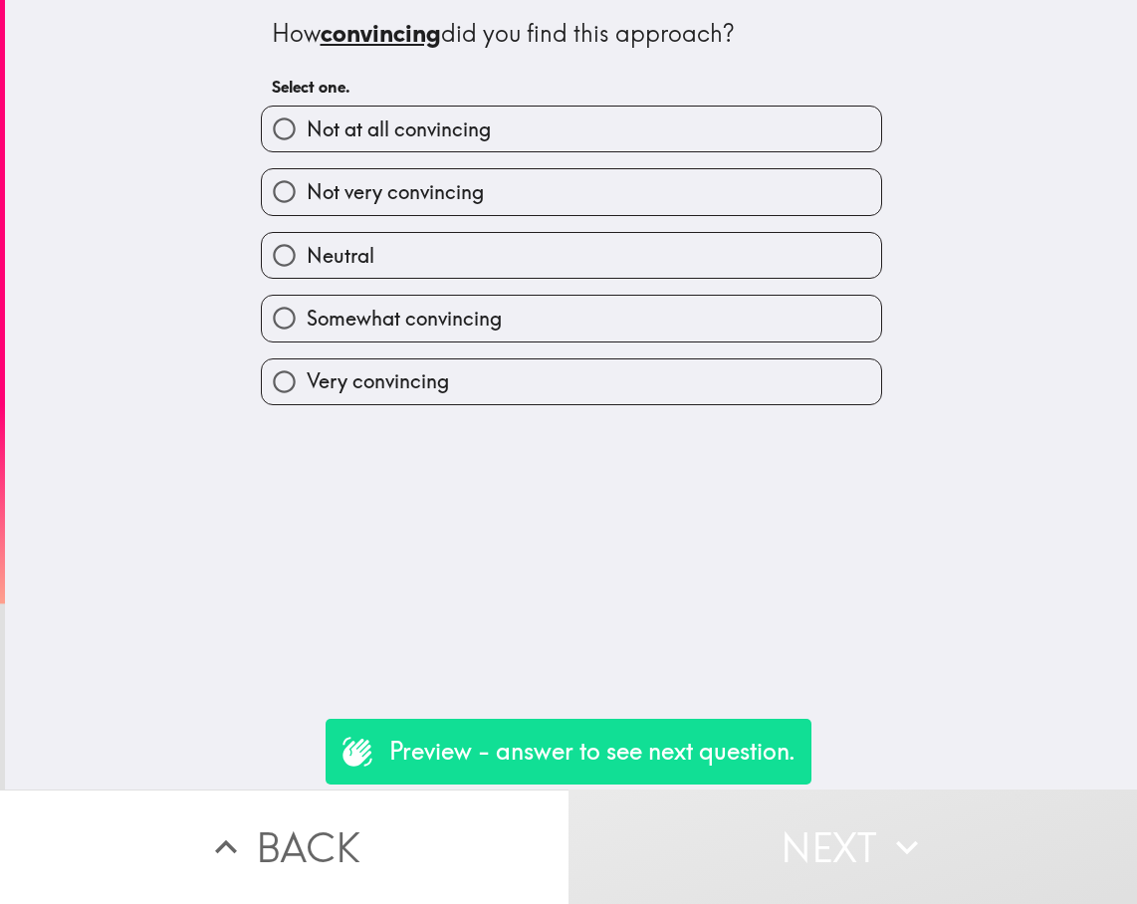
click at [376, 278] on label "Neutral" at bounding box center [571, 255] width 619 height 45
click at [307, 278] on input "Neutral" at bounding box center [284, 255] width 45 height 45
radio input "true"
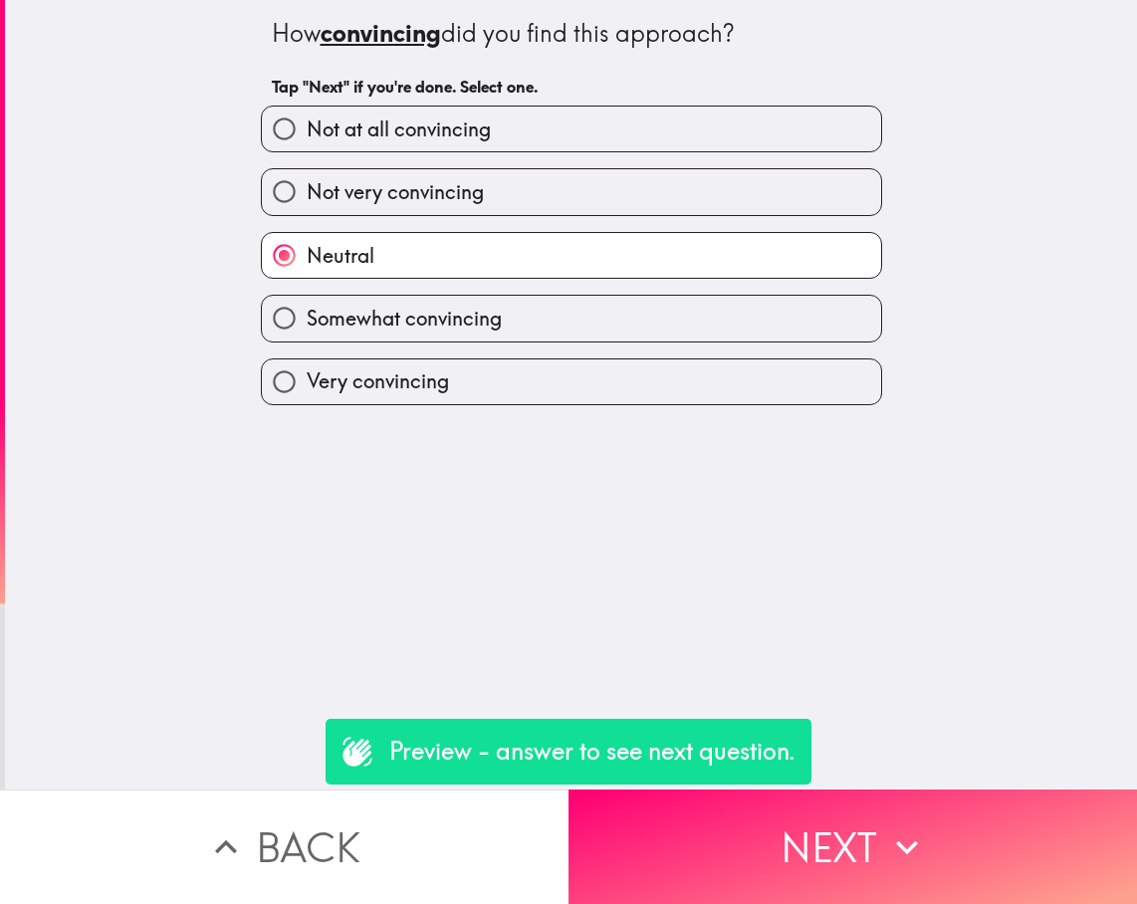
click at [880, 753] on div "How convincing did you find this approach? Tap "Next" if you're done. Select on…" at bounding box center [571, 394] width 1132 height 789
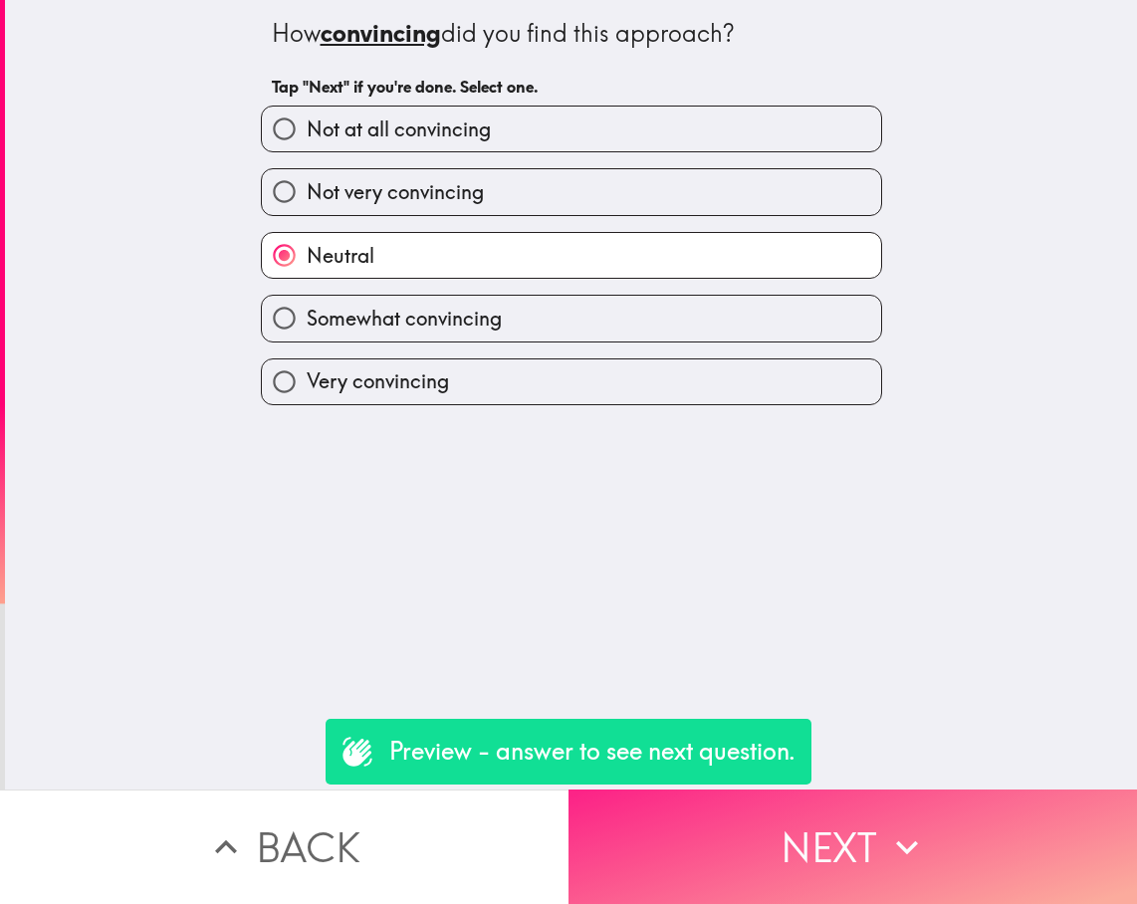
click at [888, 796] on button "Next" at bounding box center [852, 846] width 568 height 114
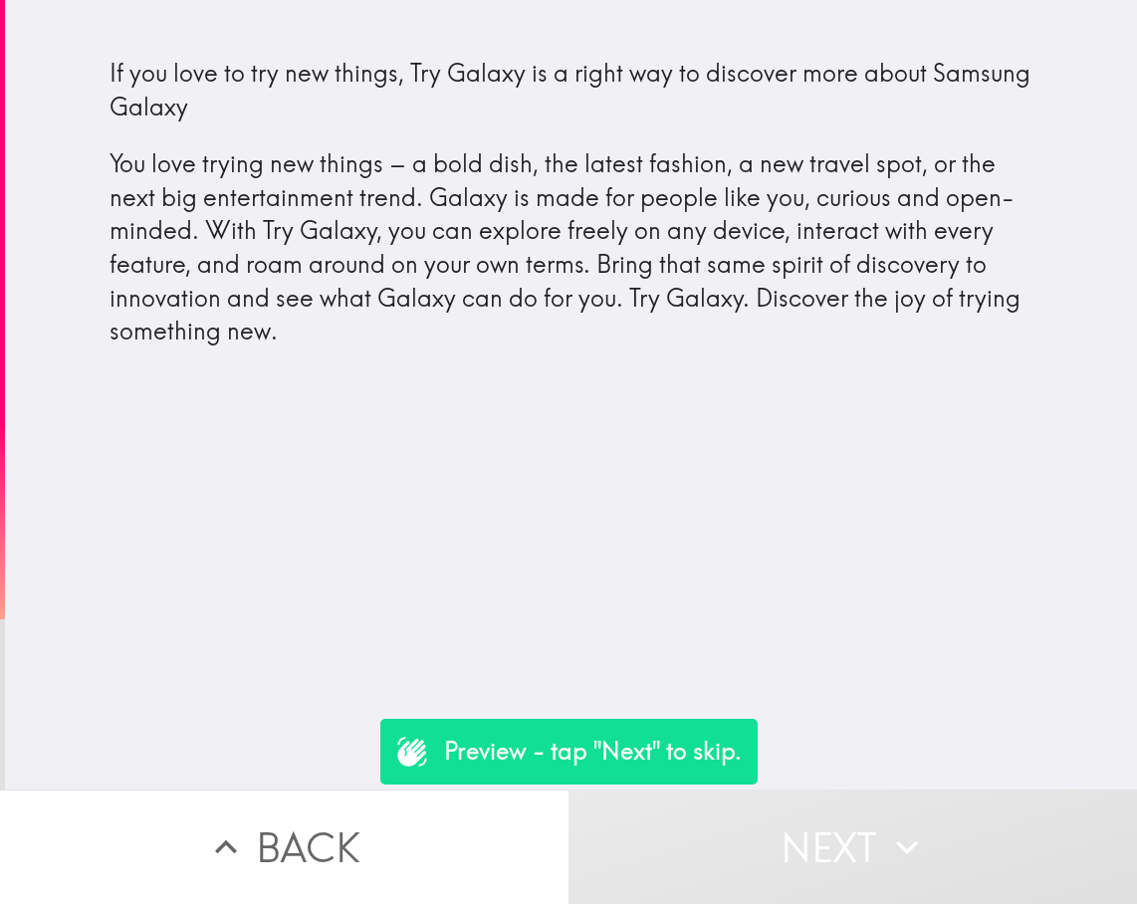
click at [427, 254] on div "If you love to try new things, Try Galaxy is a right way to discover more about…" at bounding box center [571, 203] width 924 height 292
click at [815, 839] on button "Next" at bounding box center [852, 846] width 568 height 114
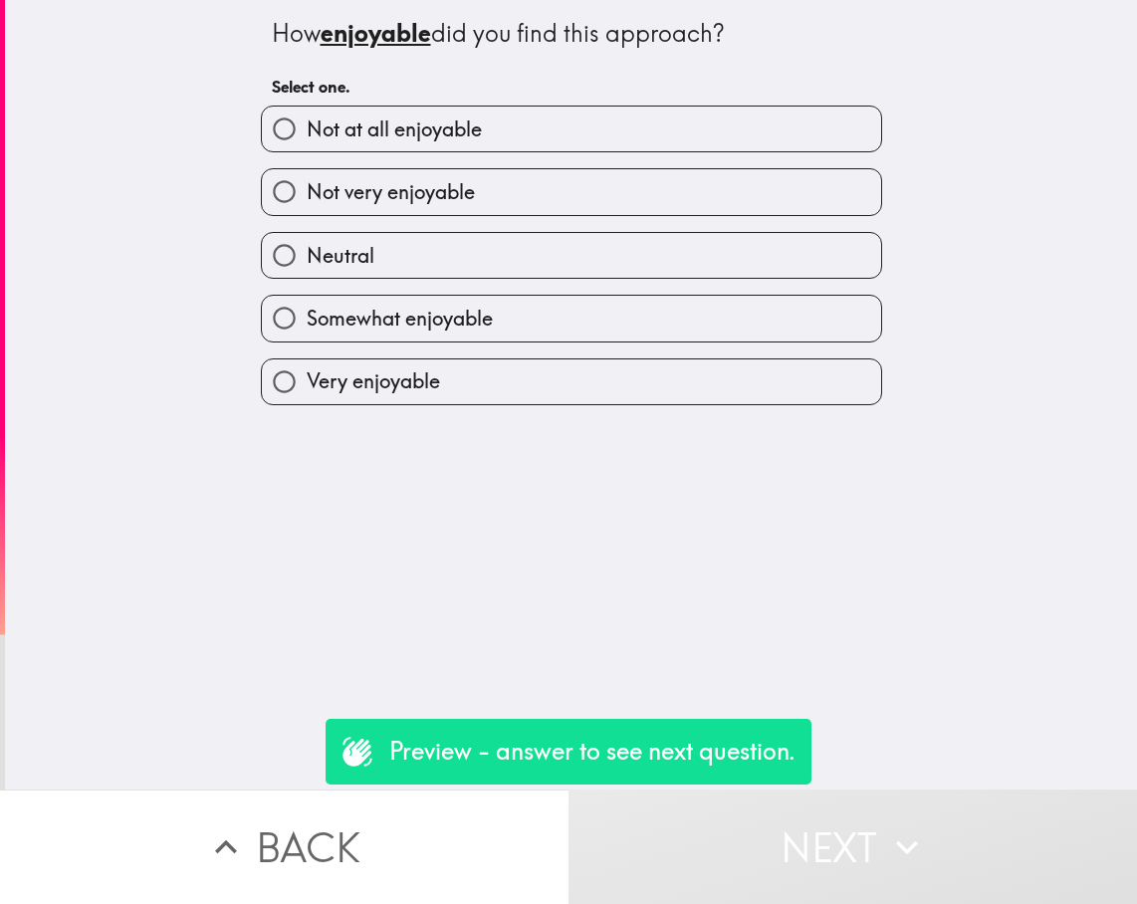
click at [449, 259] on label "Neutral" at bounding box center [571, 255] width 619 height 45
click at [307, 259] on input "Neutral" at bounding box center [284, 255] width 45 height 45
radio input "true"
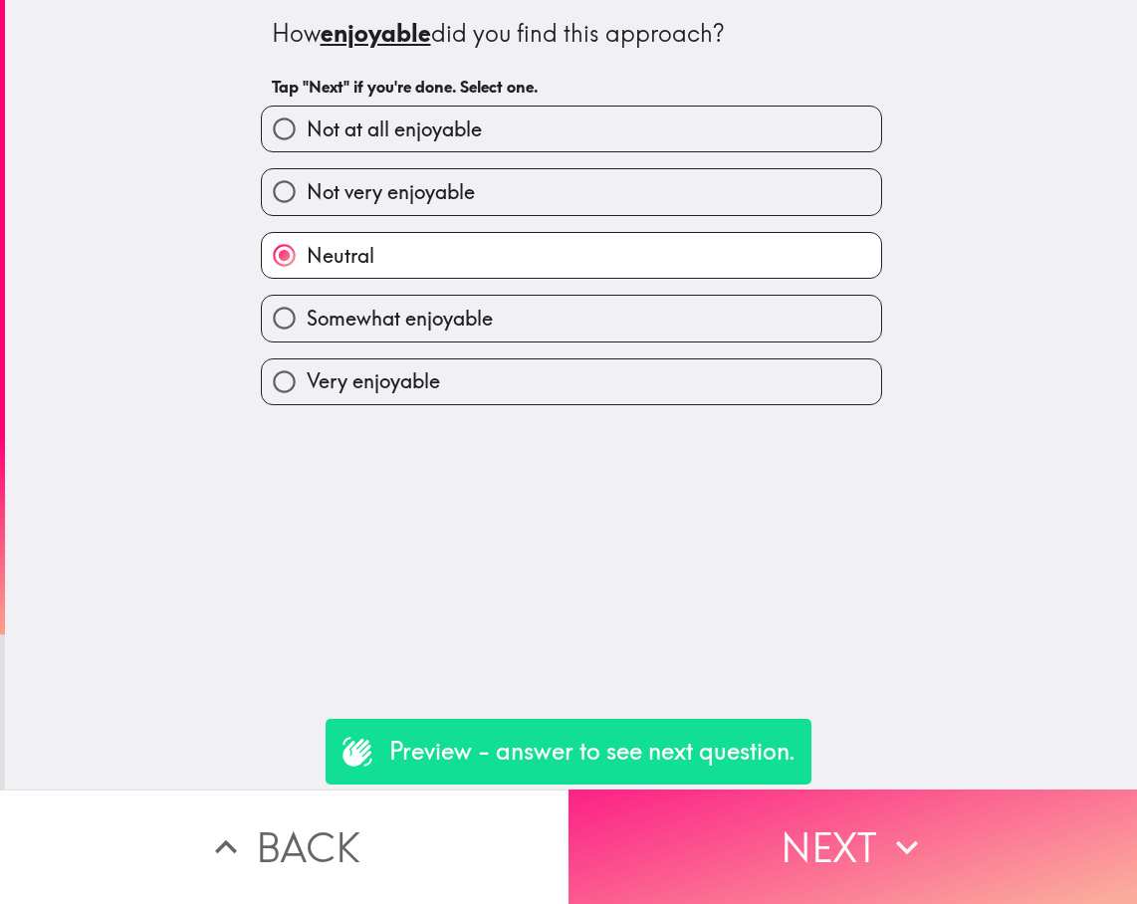
click at [914, 847] on icon "button" at bounding box center [907, 847] width 44 height 44
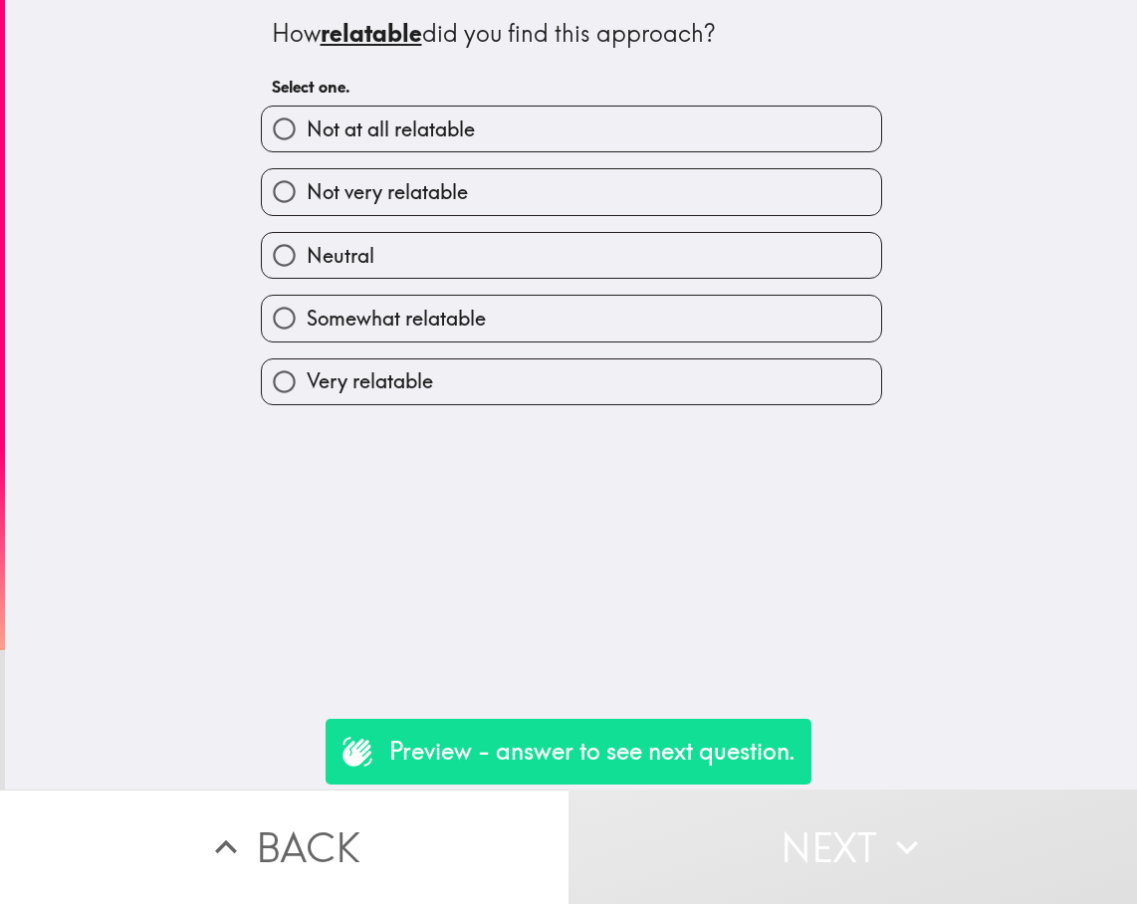
click at [381, 264] on label "Neutral" at bounding box center [571, 255] width 619 height 45
click at [307, 264] on input "Neutral" at bounding box center [284, 255] width 45 height 45
radio input "true"
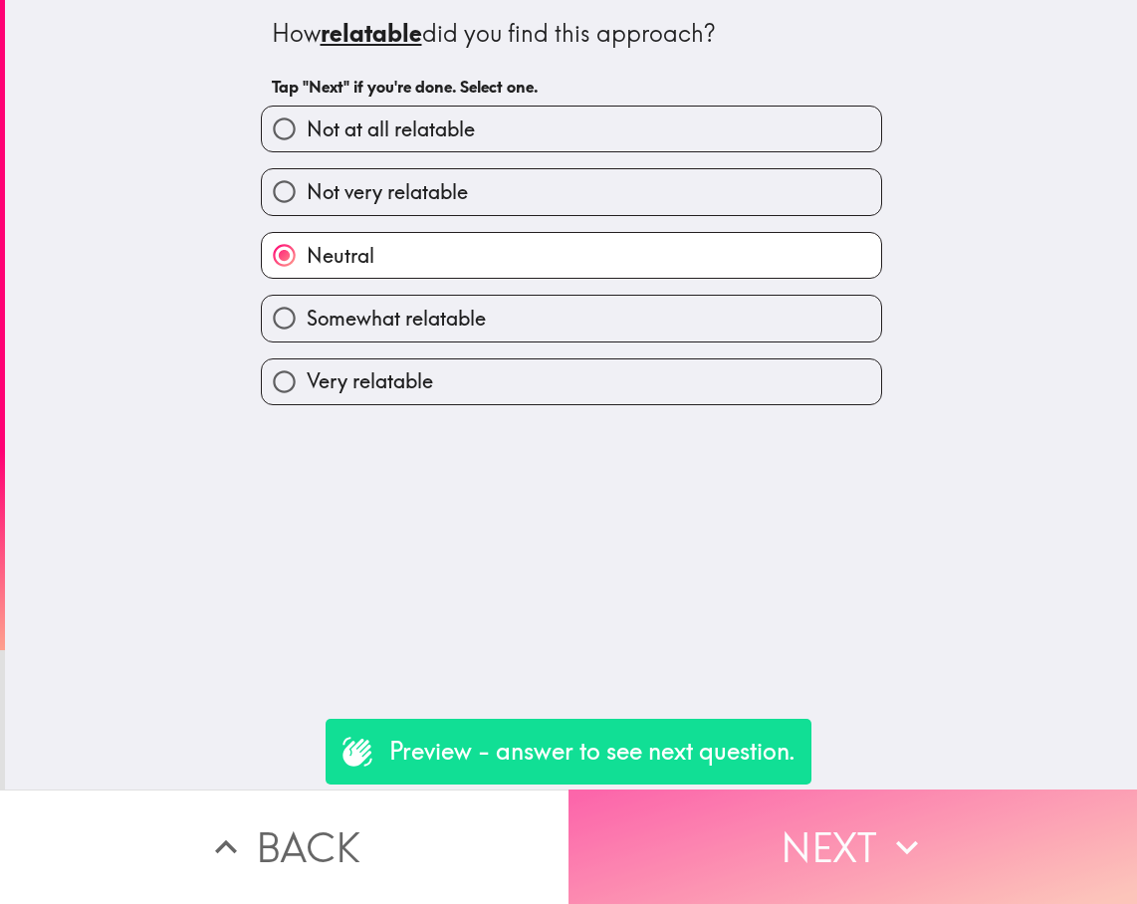
click at [967, 860] on button "Next" at bounding box center [852, 846] width 568 height 114
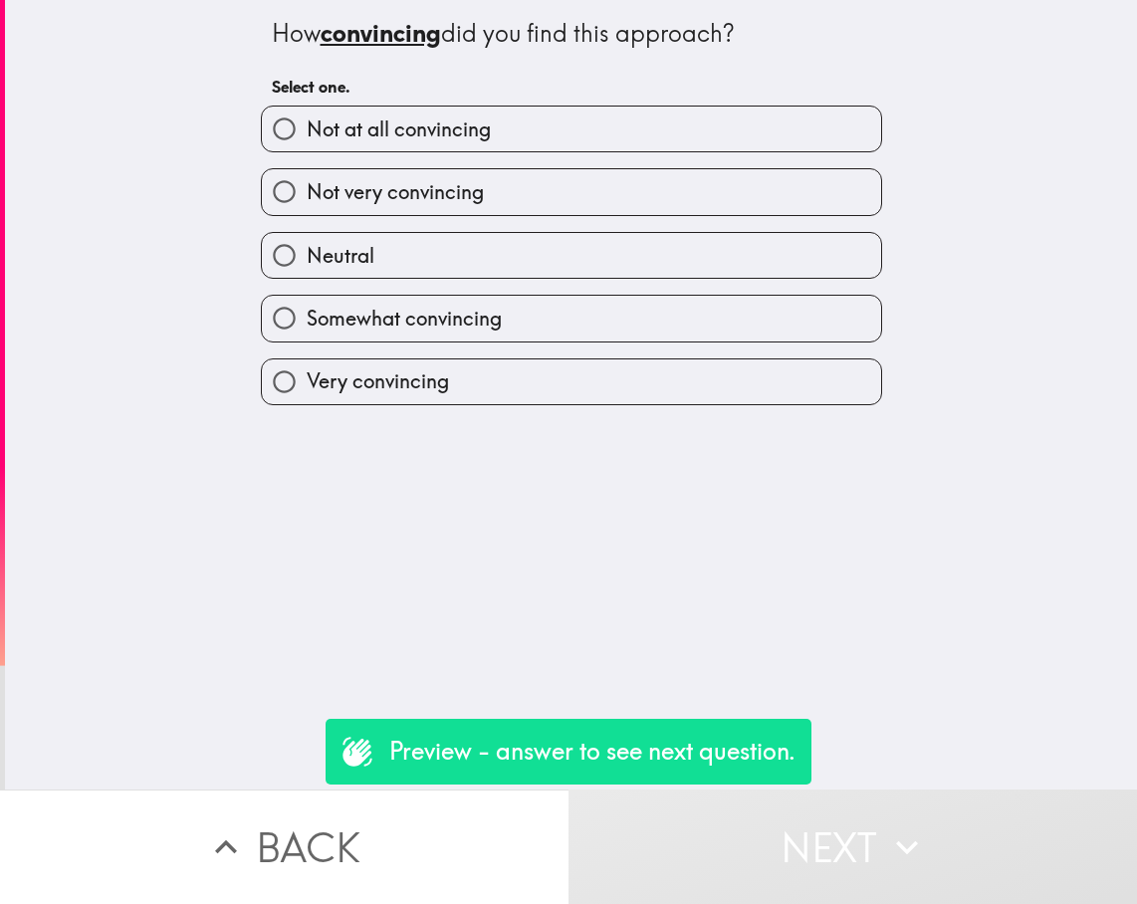
click at [526, 258] on label "Neutral" at bounding box center [571, 255] width 619 height 45
click at [307, 258] on input "Neutral" at bounding box center [284, 255] width 45 height 45
radio input "true"
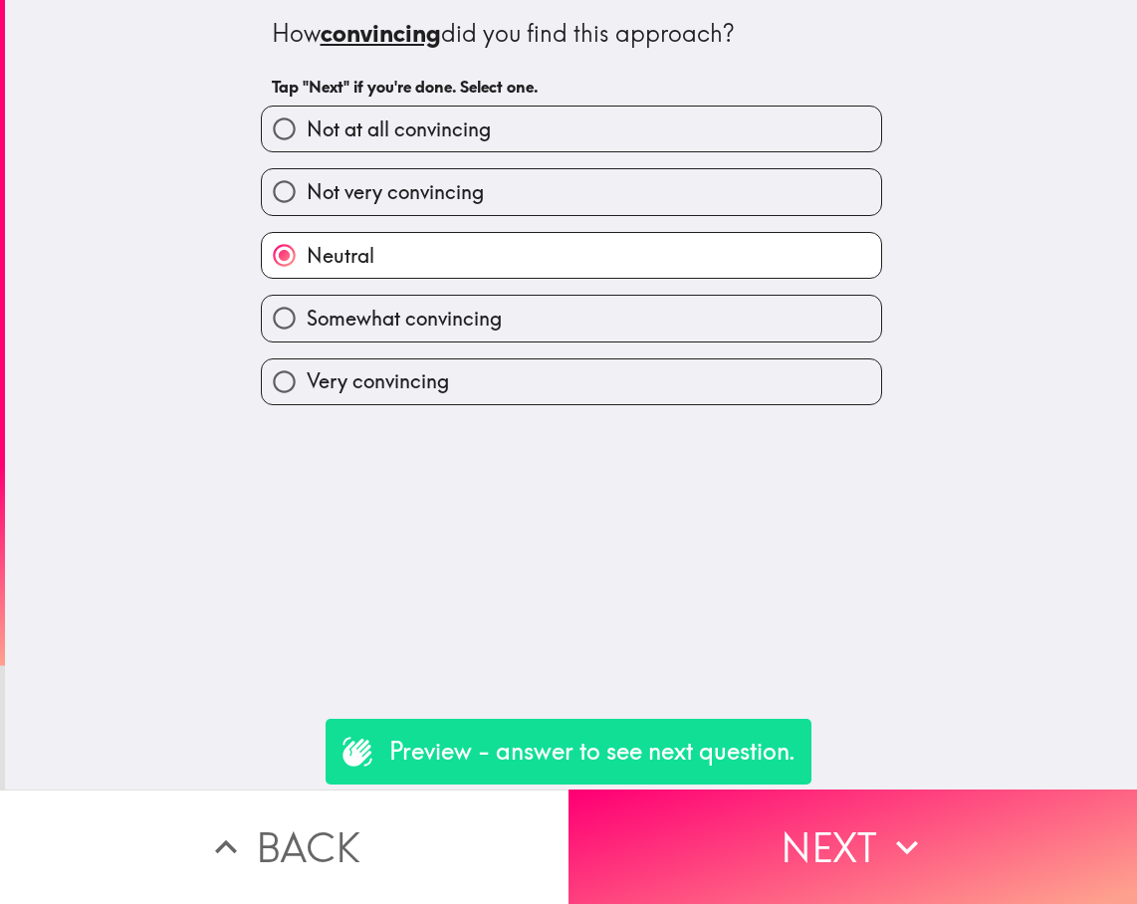
click at [898, 755] on div "How convincing did you find this approach? Tap "Next" if you're done. Select on…" at bounding box center [571, 394] width 1132 height 789
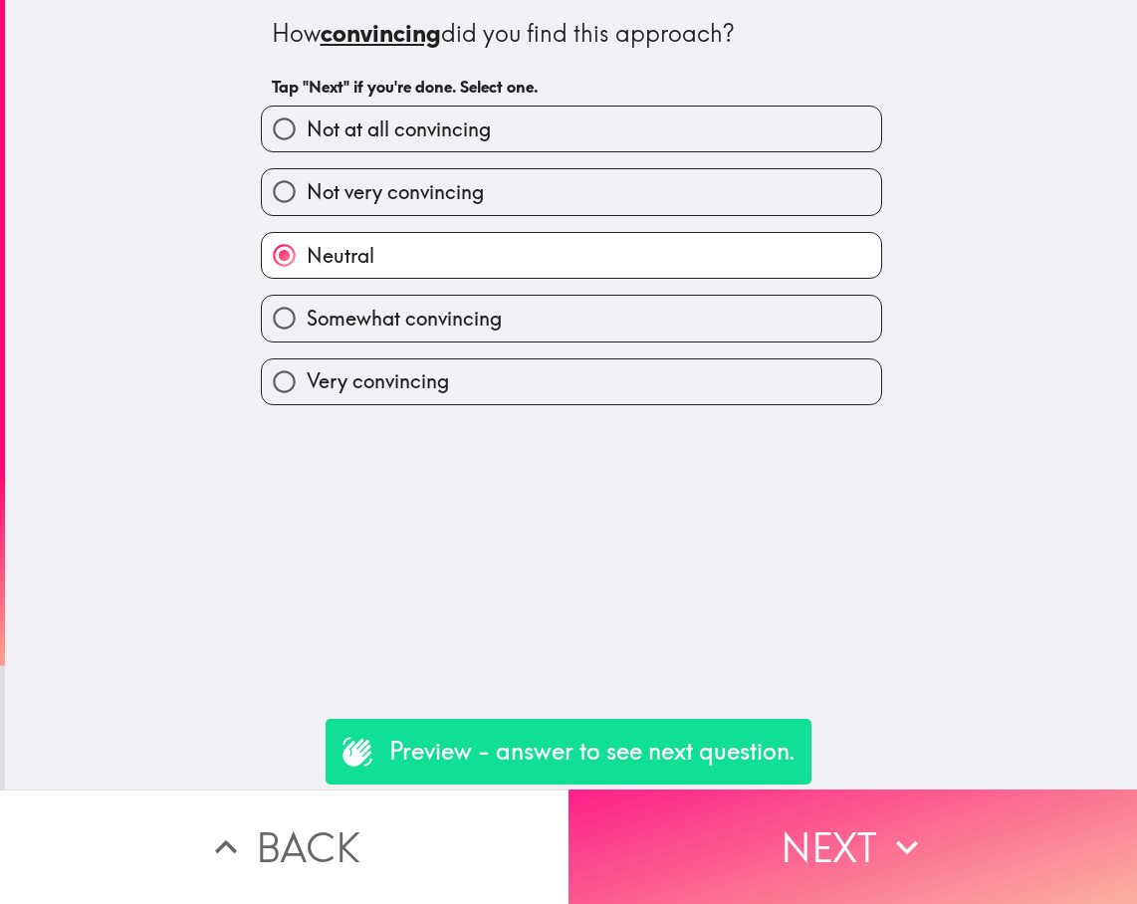
click at [885, 835] on icon "button" at bounding box center [907, 847] width 44 height 44
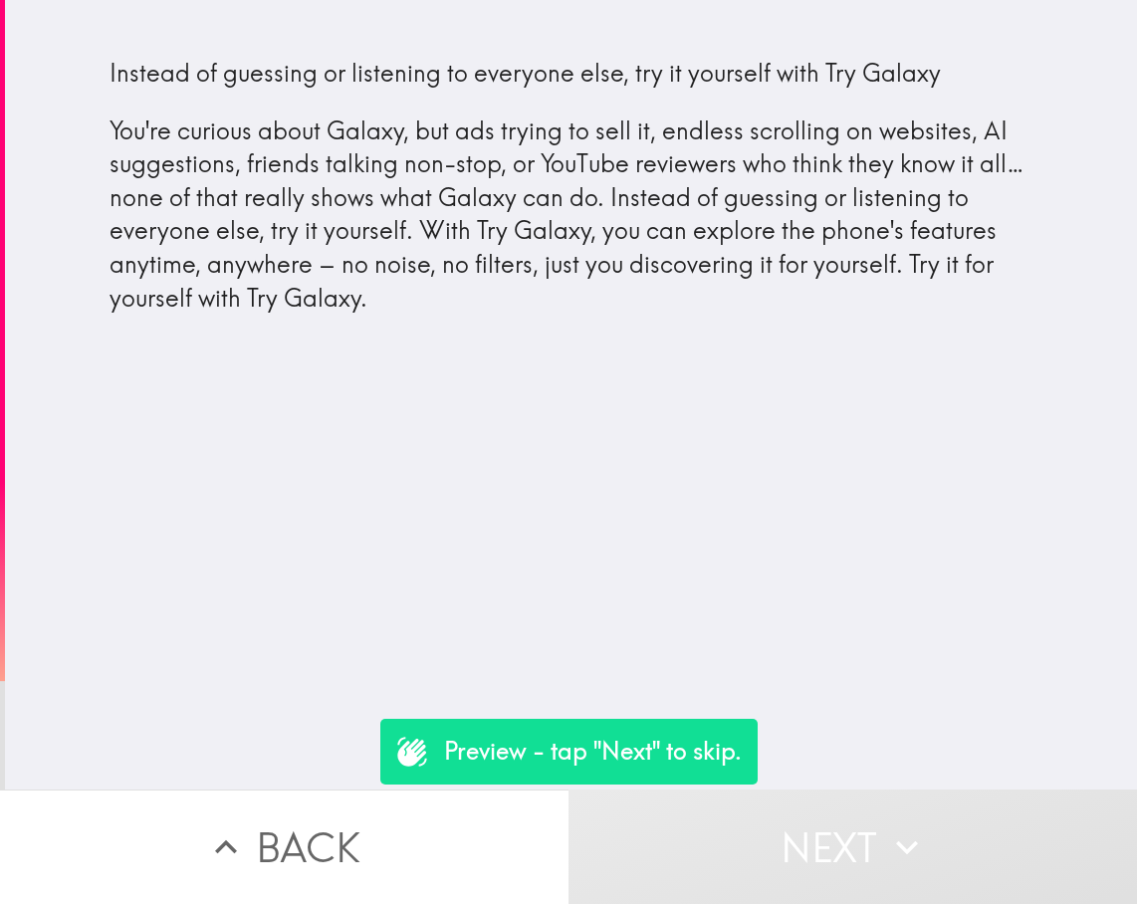
click at [380, 287] on div "Instead of guessing or listening to everyone else, try it yourself with Try Gal…" at bounding box center [571, 186] width 924 height 258
click at [831, 664] on div "Instead of guessing or listening to everyone else, try it yourself with Try Gal…" at bounding box center [571, 394] width 1132 height 789
click at [873, 841] on button "Next" at bounding box center [852, 846] width 568 height 114
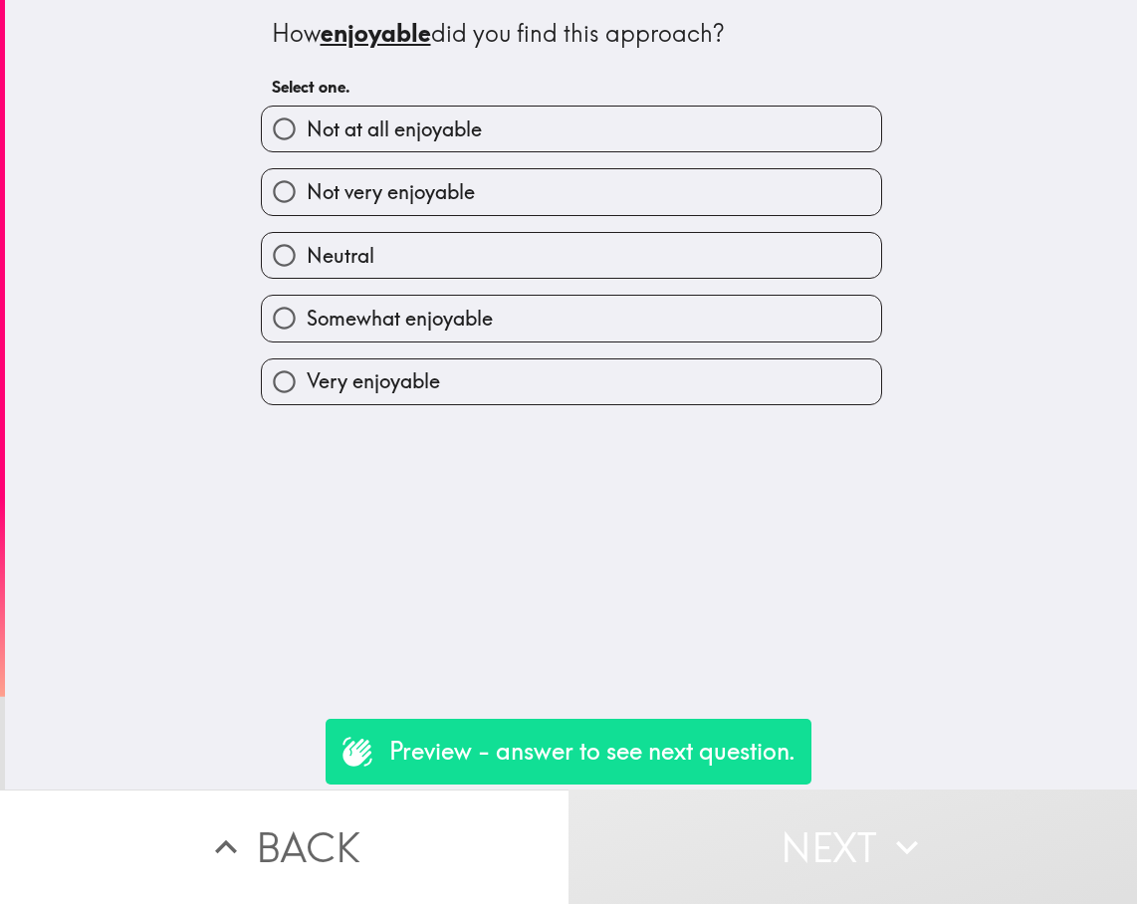
click at [479, 252] on label "Neutral" at bounding box center [571, 255] width 619 height 45
click at [307, 252] on input "Neutral" at bounding box center [284, 255] width 45 height 45
radio input "true"
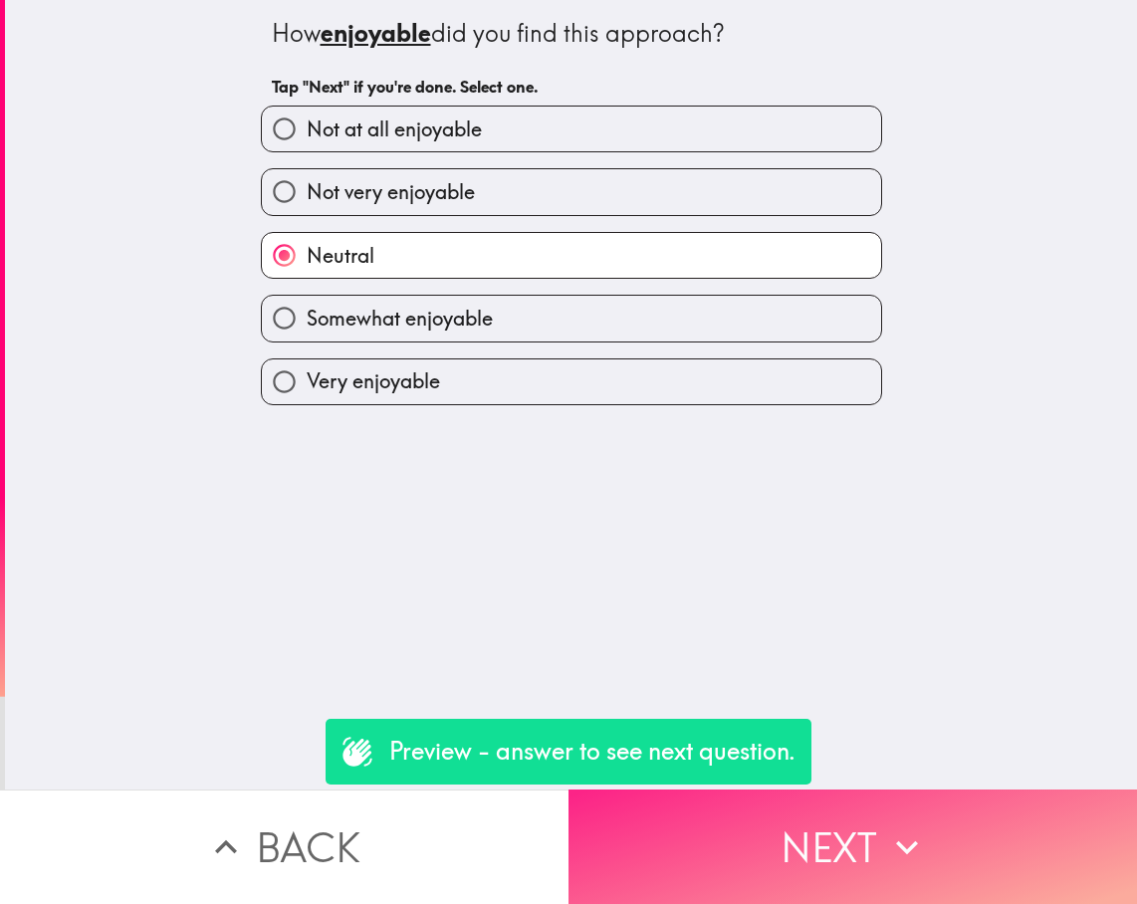
click at [919, 863] on button "Next" at bounding box center [852, 846] width 568 height 114
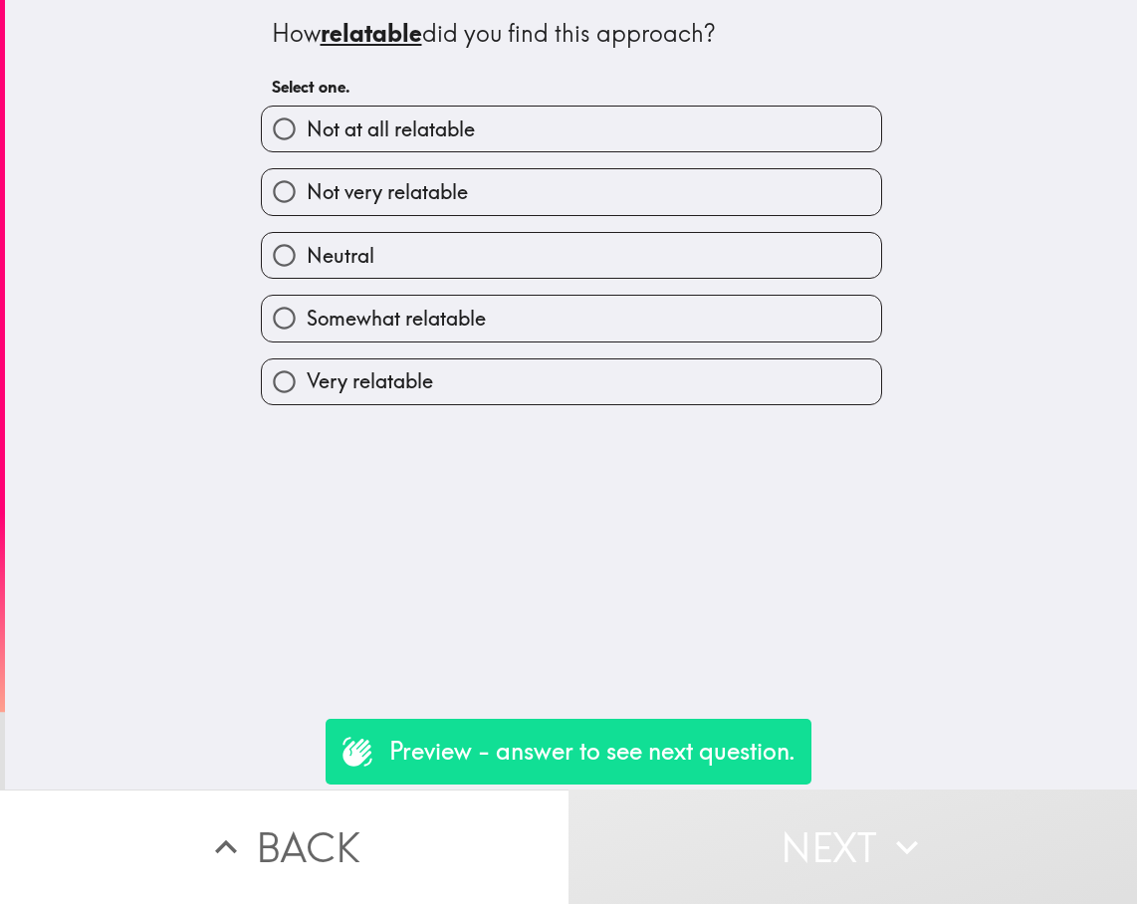
click at [610, 260] on label "Neutral" at bounding box center [571, 255] width 619 height 45
click at [307, 260] on input "Neutral" at bounding box center [284, 255] width 45 height 45
radio input "true"
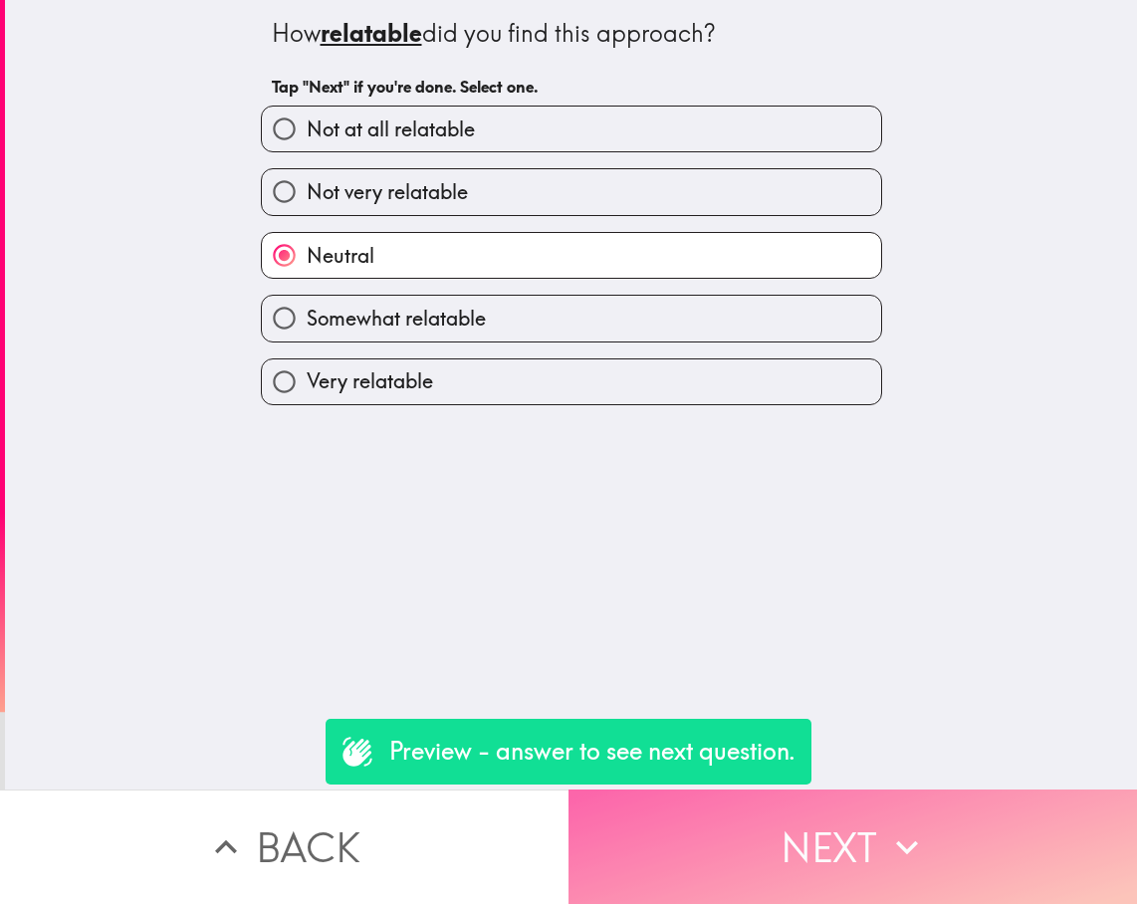
click at [943, 790] on button "Next" at bounding box center [852, 846] width 568 height 114
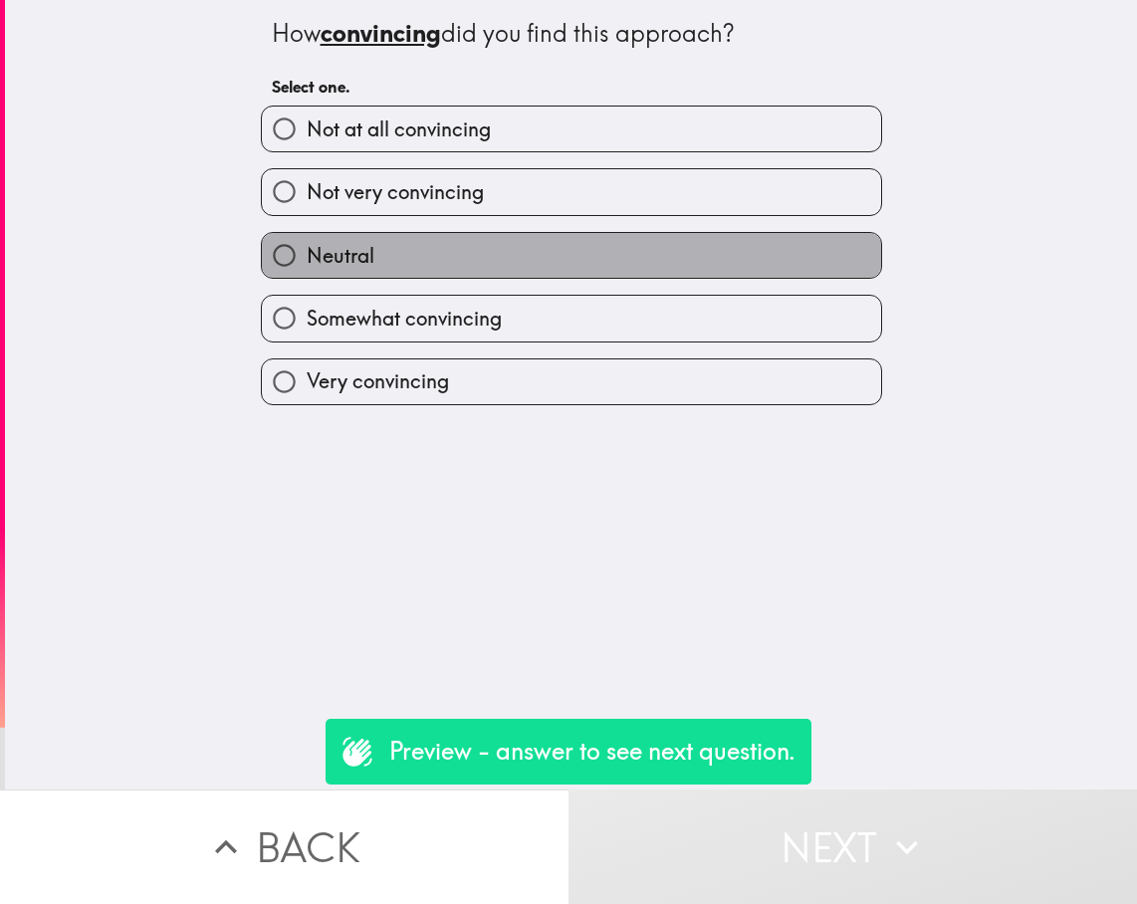
click at [429, 258] on label "Neutral" at bounding box center [571, 255] width 619 height 45
click at [307, 258] on input "Neutral" at bounding box center [284, 255] width 45 height 45
radio input "true"
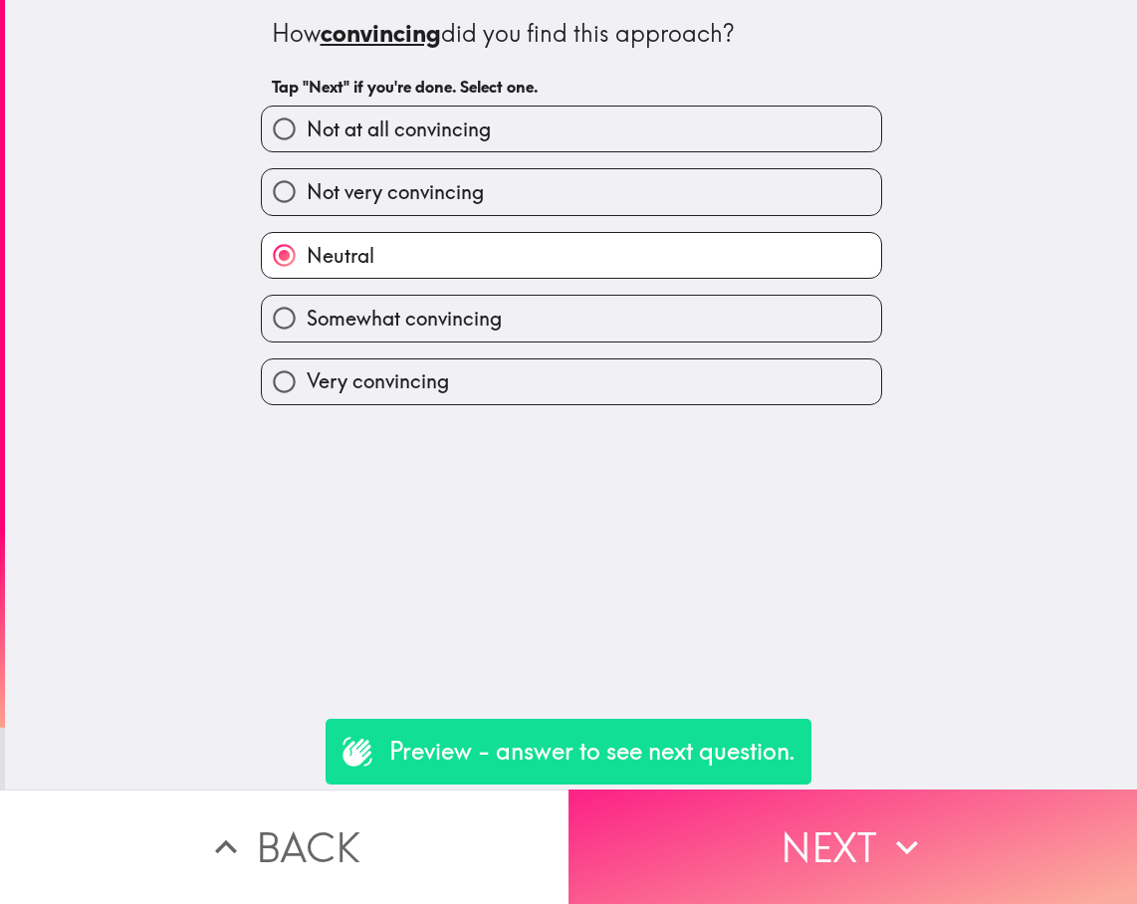
click at [939, 811] on button "Next" at bounding box center [852, 846] width 568 height 114
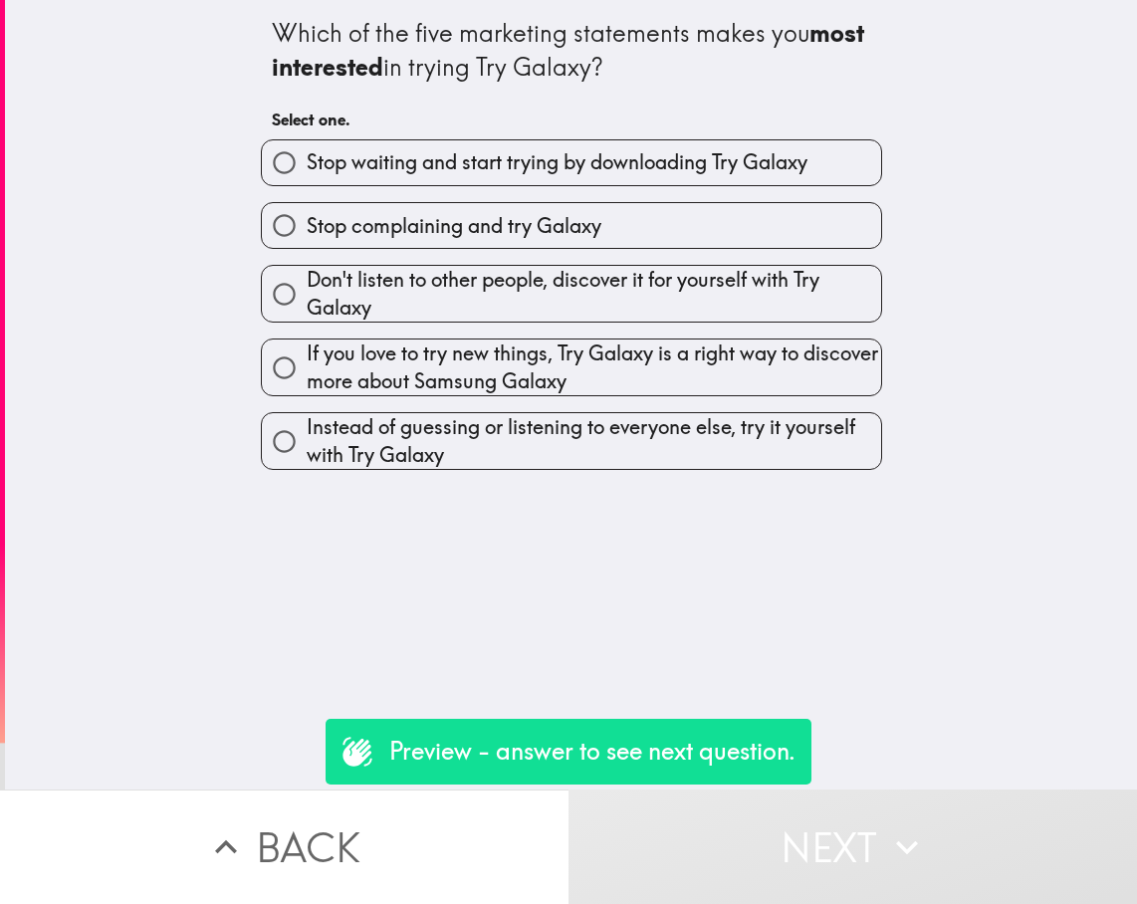
click at [346, 382] on span "If you love to try new things, Try Galaxy is a right way to discover more about…" at bounding box center [594, 367] width 574 height 56
click at [307, 382] on input "If you love to try new things, Try Galaxy is a right way to discover more about…" at bounding box center [284, 367] width 45 height 45
radio input "true"
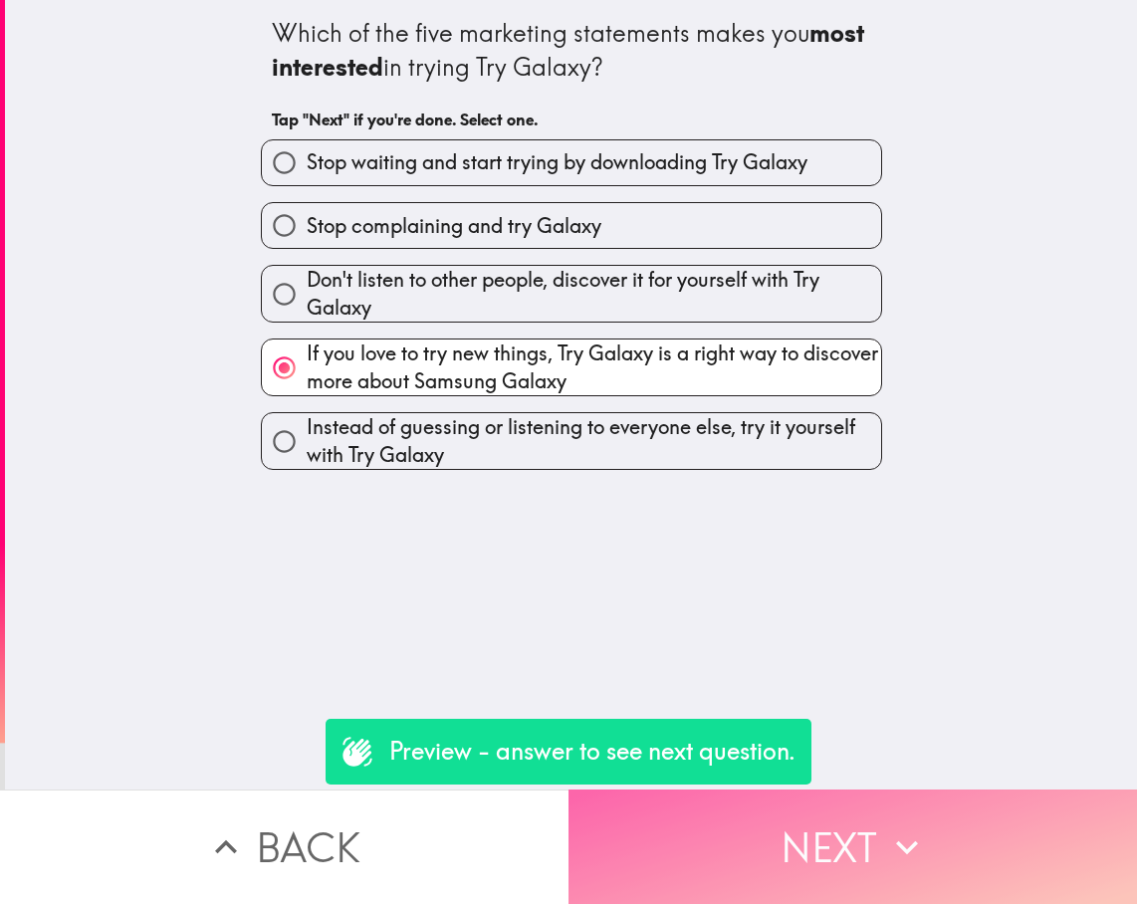
drag, startPoint x: 826, startPoint y: 813, endPoint x: 840, endPoint y: 801, distance: 18.4
click at [826, 812] on button "Next" at bounding box center [852, 846] width 568 height 114
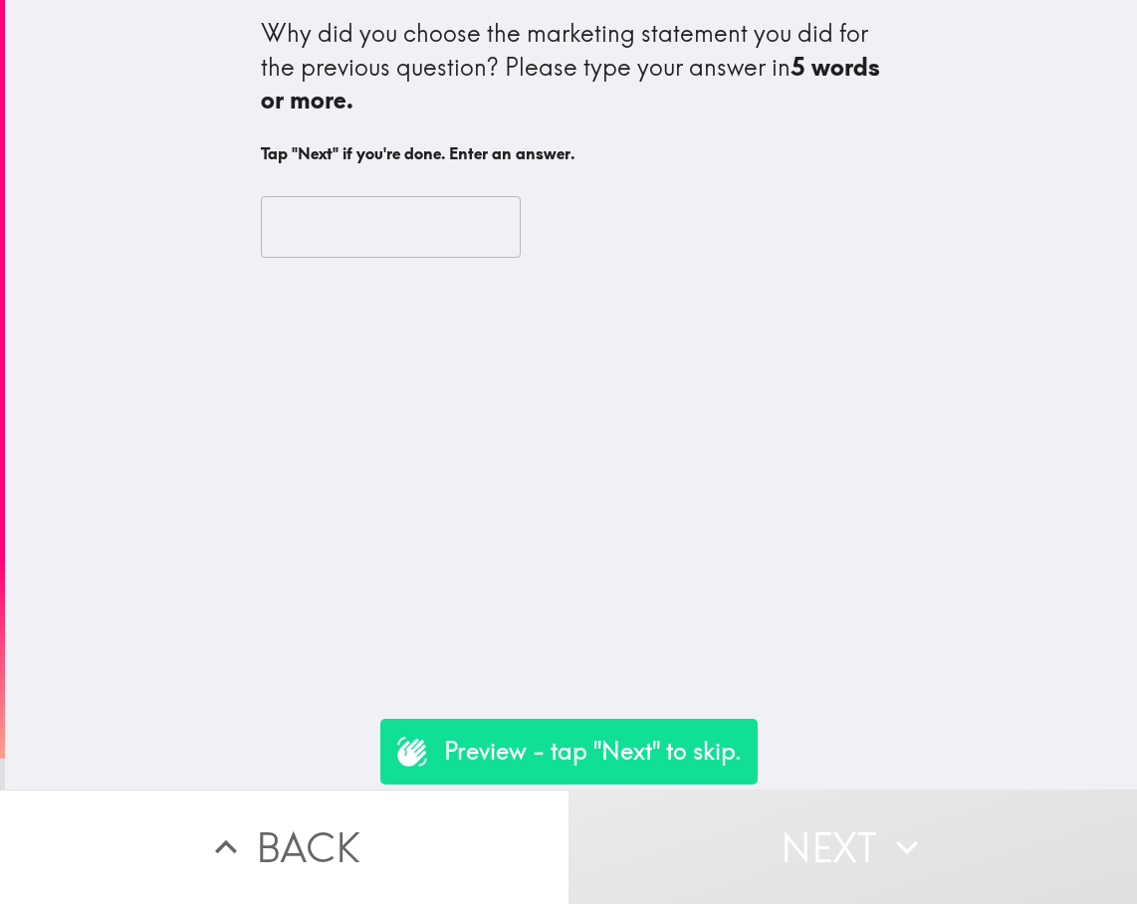
click at [401, 217] on input "text" at bounding box center [391, 227] width 260 height 62
click at [787, 825] on button "Next" at bounding box center [852, 846] width 568 height 114
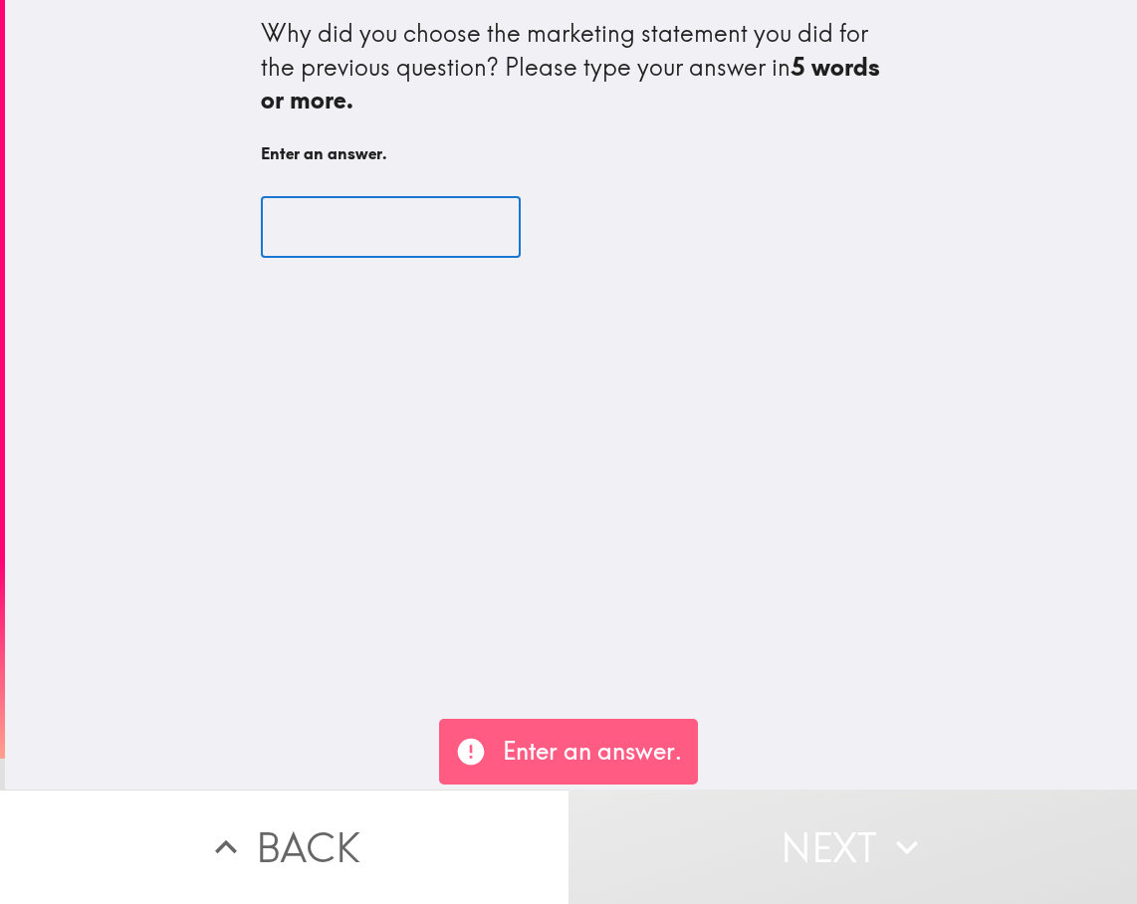
click at [385, 227] on input "text" at bounding box center [391, 227] width 260 height 62
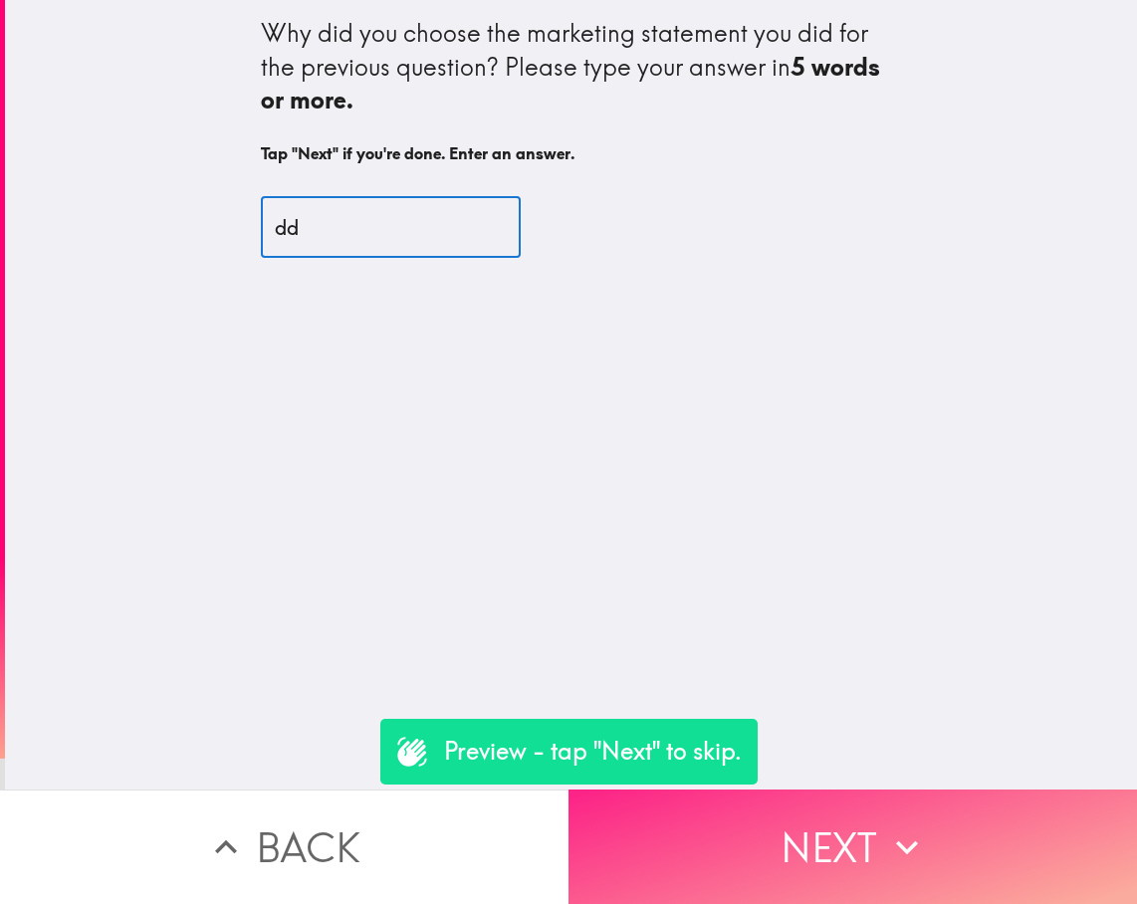
type input "dd"
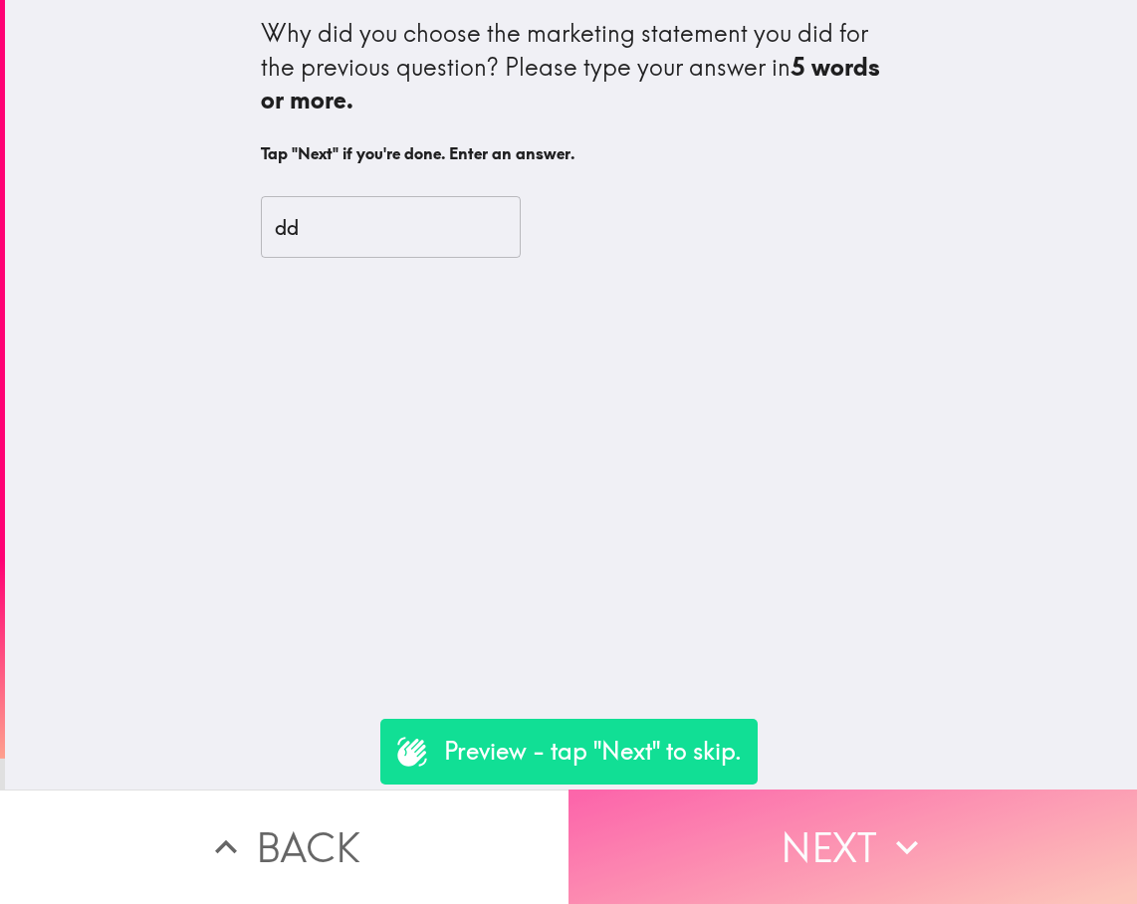
click at [857, 844] on button "Next" at bounding box center [852, 846] width 568 height 114
